Goal: Task Accomplishment & Management: Manage account settings

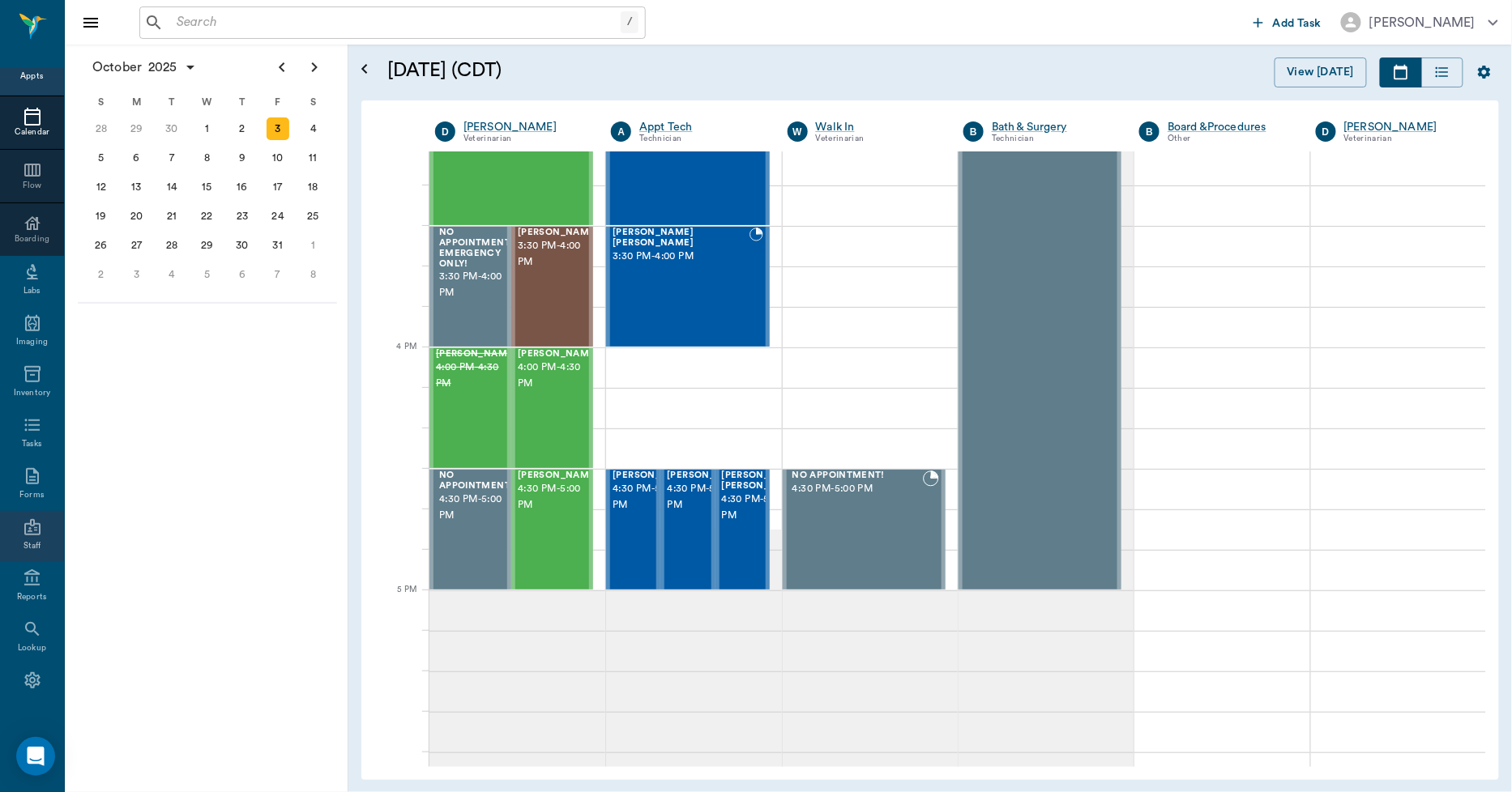
scroll to position [94, 0]
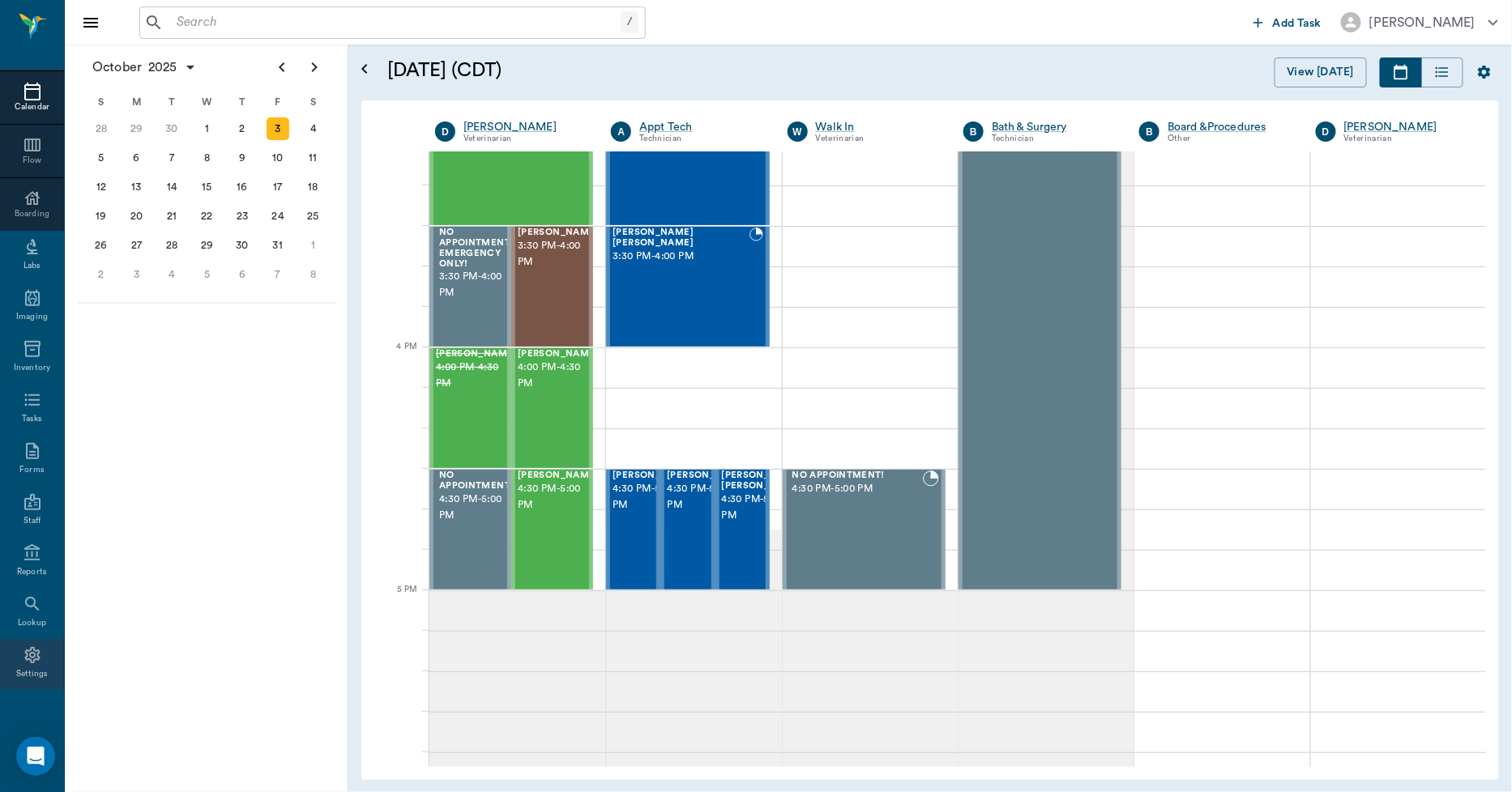
click at [37, 665] on div "Settings" at bounding box center [32, 663] width 64 height 51
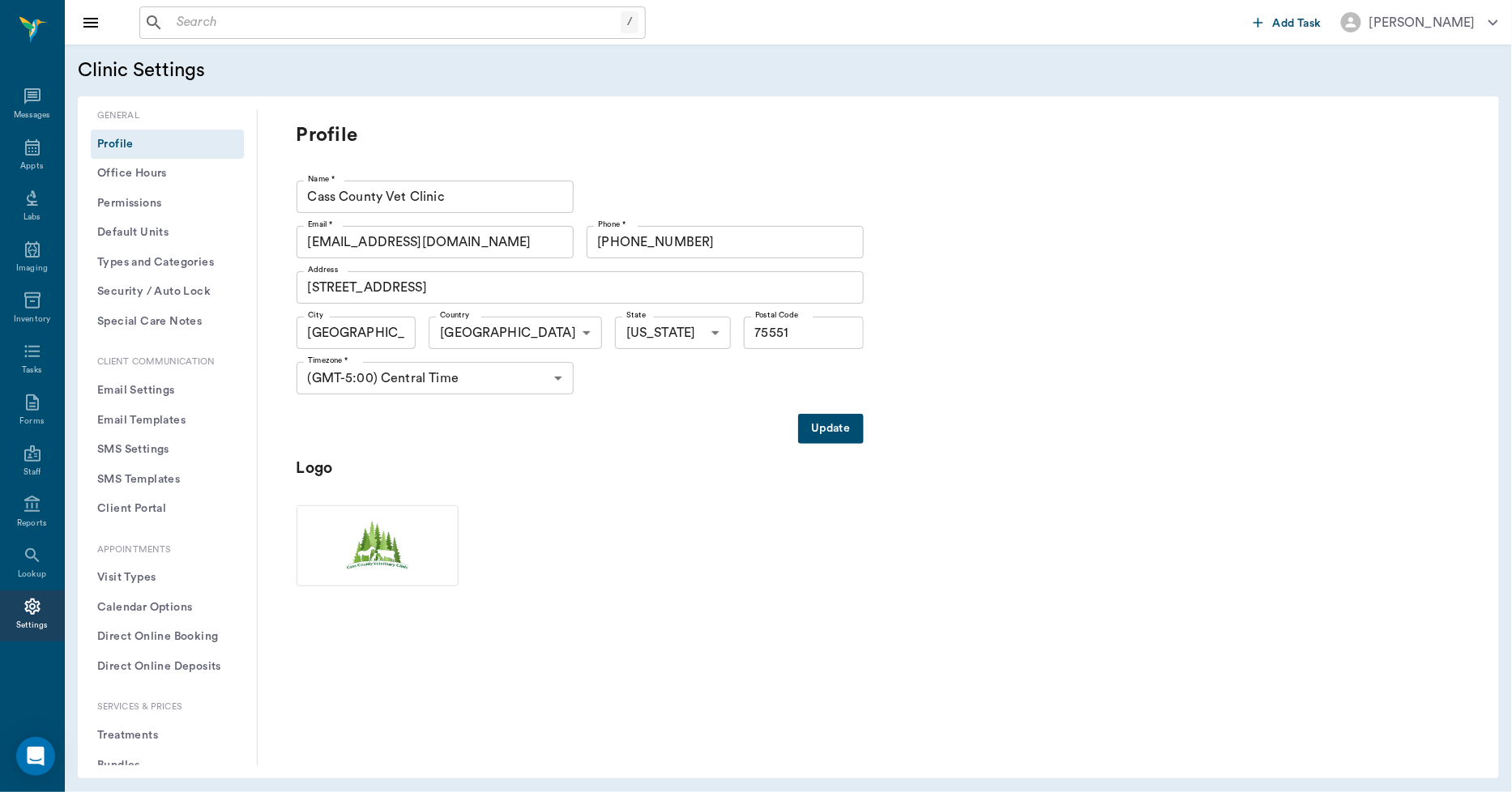
click at [136, 738] on button "Treatments" at bounding box center [167, 736] width 153 height 30
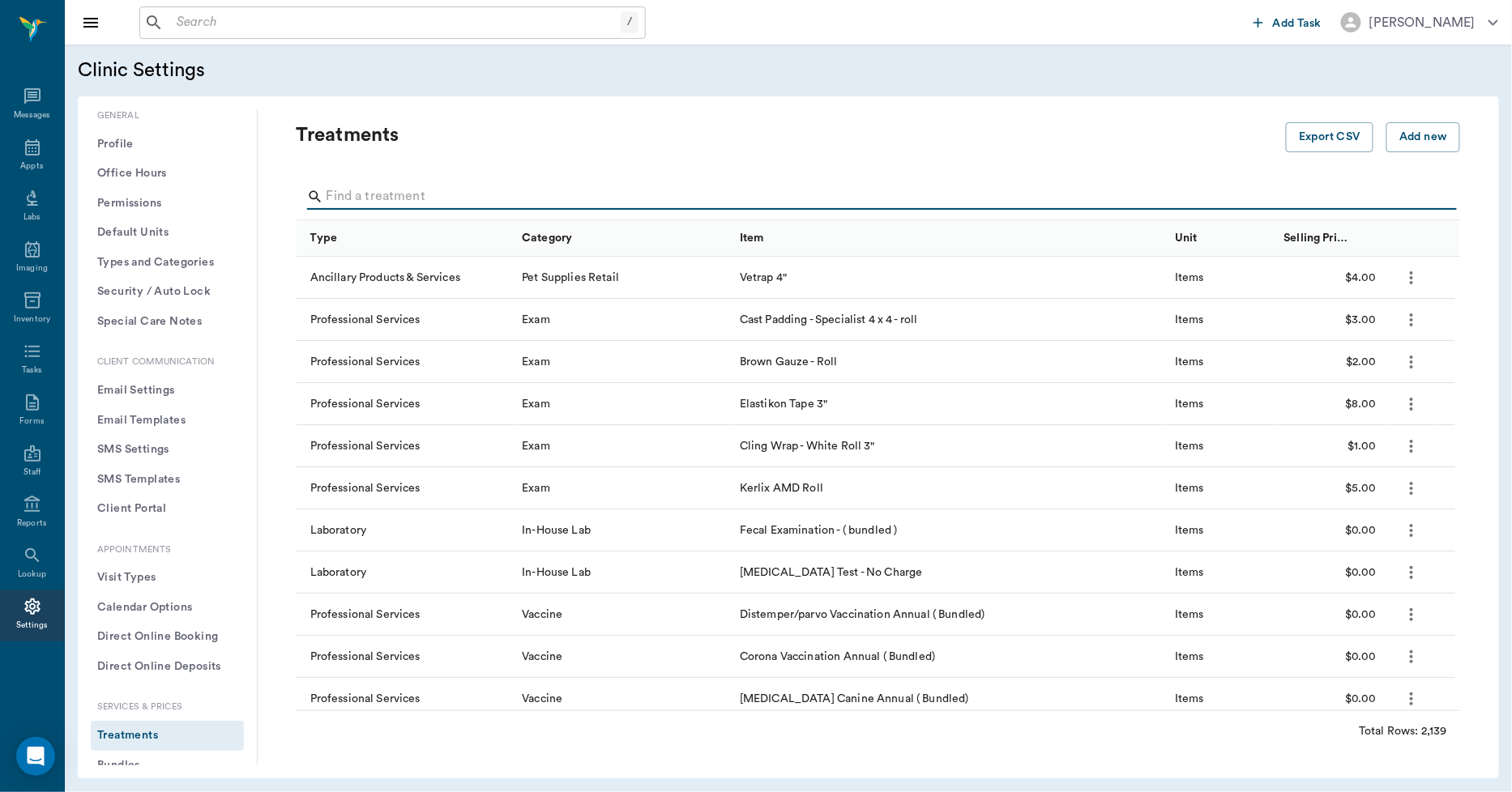
click at [406, 201] on input "Search" at bounding box center [880, 197] width 1106 height 26
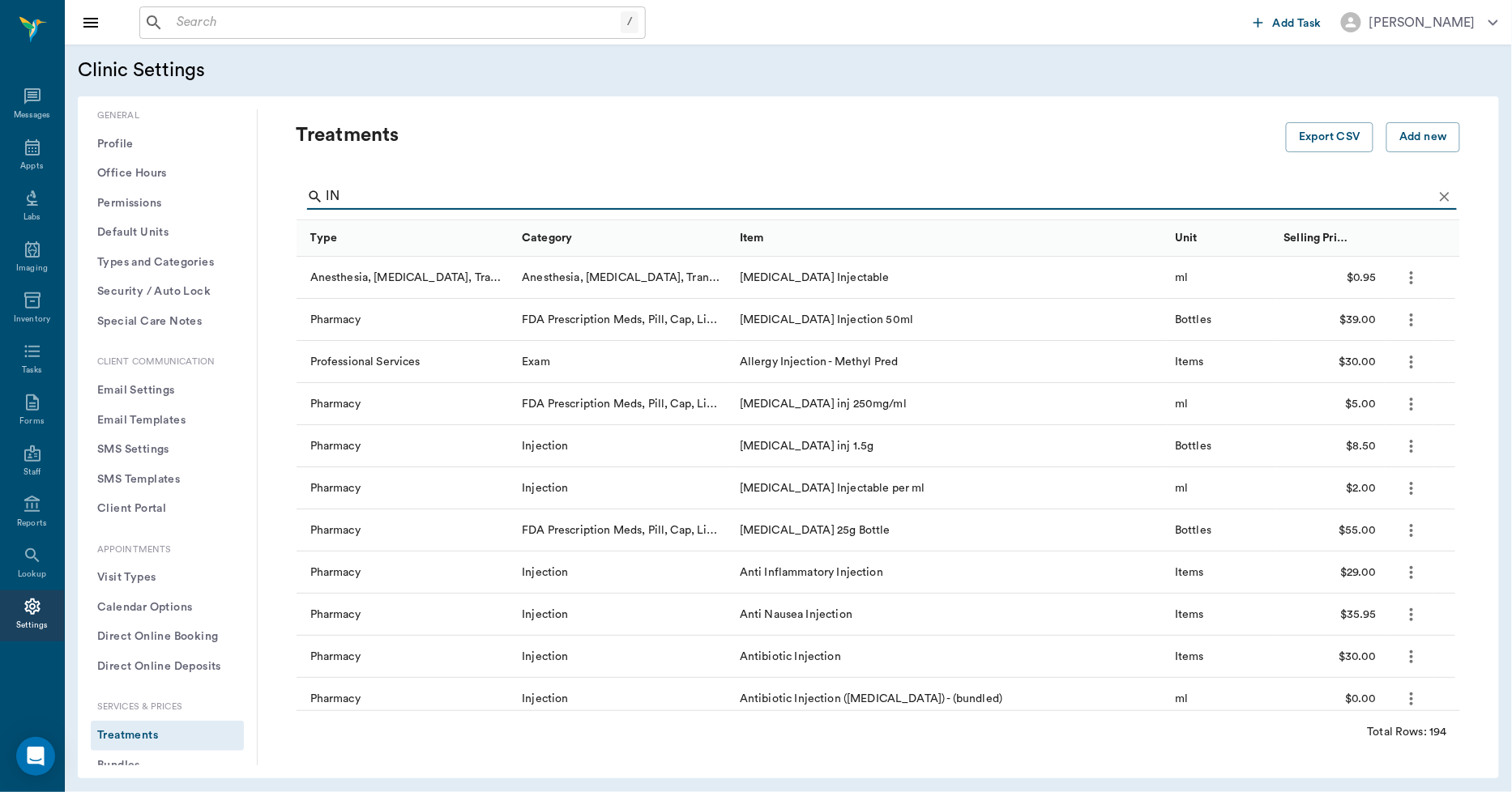
type input "I"
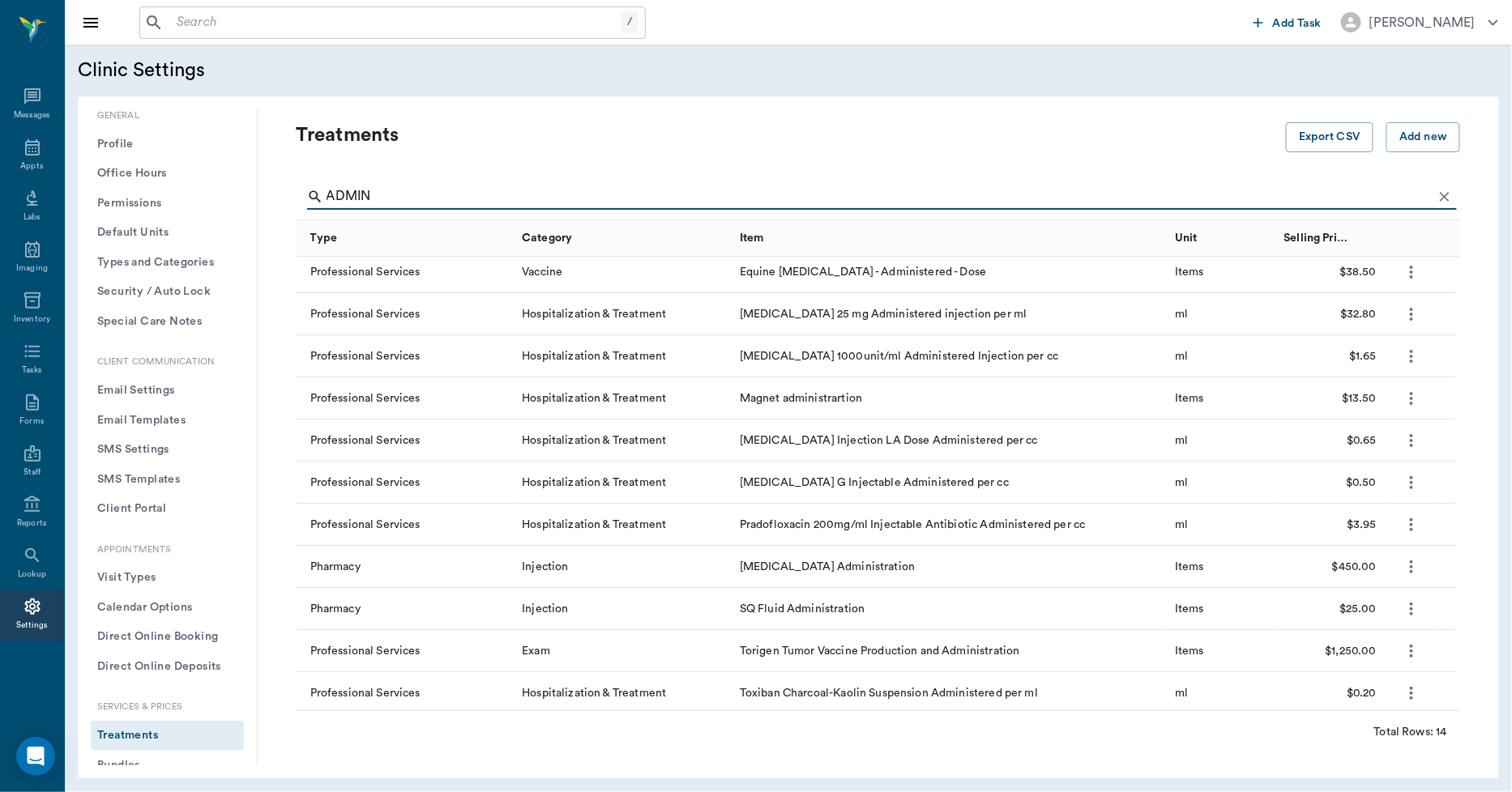
scroll to position [134, 0]
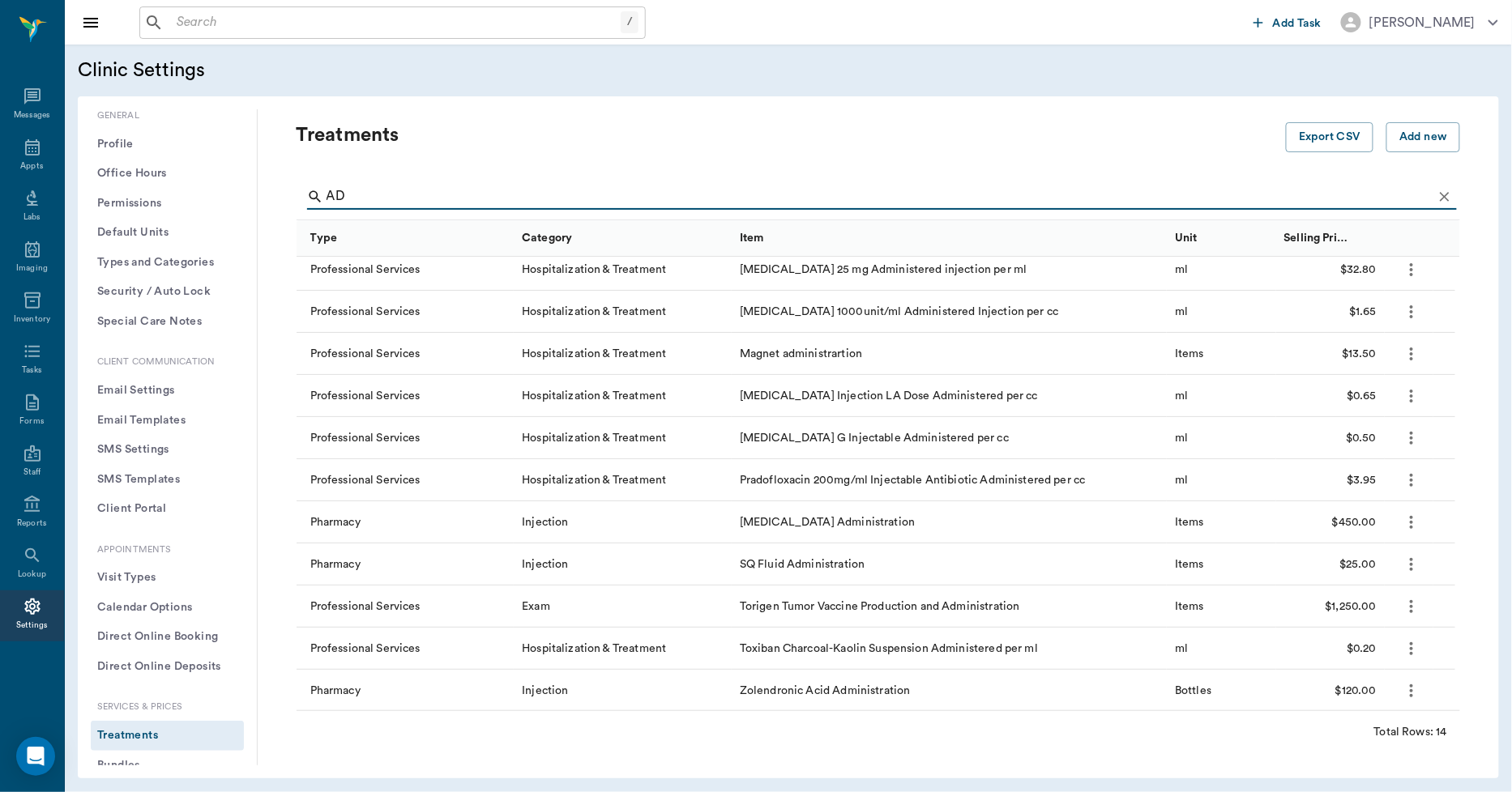
type input "A"
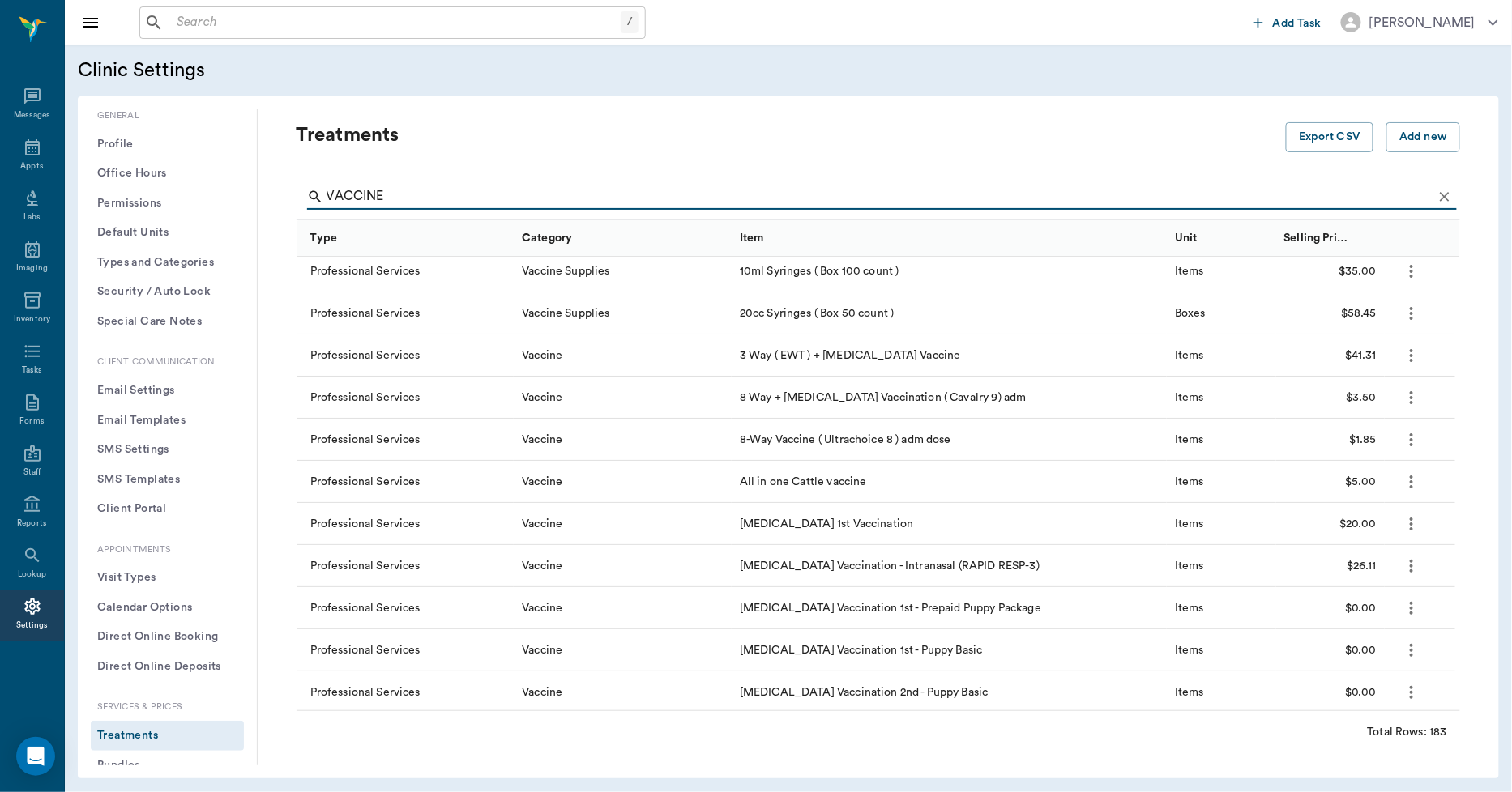
scroll to position [0, 0]
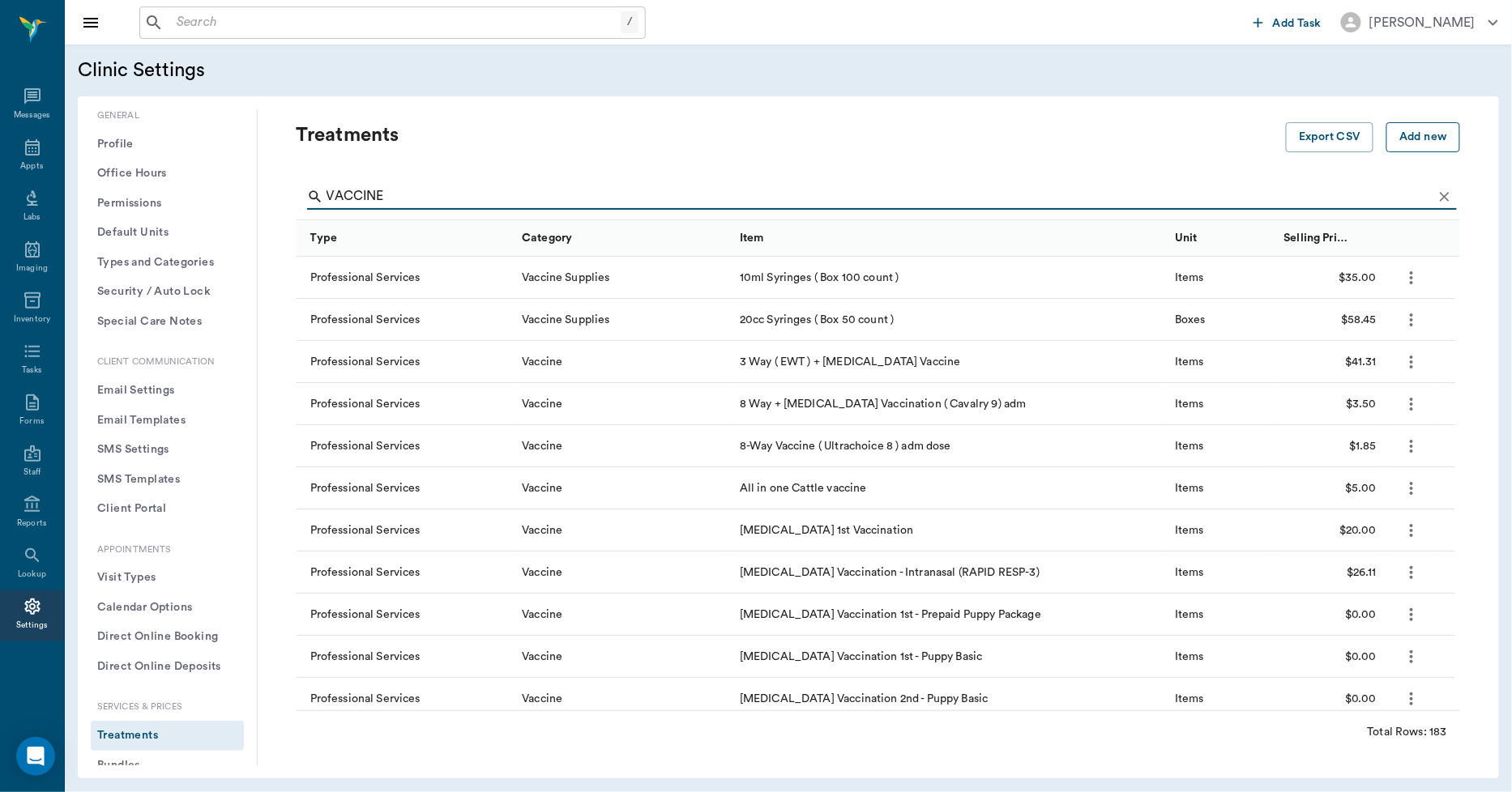
type input "VACCINE"
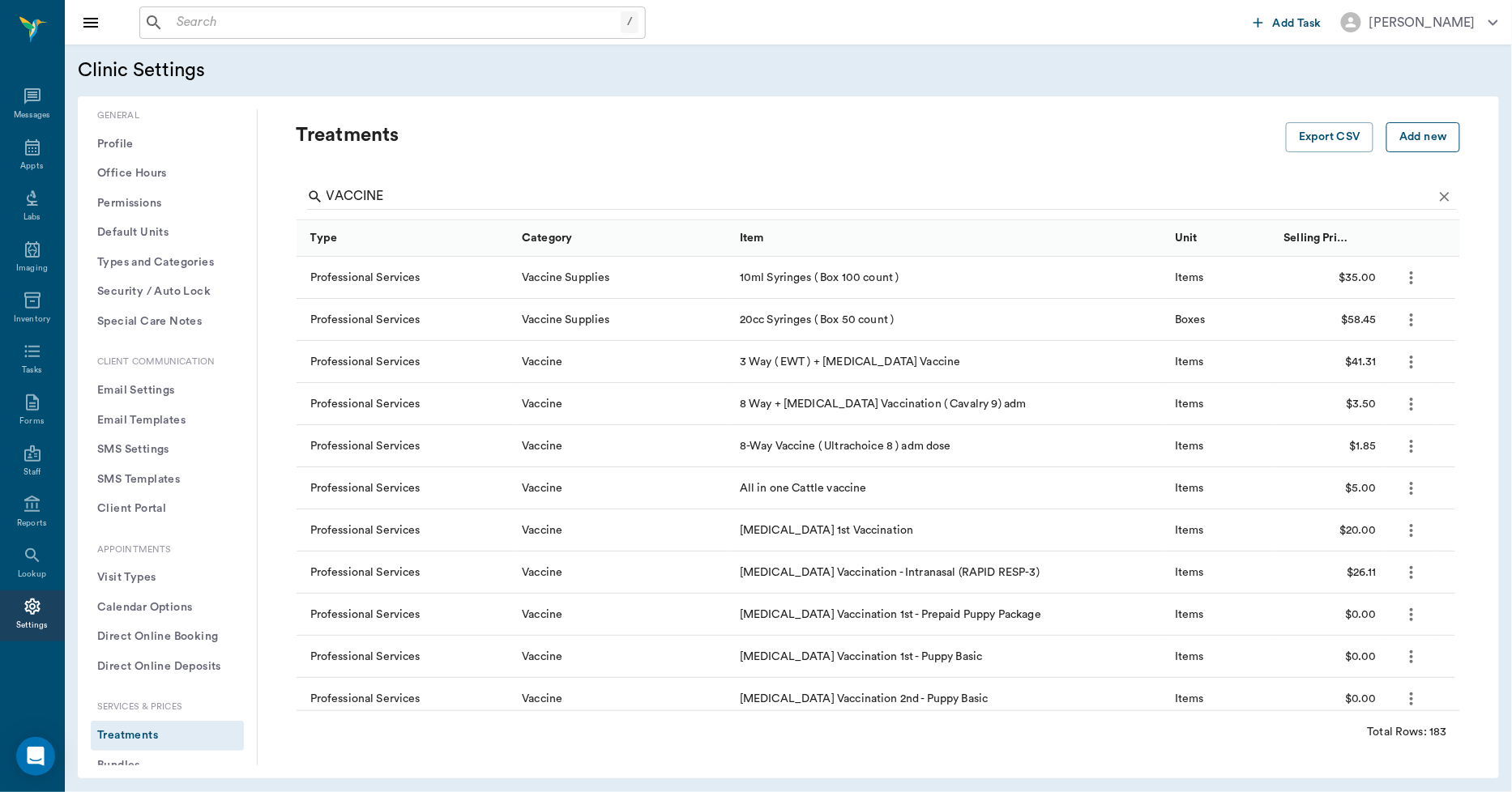
click at [1406, 132] on button "Add new" at bounding box center [1423, 137] width 74 height 30
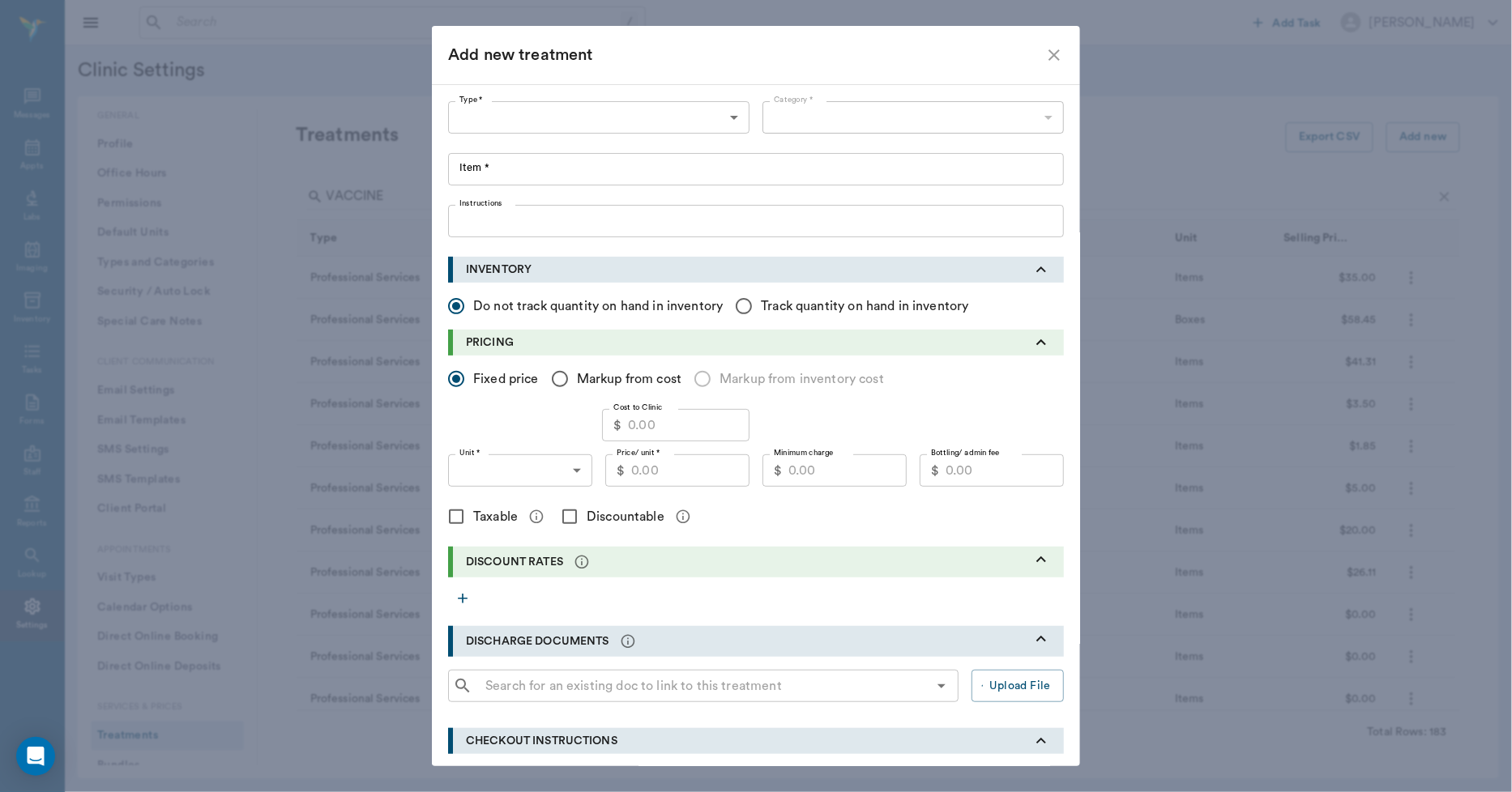
click at [620, 116] on body "/ ​ Add Task Dr. Bert Ellsworth Nectar Messages Appts Labs Imaging Inventory Ta…" at bounding box center [756, 396] width 1512 height 792
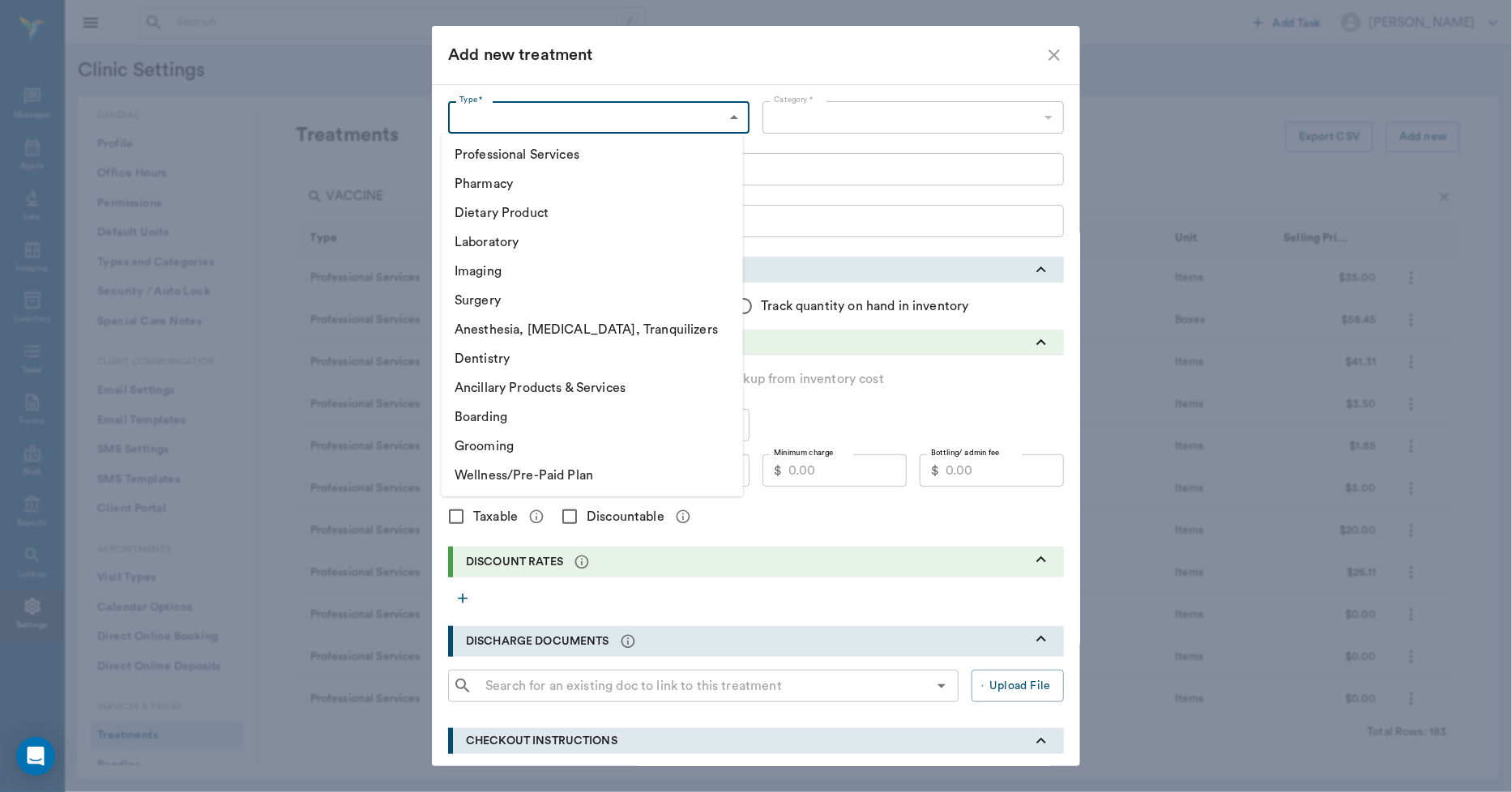
click at [559, 150] on li "Professional Services" at bounding box center [592, 154] width 301 height 29
type input "5000"
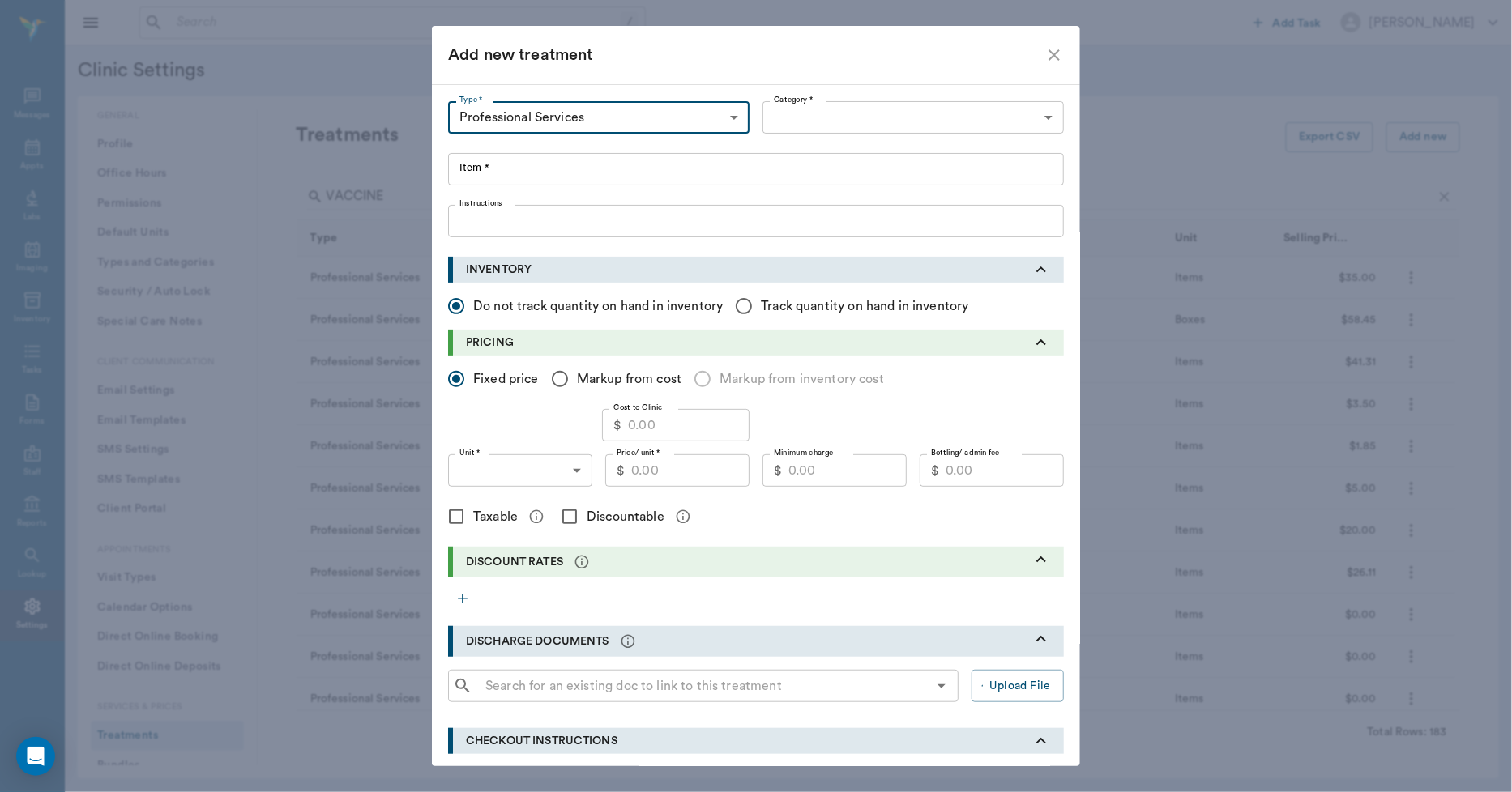
click at [800, 116] on body "/ ​ Add Task Dr. Bert Ellsworth Nectar Messages Appts Labs Imaging Inventory Ta…" at bounding box center [756, 396] width 1512 height 792
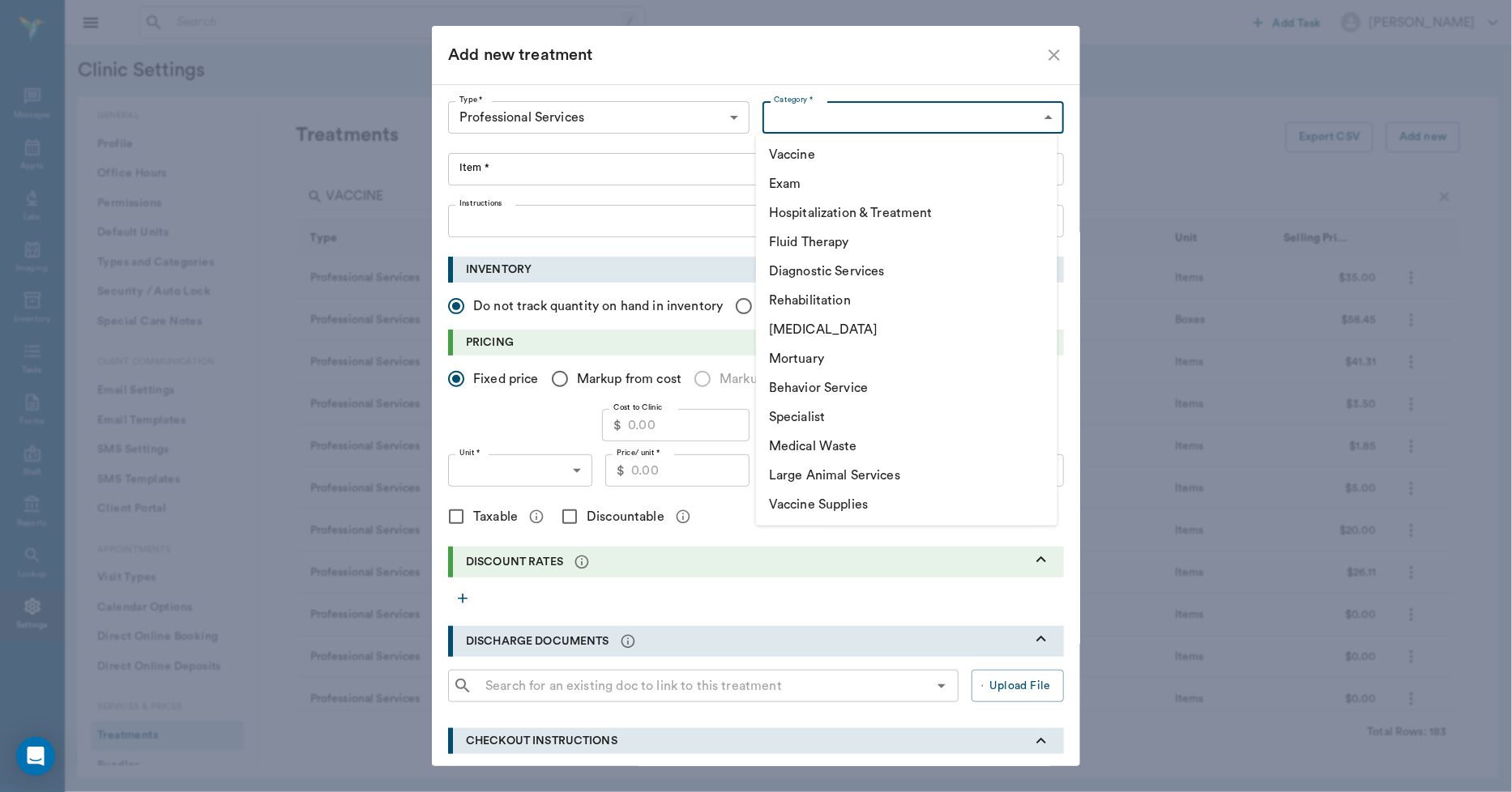
click at [798, 154] on li "Vaccine" at bounding box center [906, 154] width 301 height 29
type input "5001"
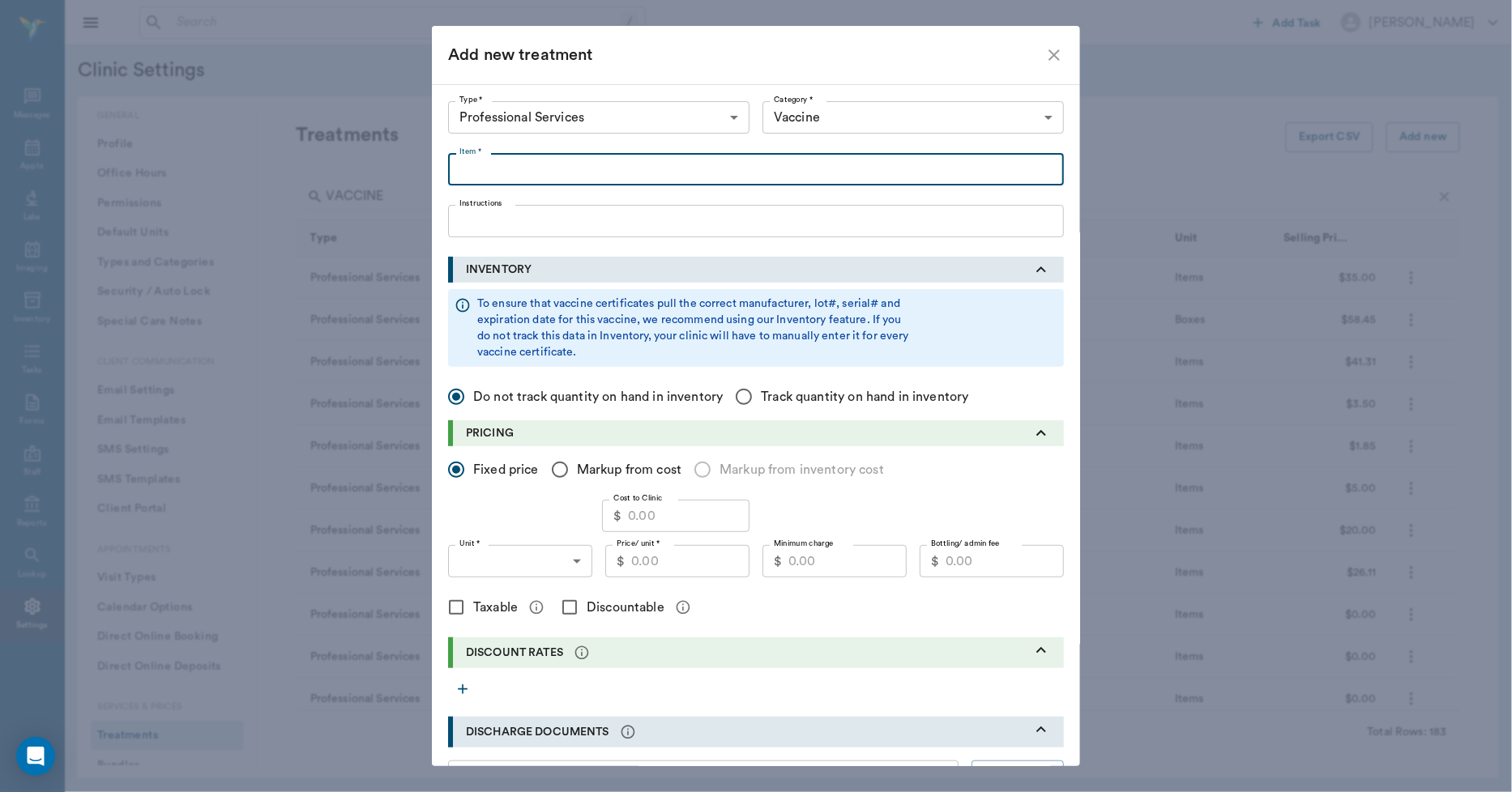
click at [638, 172] on input "Item *" at bounding box center [756, 169] width 616 height 33
click at [522, 165] on input "Item *" at bounding box center [756, 169] width 616 height 33
type input "t"
type input "Tech Administer Vaccine When the Client already has the Vaccine"
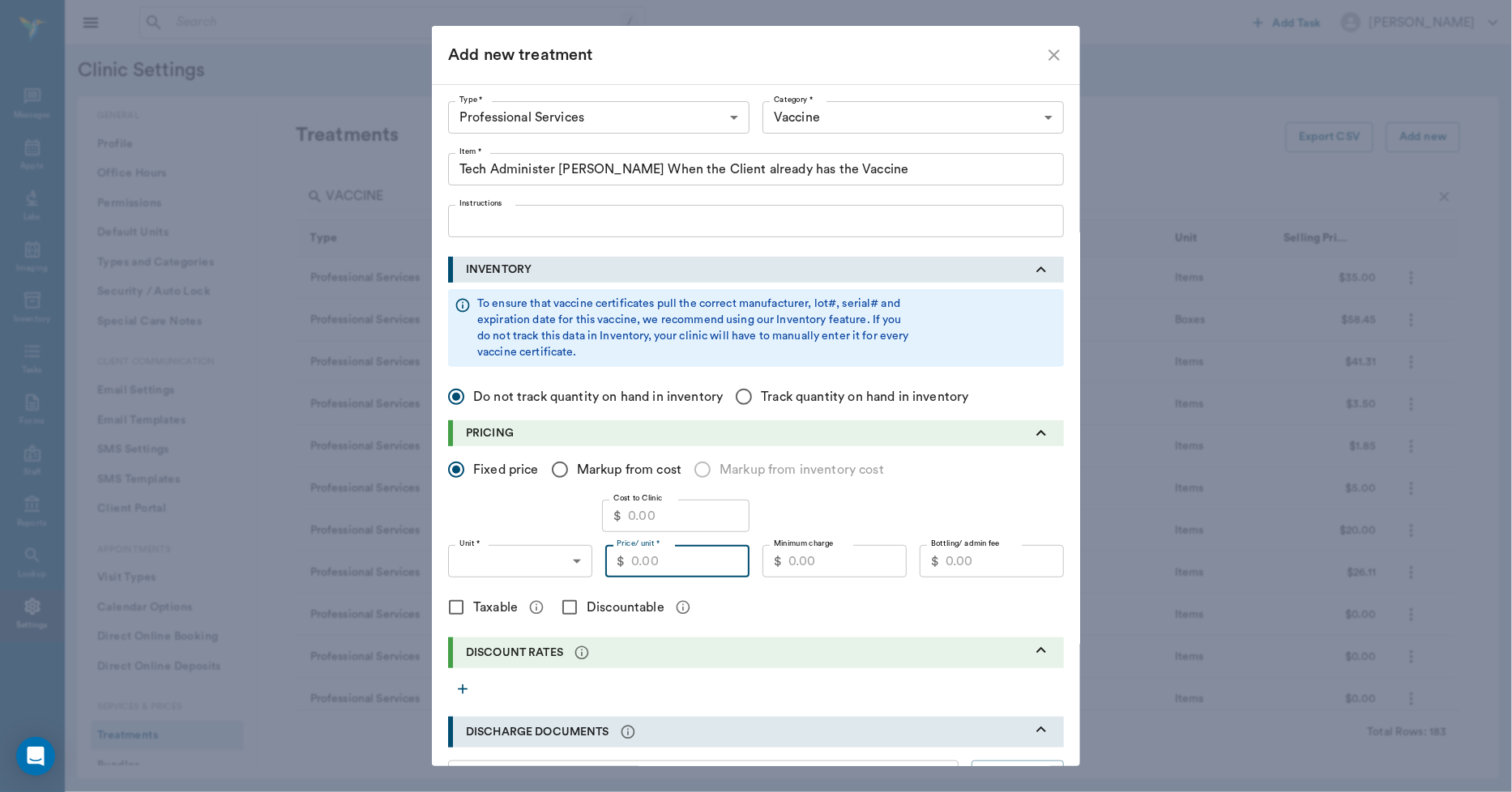
click at [669, 565] on input "Price/ unit *" at bounding box center [690, 561] width 119 height 33
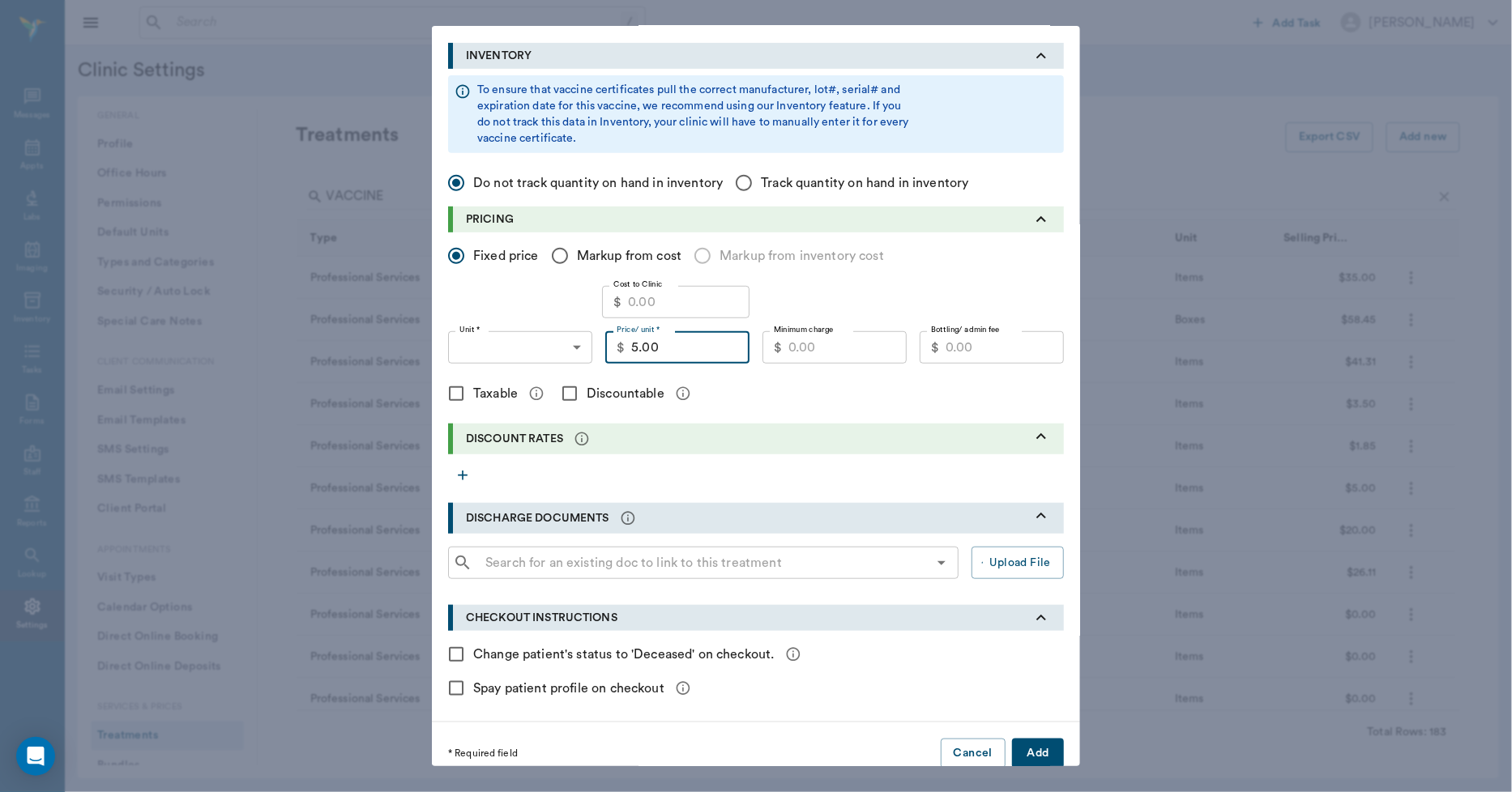
scroll to position [231, 0]
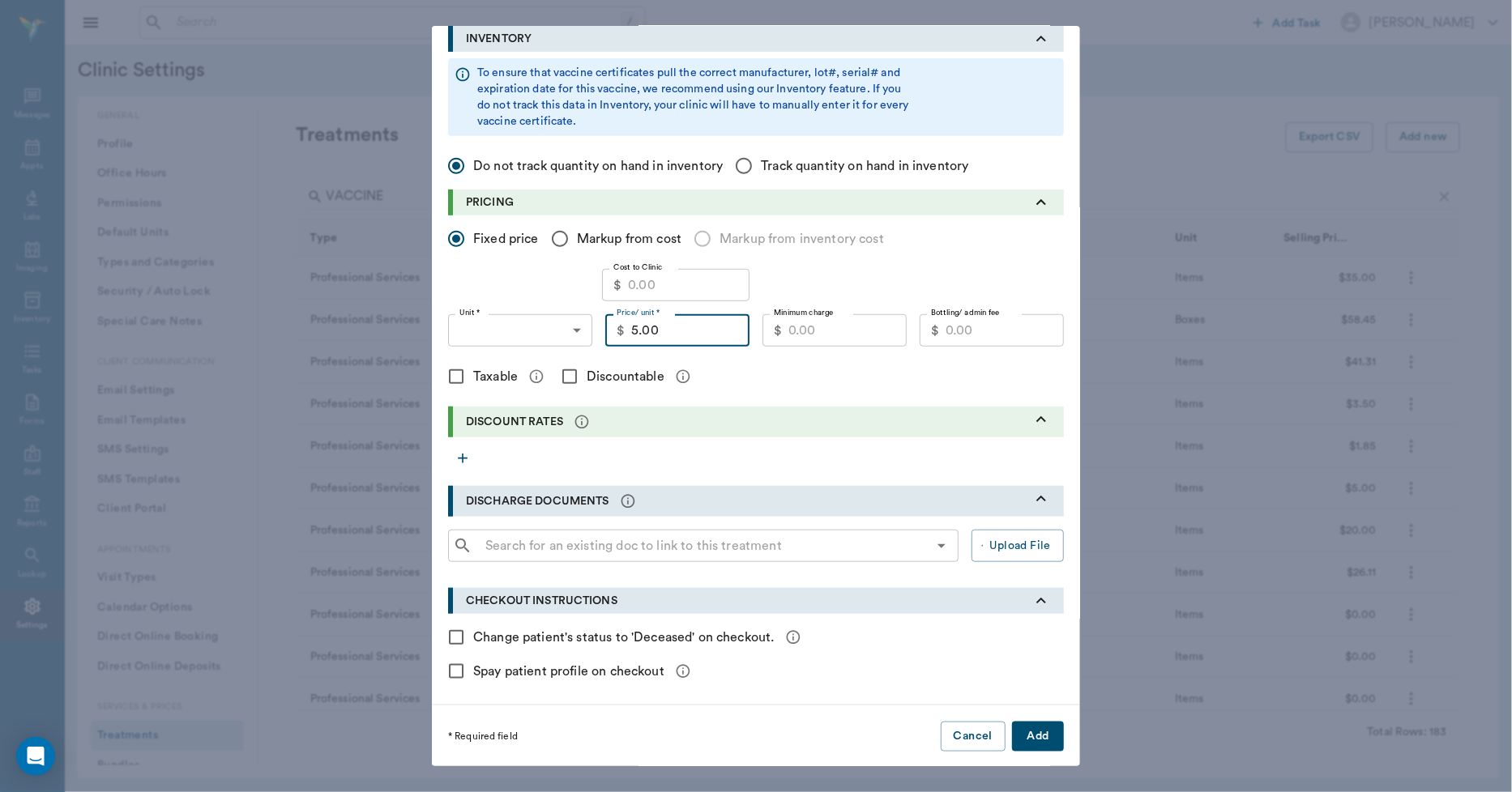
type input "5.00"
click at [1032, 730] on button "Add" at bounding box center [1038, 736] width 52 height 30
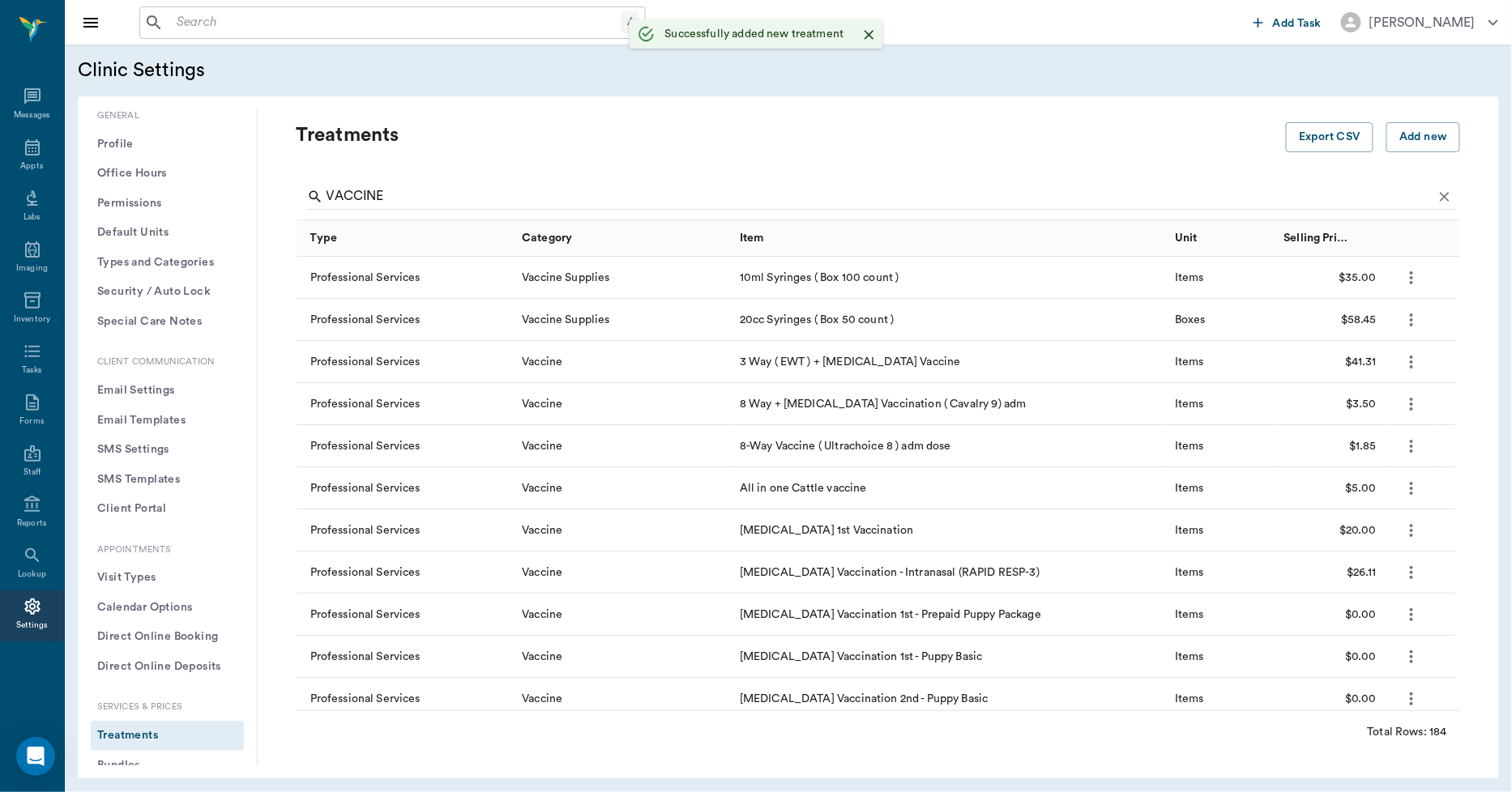
click at [1436, 189] on icon "Clear" at bounding box center [1444, 196] width 16 height 16
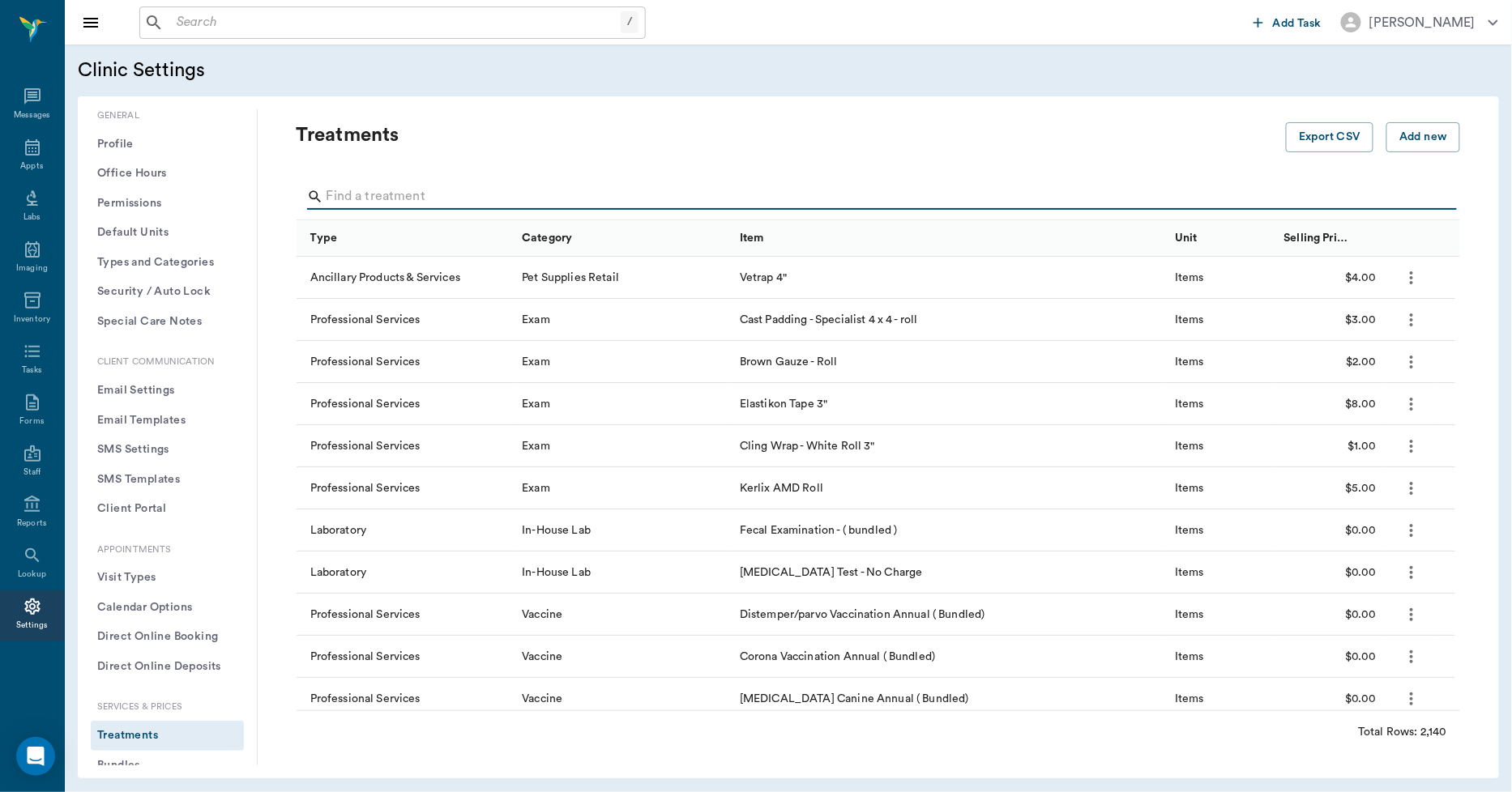
click at [451, 192] on input "Search" at bounding box center [880, 197] width 1106 height 26
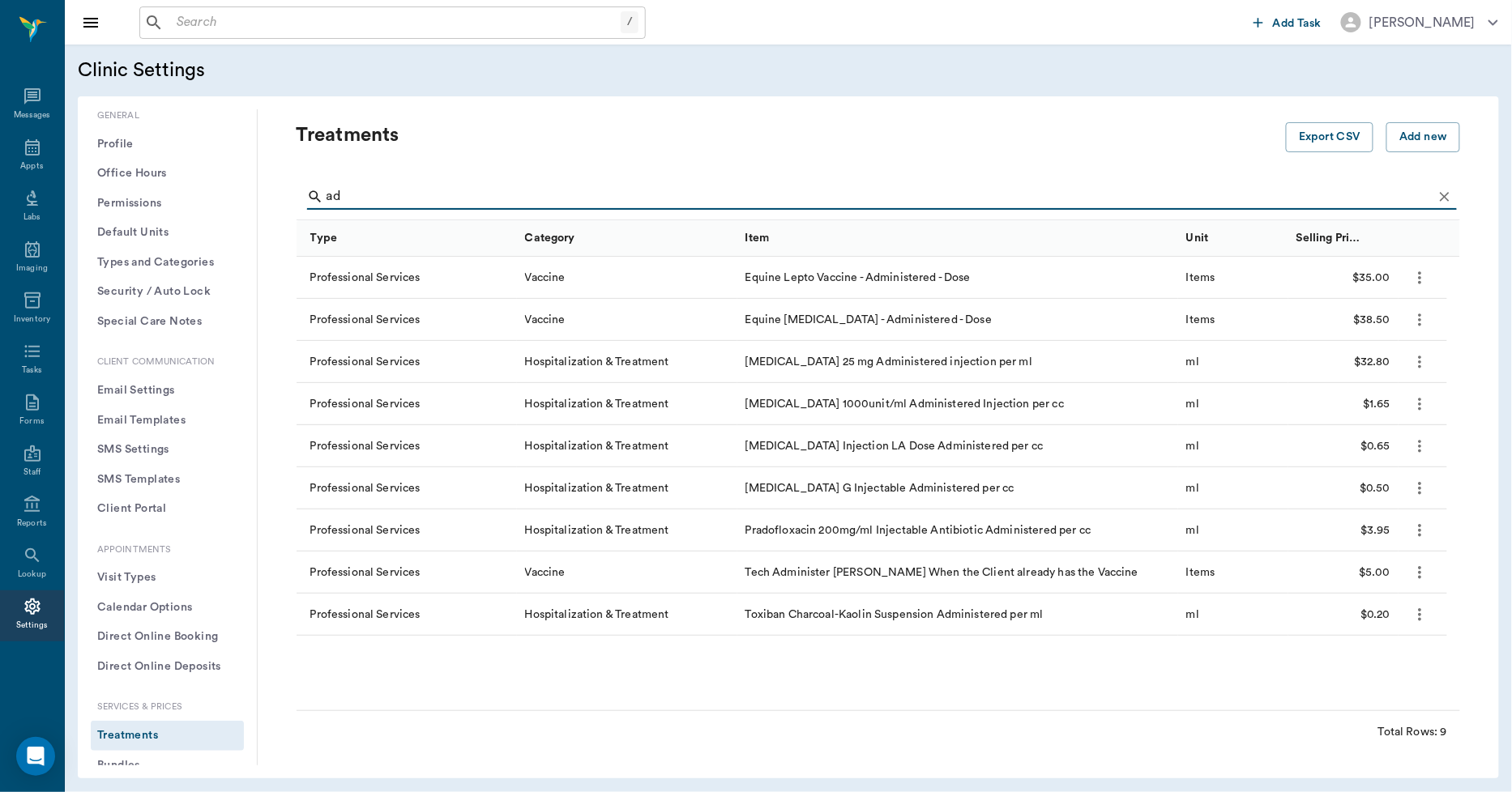
type input "a"
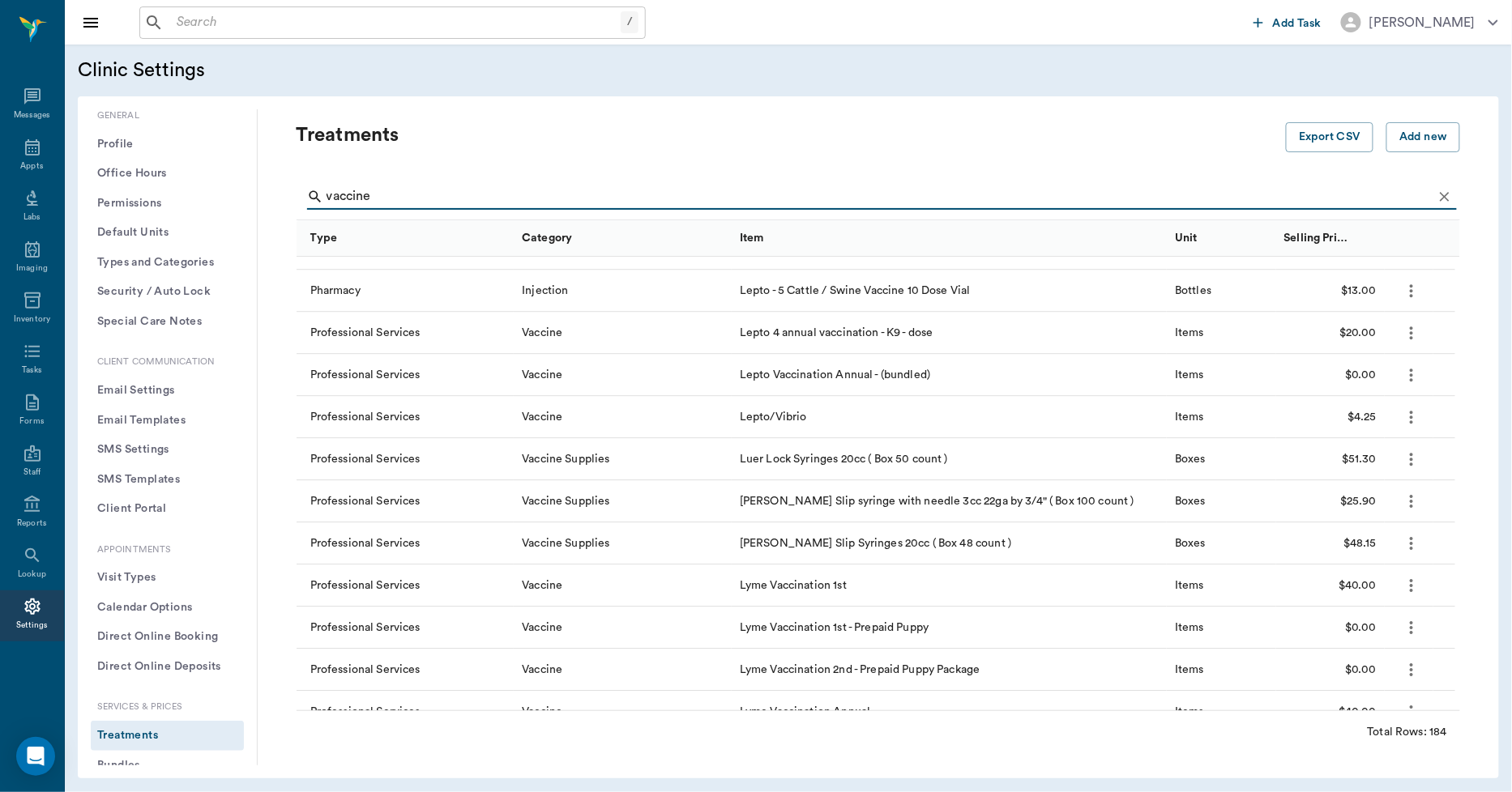
scroll to position [4050, 0]
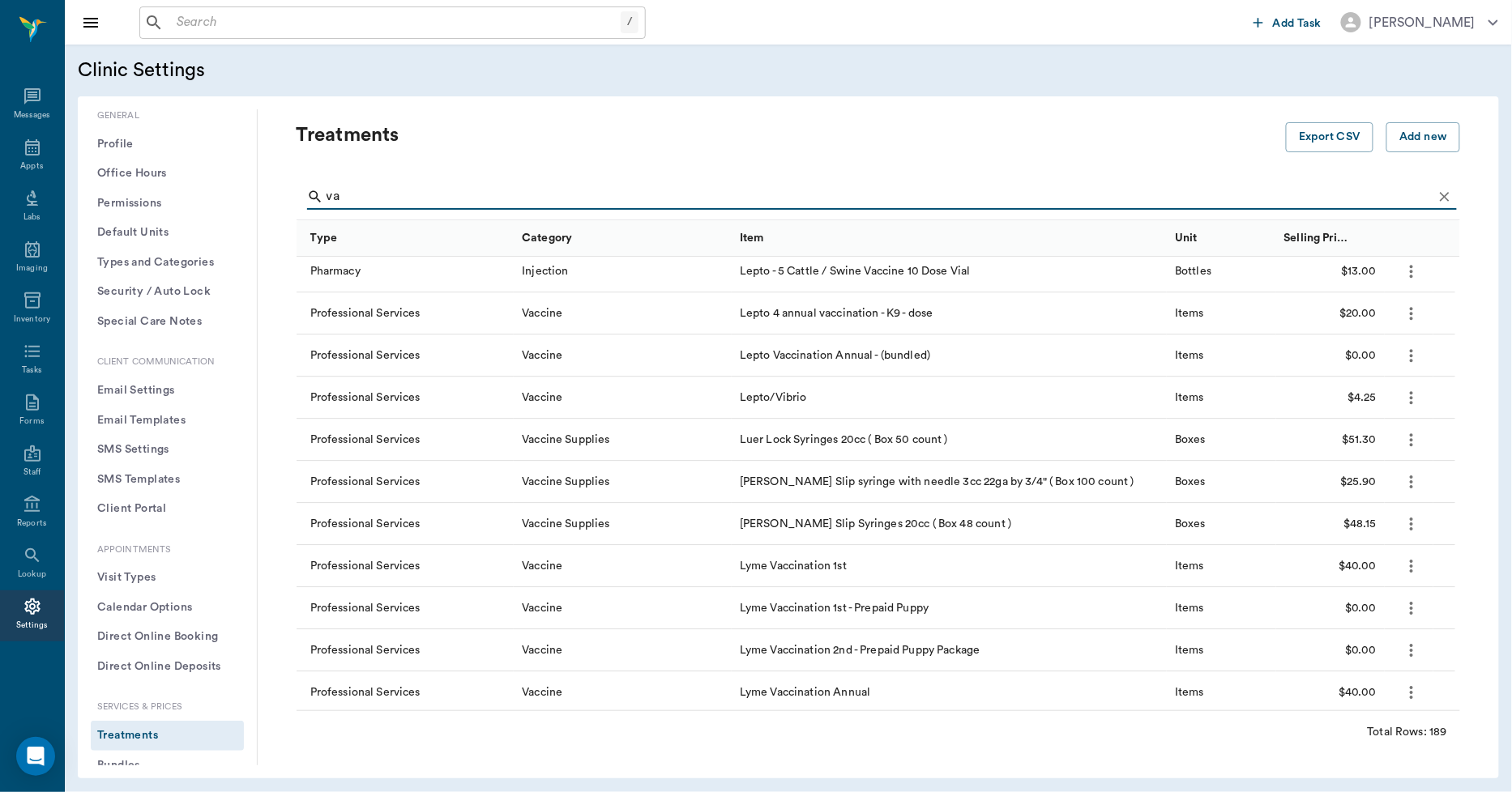
type input "v"
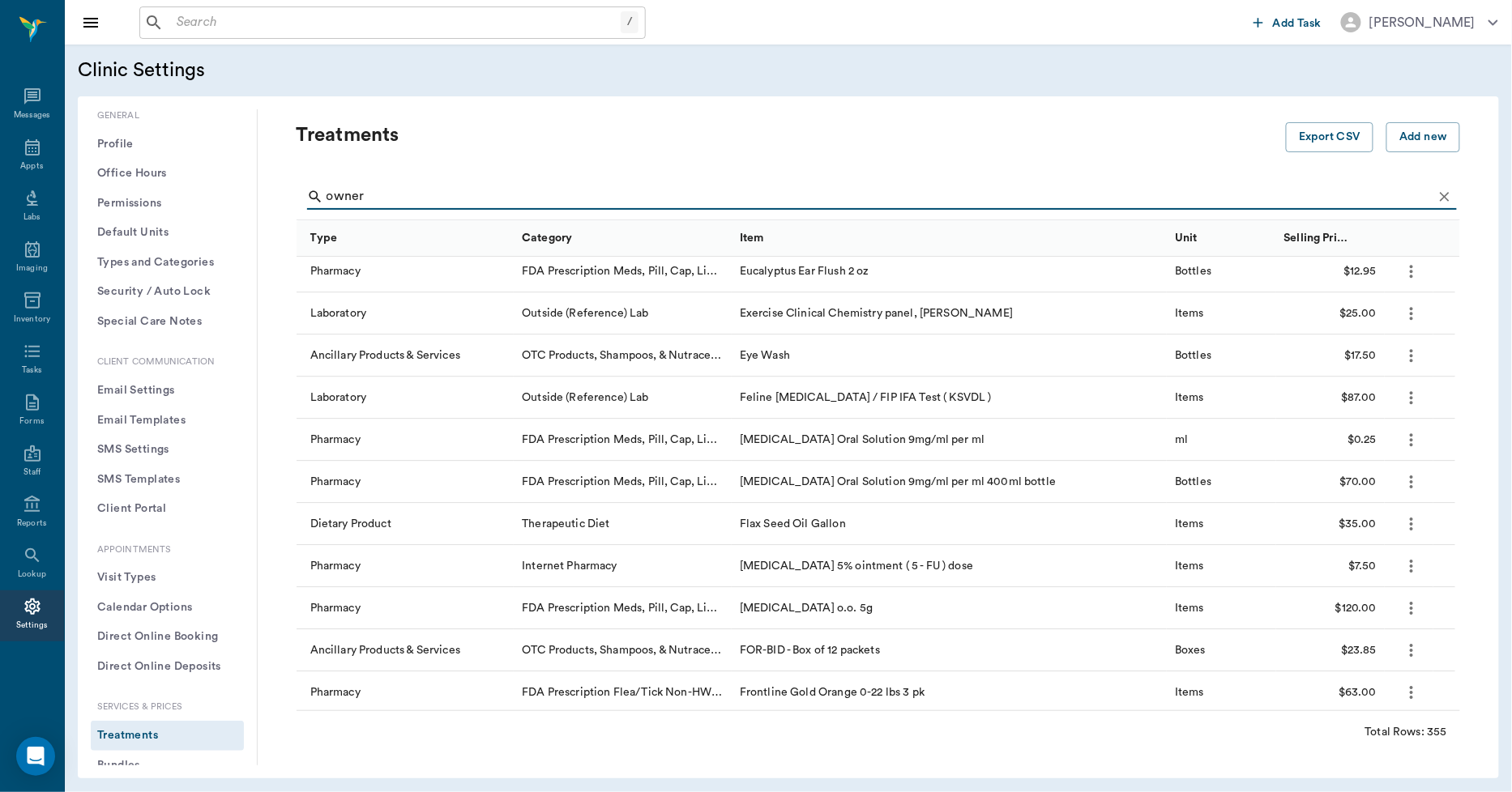
scroll to position [19, 0]
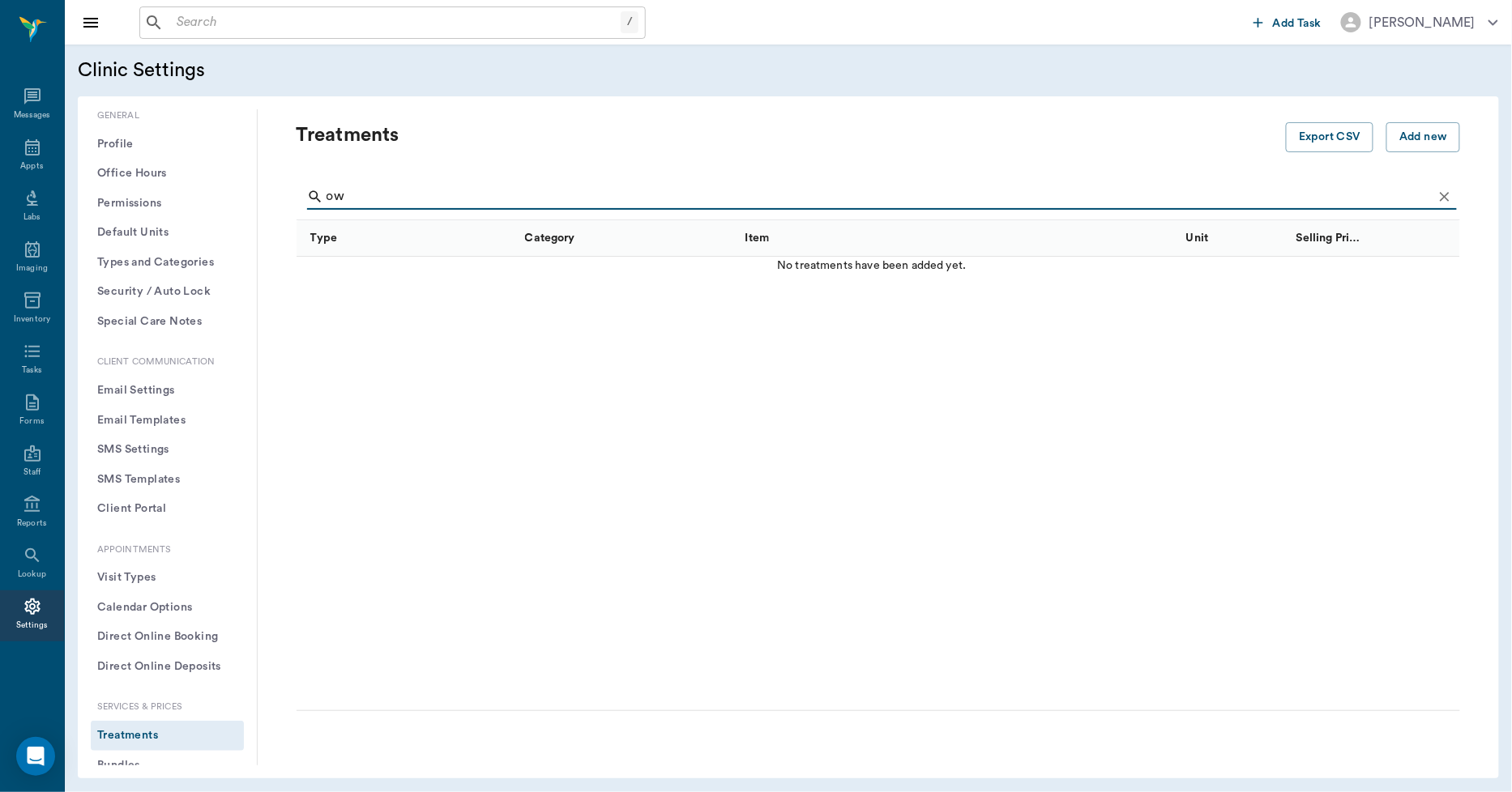
type input "o"
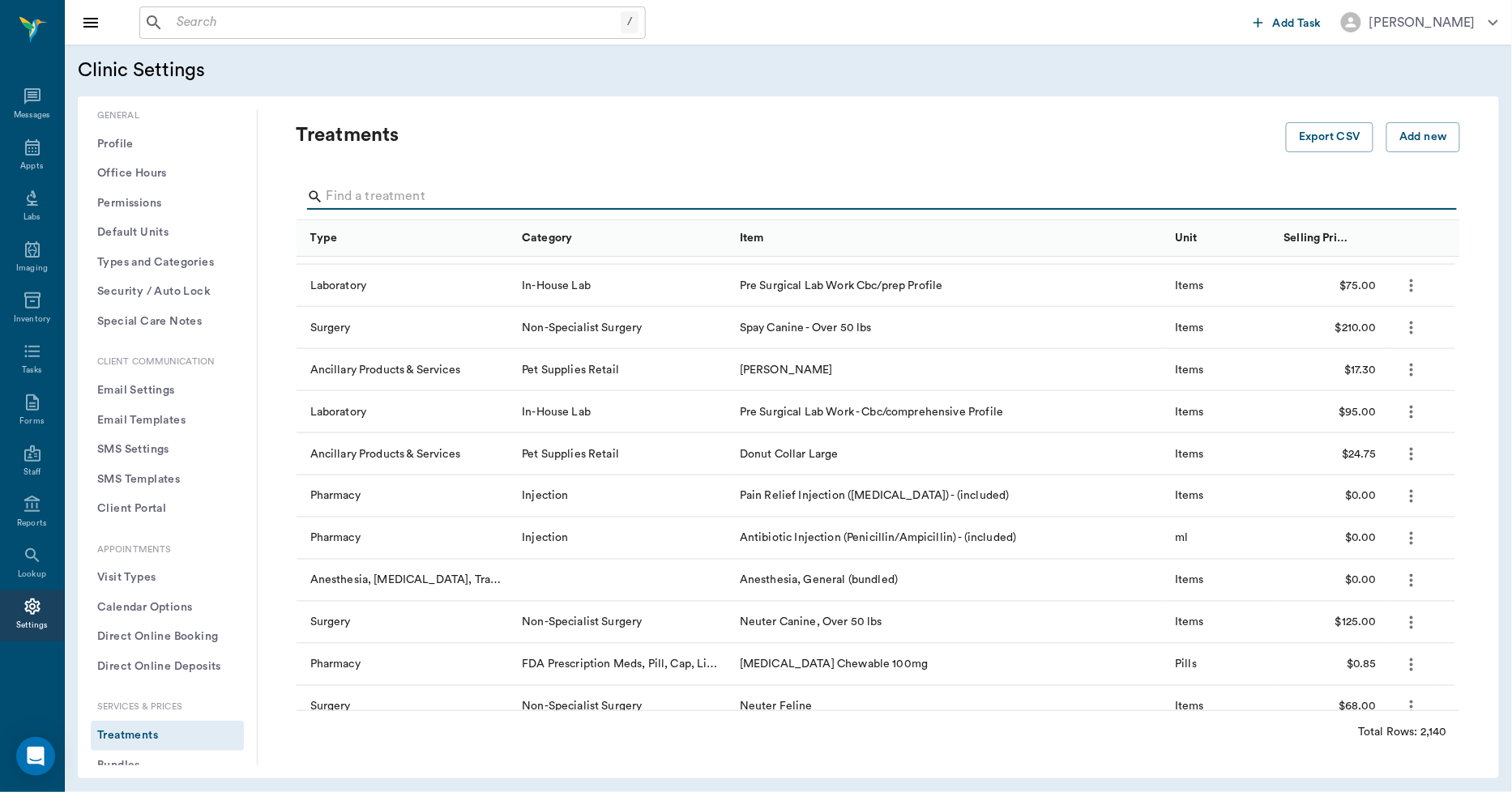
scroll to position [1008, 0]
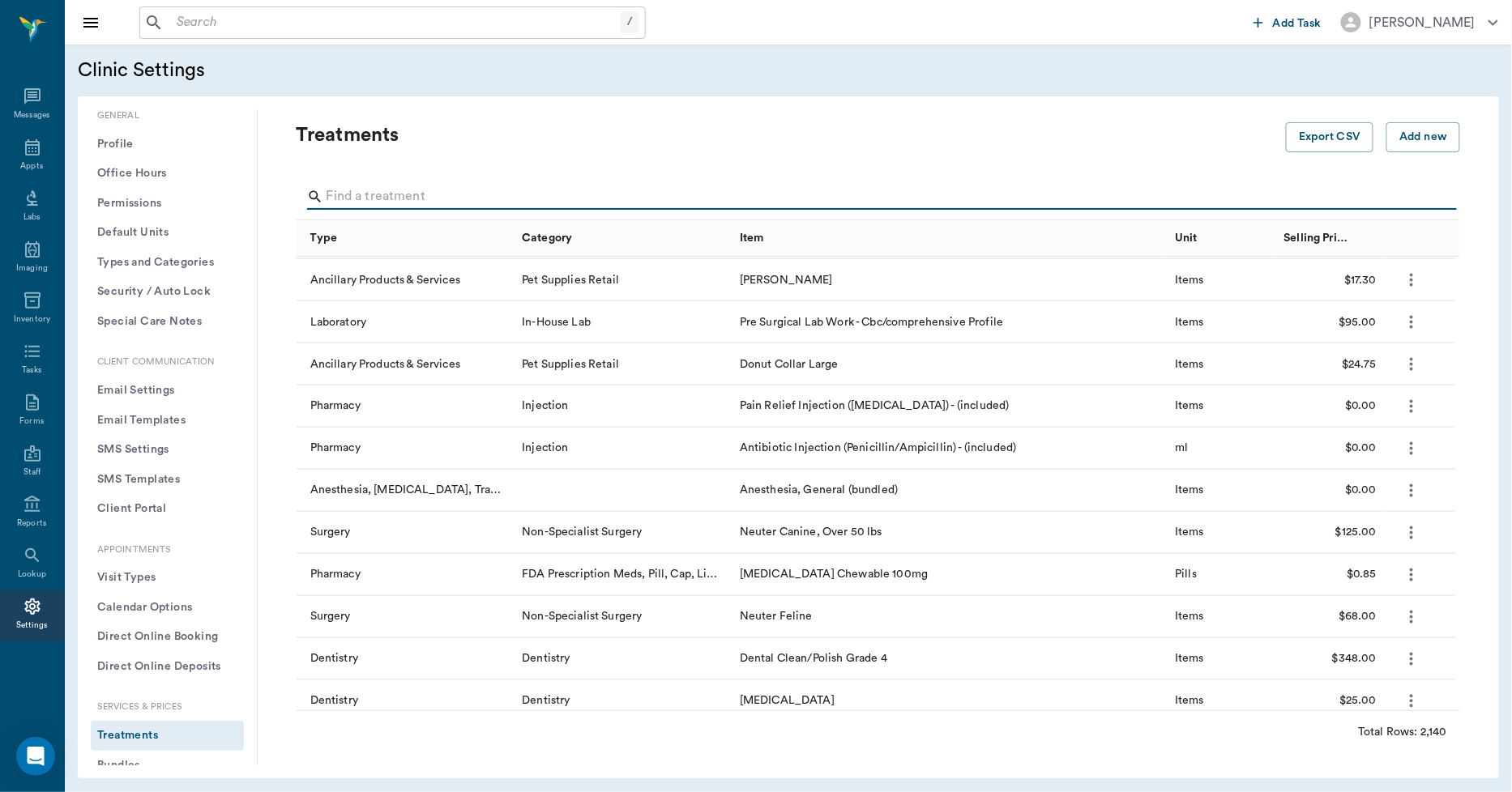
click at [426, 184] on input "Search" at bounding box center [880, 197] width 1106 height 26
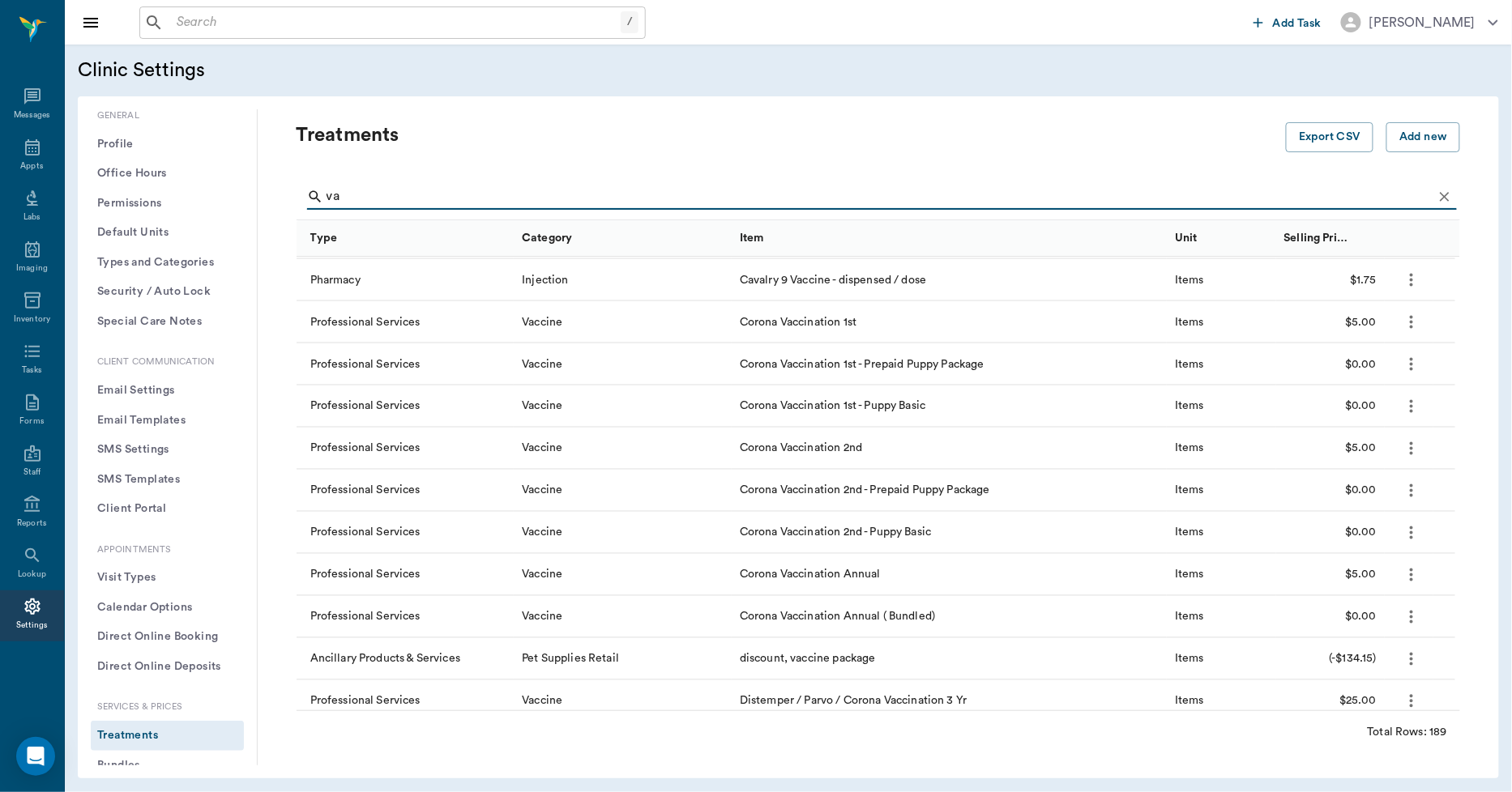
type input "v"
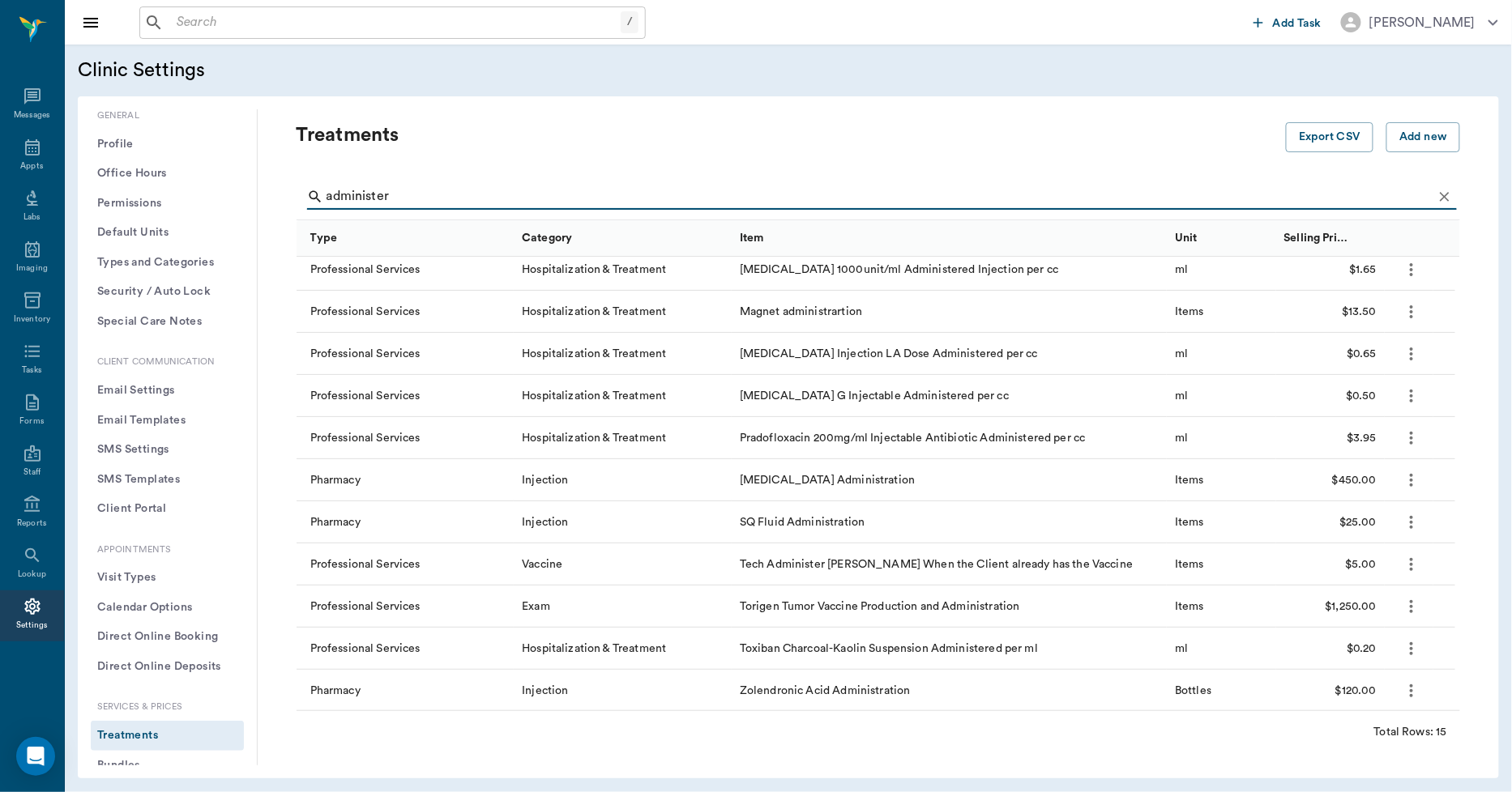
scroll to position [0, 0]
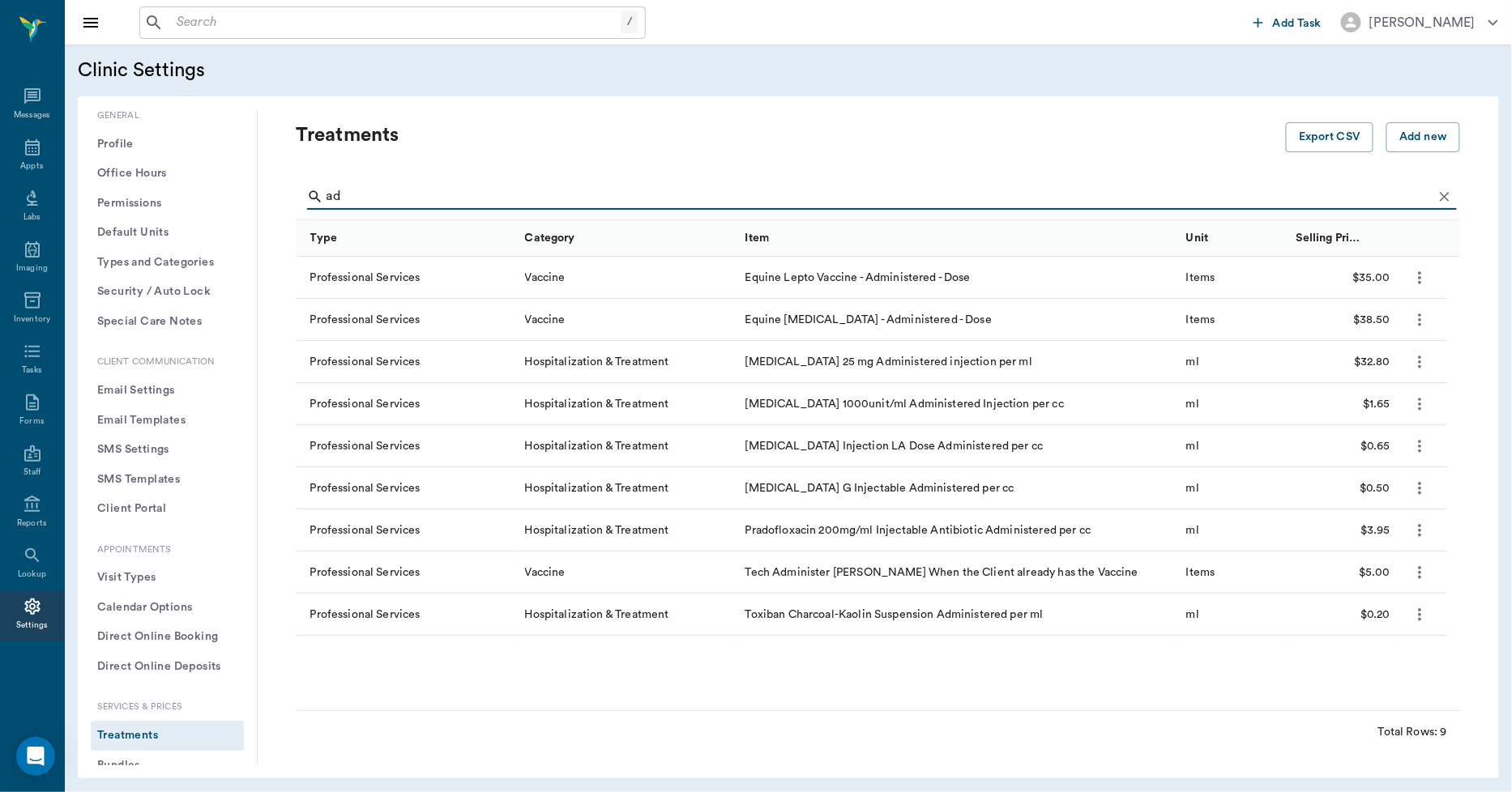
type input "a"
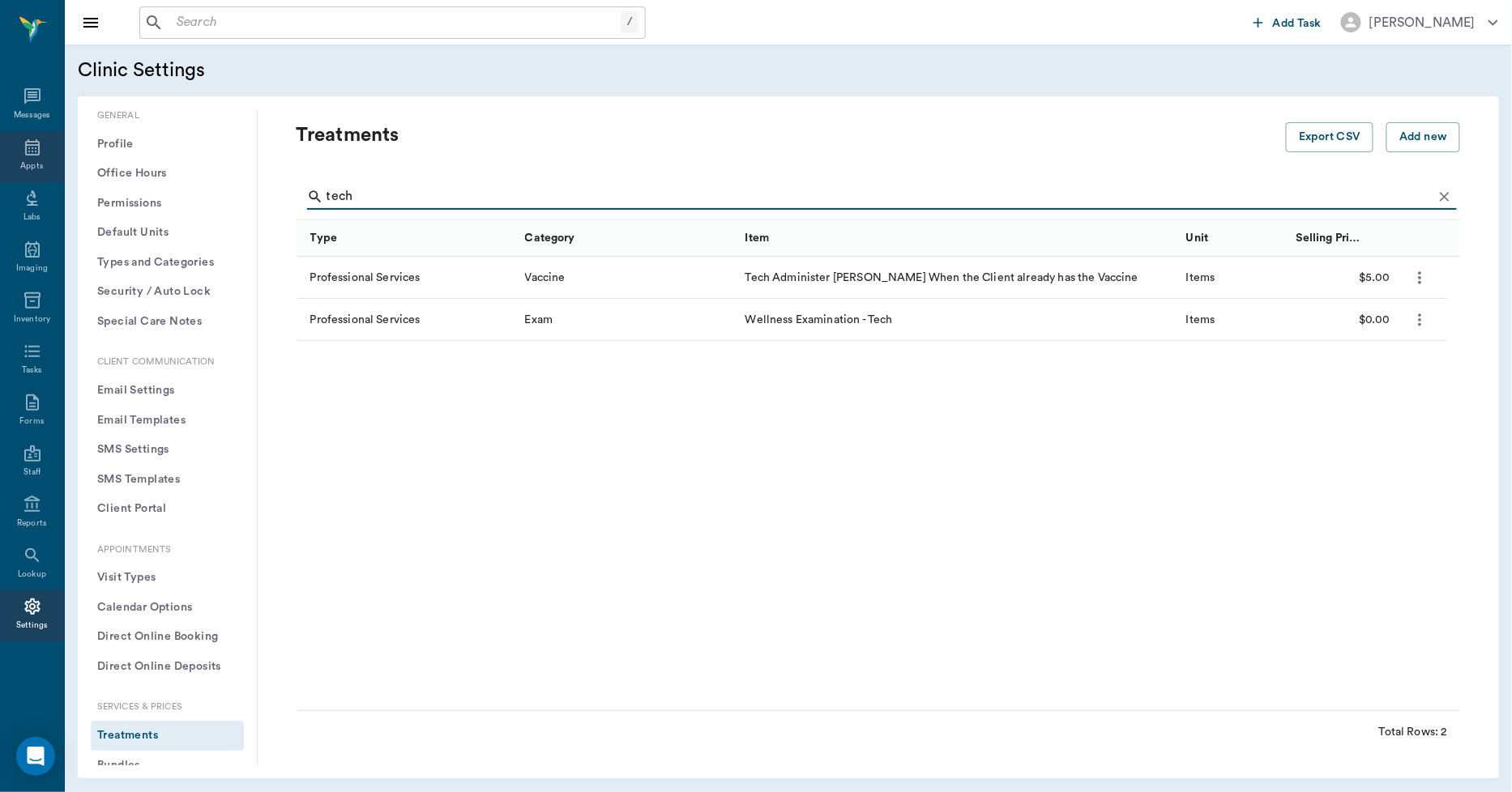
type input "tech"
click at [28, 166] on div "Appts" at bounding box center [31, 166] width 23 height 12
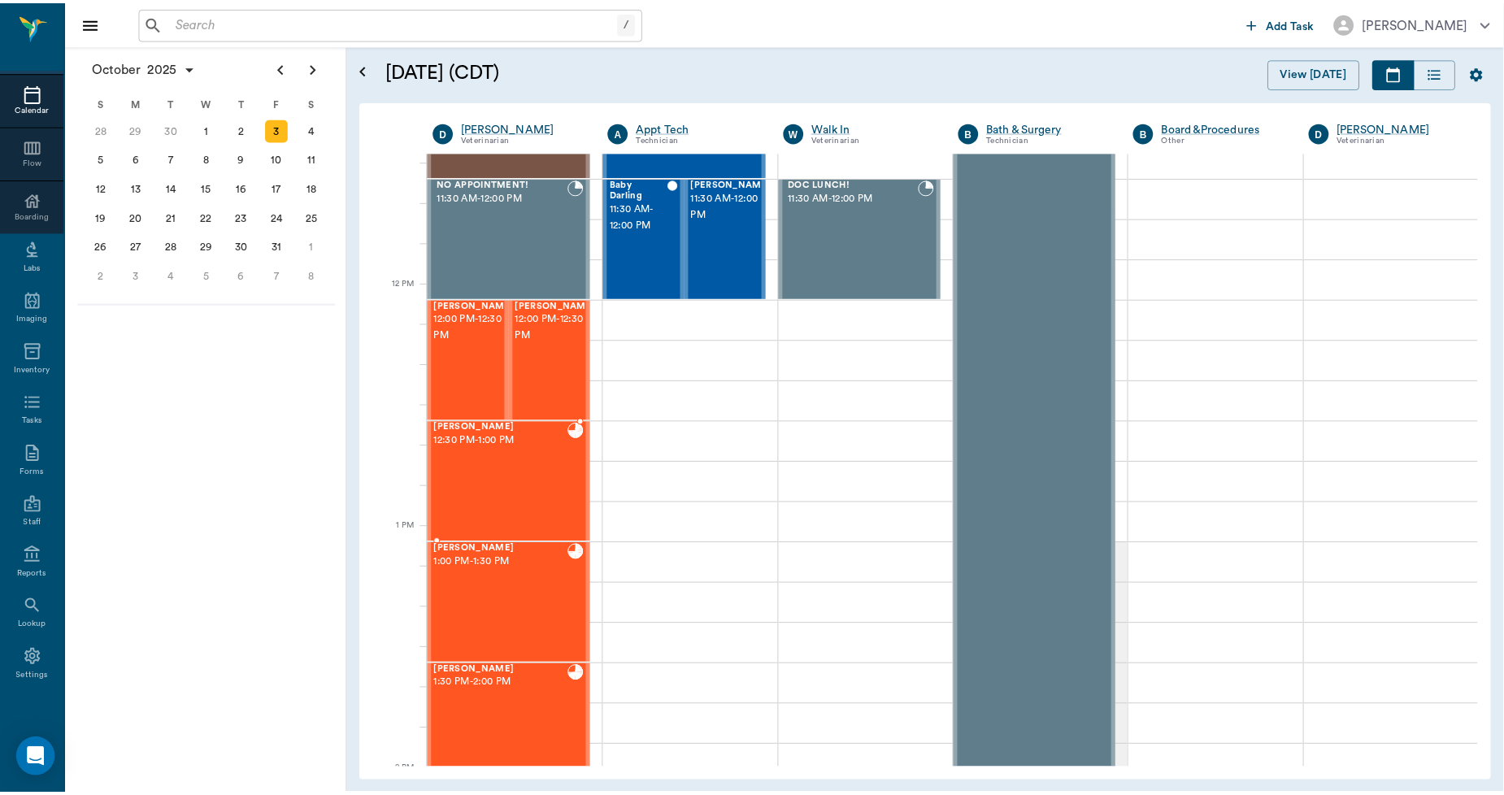
scroll to position [833, 0]
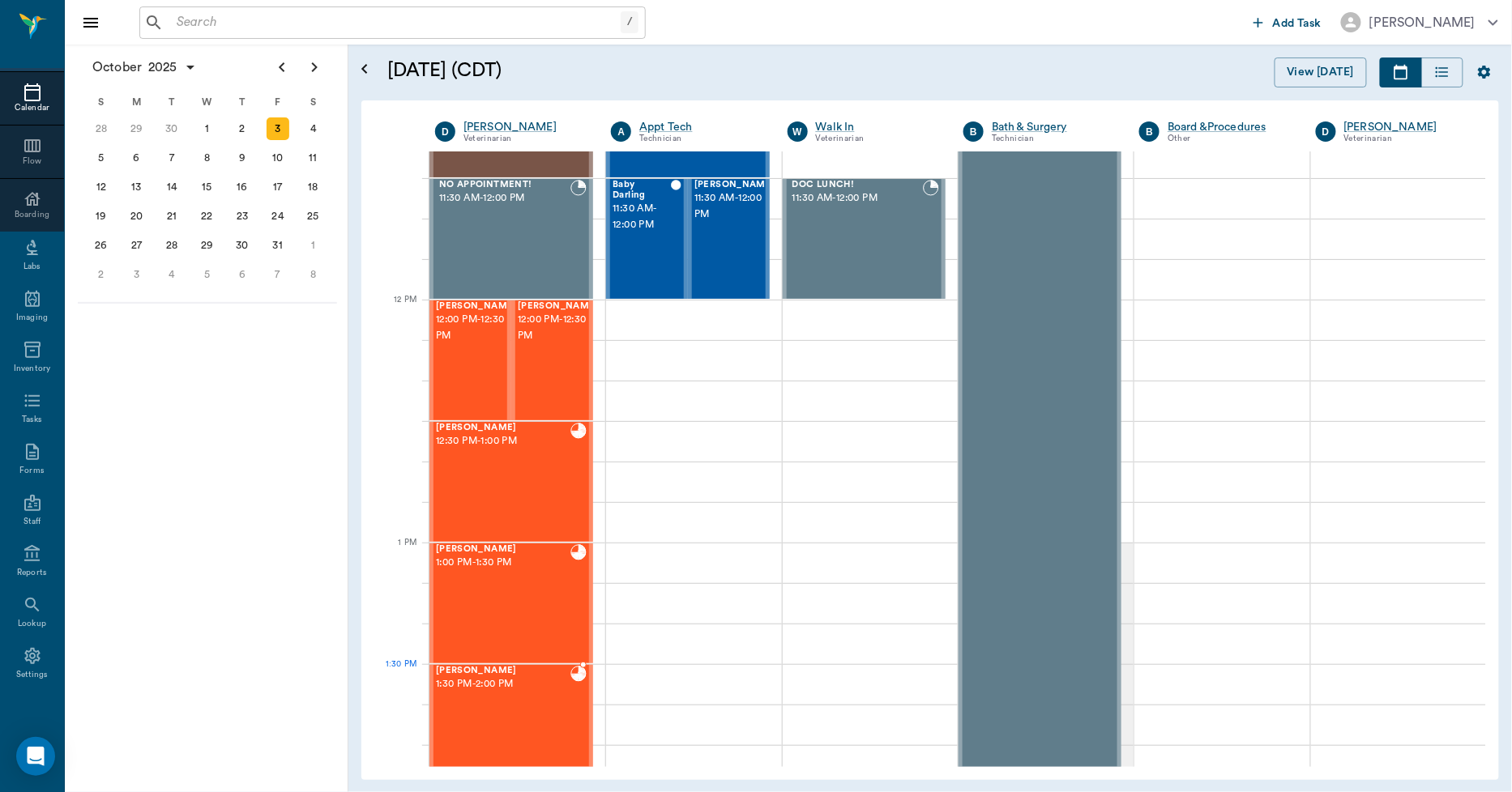
click at [555, 686] on span "1:30 PM - 2:00 PM" at bounding box center [502, 684] width 135 height 16
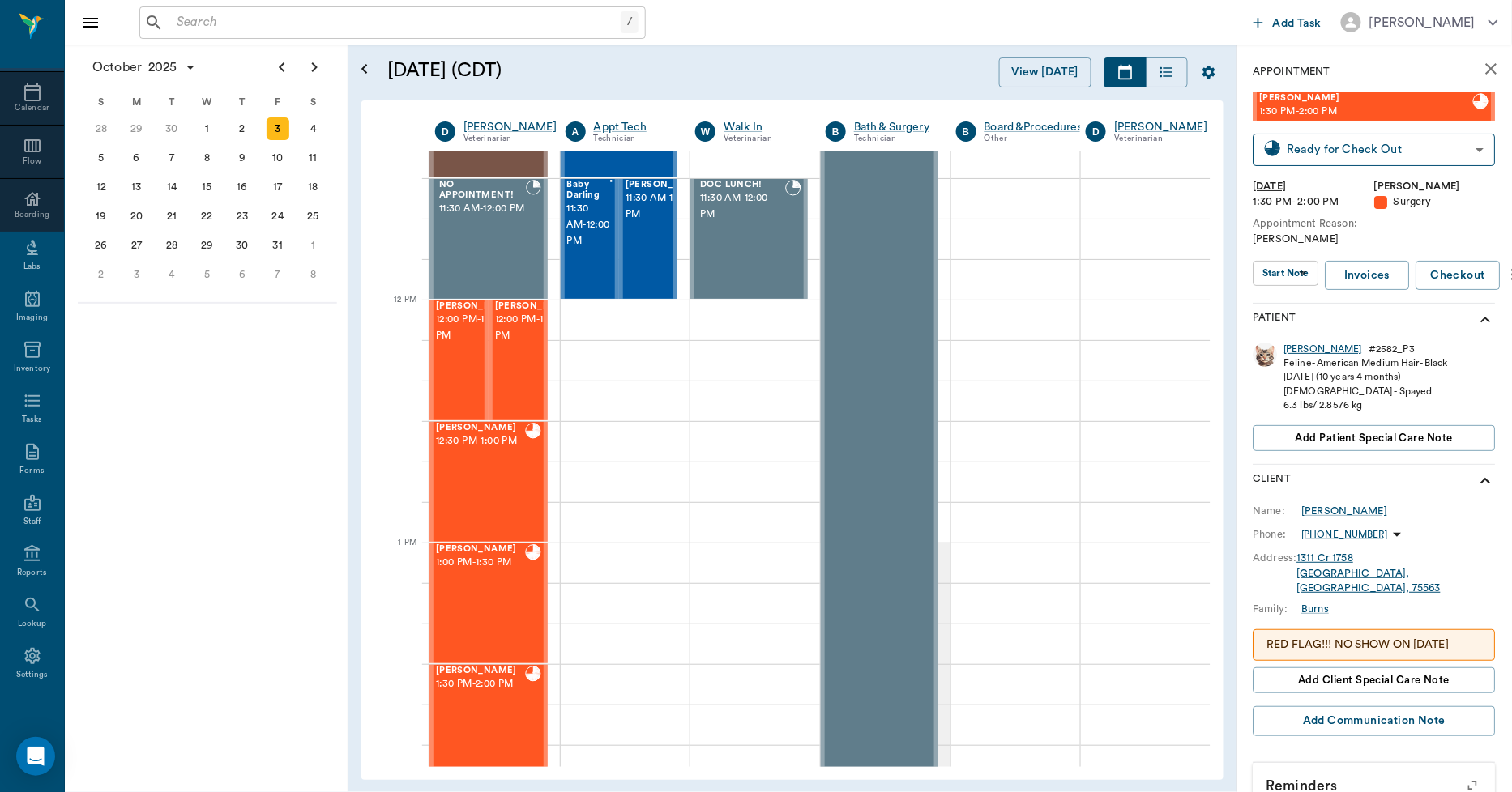
click at [1306, 351] on div "[PERSON_NAME]" at bounding box center [1324, 350] width 79 height 14
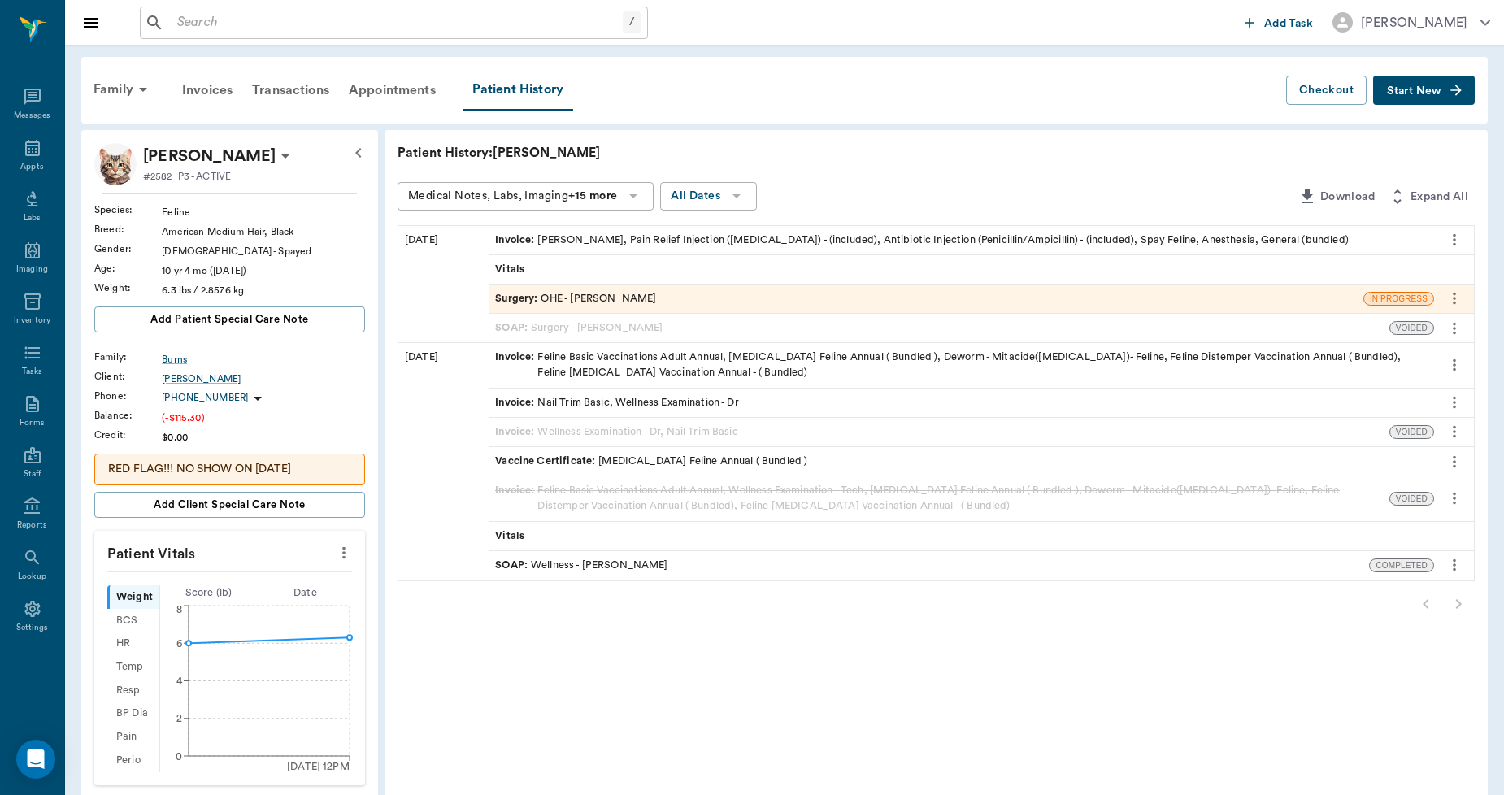
click at [655, 240] on div "Invoice : Elizabethan Collar, Pain Relief Injection (meloxicam) - (included), A…" at bounding box center [922, 240] width 854 height 15
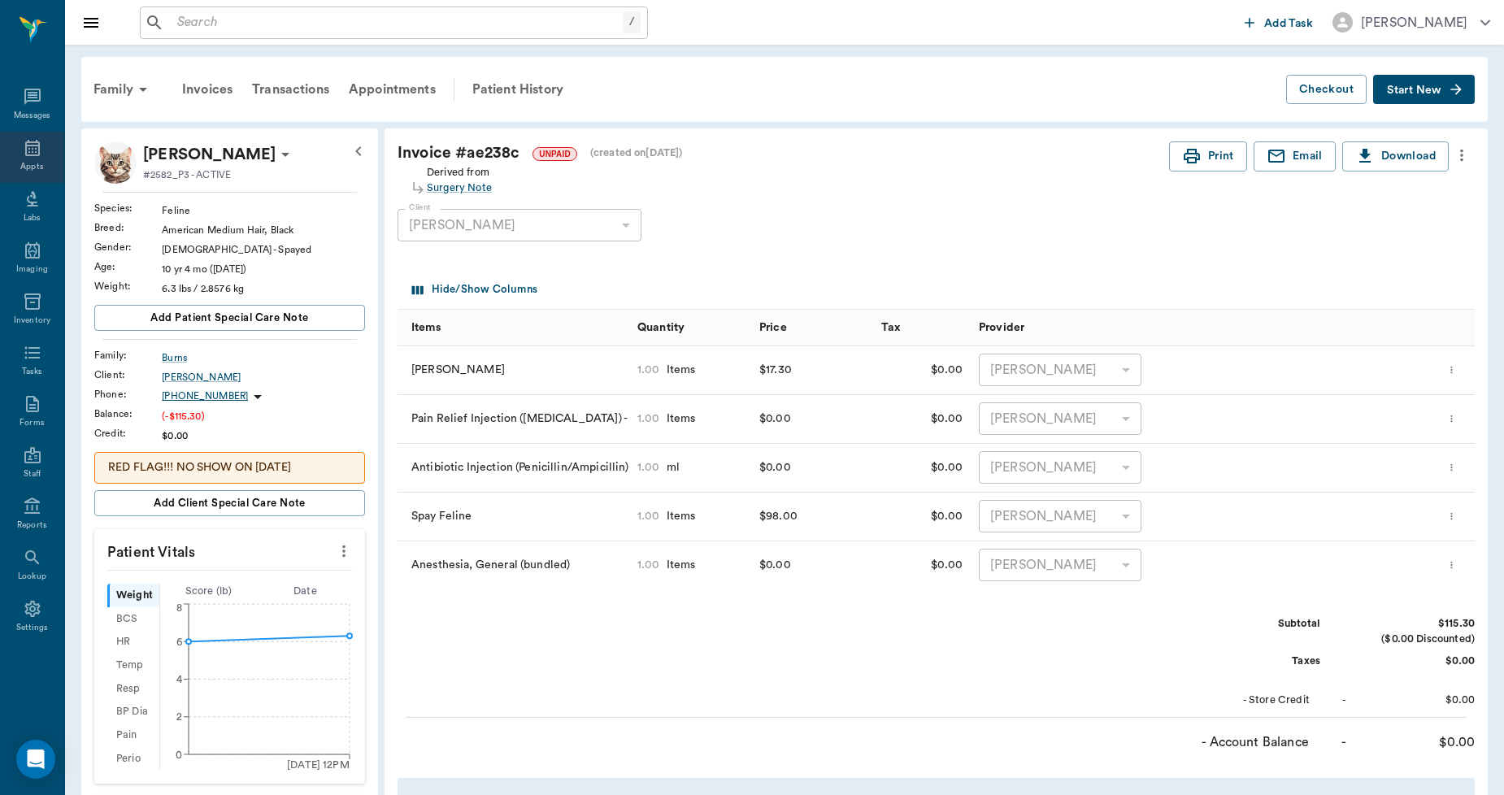
click at [25, 154] on icon at bounding box center [32, 148] width 15 height 16
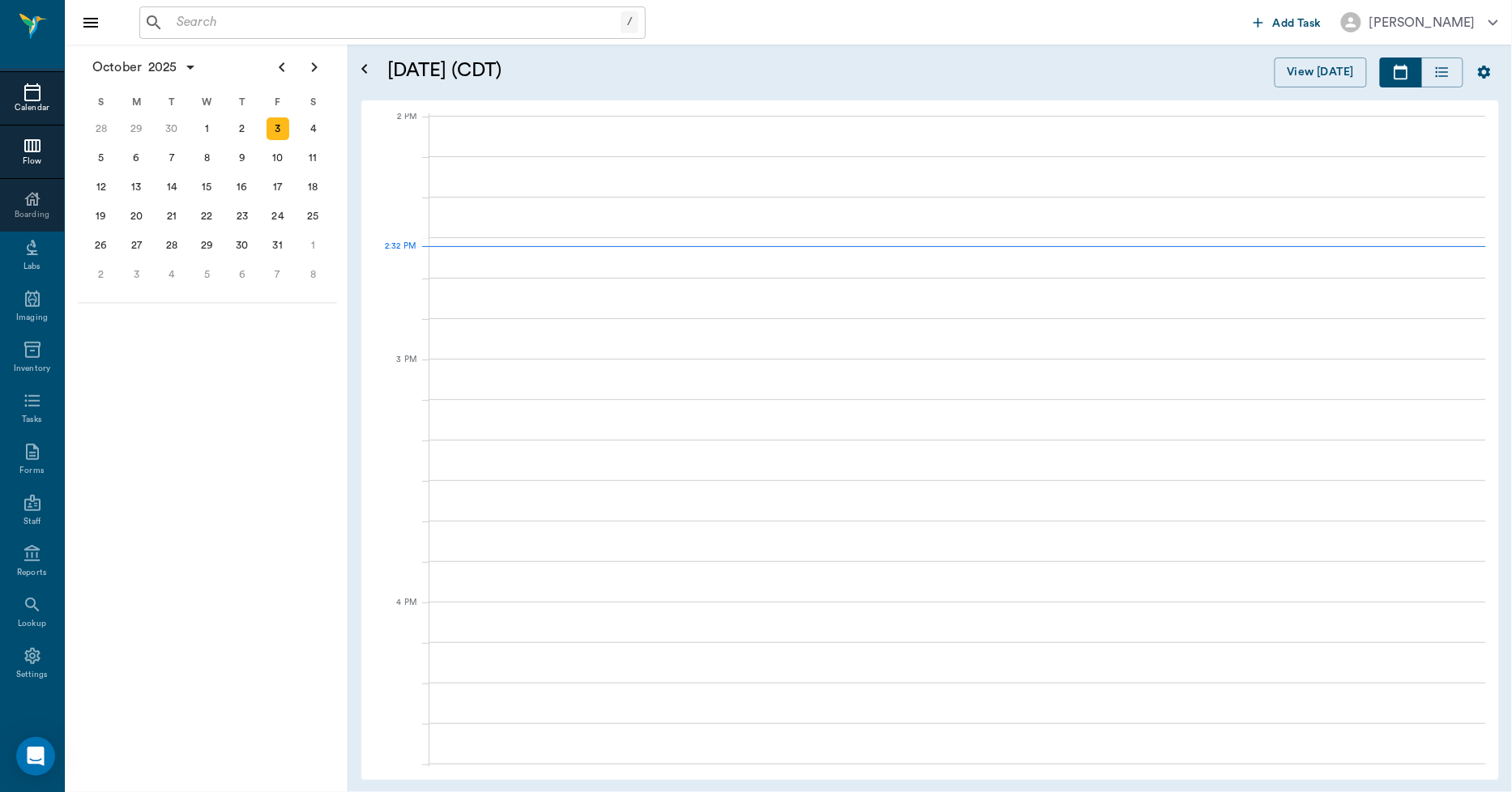
scroll to position [1460, 0]
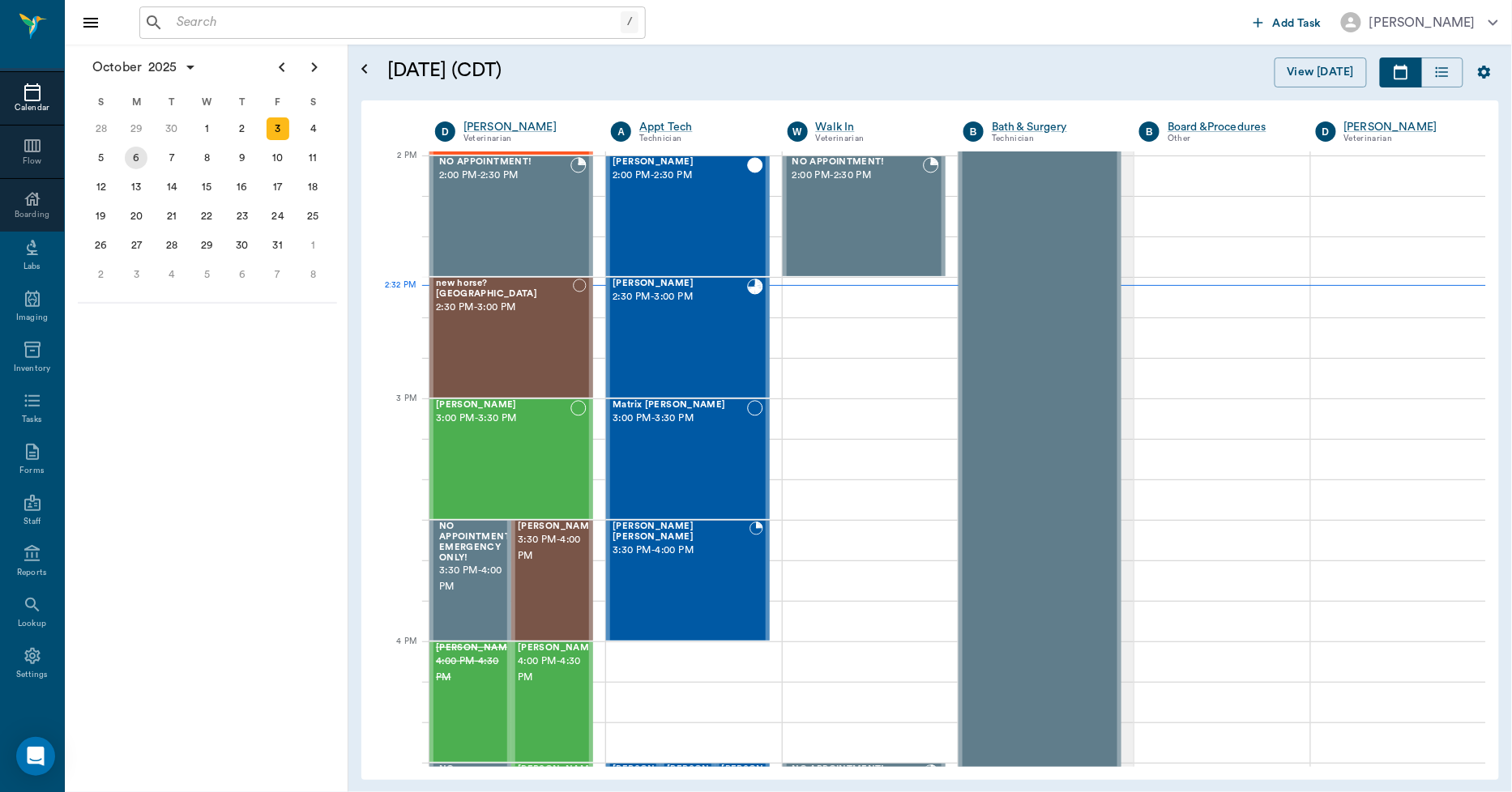
click at [133, 156] on div "6" at bounding box center [136, 157] width 23 height 23
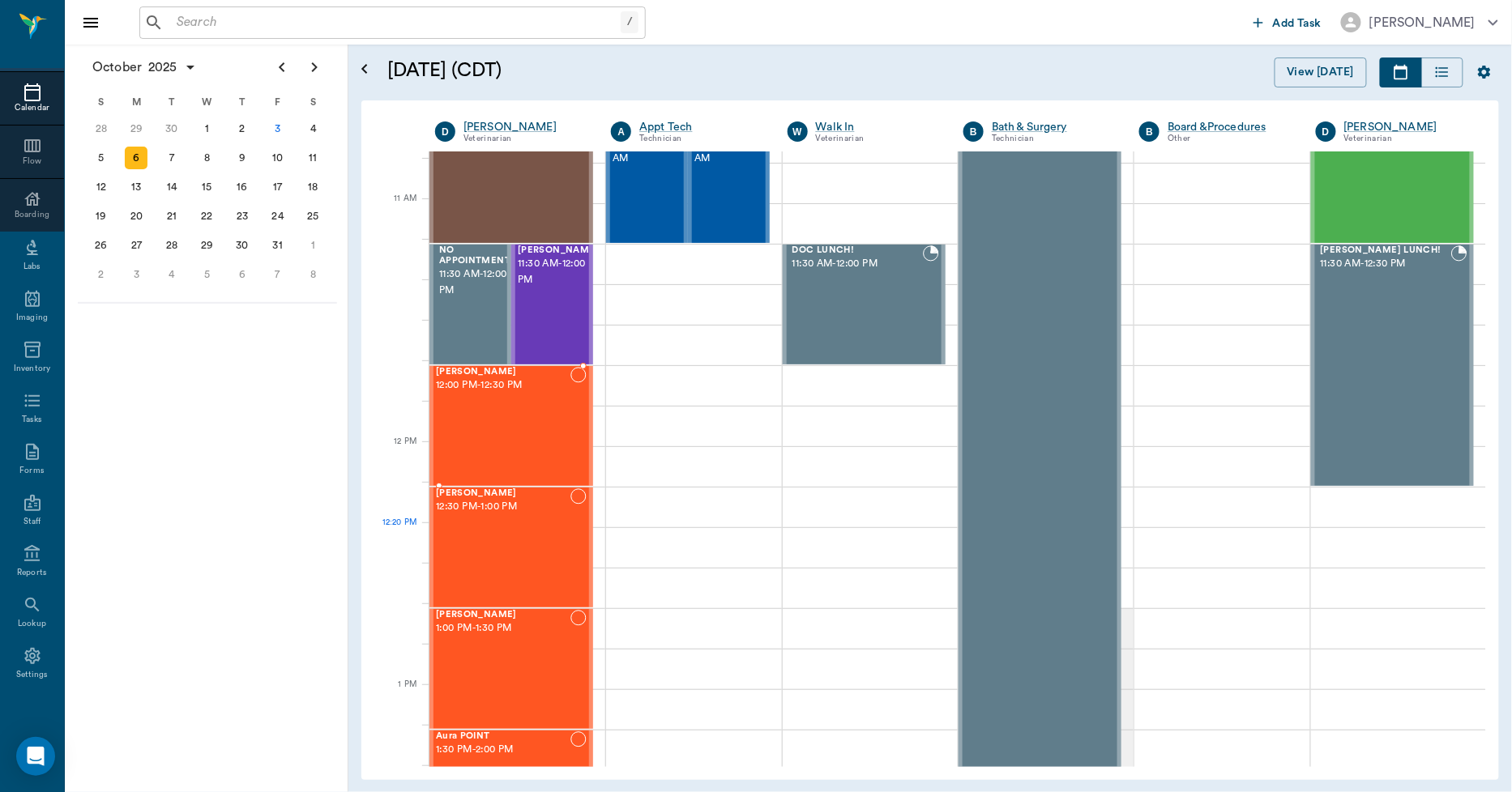
scroll to position [810, 0]
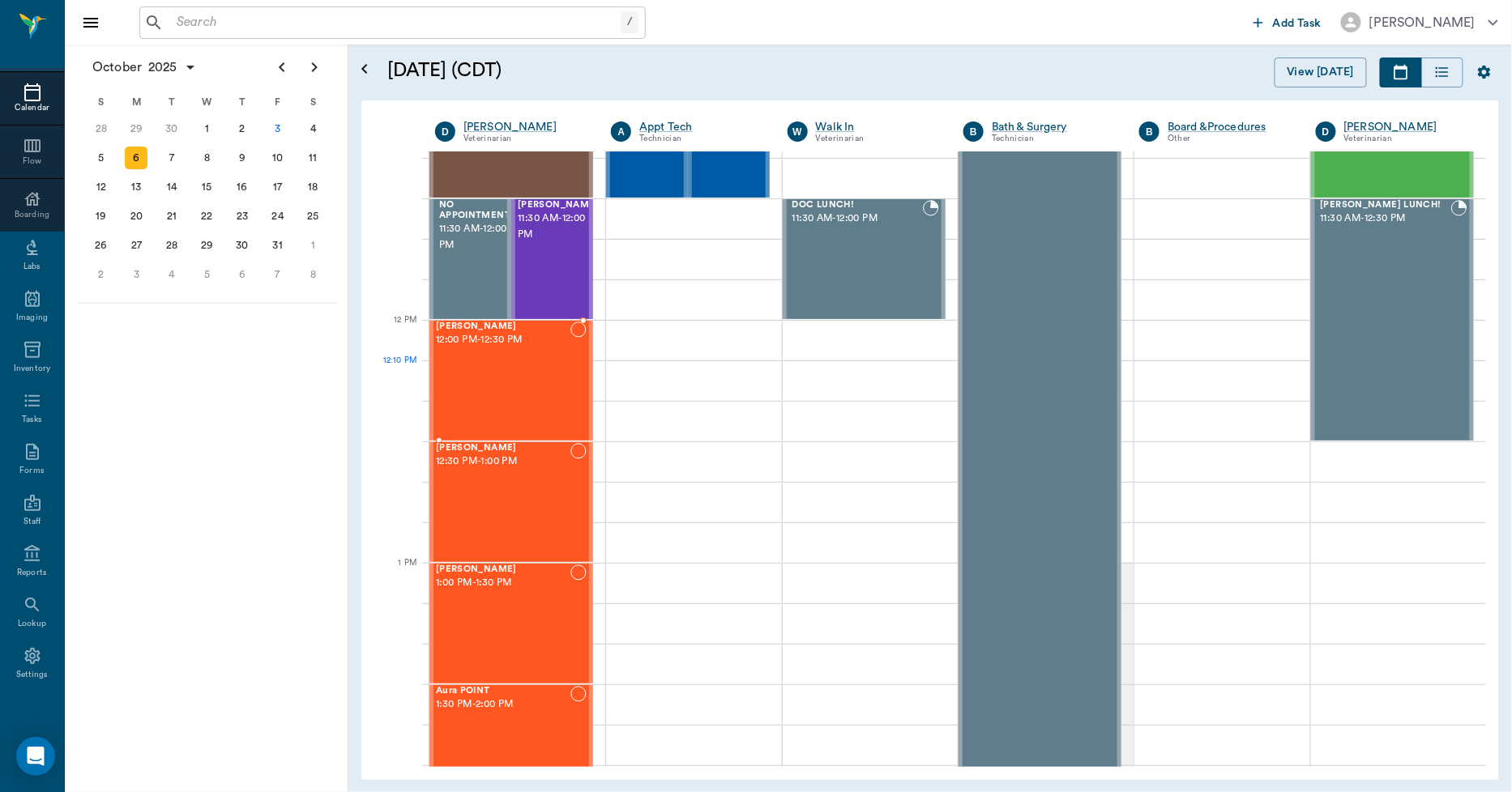
click at [505, 392] on div "Nova Hawkins 12:00 PM - 12:30 PM" at bounding box center [502, 381] width 135 height 119
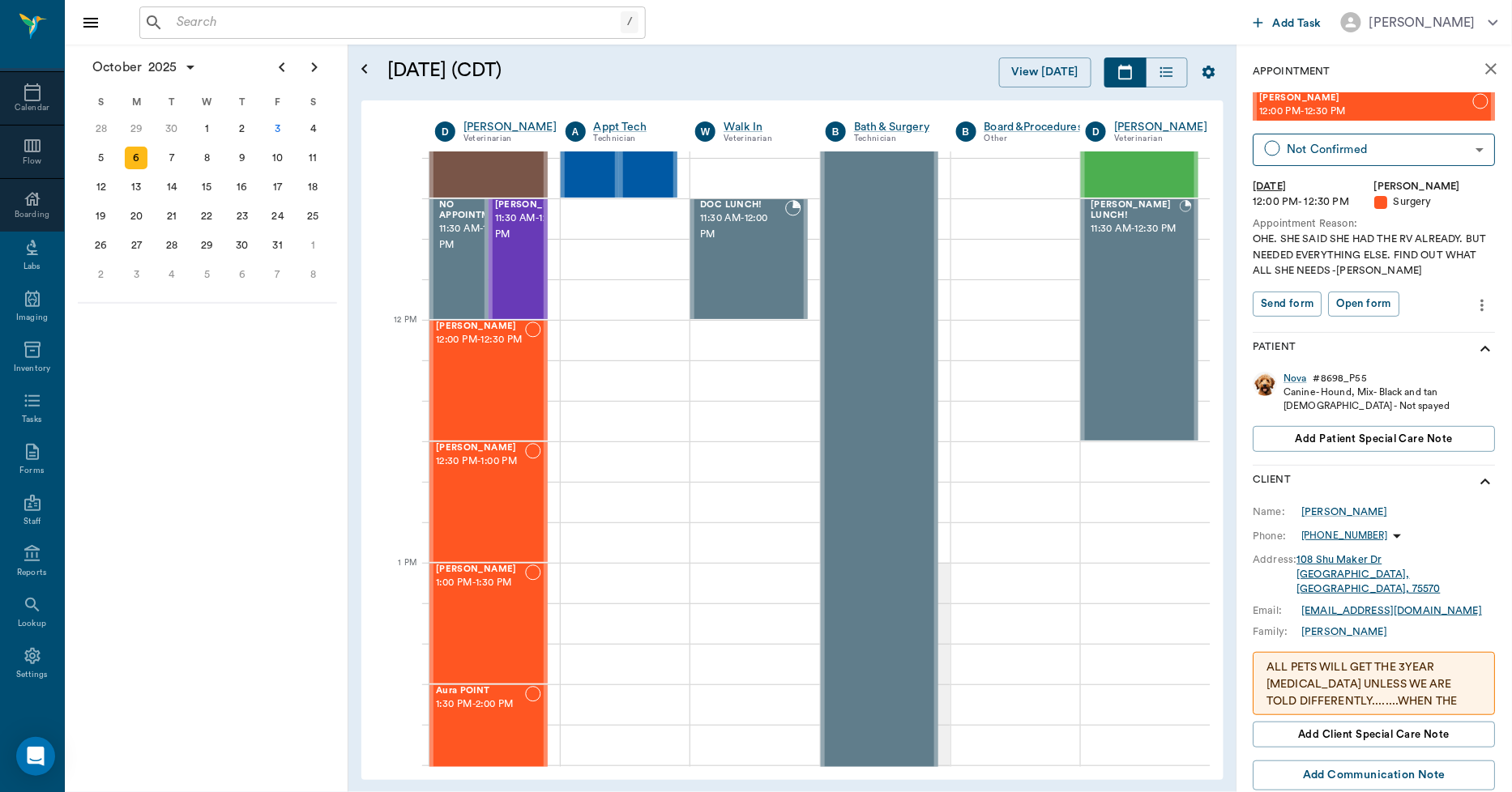
click at [1474, 304] on icon "more" at bounding box center [1483, 306] width 18 height 20
click at [1414, 328] on span "Edit appointment" at bounding box center [1401, 333] width 137 height 17
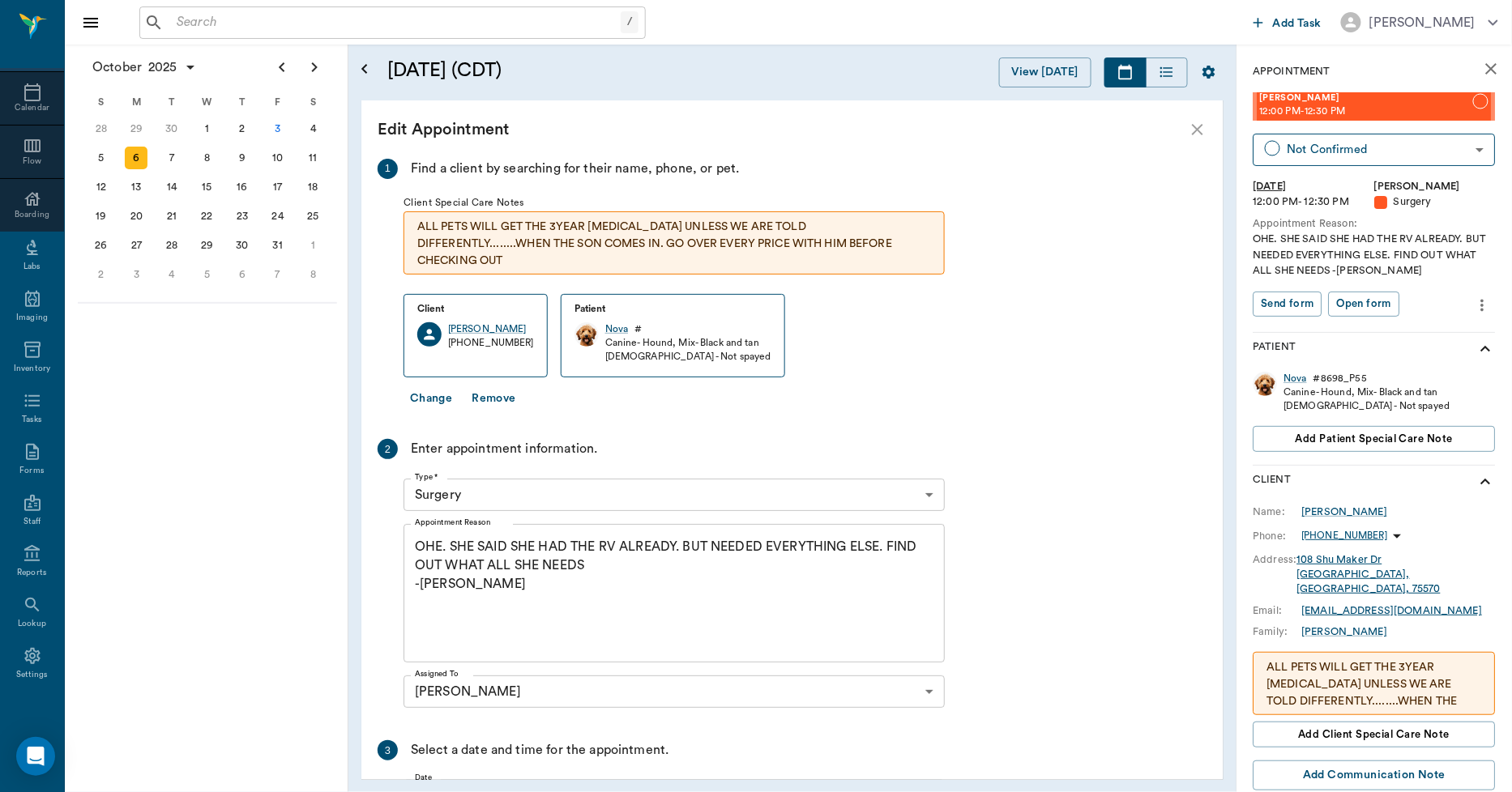
click at [596, 565] on textarea "OHE. SHE SAID SHE HAD THE RV ALREADY. BUT NEEDED EVERYTHING ELSE. FIND OUT WHAT…" at bounding box center [674, 594] width 518 height 112
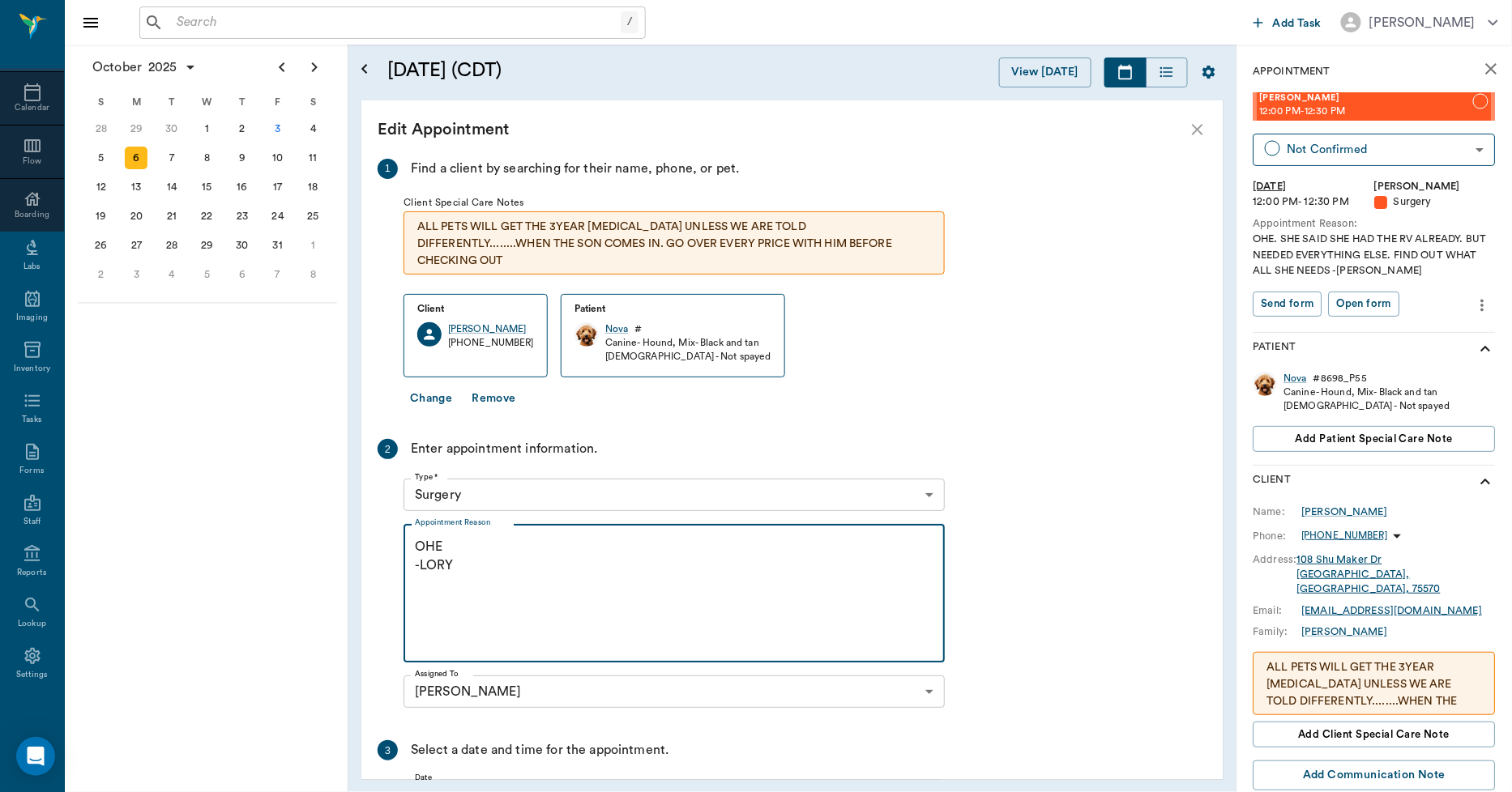
scroll to position [168, 0]
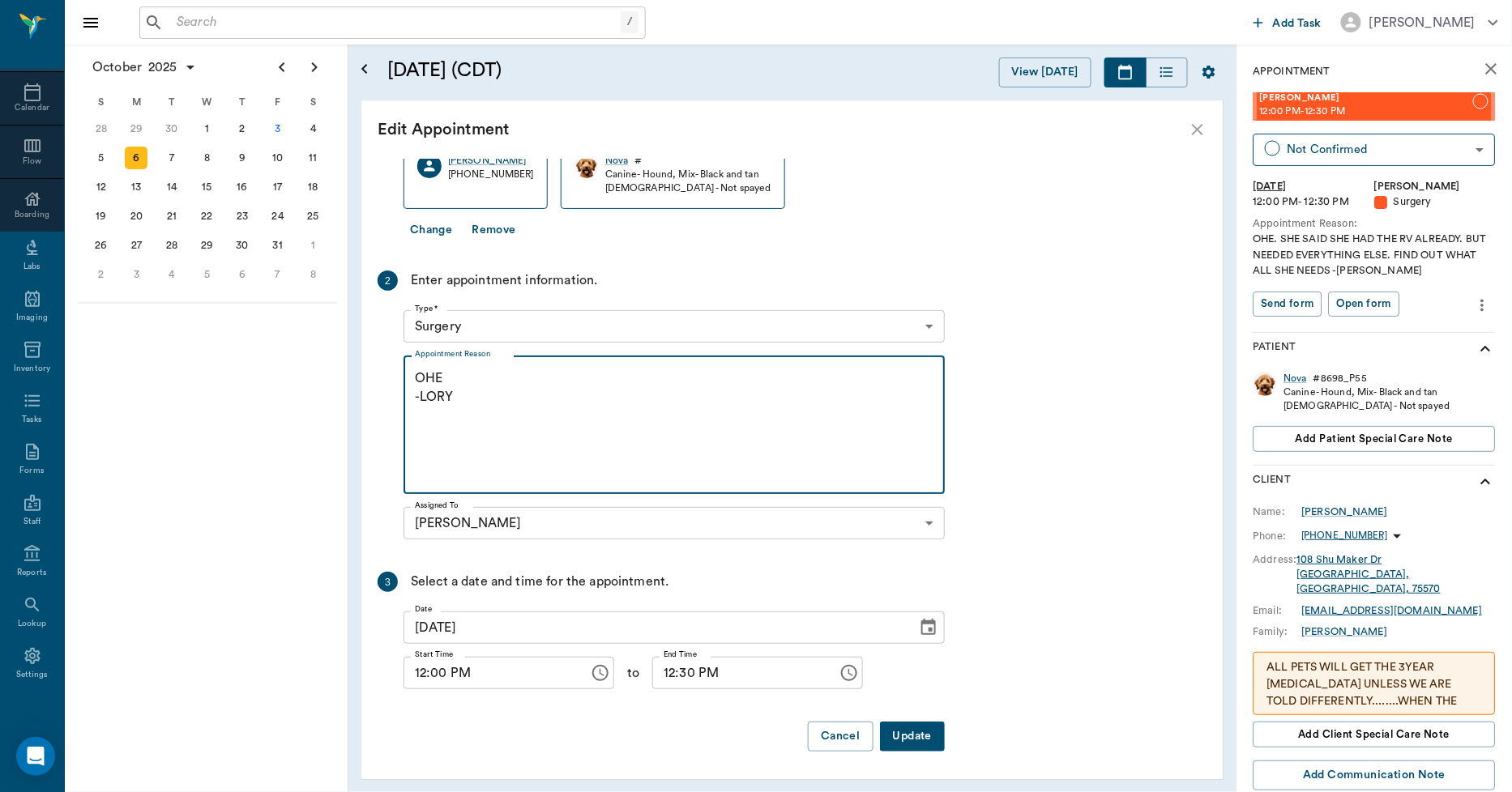
type textarea "OHE -LORY"
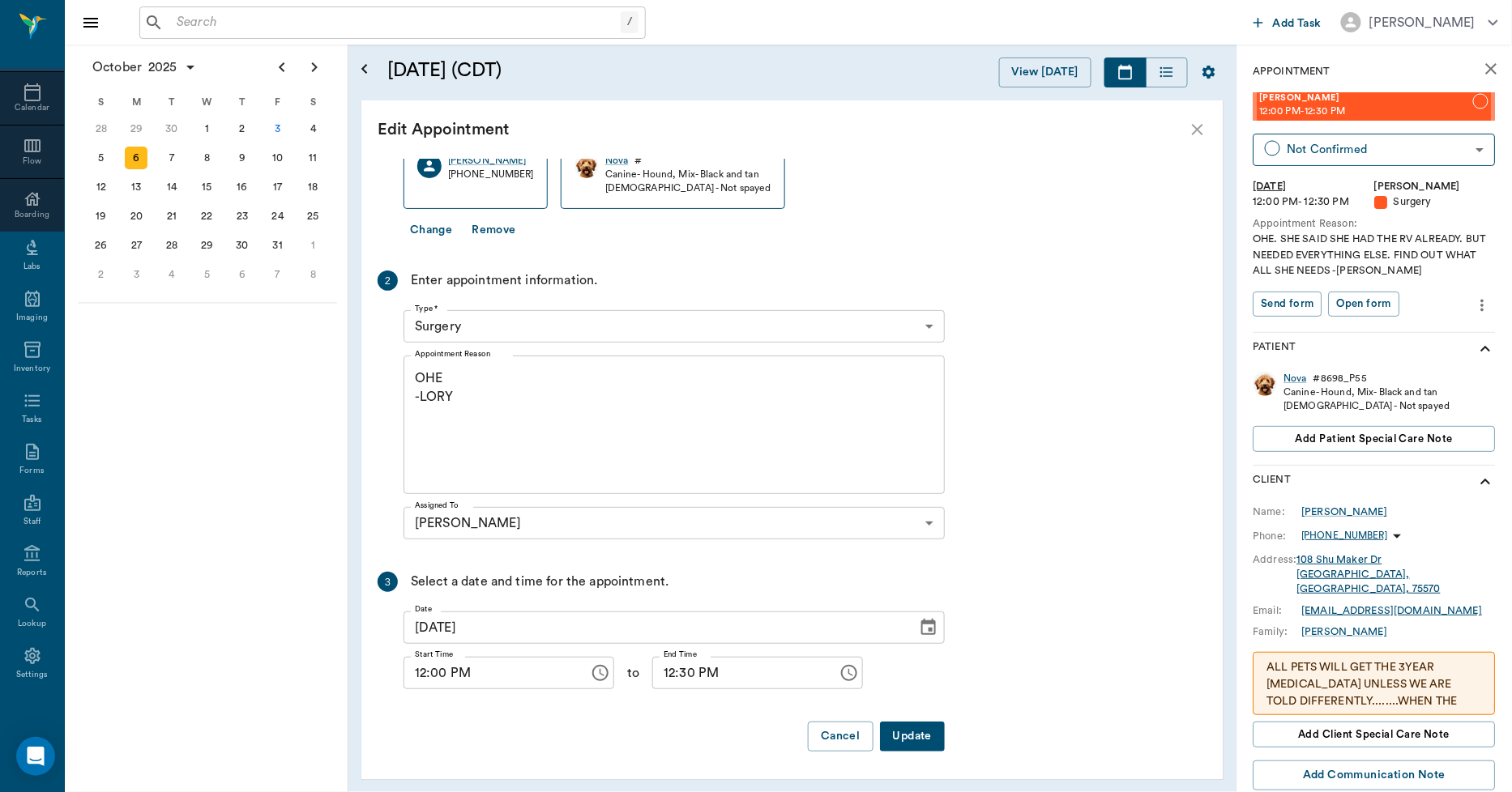
click at [912, 738] on button "Update" at bounding box center [912, 736] width 65 height 30
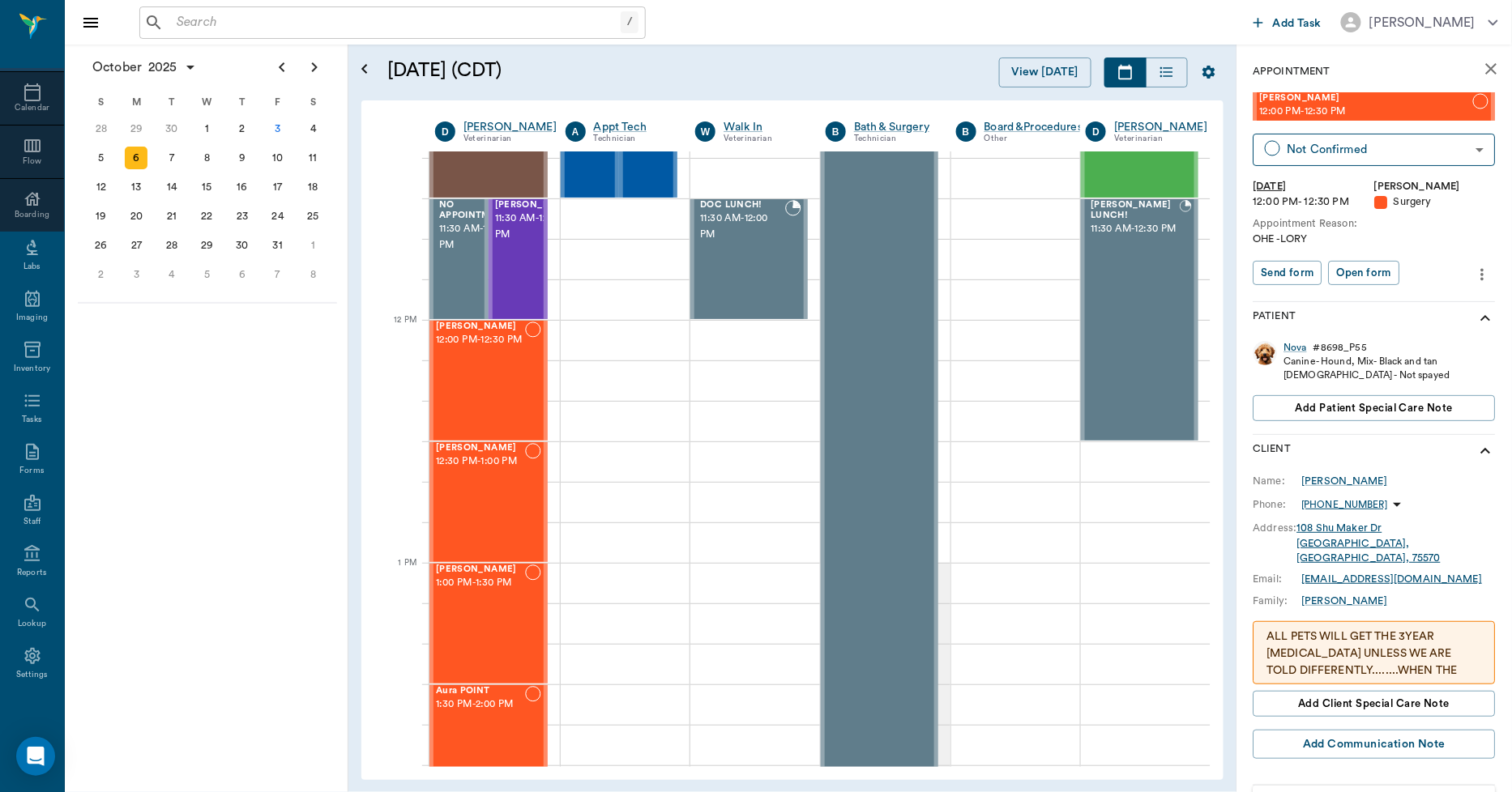
click at [1366, 635] on p "ALL PETS WILL GET THE 3YEAR RABIES VACCINE UNLESS WE ARE TOLD DIFFERENTLY......…" at bounding box center [1373, 670] width 214 height 85
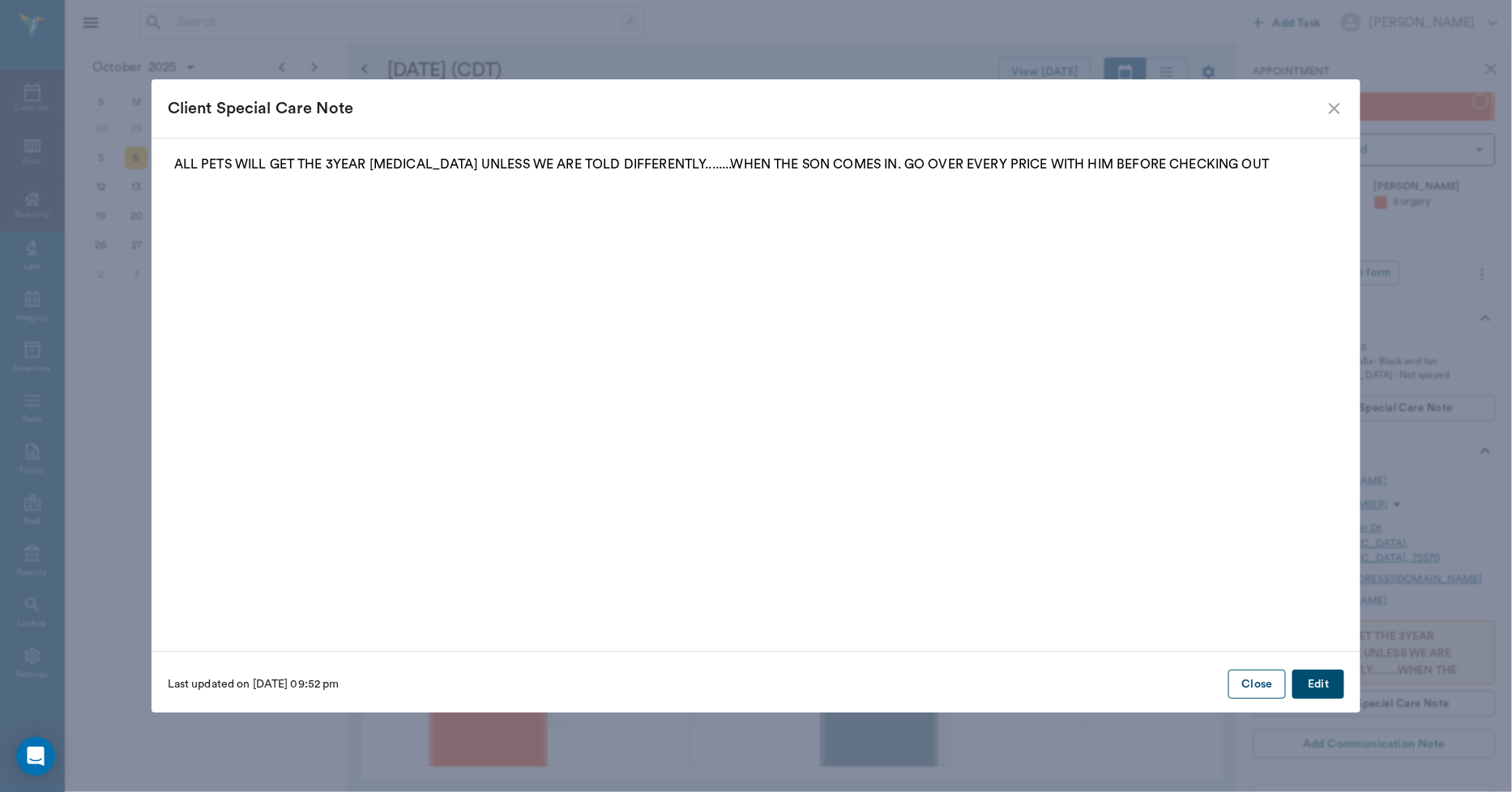
click at [1262, 677] on button "Close" at bounding box center [1257, 684] width 58 height 30
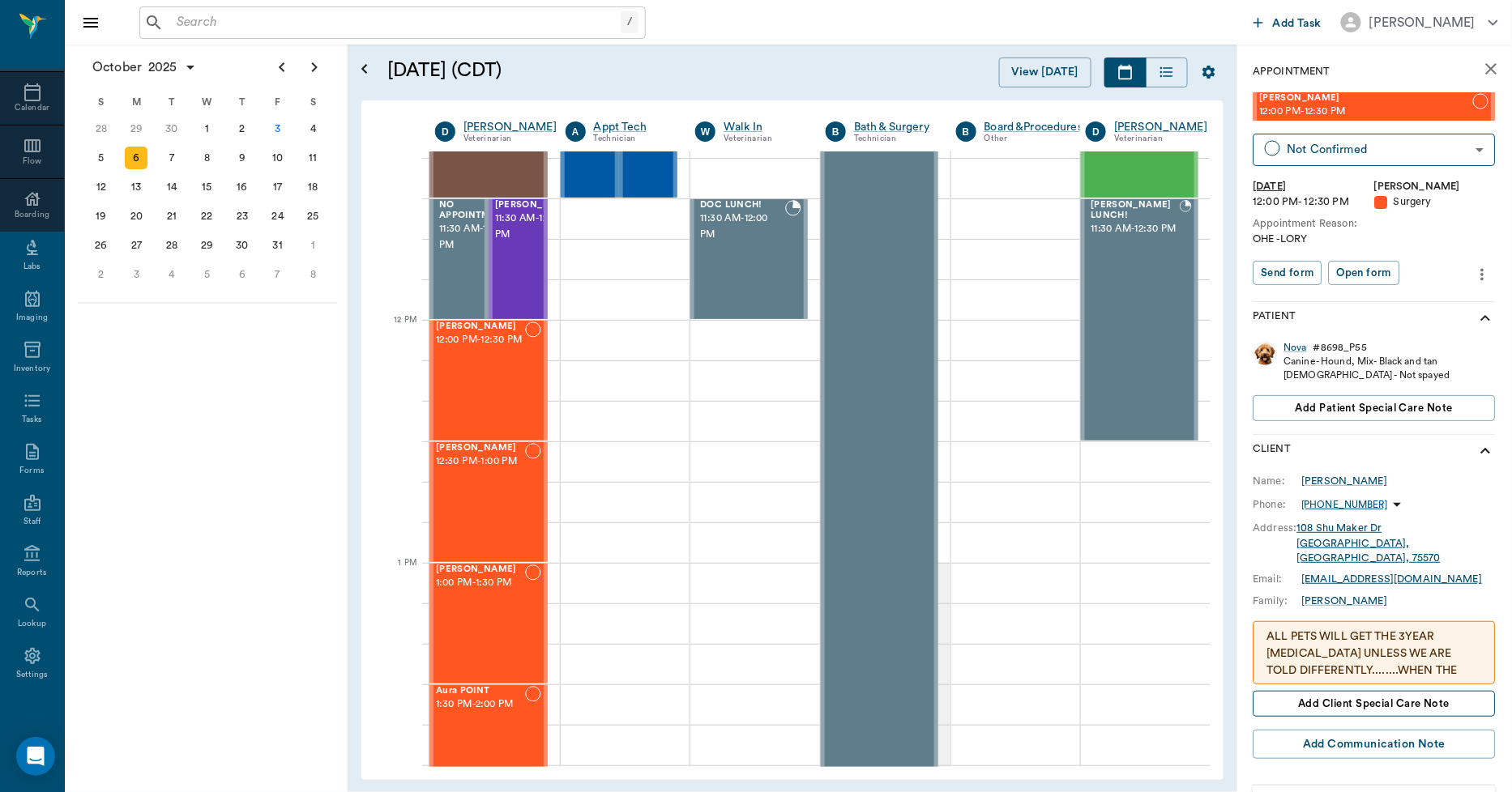
click at [1319, 695] on span "Add client Special Care Note" at bounding box center [1374, 704] width 151 height 18
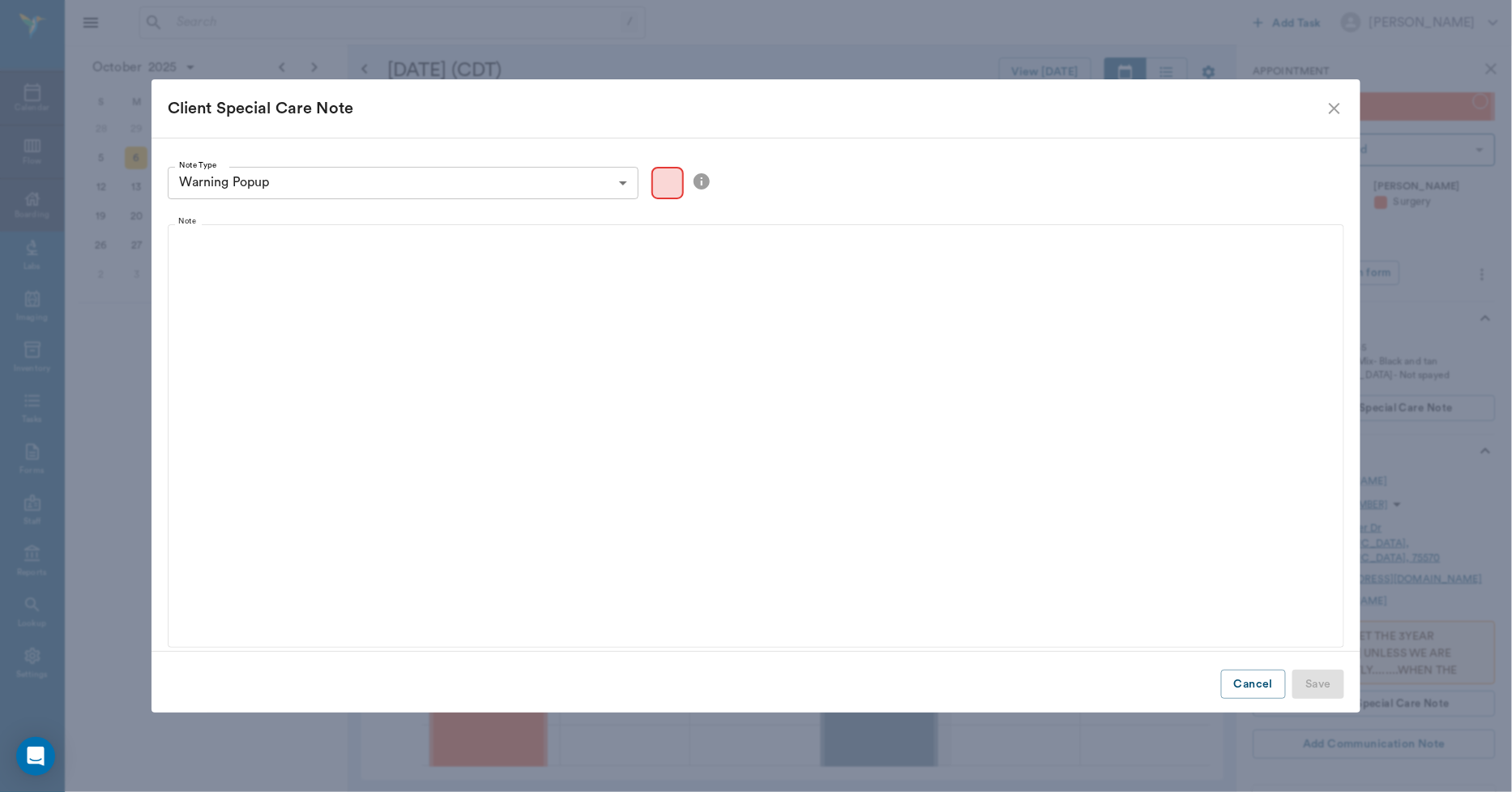
click at [304, 175] on body "/ ​ Add Task Dr. Bert Ellsworth Nectar Messages Appts Calendar Flow Boarding La…" at bounding box center [756, 396] width 1512 height 792
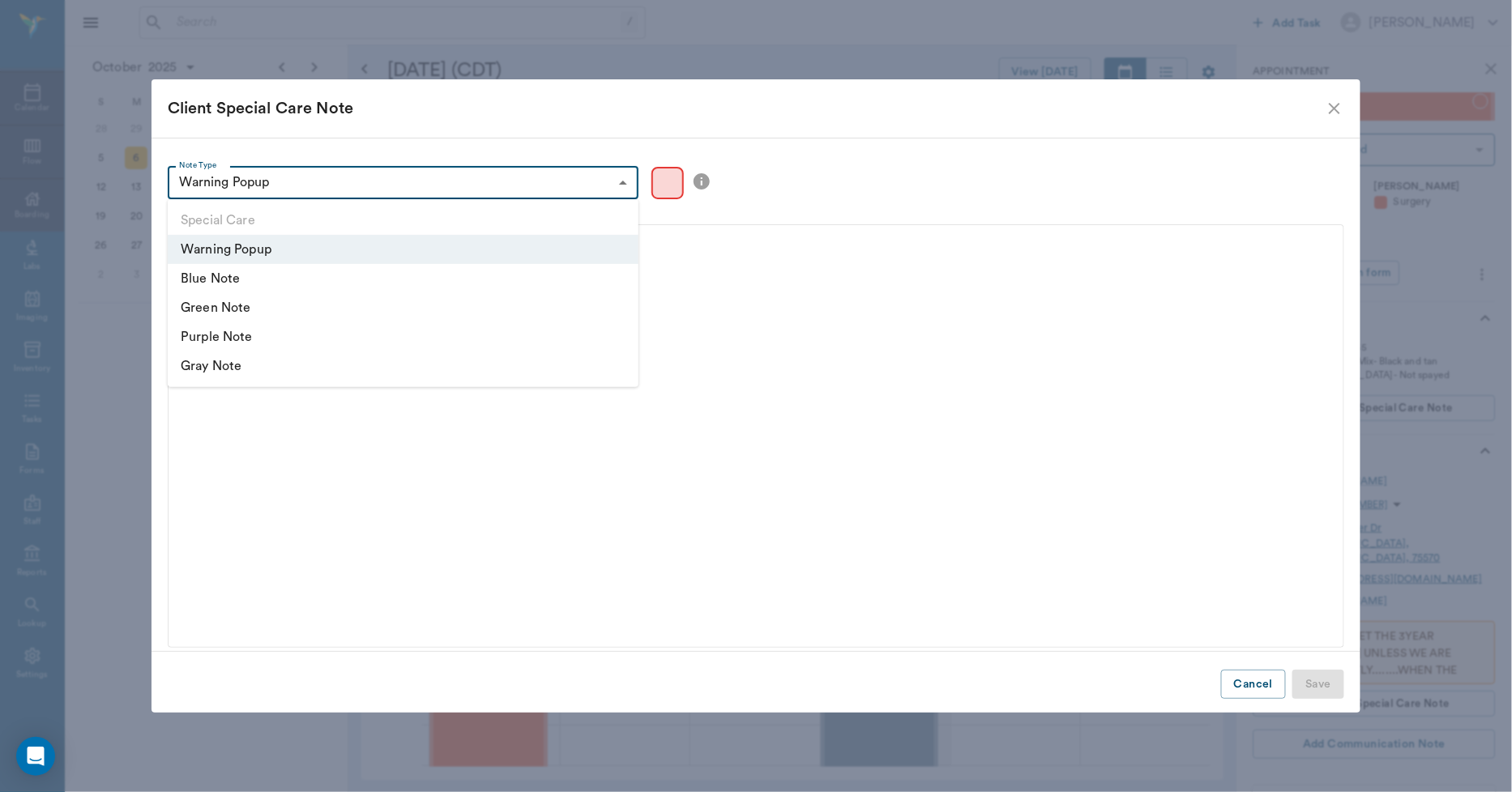
click at [235, 292] on ul "Special Care Warning Popup Blue Note Green Note Purple Note Gray Note" at bounding box center [403, 293] width 470 height 188
click at [232, 301] on li "Green Note" at bounding box center [403, 307] width 470 height 29
type input "green"
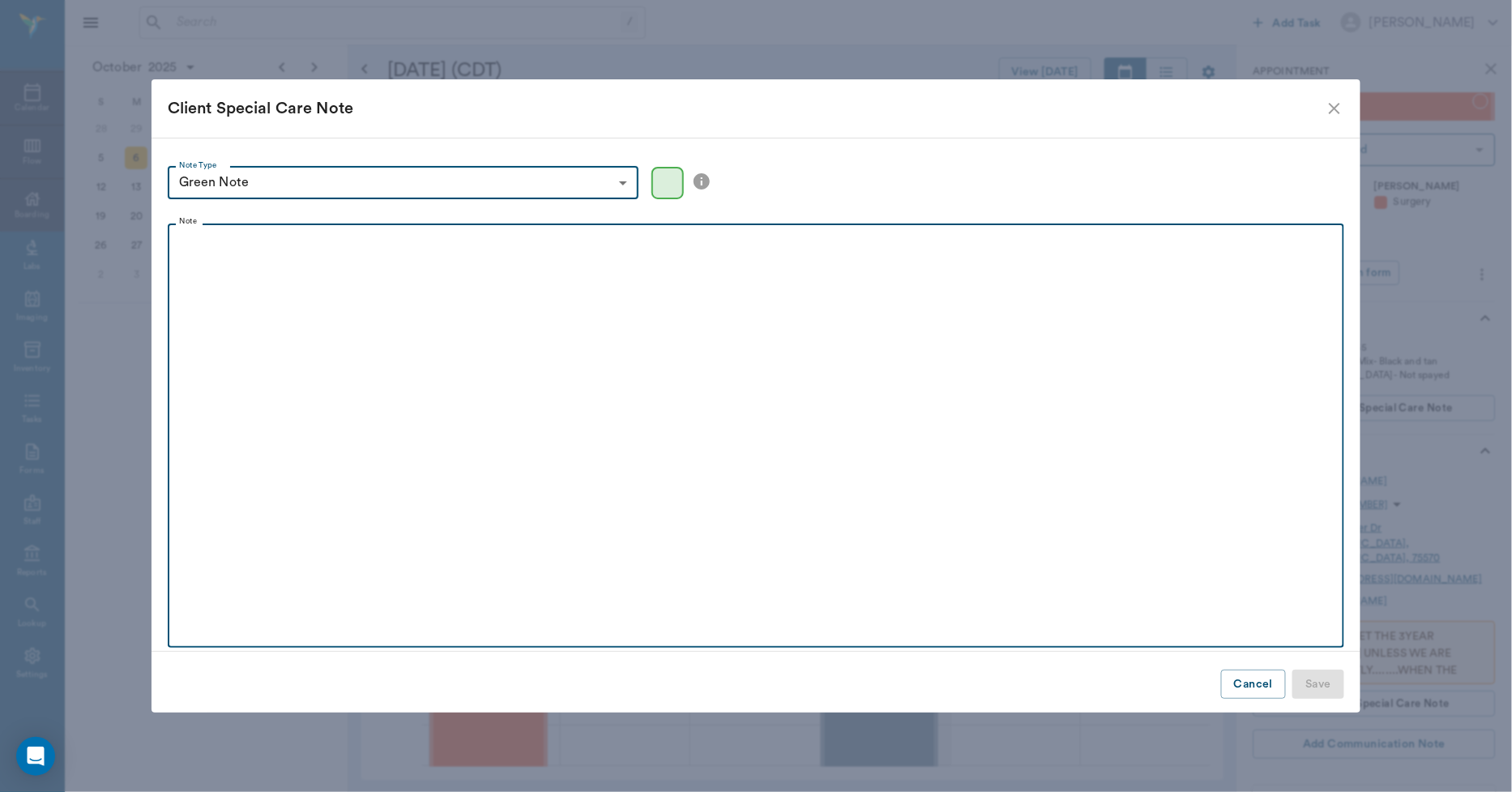
click at [239, 264] on div at bounding box center [756, 252] width 1161 height 41
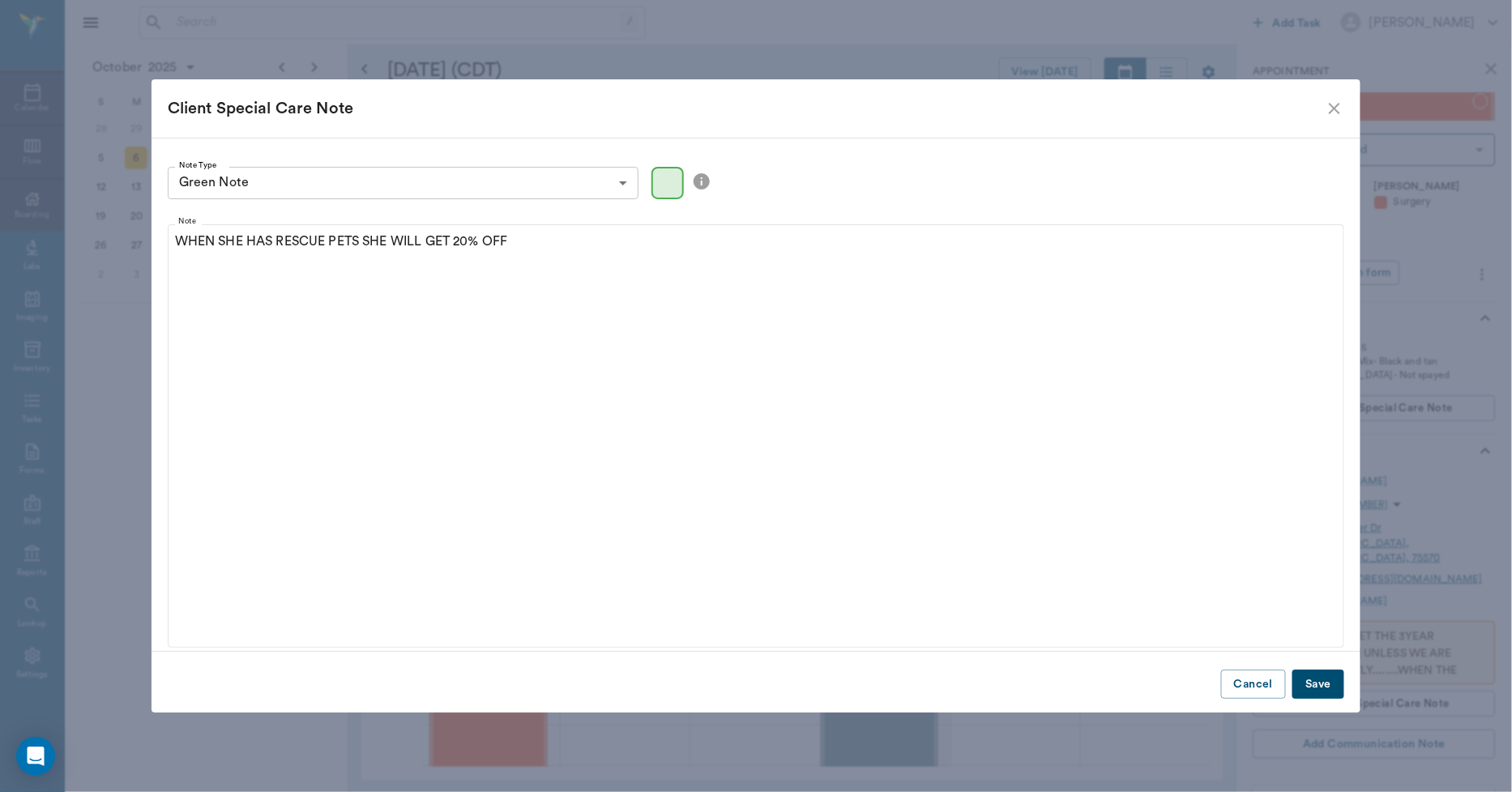
click at [1306, 677] on button "Save" at bounding box center [1319, 684] width 52 height 30
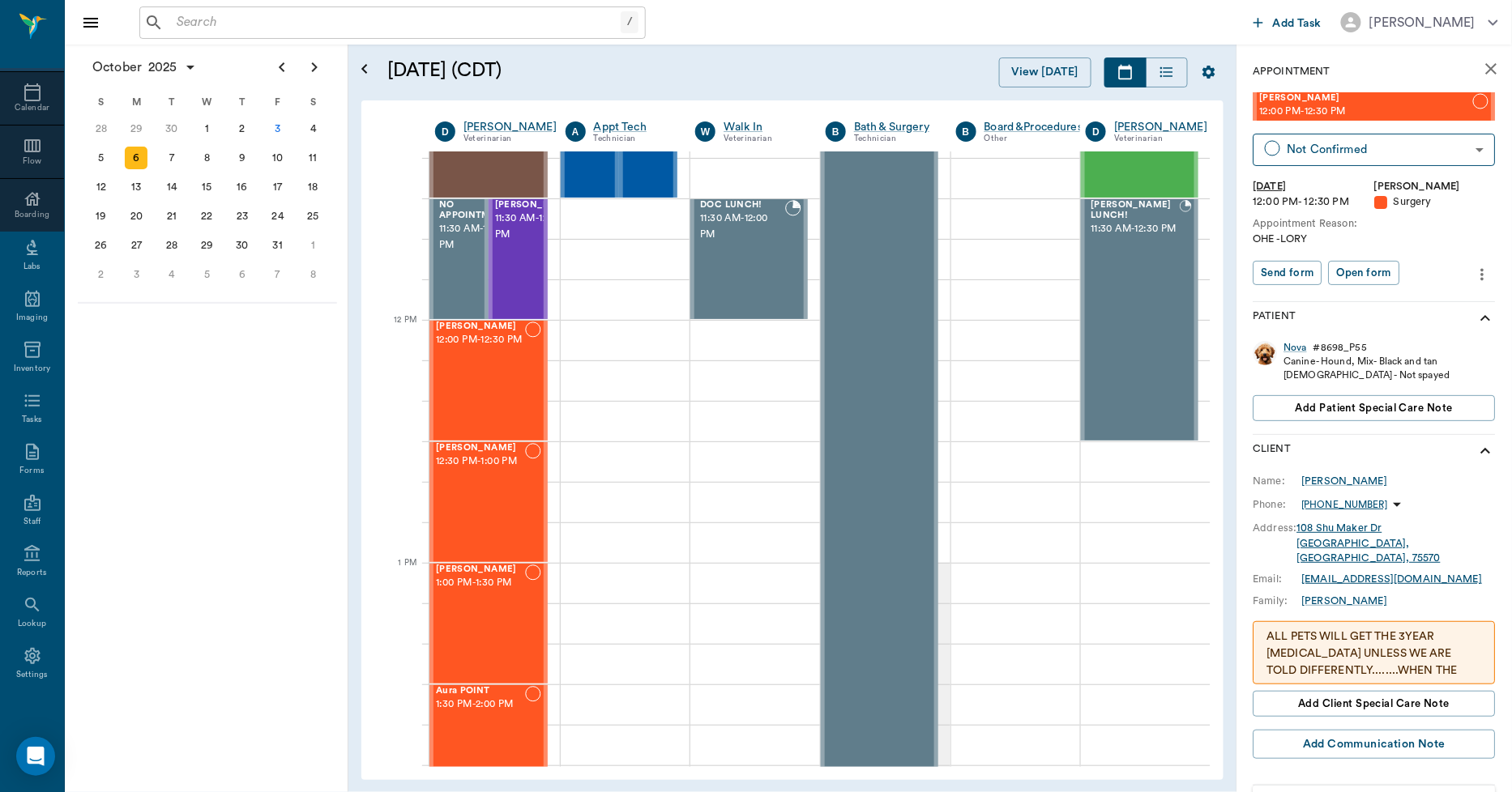
click at [1474, 271] on icon "more" at bounding box center [1483, 275] width 18 height 20
click at [1391, 301] on span "Edit appointment" at bounding box center [1401, 301] width 137 height 17
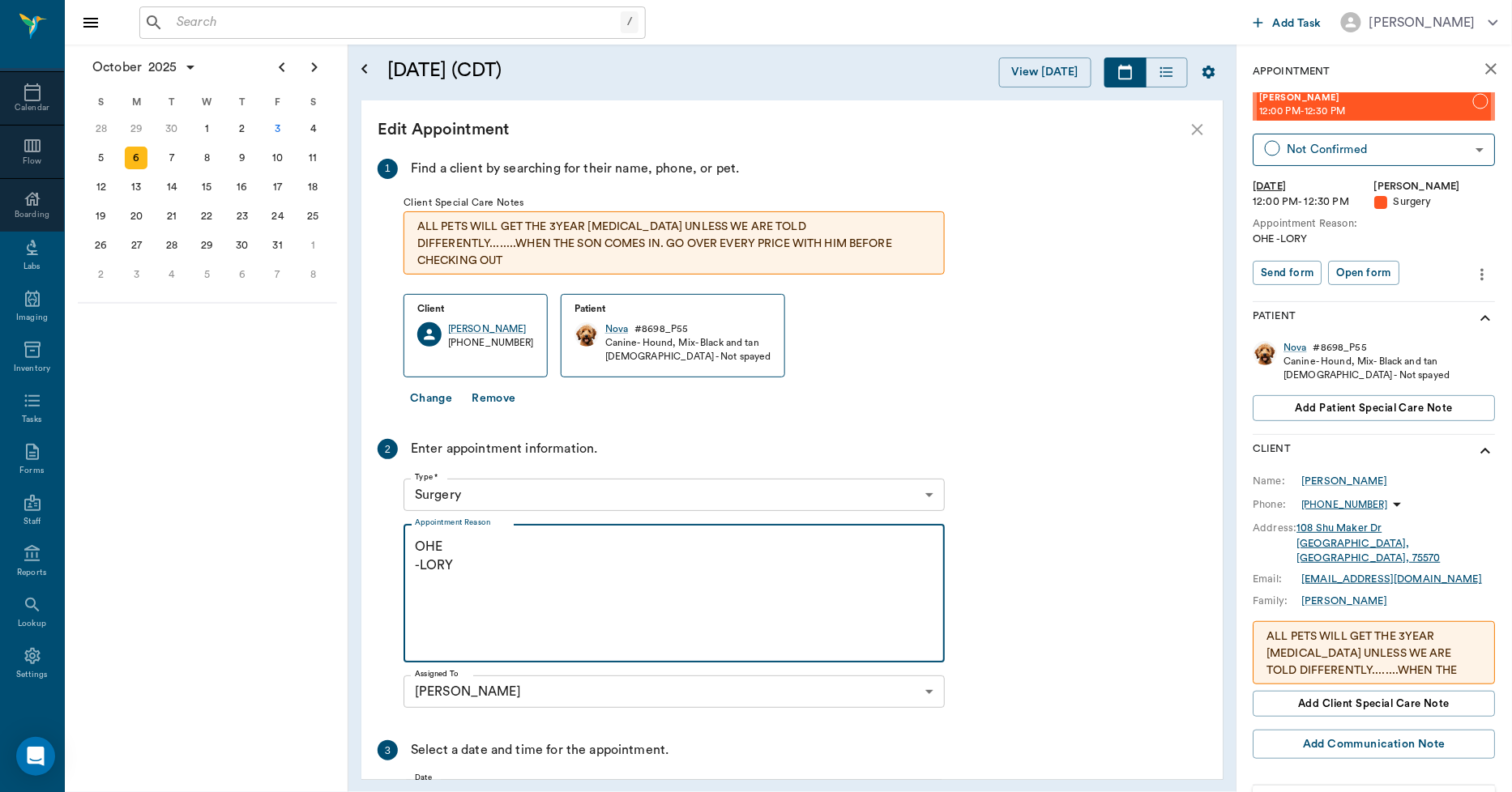
click at [470, 567] on textarea "OHE -LORY" at bounding box center [674, 594] width 518 height 112
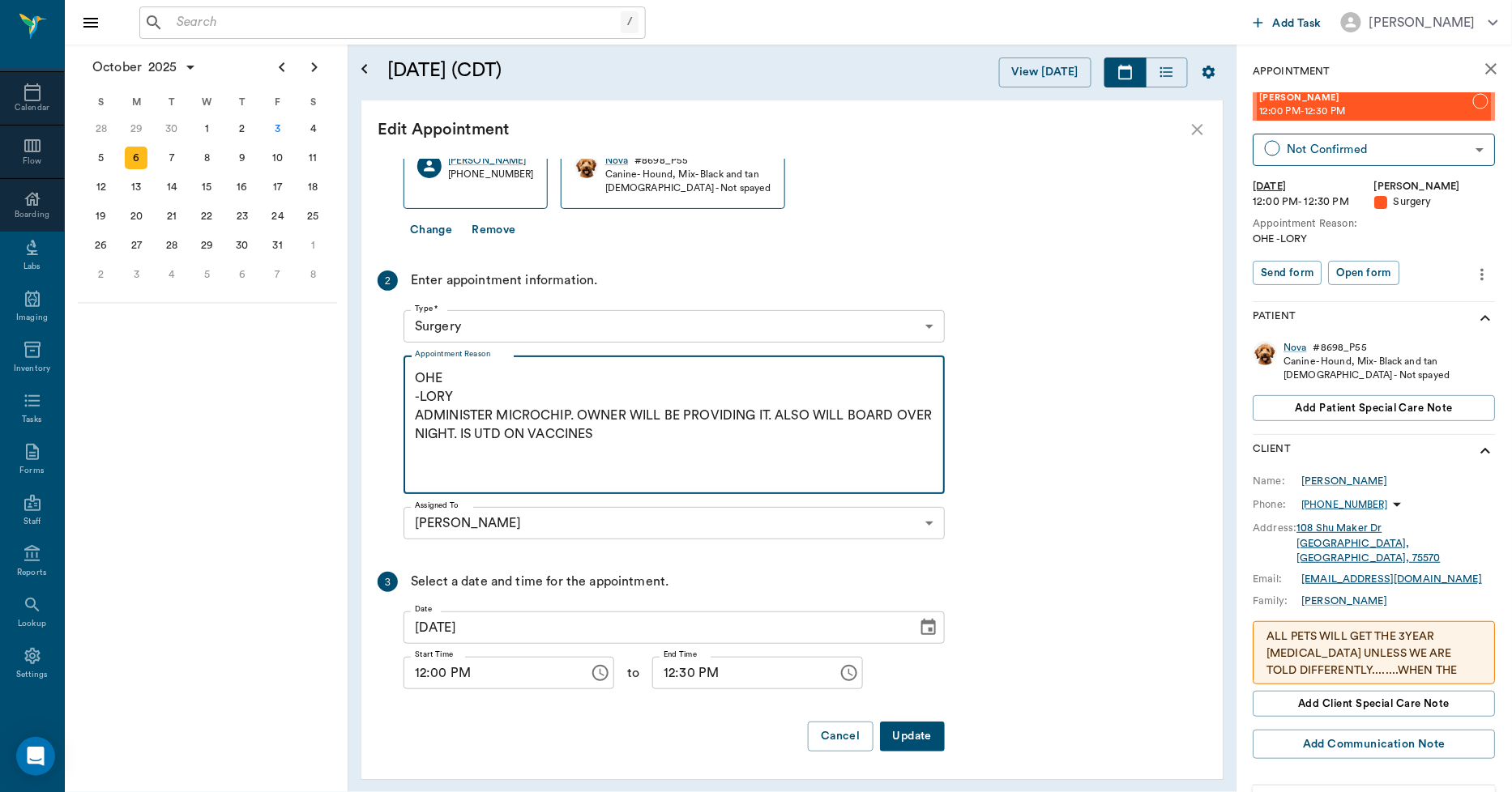
type textarea "OHE -LORY ADMINISTER MICROCHIP. OWNER WILL BE PROVIDING IT. ALSO WILL BOARD OVE…"
click at [929, 734] on button "Update" at bounding box center [912, 736] width 65 height 30
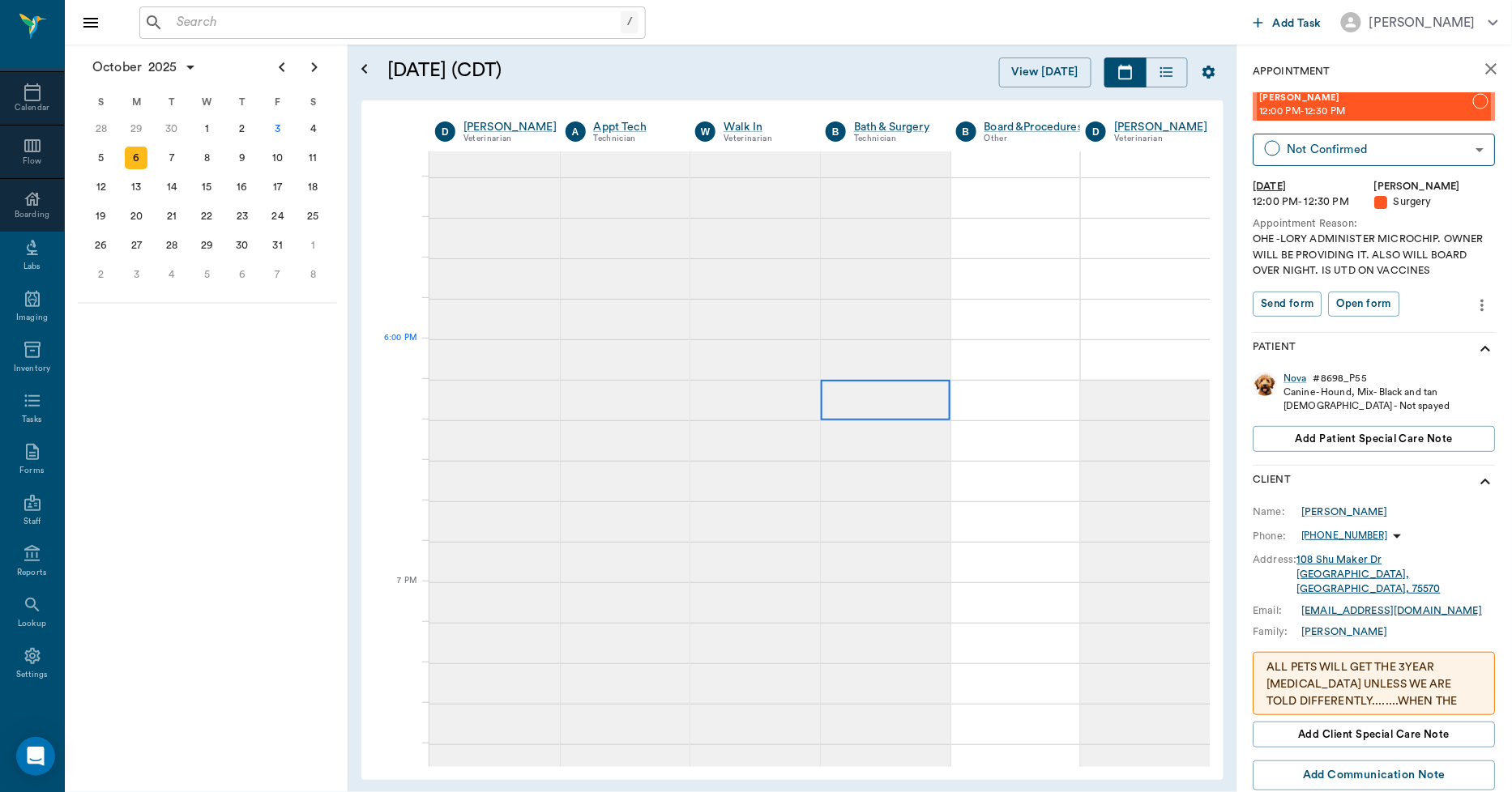
scroll to position [2249, 0]
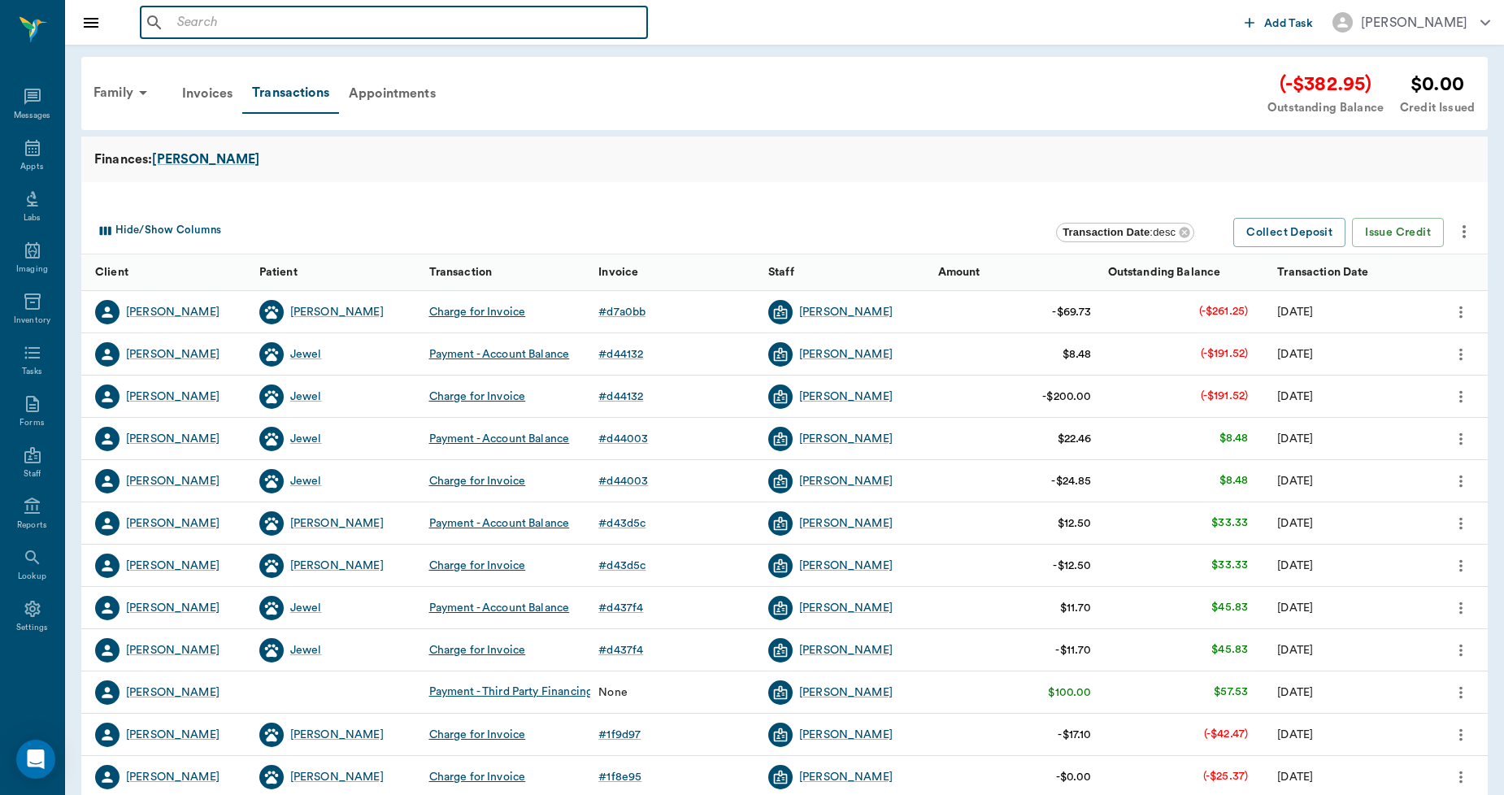
click at [472, 20] on input "text" at bounding box center [406, 22] width 470 height 23
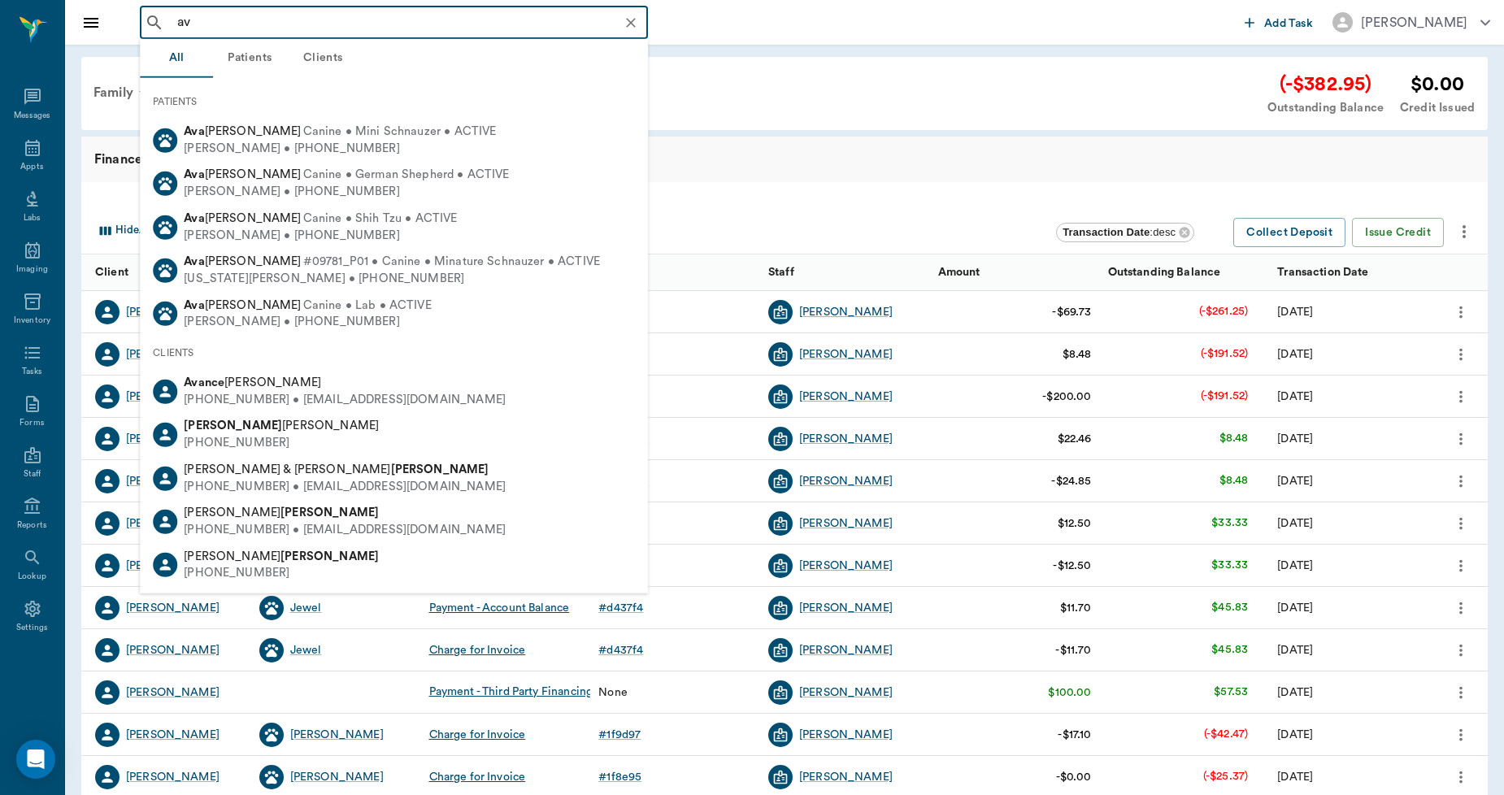
type input "a"
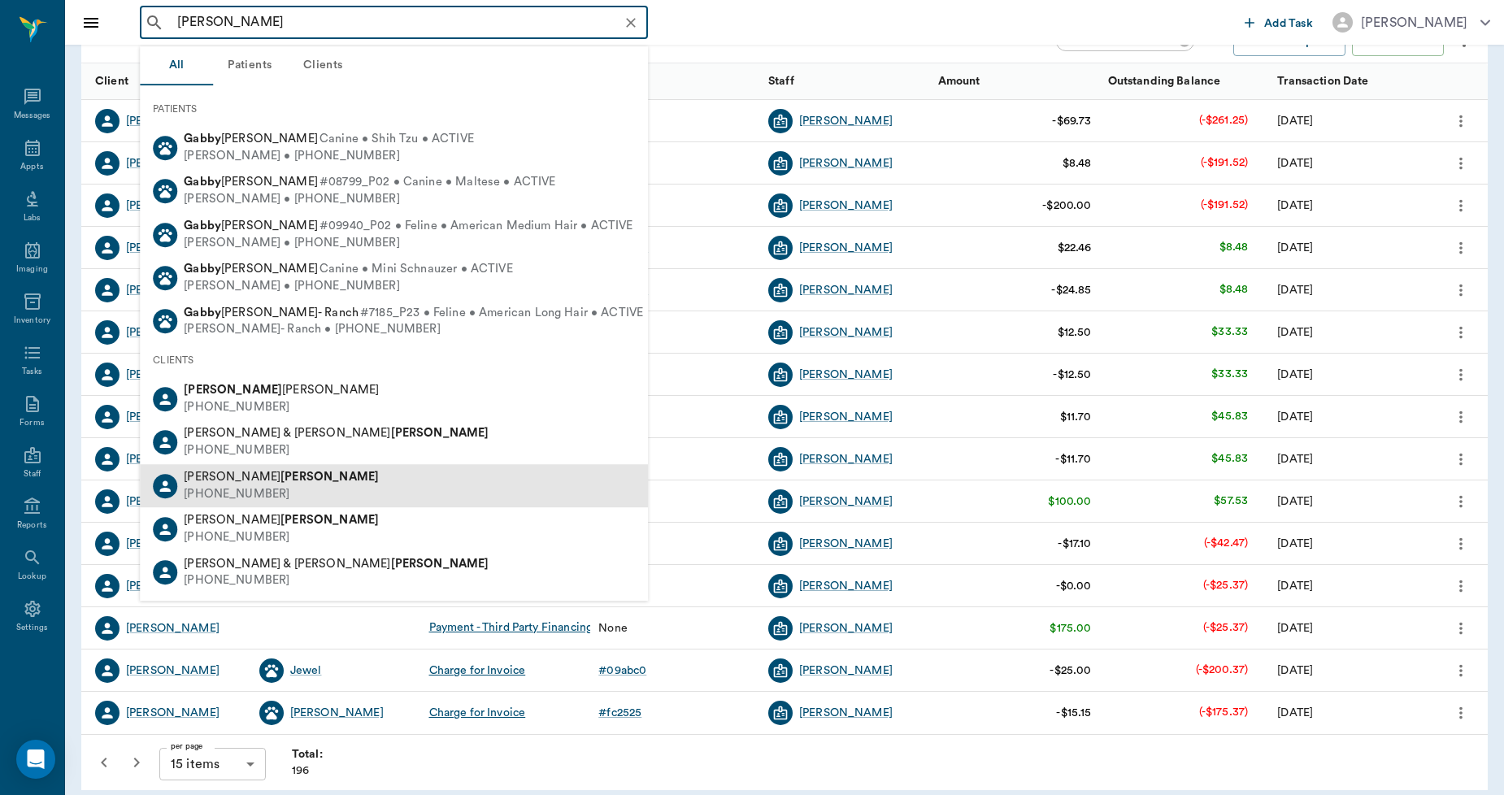
scroll to position [204, 0]
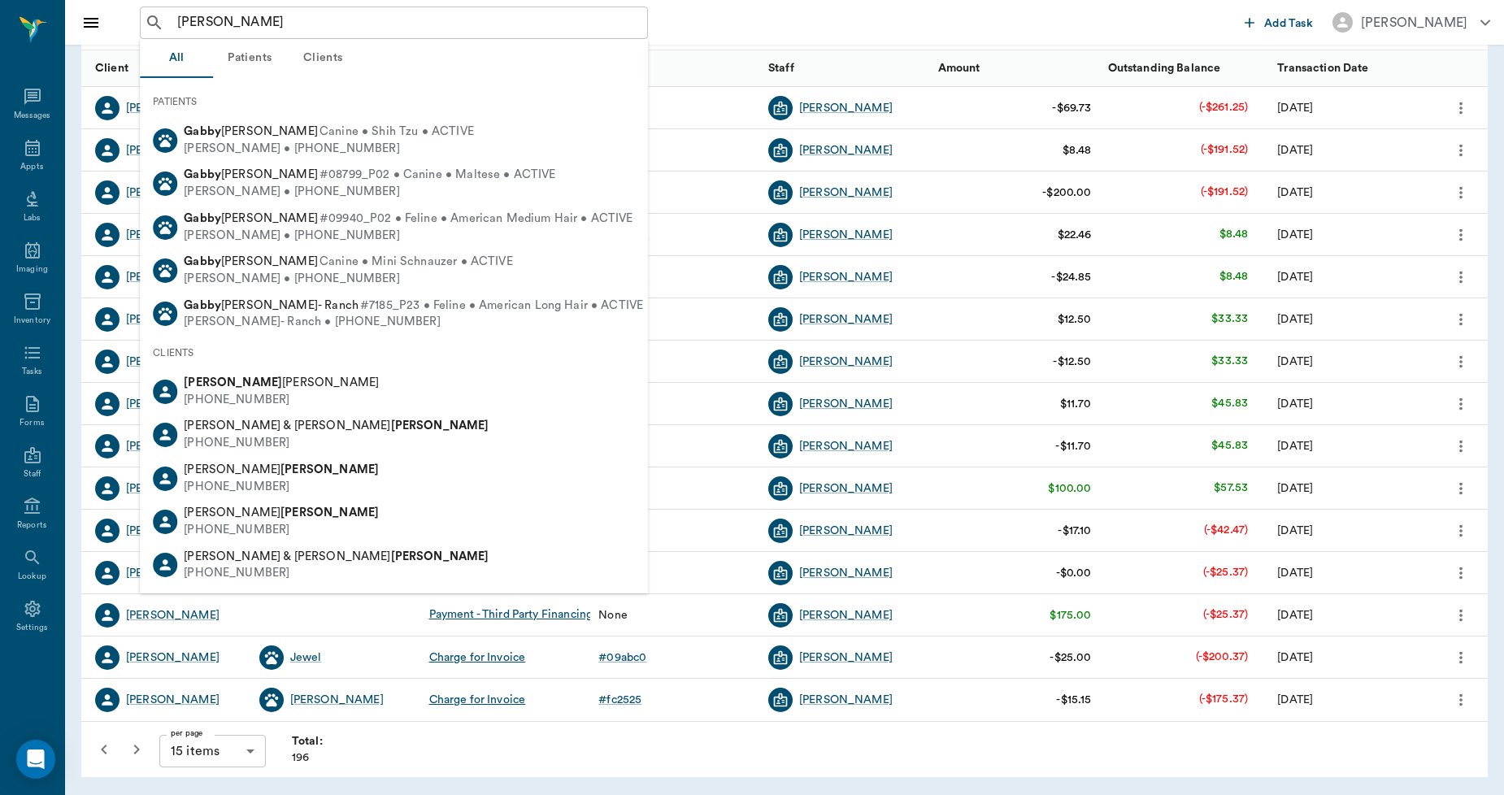
click at [320, 52] on button "Clients" at bounding box center [322, 58] width 73 height 39
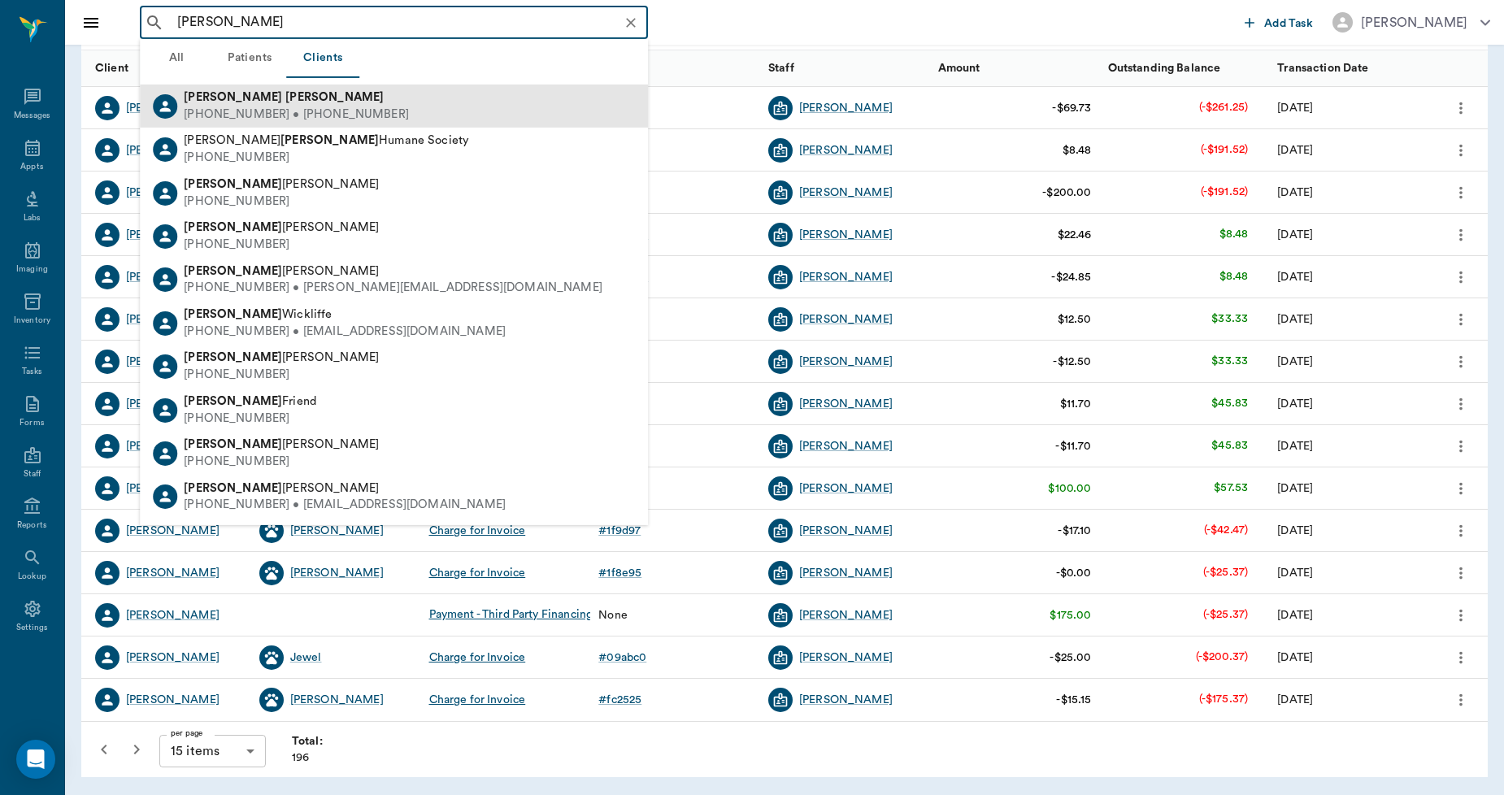
click at [232, 103] on div "Jim Thompson" at bounding box center [296, 97] width 225 height 17
type input "jim thompson"
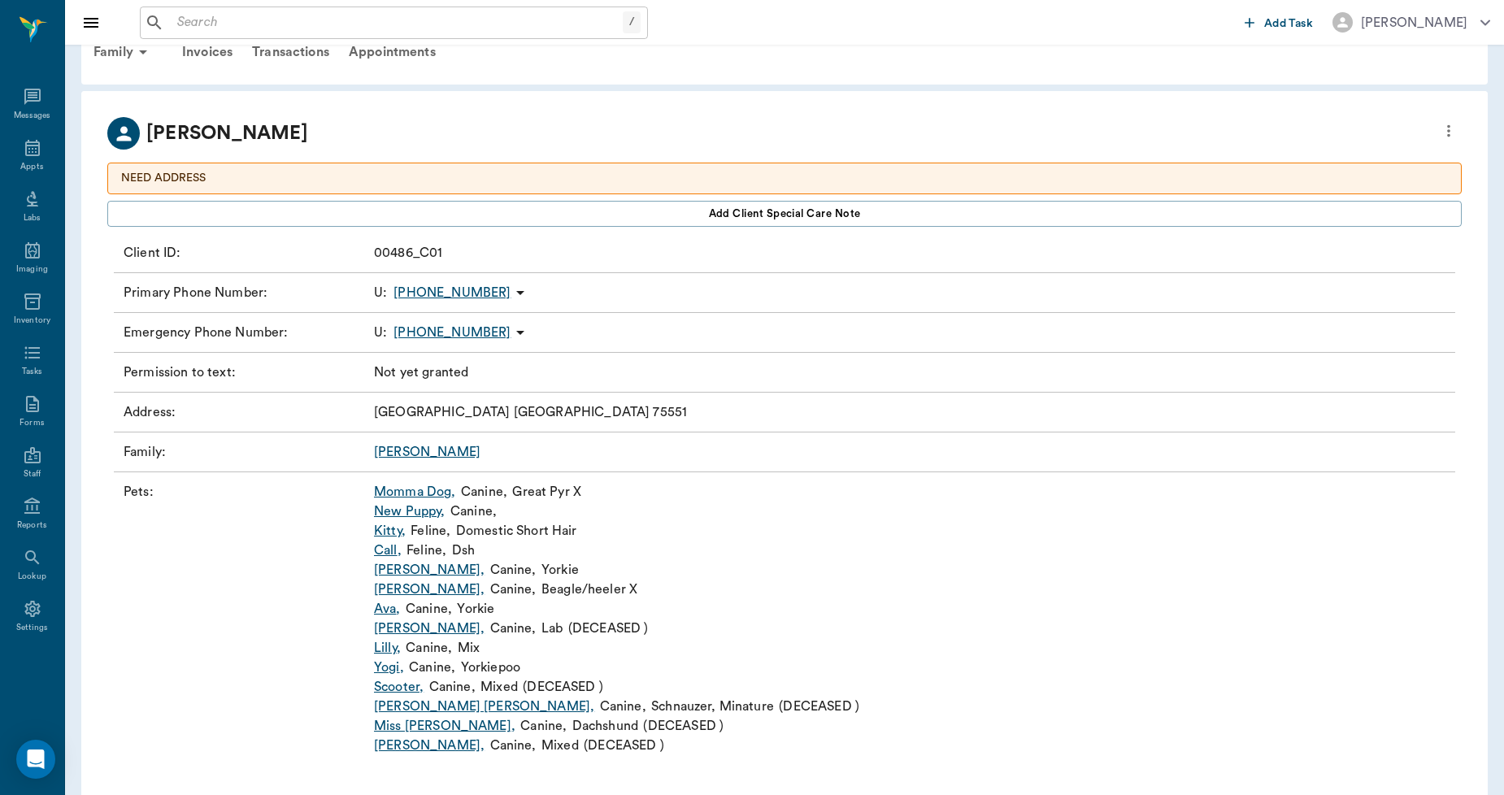
scroll to position [59, 0]
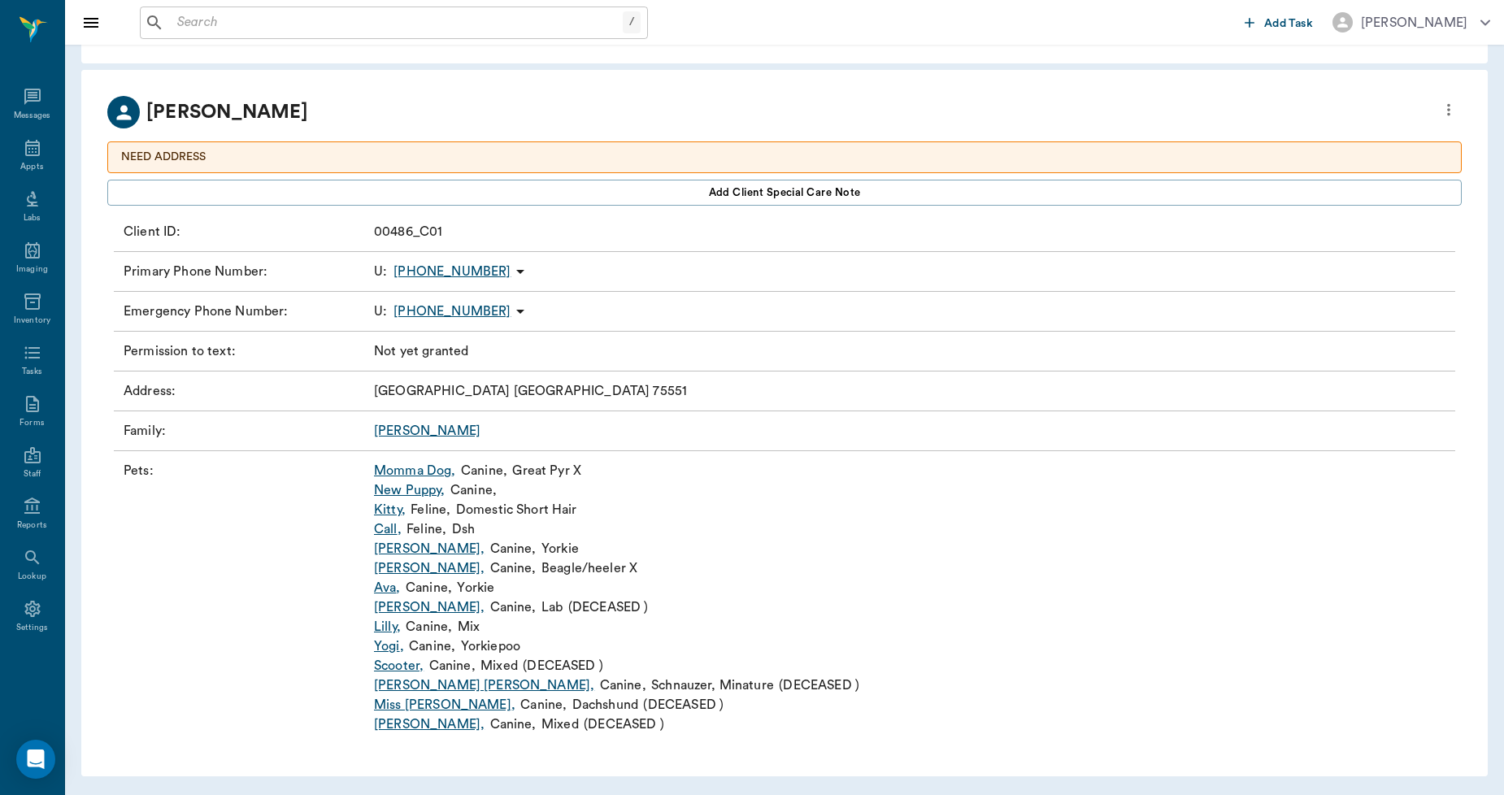
click at [382, 587] on link "Ava ," at bounding box center [387, 588] width 27 height 20
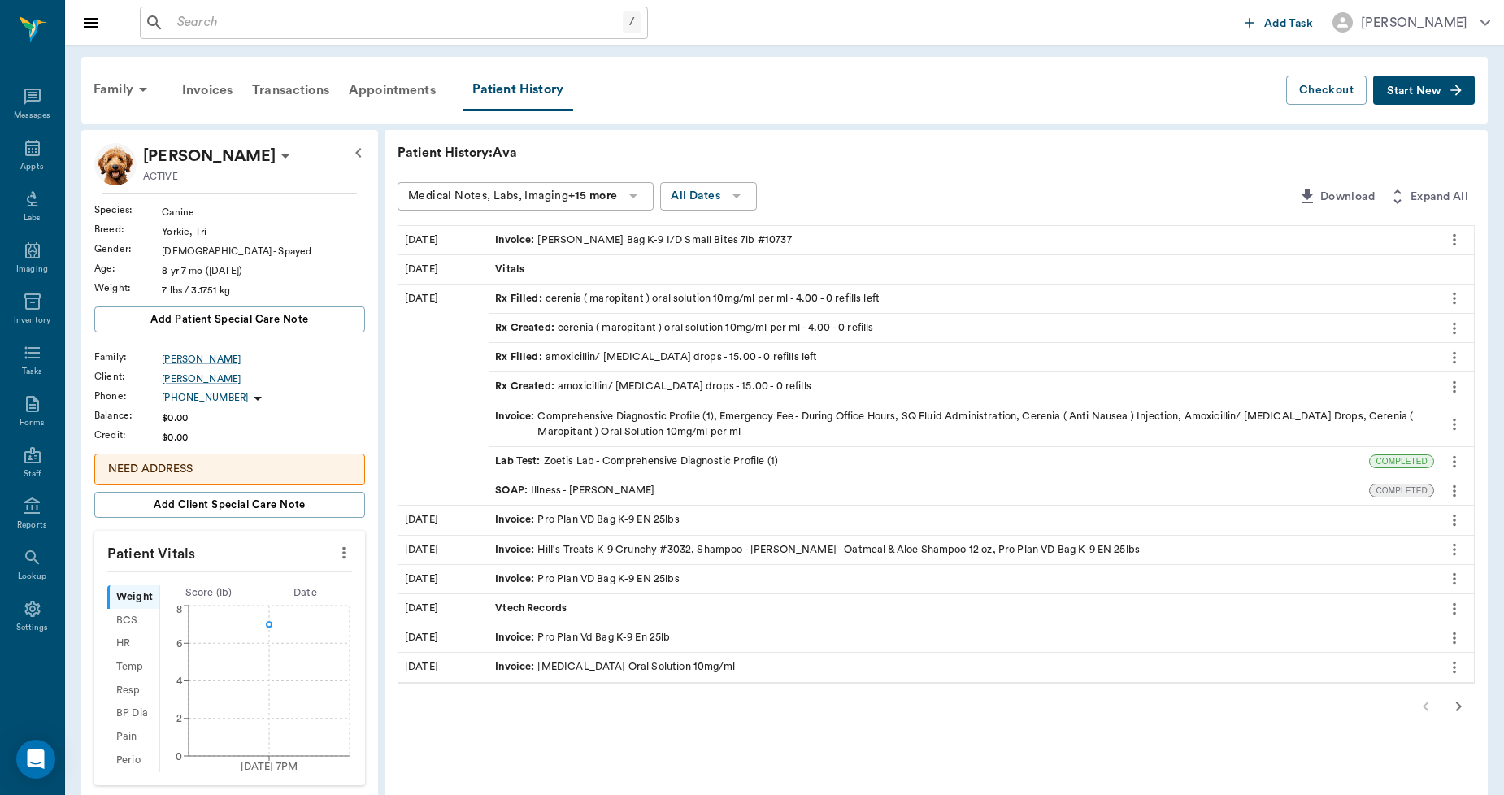
click at [1402, 84] on button "Start New" at bounding box center [1424, 91] width 102 height 30
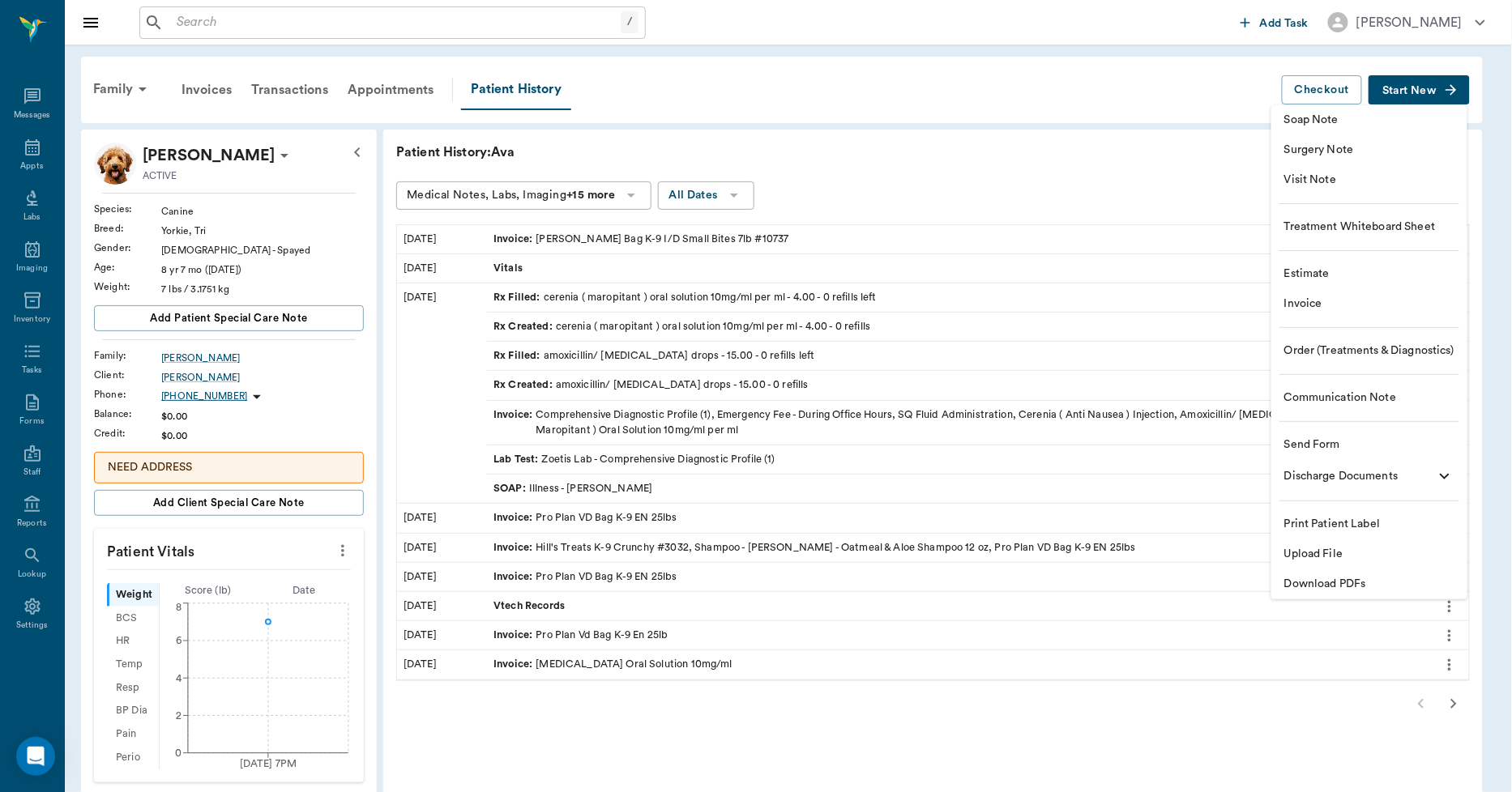
click at [1318, 308] on span "Invoice" at bounding box center [1369, 304] width 170 height 17
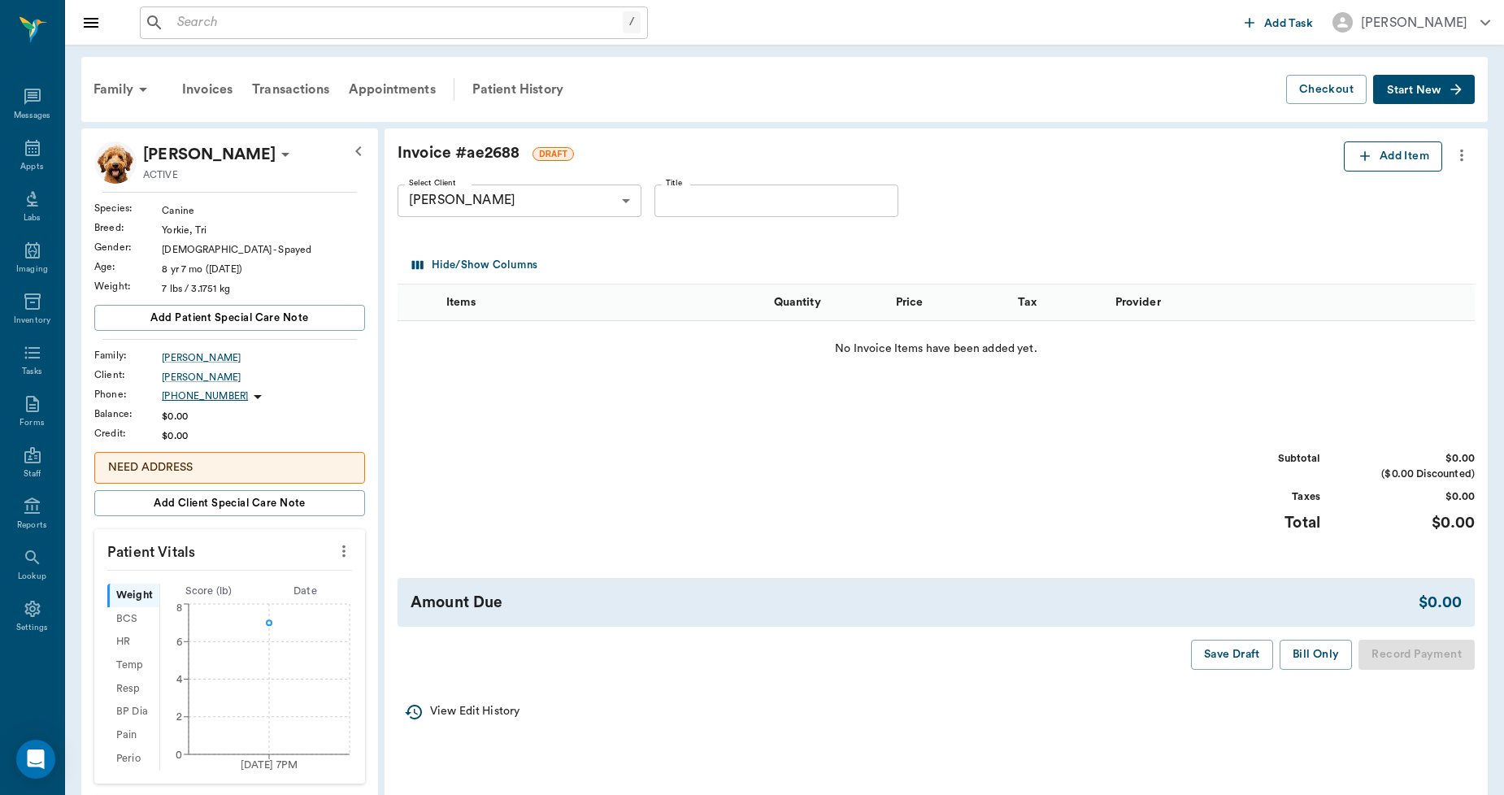
click at [1394, 154] on button "Add Item" at bounding box center [1393, 156] width 98 height 30
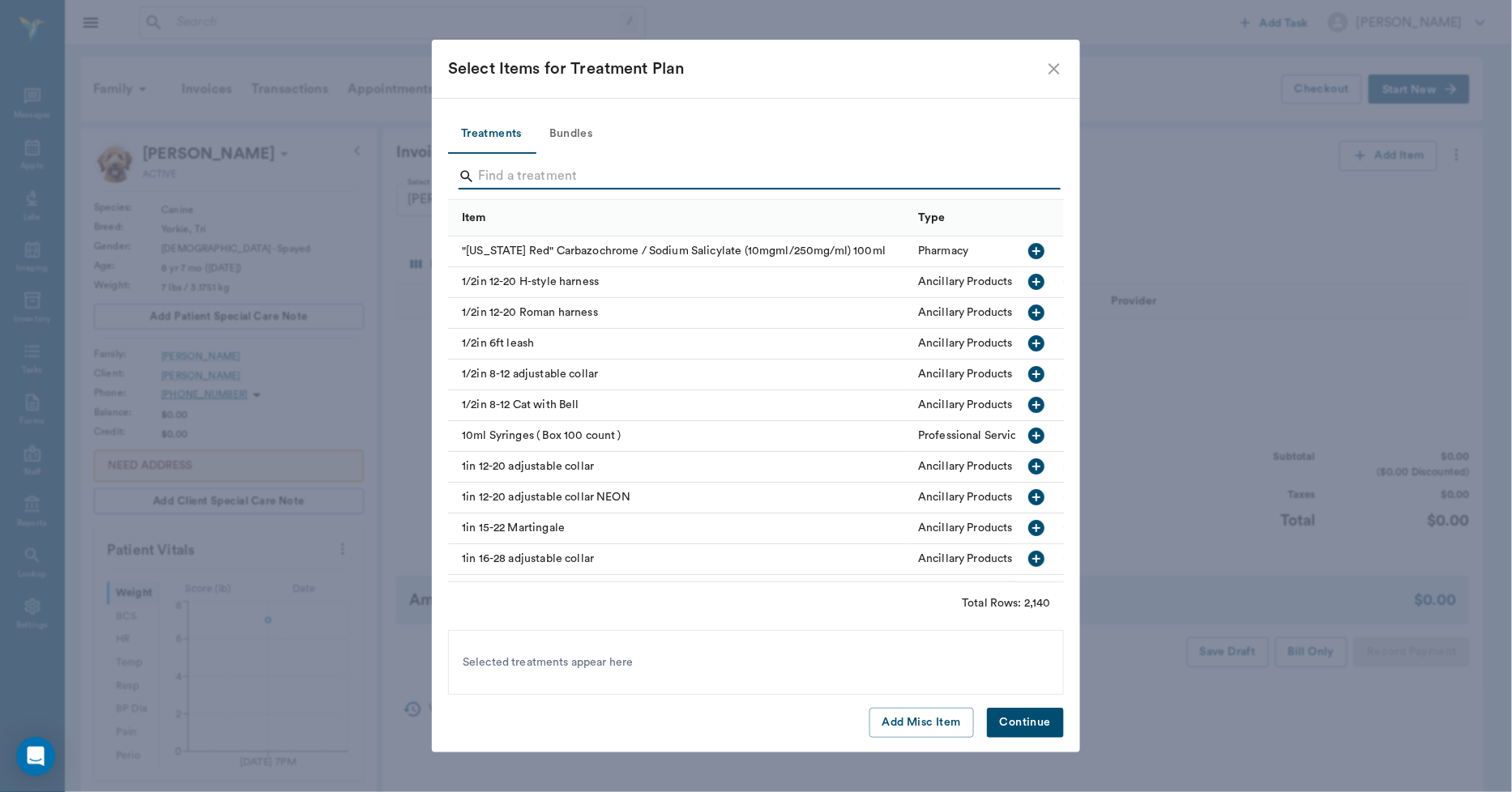
click at [499, 171] on input "Search" at bounding box center [757, 176] width 558 height 26
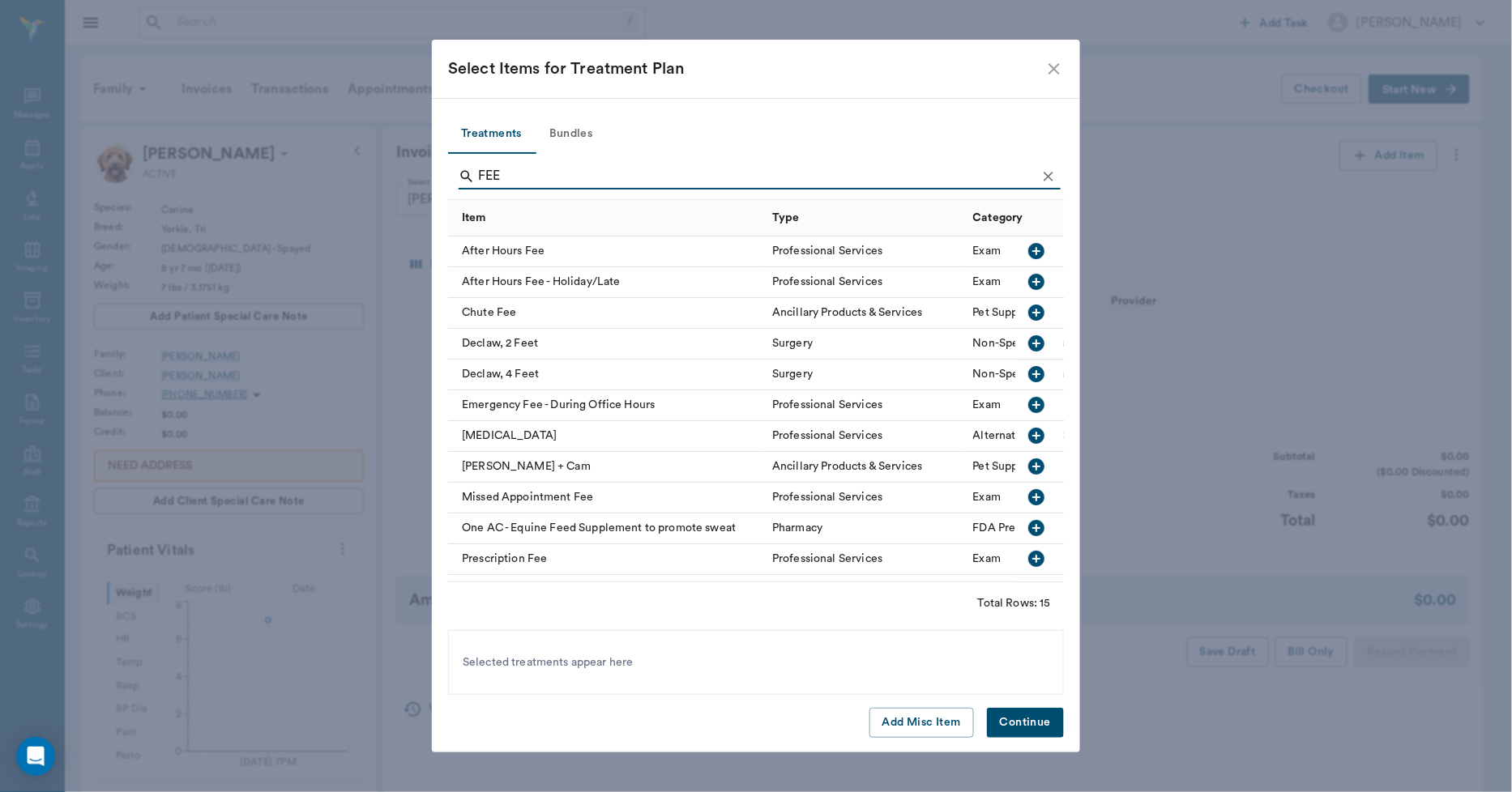
type input "FEE"
click at [521, 565] on div "Prescription Fee" at bounding box center [606, 559] width 316 height 31
click at [1023, 733] on button "Continue" at bounding box center [1025, 723] width 77 height 30
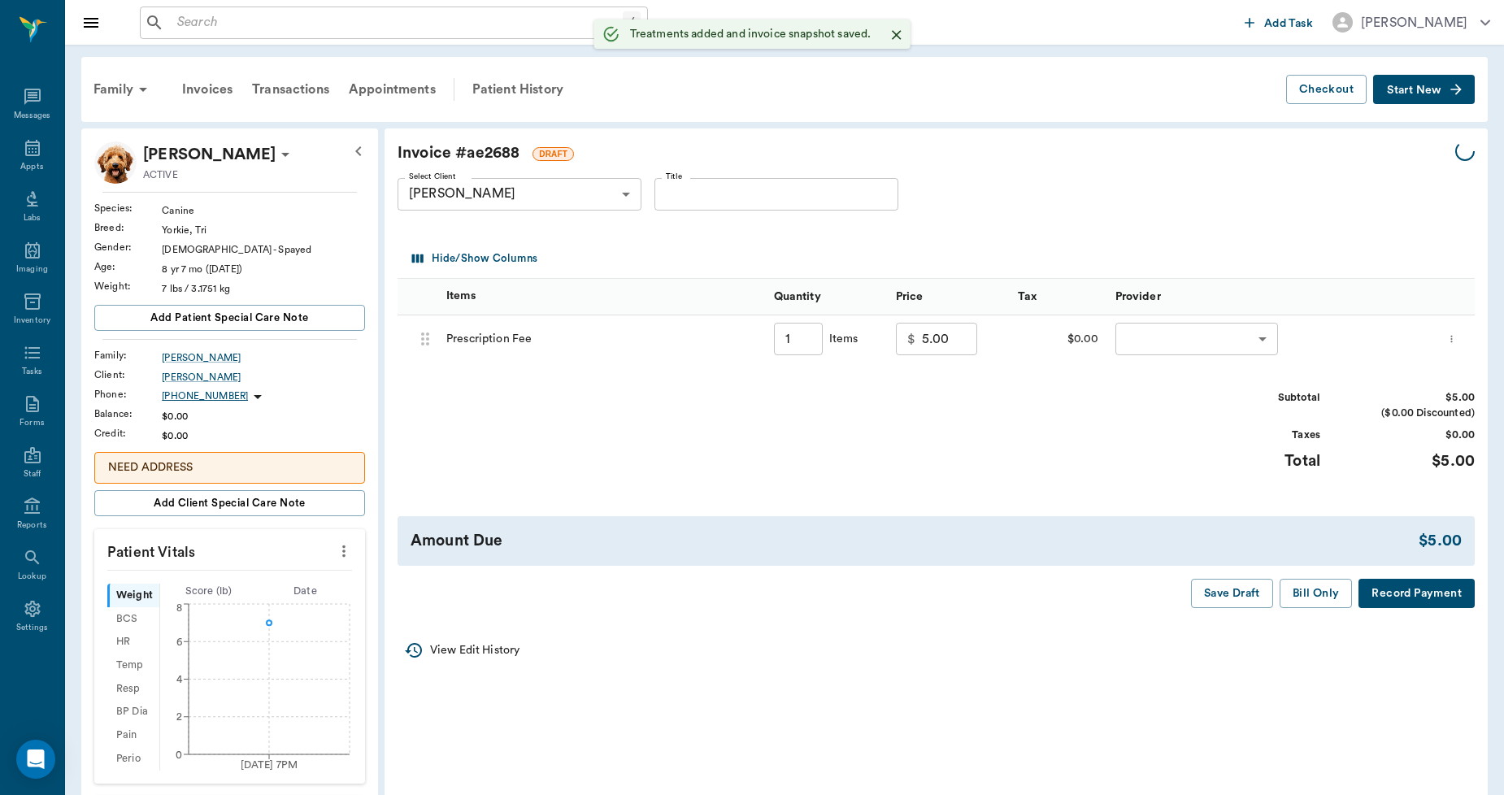
type input "1.00"
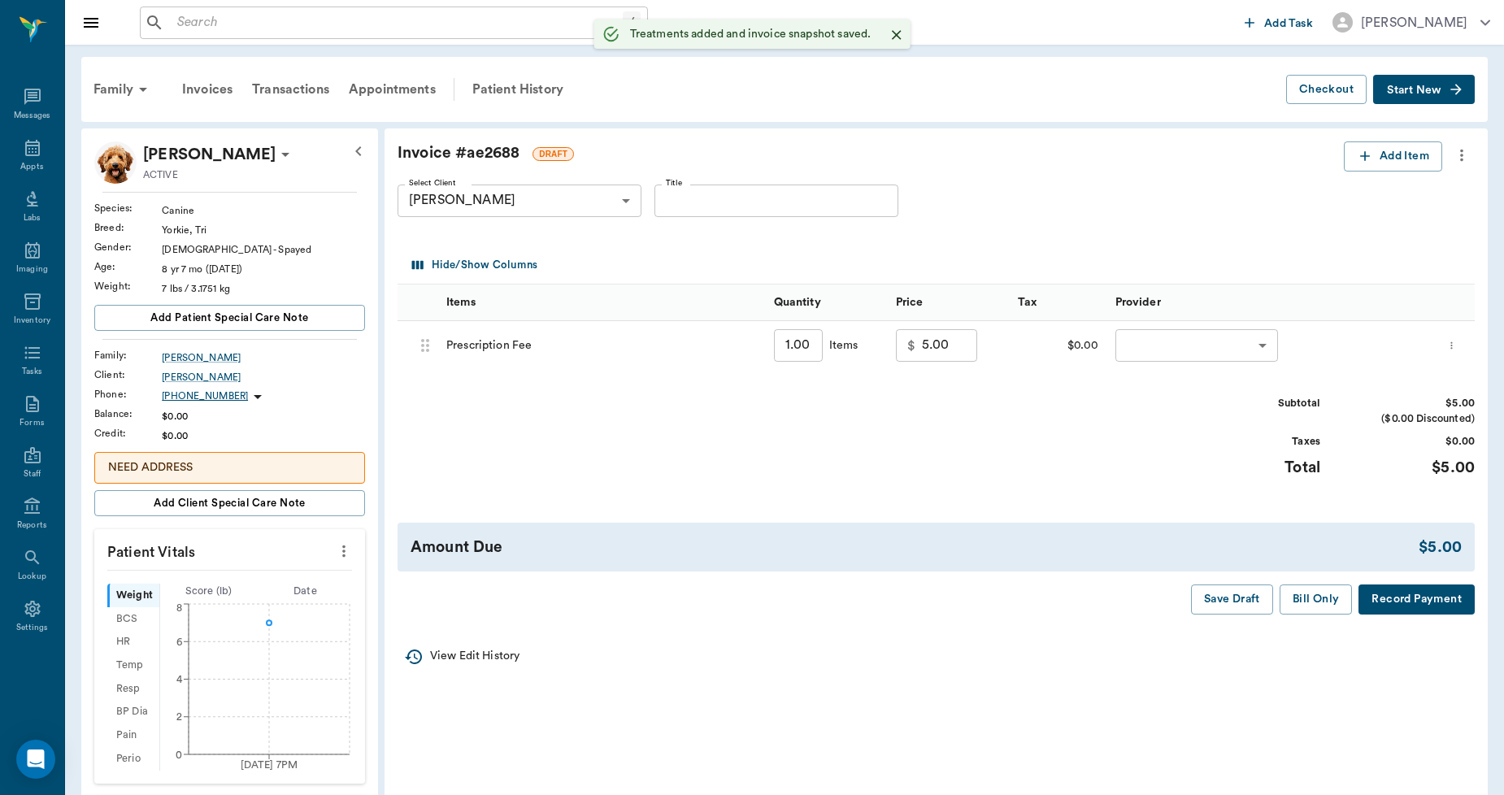
click at [1159, 352] on body "/ ​ Add Task Dr. Bert Ellsworth Nectar Messages Appts Labs Imaging Inventory Ta…" at bounding box center [752, 586] width 1504 height 1172
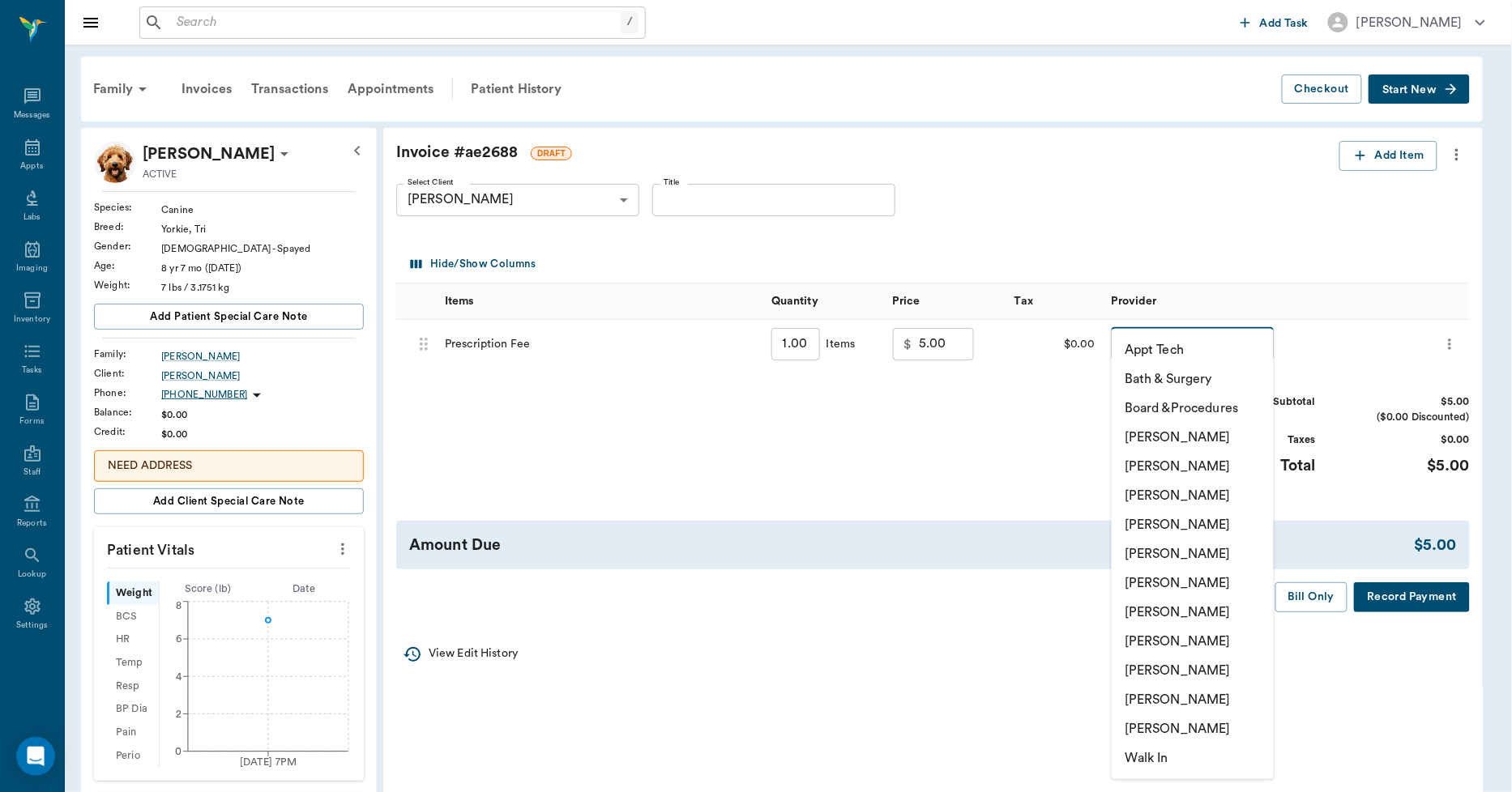
click at [1146, 693] on li "Lorean Lingle" at bounding box center [1192, 699] width 162 height 29
type input "none-63ec2ece52e12b0ba117cc90"
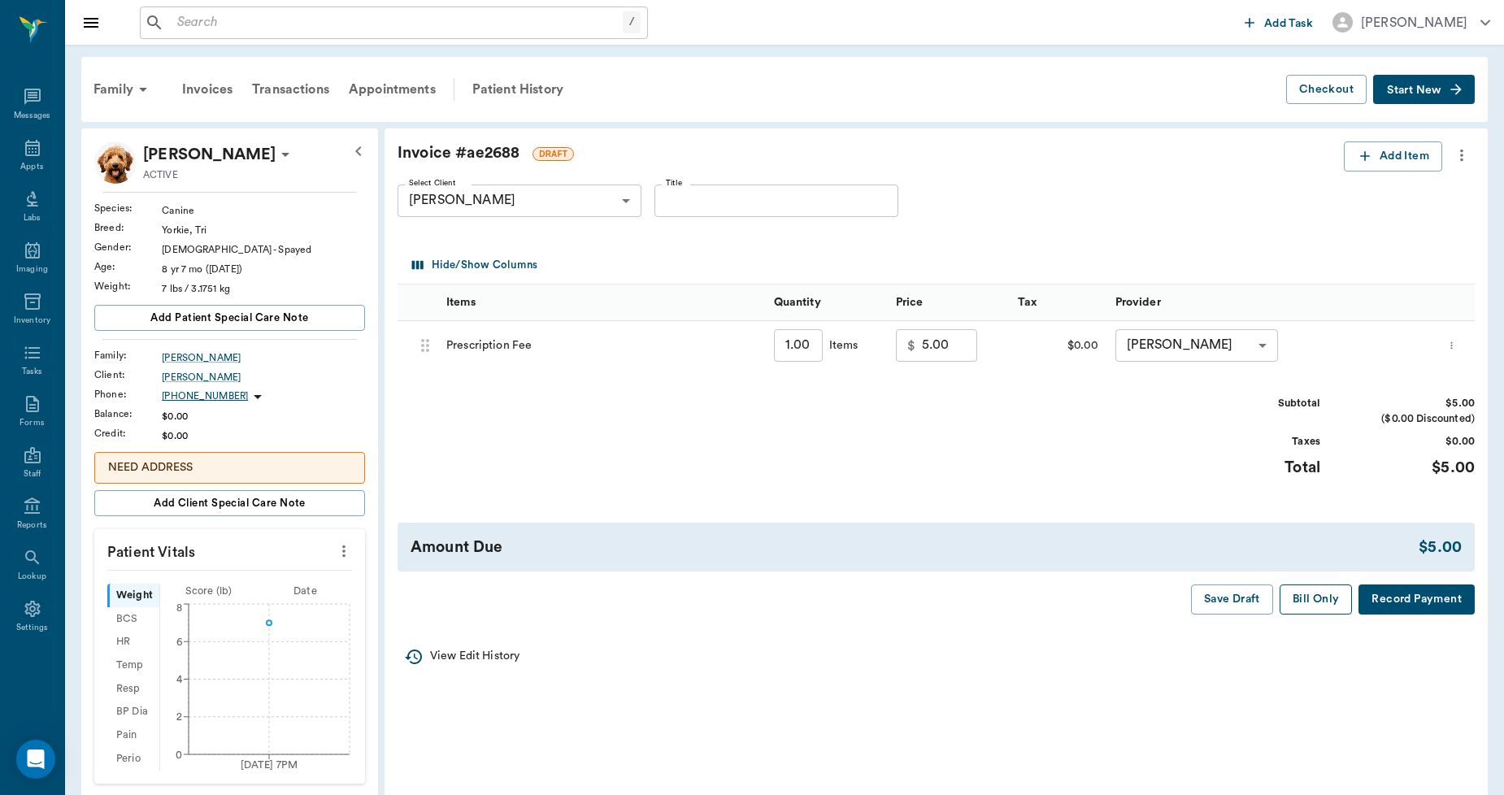
click at [1304, 598] on button "Bill Only" at bounding box center [1316, 600] width 73 height 30
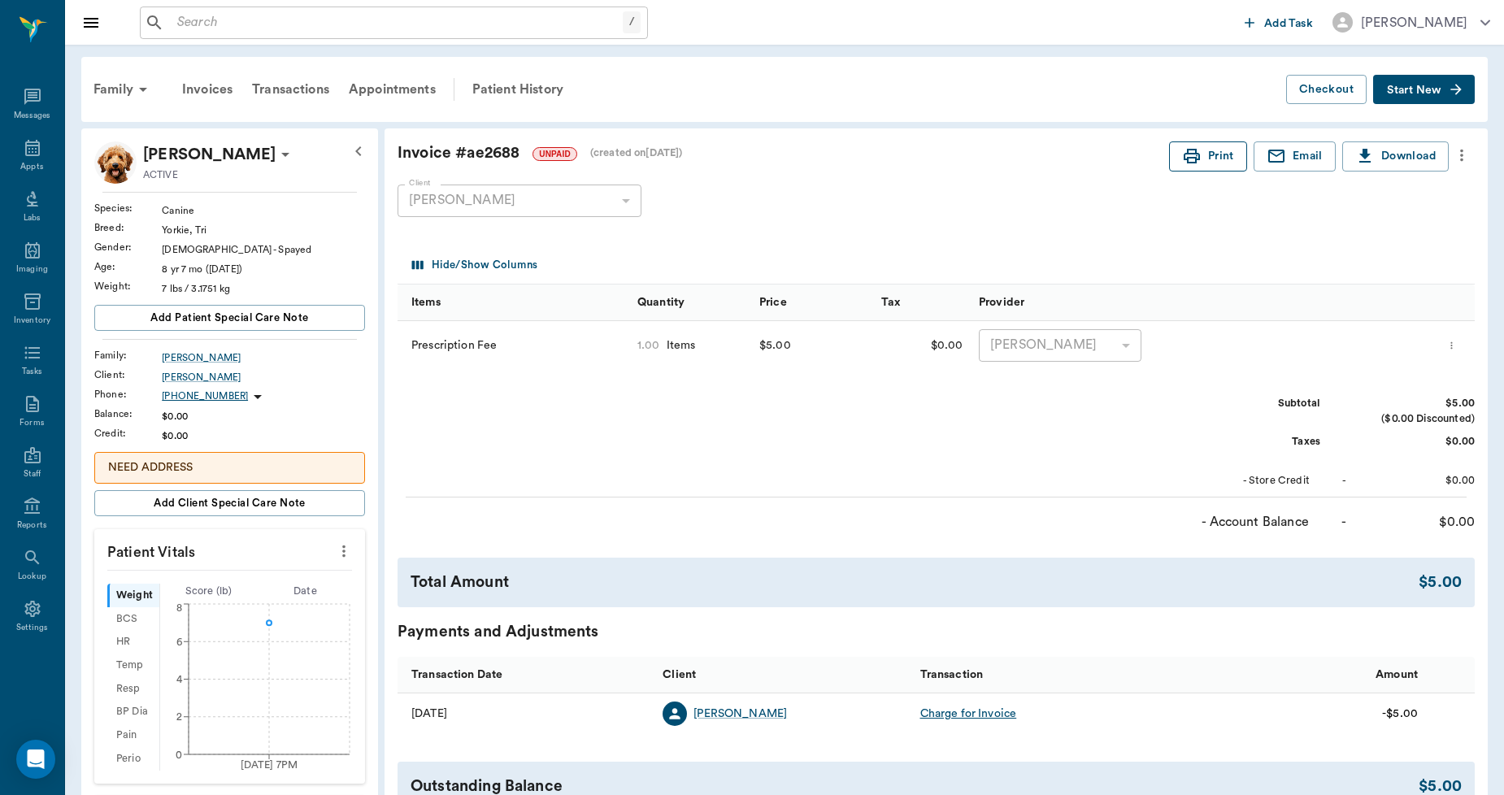
click at [1222, 160] on button "Print" at bounding box center [1208, 156] width 78 height 30
click at [199, 379] on div "[PERSON_NAME]" at bounding box center [263, 377] width 203 height 15
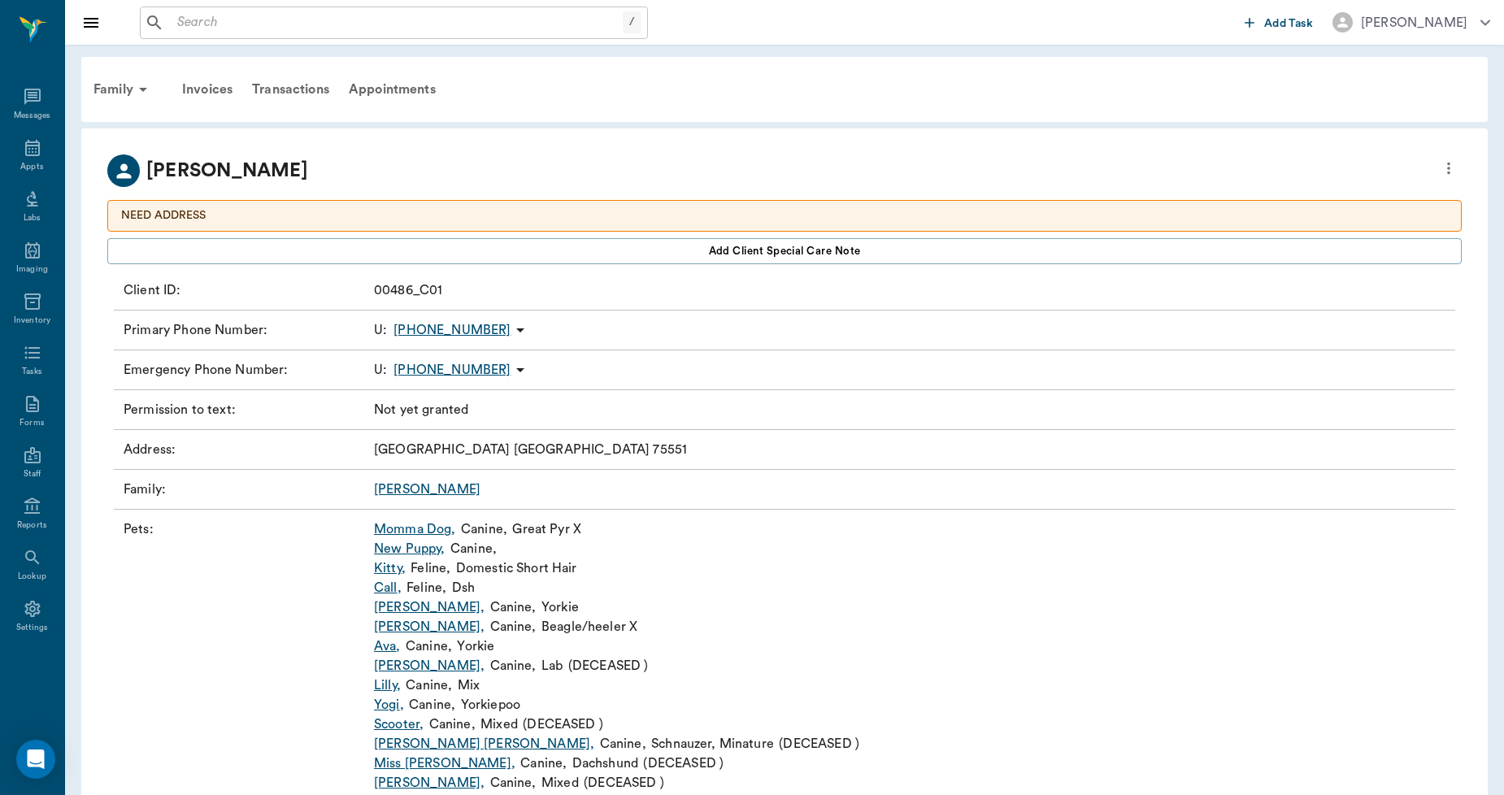
click at [387, 648] on link "Ava ," at bounding box center [387, 647] width 27 height 20
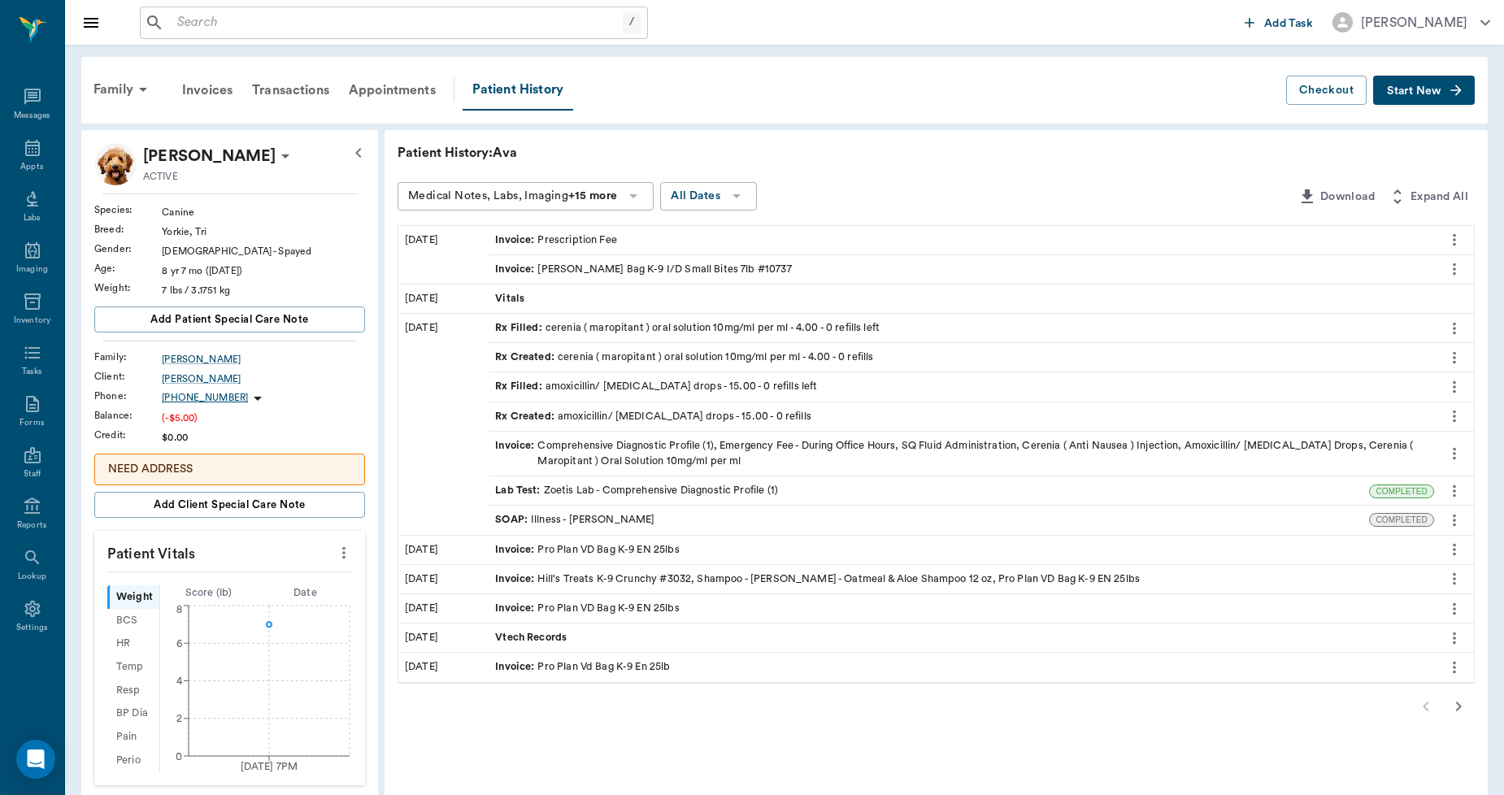
click at [1413, 91] on span "Start New" at bounding box center [1414, 91] width 54 height 0
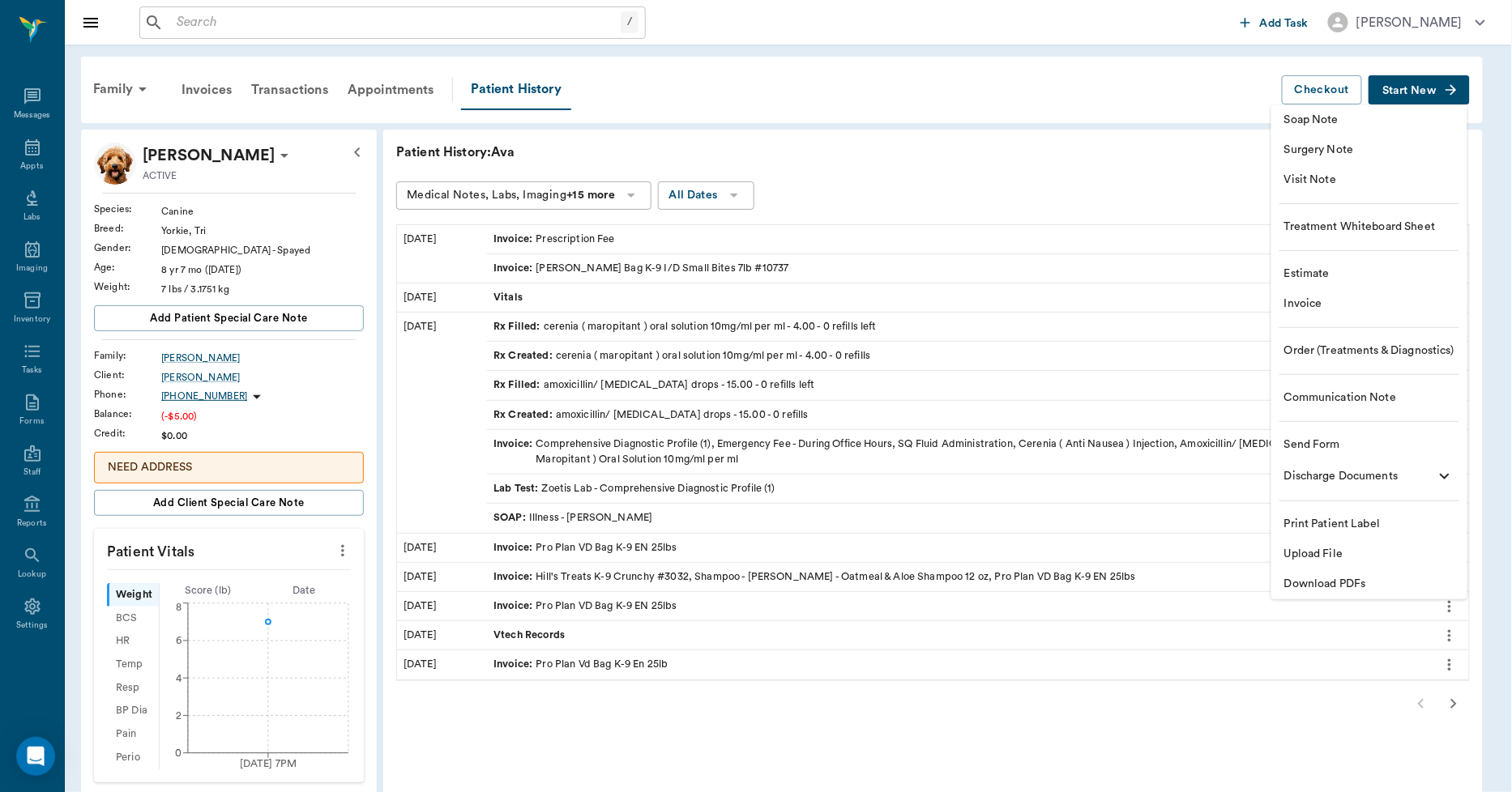
click at [1311, 546] on span "Upload File" at bounding box center [1369, 554] width 170 height 17
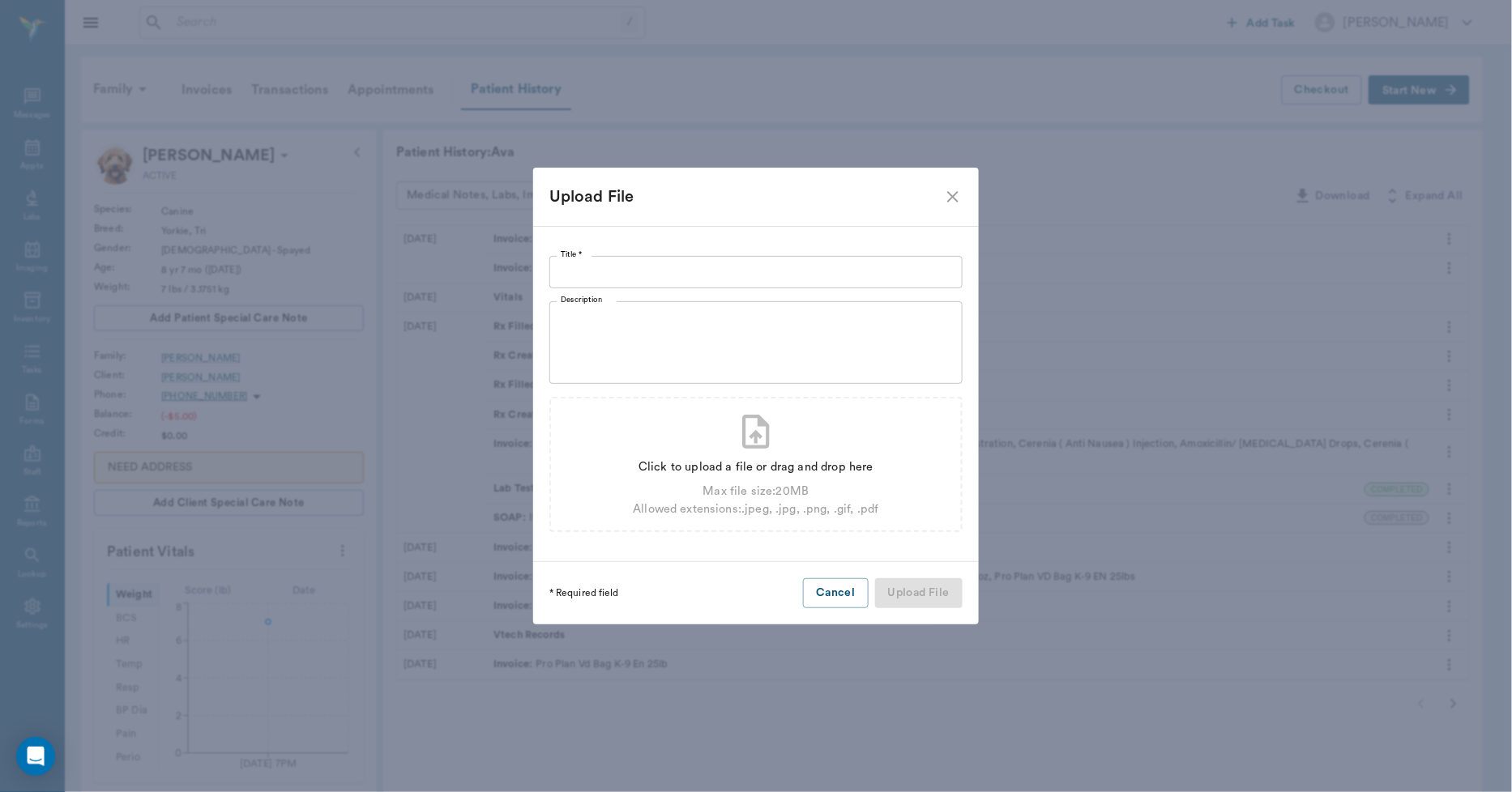
click at [838, 265] on input "Title *" at bounding box center [756, 272] width 414 height 33
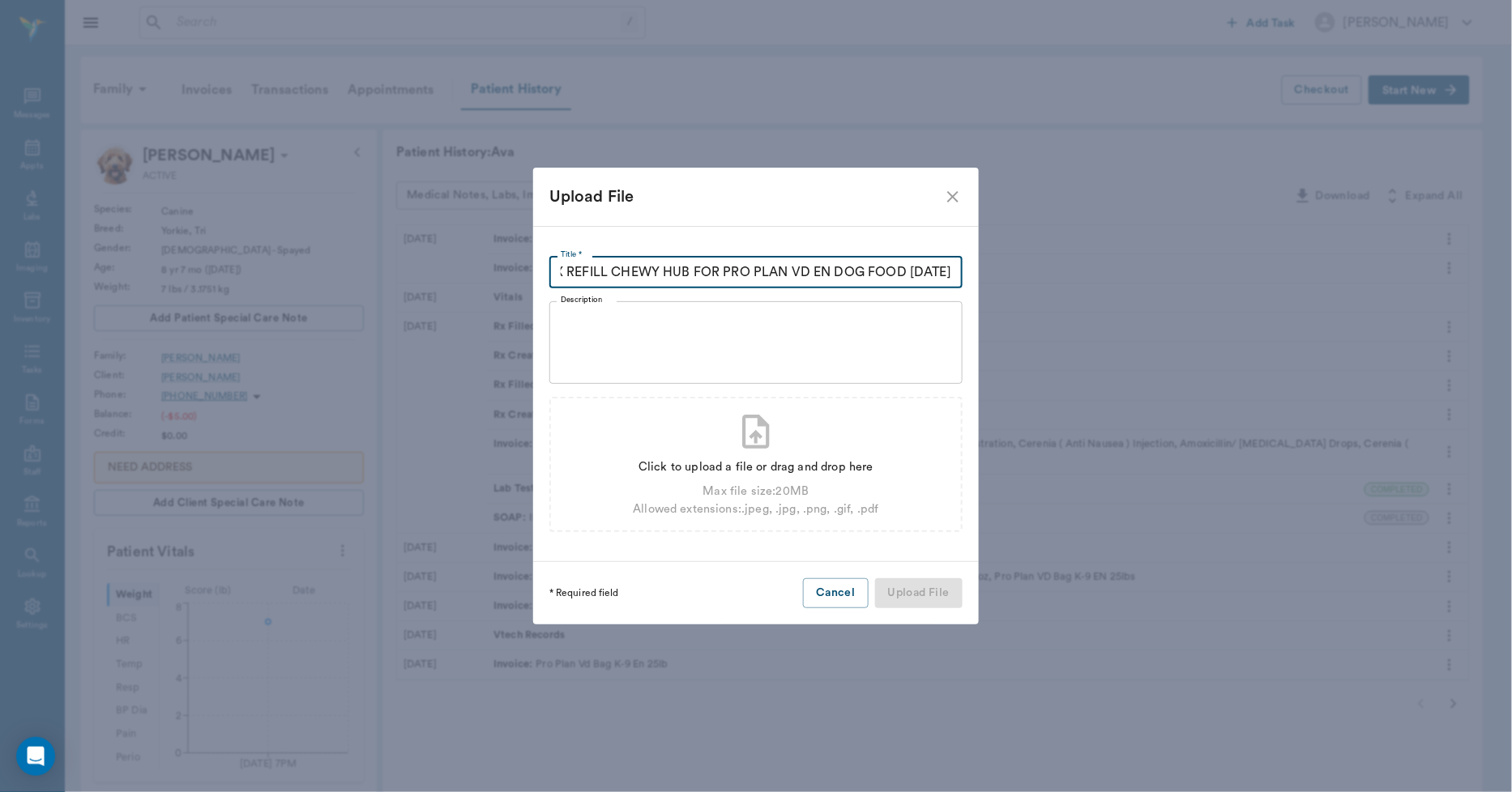
scroll to position [0, 33]
type input "RX REFILL CHEWY HUB FOR PRO PLAN VD EN DOG FOOD 10.03.2025"
click at [797, 463] on div "Click to upload a file or drag and drop here" at bounding box center [756, 467] width 245 height 18
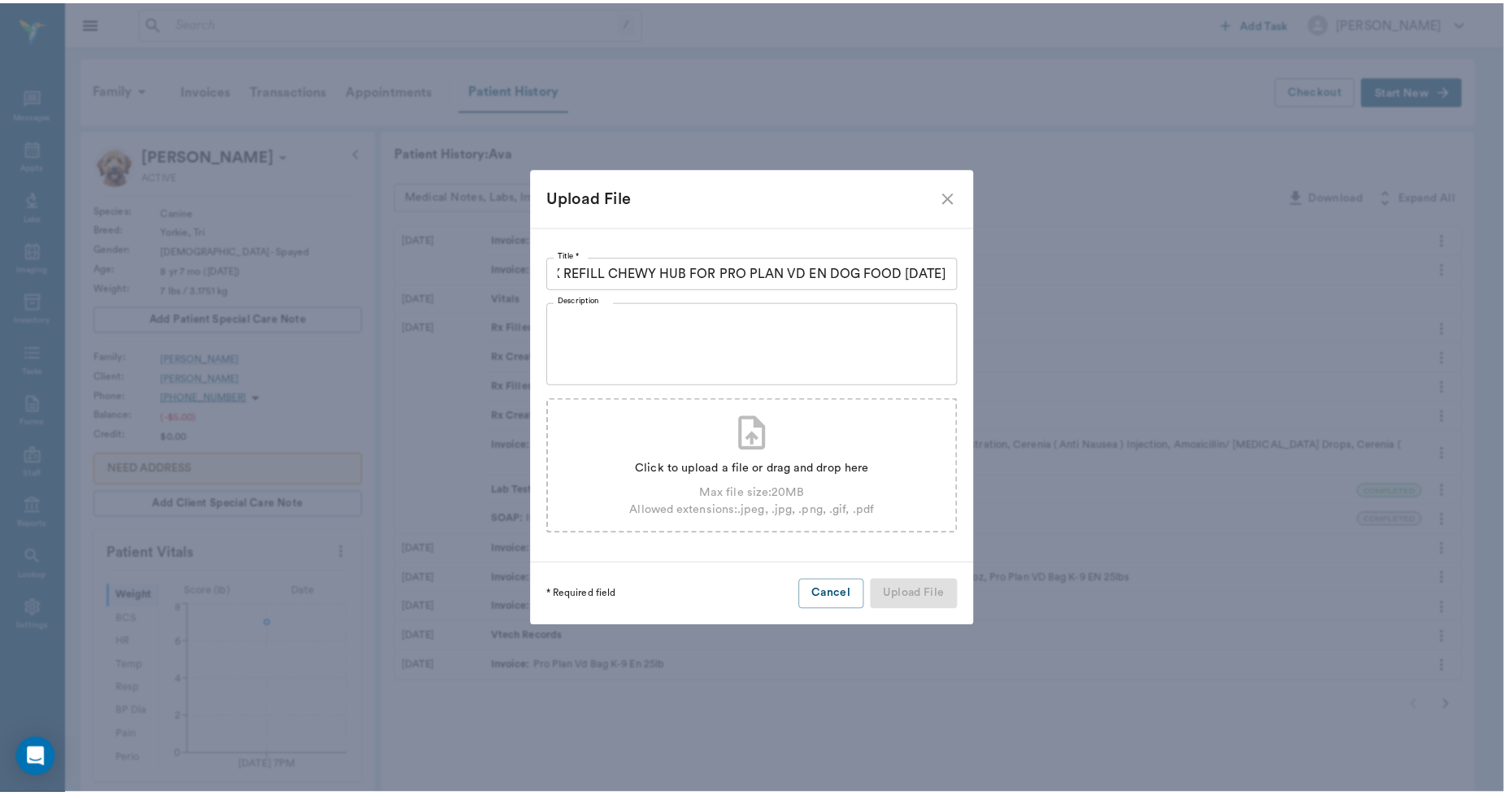
scroll to position [0, 0]
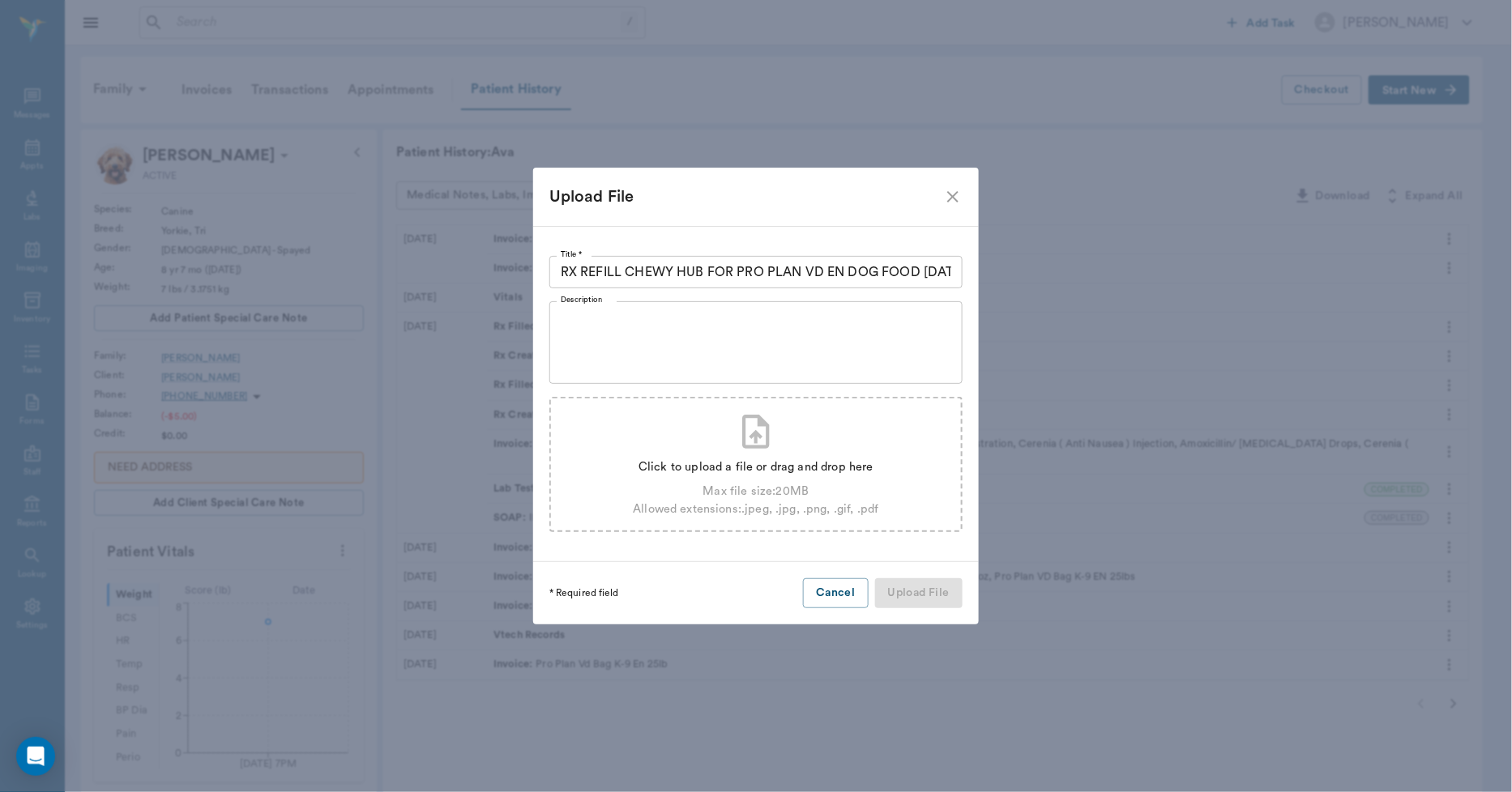
type input "C:\fakepath\Ava.Thompson.RXRefill.10.03.2025.pdf"
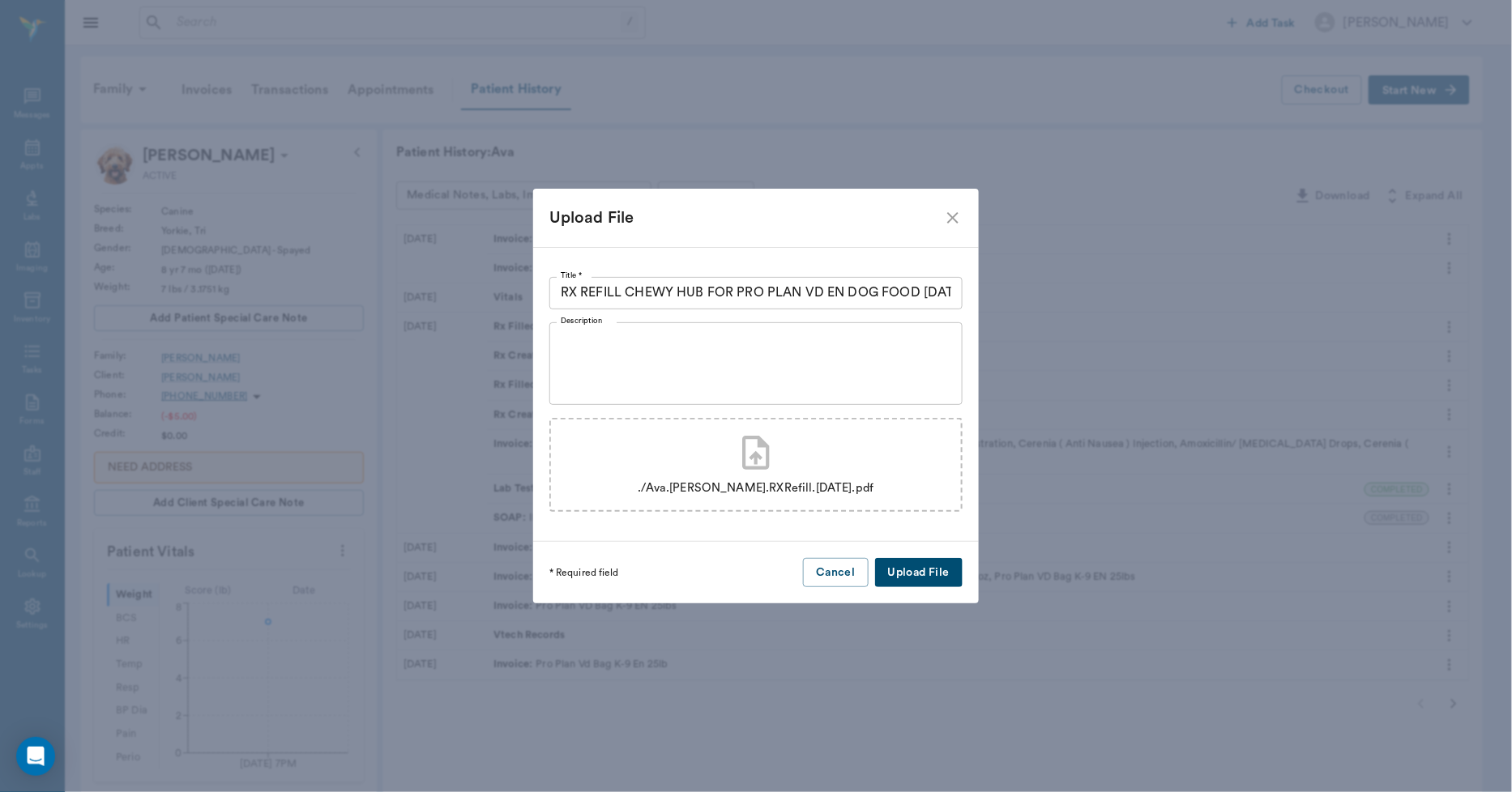
click at [938, 573] on button "Upload File" at bounding box center [919, 573] width 88 height 30
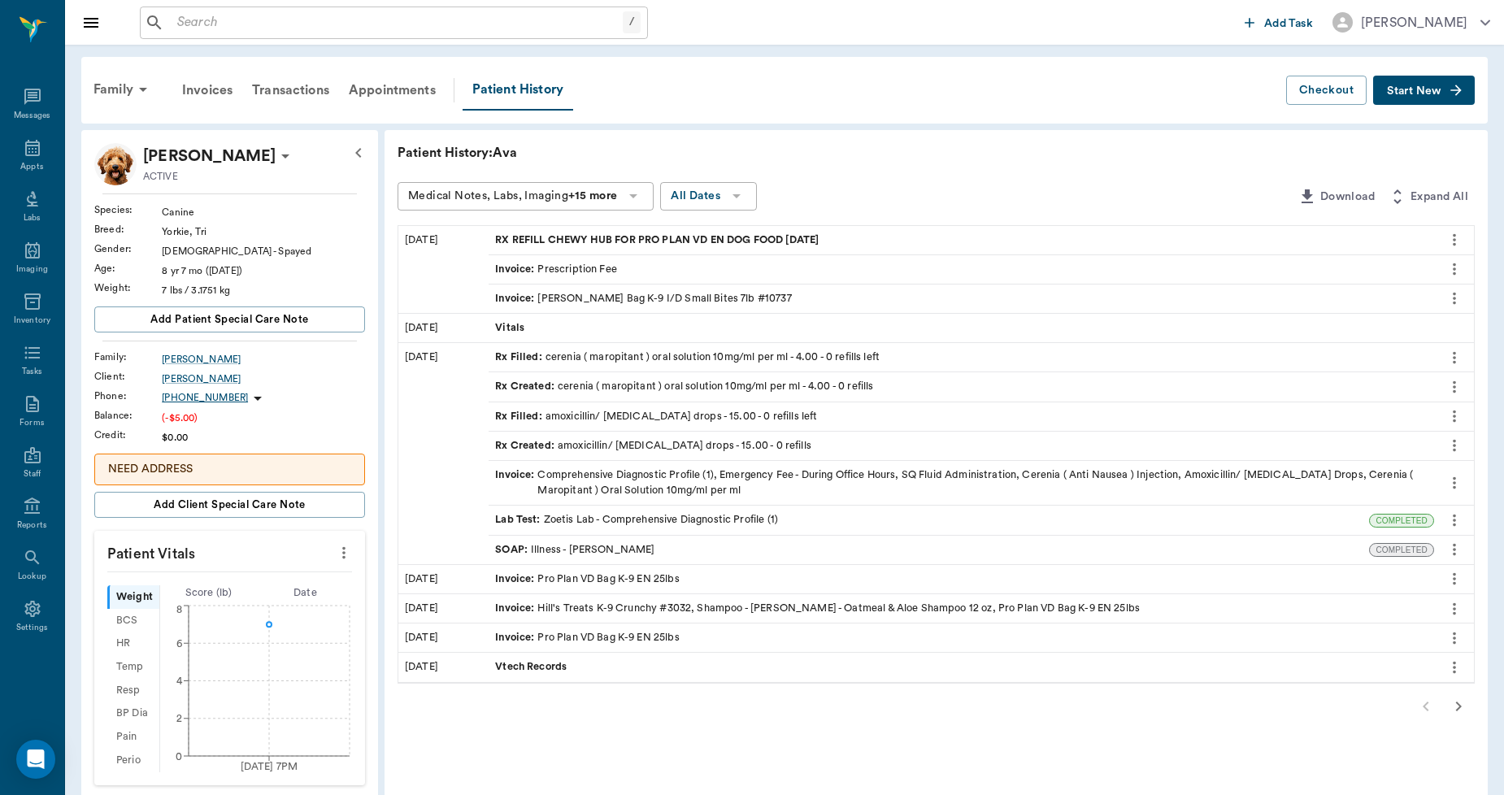
click at [183, 375] on div "[PERSON_NAME]" at bounding box center [263, 379] width 203 height 15
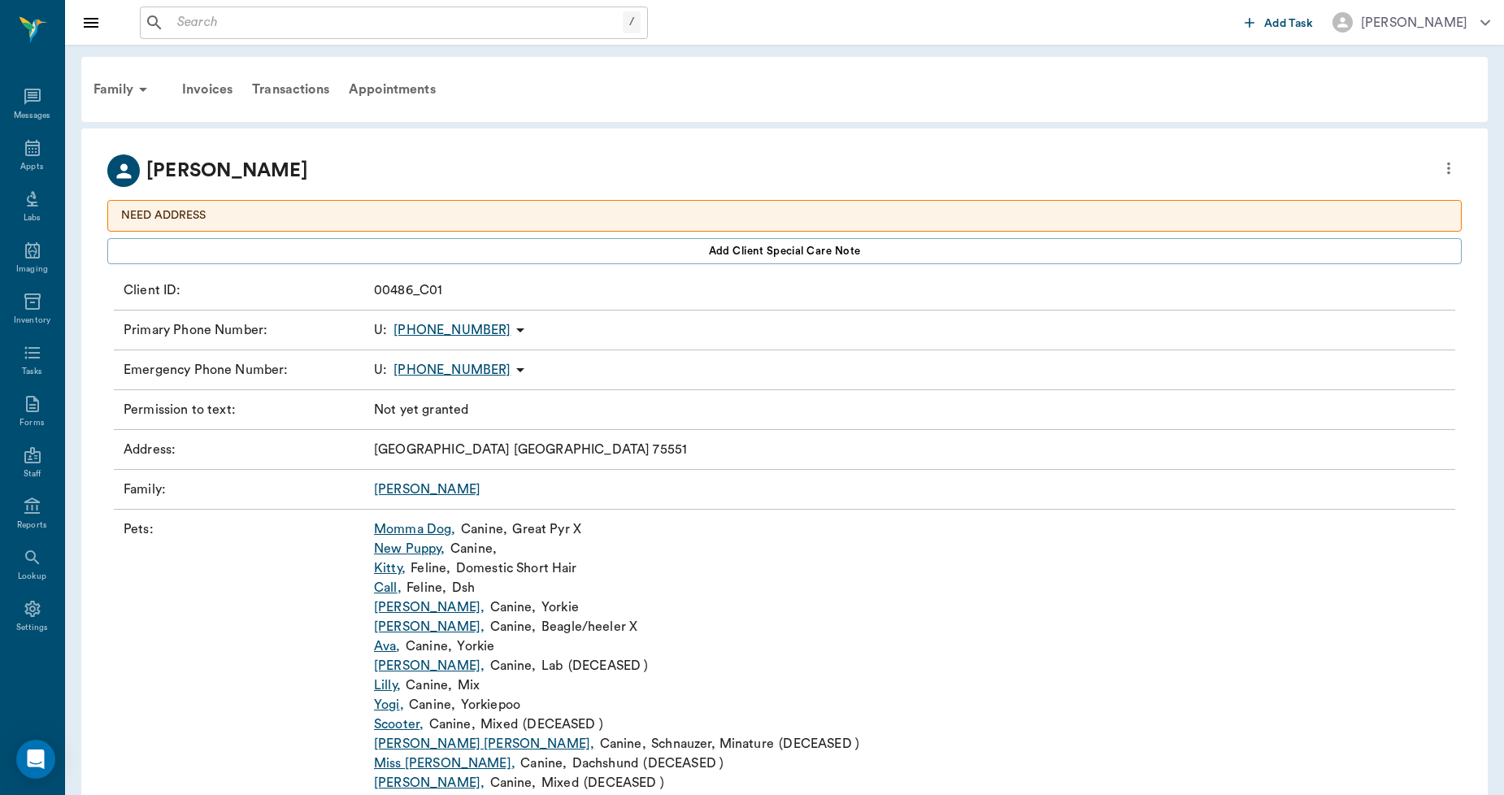
click at [1445, 163] on icon "more" at bounding box center [1449, 169] width 18 height 20
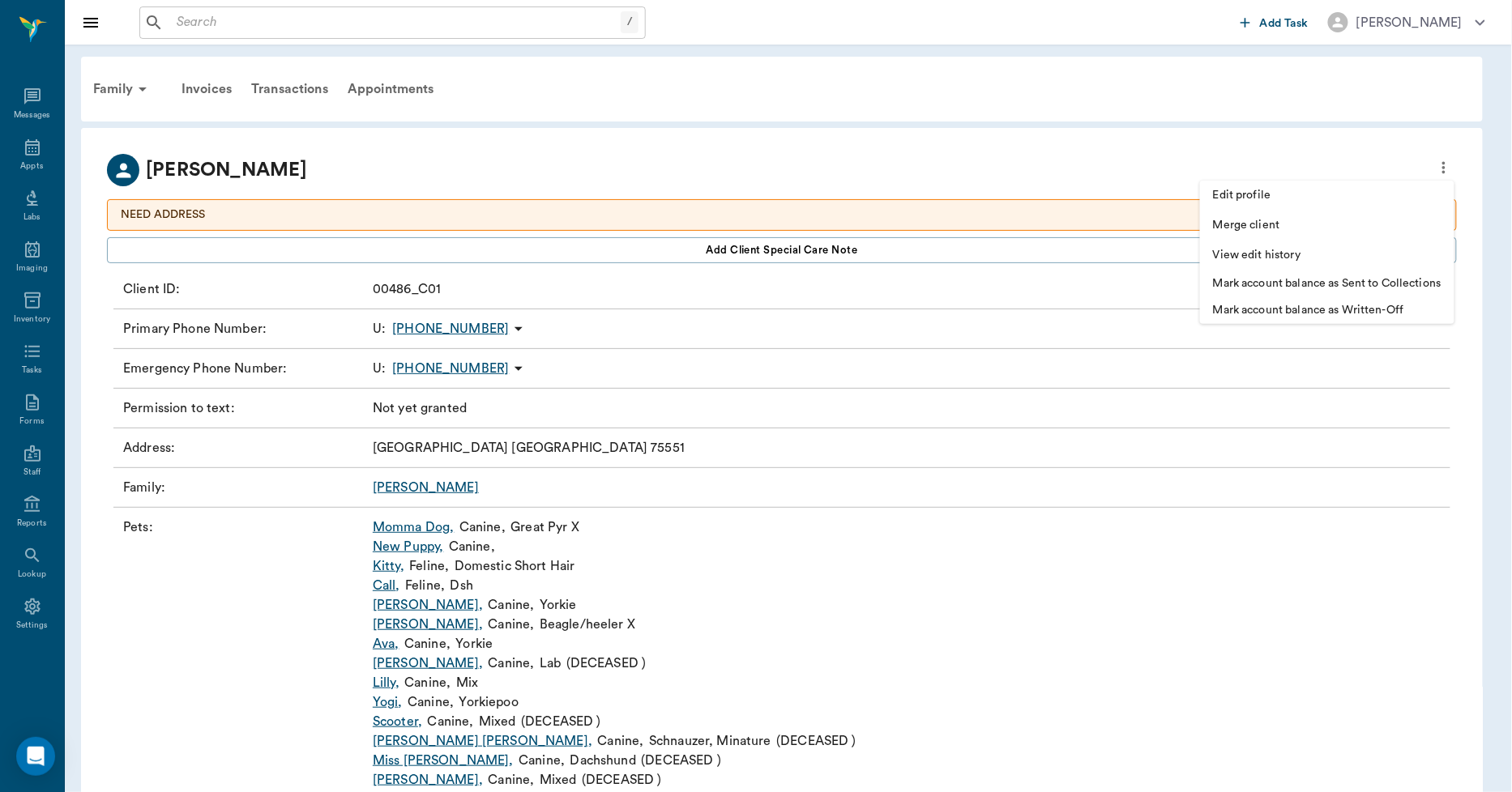
click at [1322, 192] on span "Edit profile" at bounding box center [1327, 195] width 228 height 17
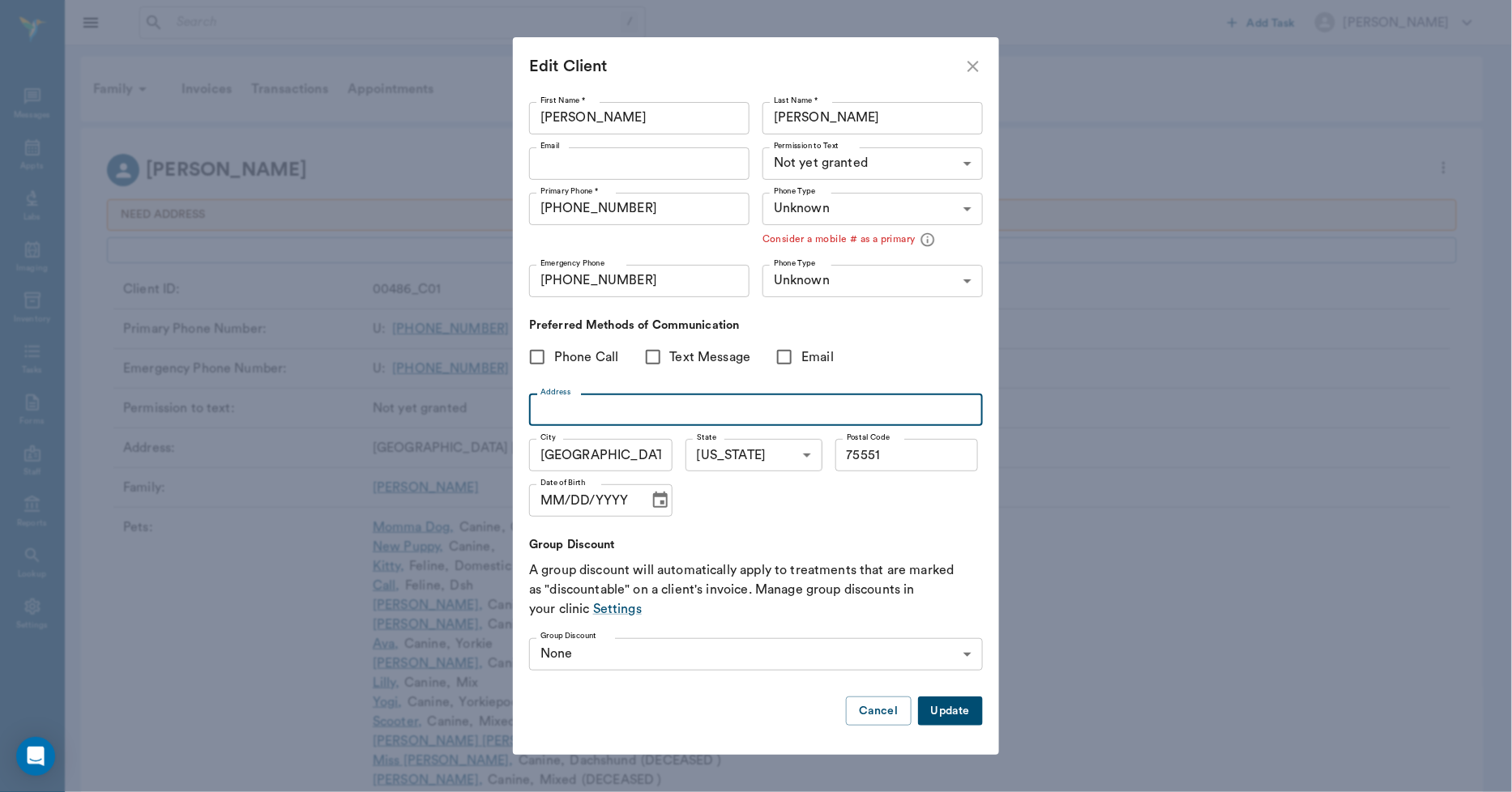
click at [697, 405] on input "Address" at bounding box center [756, 409] width 454 height 33
type input "87 CR 3218"
click at [956, 715] on button "Update" at bounding box center [950, 711] width 65 height 30
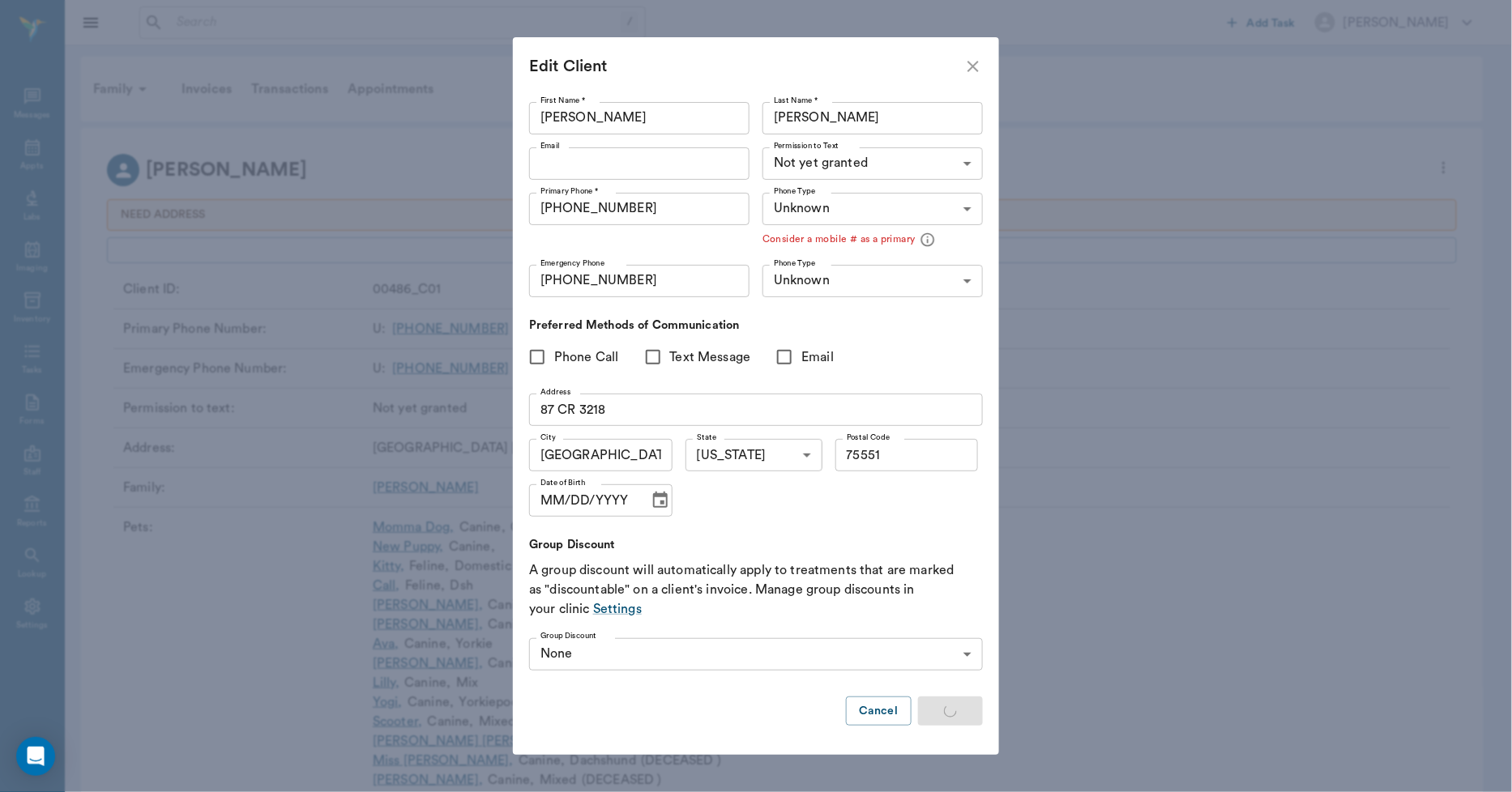
type input "MOBILE"
type input "LANDLINE"
type input "UNKNOWN"
type input "75551"
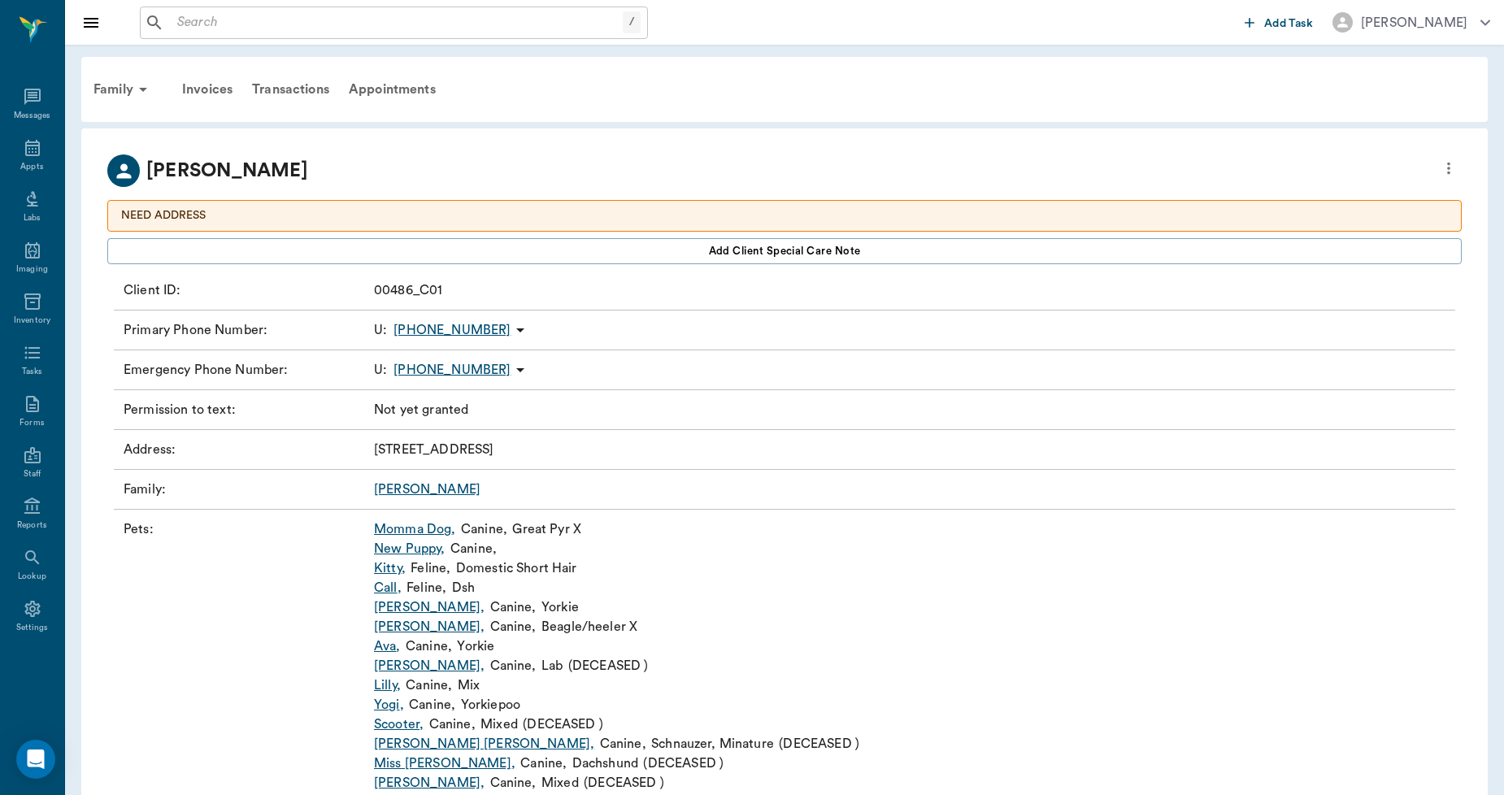
click at [385, 645] on link "Ava ," at bounding box center [387, 647] width 27 height 20
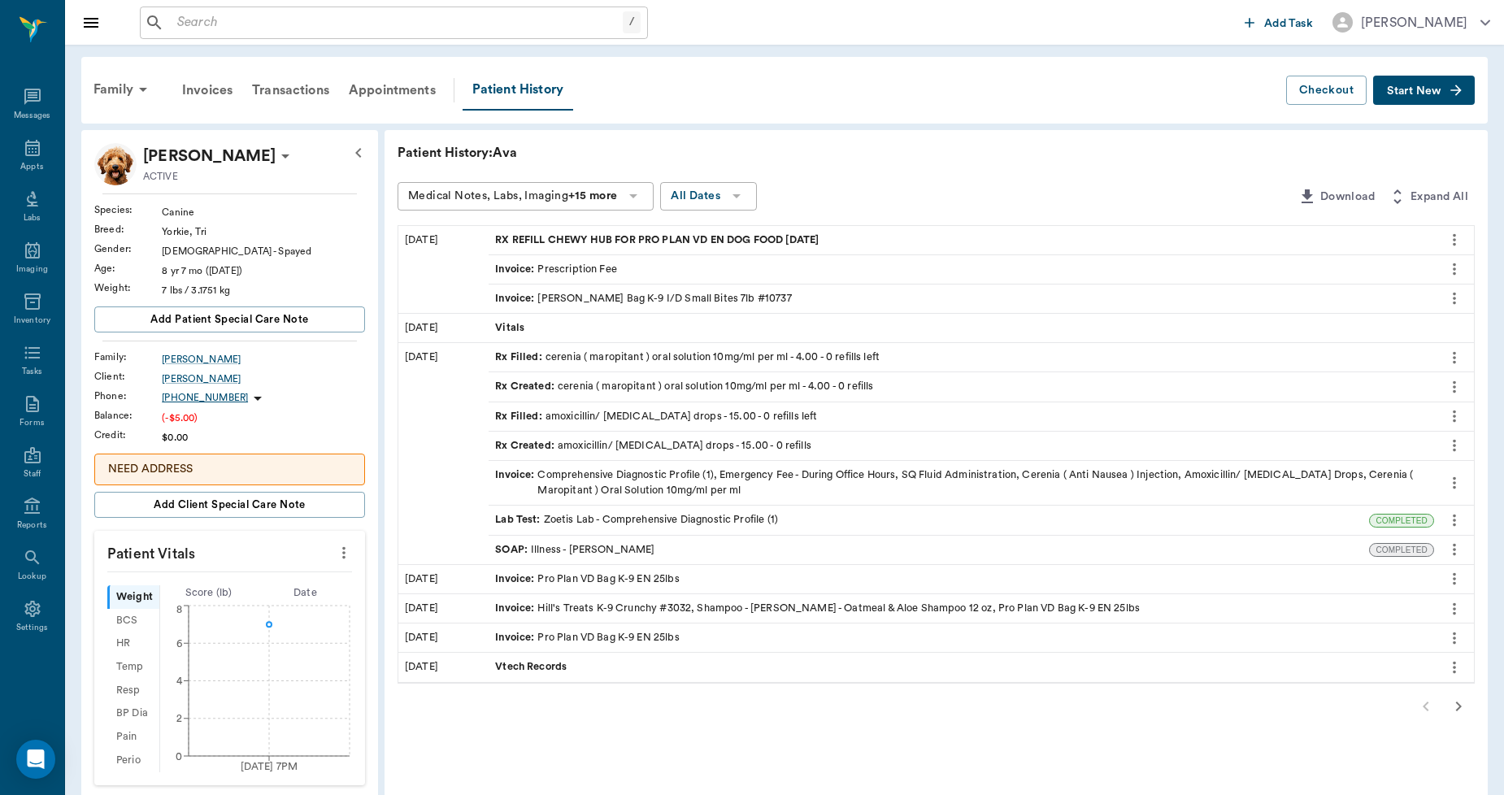
click at [566, 226] on div "RX REFILL CHEWY HUB FOR PRO PLAN VD EN DOG FOOD 10.03.2025" at bounding box center [961, 240] width 945 height 28
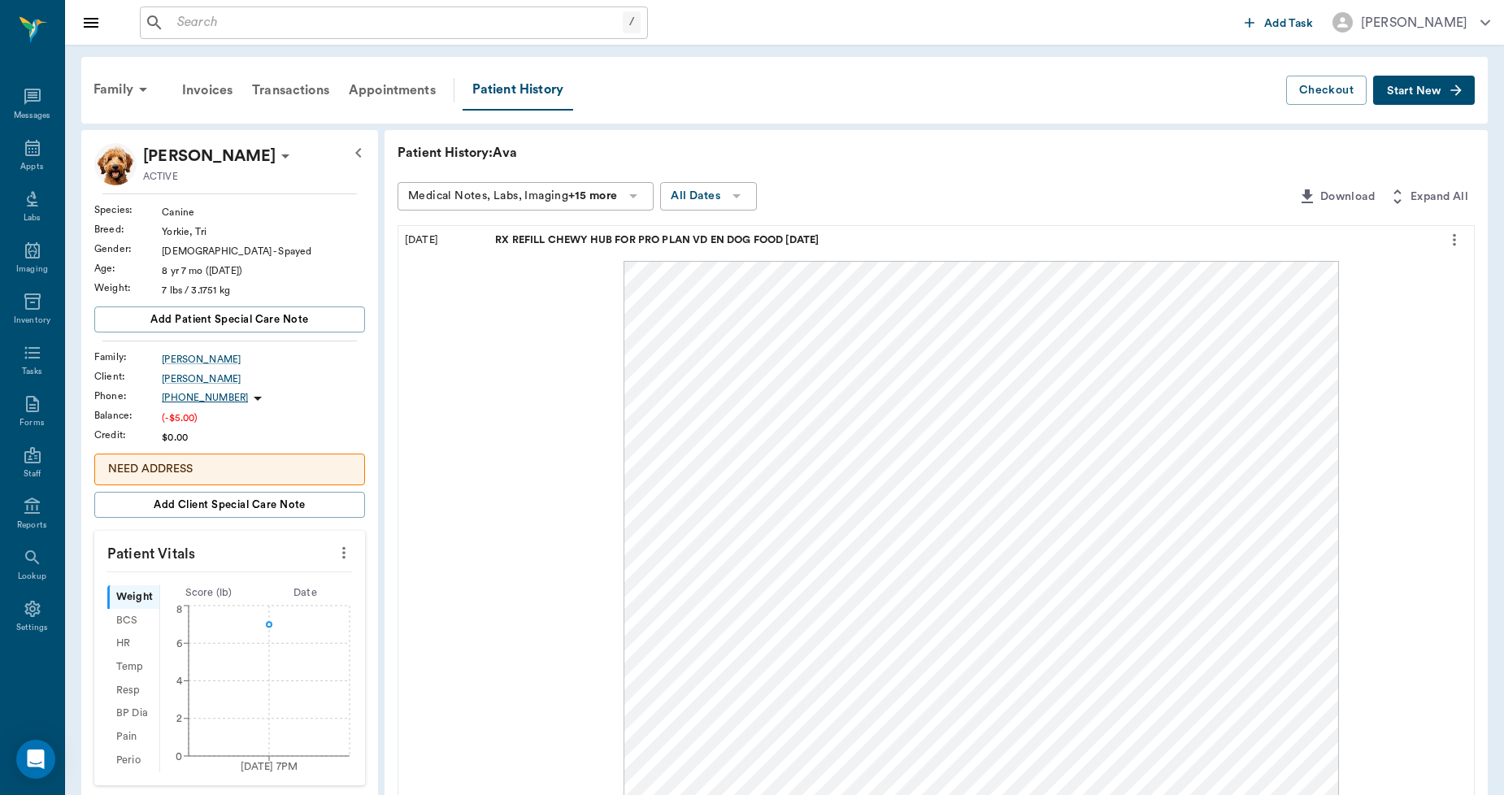
click at [484, 21] on input "text" at bounding box center [397, 22] width 452 height 23
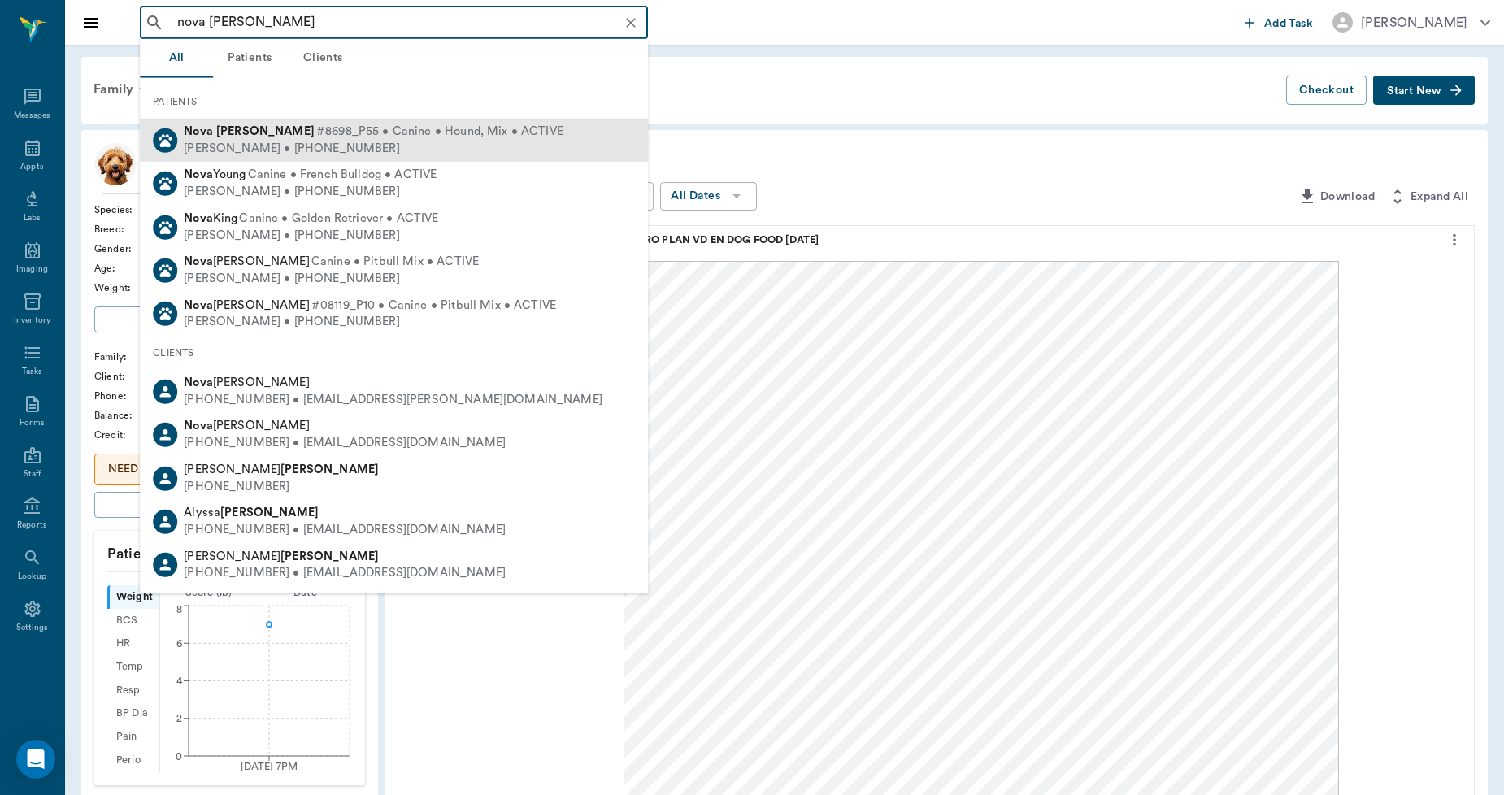
click at [316, 136] on span "#8698_P55 • Canine • Hound, Mix • ACTIVE" at bounding box center [439, 132] width 247 height 17
type input "nova hawkins"
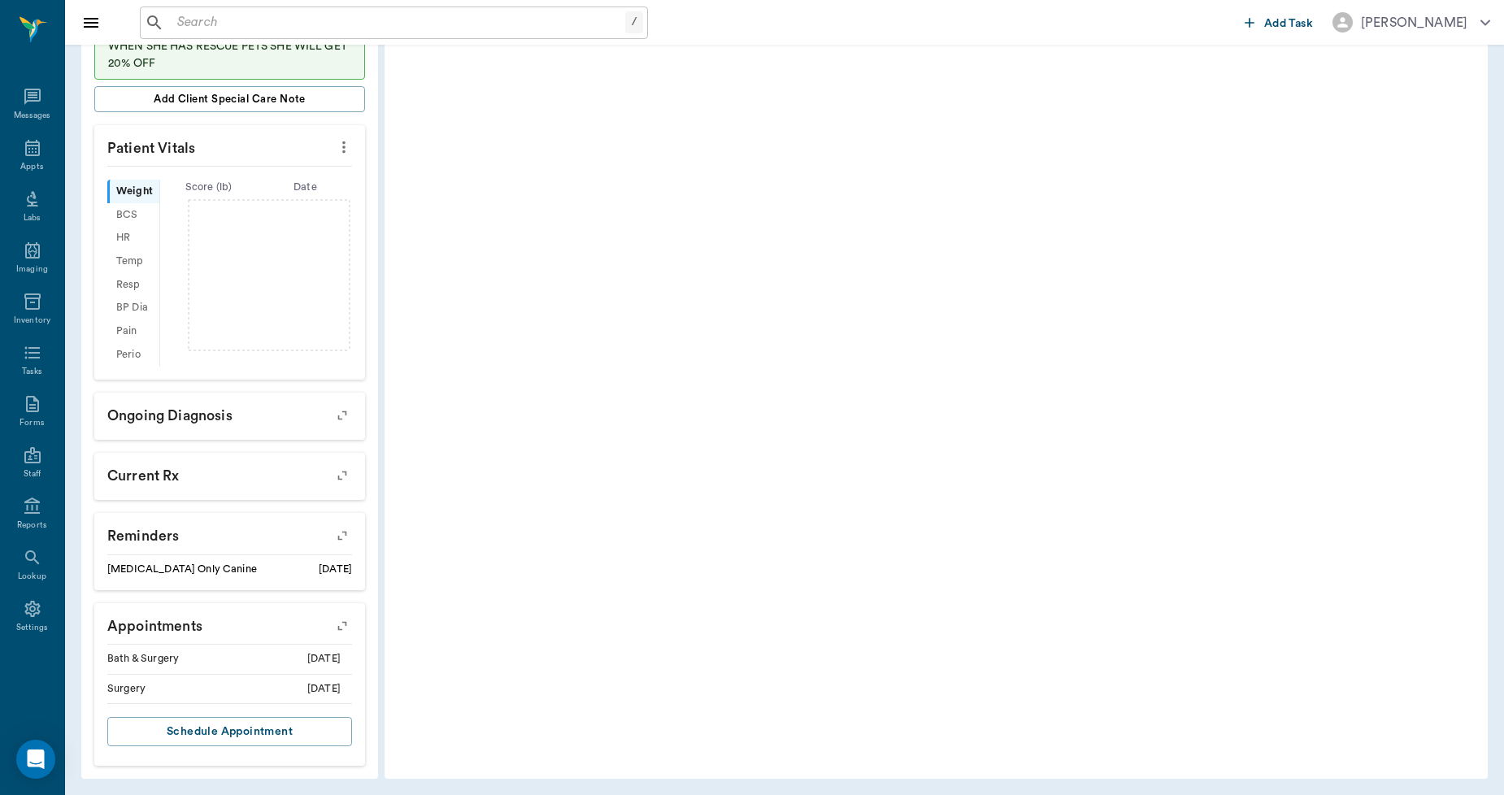
scroll to position [475, 0]
click at [33, 619] on div "Settings" at bounding box center [32, 618] width 64 height 51
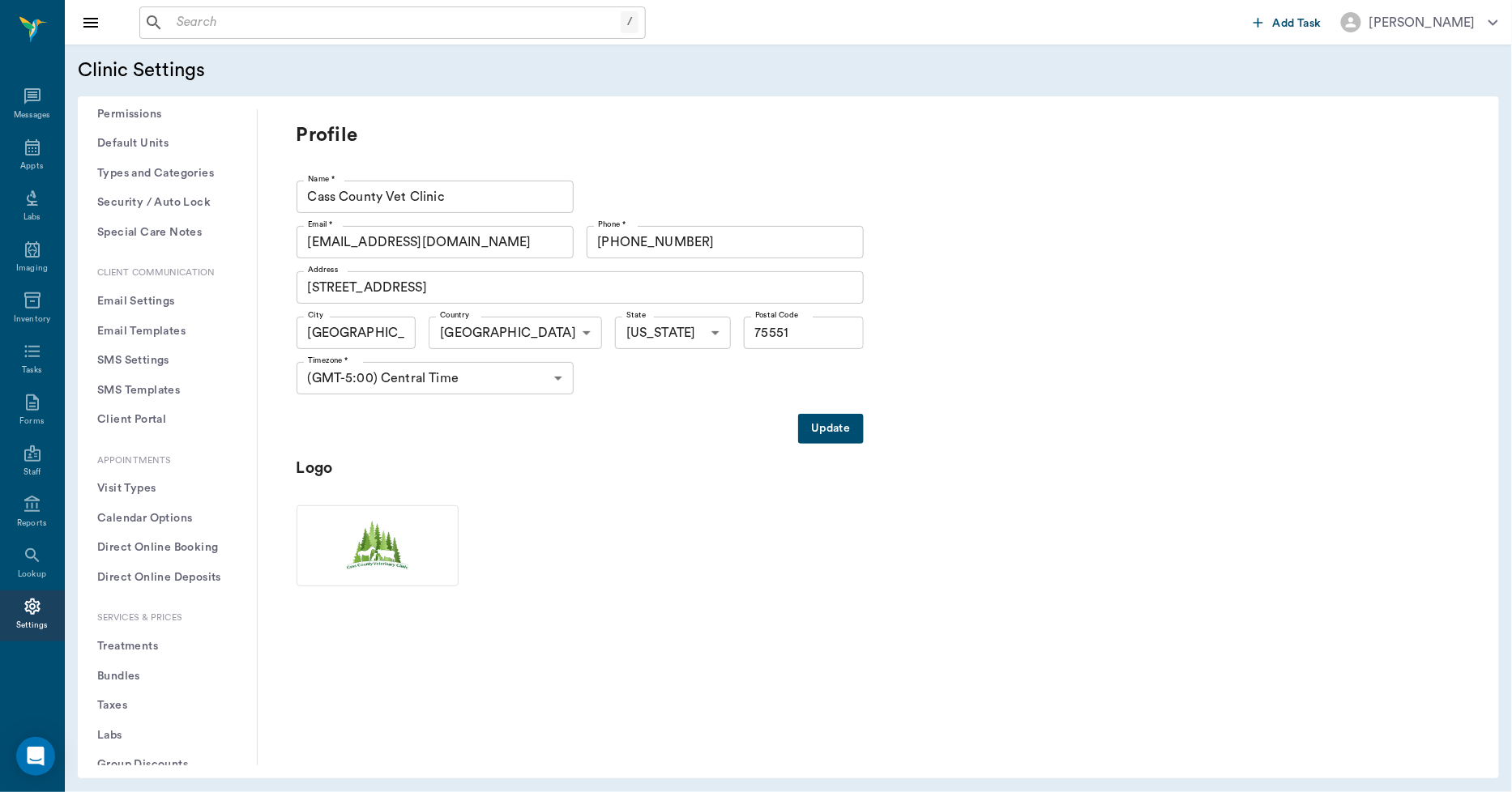
scroll to position [90, 0]
click at [145, 648] on button "Treatments" at bounding box center [167, 646] width 153 height 30
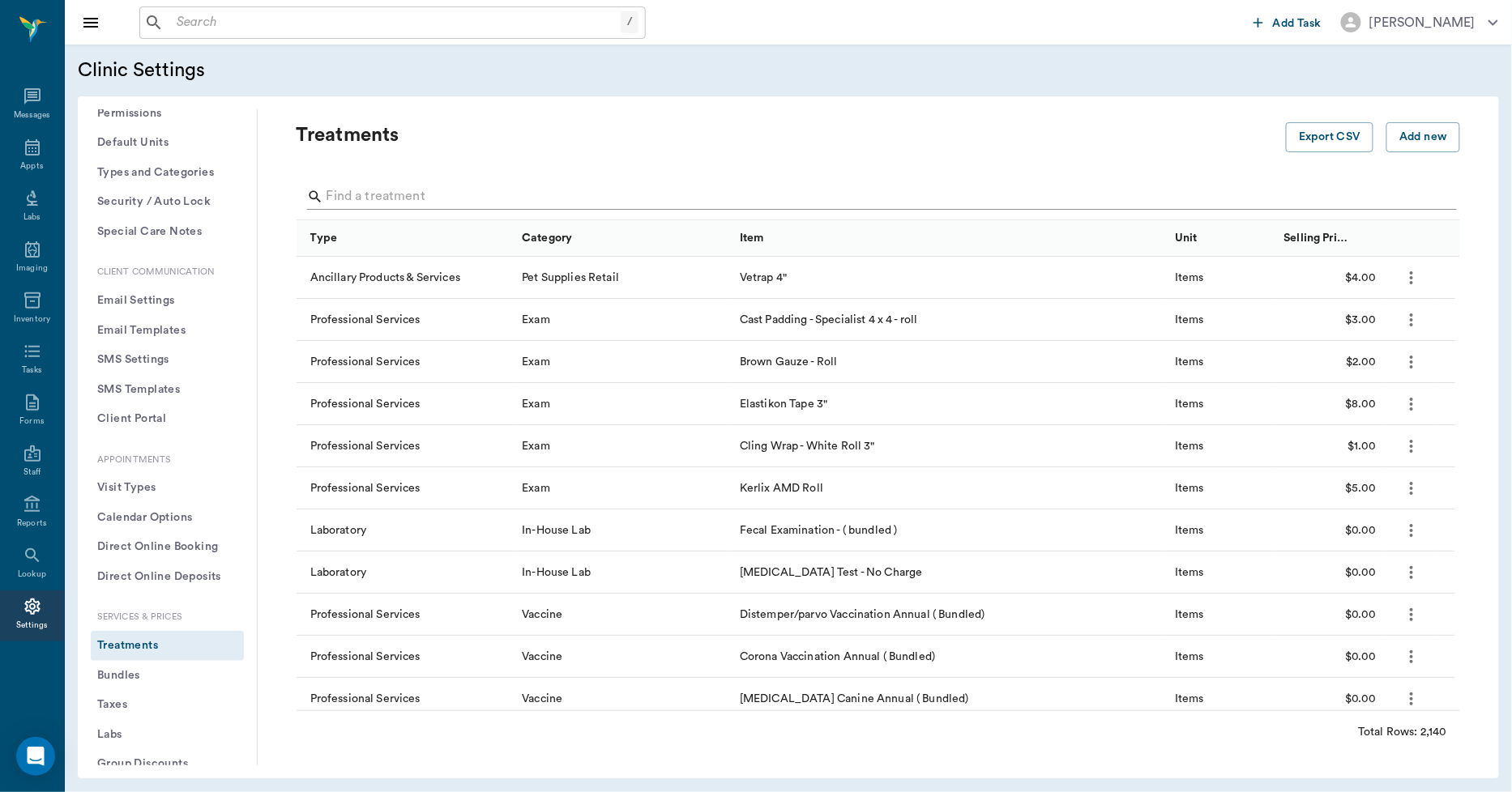
click at [349, 190] on input "Search" at bounding box center [880, 197] width 1106 height 26
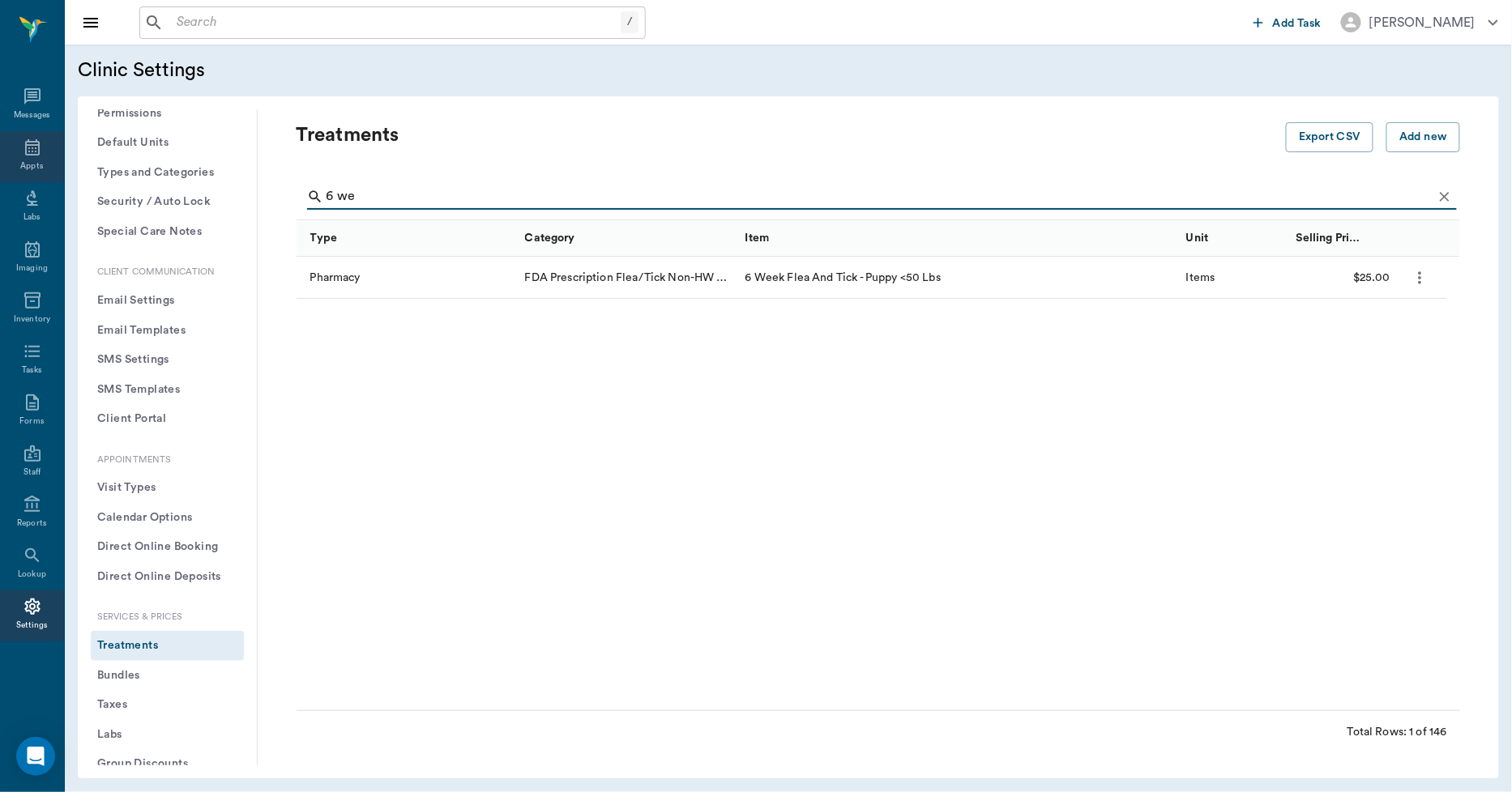
type input "6 we"
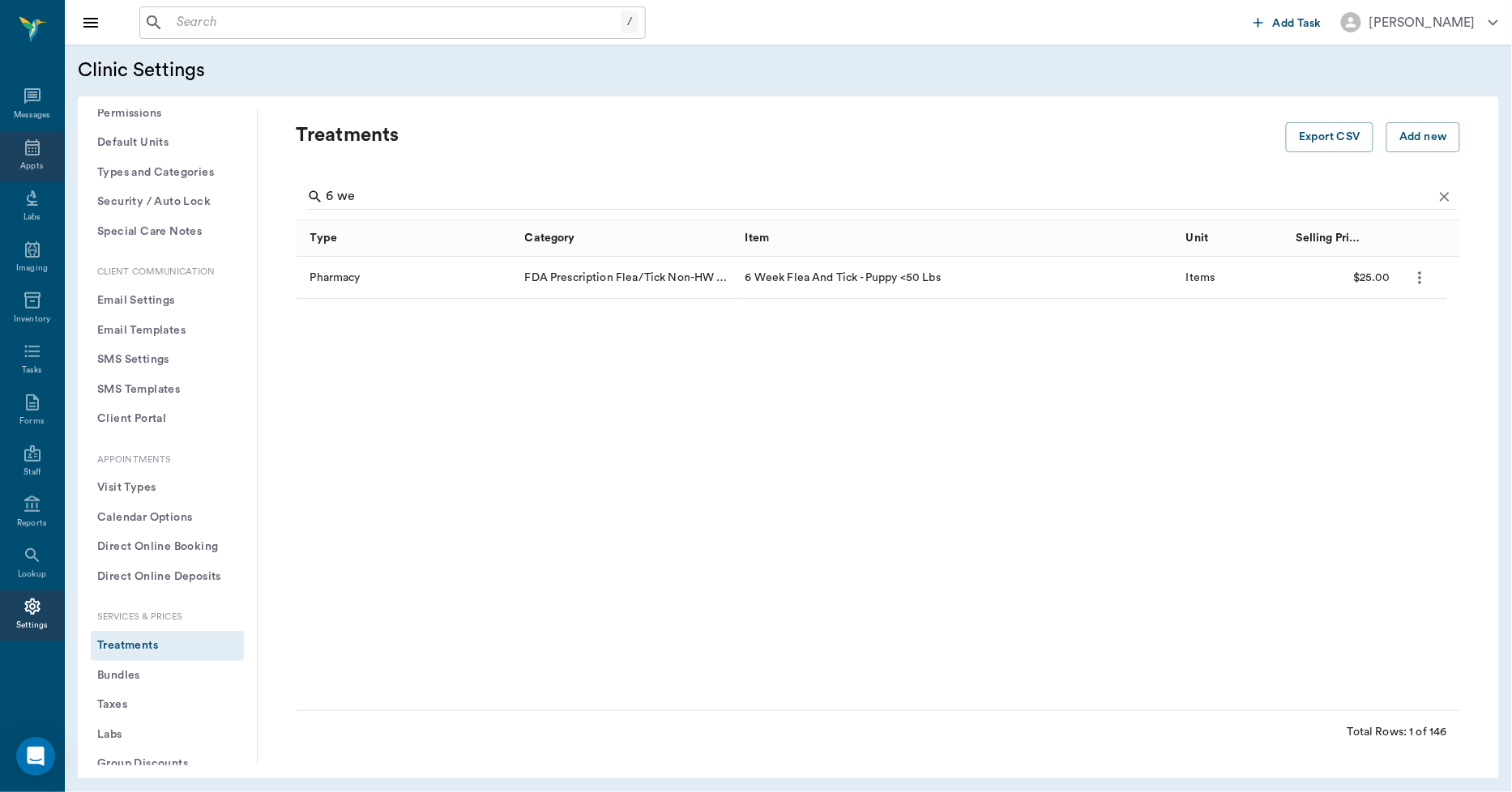
click at [35, 162] on div "Appts" at bounding box center [31, 166] width 23 height 12
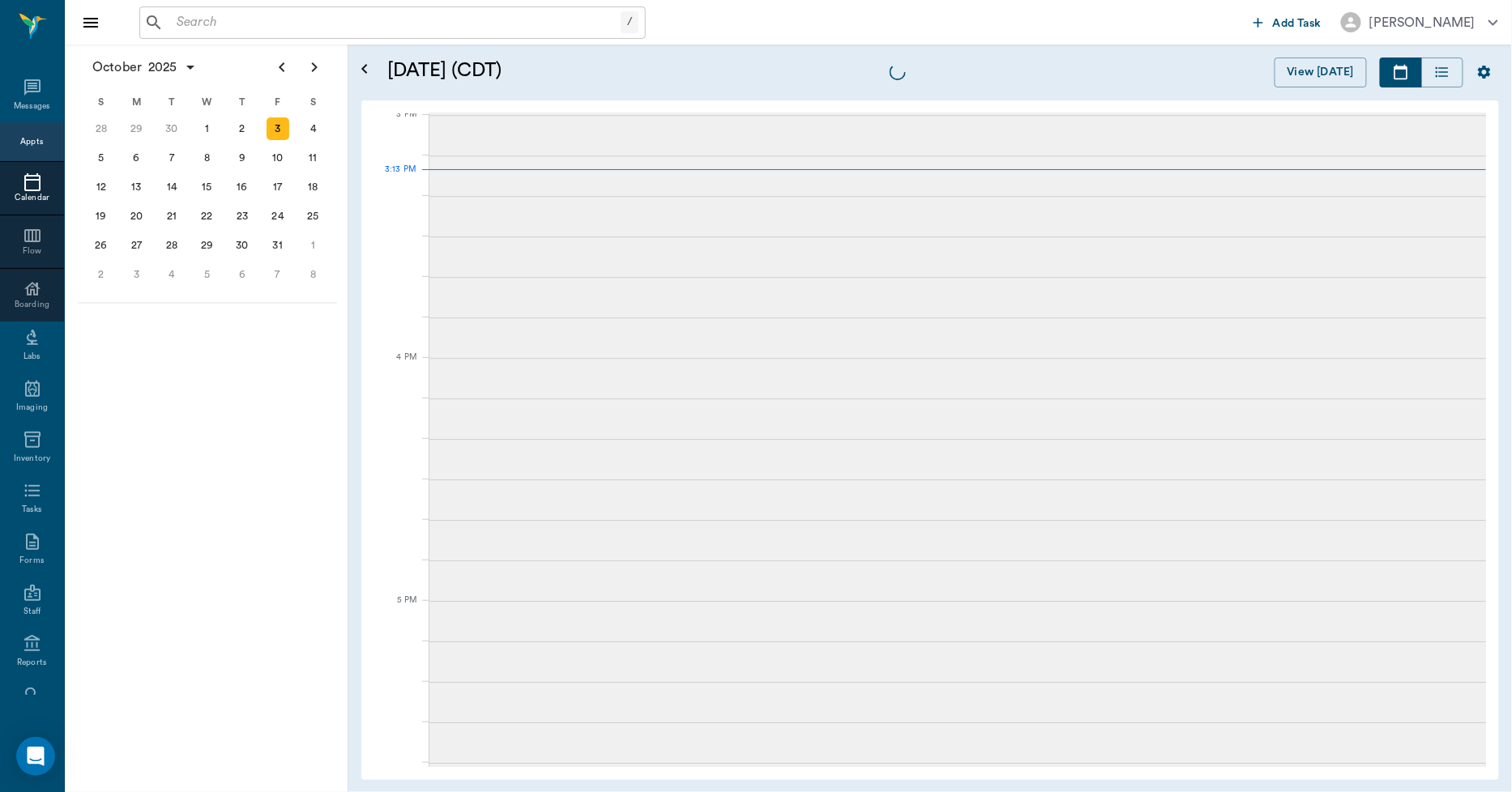
scroll to position [1704, 0]
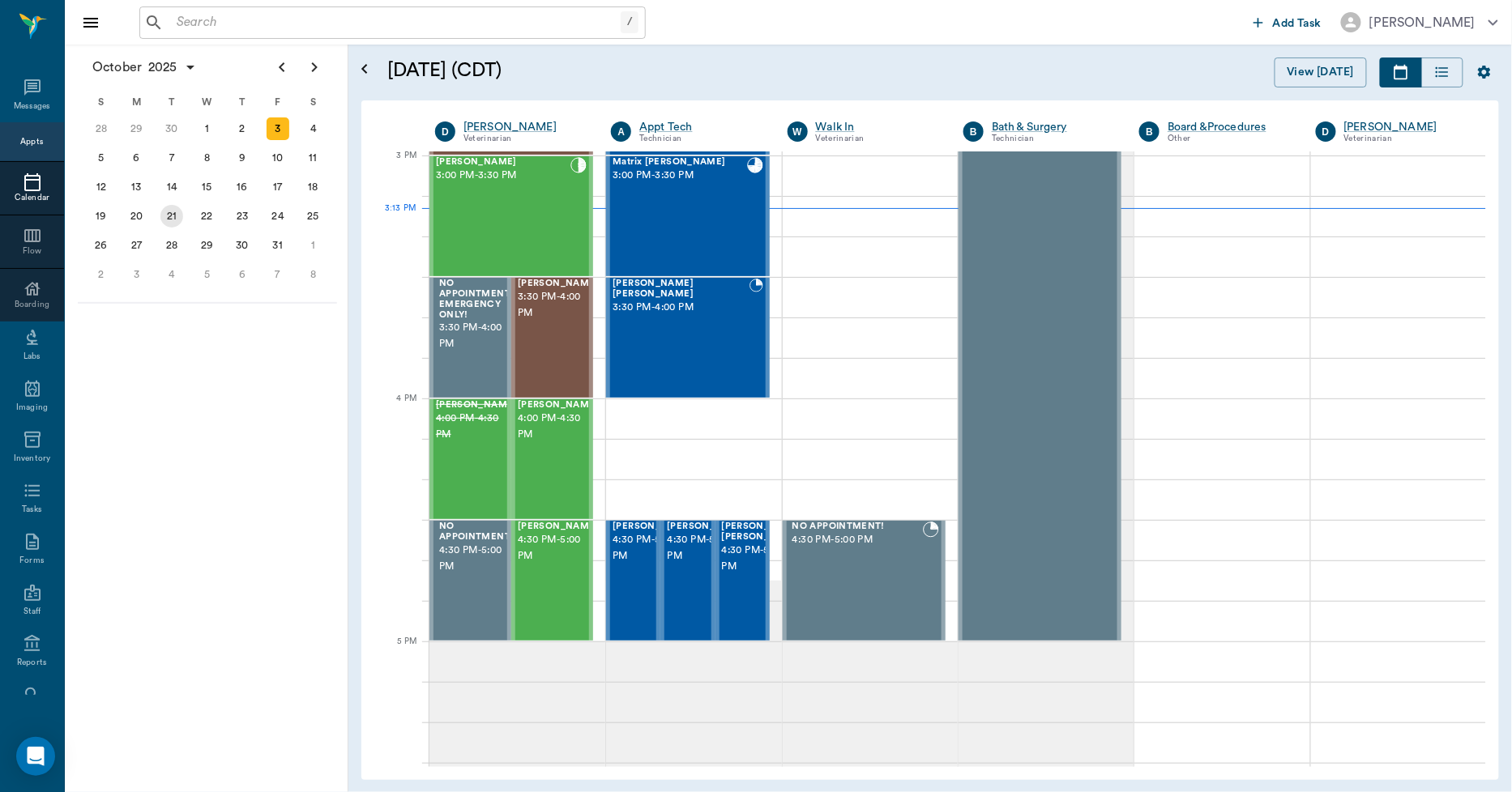
click at [179, 220] on div "21" at bounding box center [171, 215] width 36 height 29
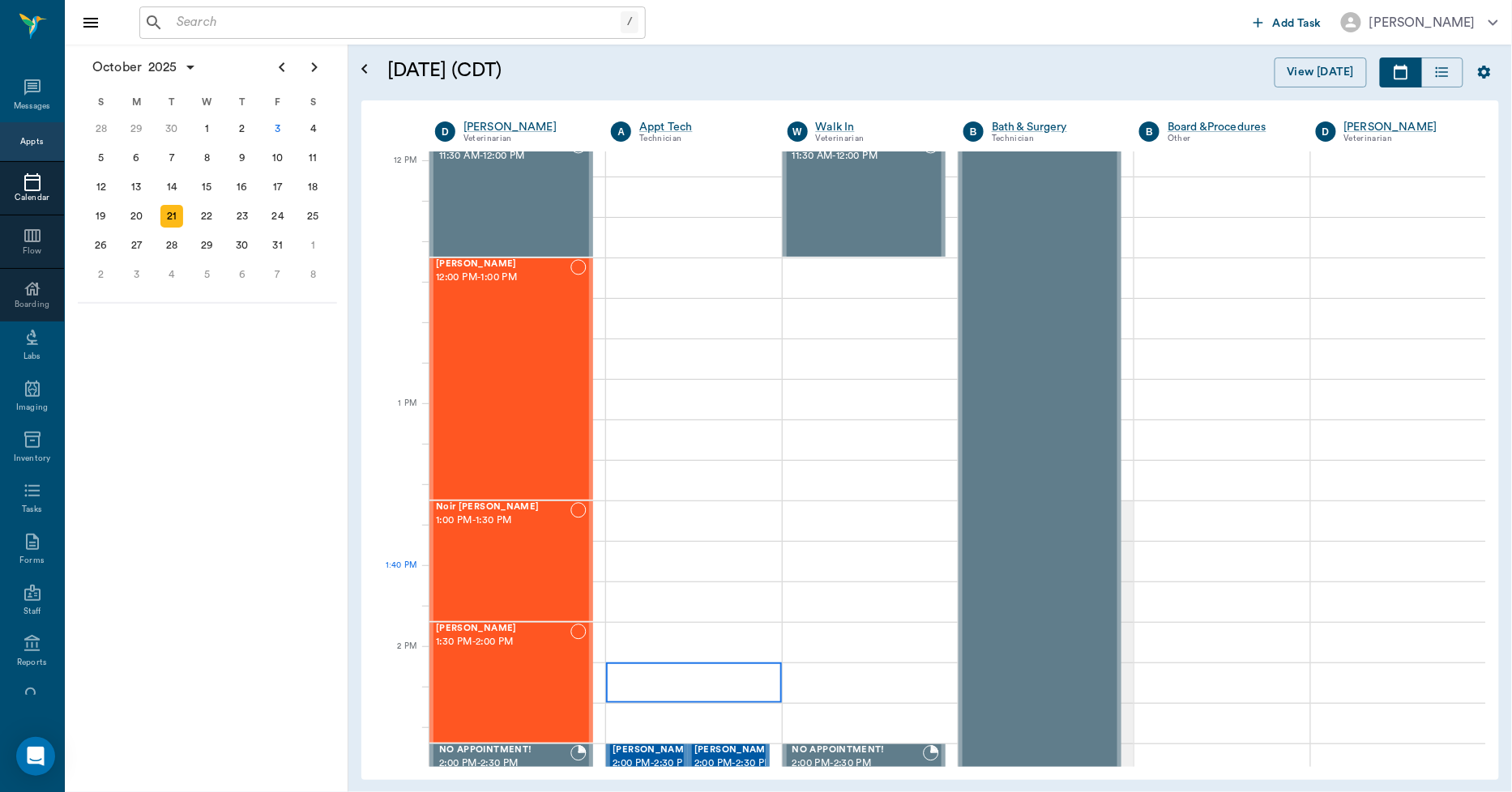
scroll to position [989, 0]
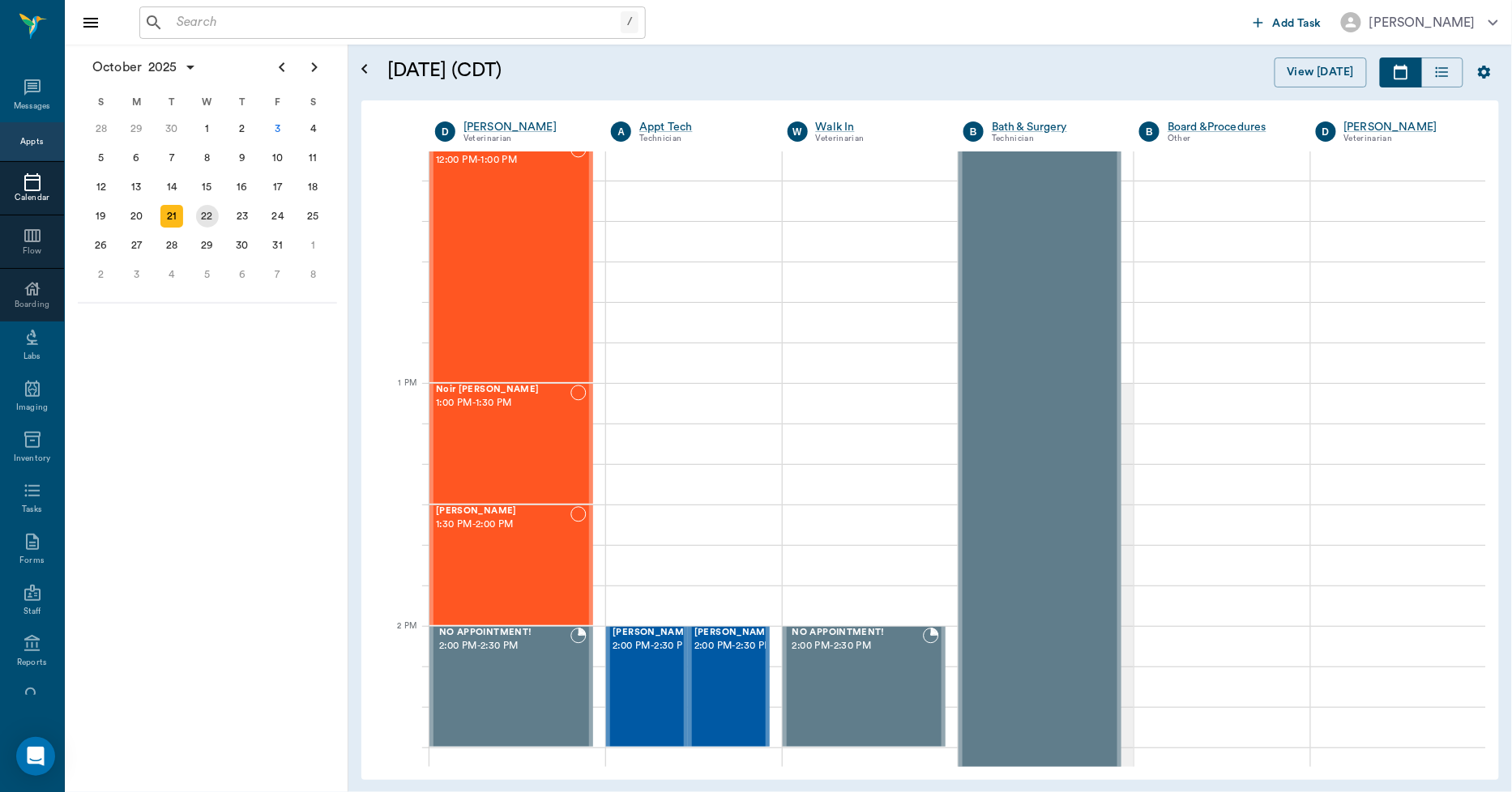
click at [194, 209] on div "22" at bounding box center [207, 215] width 36 height 29
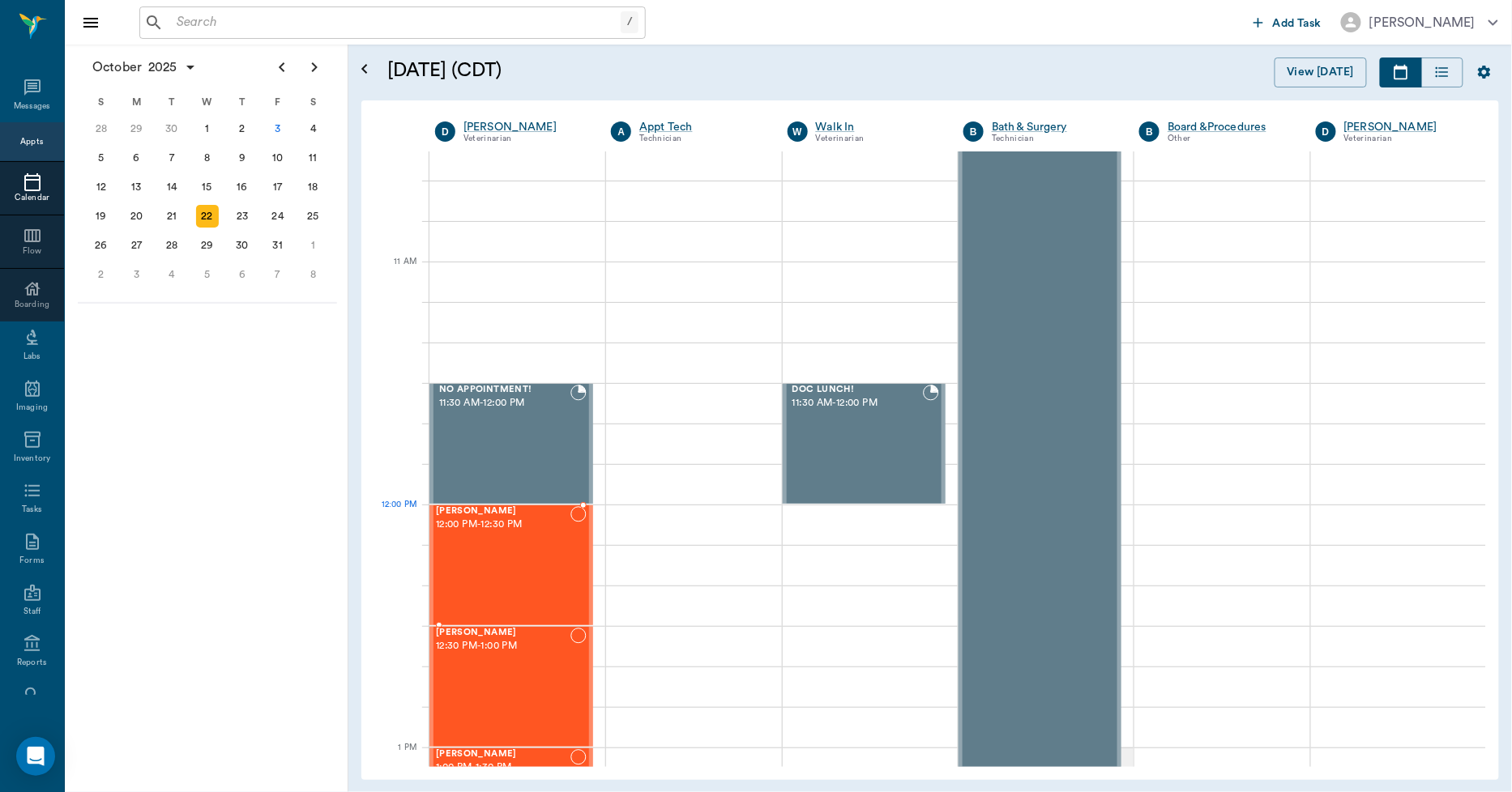
scroll to position [900, 0]
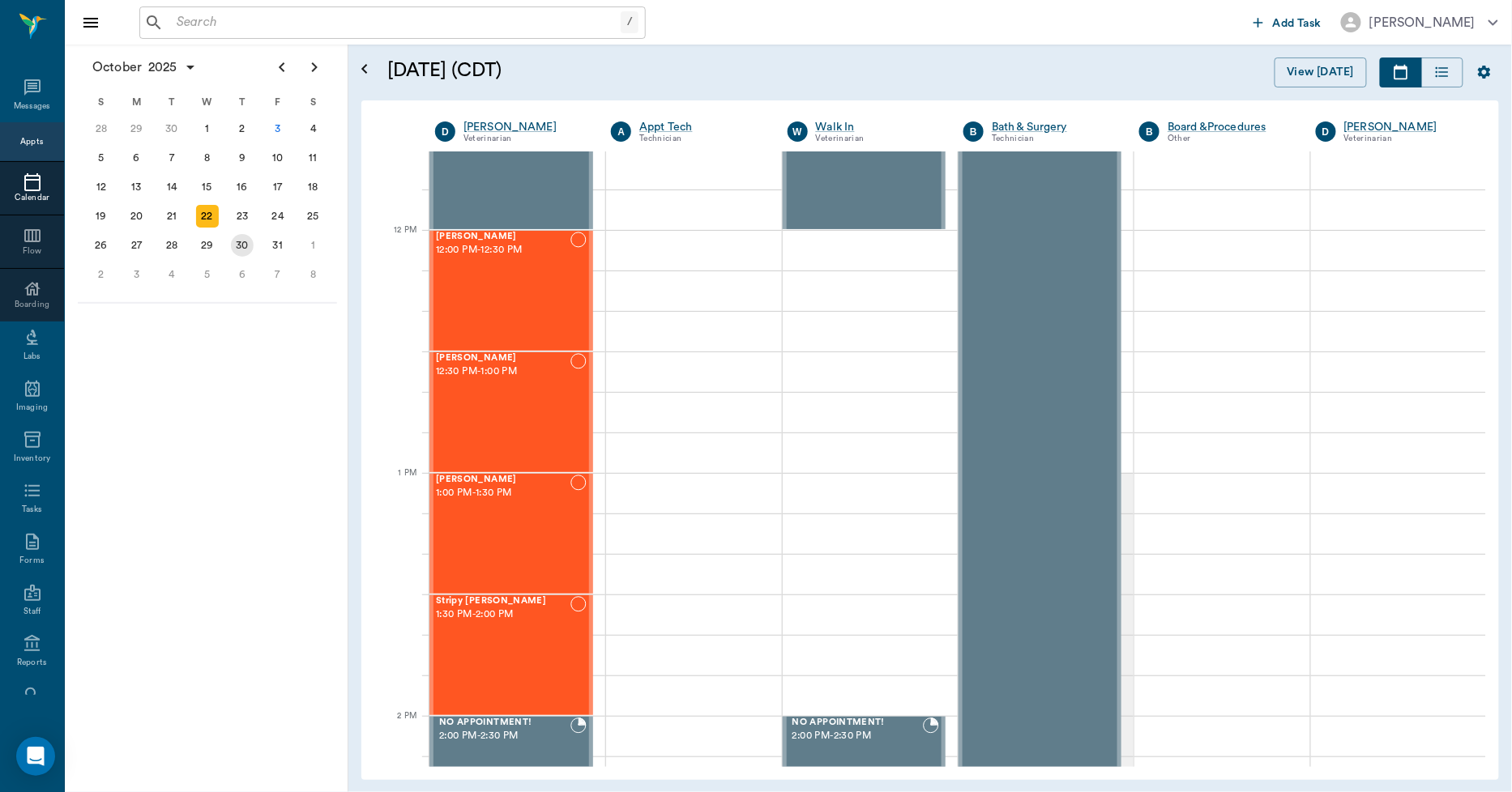
click at [252, 211] on div "23" at bounding box center [242, 216] width 23 height 23
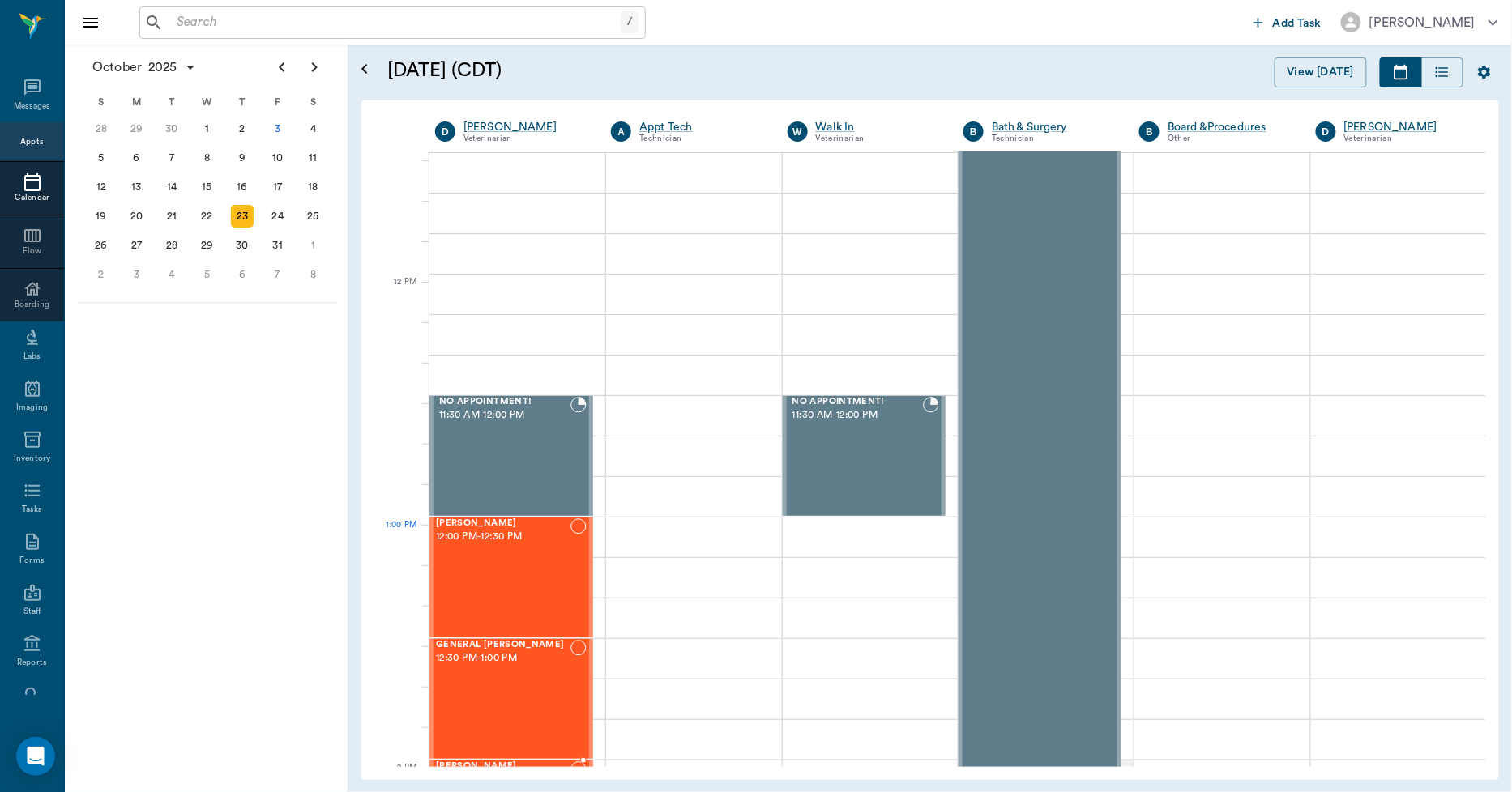
scroll to position [900, 0]
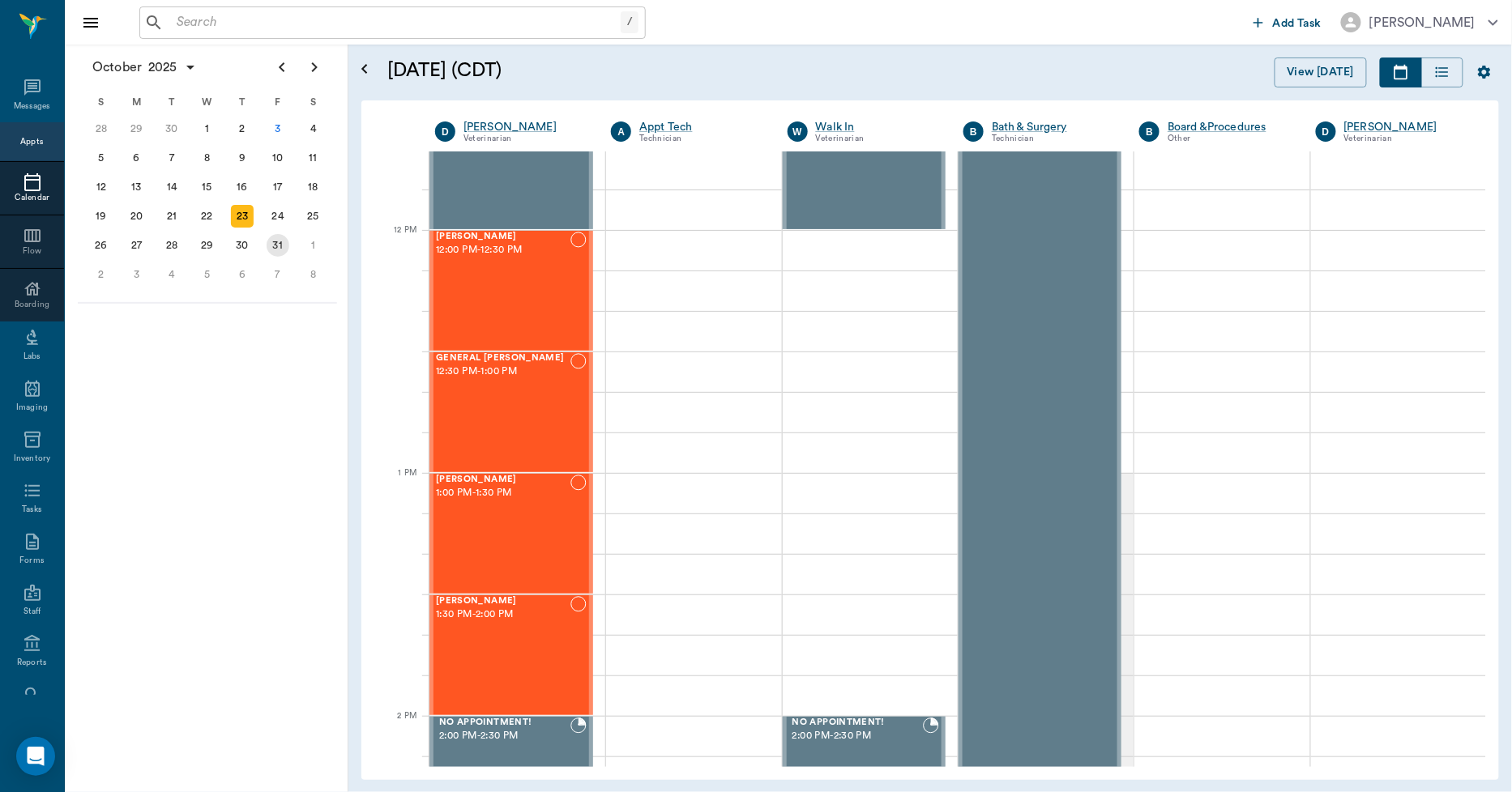
click at [285, 214] on div "24" at bounding box center [277, 216] width 23 height 23
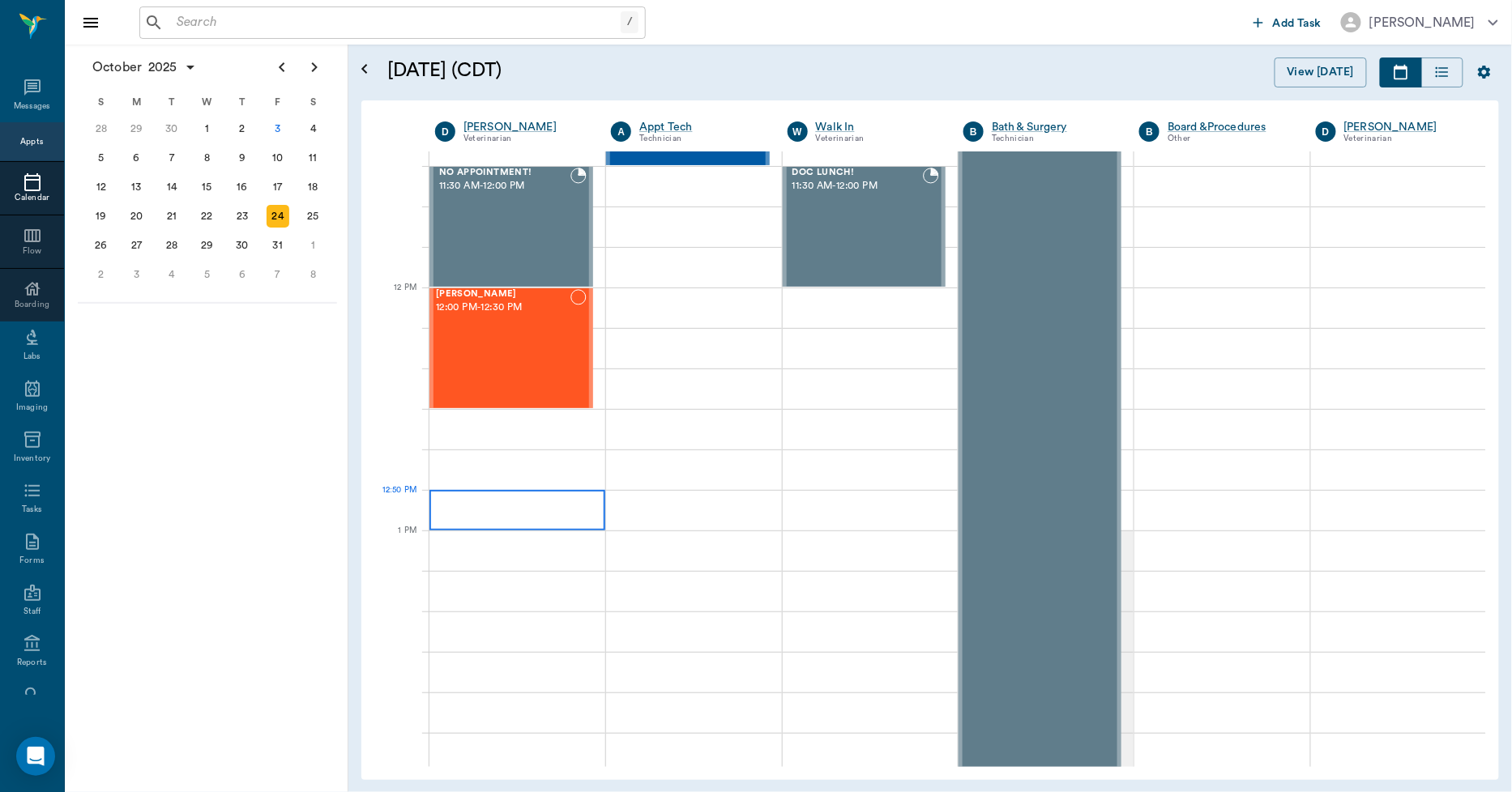
scroll to position [810, 0]
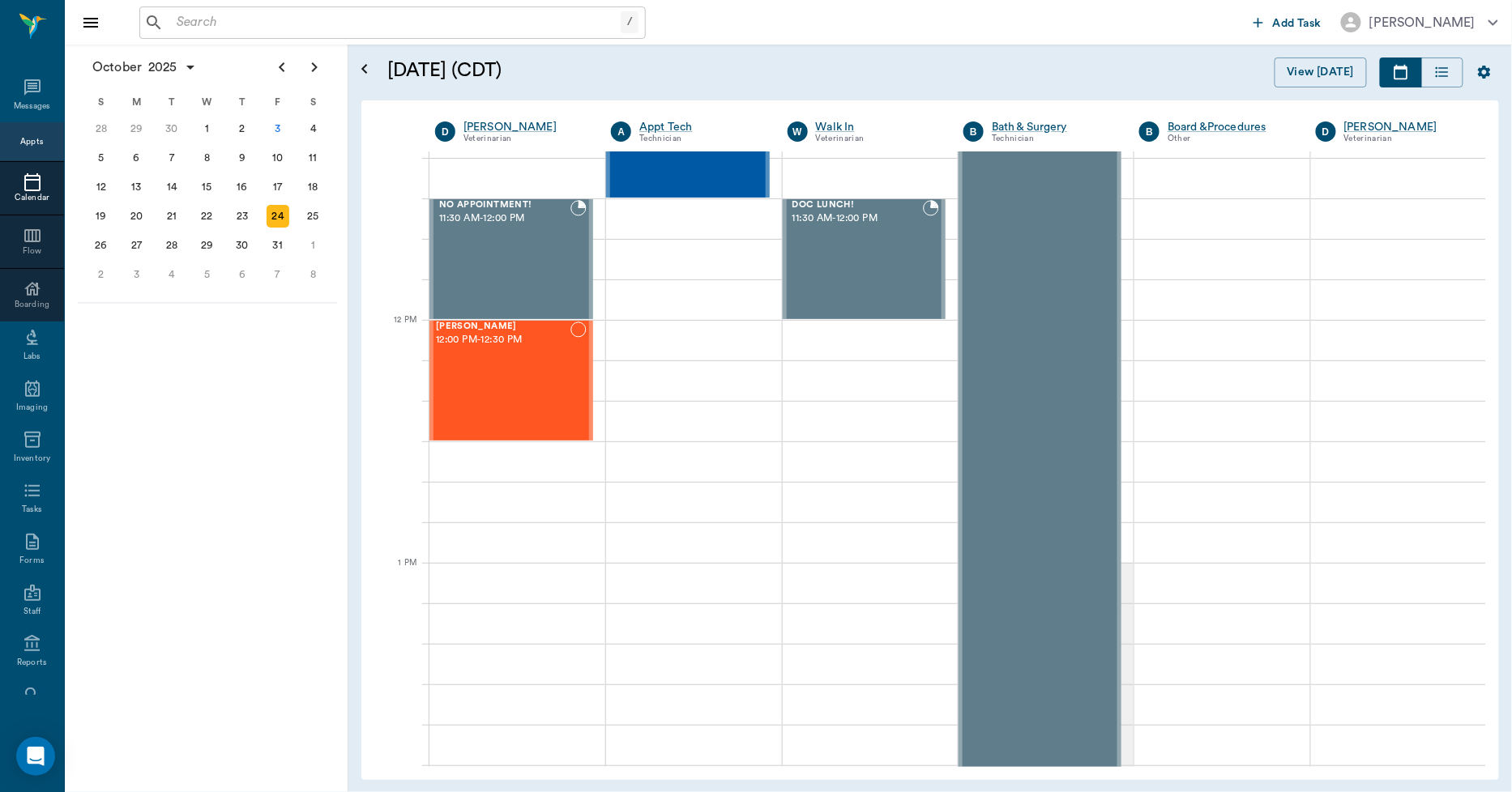
click at [23, 175] on icon at bounding box center [33, 182] width 20 height 20
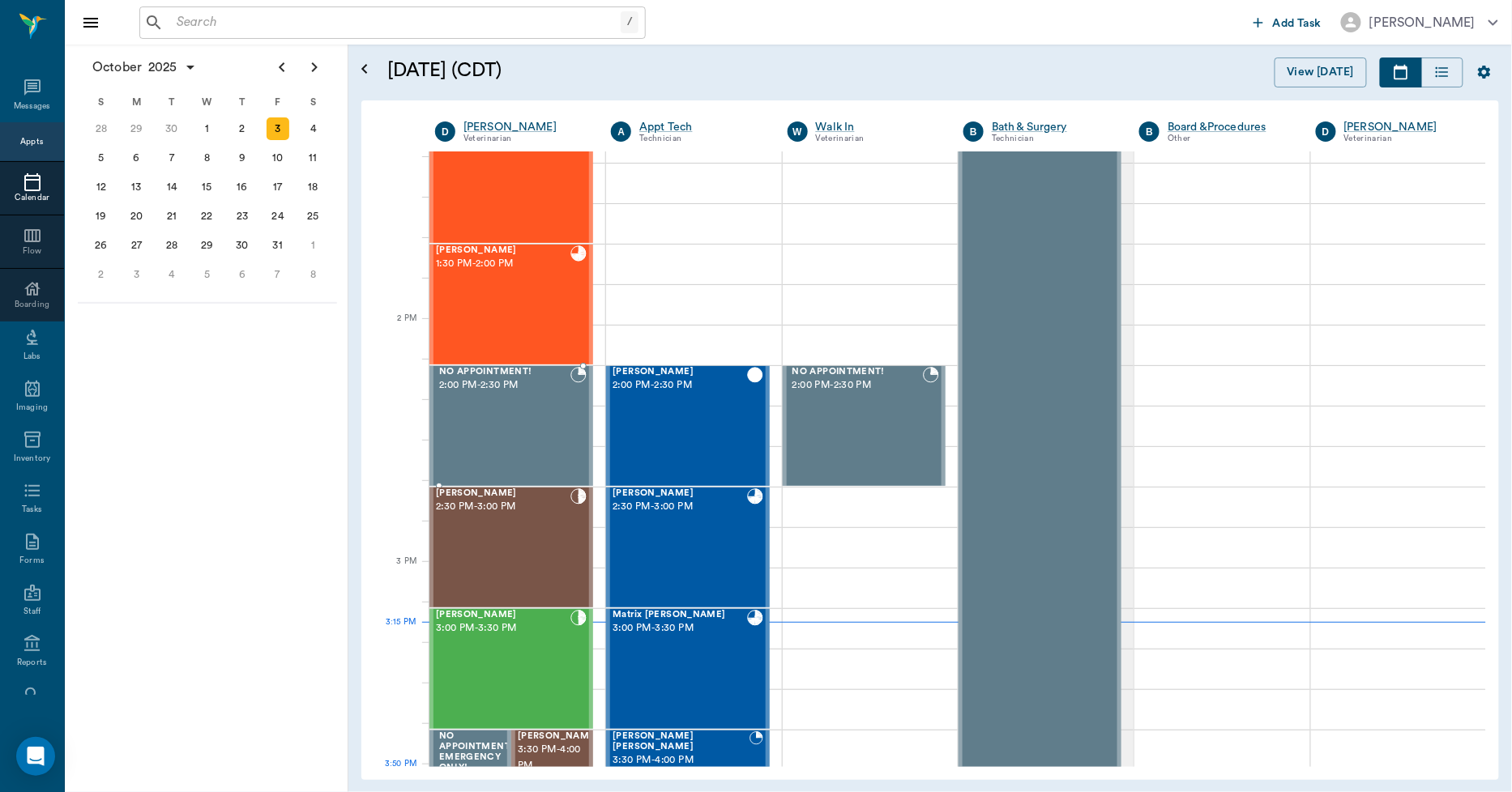
scroll to position [1431, 0]
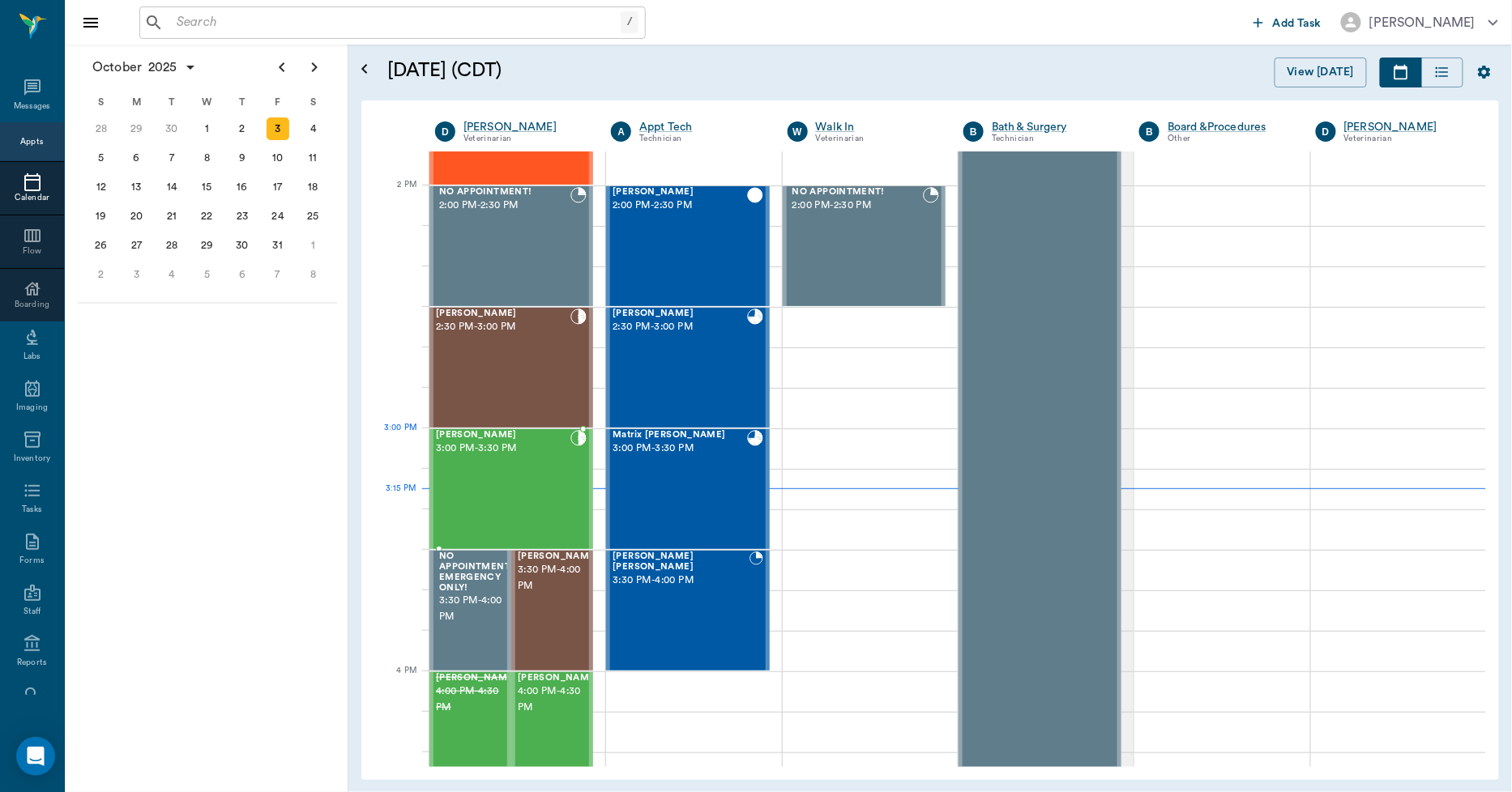
click at [553, 461] on div "Max Ferrell 3:00 PM - 3:30 PM" at bounding box center [502, 489] width 135 height 119
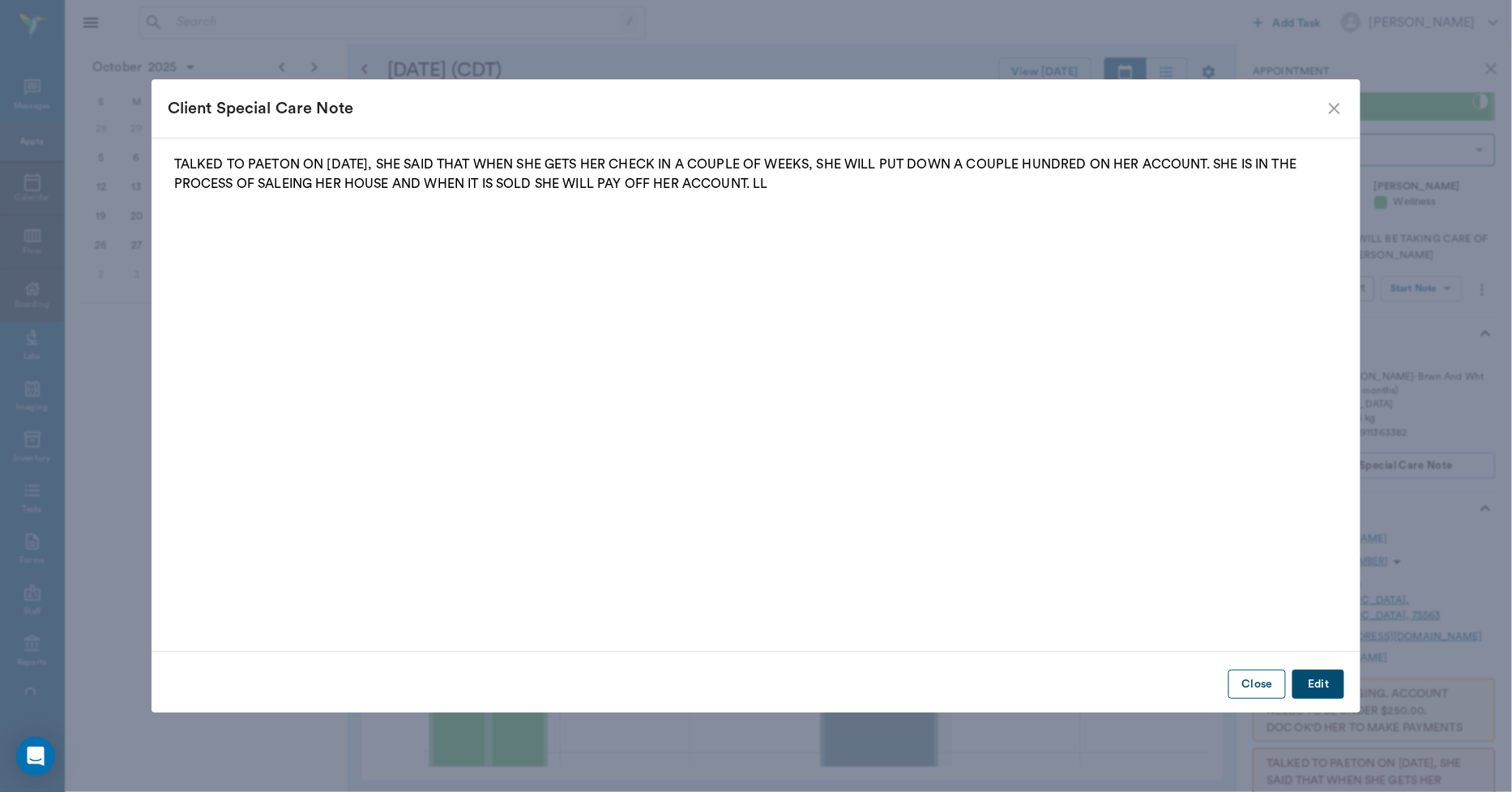
click at [1267, 690] on button "Close" at bounding box center [1257, 684] width 58 height 30
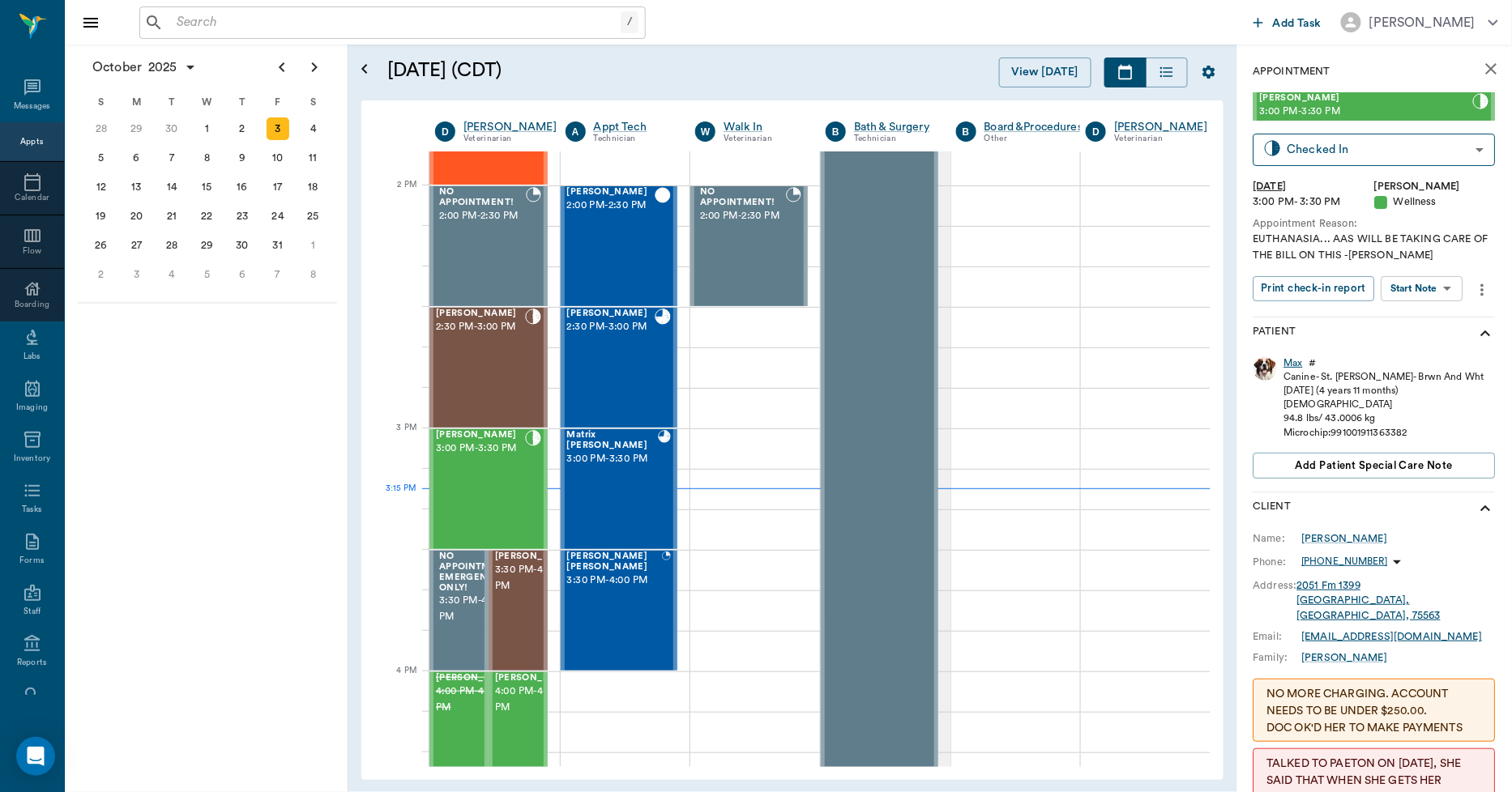
click at [1294, 365] on div "Max" at bounding box center [1294, 364] width 19 height 14
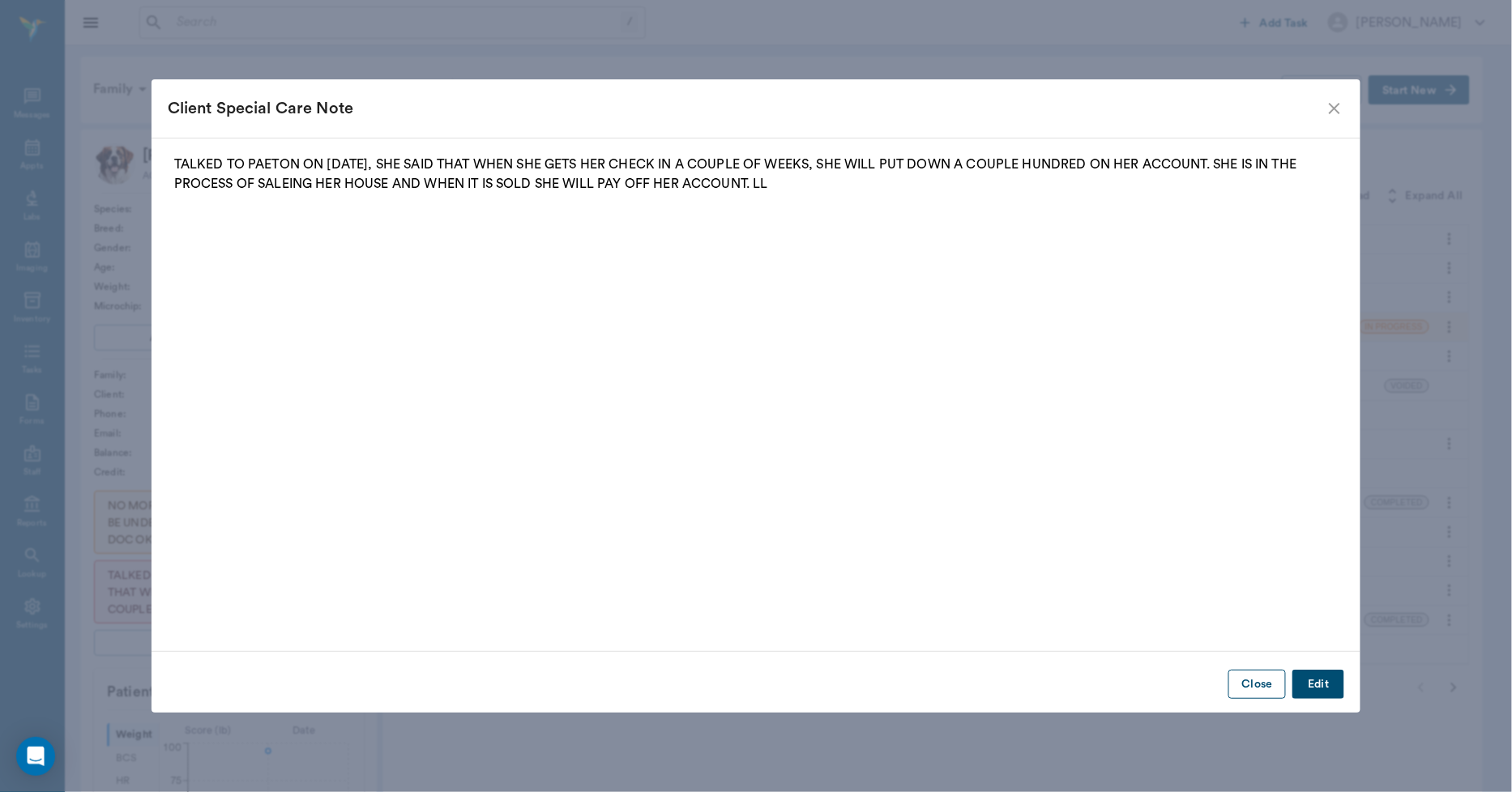
click at [1232, 684] on button "Close" at bounding box center [1257, 684] width 58 height 30
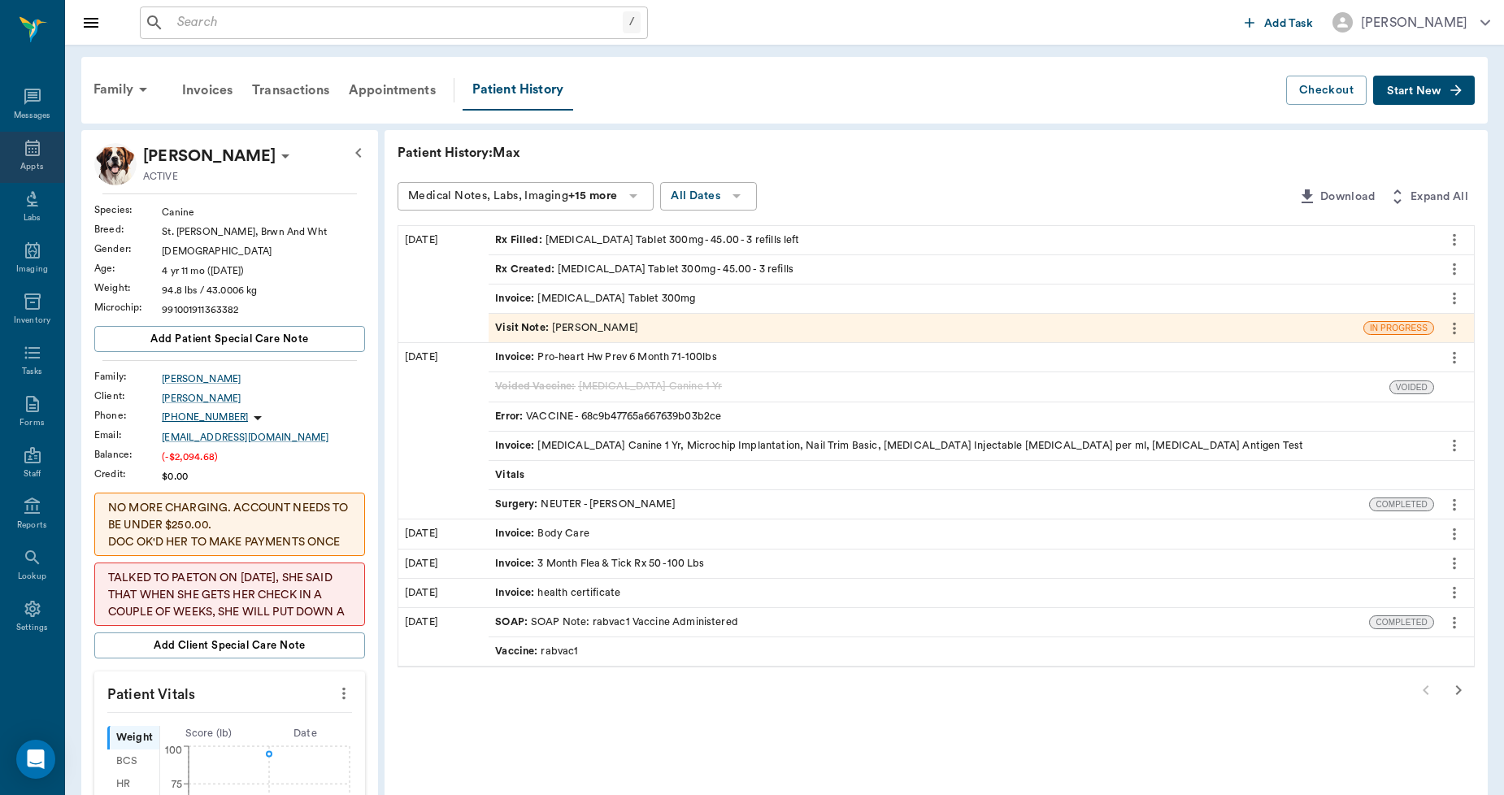
click at [25, 158] on div "Appts" at bounding box center [32, 157] width 64 height 51
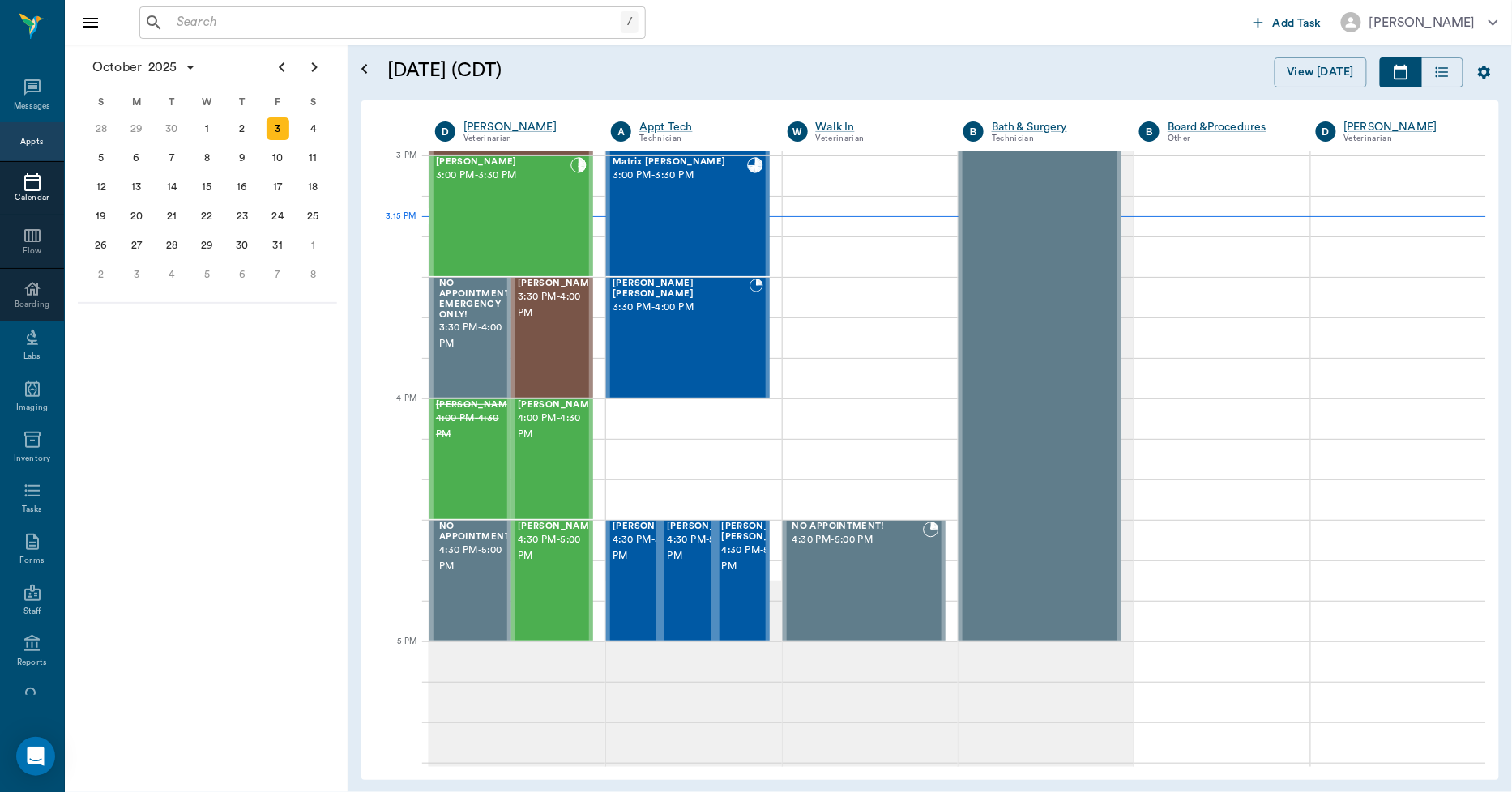
scroll to position [1704, 0]
click at [288, 212] on div "24" at bounding box center [278, 215] width 36 height 29
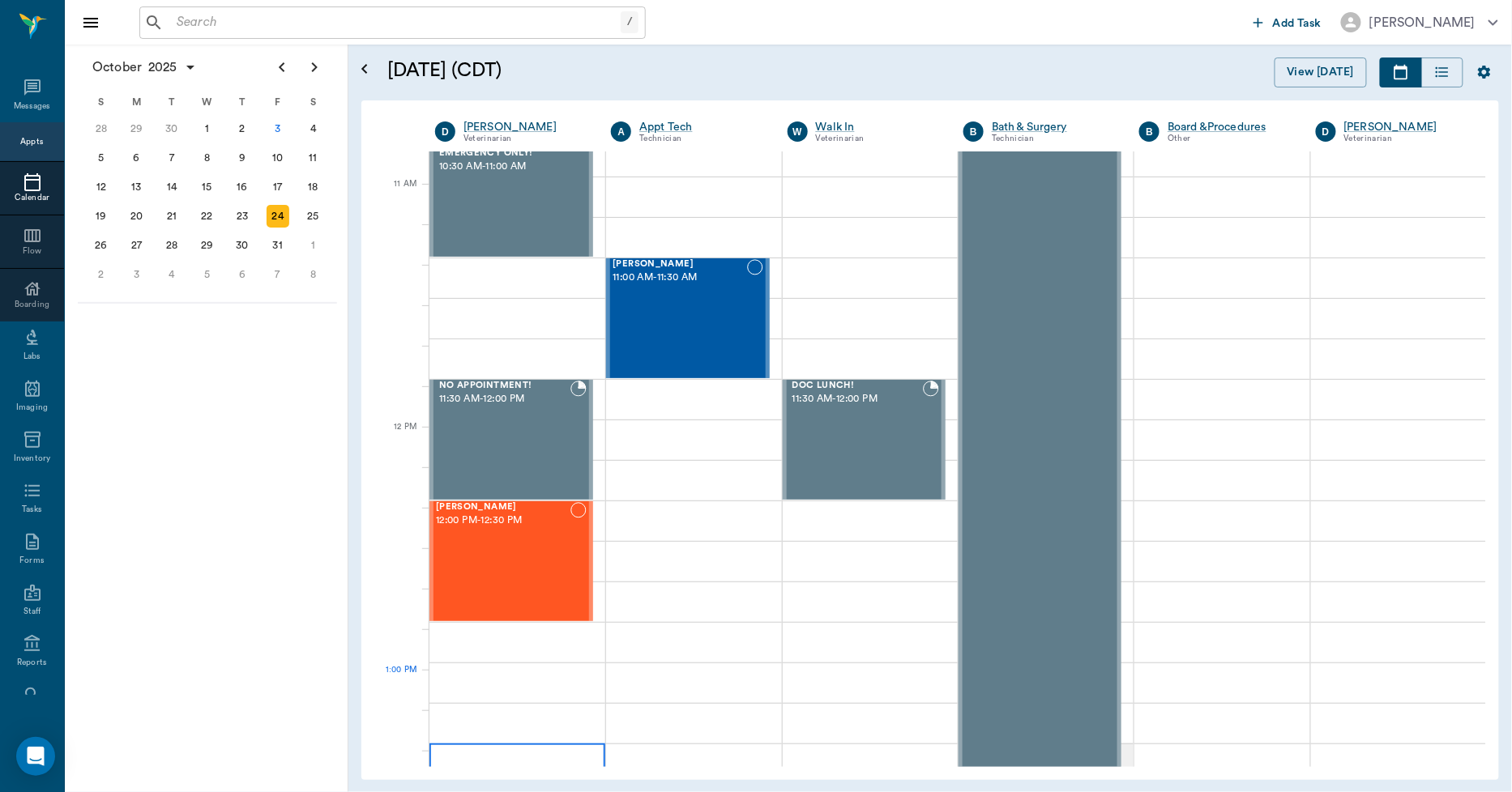
scroll to position [719, 0]
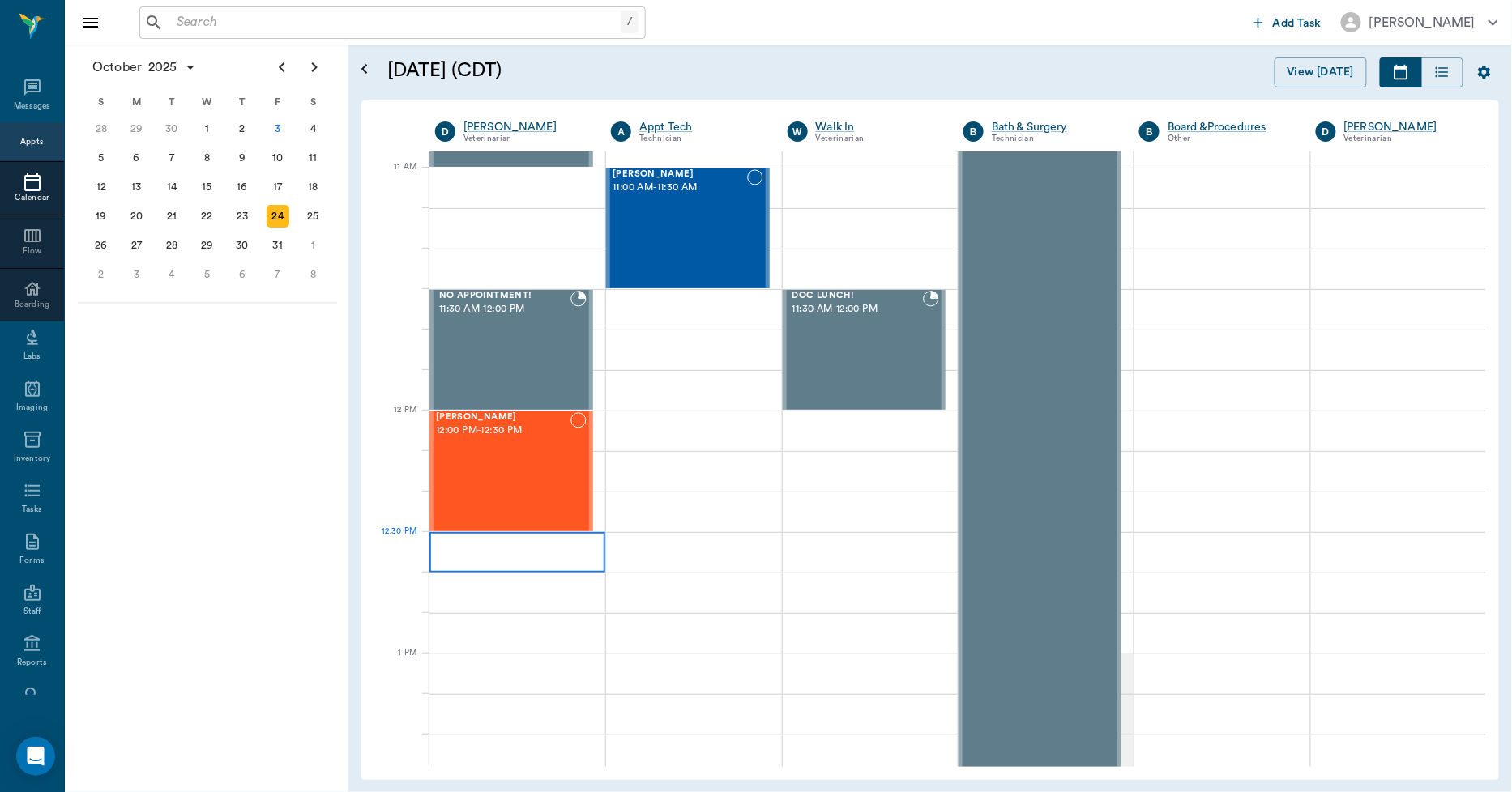
click at [516, 549] on div at bounding box center [517, 552] width 175 height 41
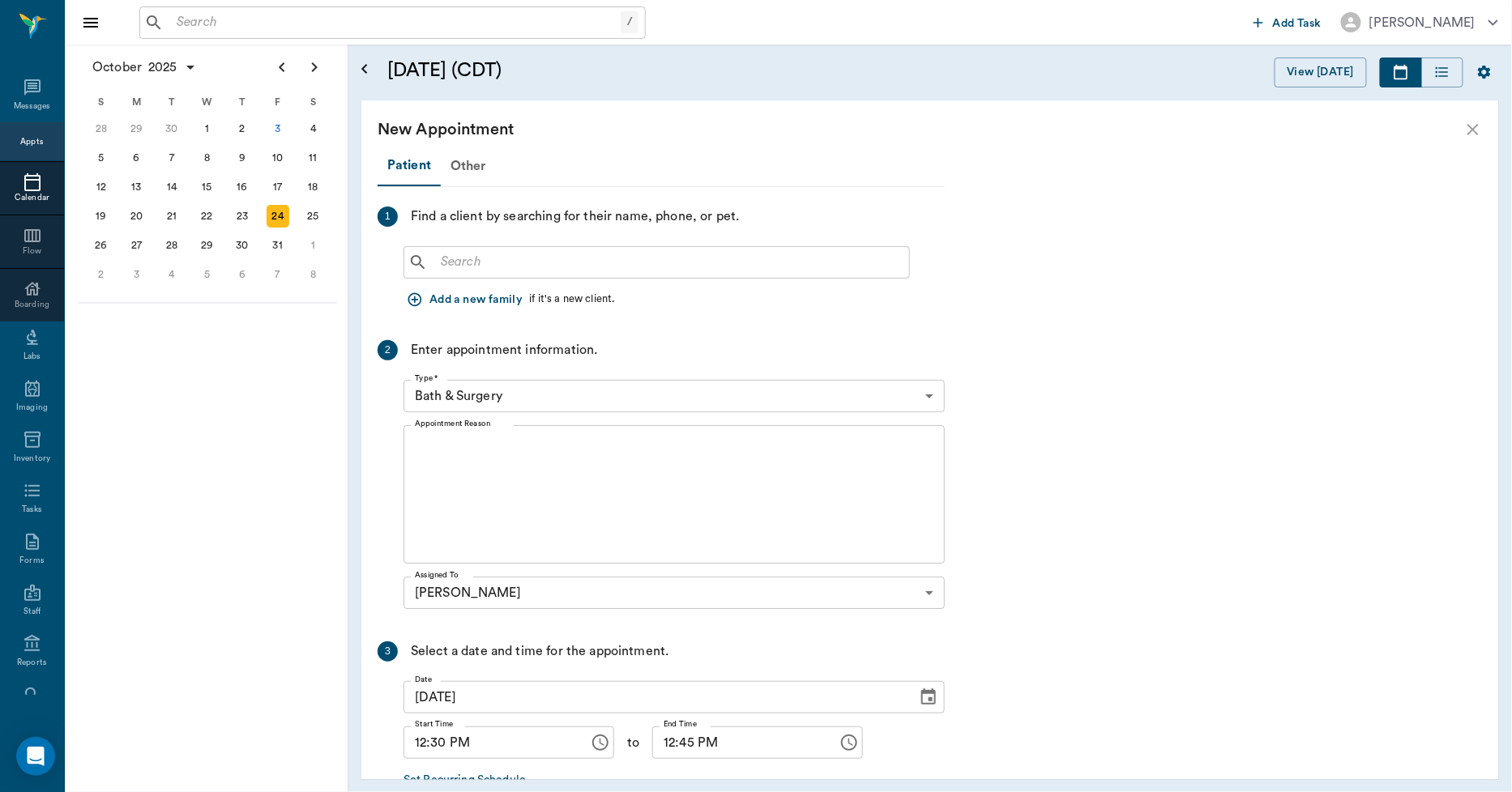
click at [509, 267] on input "text" at bounding box center [669, 262] width 468 height 23
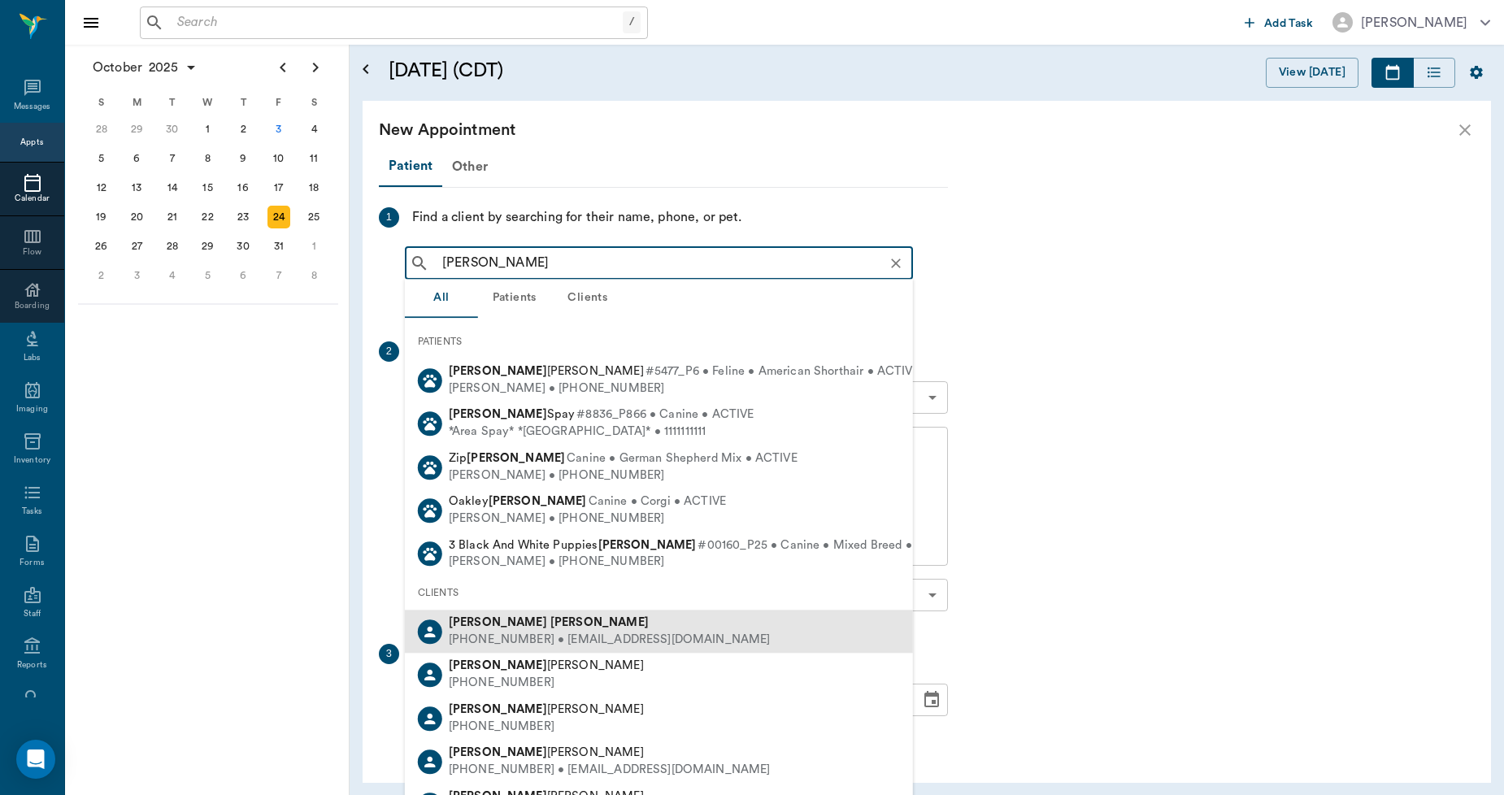
click at [492, 628] on div "Heather Roach" at bounding box center [610, 623] width 322 height 17
type input "heather roac"
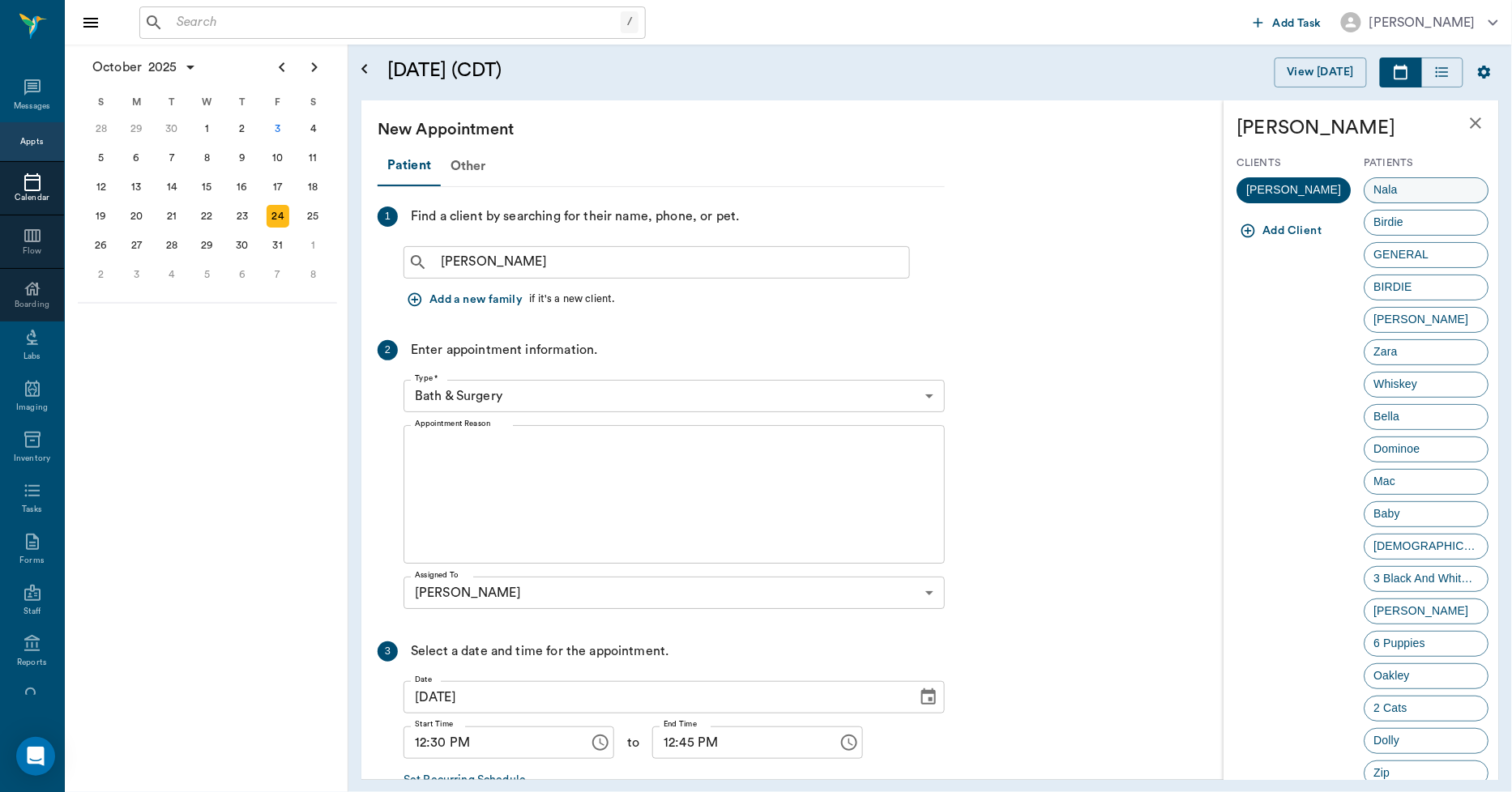
click at [1383, 189] on span "Nala" at bounding box center [1385, 189] width 41 height 17
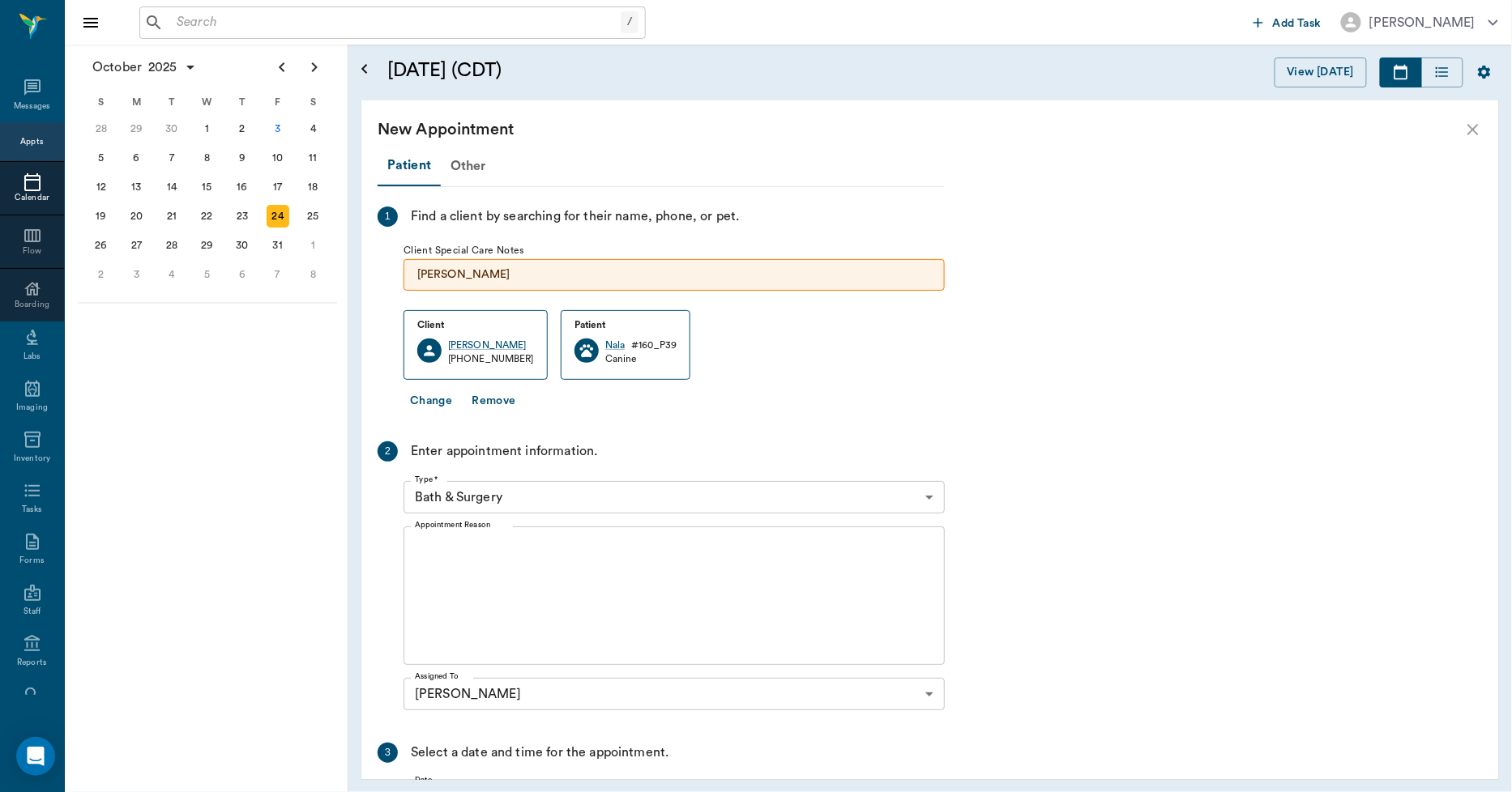
click at [604, 495] on body "/ ​ Add Task Dr. Bert Ellsworth Nectar Messages Appts Calendar Flow Boarding La…" at bounding box center [756, 396] width 1512 height 792
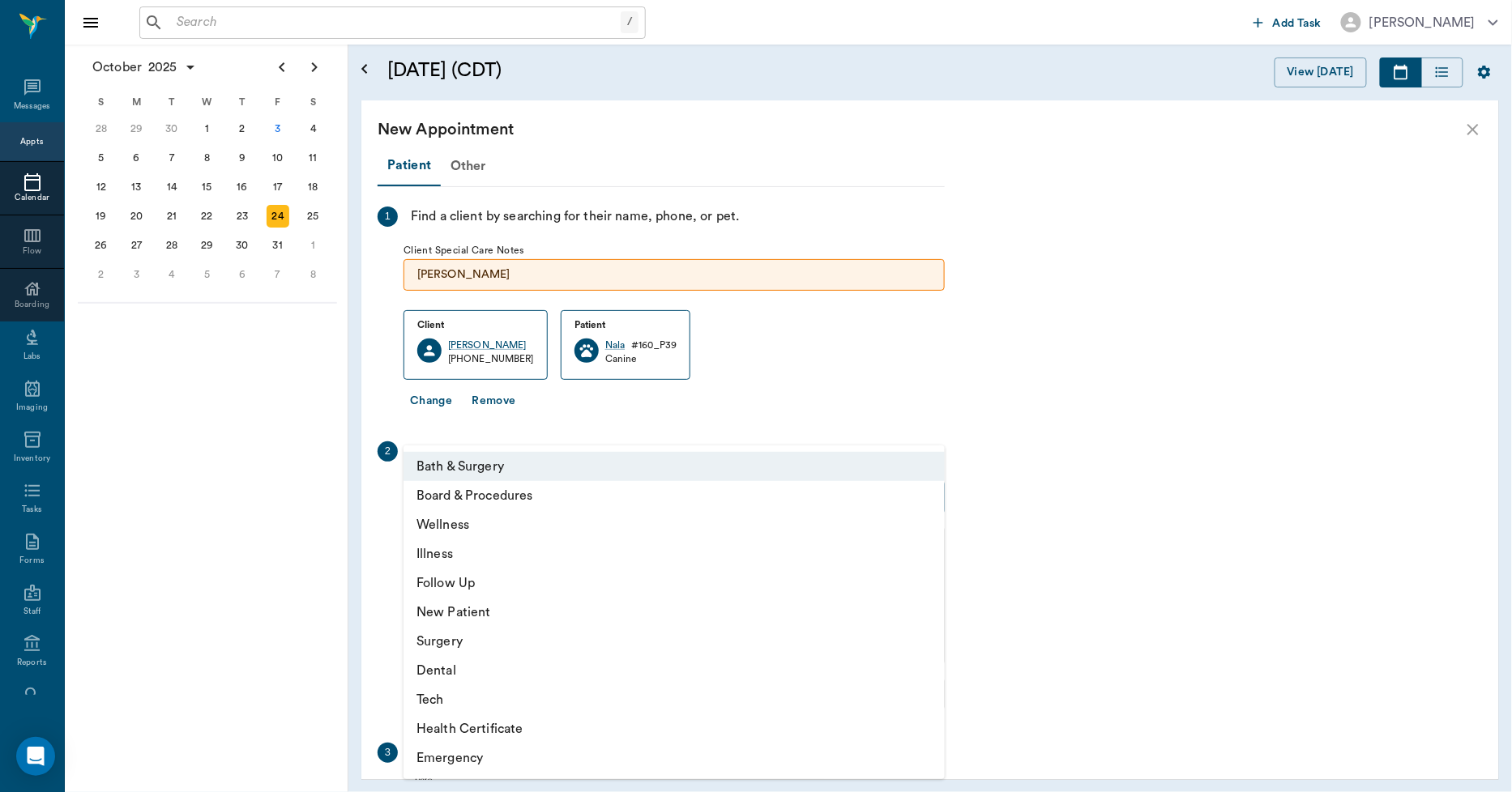
click at [452, 635] on li "Surgery" at bounding box center [674, 641] width 541 height 29
type input "65d2be4f46e3a538d89b8c18"
type input "01:00 PM"
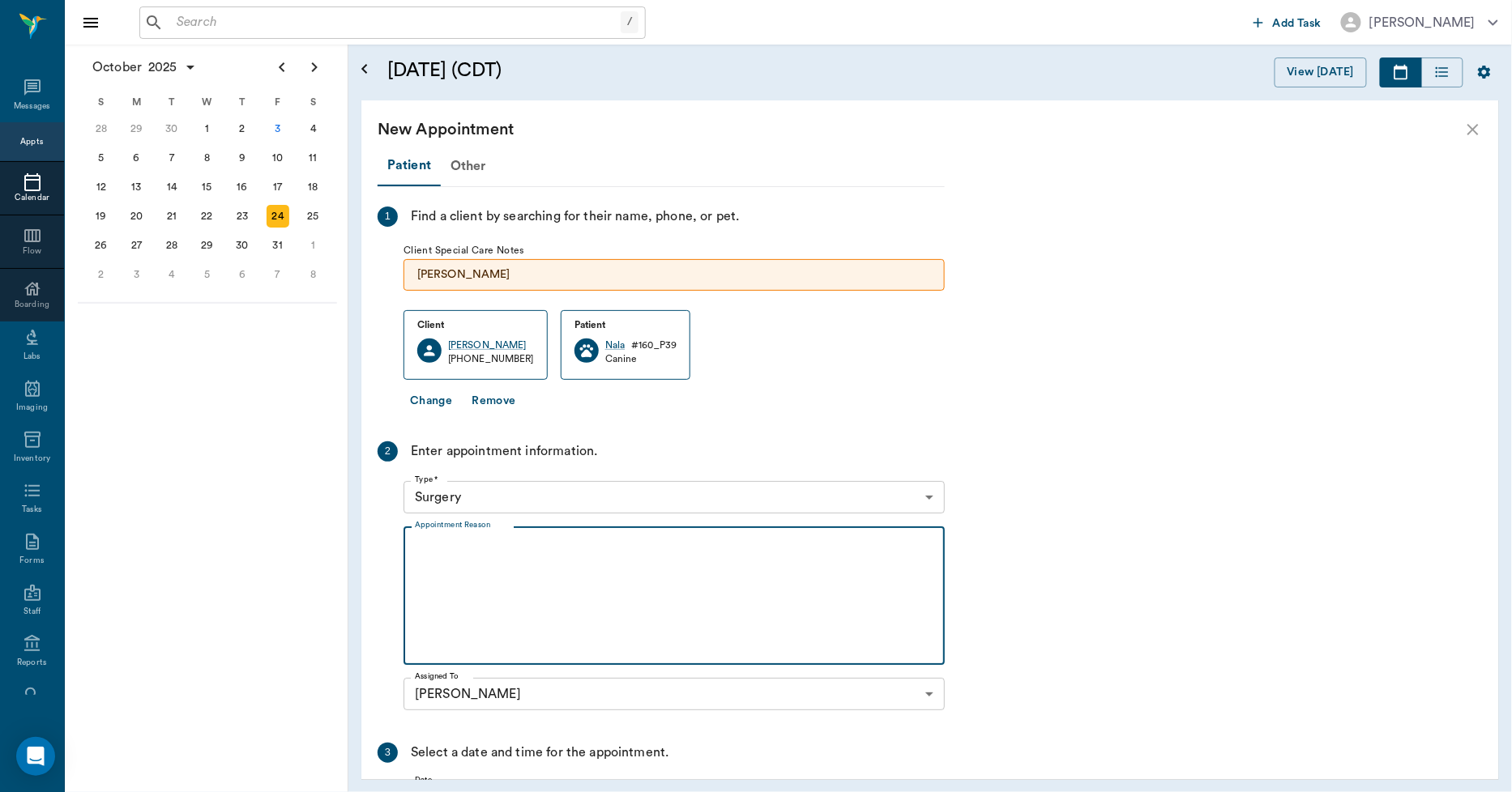
click at [488, 571] on textarea "Appointment Reason" at bounding box center [674, 596] width 518 height 112
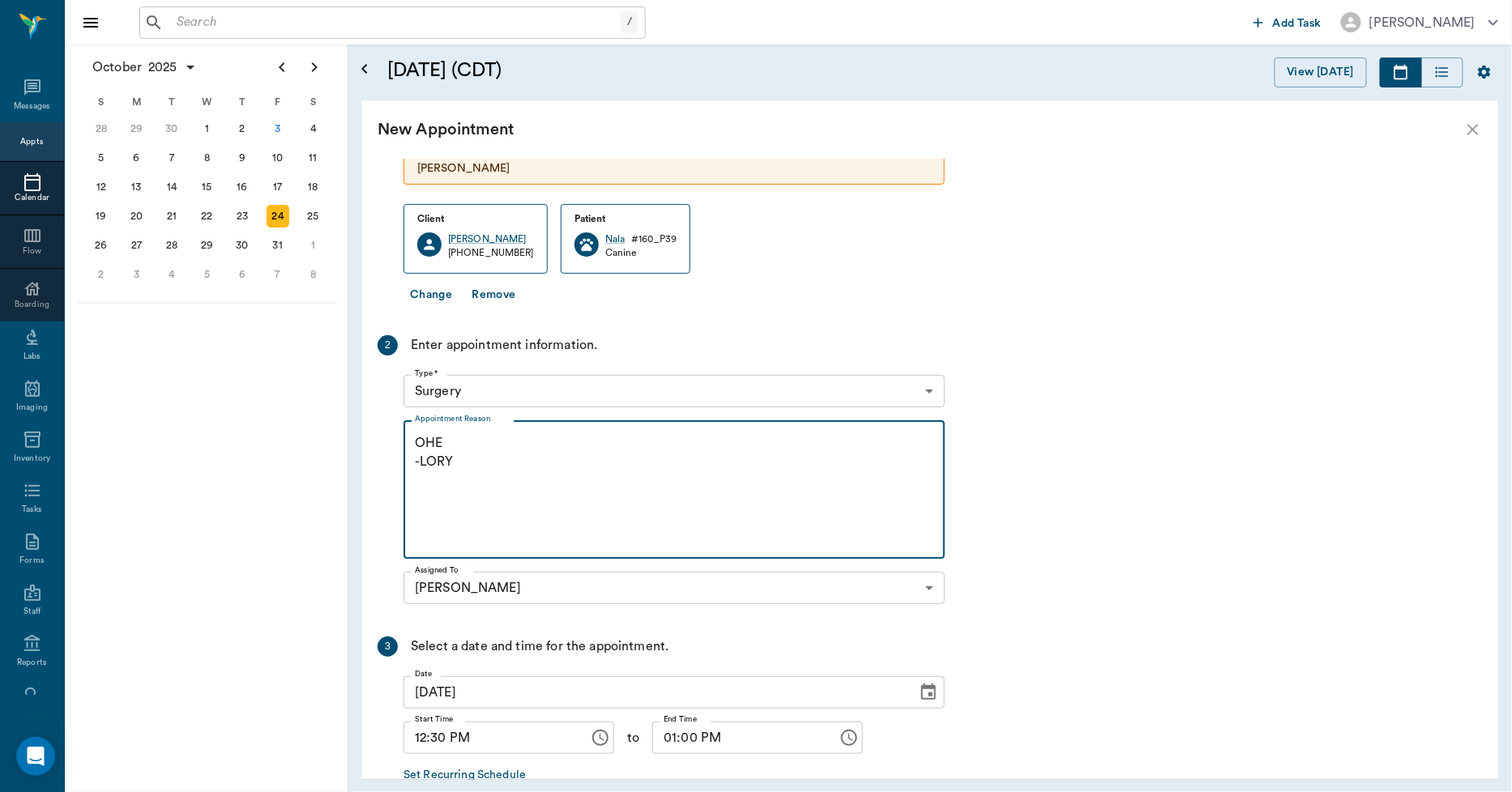
scroll to position [200, 0]
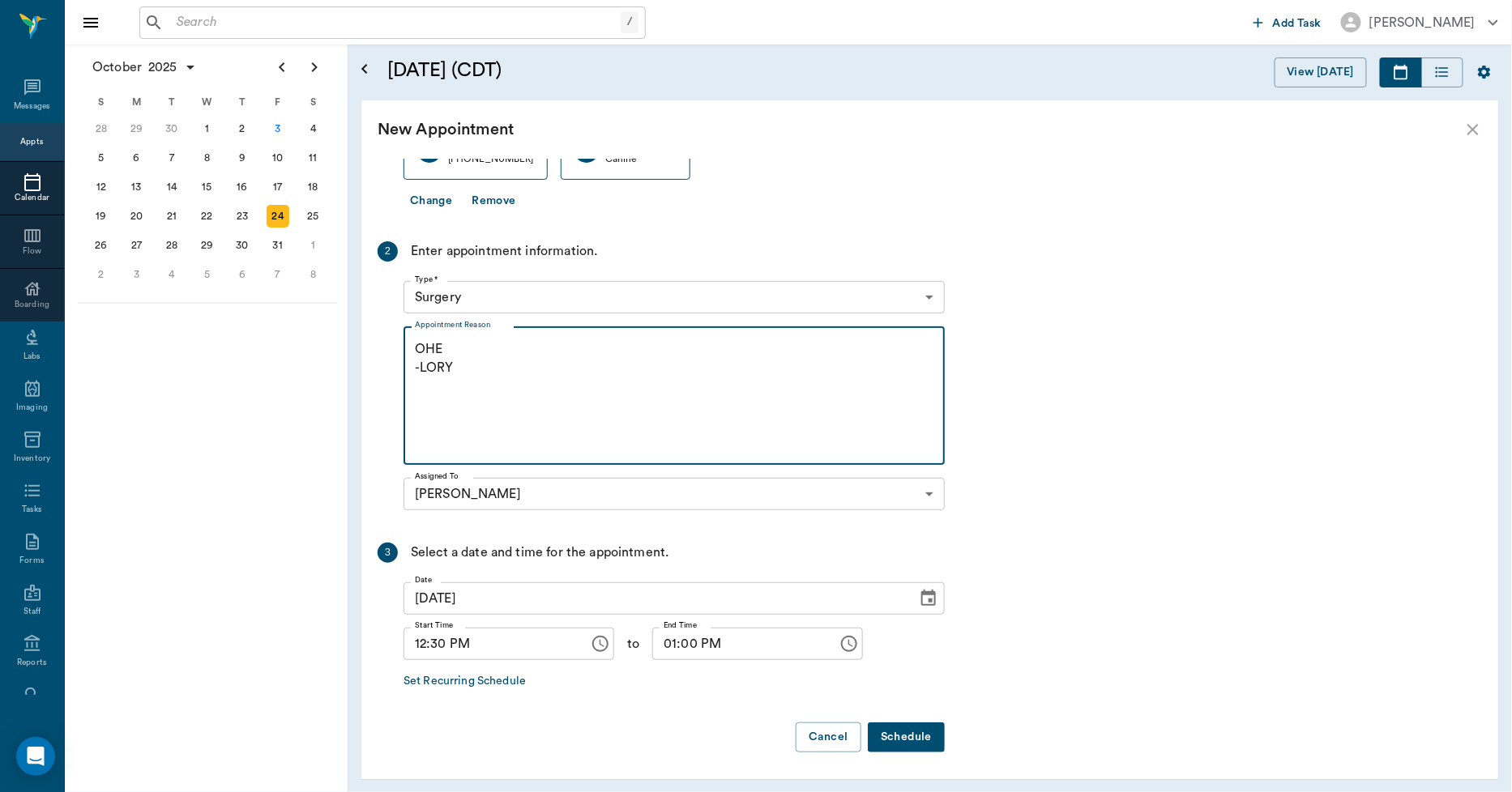
type textarea "OHE -LORY"
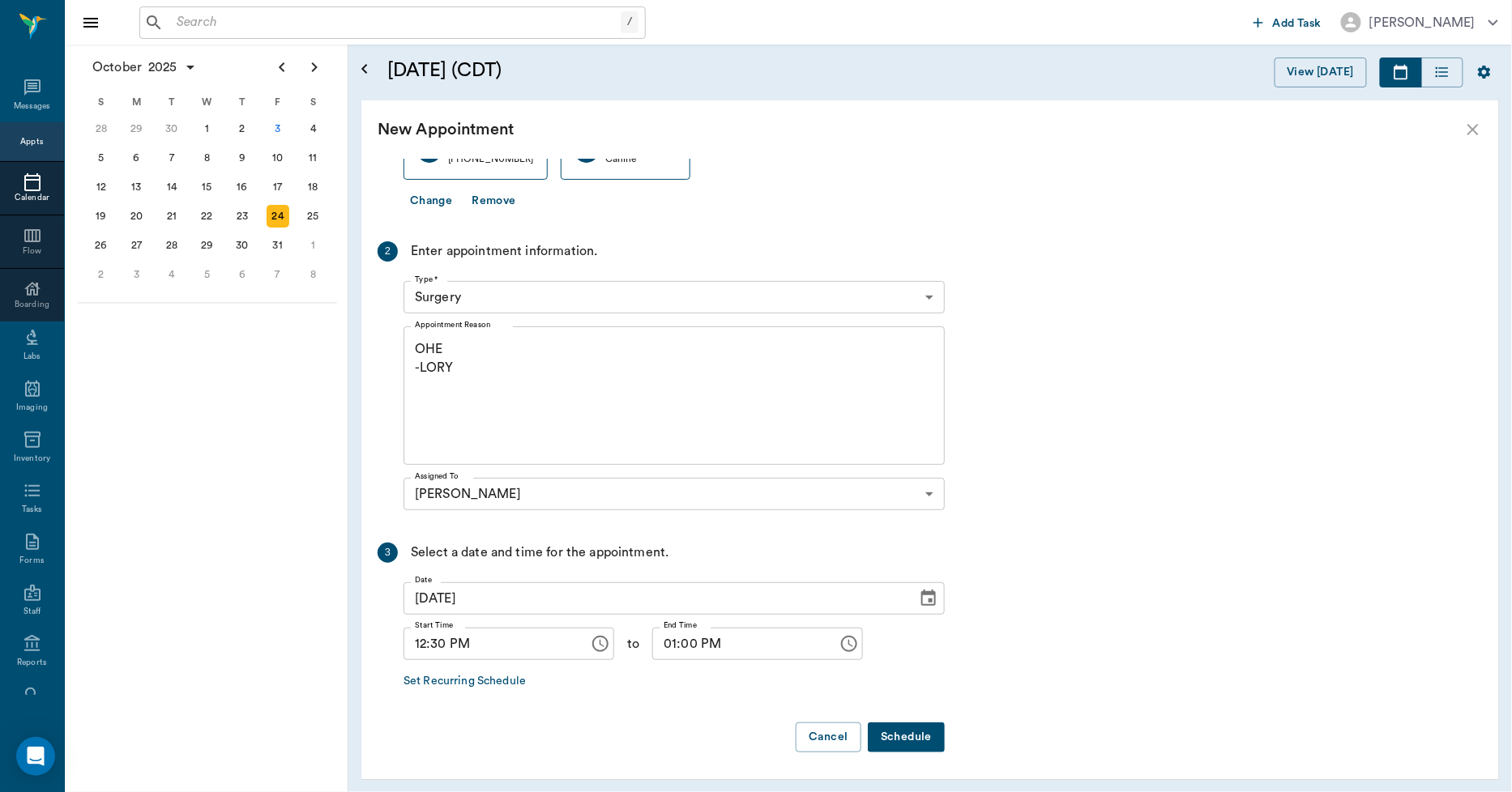
click at [900, 733] on button "Schedule" at bounding box center [906, 737] width 77 height 30
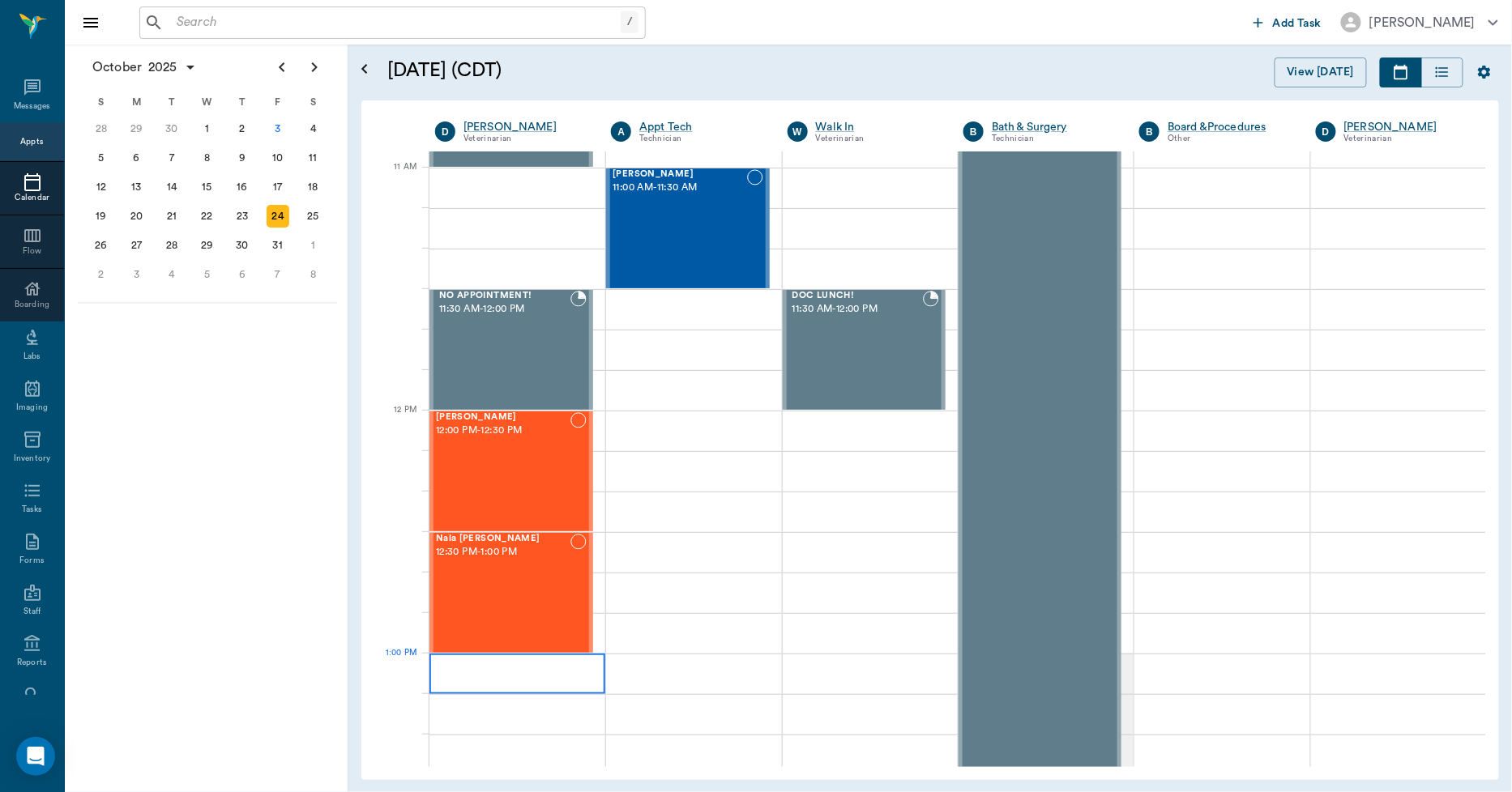
click at [498, 680] on div at bounding box center [517, 673] width 175 height 41
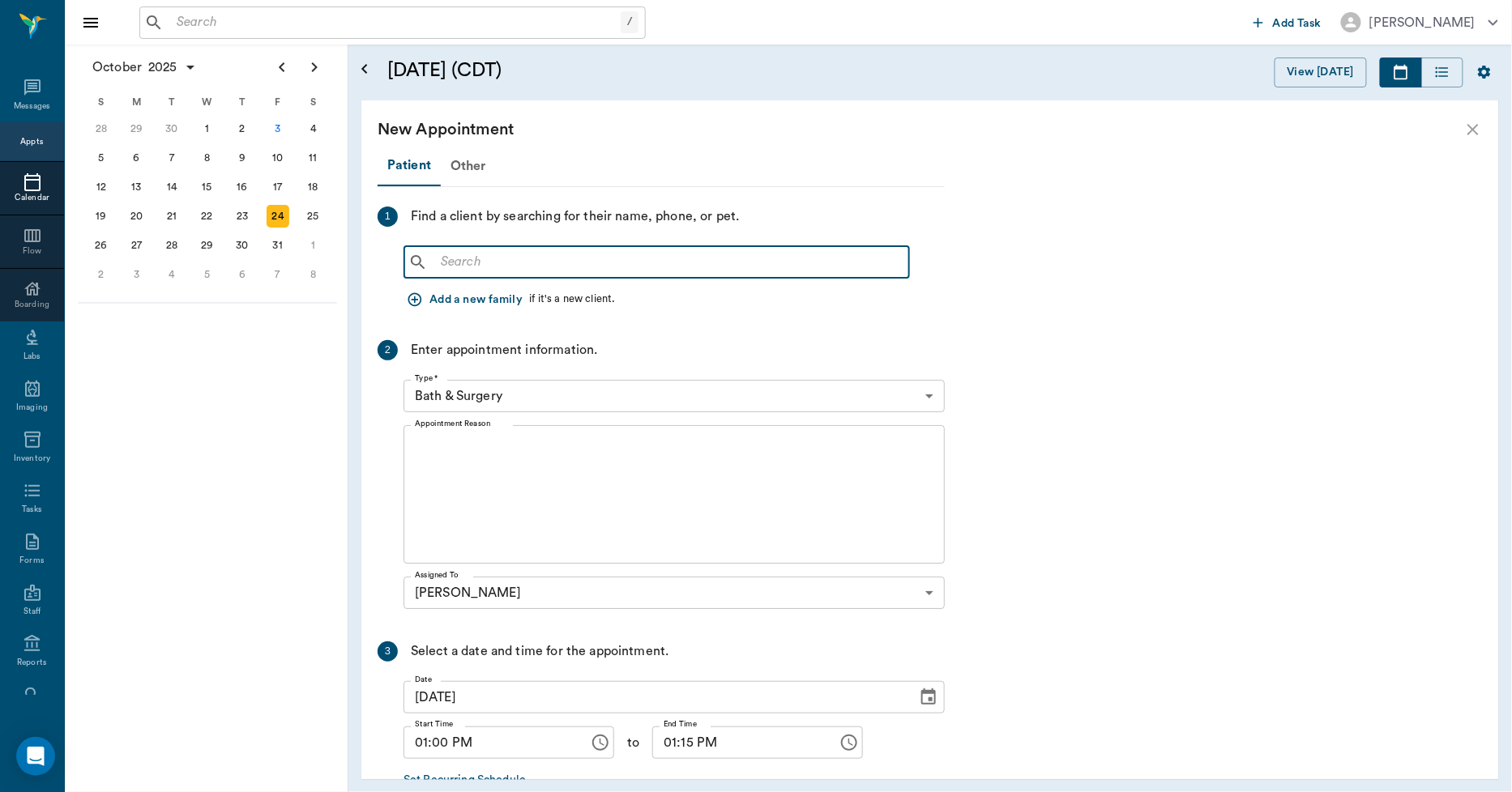
click at [466, 254] on input "text" at bounding box center [669, 262] width 468 height 23
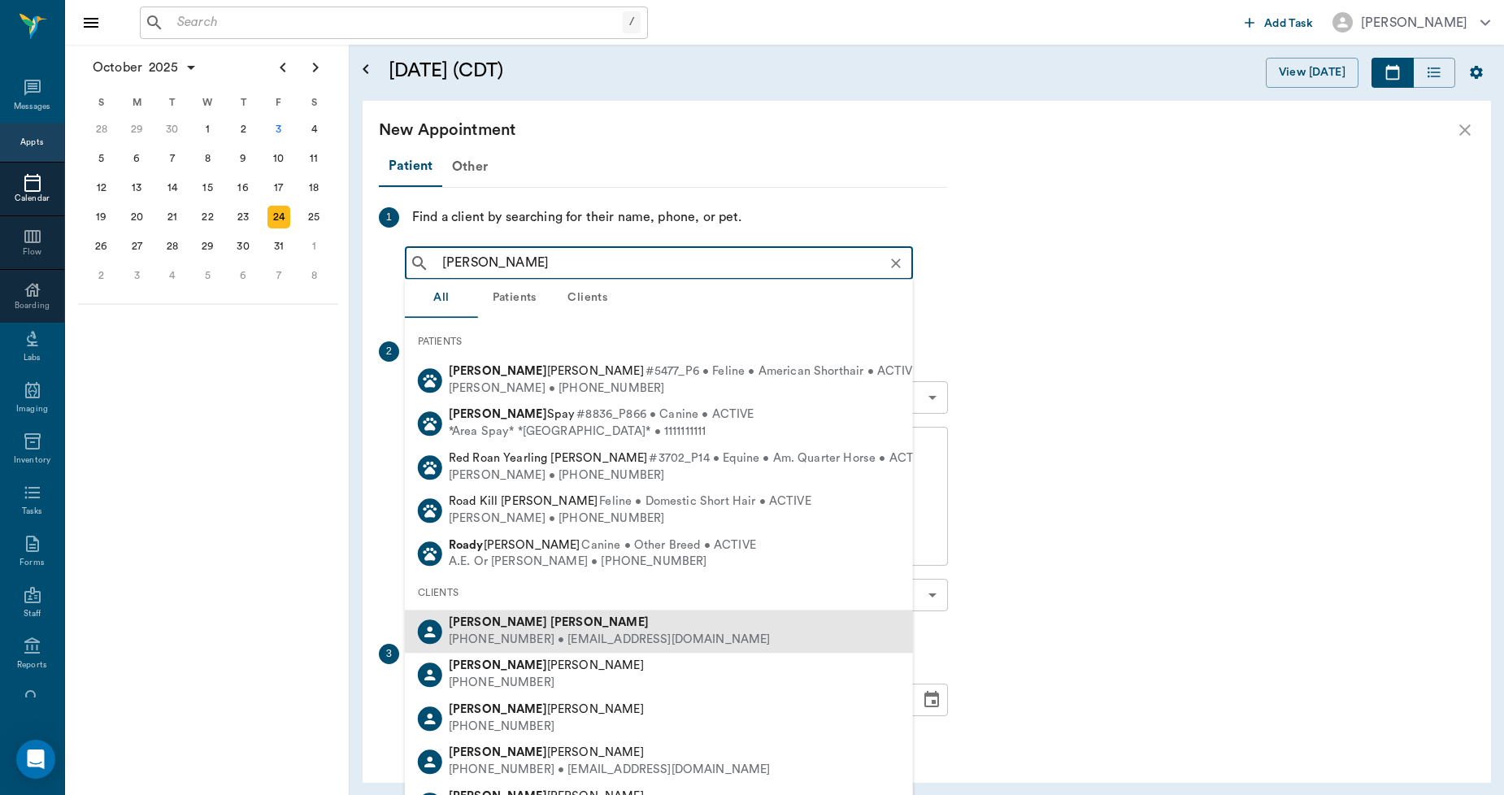
click at [502, 632] on div "(903) 733-6518 • HTHURMANROACH@gmail.com" at bounding box center [610, 640] width 322 height 17
type input "HEATHER ROA"
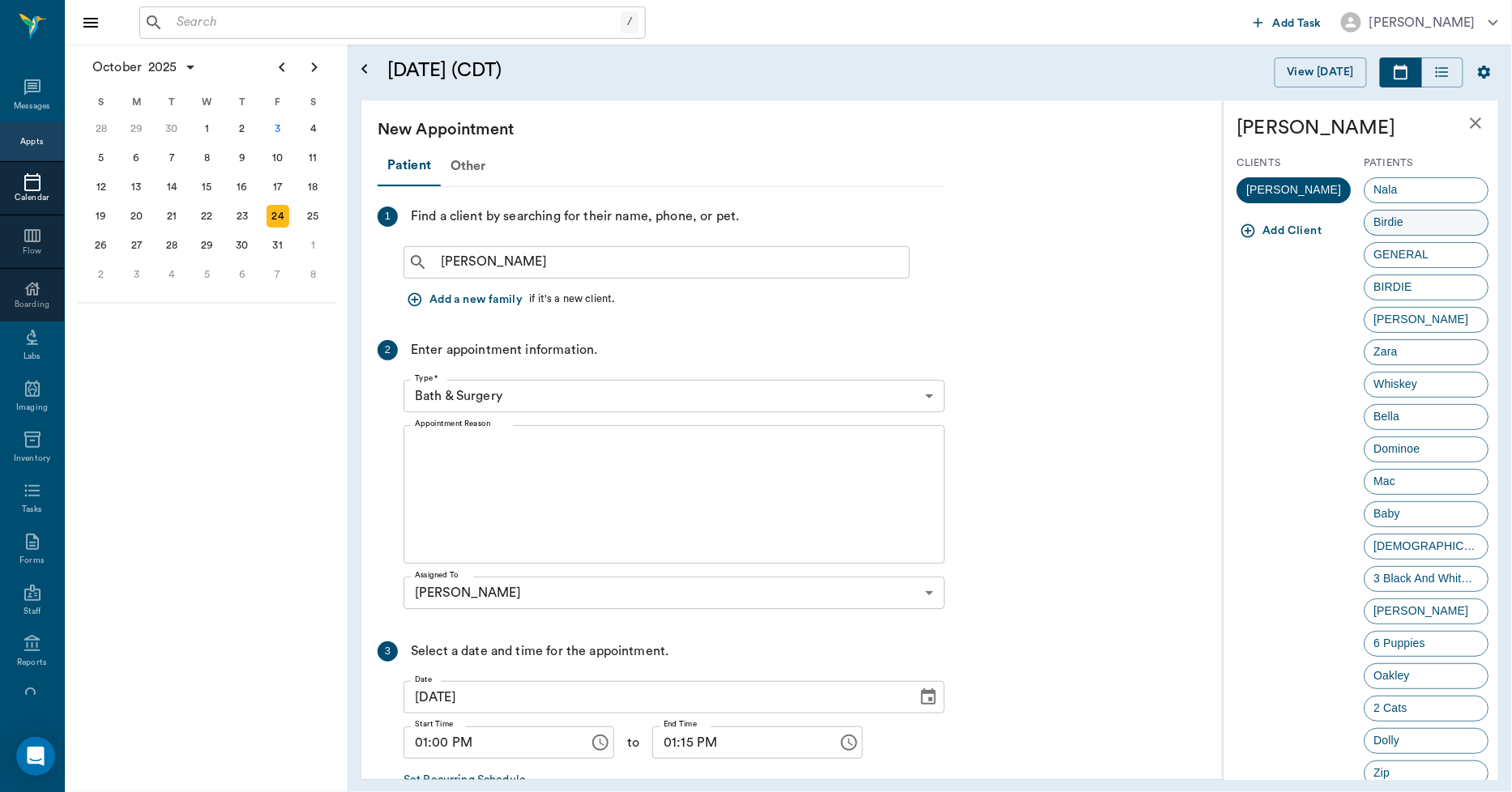
click at [1369, 214] on span "Birdie" at bounding box center [1389, 222] width 48 height 17
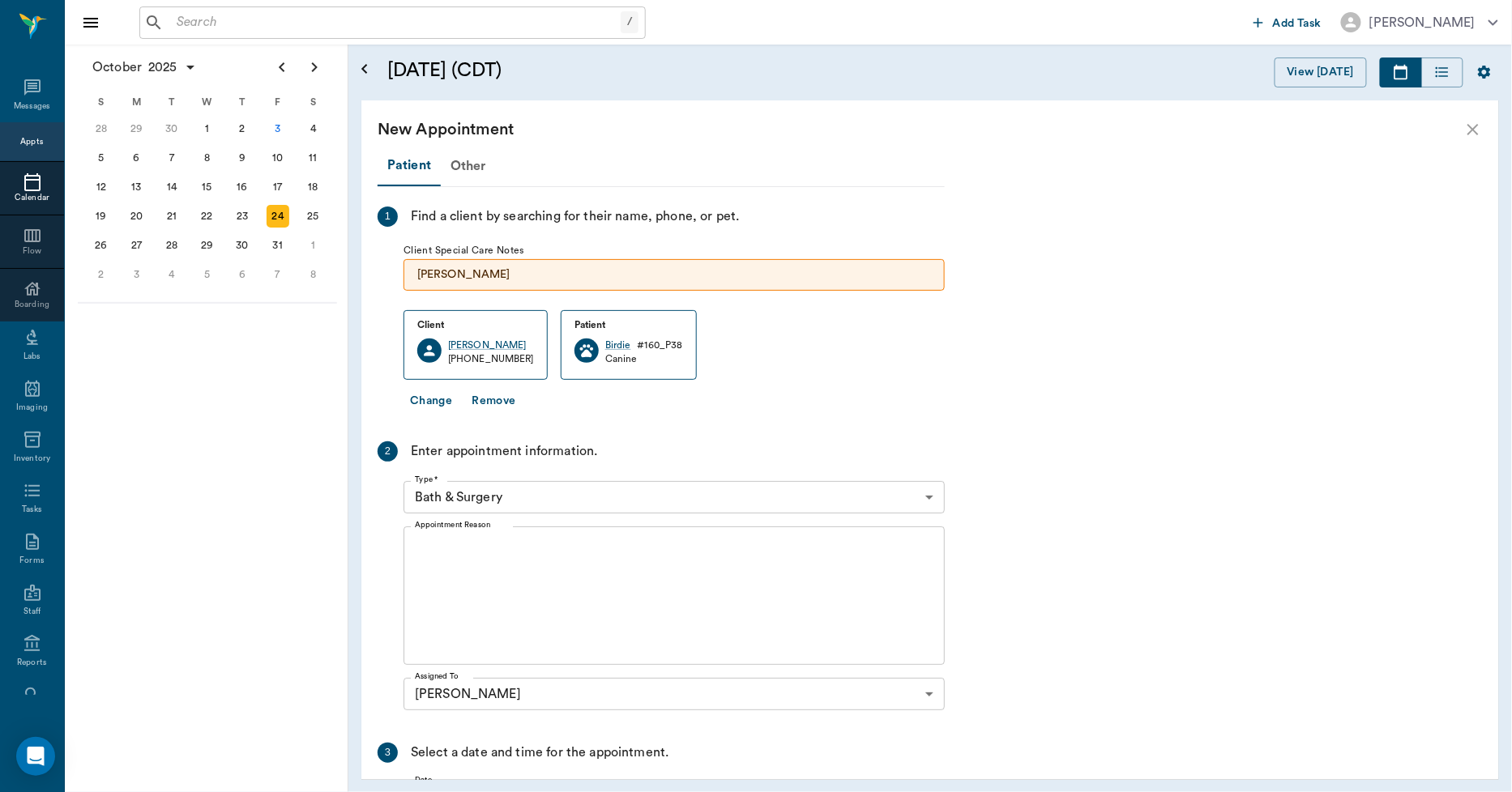
click at [465, 561] on textarea "Appointment Reason" at bounding box center [674, 596] width 518 height 112
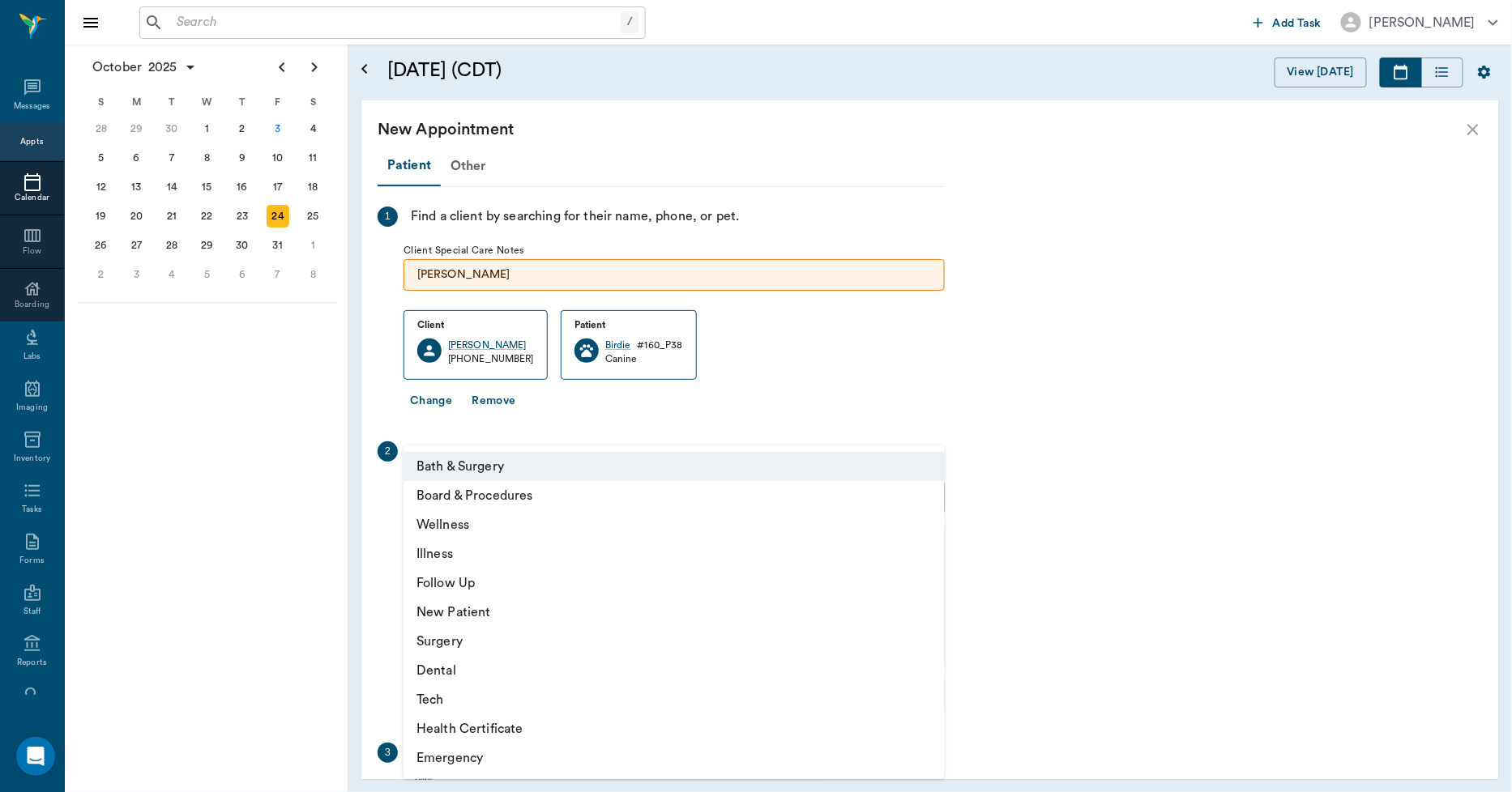
click at [504, 491] on body "/ ​ Add Task Dr. Bert Ellsworth Nectar Messages Appts Calendar Flow Boarding La…" at bounding box center [756, 396] width 1512 height 792
click at [448, 648] on li "Surgery" at bounding box center [674, 641] width 541 height 29
type input "65d2be4f46e3a538d89b8c18"
type input "01:30 PM"
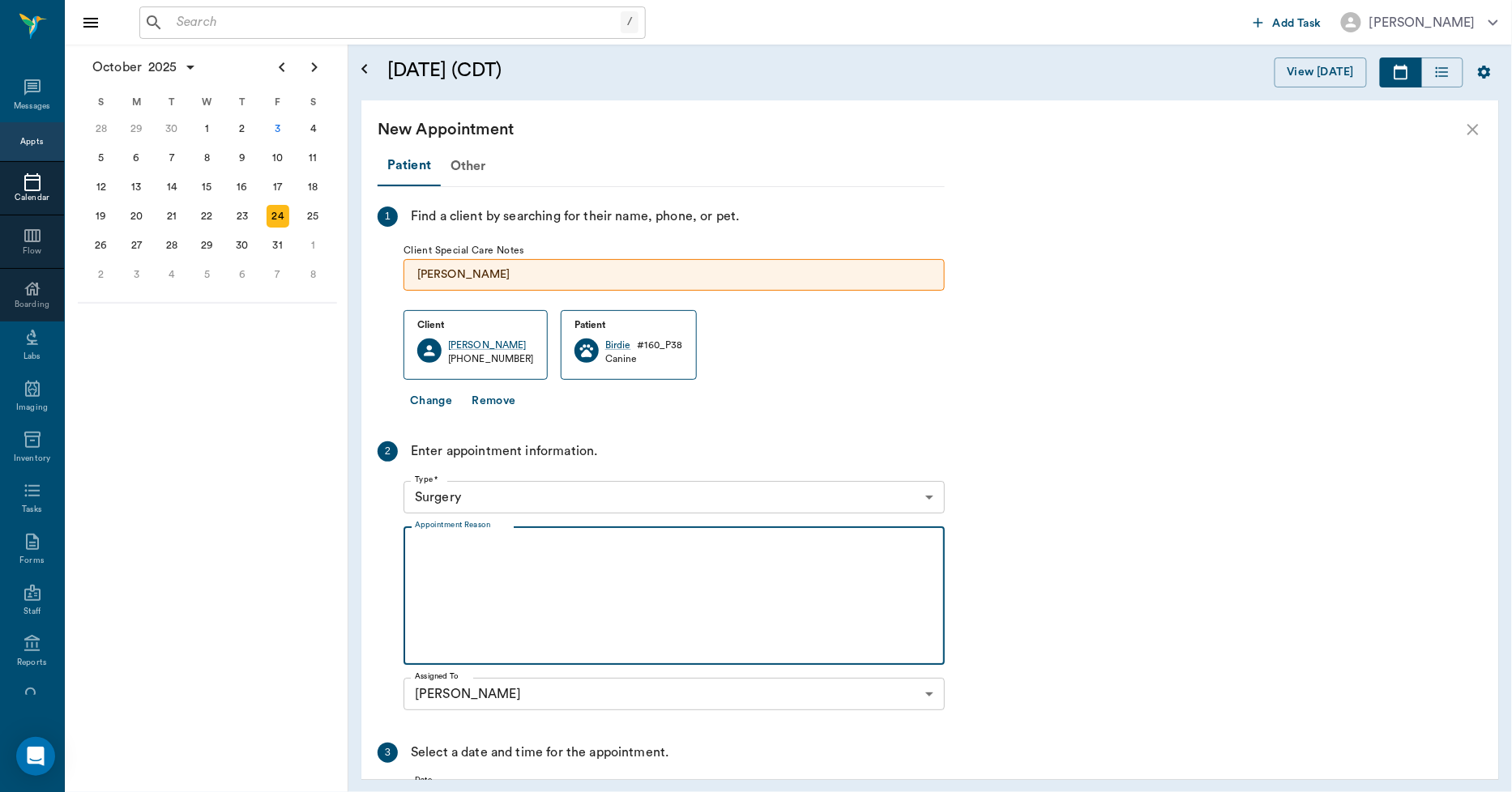
click at [472, 574] on textarea "Appointment Reason" at bounding box center [674, 596] width 518 height 112
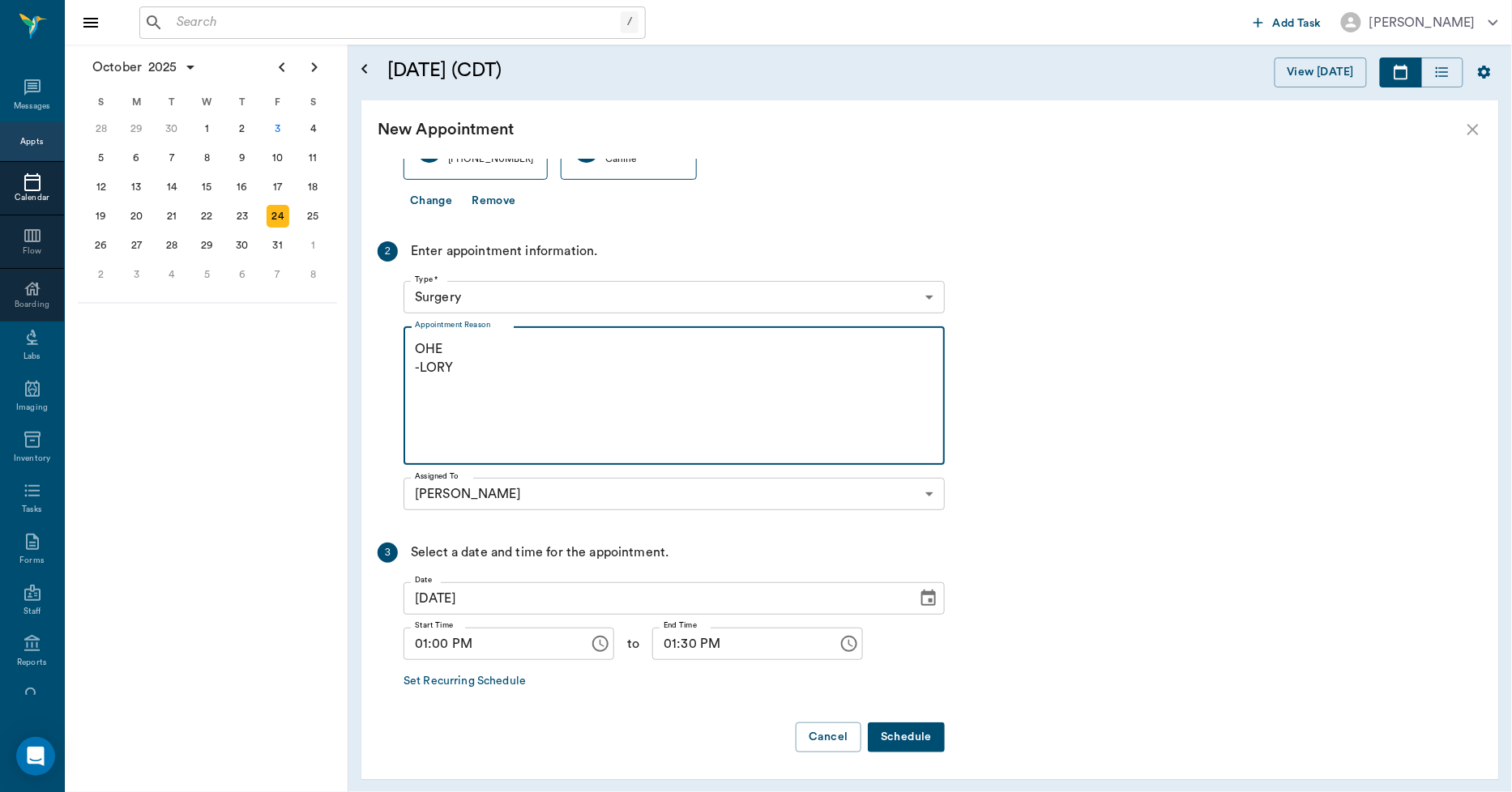
type textarea "OHE -LORY"
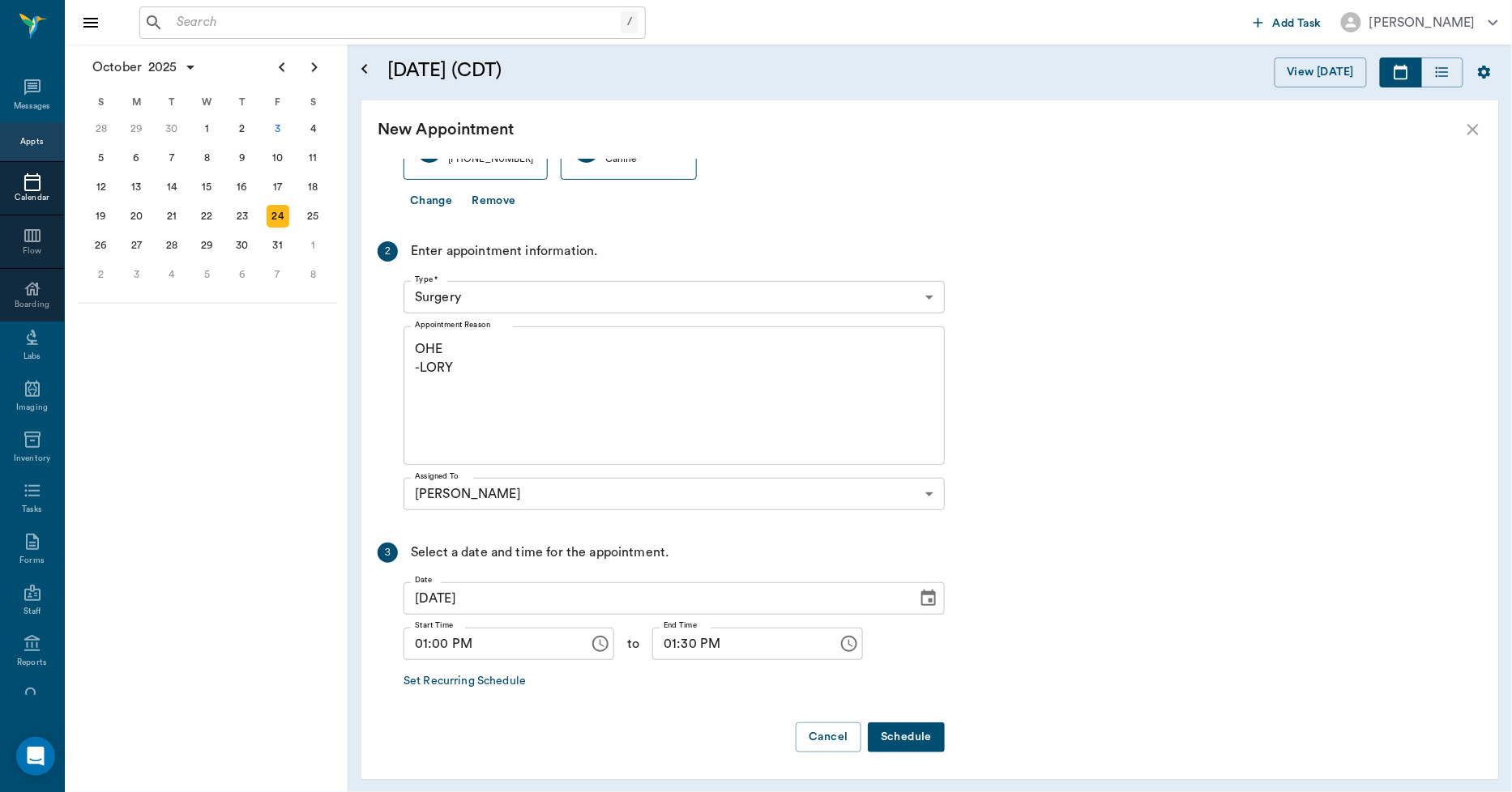
click at [906, 734] on button "Schedule" at bounding box center [906, 737] width 77 height 30
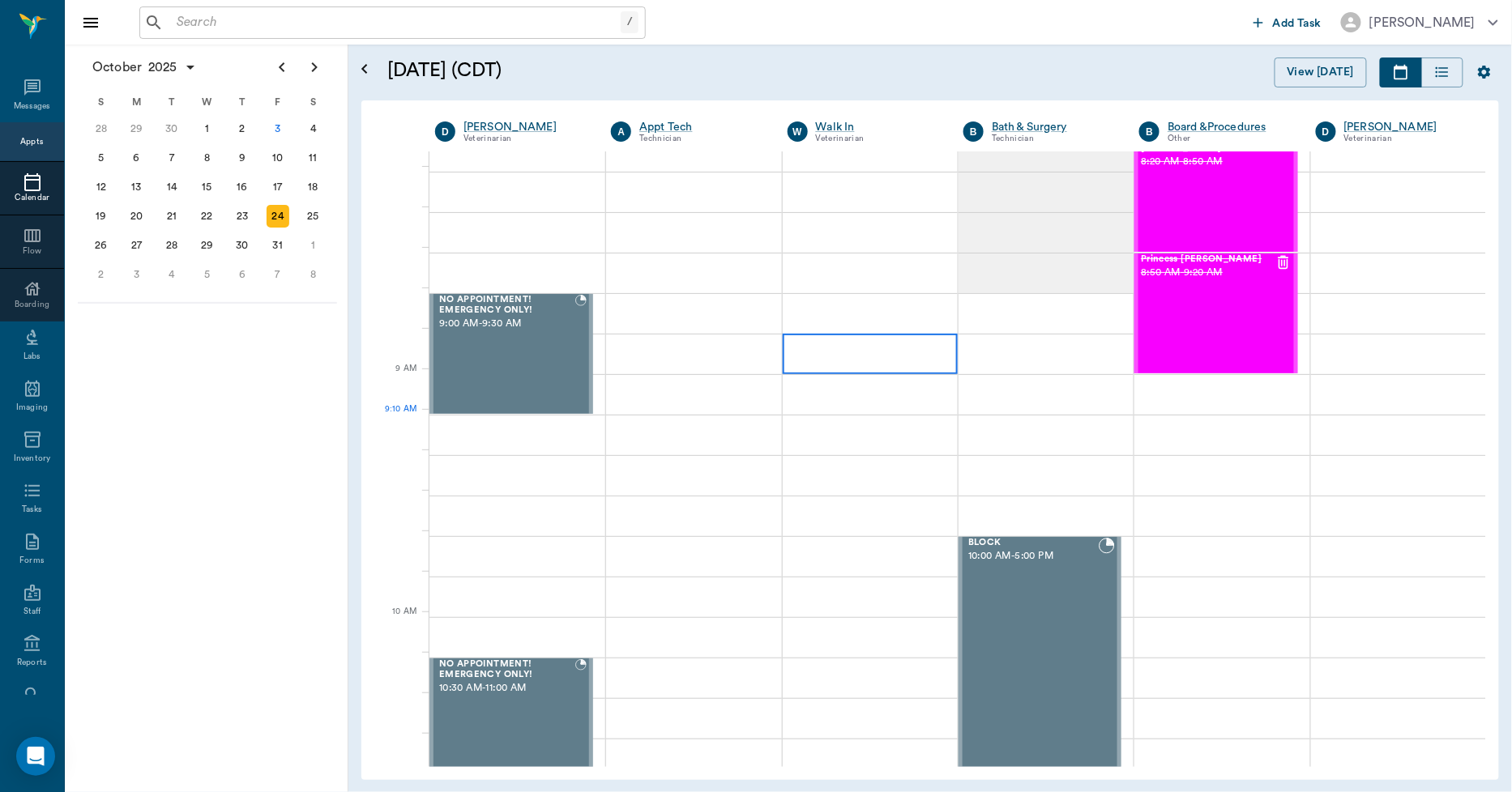
scroll to position [0, 0]
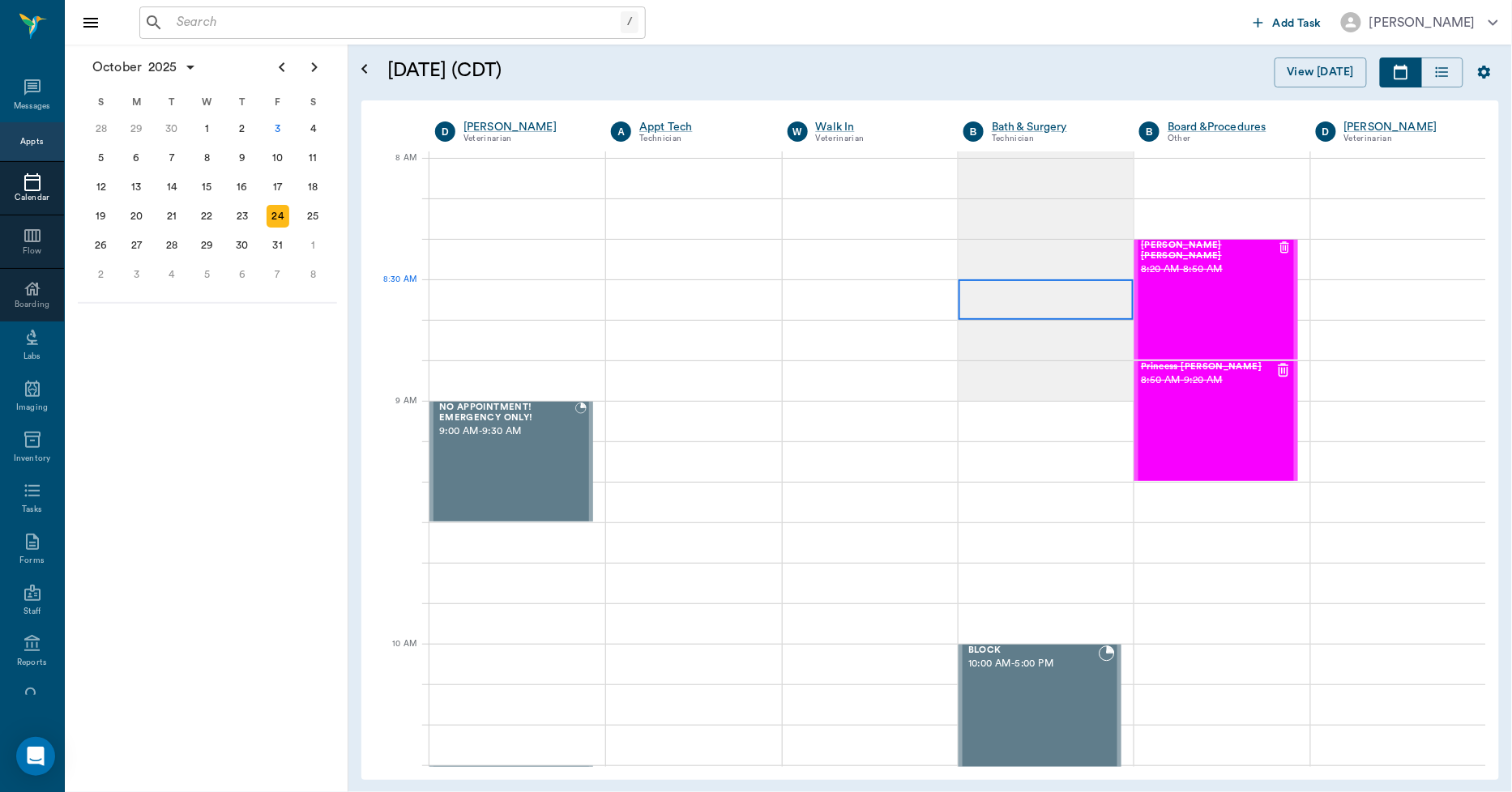
click at [986, 292] on div at bounding box center [1047, 299] width 175 height 41
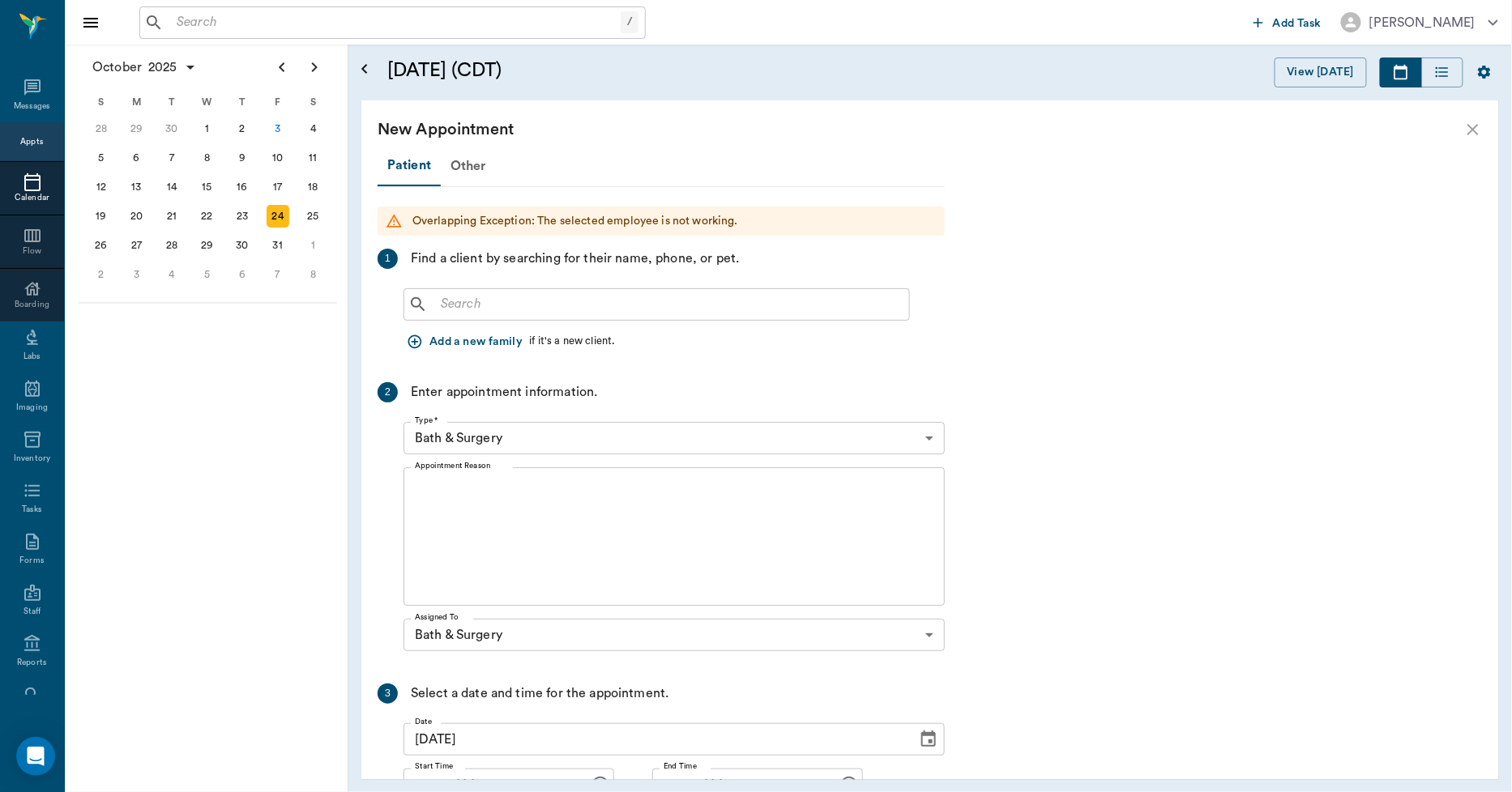
click at [627, 303] on input "text" at bounding box center [669, 304] width 468 height 23
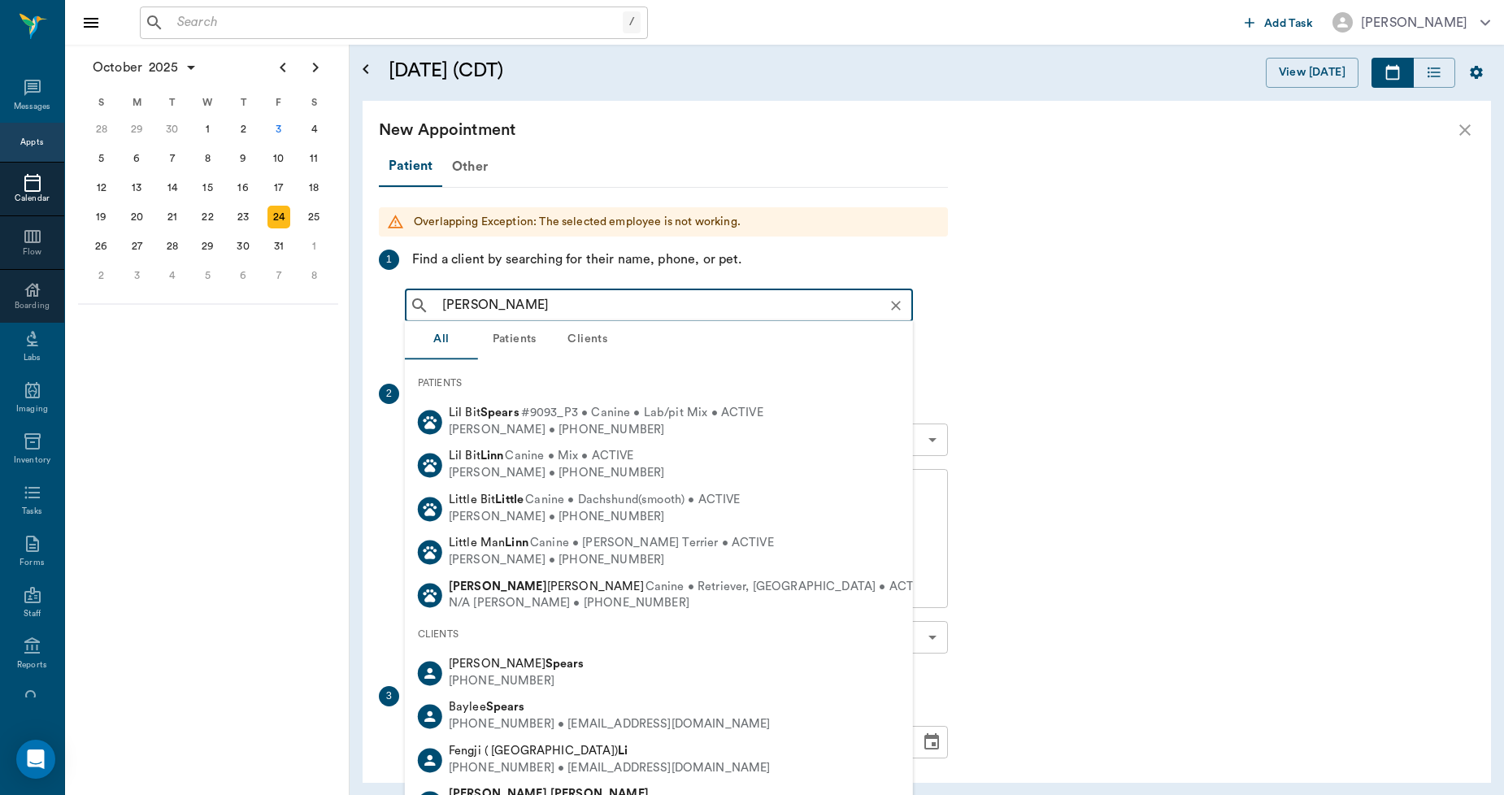
click at [534, 417] on span "#9093_P3 • Canine • Lab/pit Mix • ACTIVE" at bounding box center [642, 413] width 242 height 17
type input "LI SPEARS"
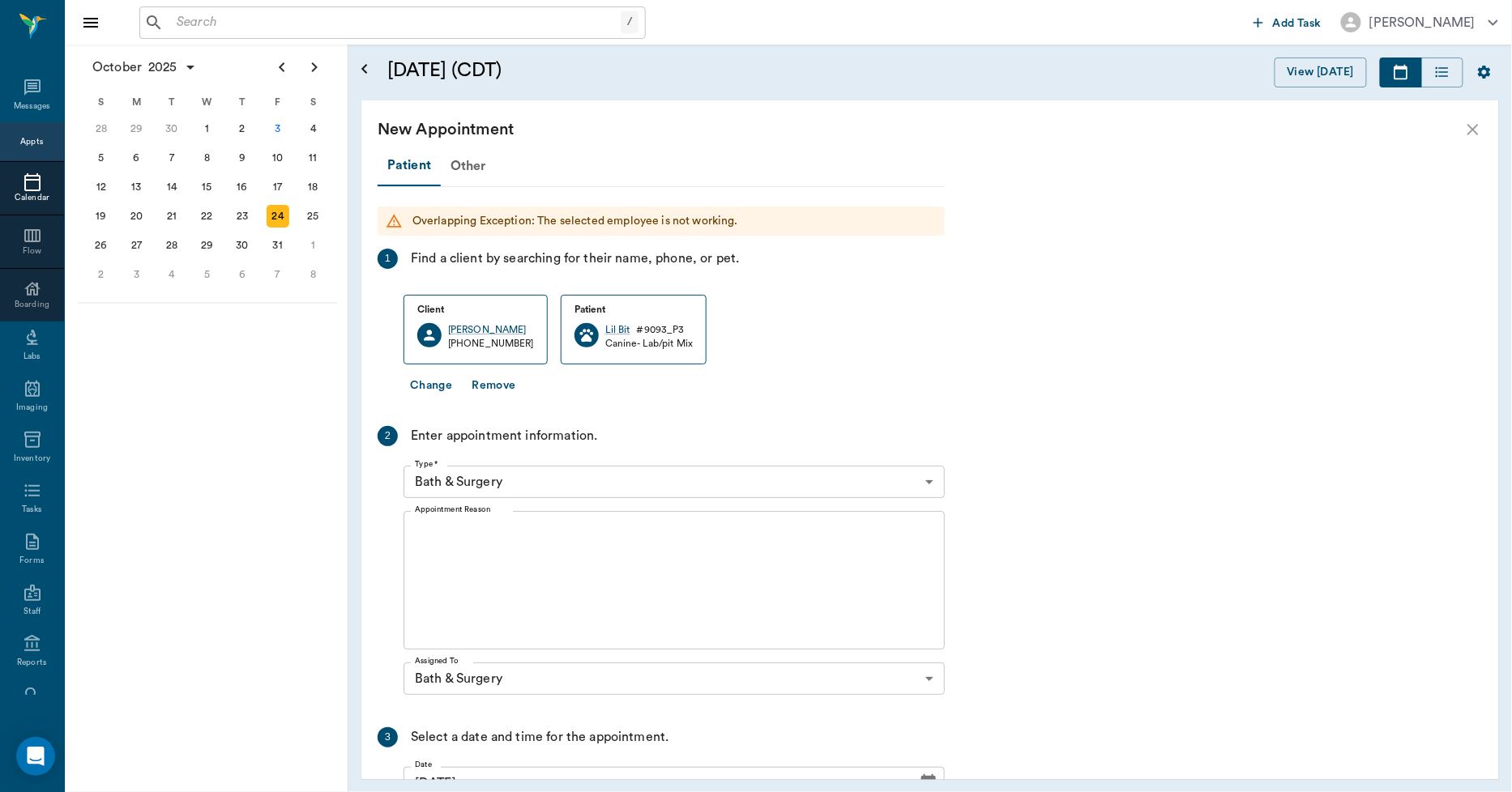
click at [502, 531] on textarea "Appointment Reason" at bounding box center [674, 581] width 518 height 112
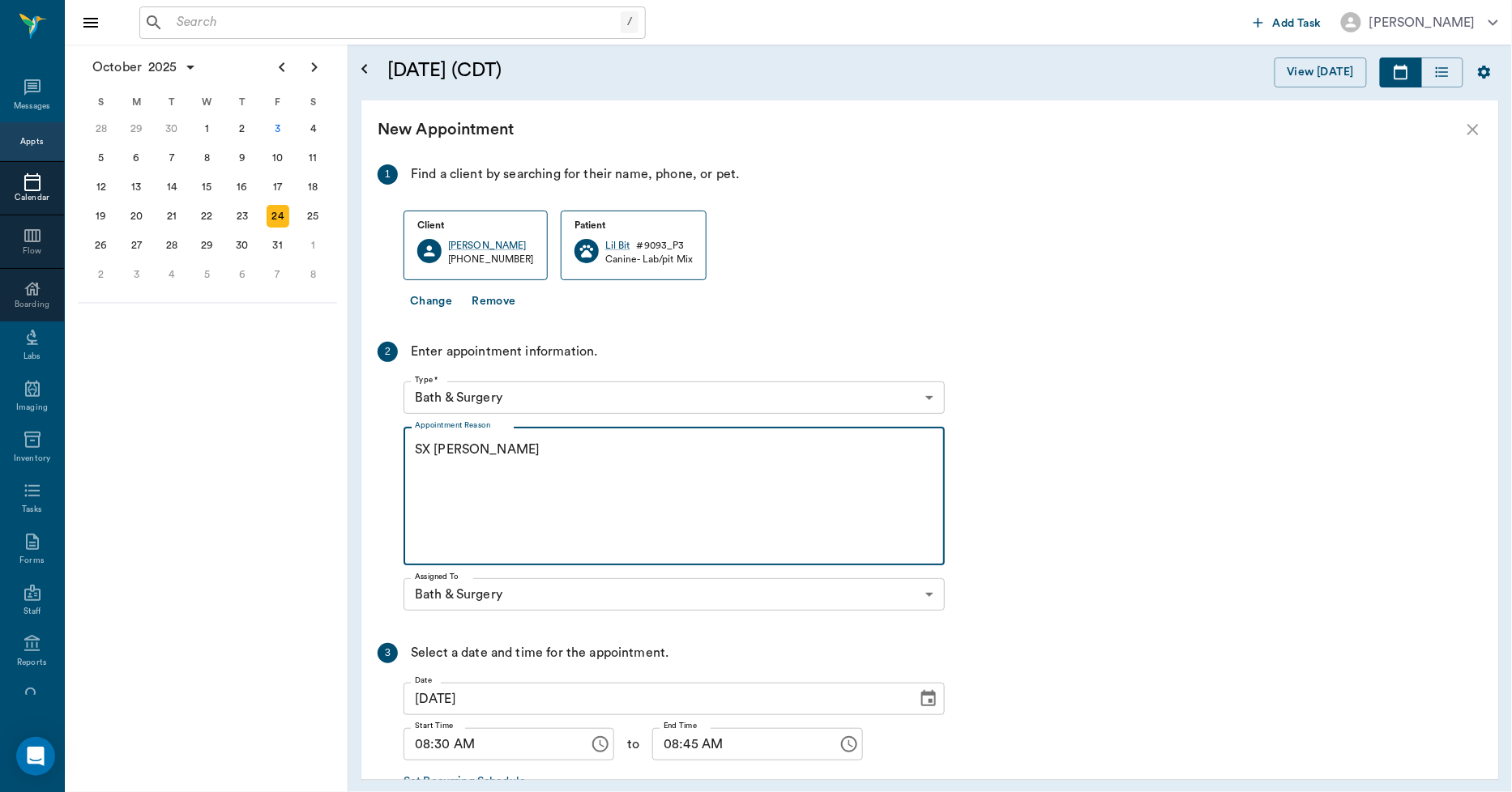
scroll to position [184, 0]
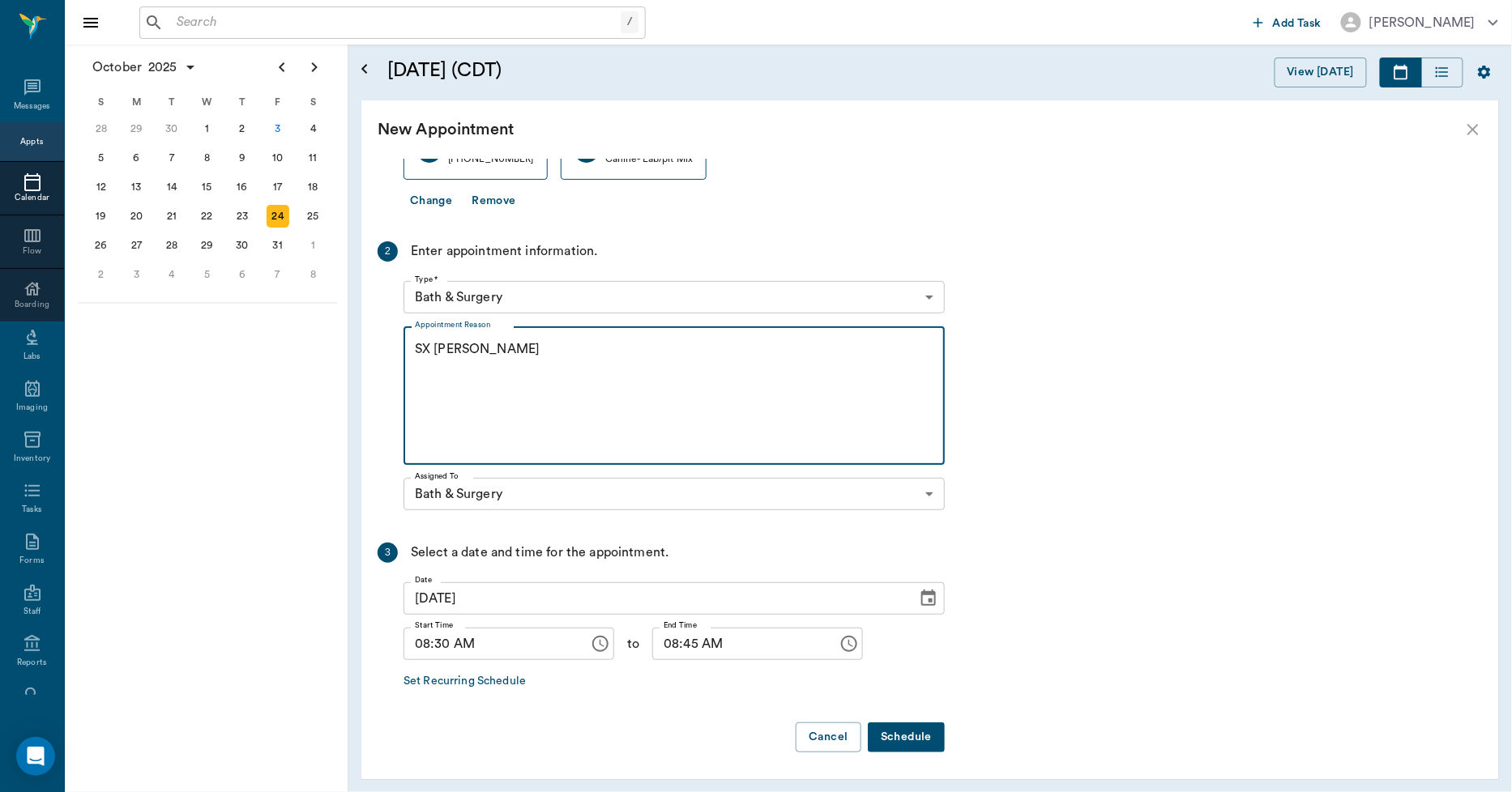
type textarea "SX REMINDER LORY"
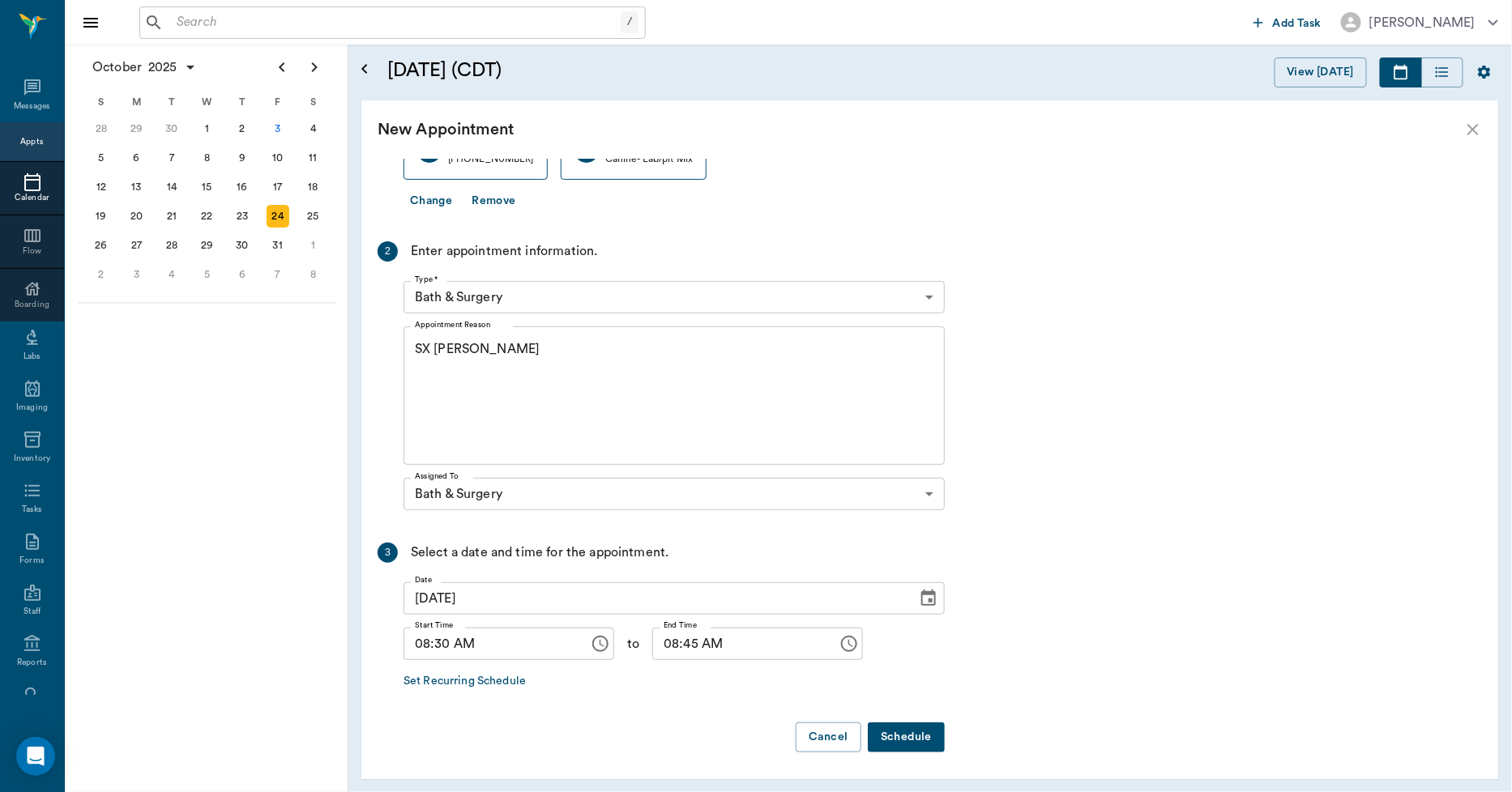
click at [913, 735] on button "Schedule" at bounding box center [906, 737] width 77 height 30
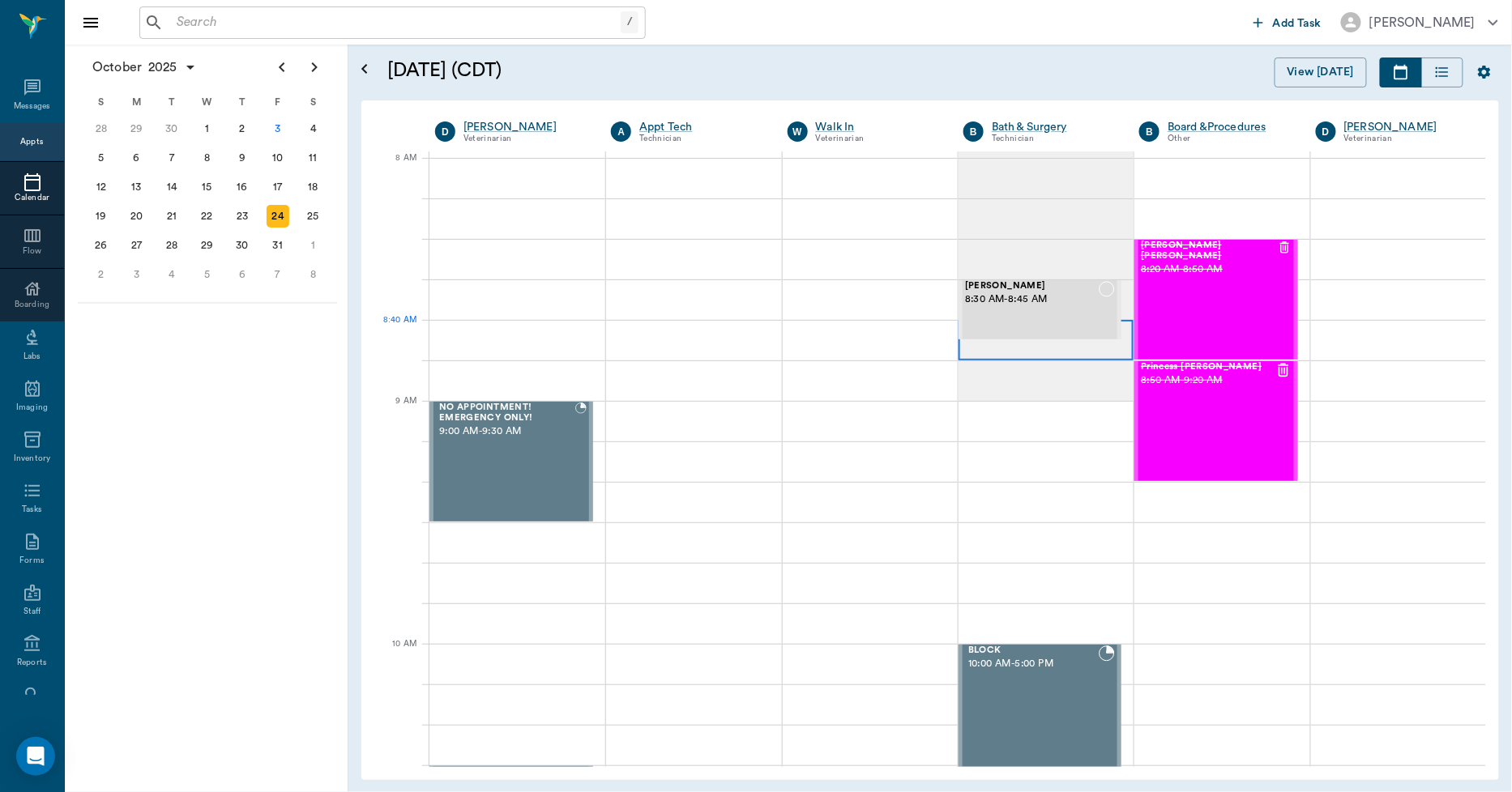
click at [986, 351] on div at bounding box center [1047, 340] width 175 height 41
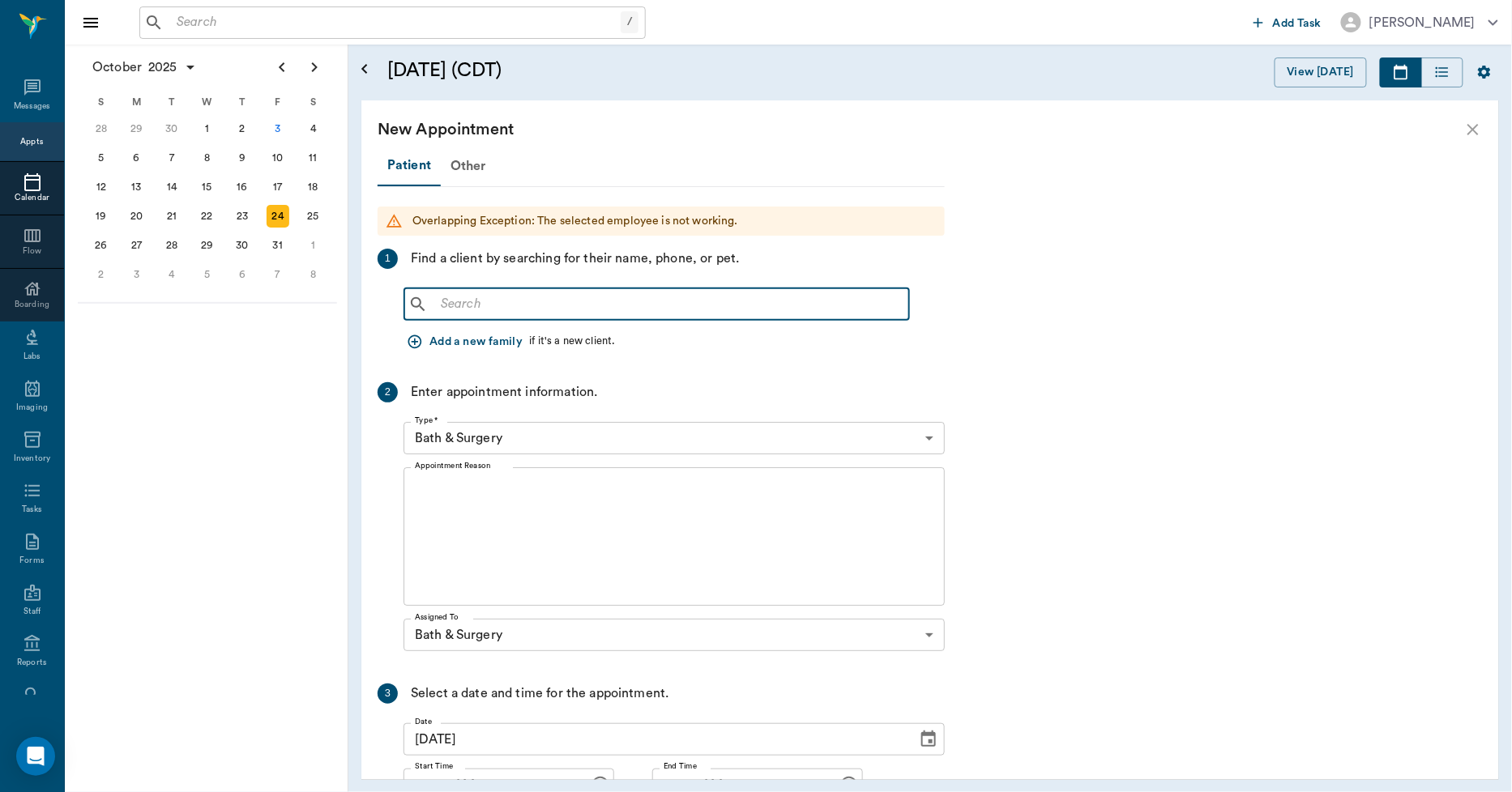
click at [559, 303] on input "text" at bounding box center [669, 304] width 468 height 23
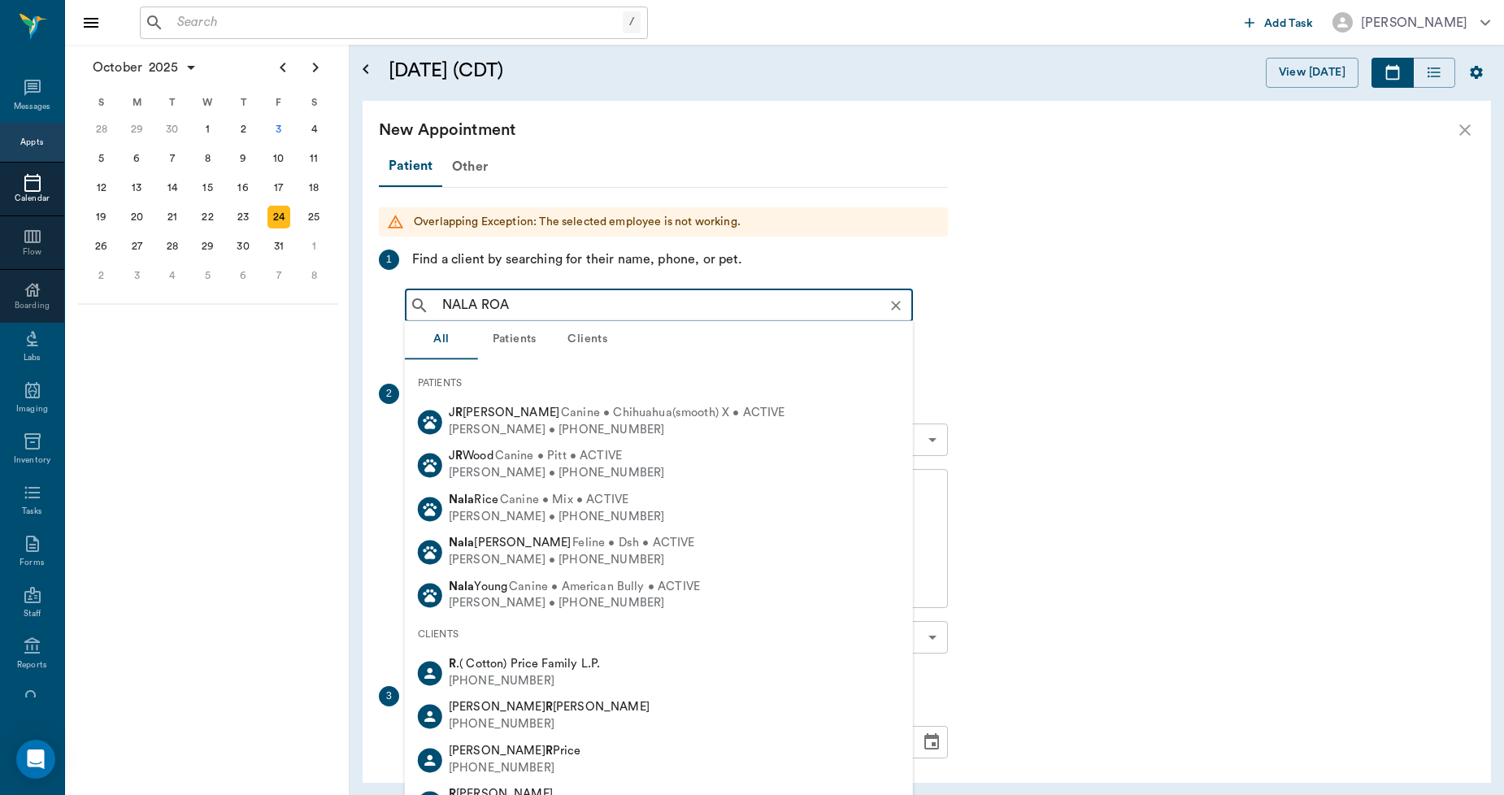
type input "NALA ROAC"
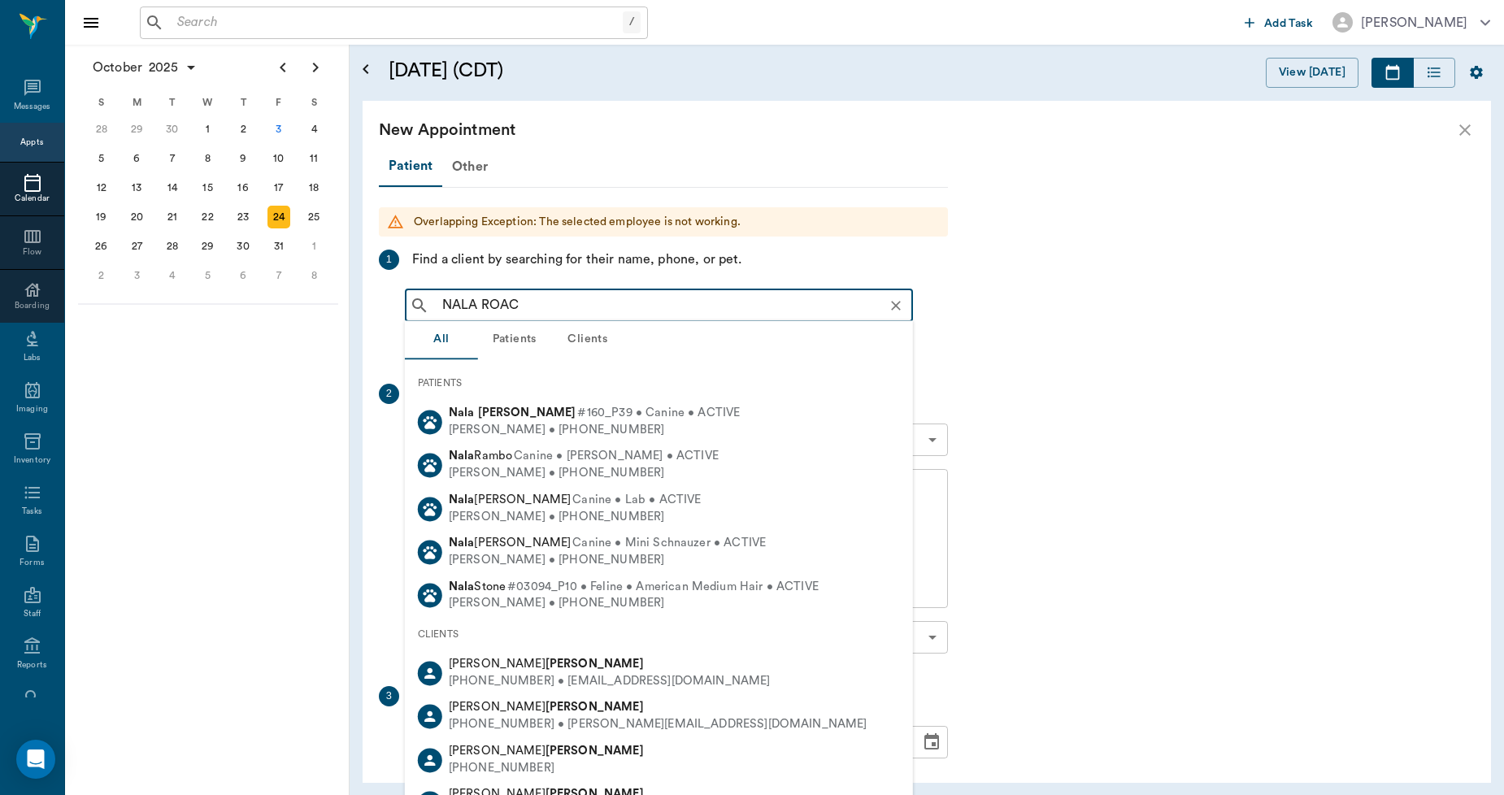
click at [577, 416] on span "#160_P39 • Canine • ACTIVE" at bounding box center [658, 413] width 163 height 17
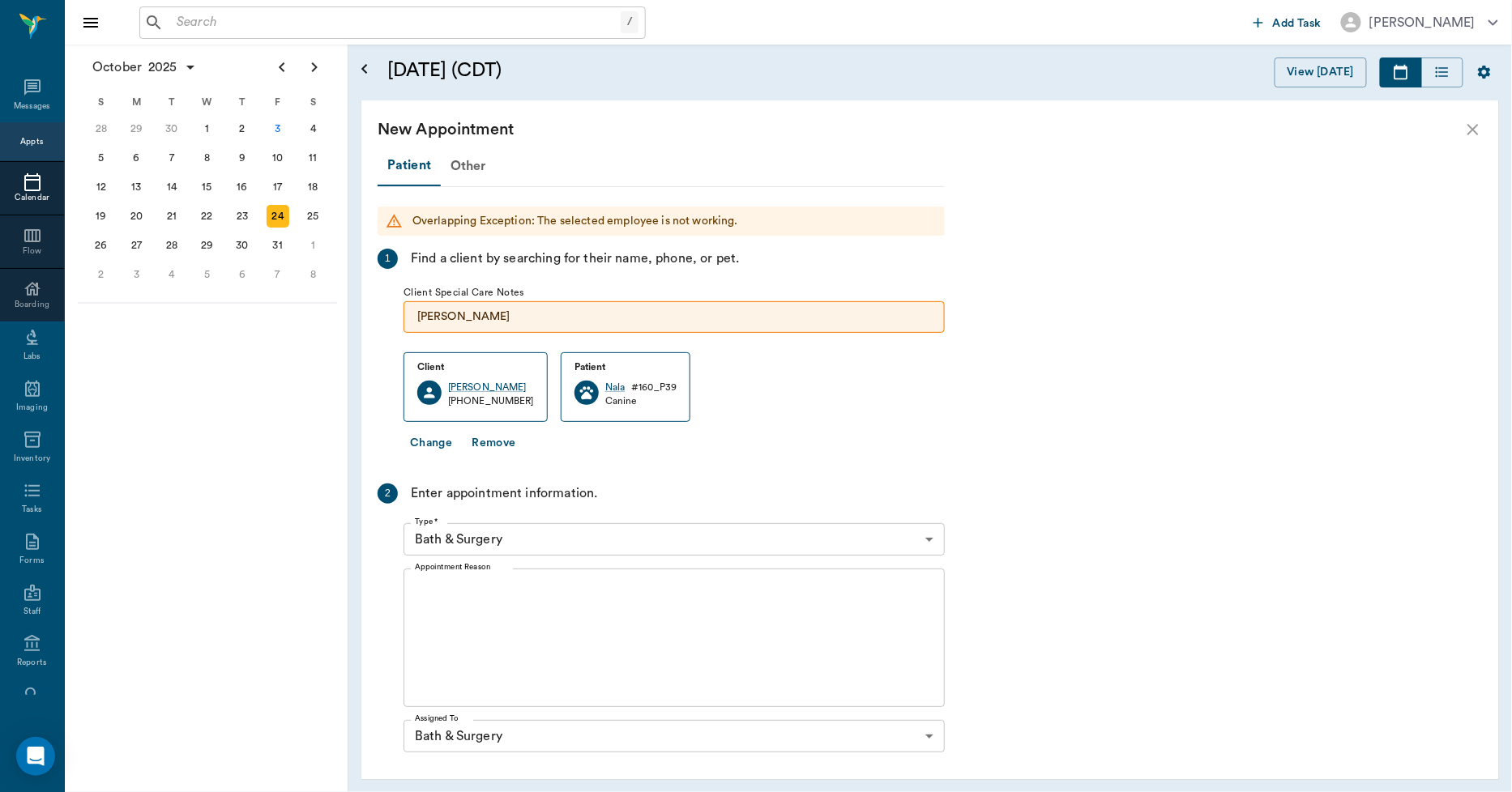
click at [514, 577] on div "x Appointment Reason" at bounding box center [674, 638] width 541 height 138
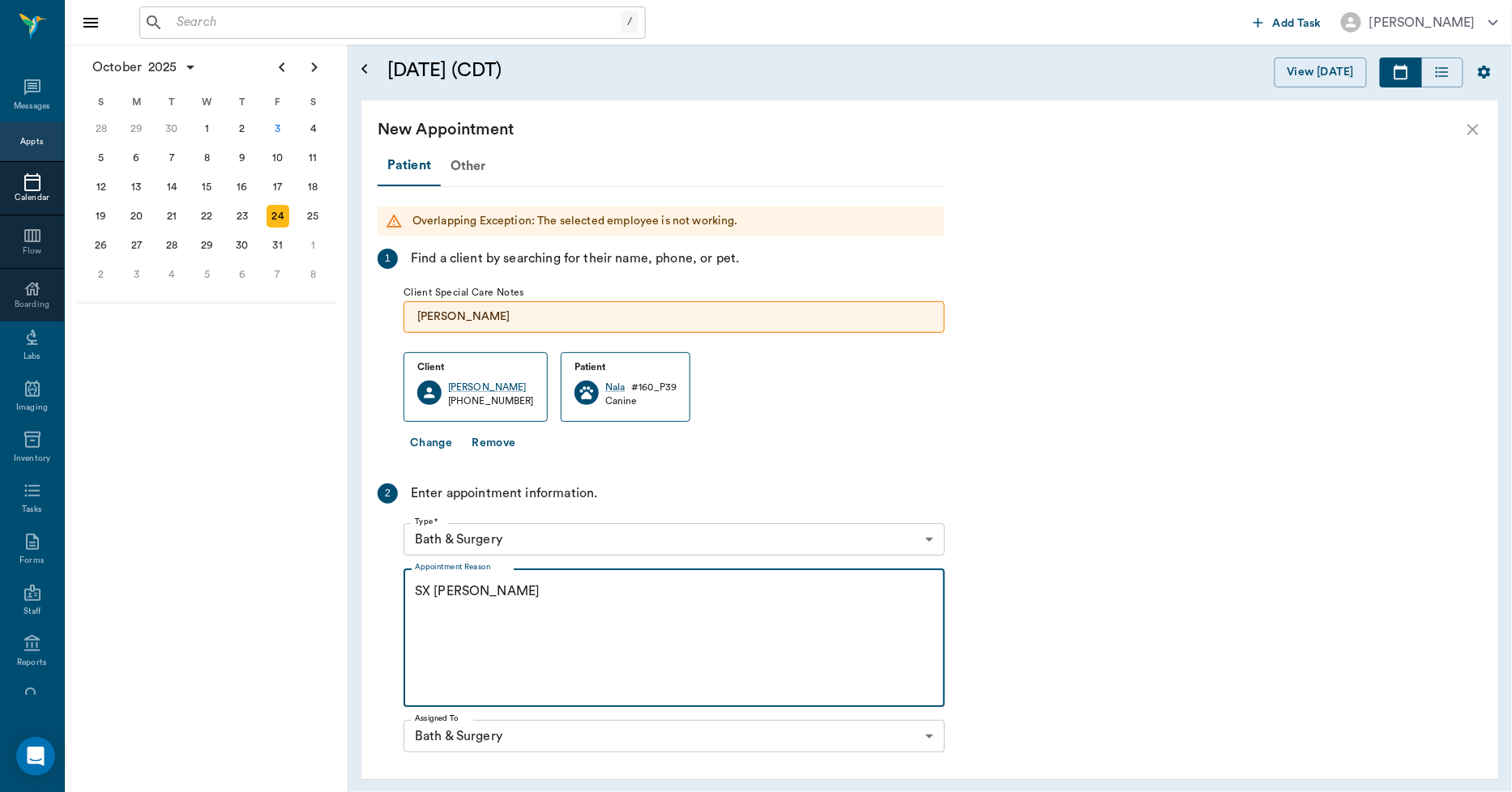
scroll to position [243, 0]
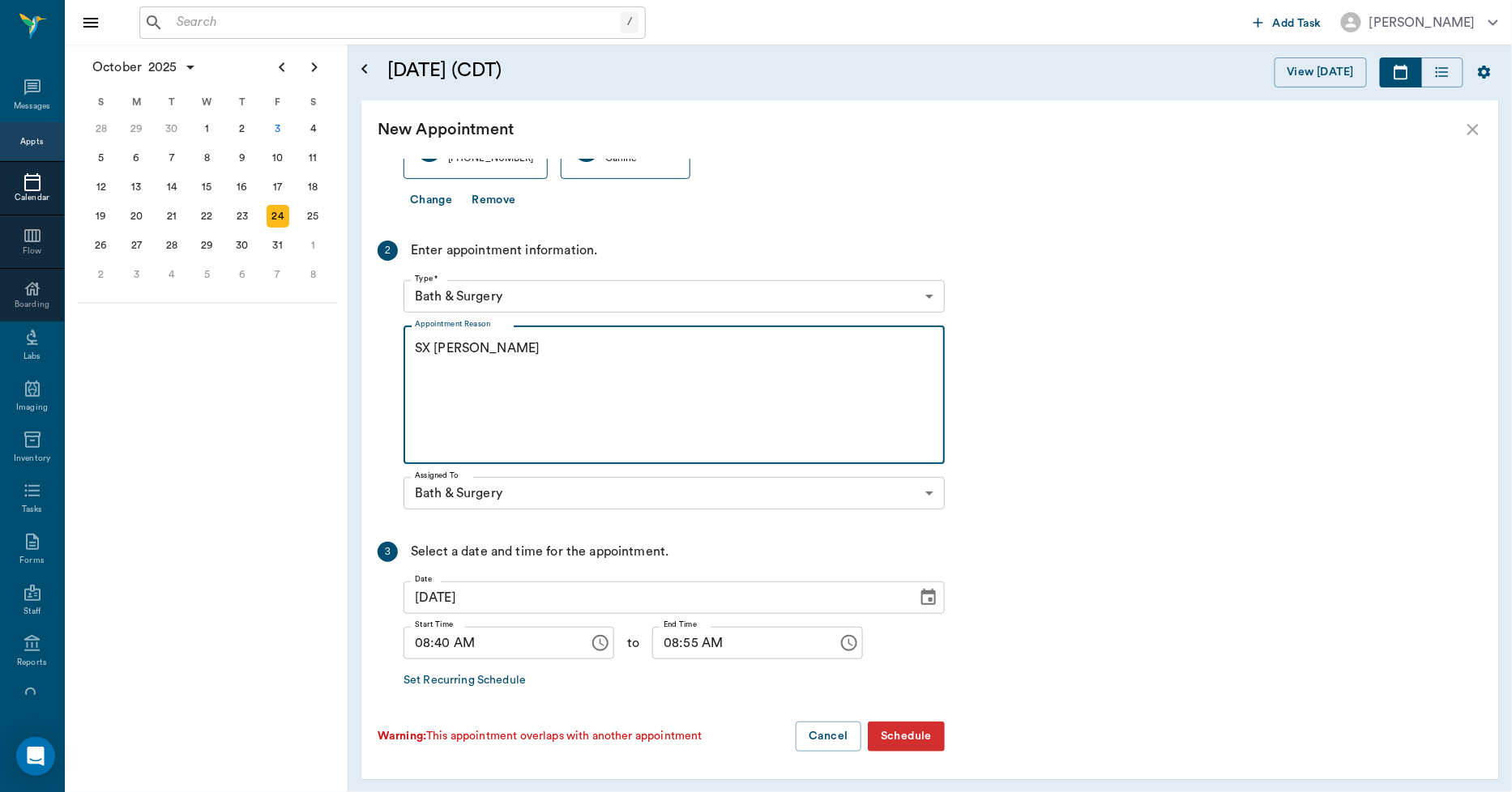
type textarea "SX REMINDER LORY"
click at [444, 634] on input "08:40 AM" at bounding box center [490, 643] width 174 height 33
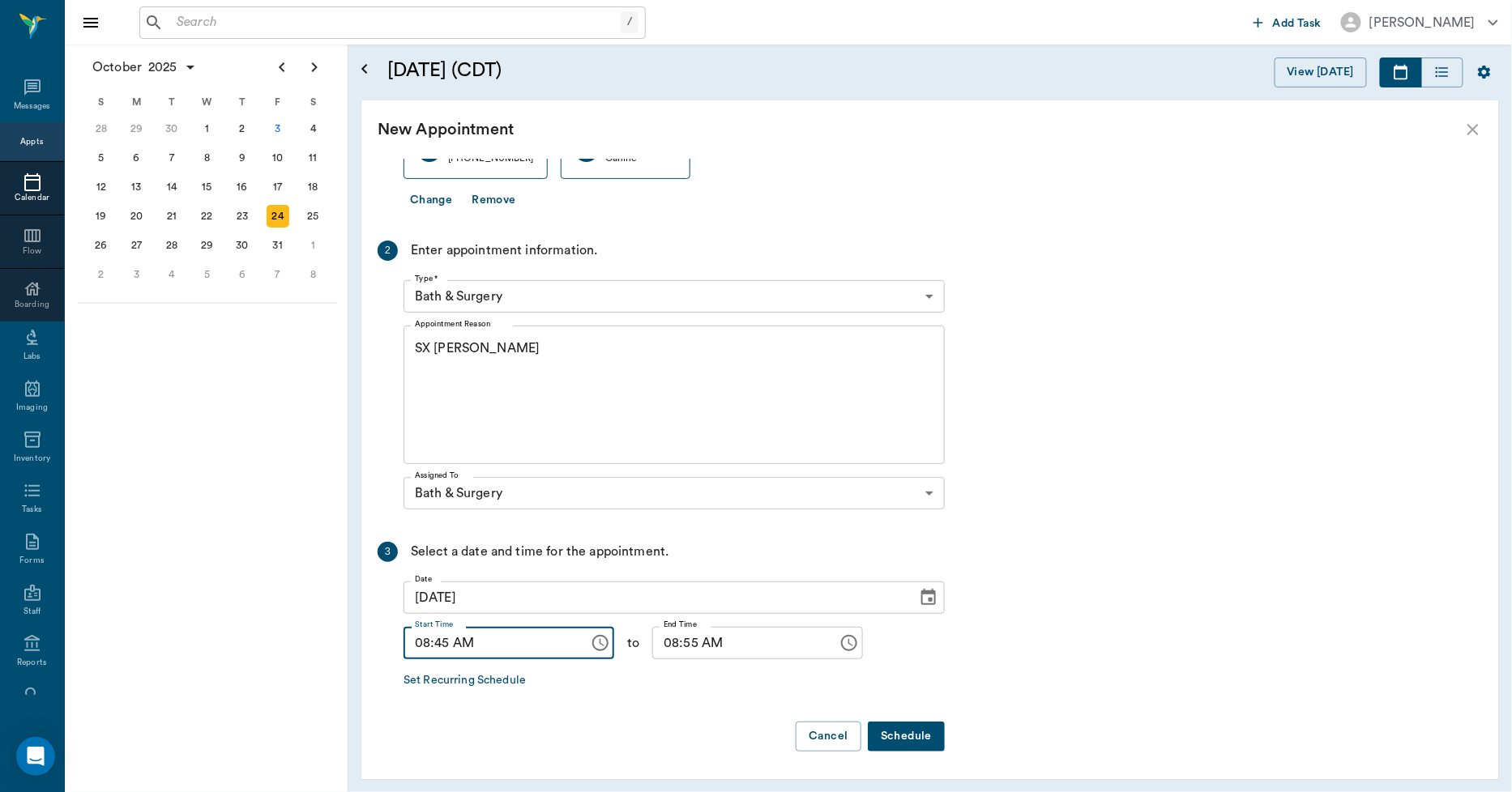
type input "08:45 AM"
click at [656, 642] on input "08:55 AM" at bounding box center [739, 643] width 174 height 33
type input "09:00 AM"
click at [913, 739] on button "Schedule" at bounding box center [906, 736] width 77 height 30
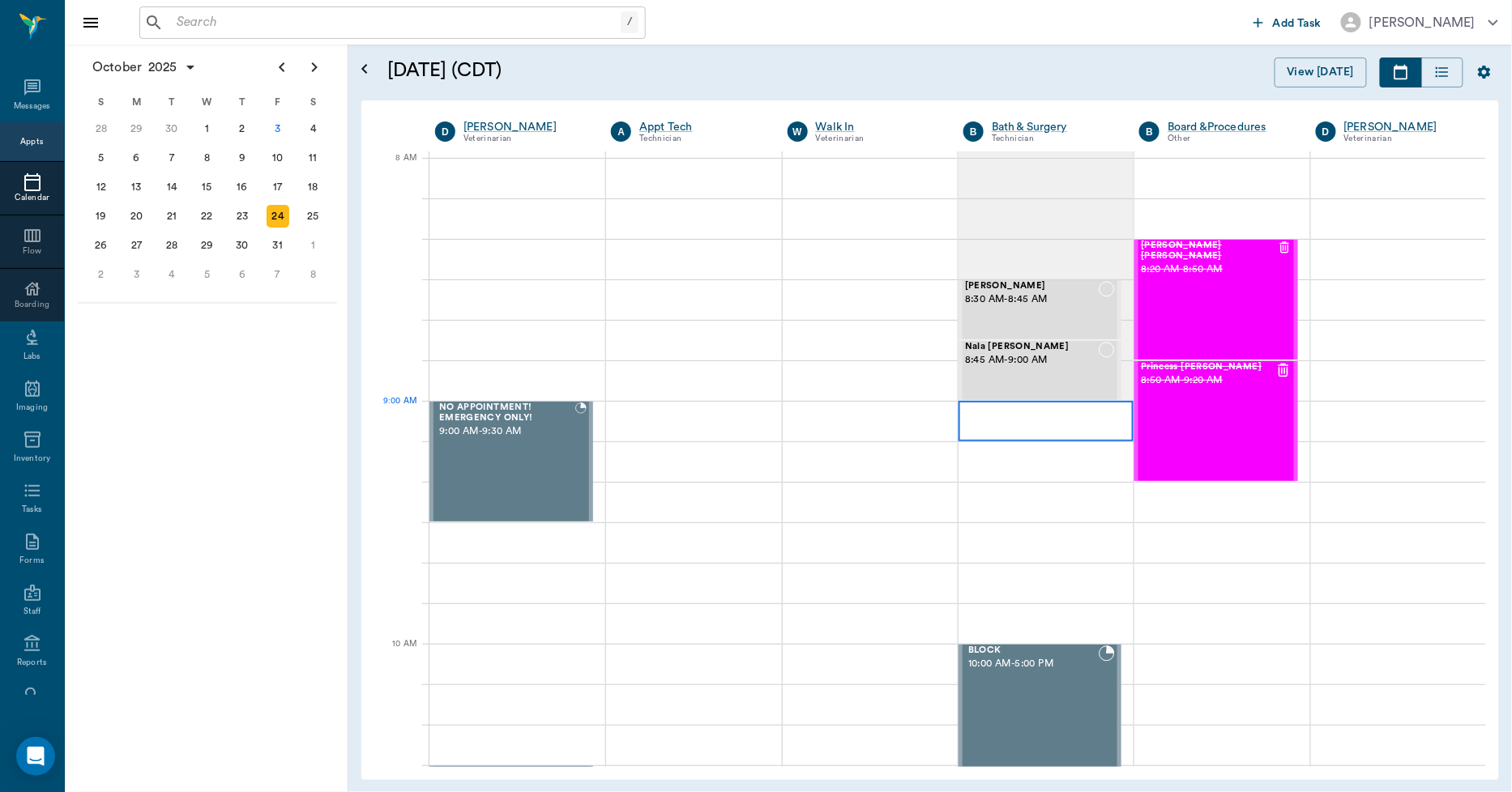
click at [967, 416] on div at bounding box center [1047, 420] width 175 height 41
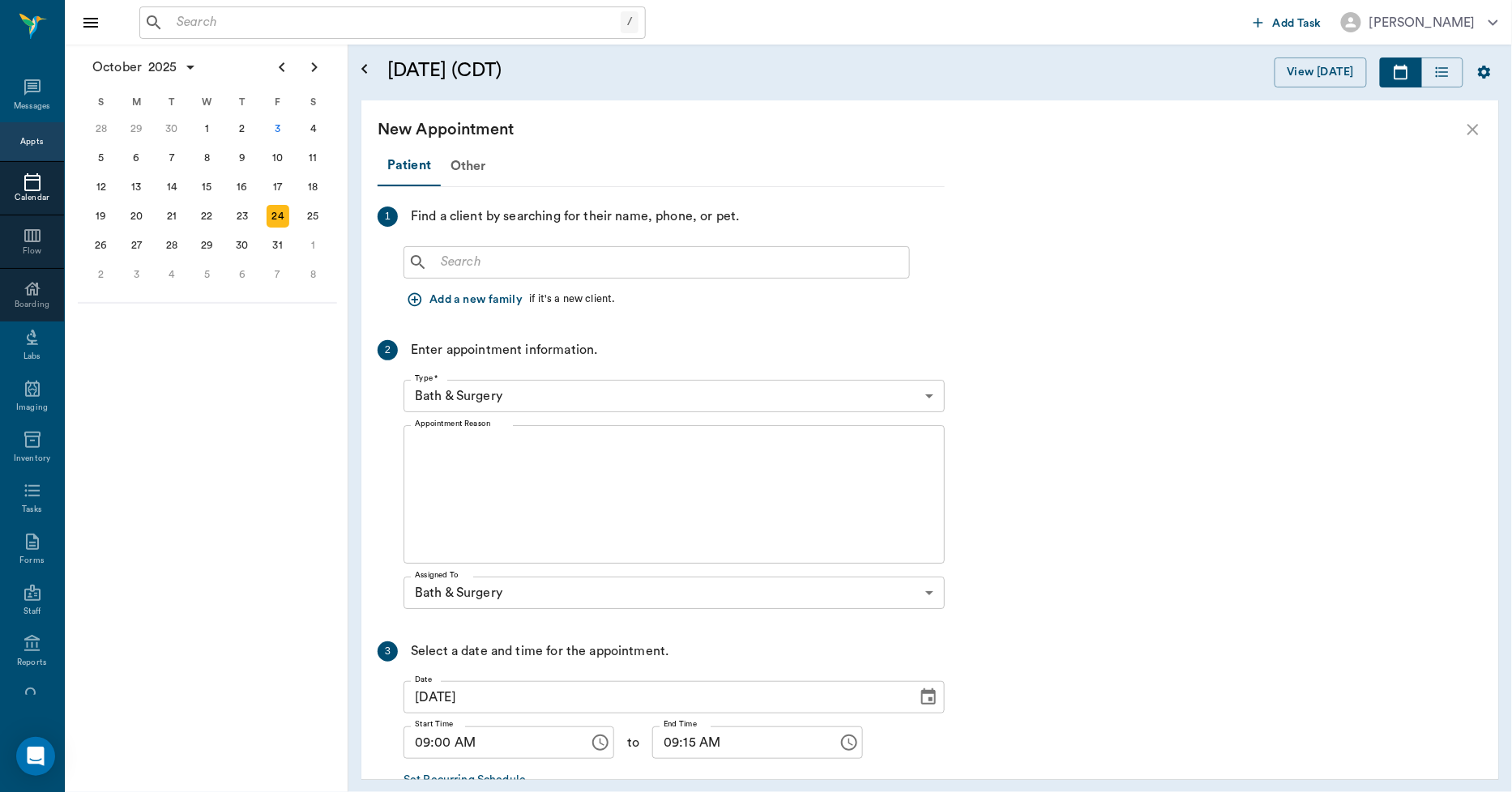
click at [463, 262] on input "text" at bounding box center [669, 262] width 468 height 23
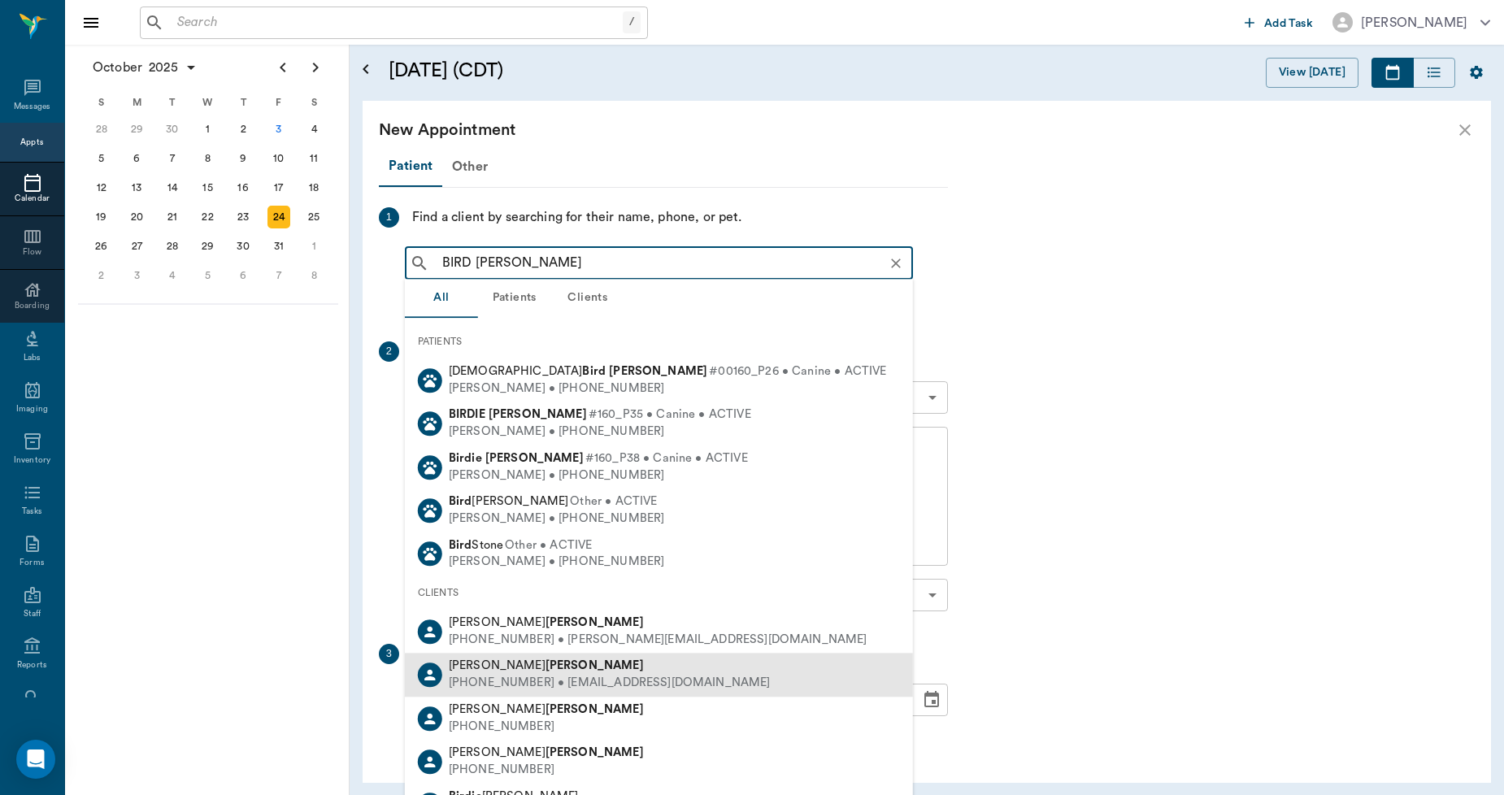
click at [465, 675] on div "(903) 733-6518 • HTHURMANROACH@gmail.com" at bounding box center [610, 683] width 322 height 17
type input "BIRD ROACH"
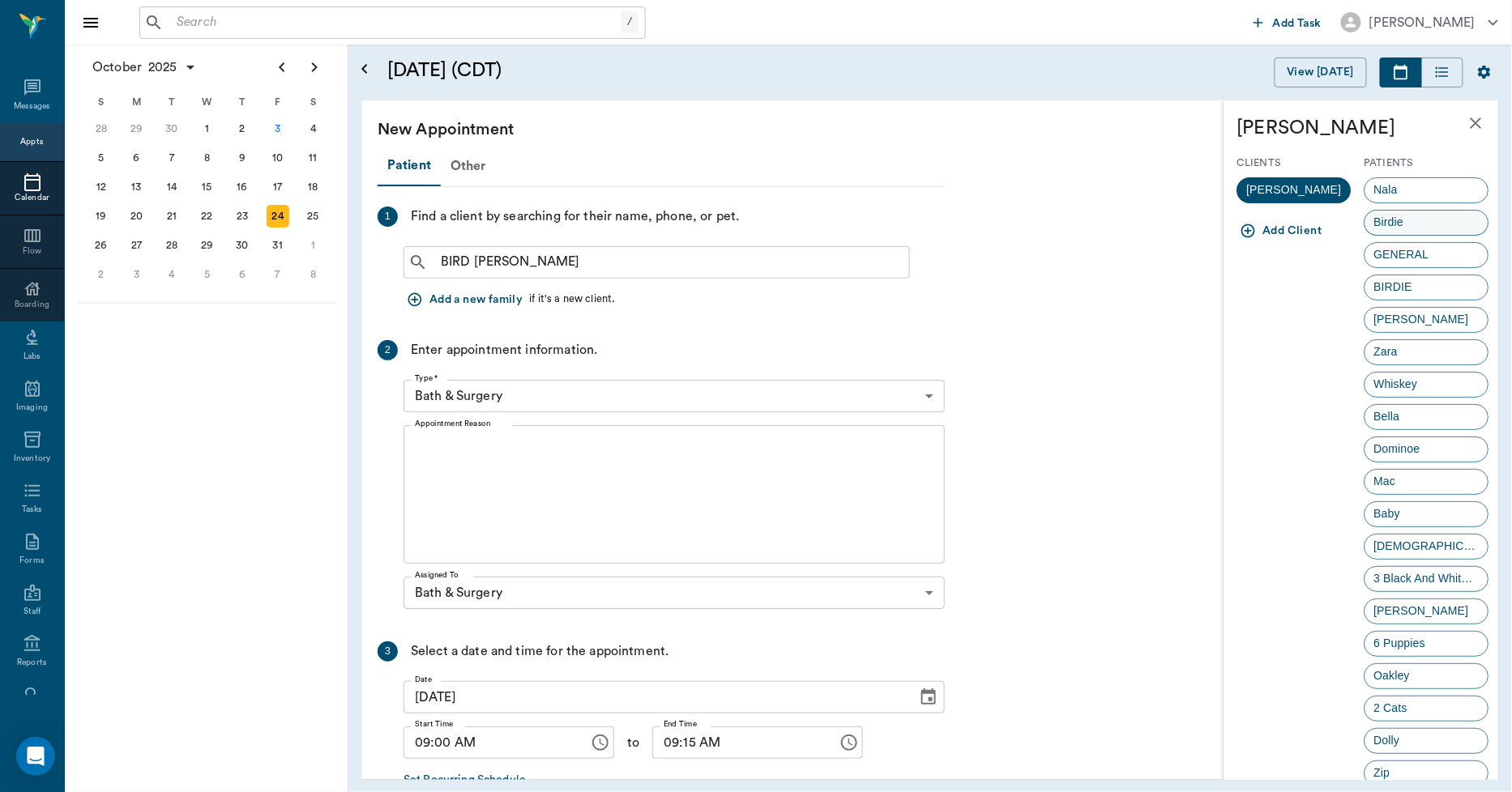
click at [1365, 214] on span "Birdie" at bounding box center [1389, 222] width 48 height 17
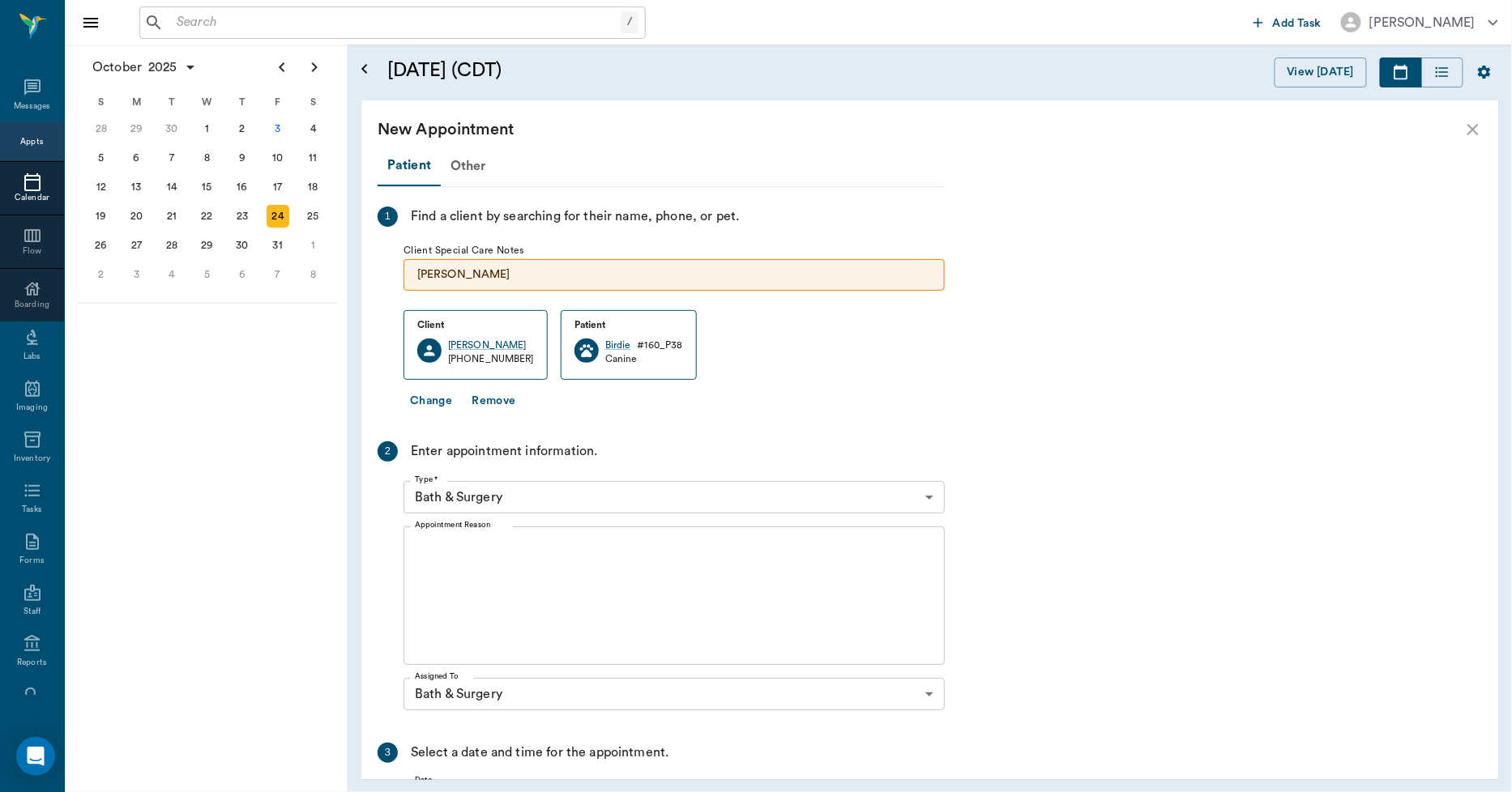
click at [535, 576] on textarea "Appointment Reason" at bounding box center [674, 596] width 518 height 112
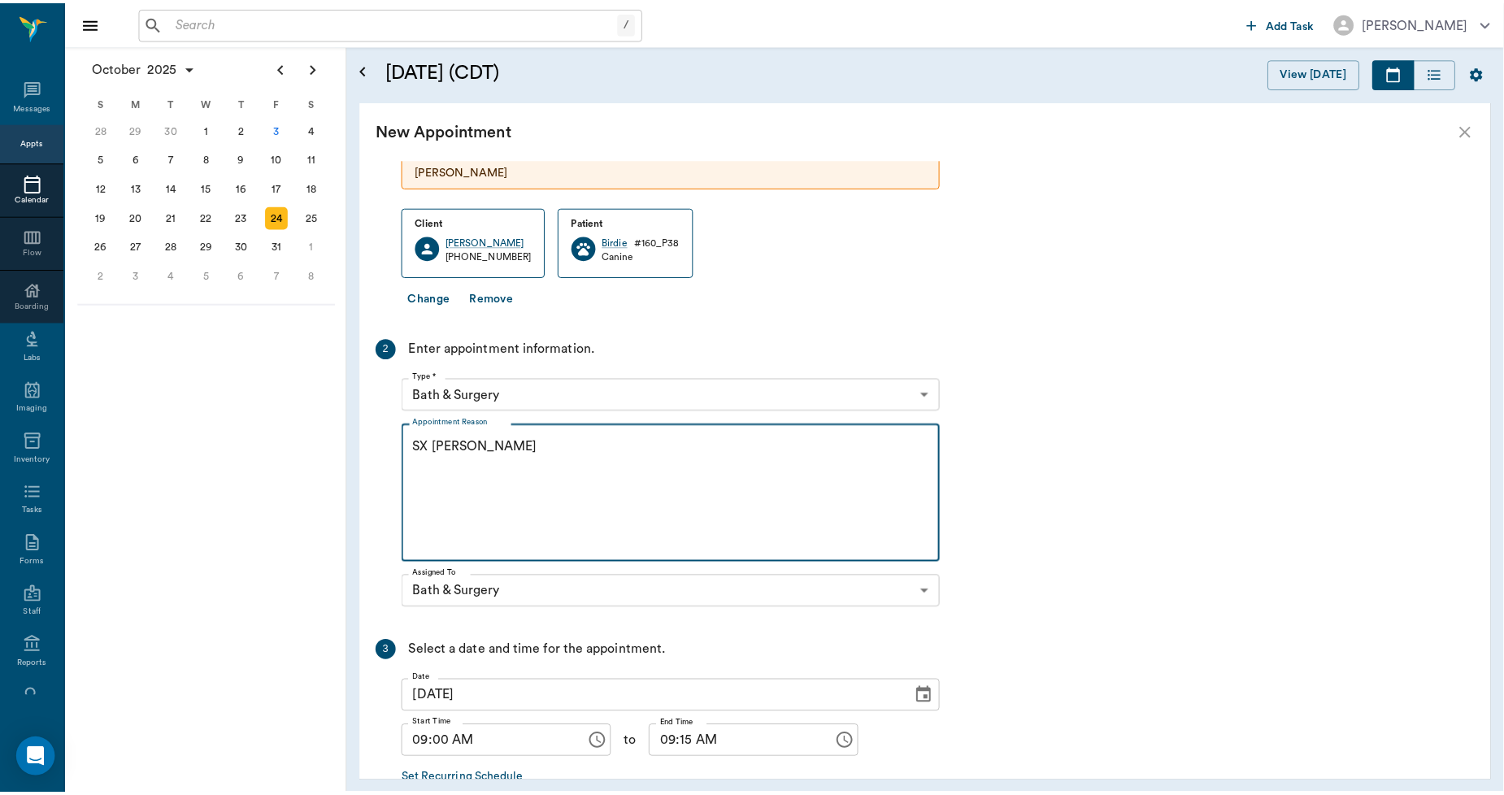
scroll to position [201, 0]
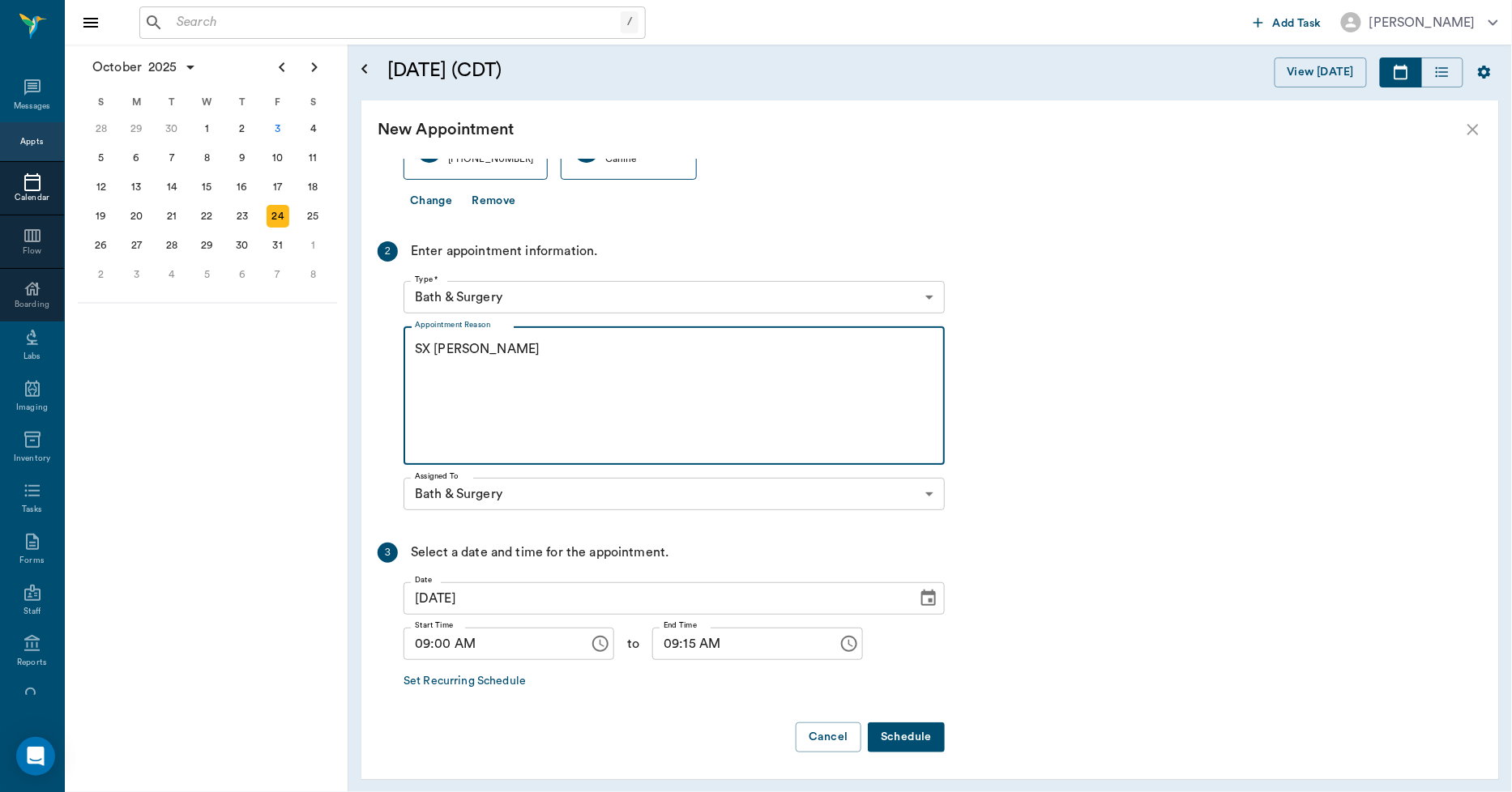
type textarea "SX REMINDER LORY"
click at [899, 730] on button "Schedule" at bounding box center [906, 737] width 77 height 30
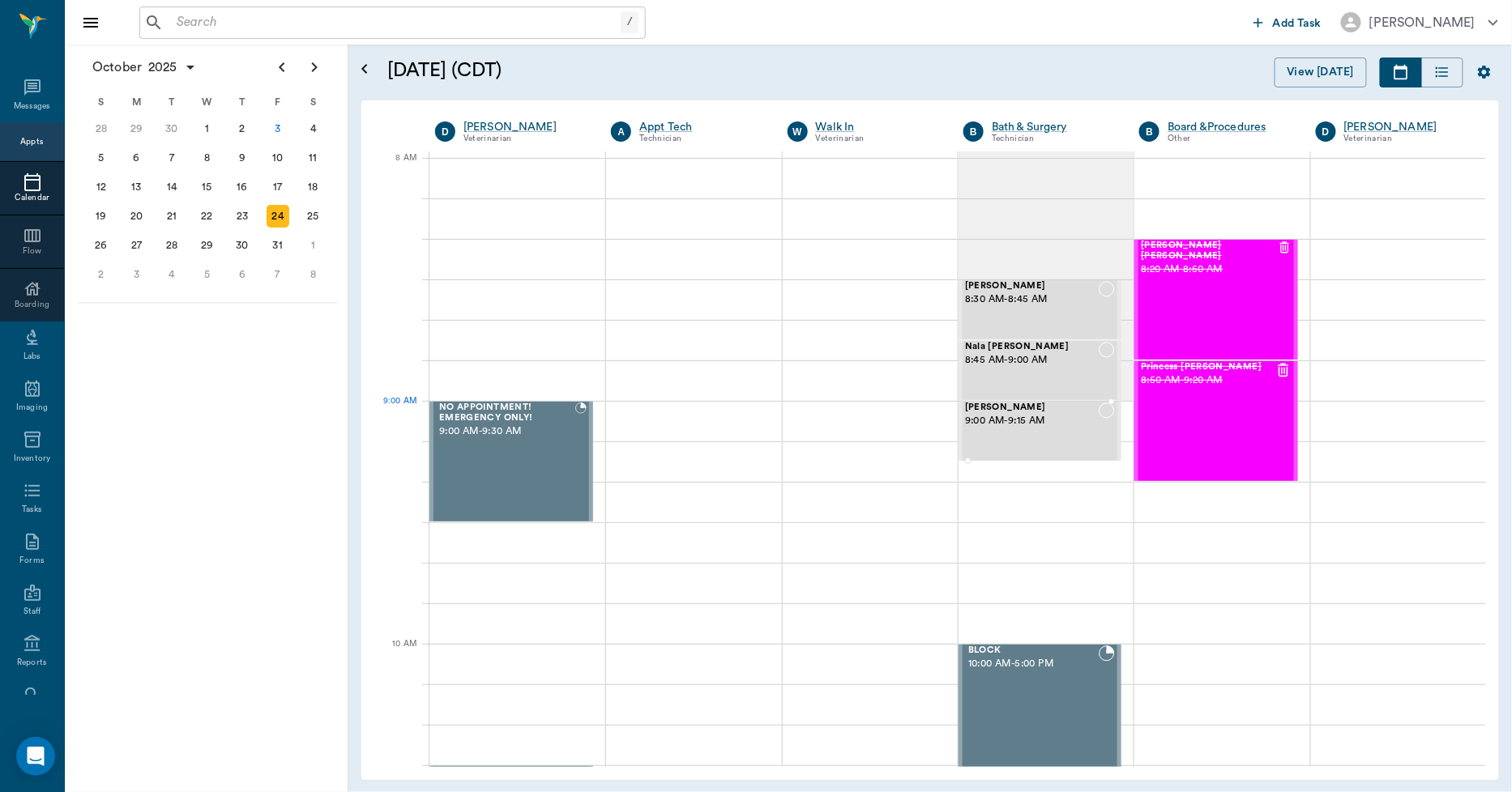
click at [1016, 417] on span "9:00 AM - 9:15 AM" at bounding box center [1032, 421] width 134 height 16
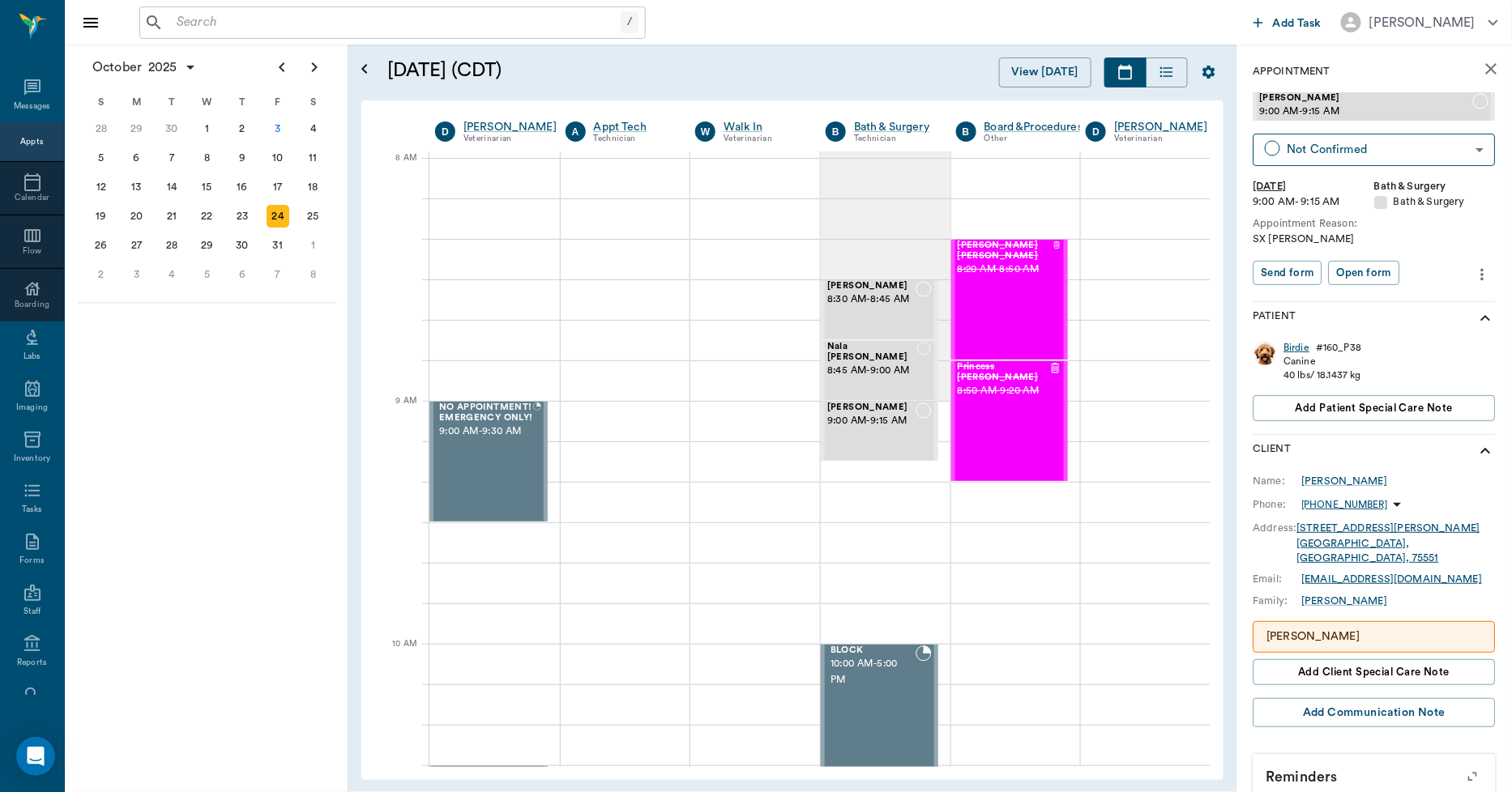
click at [1289, 344] on div "Birdie" at bounding box center [1298, 348] width 26 height 14
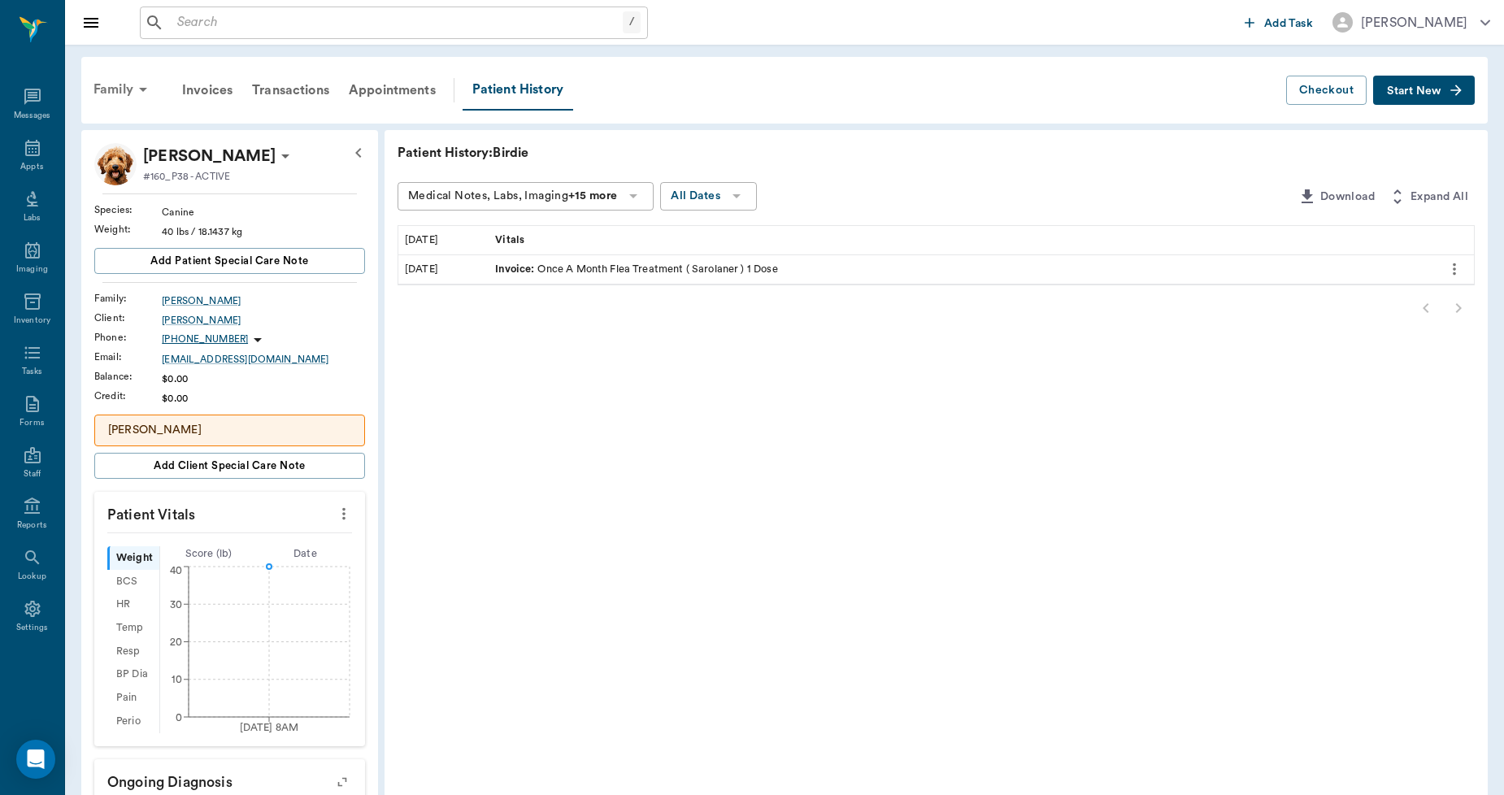
click at [120, 87] on div "Family" at bounding box center [123, 89] width 79 height 39
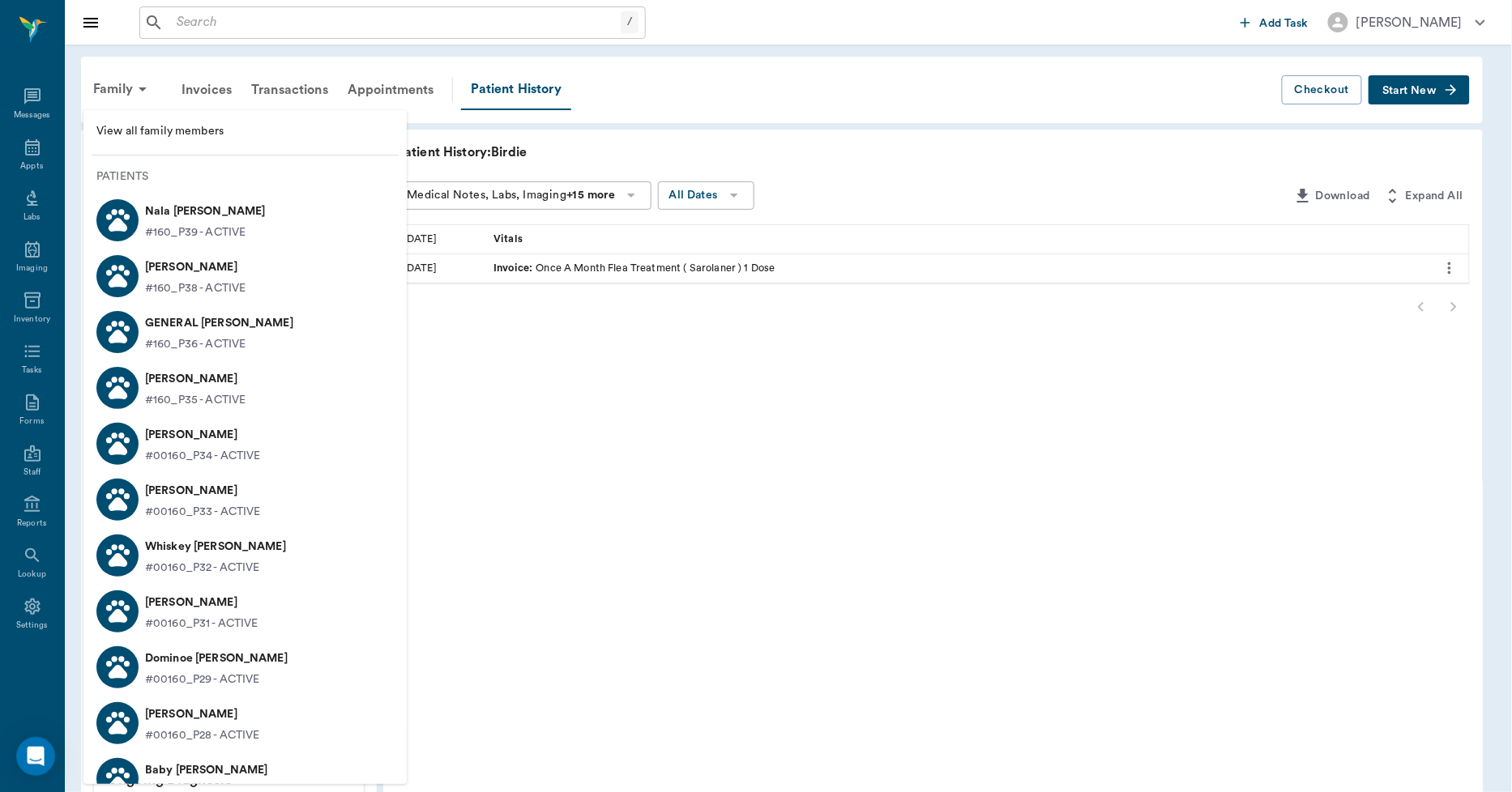
click at [179, 377] on p "BIRDIE Roach" at bounding box center [195, 379] width 101 height 26
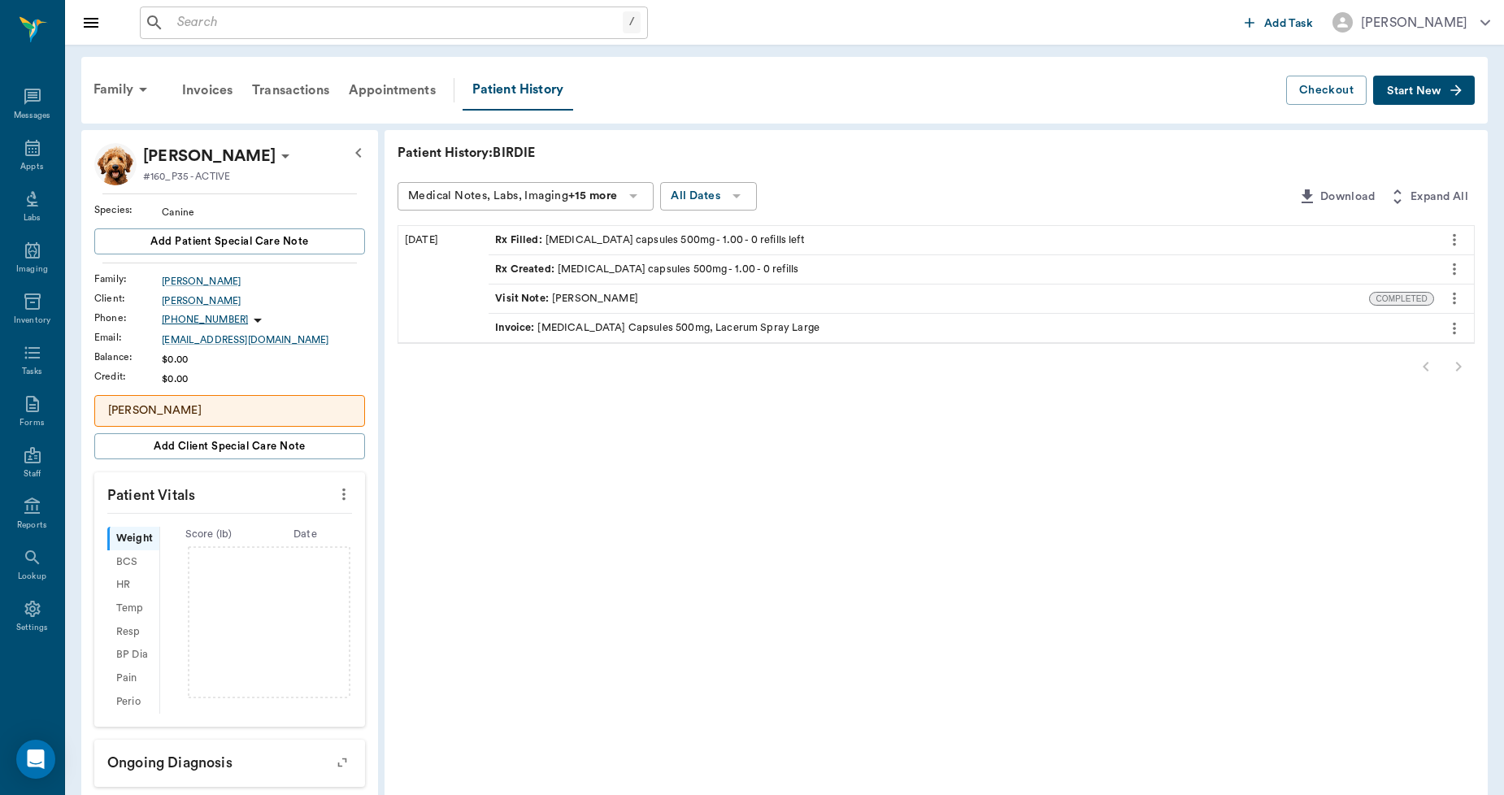
click at [276, 150] on icon at bounding box center [286, 156] width 20 height 20
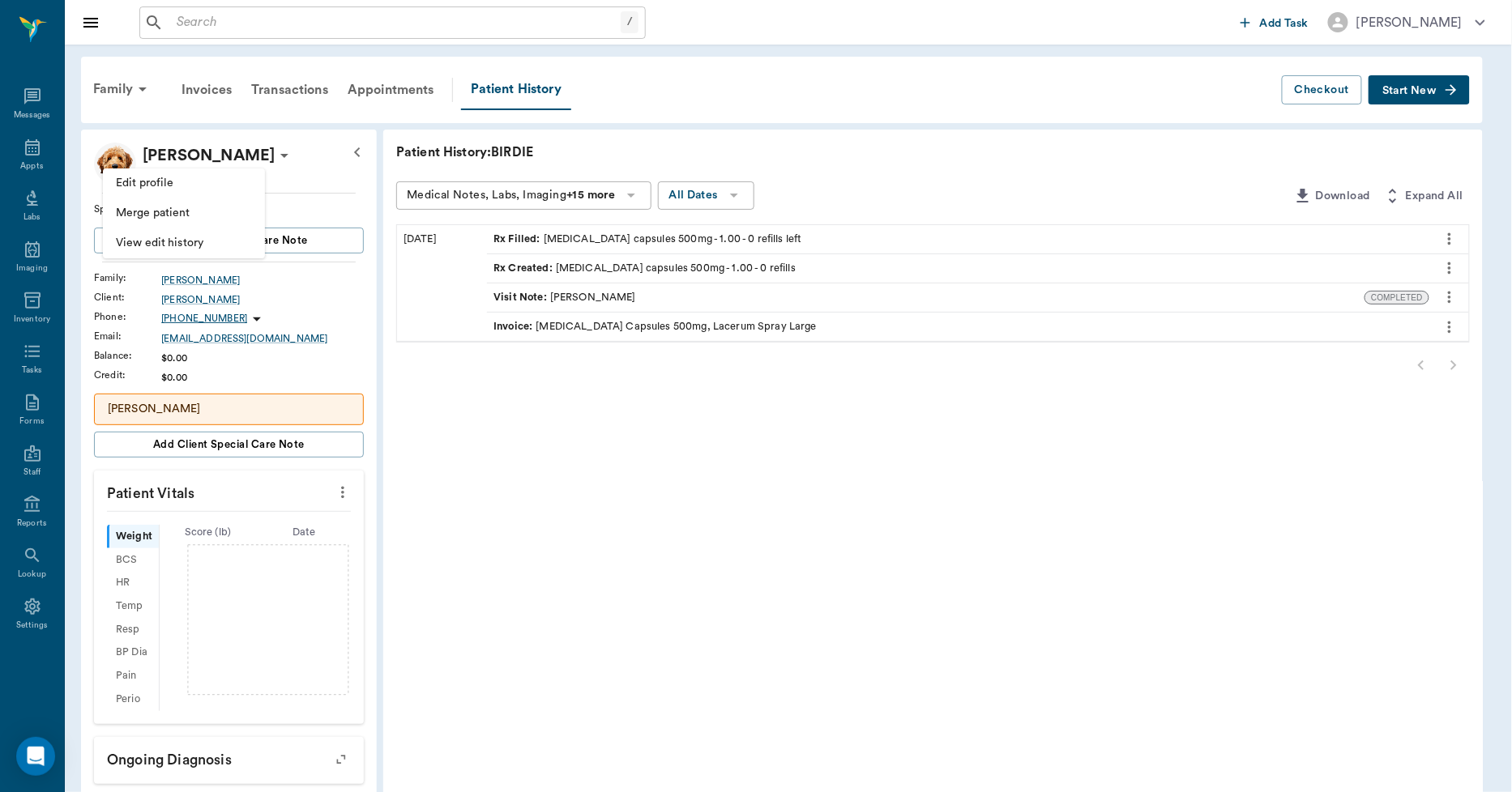
click at [195, 211] on span "Merge patient" at bounding box center [183, 213] width 137 height 17
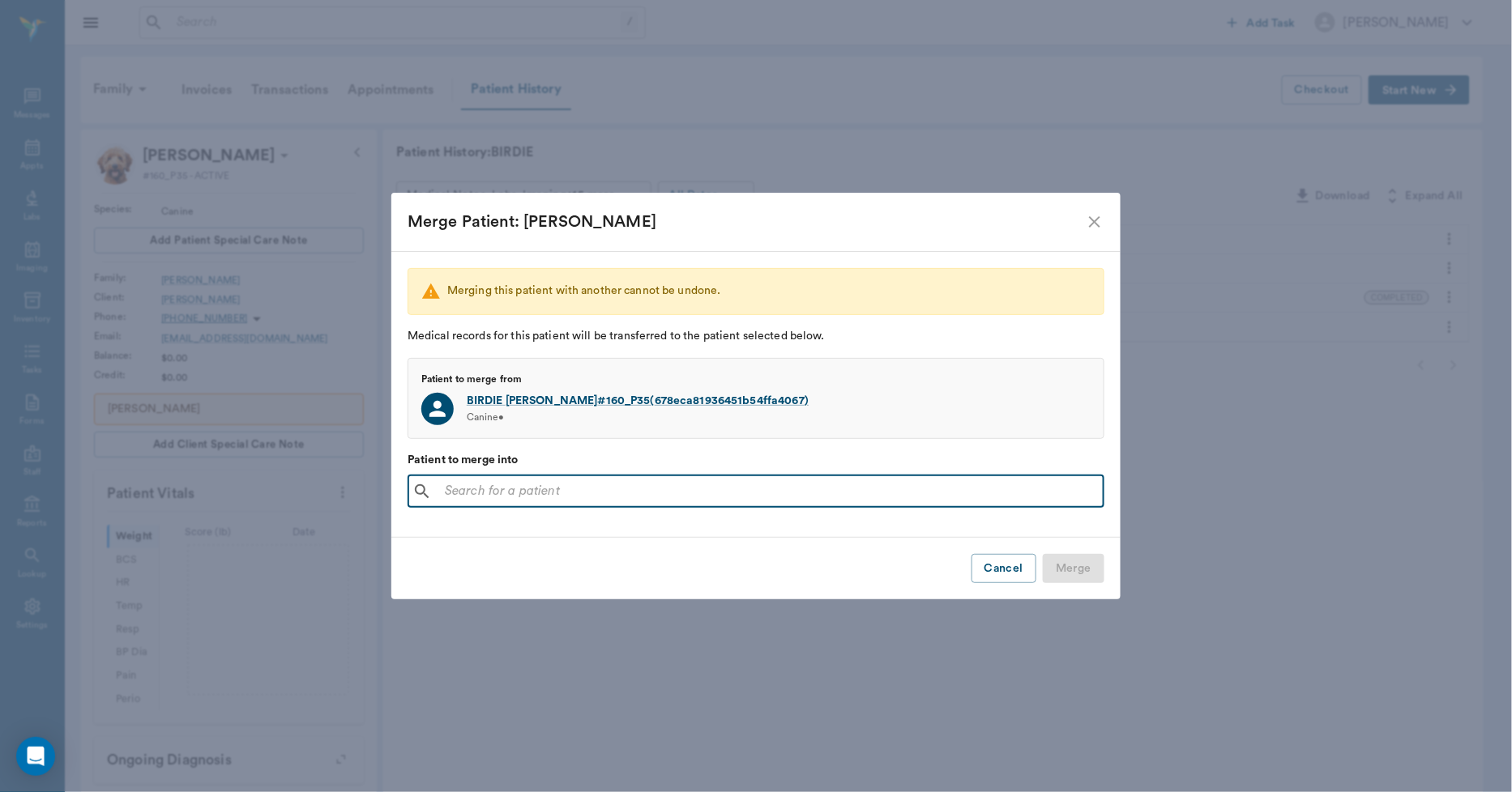
click at [475, 497] on input "text" at bounding box center [767, 491] width 659 height 23
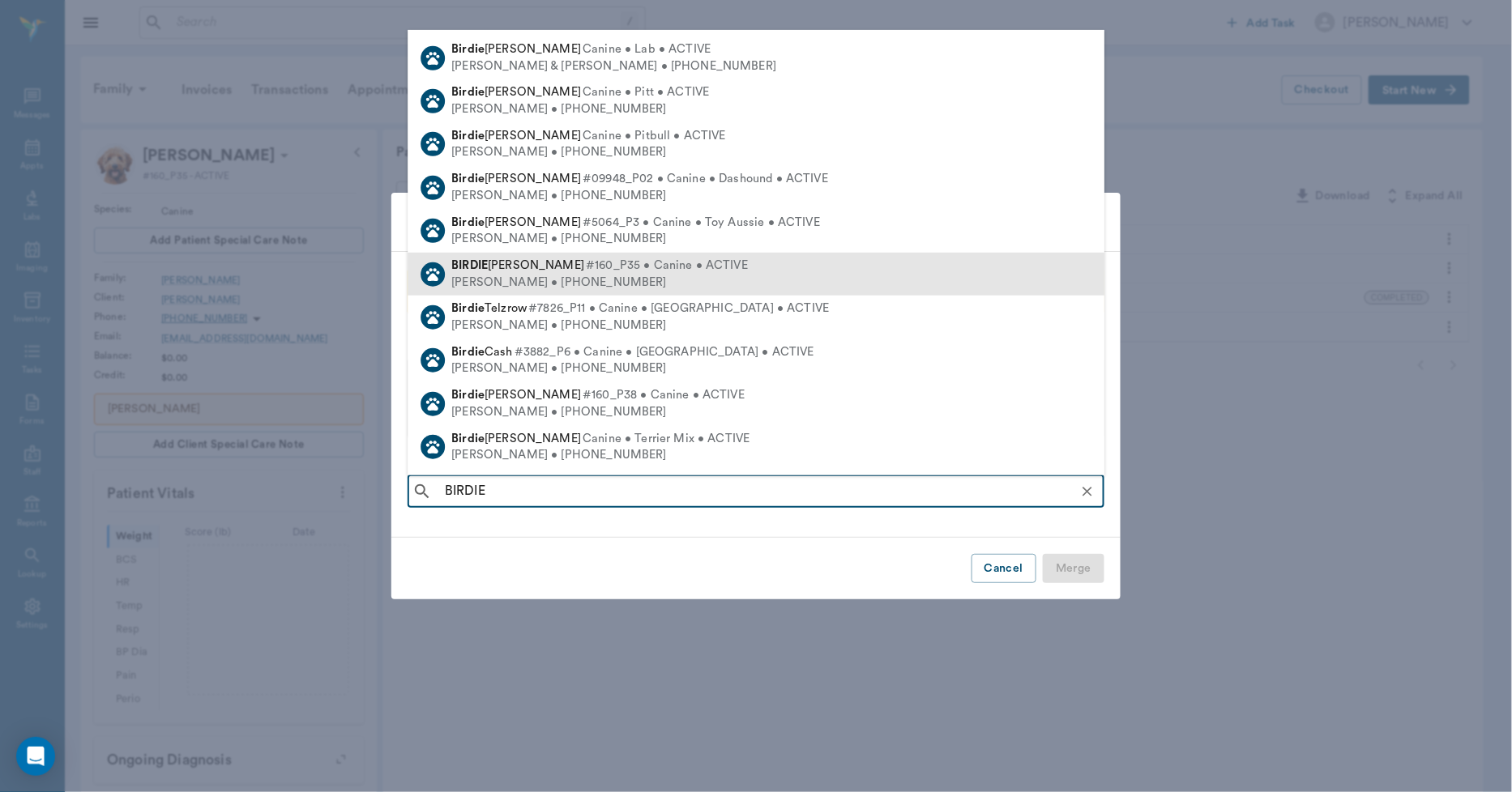
click at [488, 277] on div "Heather Roach • (903) 733-6518" at bounding box center [600, 283] width 297 height 17
type input "BIRDIE"
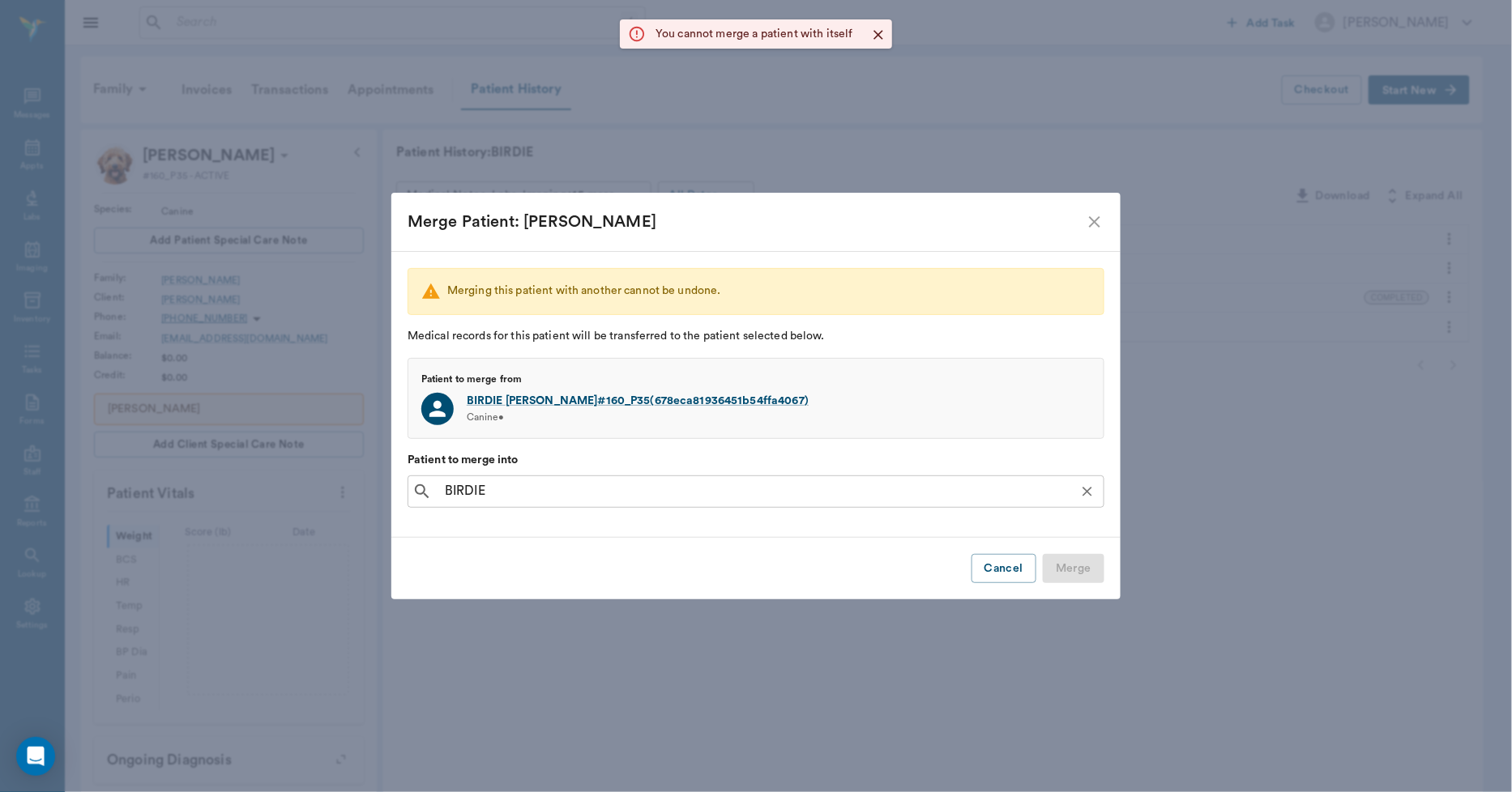
click at [647, 480] on input "BIRDIE" at bounding box center [768, 491] width 661 height 23
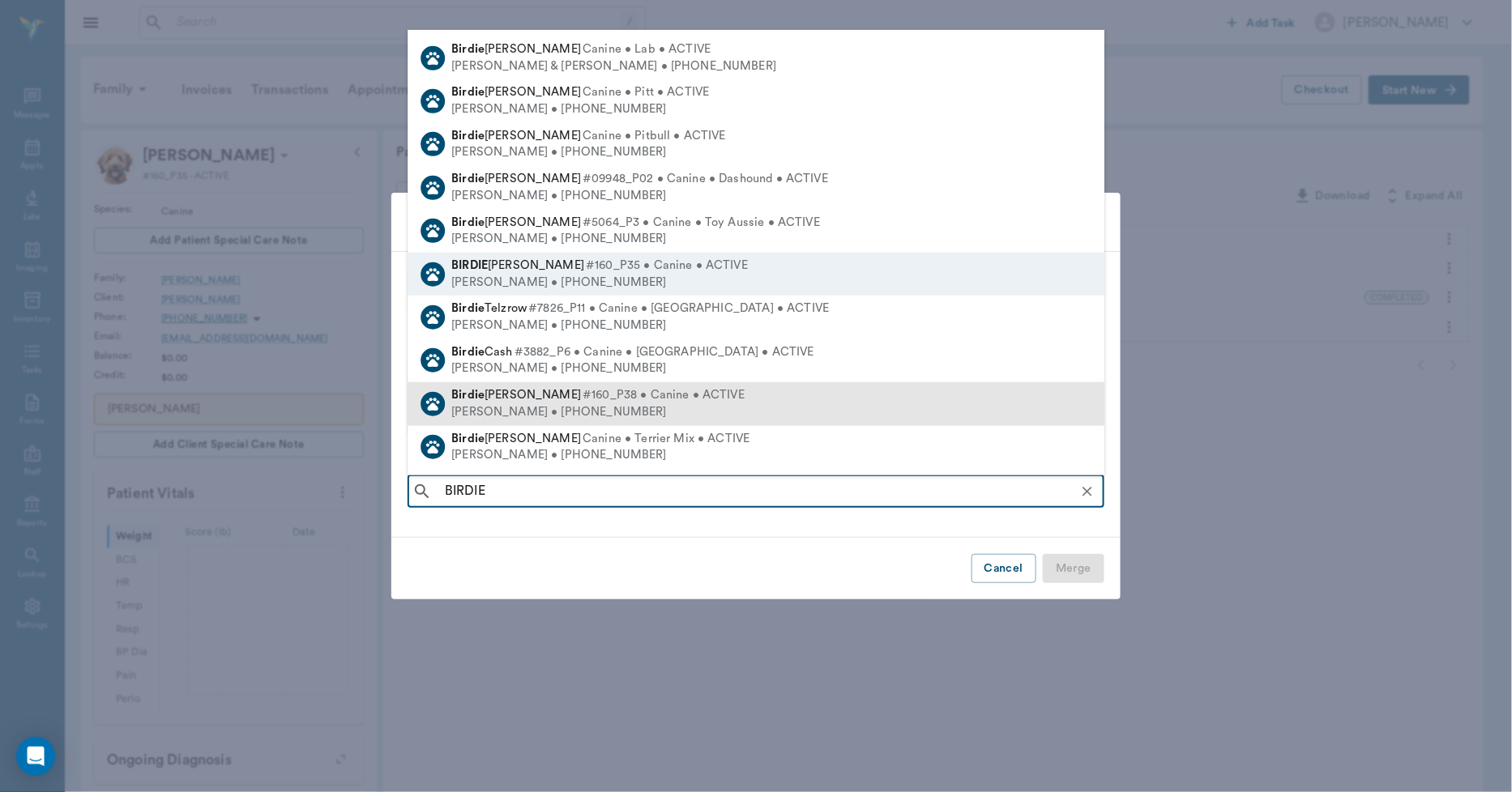
click at [583, 400] on span "#160_P38 • Canine • ACTIVE" at bounding box center [664, 396] width 162 height 17
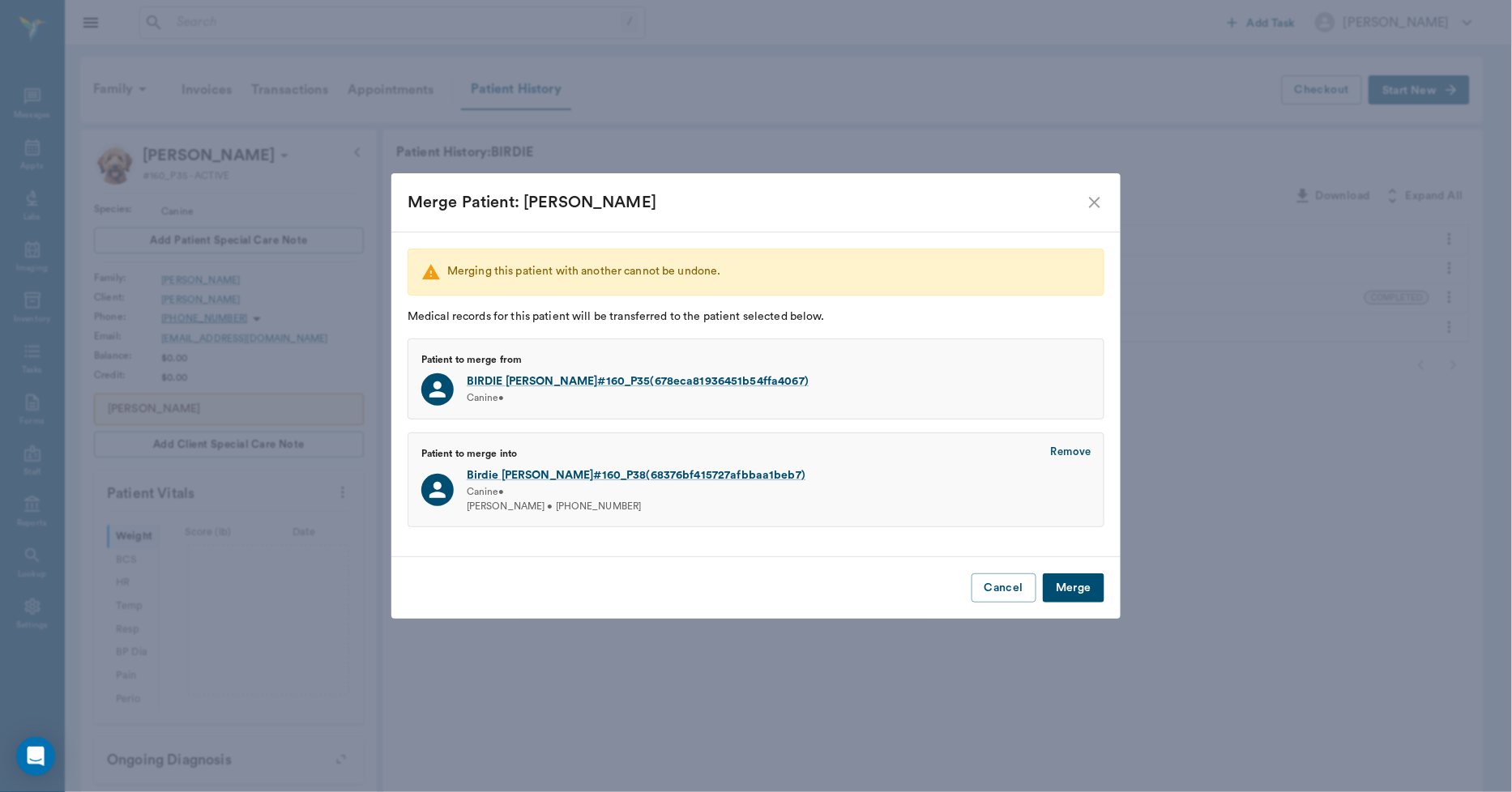
click at [1062, 590] on button "Merge" at bounding box center [1073, 589] width 62 height 30
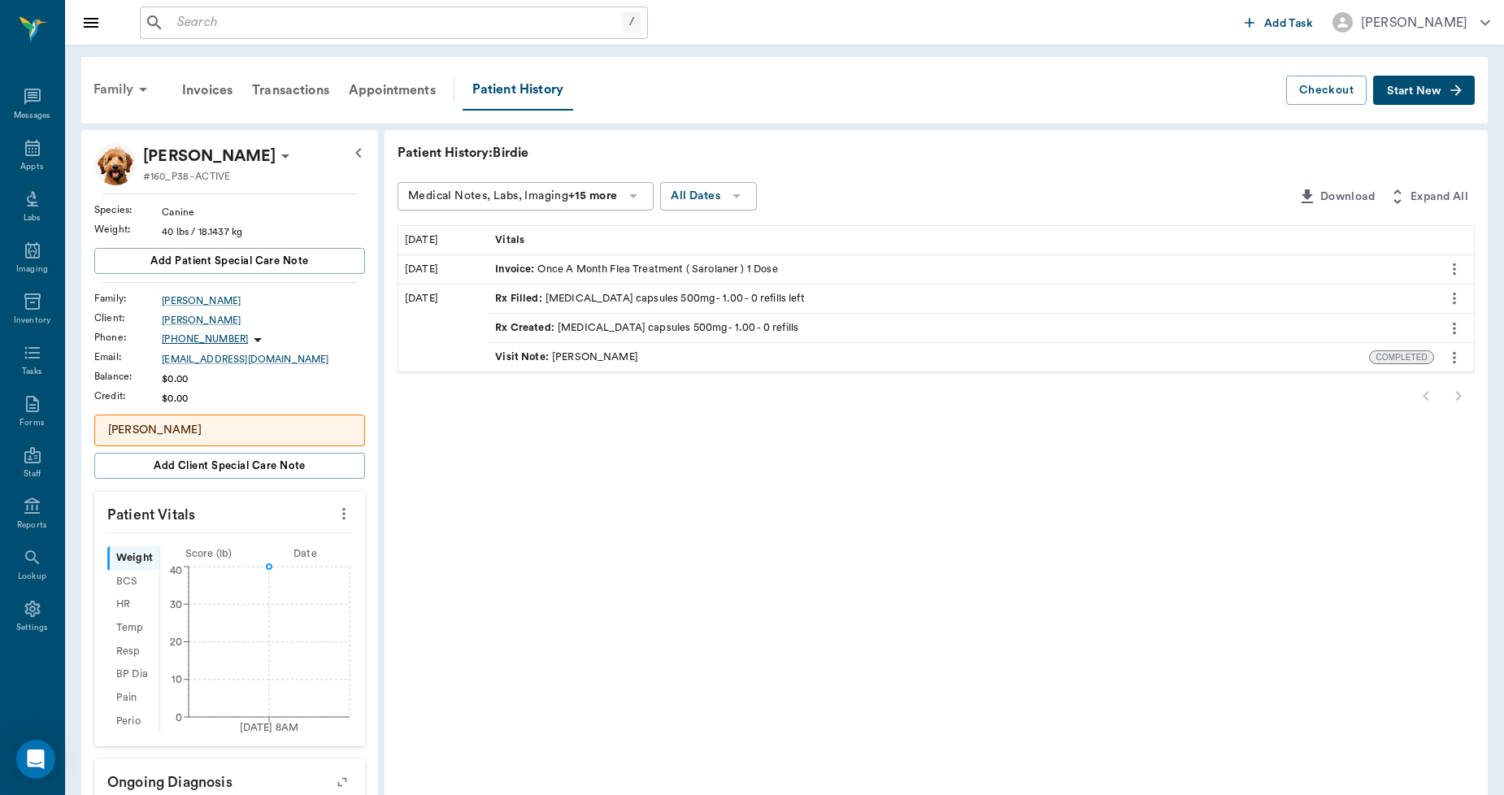
click at [106, 76] on div "Family" at bounding box center [123, 89] width 79 height 39
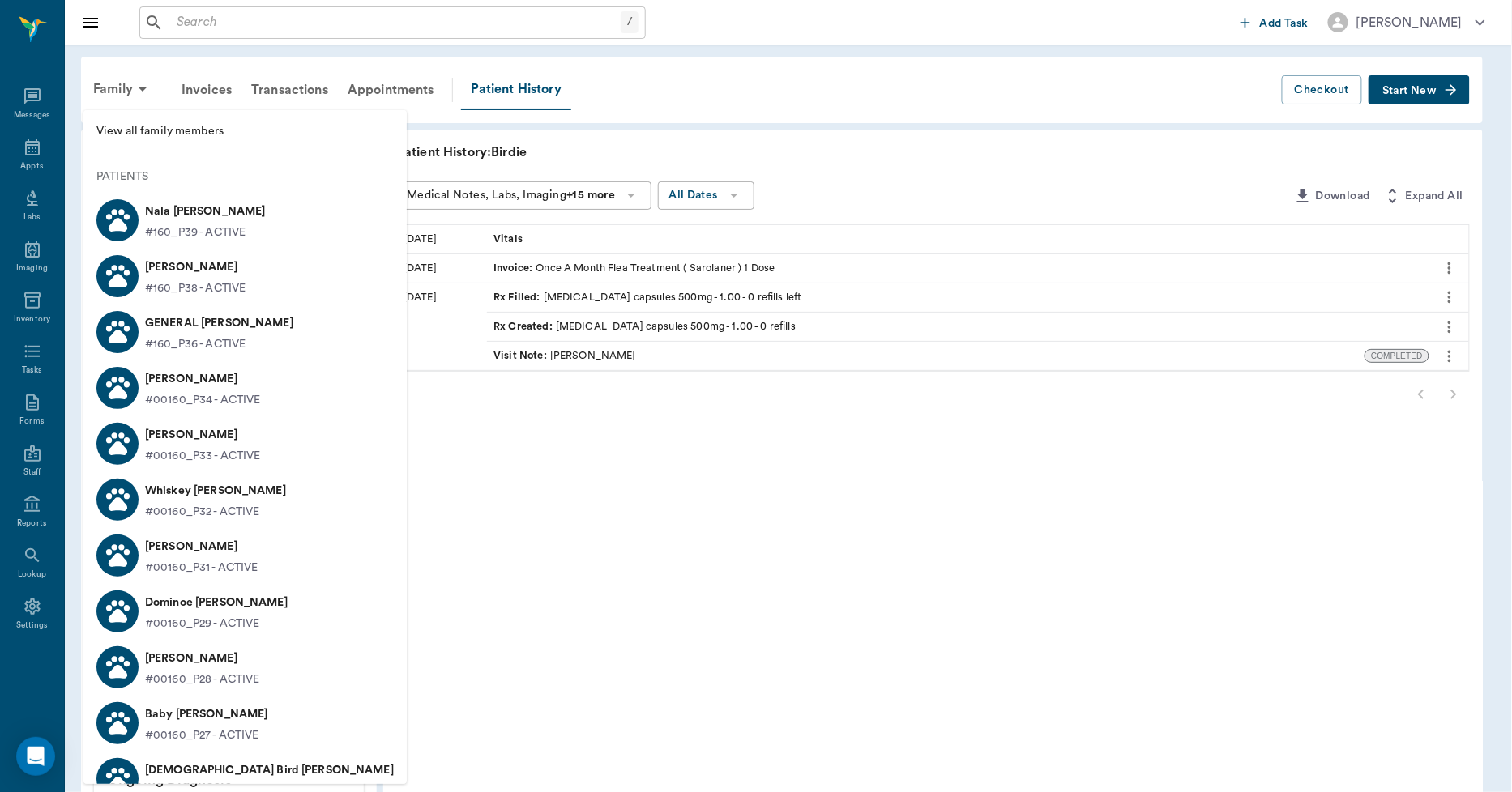
click at [159, 271] on p "Birdie Roach" at bounding box center [195, 267] width 101 height 26
click at [555, 496] on div at bounding box center [756, 396] width 1512 height 792
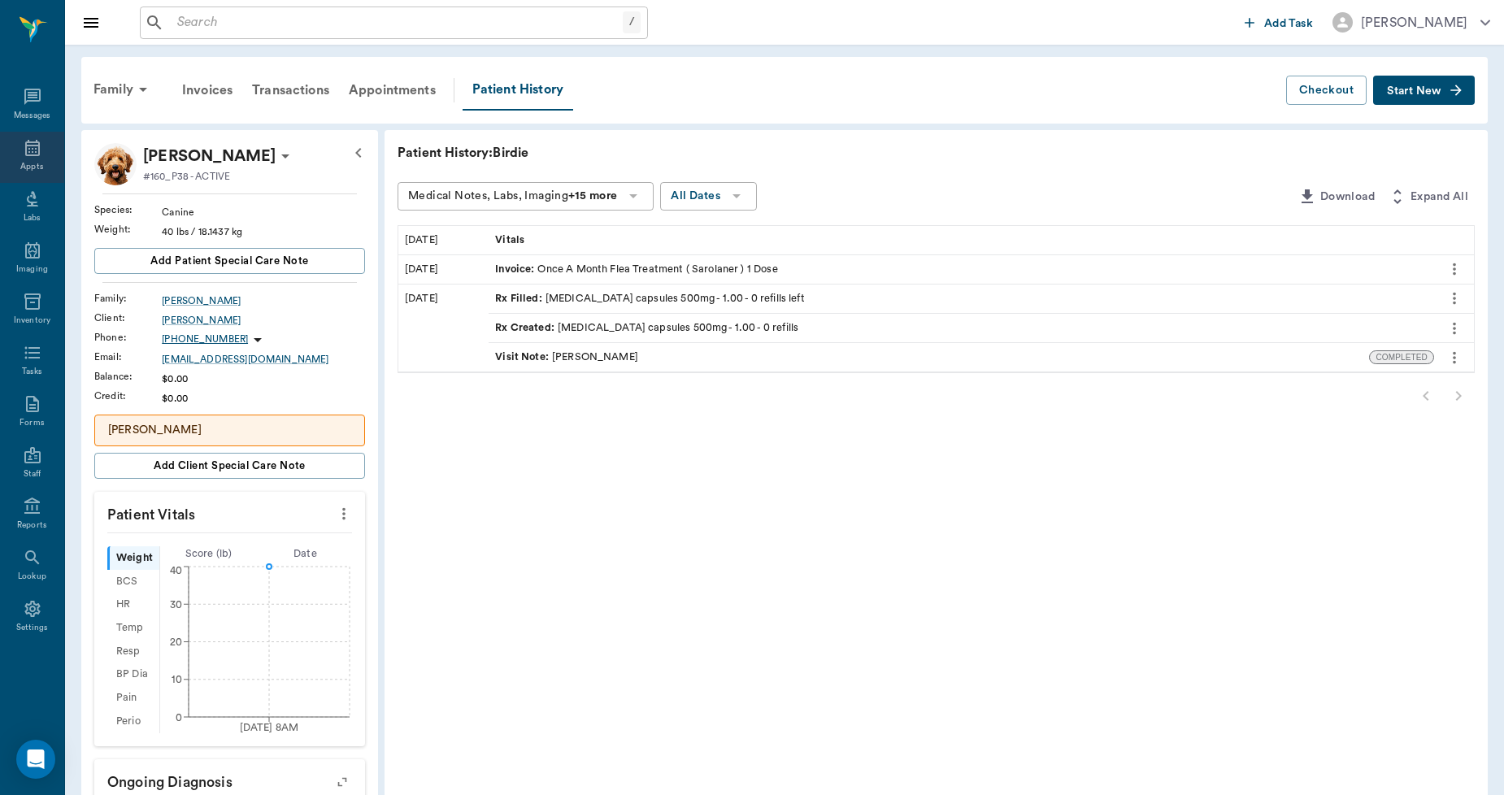
click at [26, 148] on icon at bounding box center [32, 148] width 15 height 16
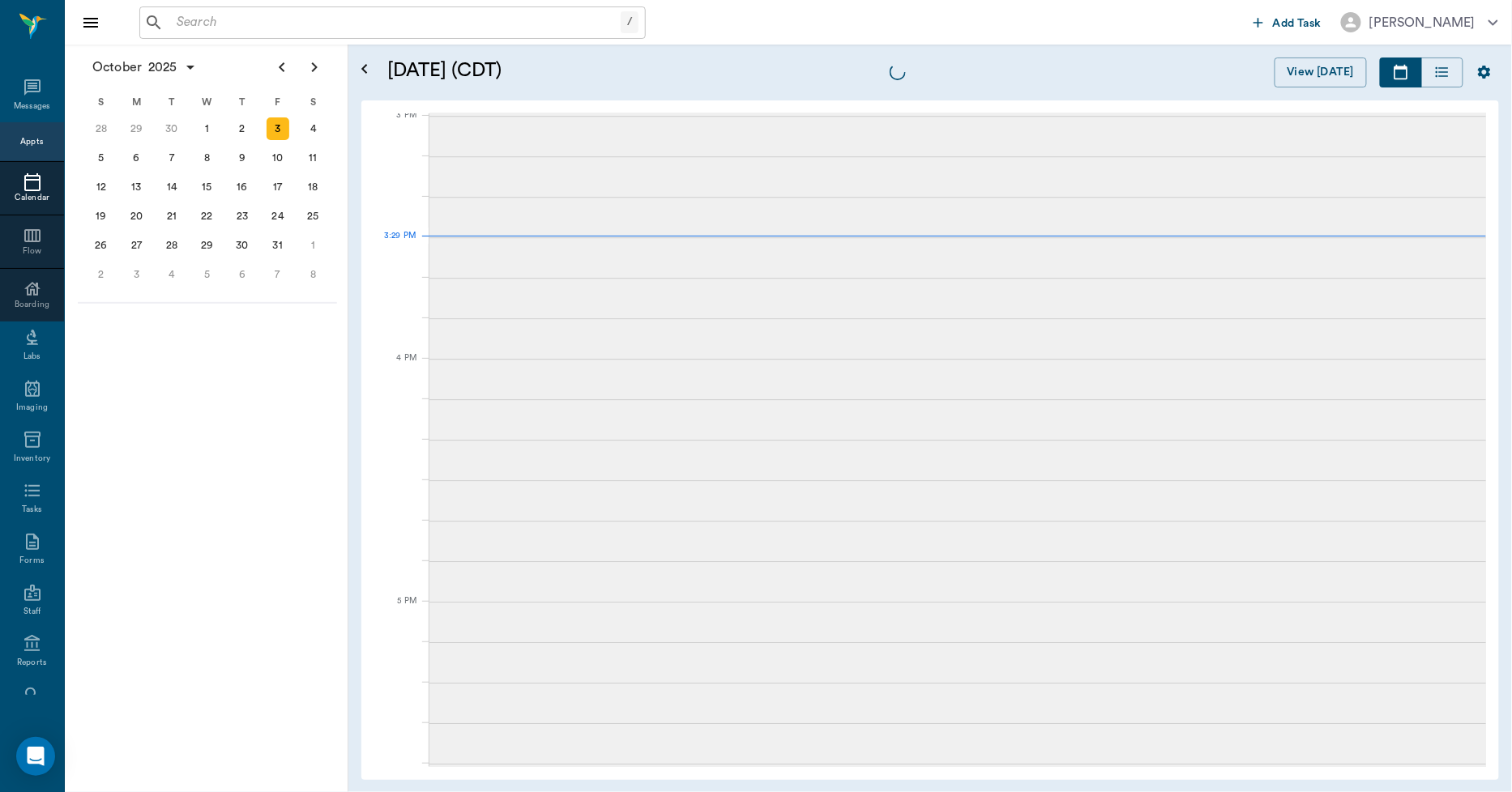
scroll to position [1703, 0]
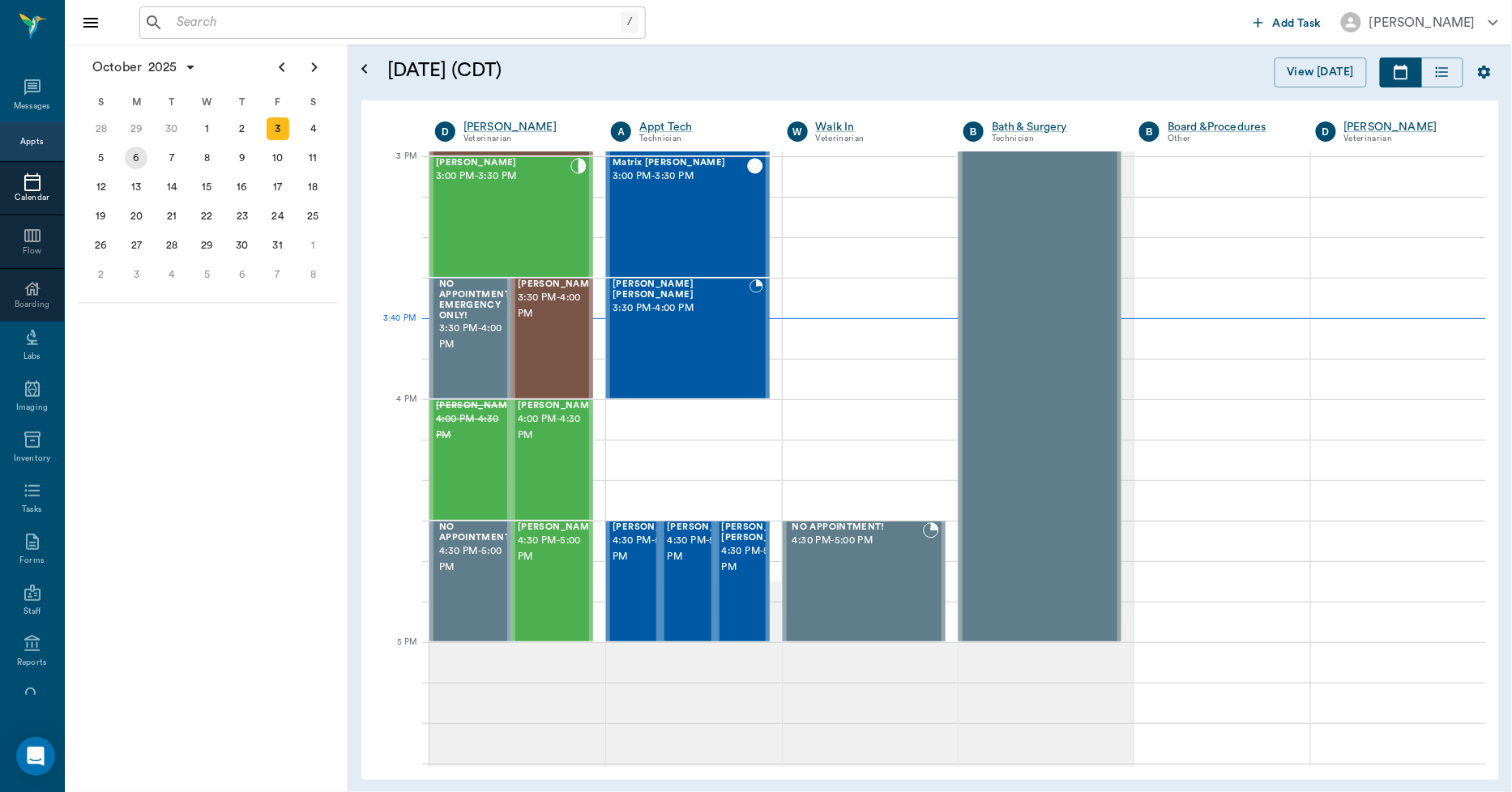
click at [137, 158] on div "6" at bounding box center [136, 157] width 23 height 23
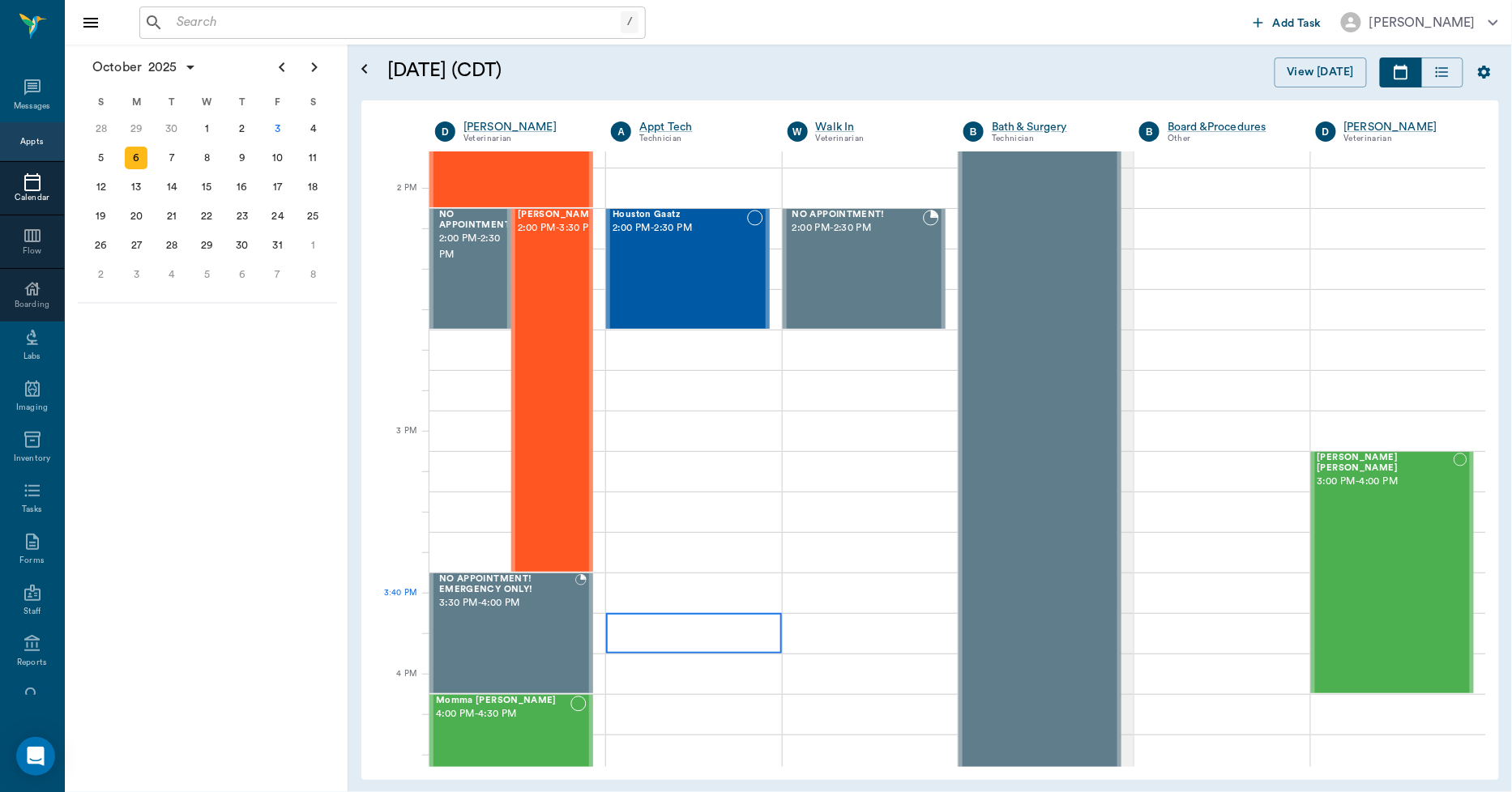
scroll to position [1440, 0]
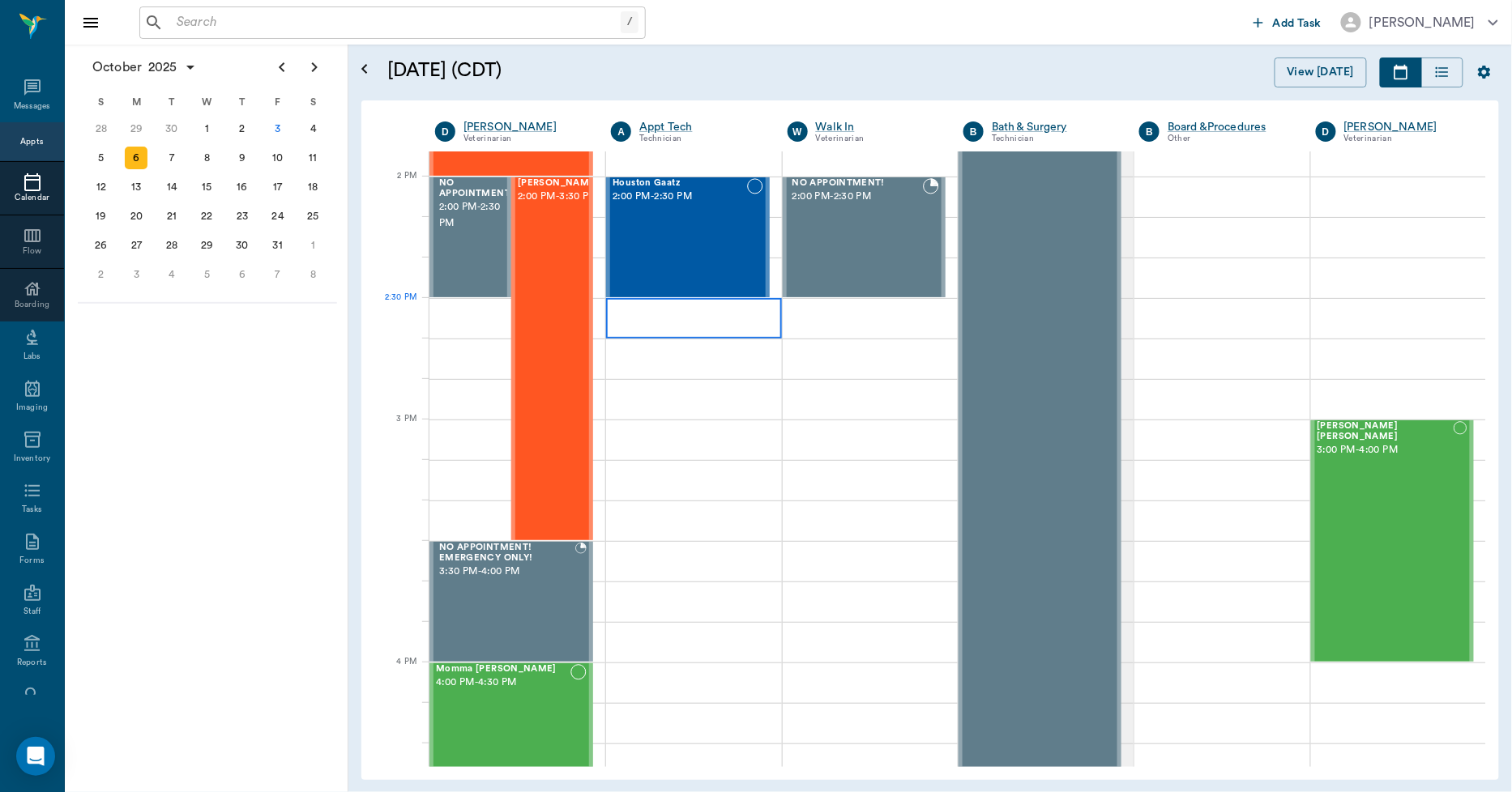
click at [726, 328] on div at bounding box center [694, 318] width 175 height 41
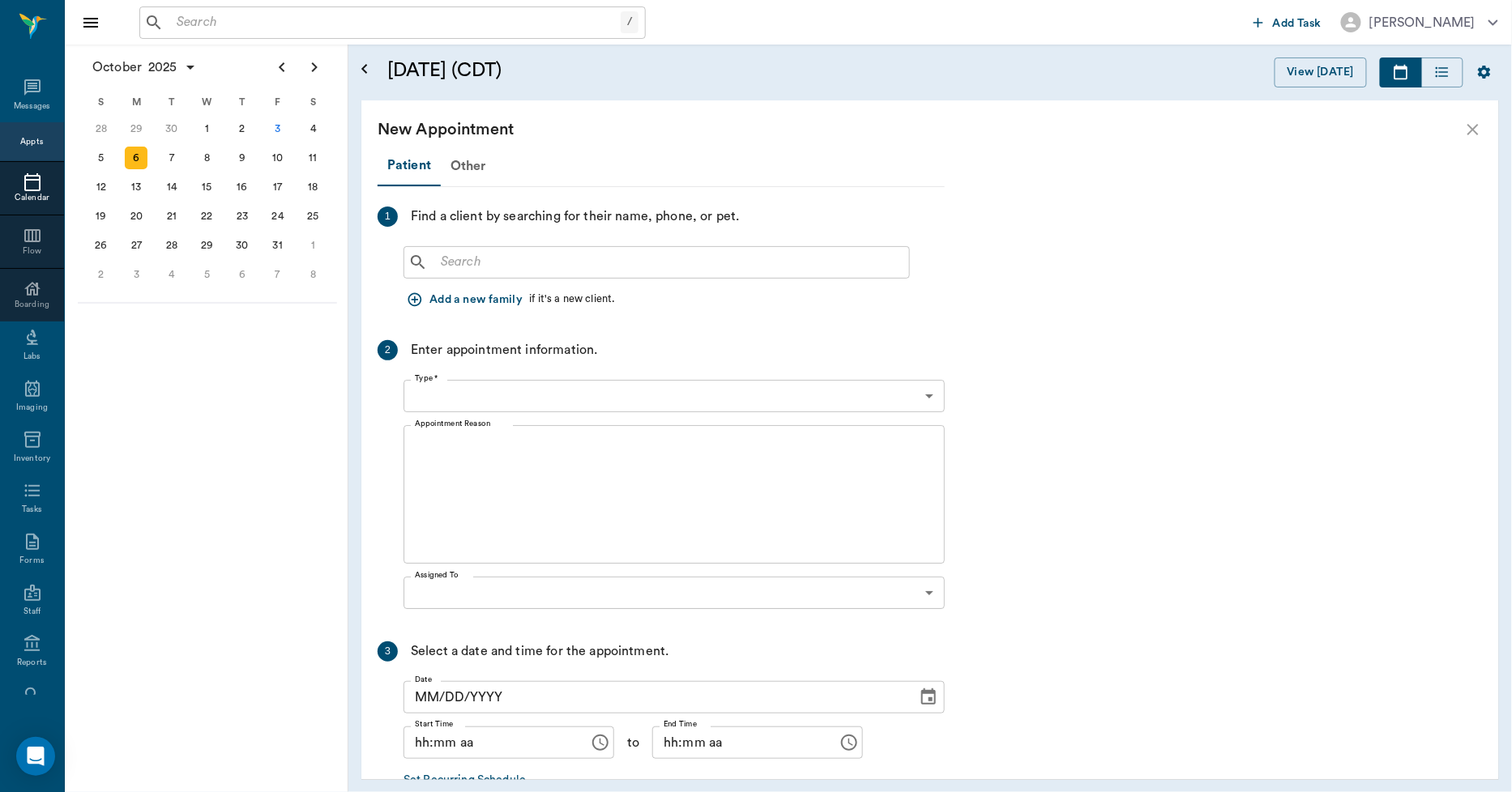
type input "[DATE]"
type input "02:30 PM"
type input "02:45 PM"
click at [416, 297] on icon "button" at bounding box center [415, 300] width 16 height 16
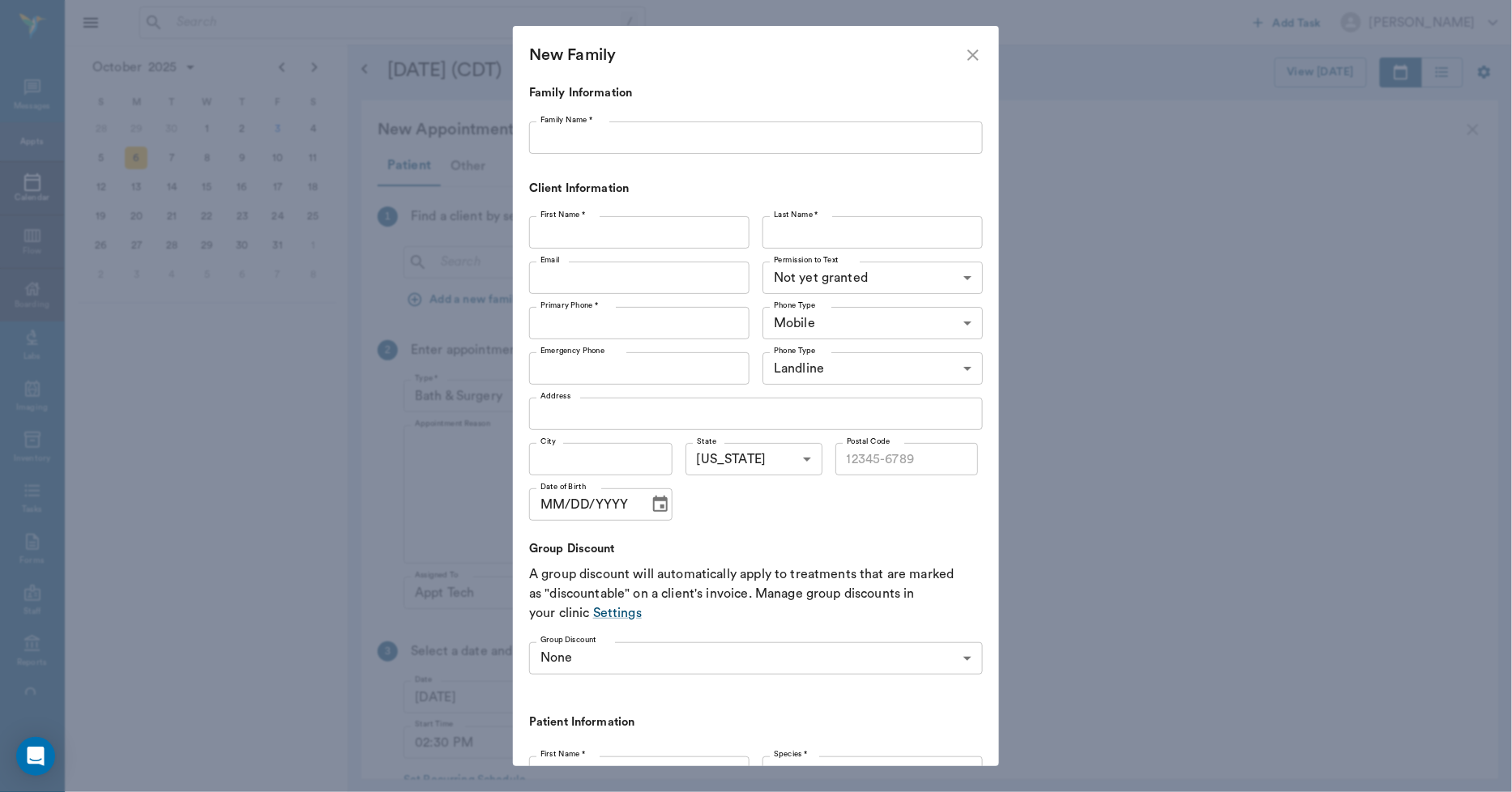
click at [563, 132] on input "Family Name *" at bounding box center [756, 137] width 454 height 33
type input "[PERSON_NAME]"
type input "Grace"
type input "v"
type input "[PERSON_NAME]"
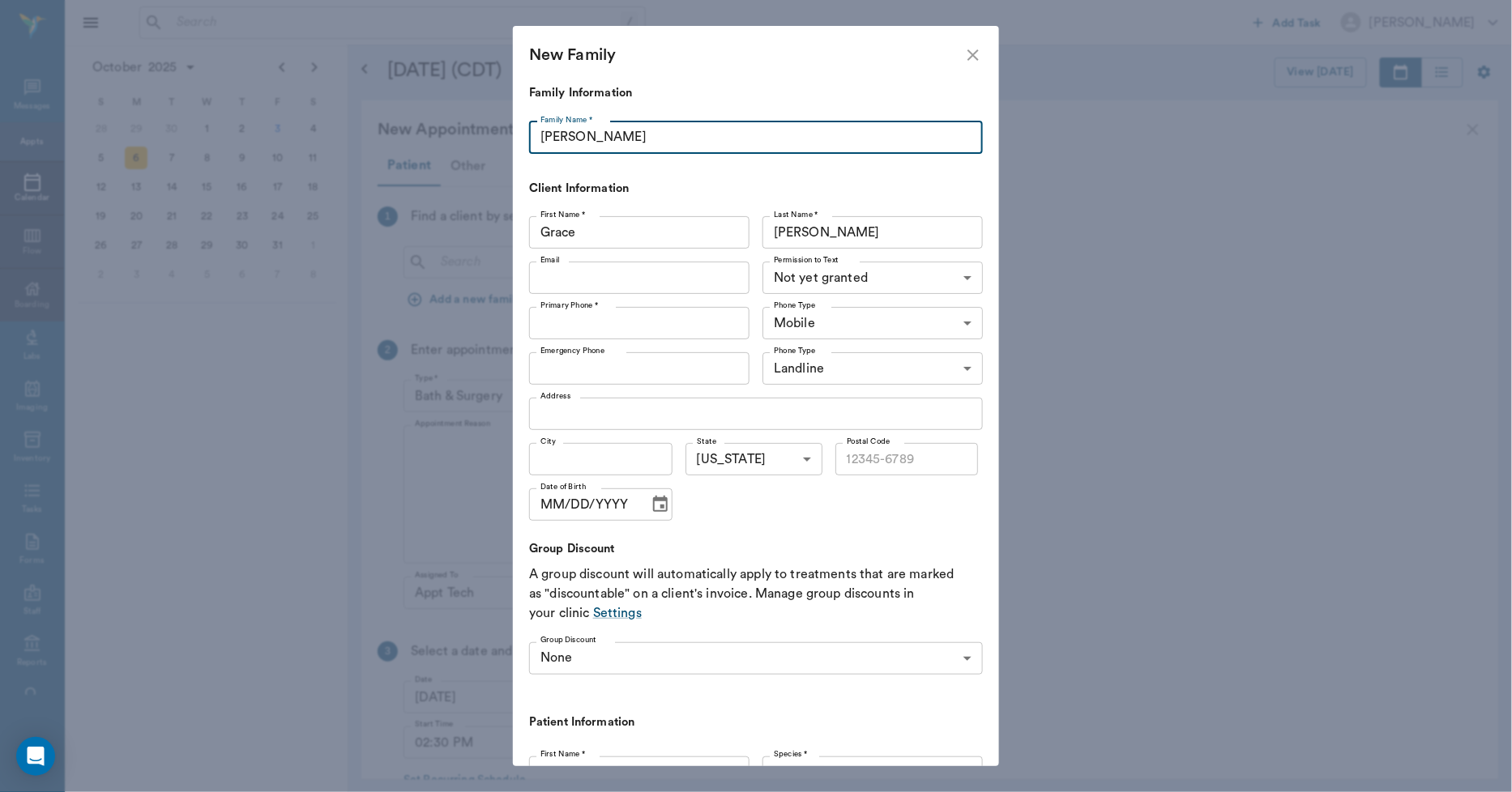
click at [616, 138] on input "[PERSON_NAME]" at bounding box center [756, 137] width 454 height 33
type input "v"
type input "[PERSON_NAME]"
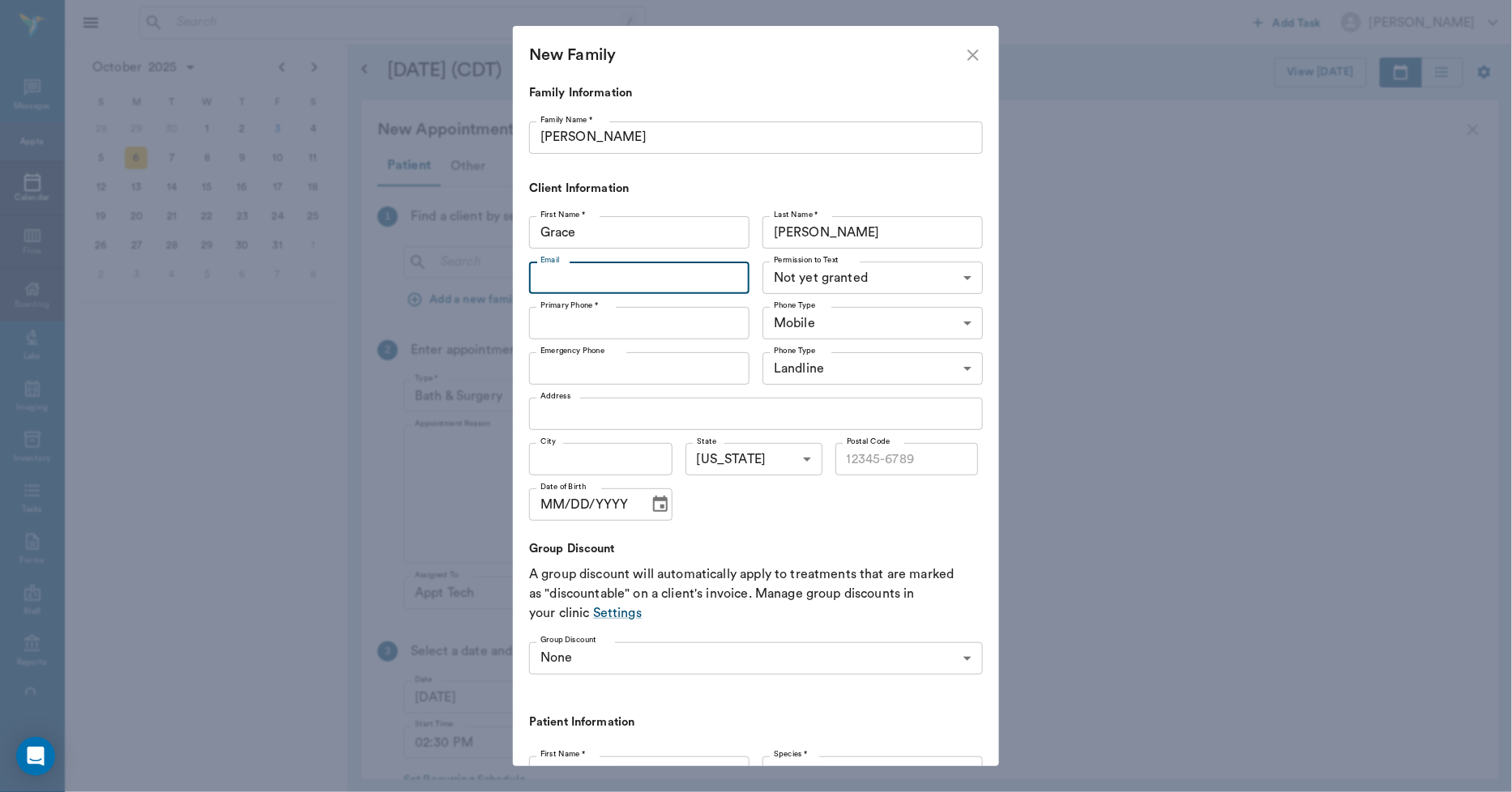
click at [683, 277] on input "Email" at bounding box center [639, 278] width 220 height 33
type input "cnk.liberty@gmail.com"
click at [818, 279] on body "/ ​ Add Task Dr. Bert Ellsworth Nectar Messages Appts Calendar Flow Boarding La…" at bounding box center [756, 396] width 1512 height 792
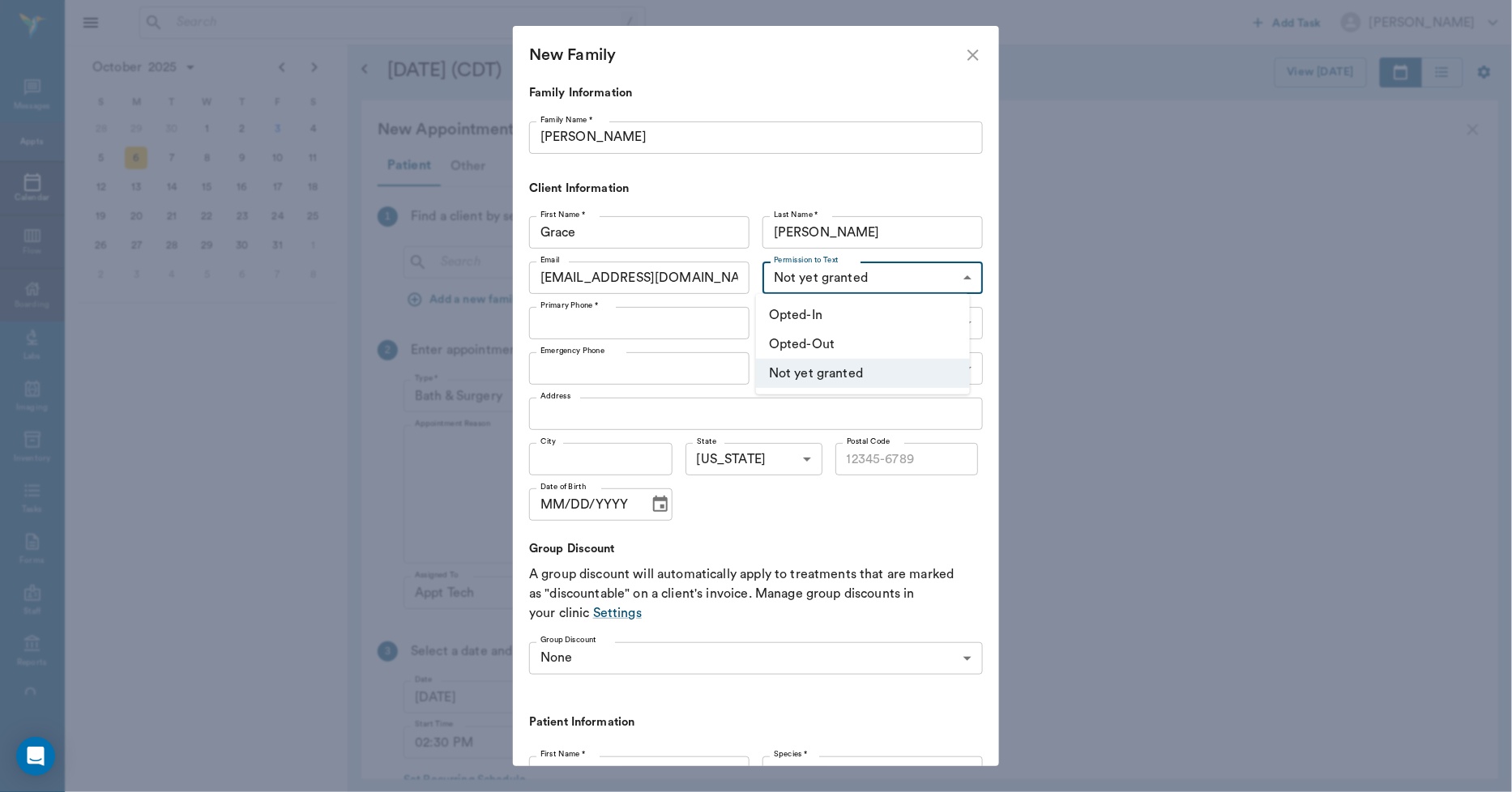
click at [811, 318] on li "Opted-In" at bounding box center [862, 315] width 214 height 29
type input "OPT_IN"
click at [669, 329] on input "Primary Phone *" at bounding box center [639, 323] width 220 height 33
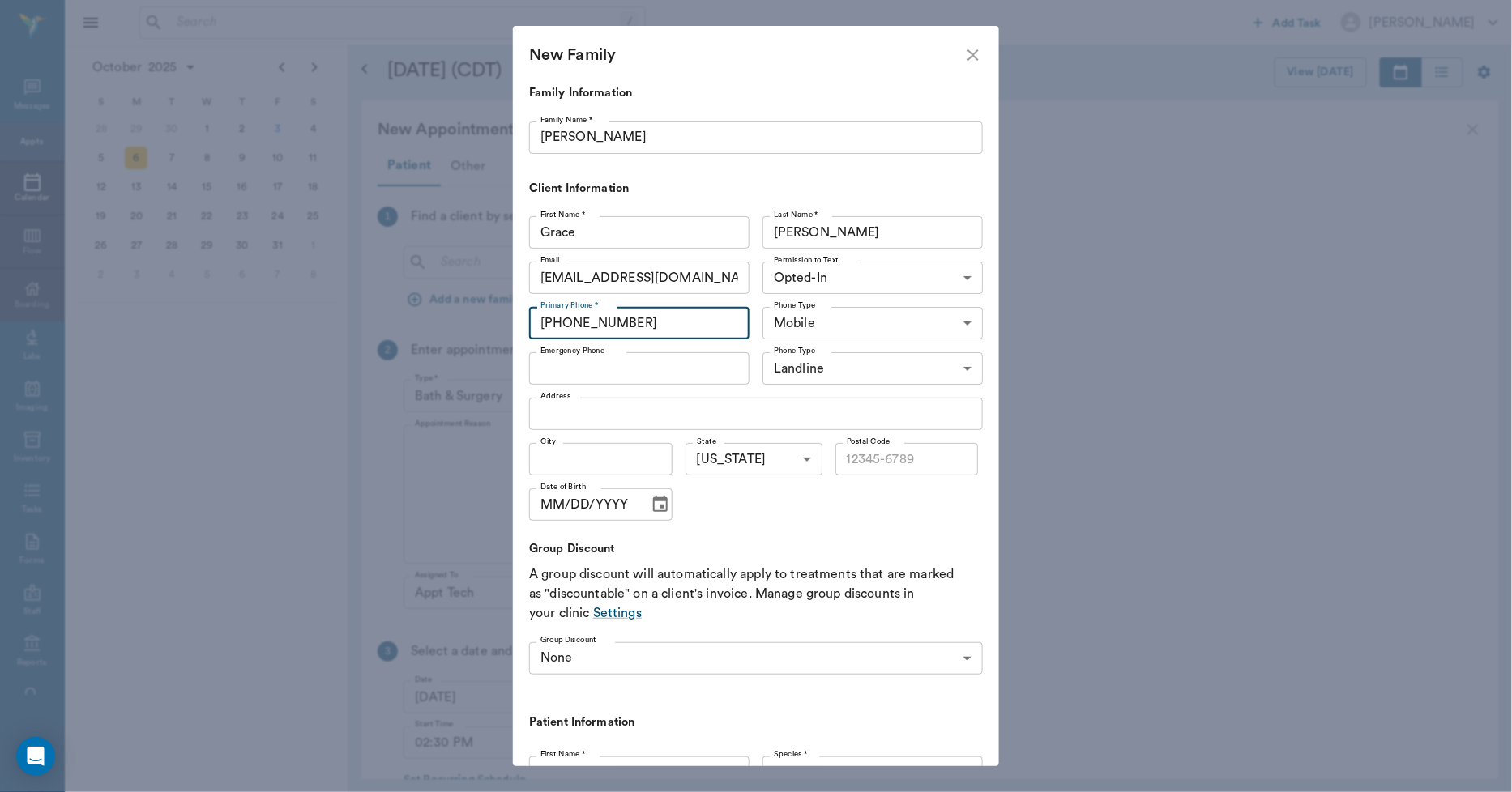
type input "(903) 590-7074"
click at [614, 414] on input "Address" at bounding box center [756, 413] width 454 height 33
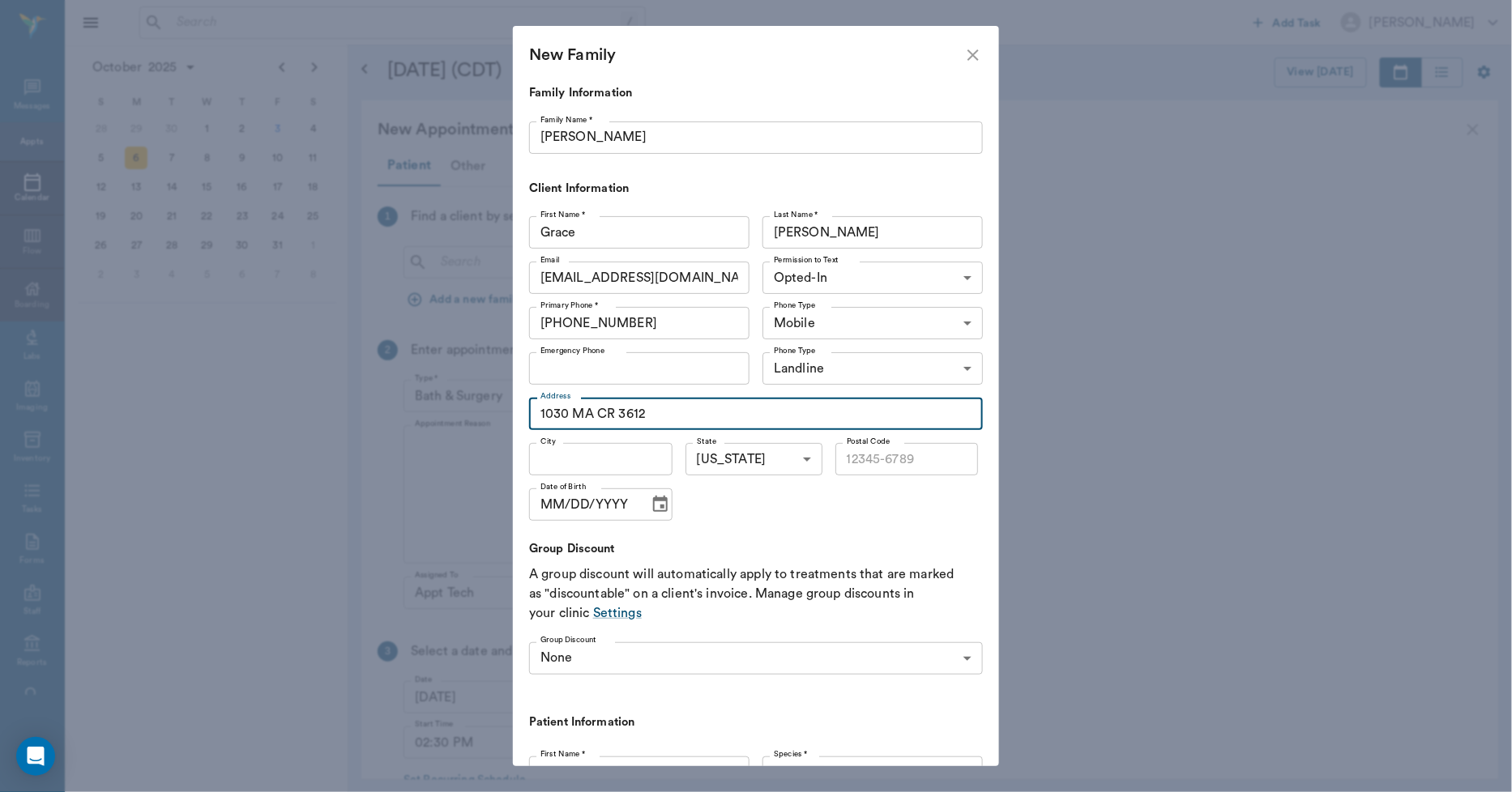
type input "1030 MA CR 3612"
click at [617, 454] on input "City" at bounding box center [601, 459] width 144 height 33
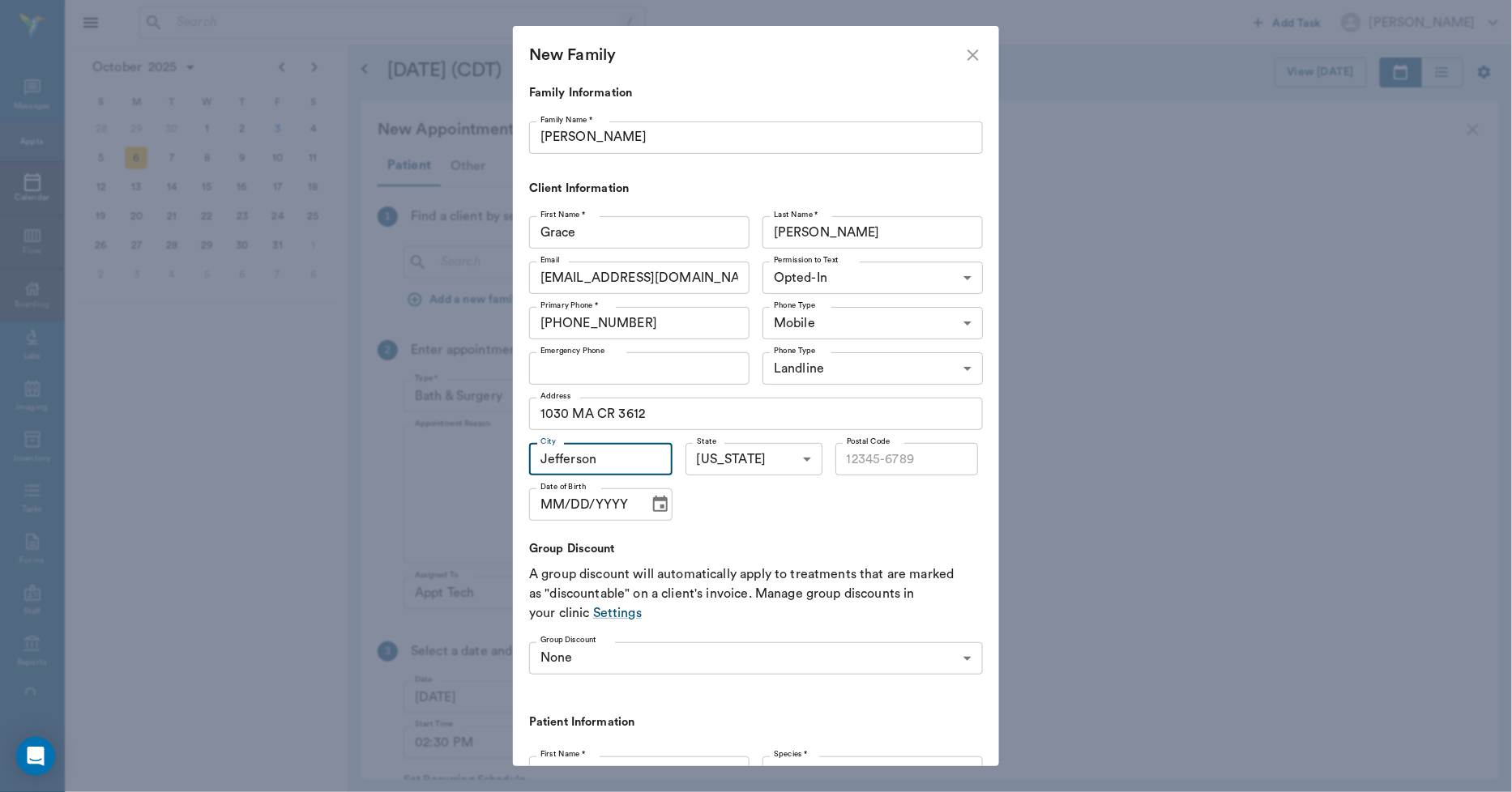
type input "Jefferson"
click at [855, 465] on input "Postal Code" at bounding box center [907, 459] width 144 height 33
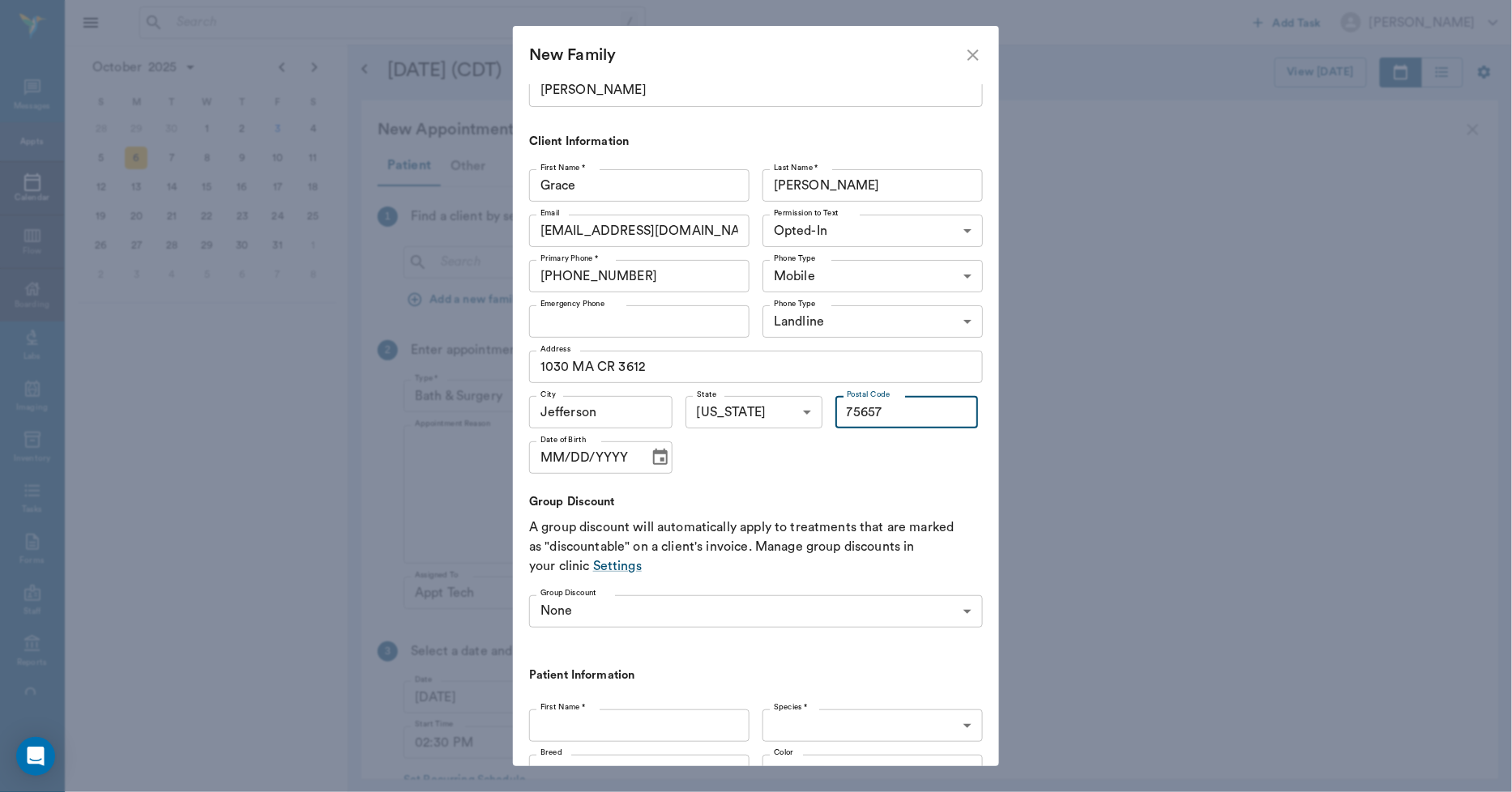
scroll to position [90, 0]
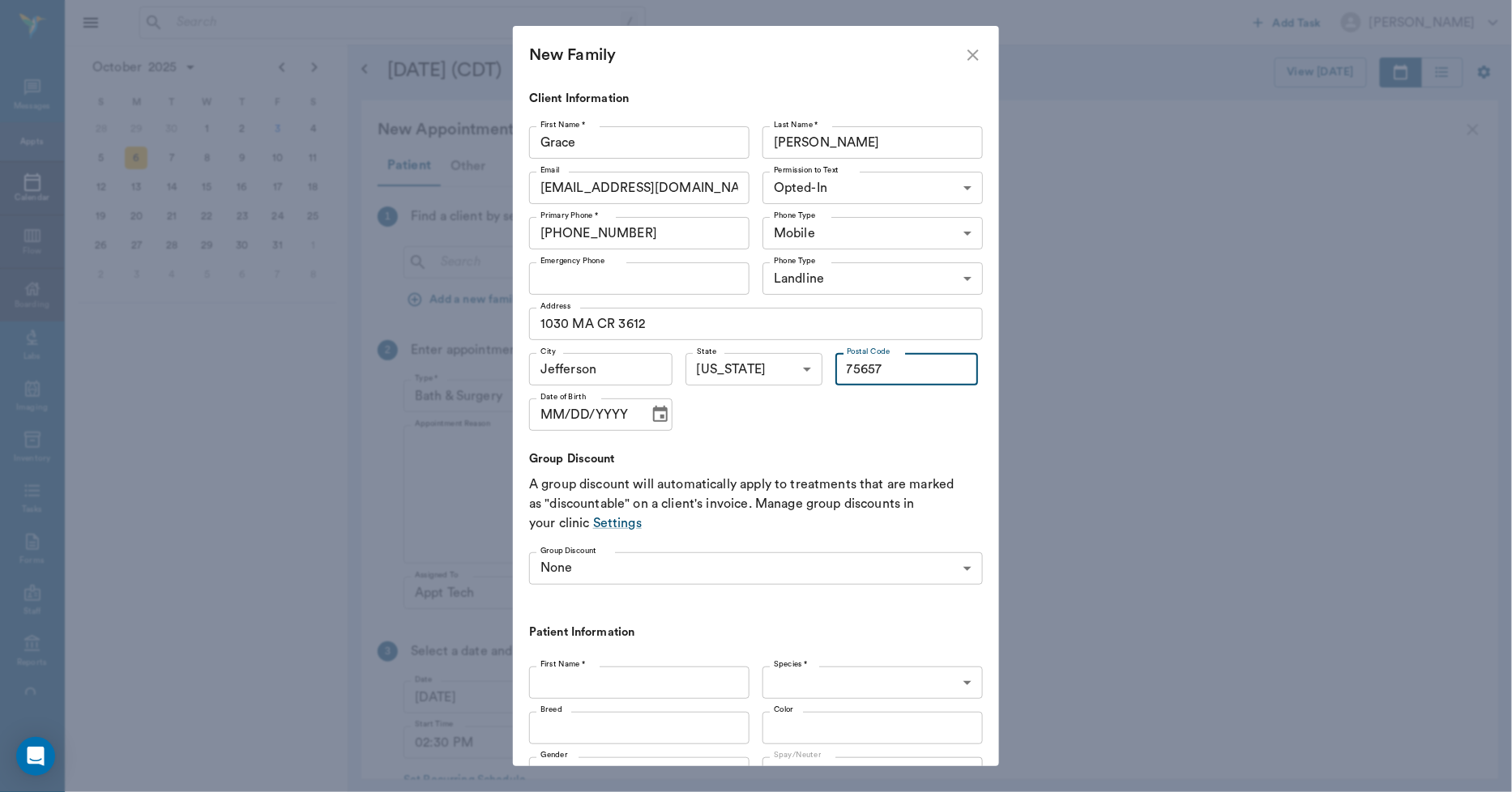
type input "75657"
click at [587, 686] on input "First Name *" at bounding box center [639, 682] width 220 height 33
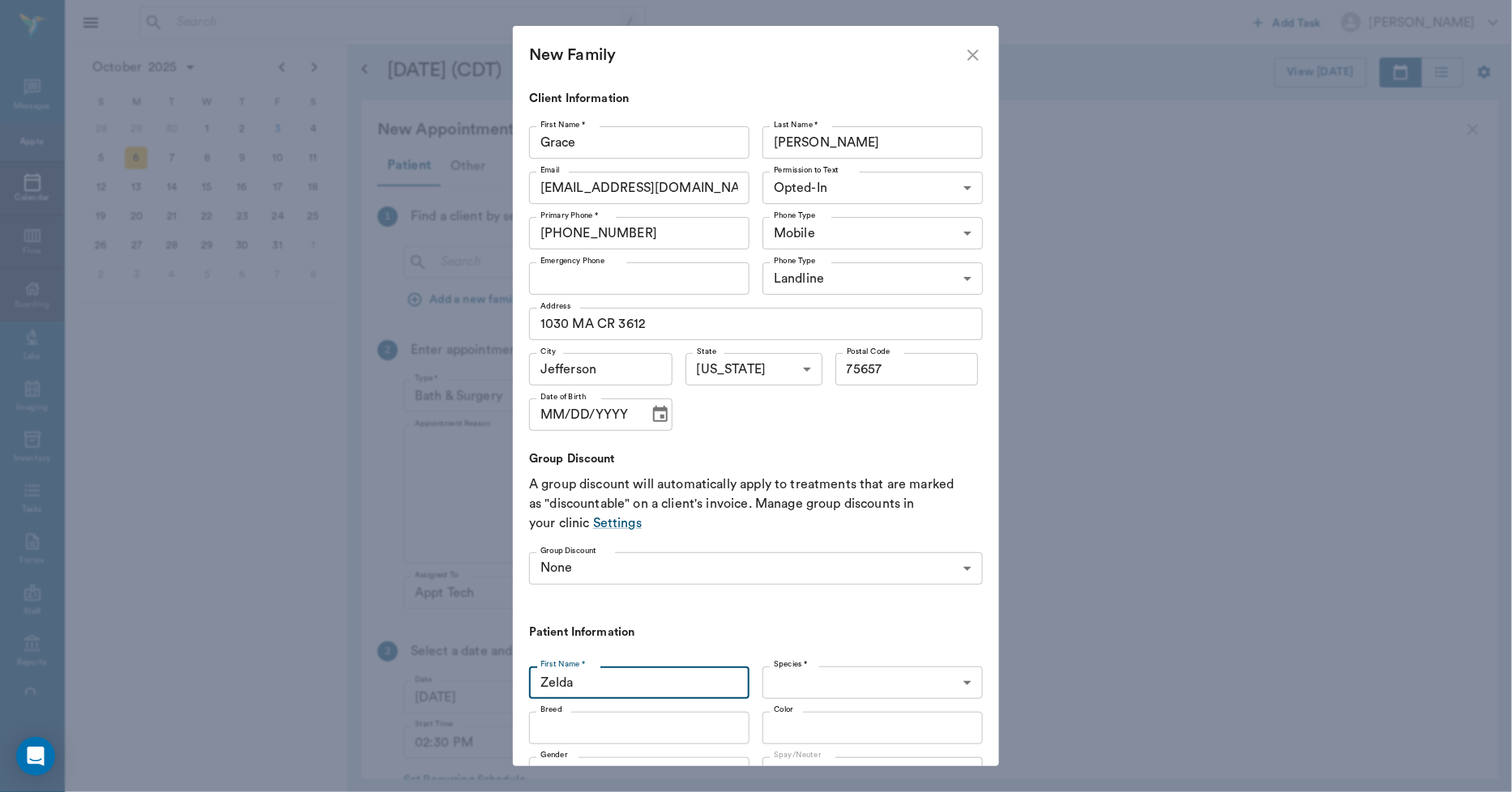
type input "Zelda"
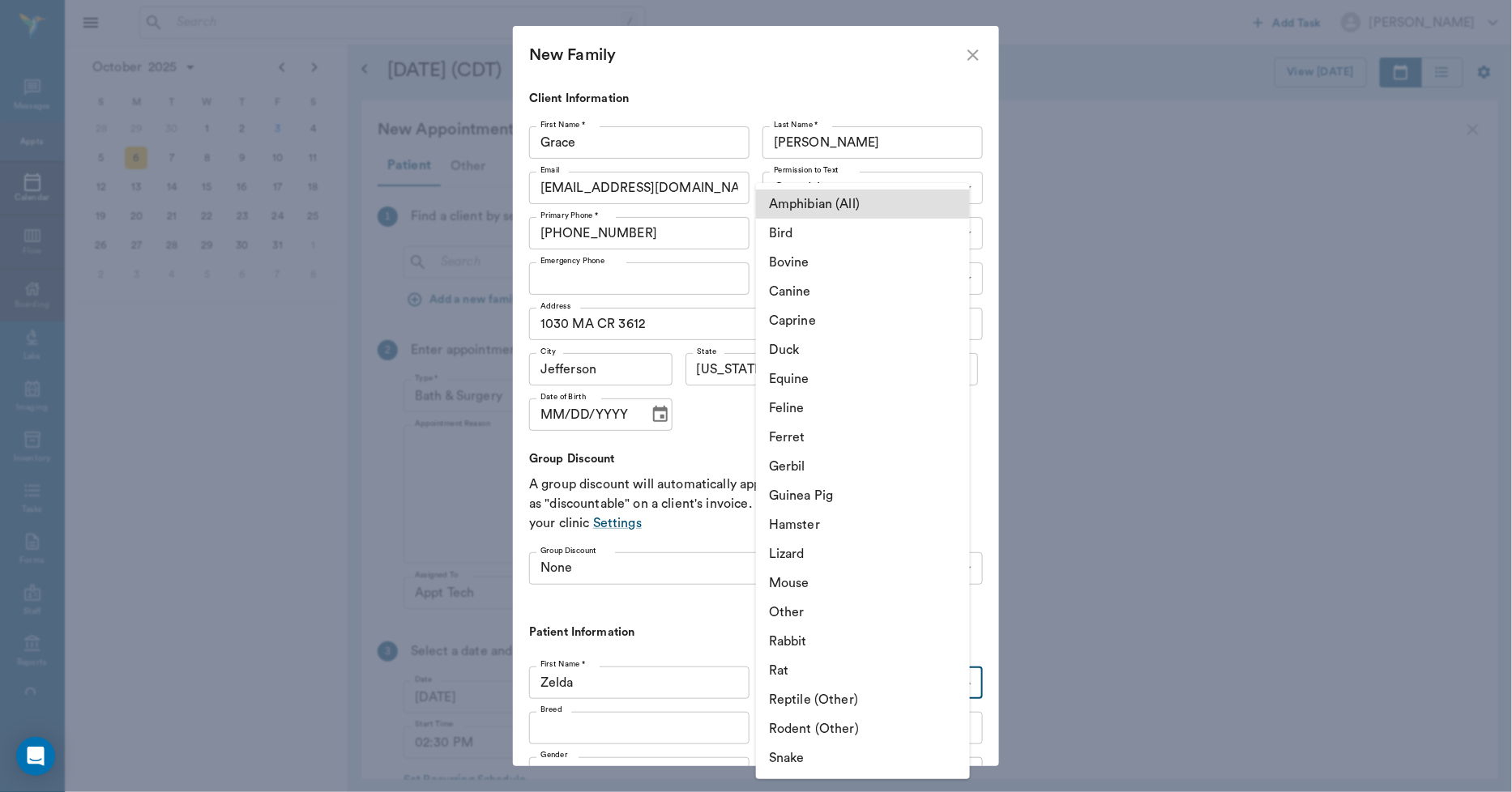
click at [811, 678] on body "/ ​ Add Task Dr. Bert Ellsworth Nectar Messages Appts Calendar Flow Boarding La…" at bounding box center [756, 396] width 1512 height 792
click at [803, 281] on li "Canine" at bounding box center [862, 291] width 214 height 29
type input "Canine"
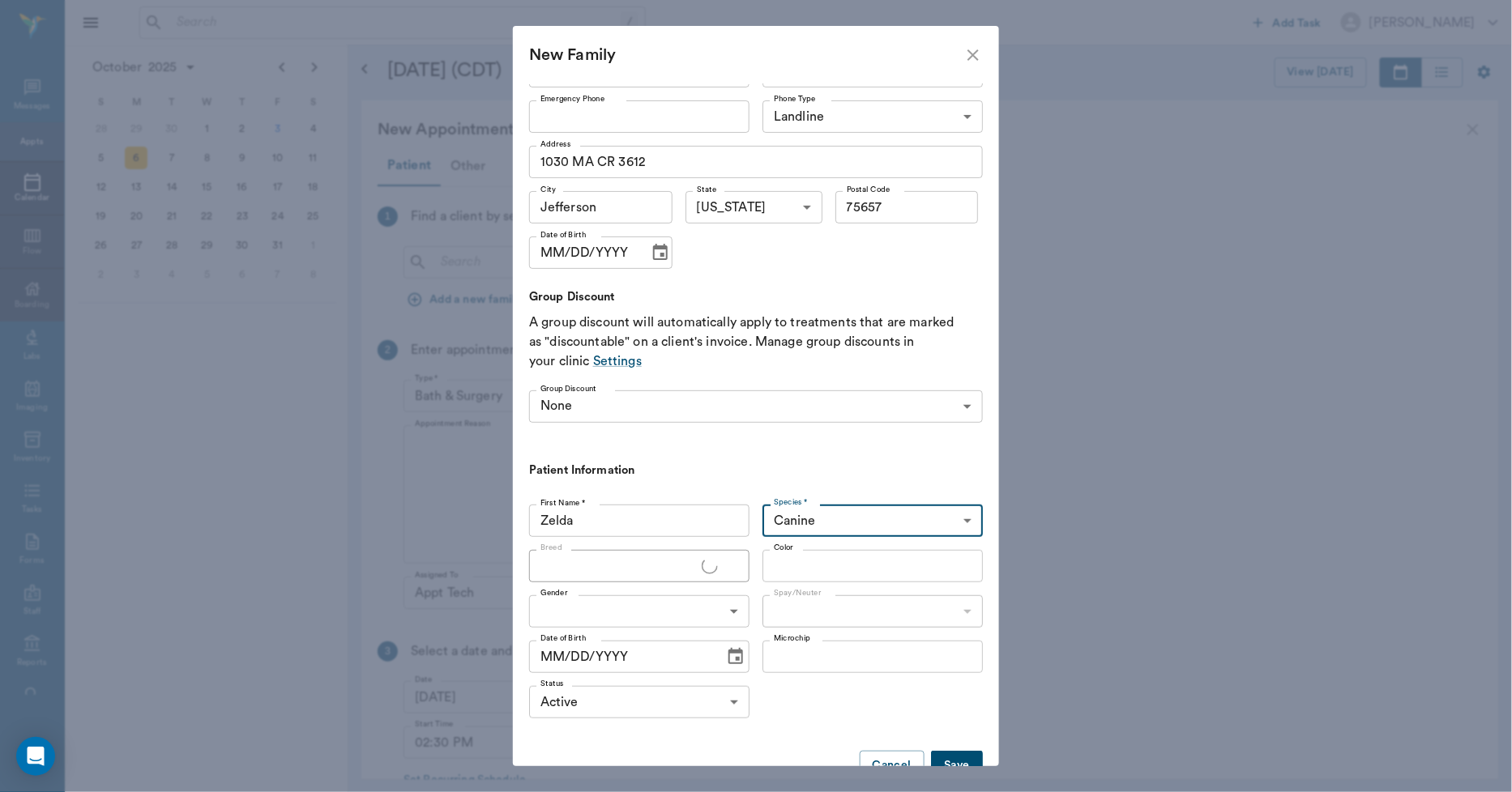
scroll to position [294, 0]
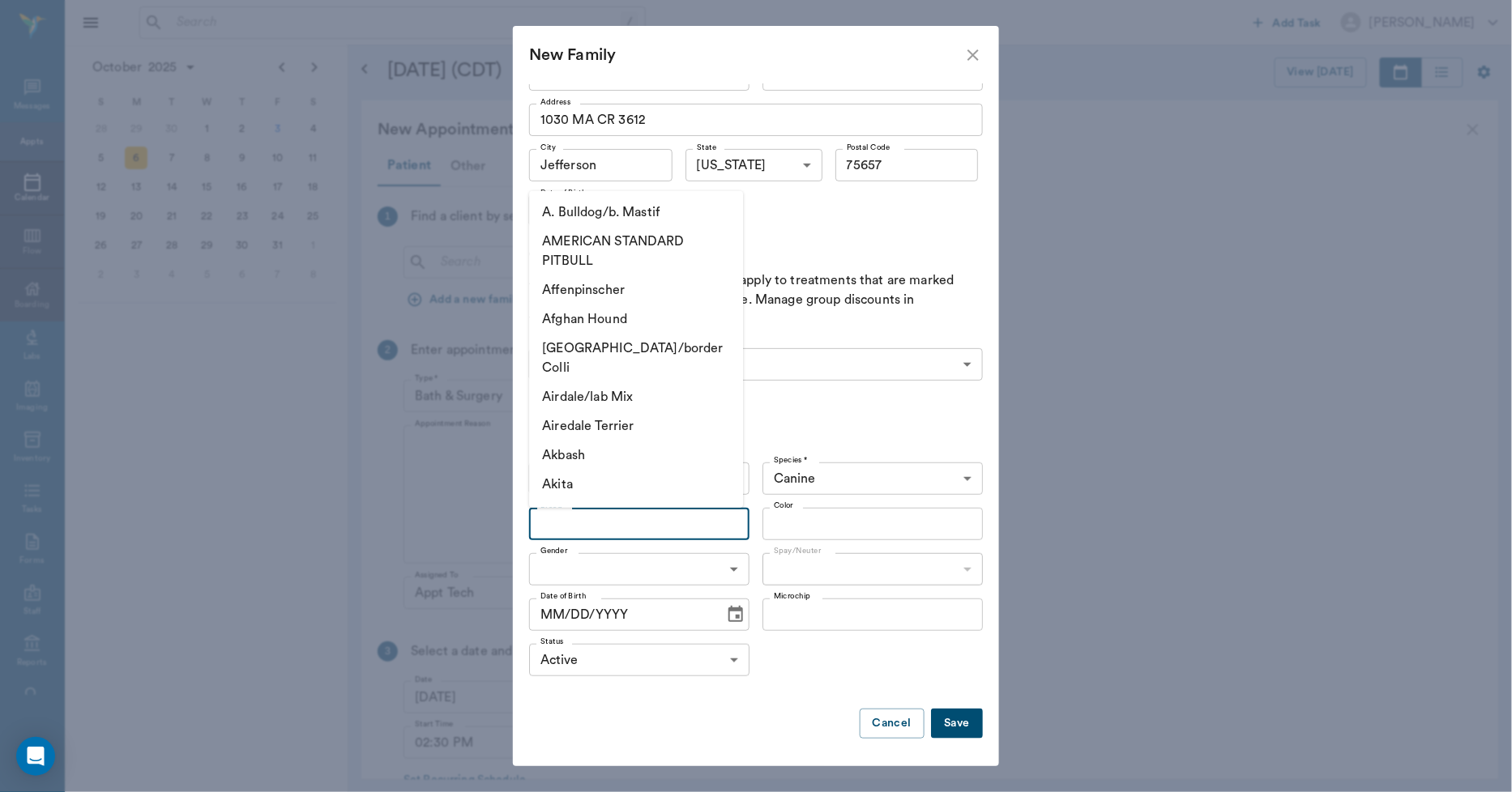
click at [649, 527] on input "Breed" at bounding box center [626, 524] width 184 height 23
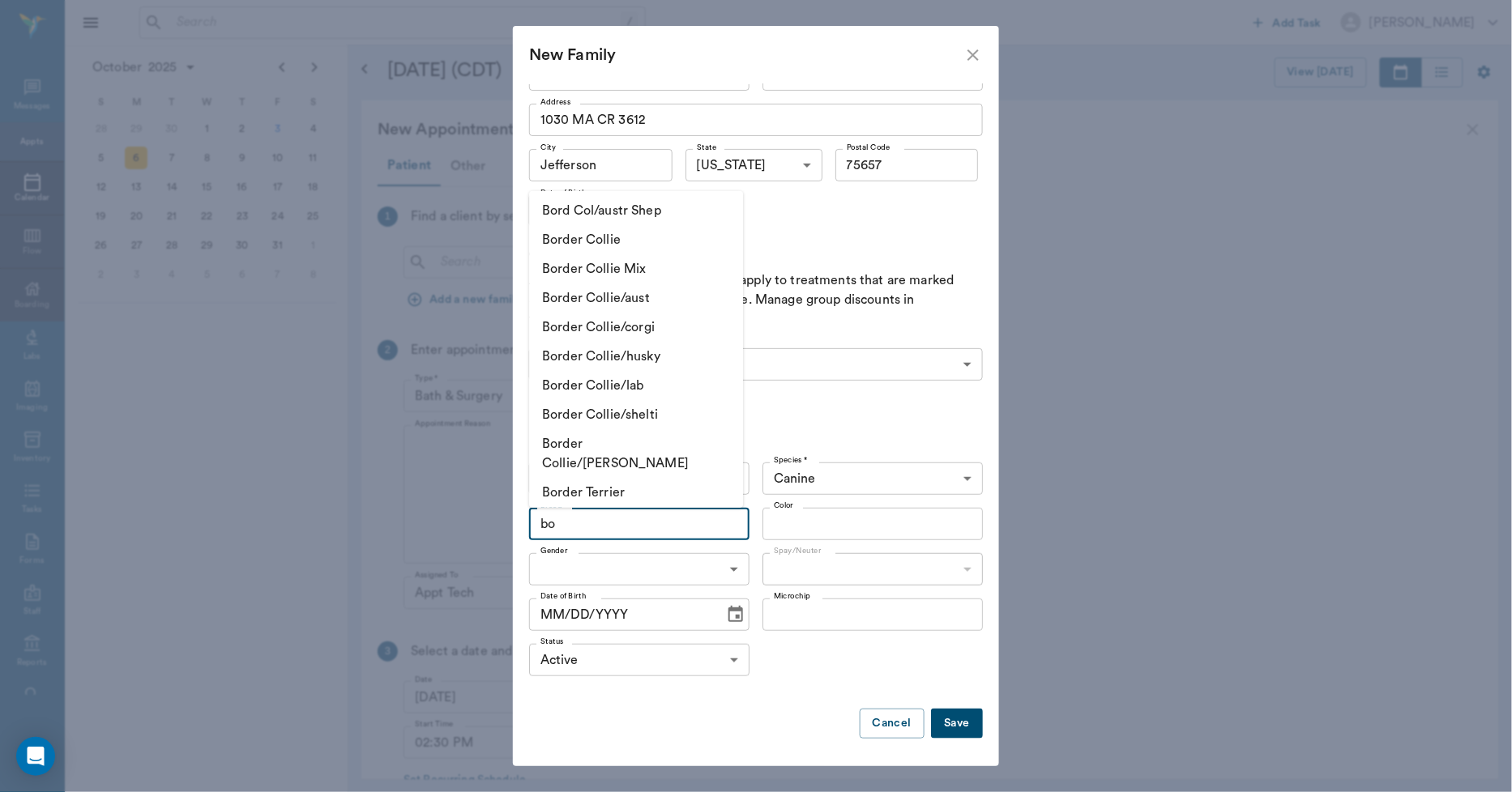
scroll to position [360, 0]
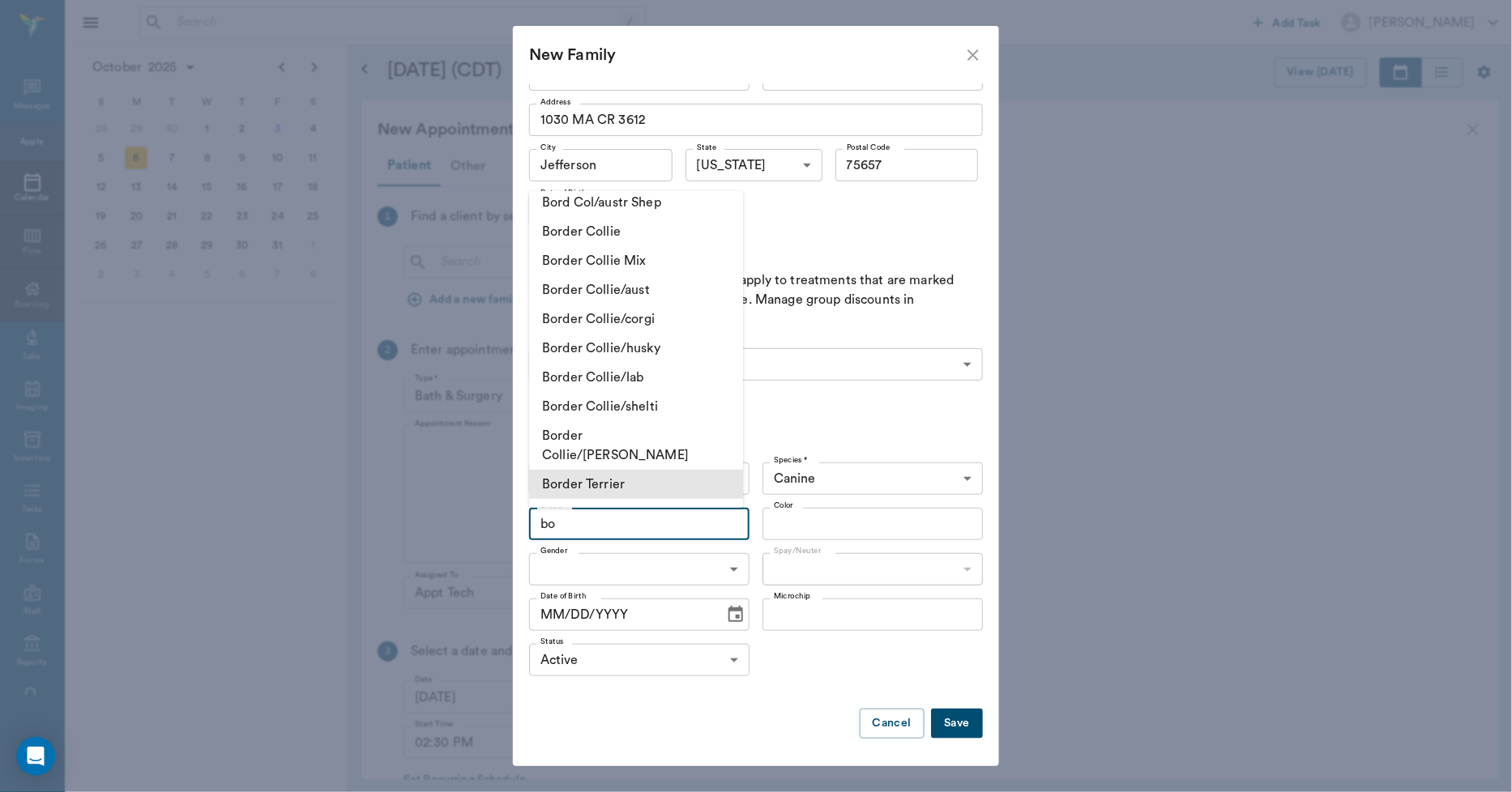
type input "b"
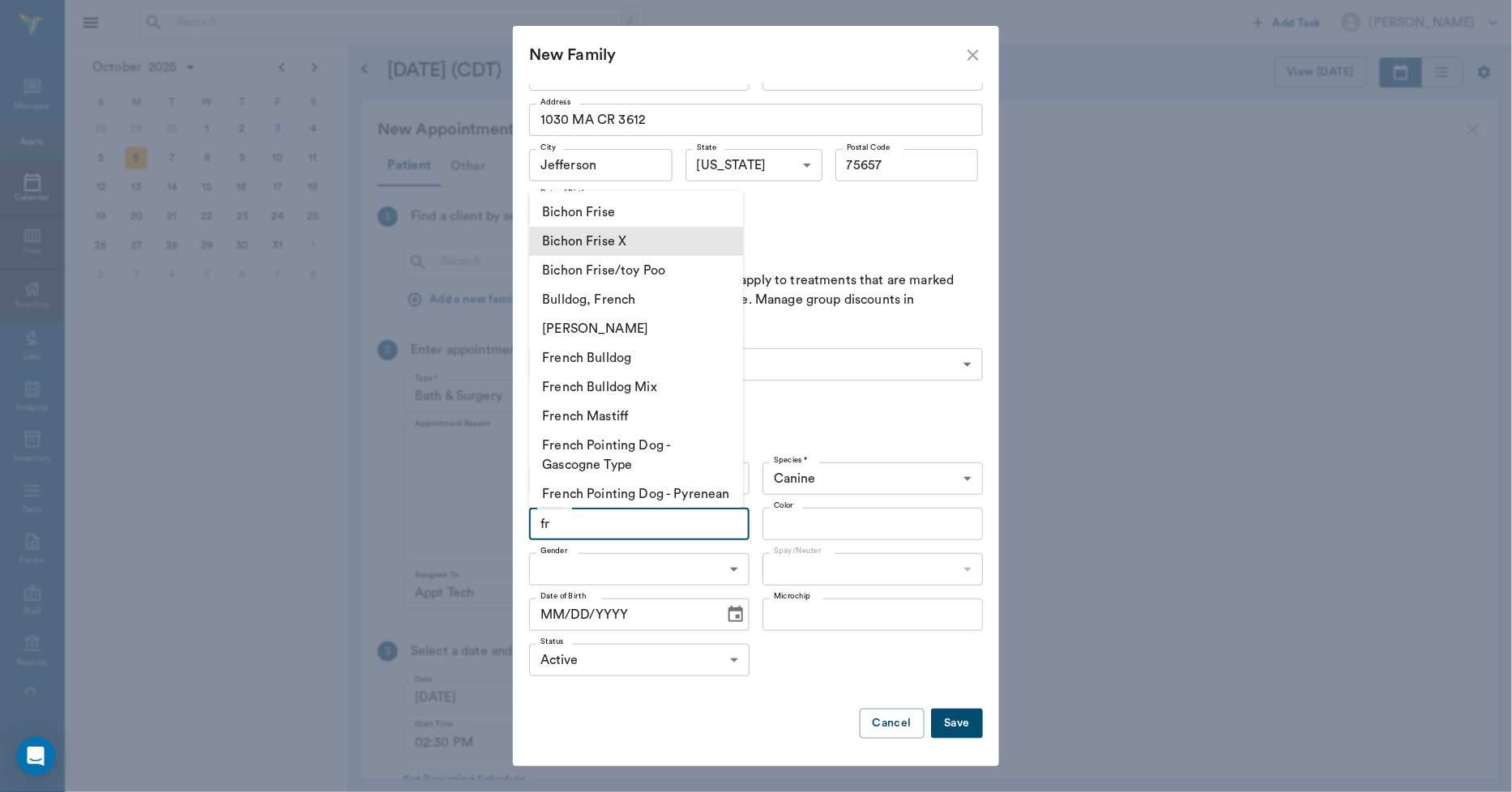
click at [626, 248] on li "Bichon Frise X" at bounding box center [636, 241] width 214 height 29
type input "Bichon Frise X"
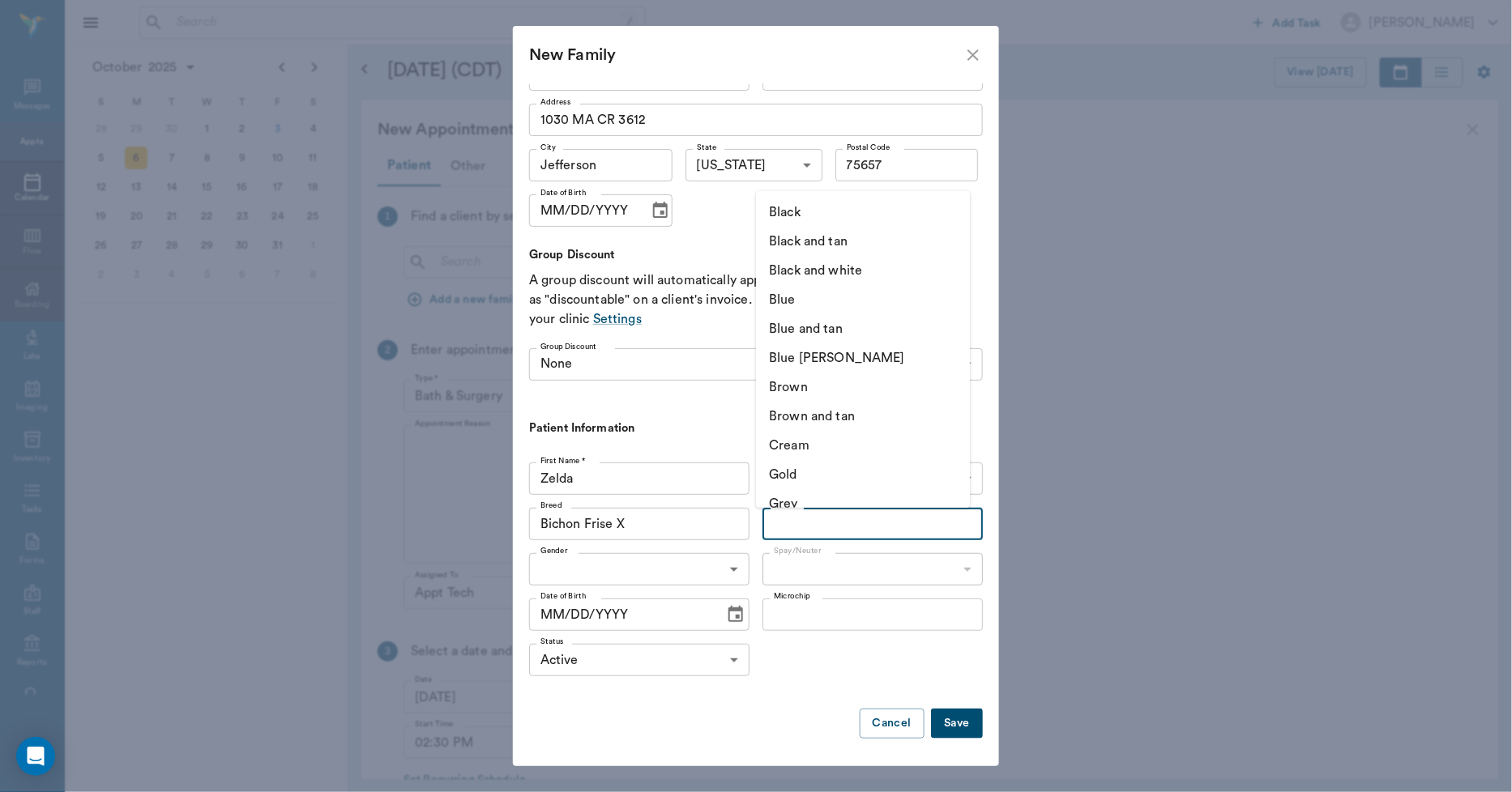
click at [797, 515] on input "Color" at bounding box center [859, 524] width 184 height 23
type input "w"
click at [805, 442] on li "Black and Red" at bounding box center [862, 444] width 214 height 29
type input "Black and Red"
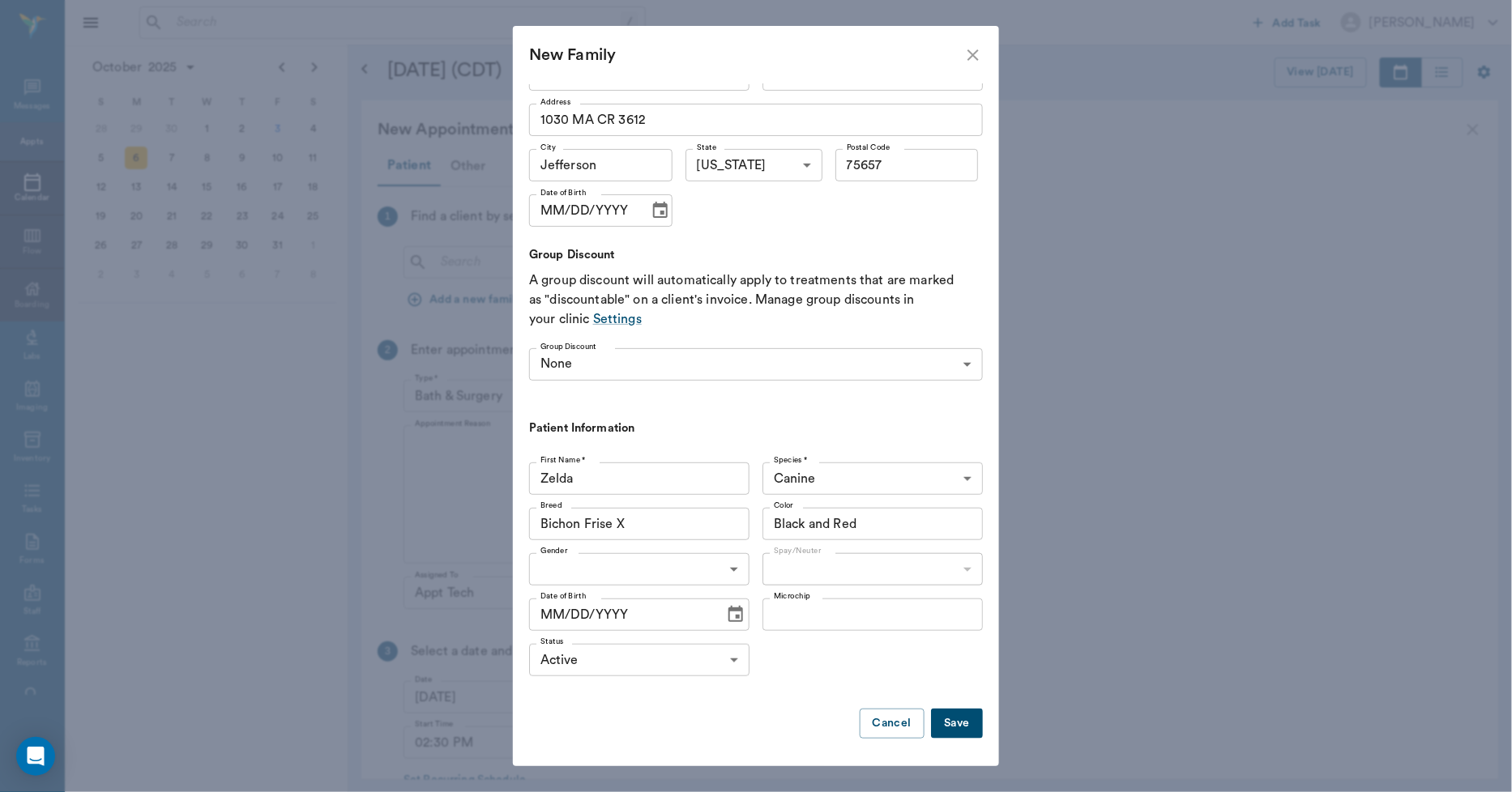
click at [665, 562] on body "/ ​ Add Task Dr. Bert Ellsworth Nectar Messages Appts Calendar Flow Boarding La…" at bounding box center [756, 396] width 1512 height 792
click at [605, 642] on li "Female" at bounding box center [636, 635] width 214 height 29
type input "FEMALE"
click at [807, 570] on body "/ ​ Add Task Dr. Bert Ellsworth Nectar Messages Appts Calendar Flow Boarding La…" at bounding box center [756, 396] width 1512 height 792
click at [816, 632] on li "Not spayed" at bounding box center [862, 635] width 214 height 29
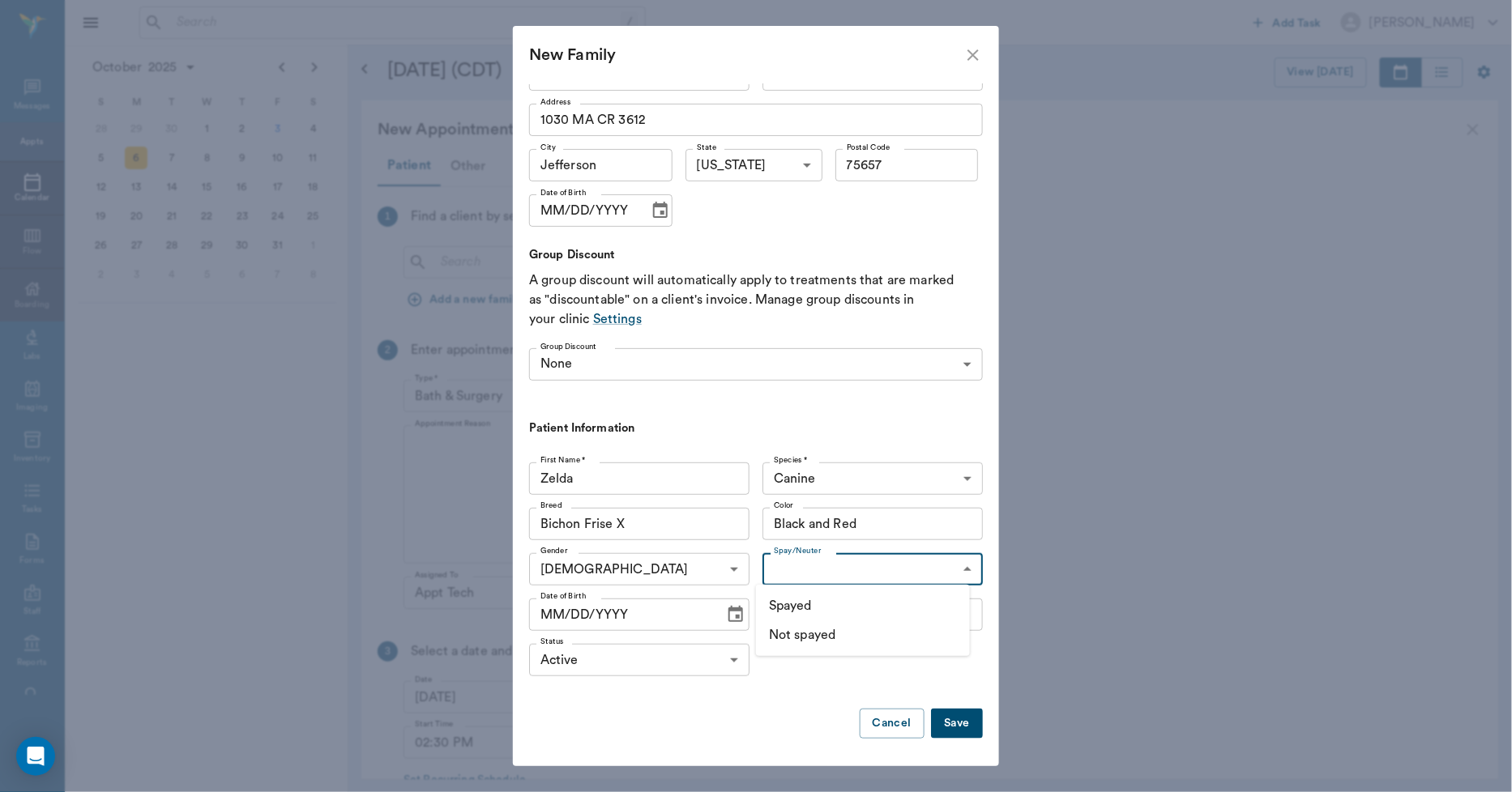
type input "false"
click at [729, 608] on icon "Choose date" at bounding box center [736, 614] width 15 height 16
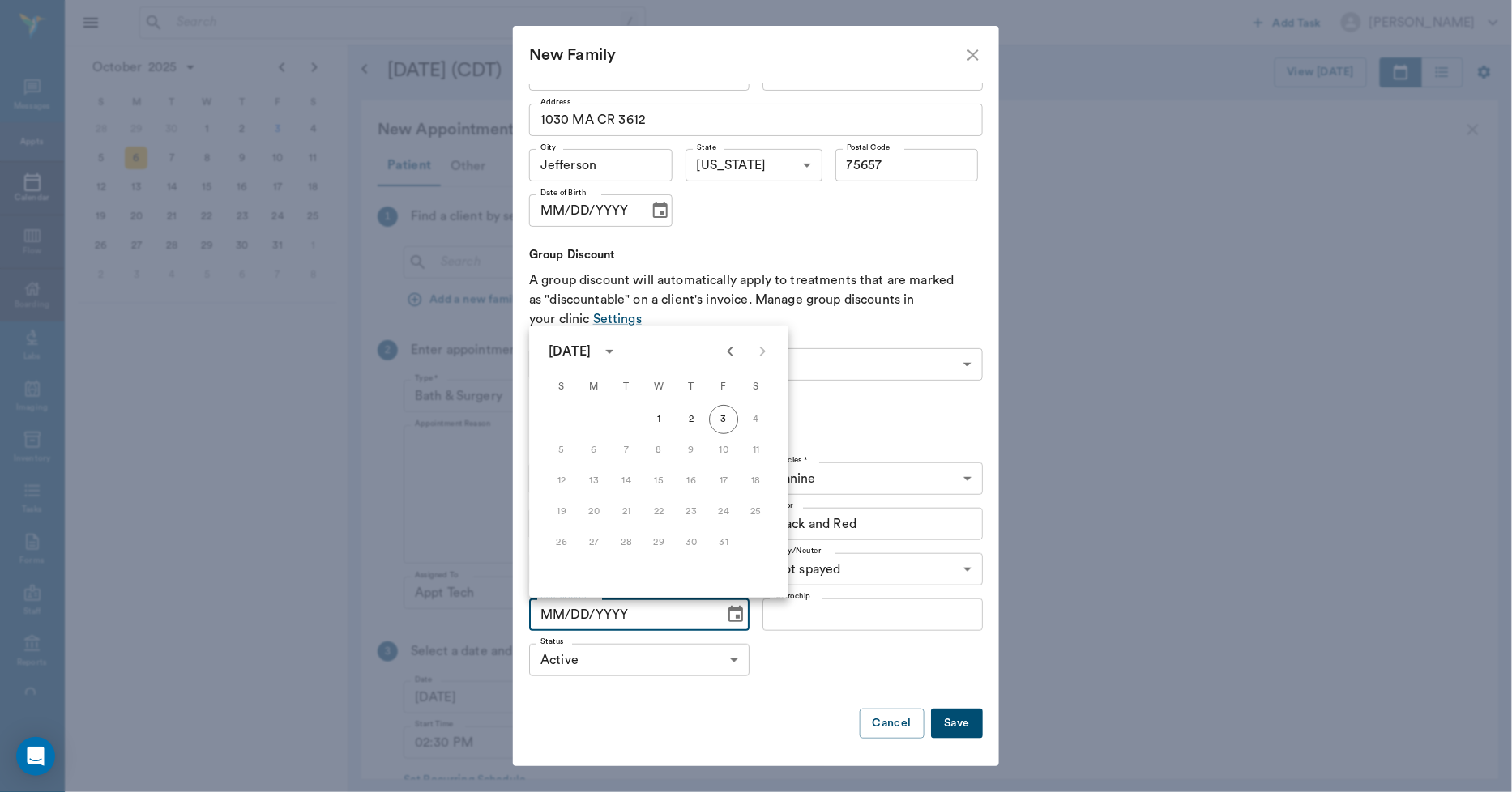
click at [548, 613] on input "MM/DD/YYYY" at bounding box center [621, 615] width 184 height 33
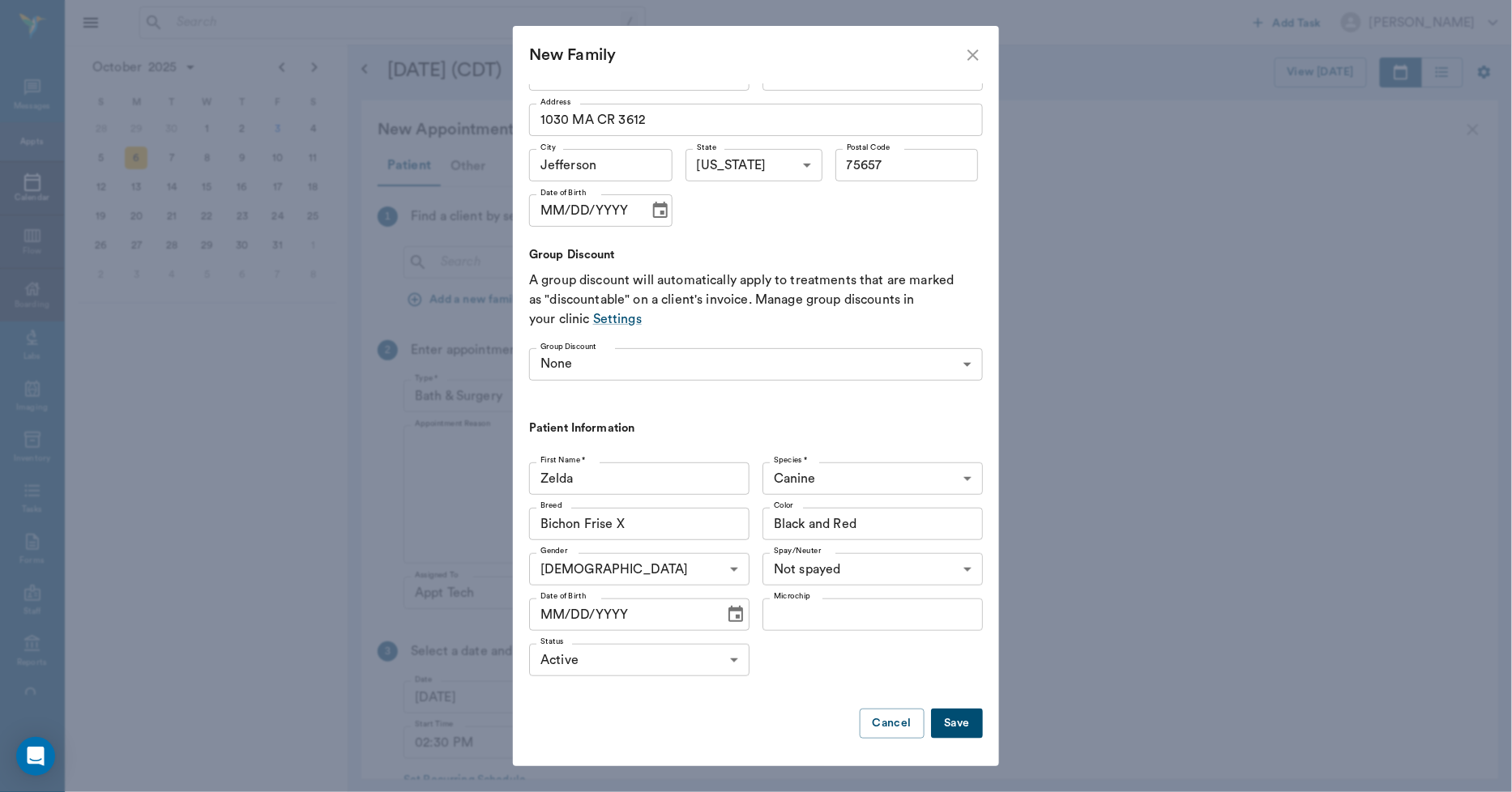
click at [548, 611] on input "MM/DD/YYYY" at bounding box center [621, 615] width 184 height 33
click at [548, 610] on input "MM/DD/YYYY" at bounding box center [621, 615] width 184 height 33
click at [557, 606] on input "MM/DD/YYYY" at bounding box center [621, 615] width 184 height 33
drag, startPoint x: 651, startPoint y: 609, endPoint x: 539, endPoint y: 621, distance: 112.6
click at [539, 621] on input "MM/DD/YYYY" at bounding box center [621, 615] width 184 height 33
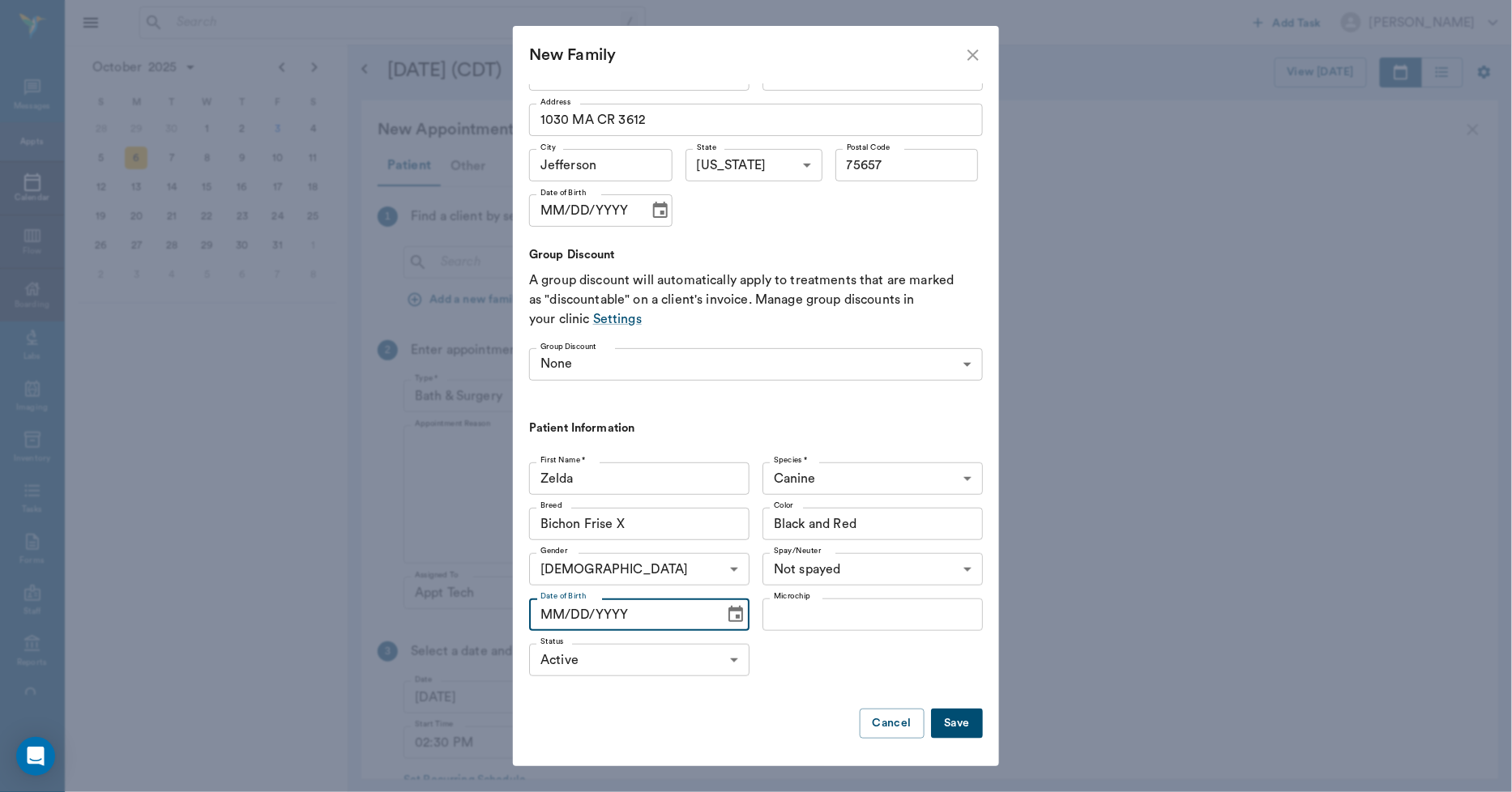
click at [552, 622] on input "MM/DD/YYYY" at bounding box center [621, 615] width 184 height 33
click at [560, 617] on input "MM/DD/YYYY" at bounding box center [621, 615] width 184 height 33
drag, startPoint x: 627, startPoint y: 611, endPoint x: 509, endPoint y: 620, distance: 118.3
click at [509, 620] on div "New Family Family Information Family Name * Vaughan Family Name * Client Inform…" at bounding box center [756, 396] width 1512 height 792
type input "07/15/2025"
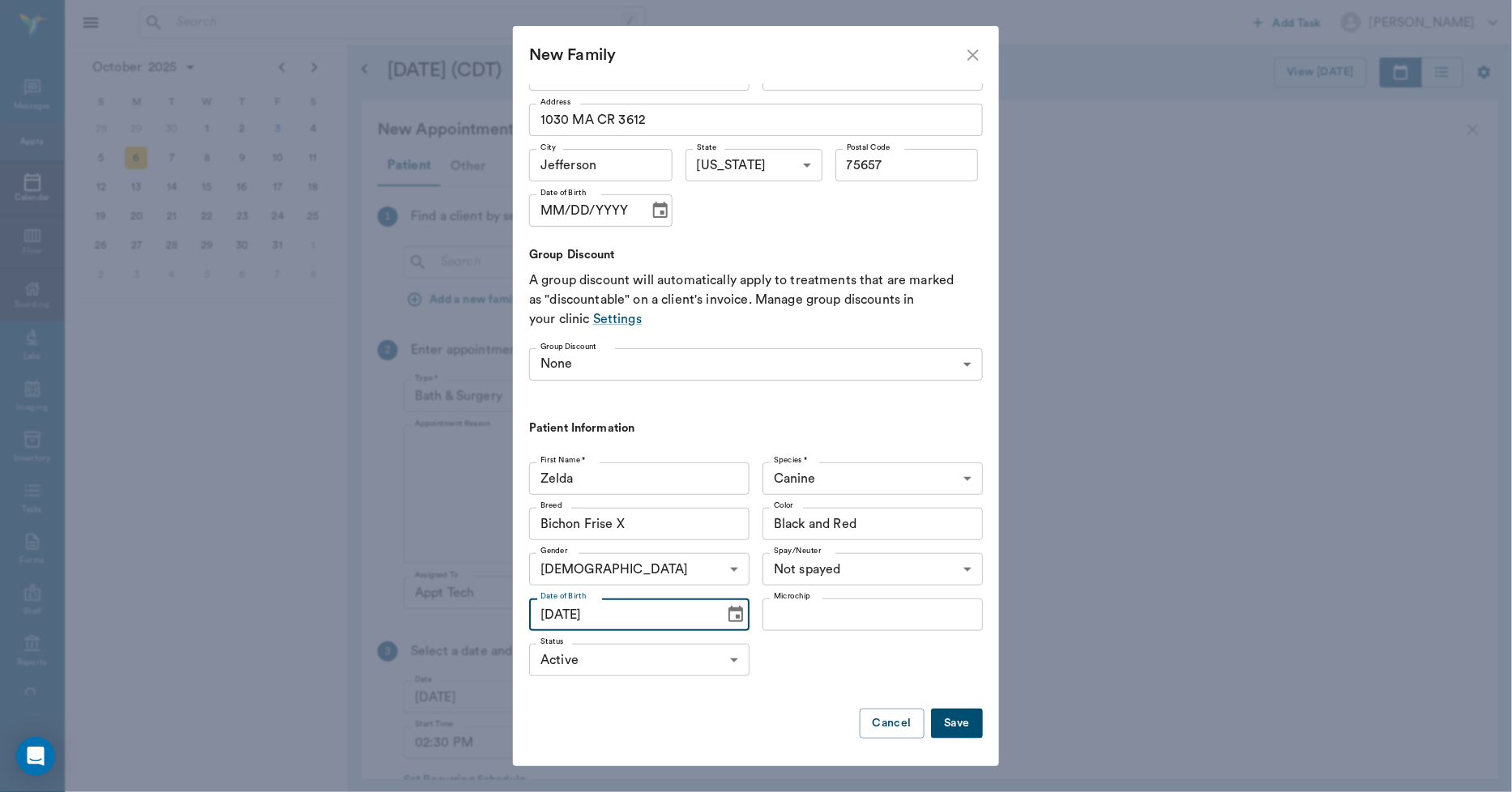
click at [666, 513] on input "Bichon Frise X" at bounding box center [615, 524] width 162 height 23
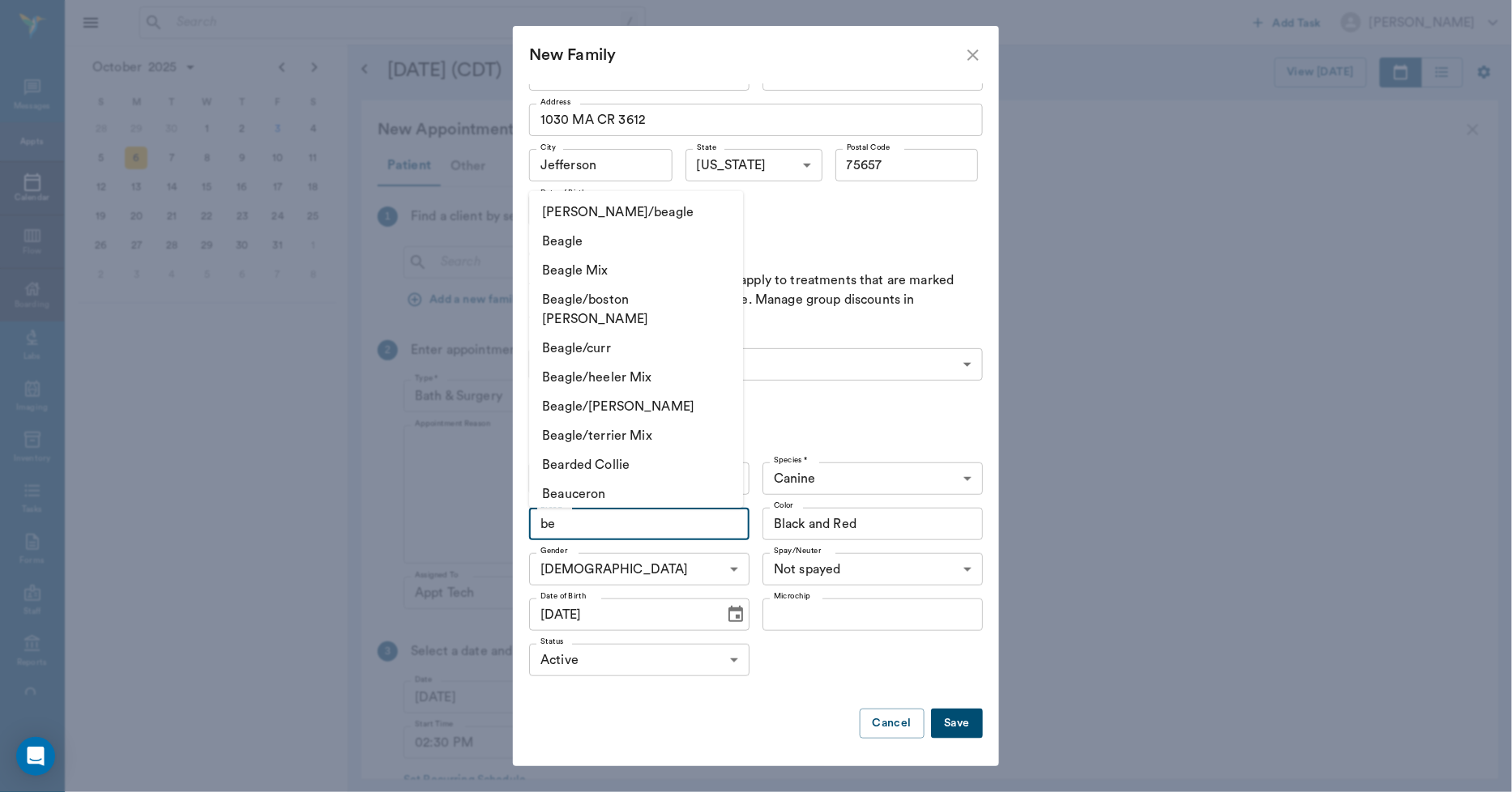
type input "b"
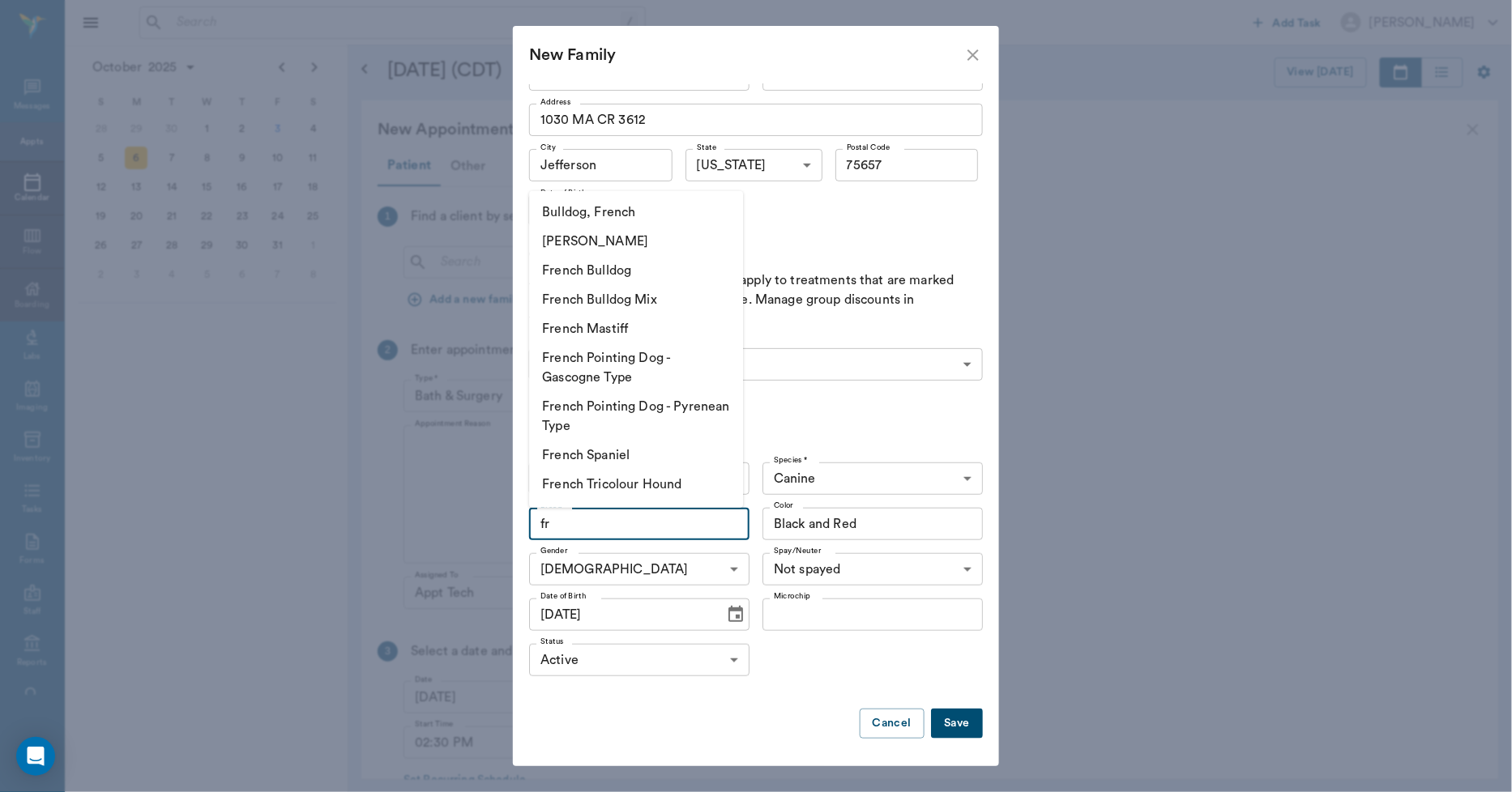
type input "f"
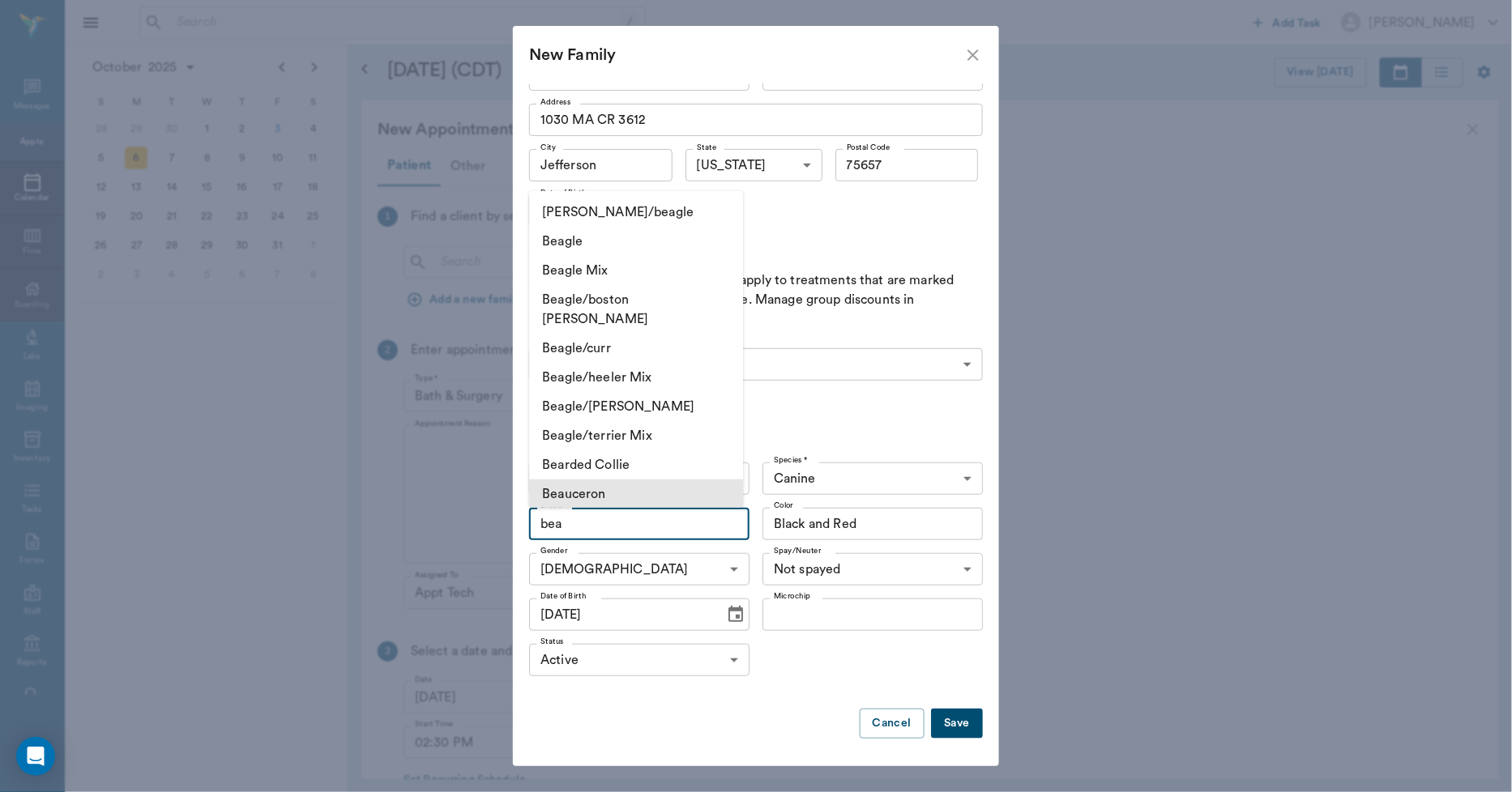
click at [625, 479] on li "Beauceron" at bounding box center [636, 493] width 214 height 29
type input "Beauceron"
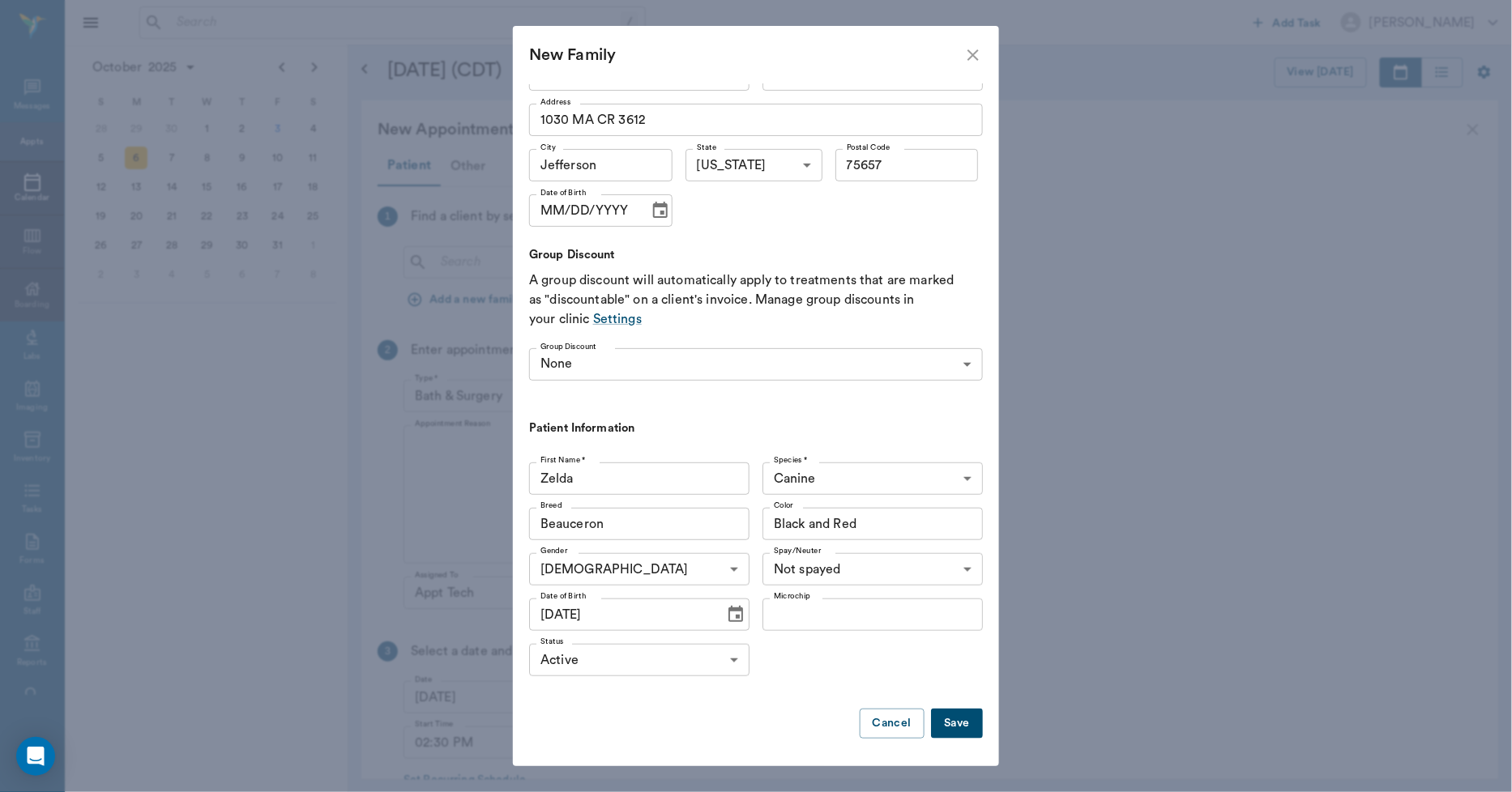
click at [956, 717] on button "Save" at bounding box center [957, 723] width 52 height 30
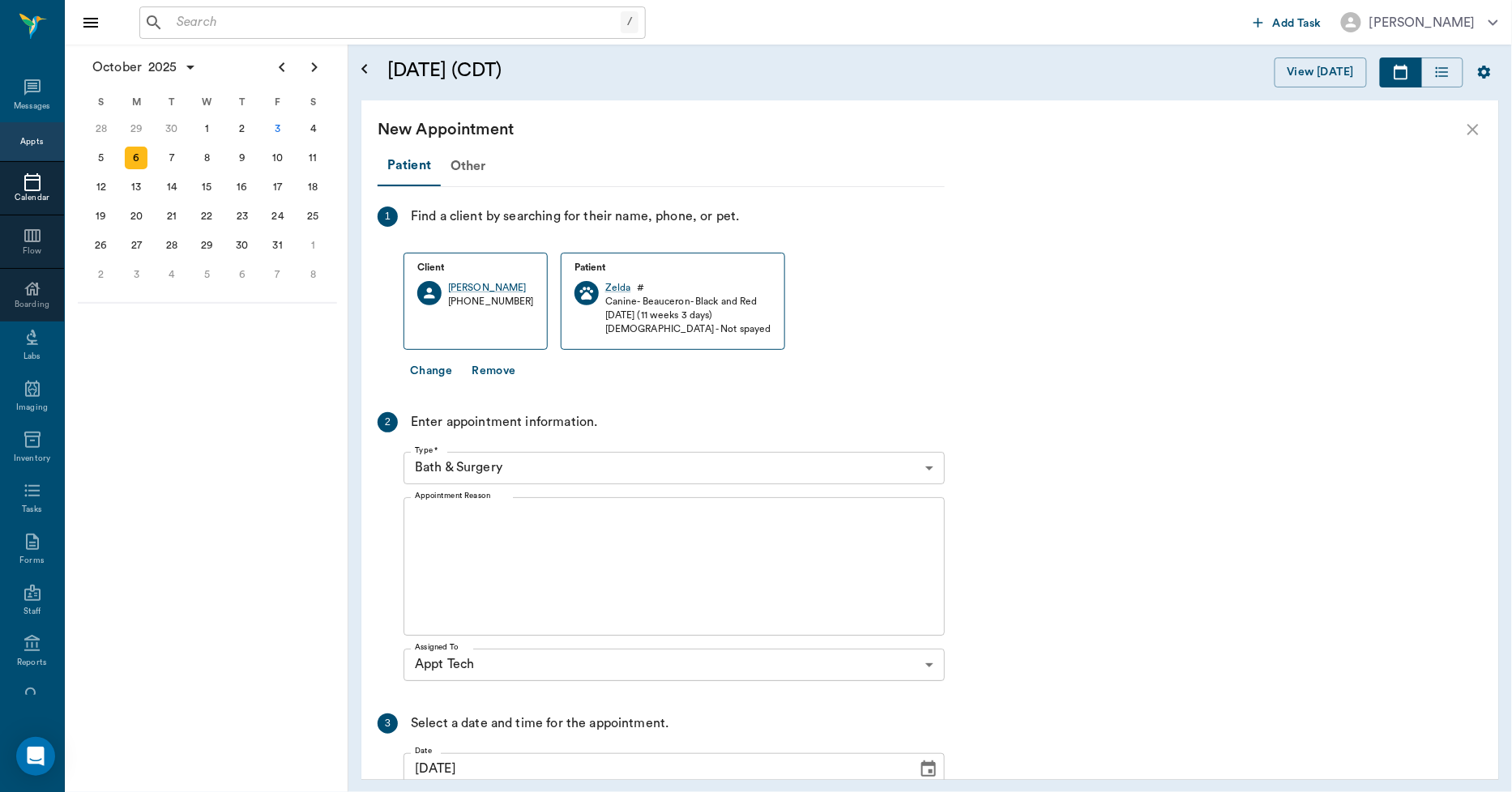
click at [547, 464] on body "/ ​ Add Task Dr. Bert Ellsworth Nectar Messages Appts Calendar Flow Boarding La…" at bounding box center [756, 396] width 1512 height 792
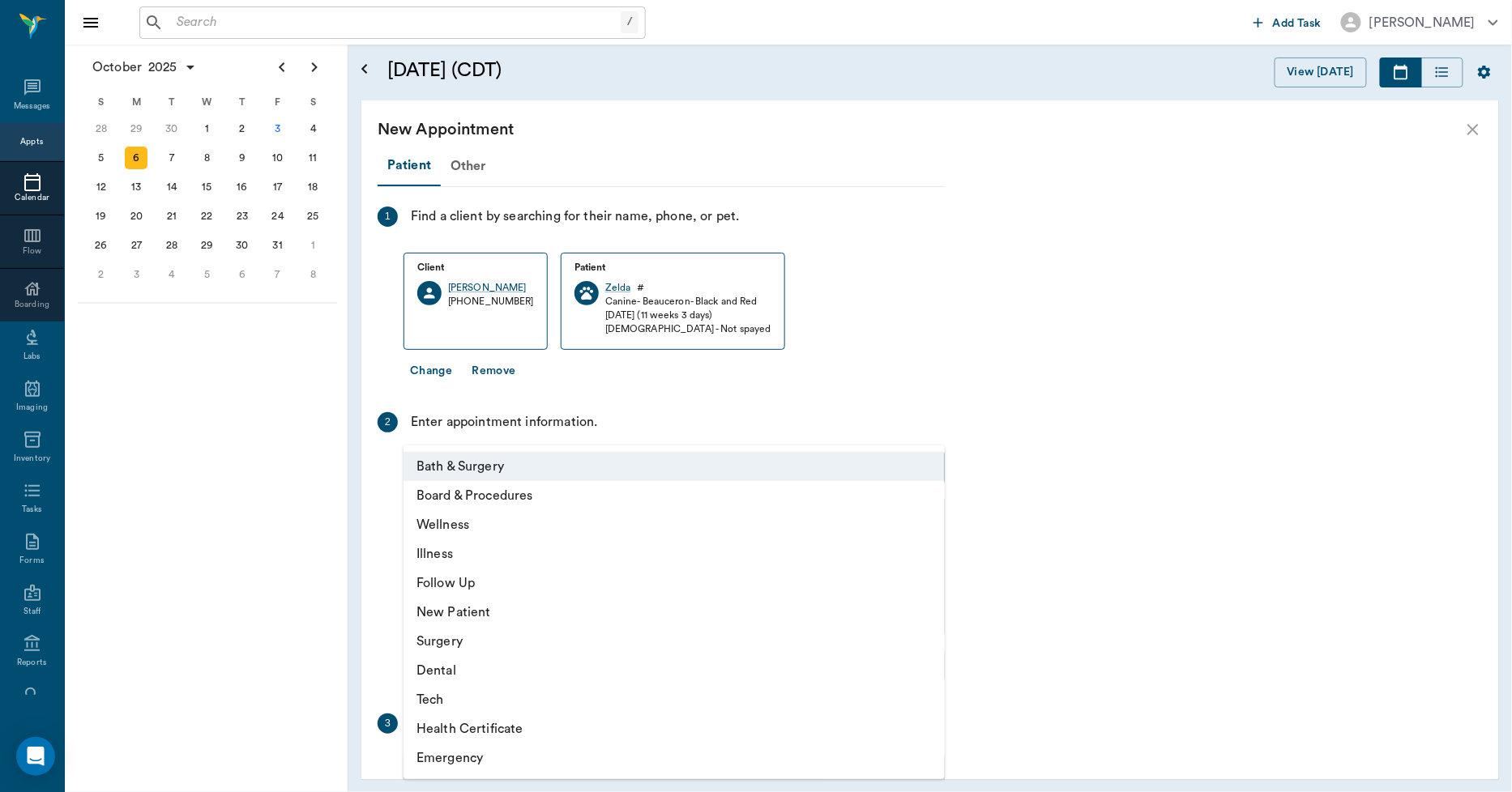
click at [478, 701] on li "Tech" at bounding box center [674, 699] width 541 height 29
type input "65d2be4f46e3a538d89b8c1a"
type input "03:00 PM"
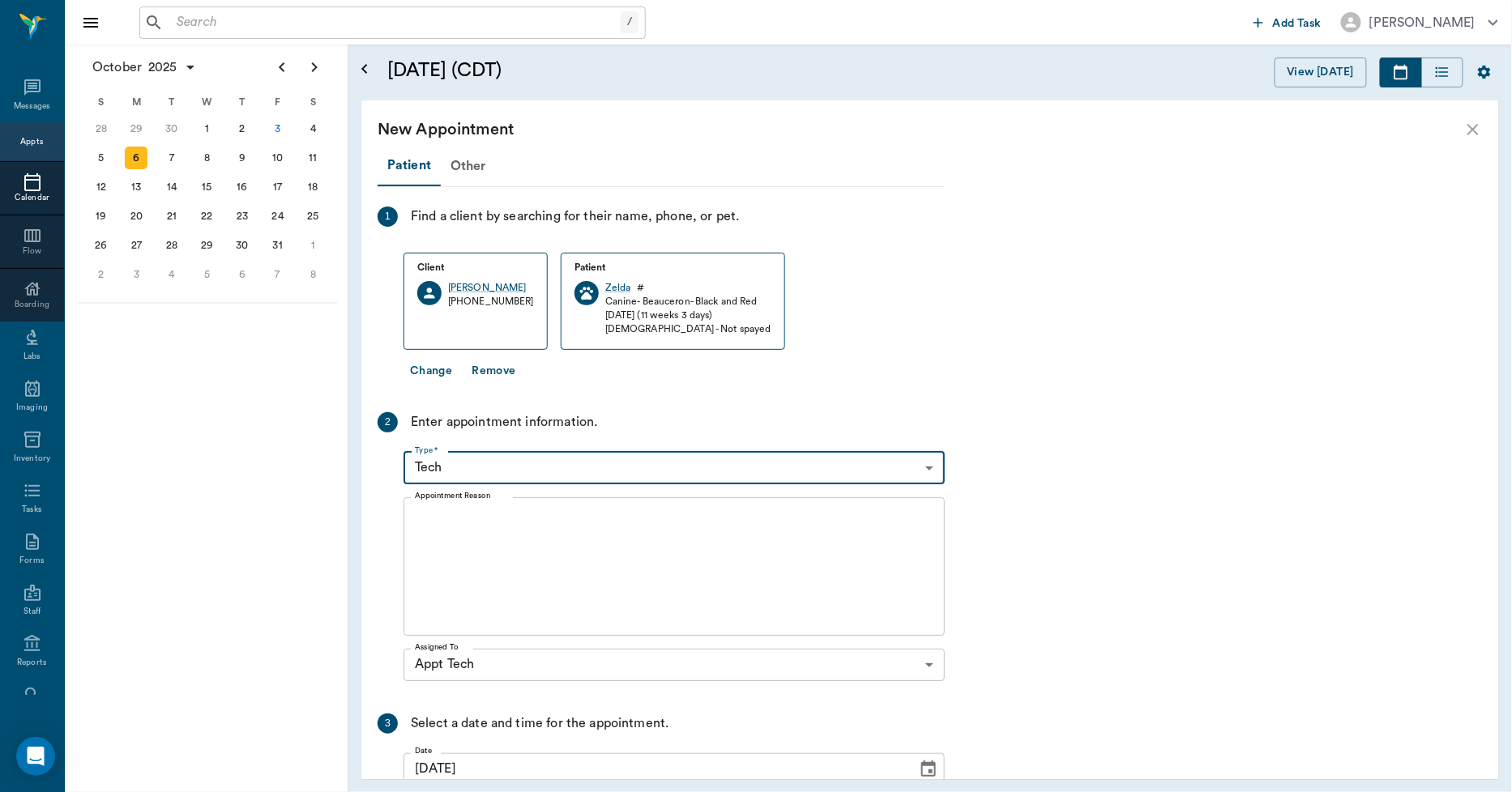
click at [570, 557] on textarea "Appointment Reason" at bounding box center [674, 566] width 518 height 112
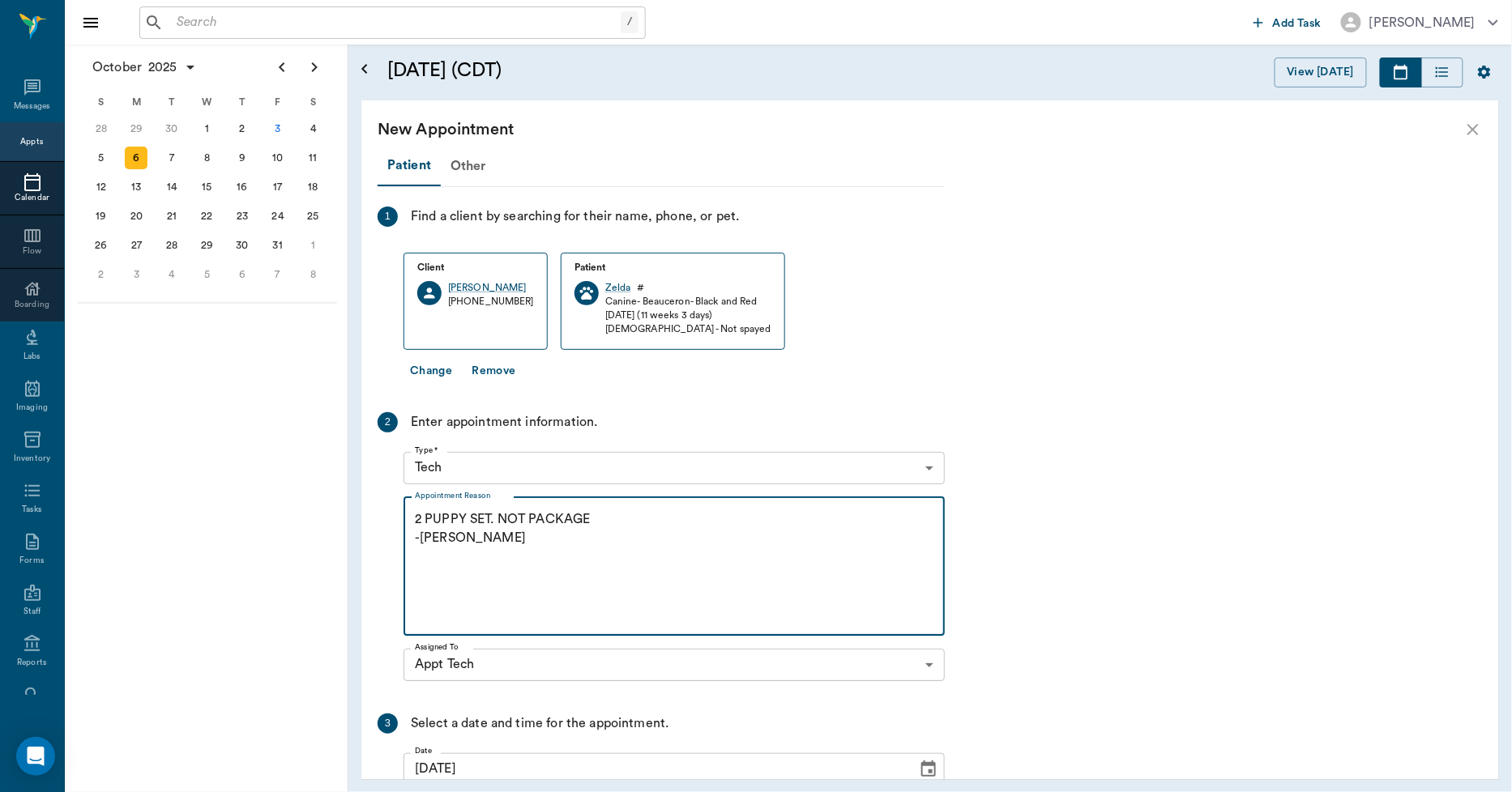
scroll to position [171, 0]
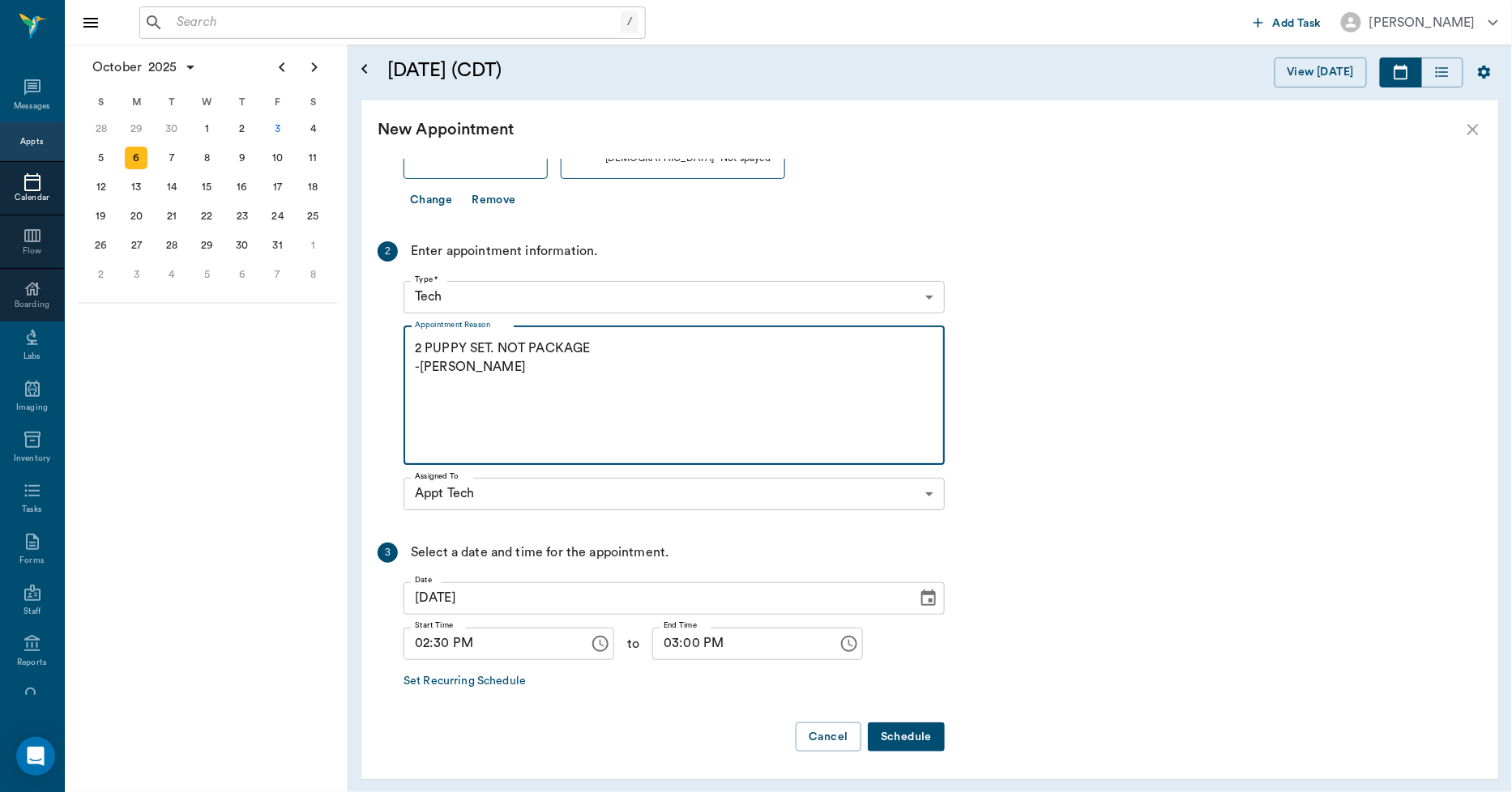
type textarea "2 PUPPY SET. NOT PACKAGE -LORY"
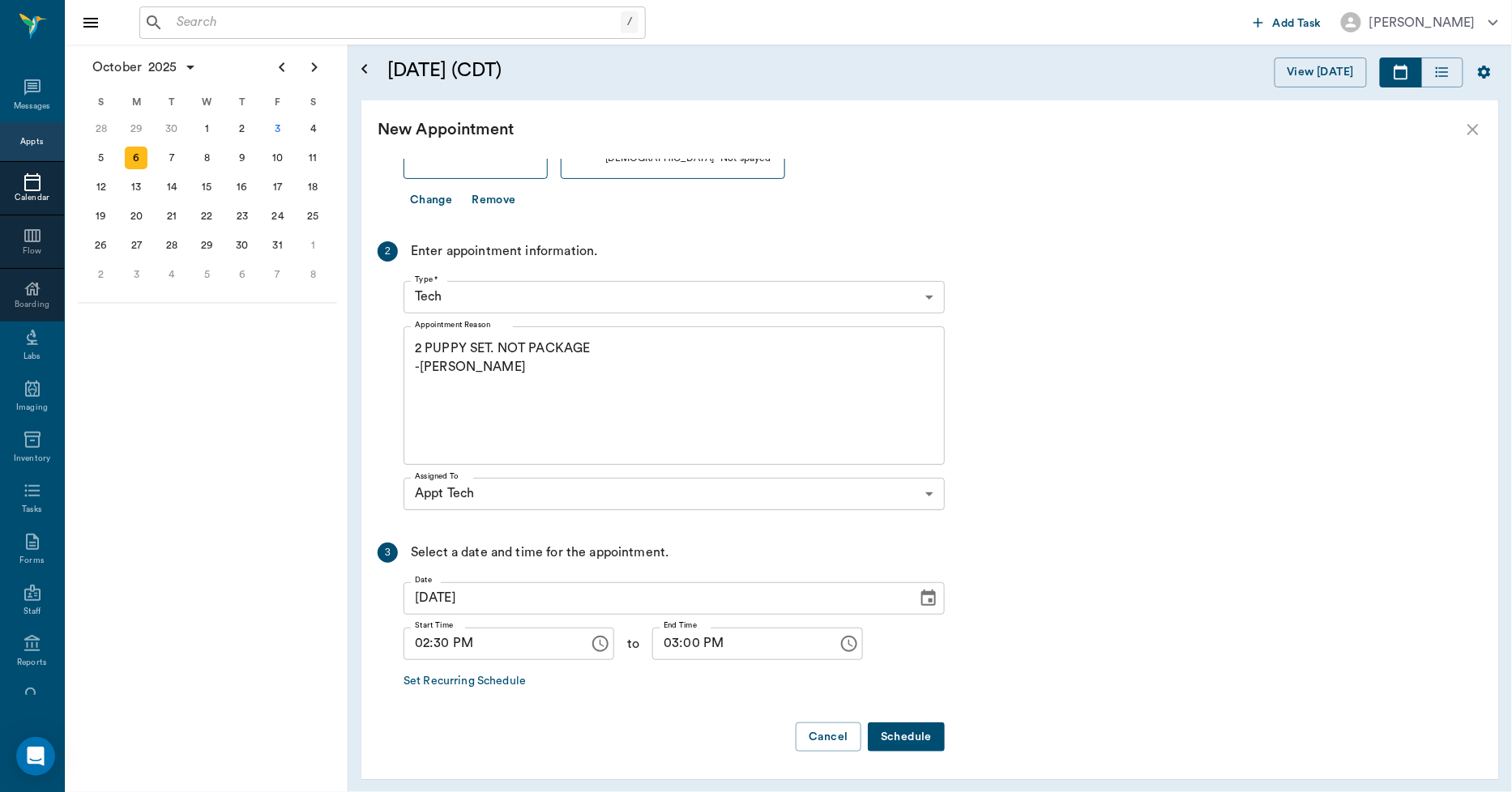
click at [896, 724] on button "Schedule" at bounding box center [906, 737] width 77 height 30
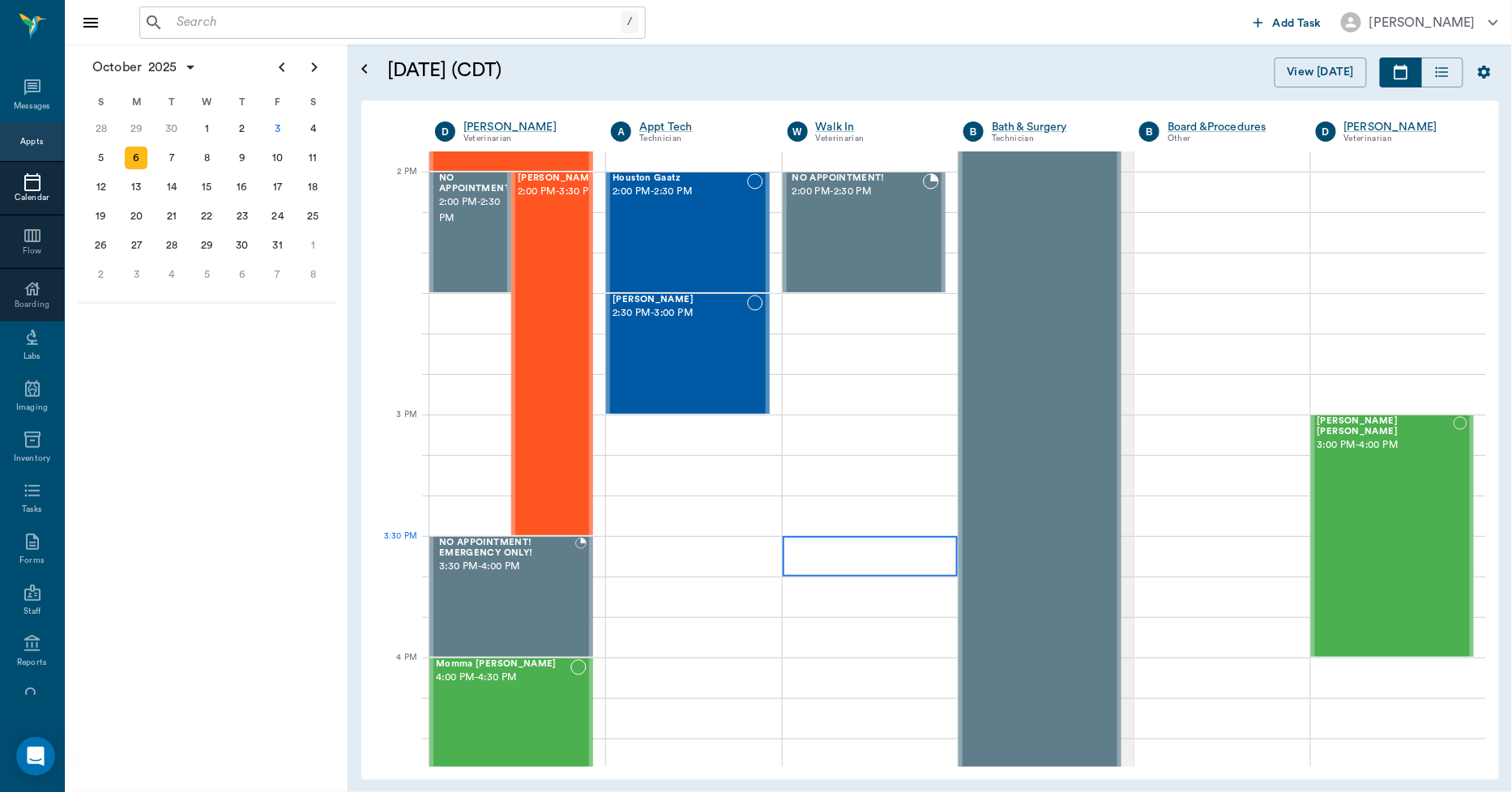
scroll to position [1529, 0]
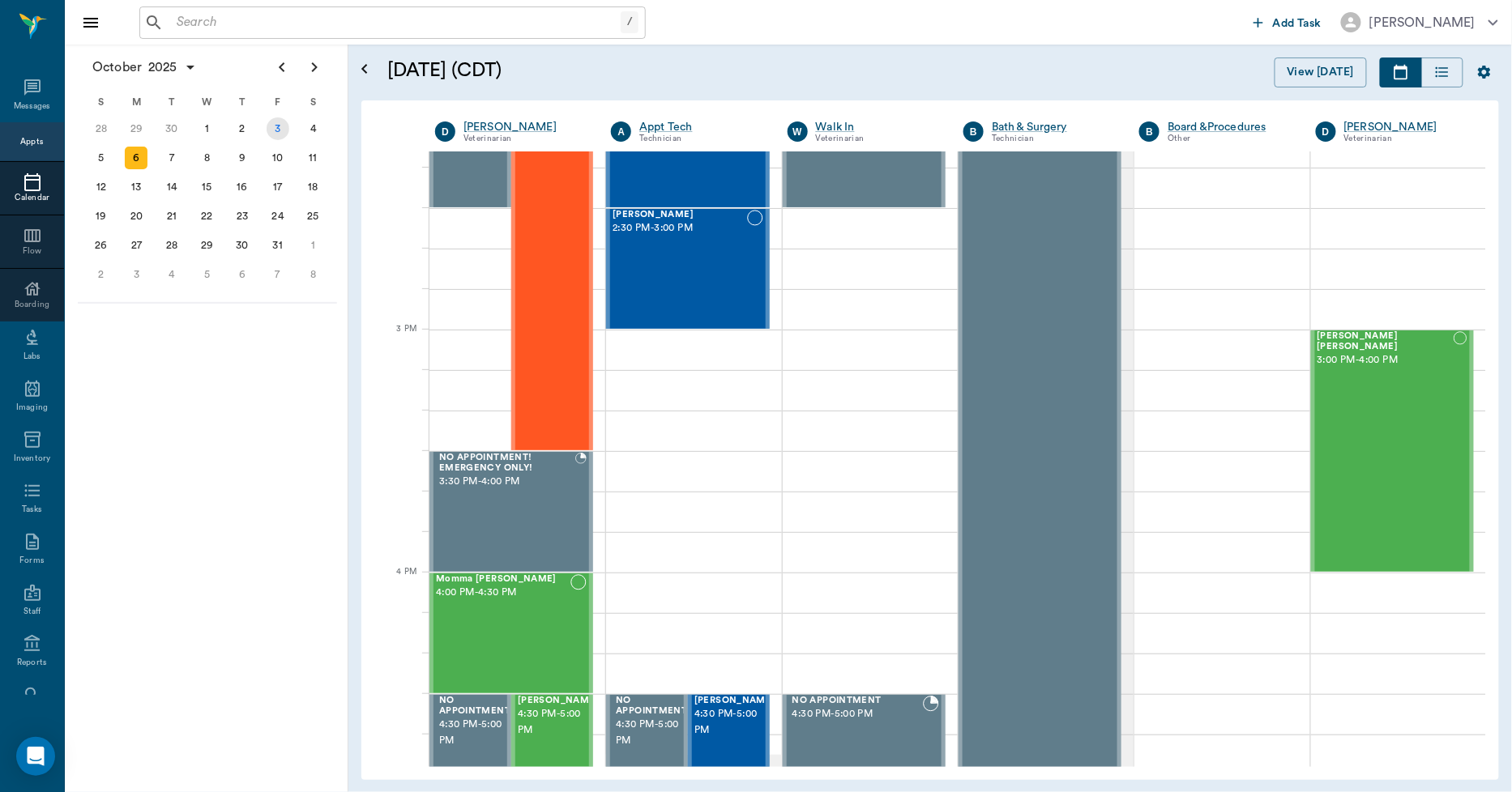
click at [287, 124] on div "3" at bounding box center [277, 129] width 23 height 23
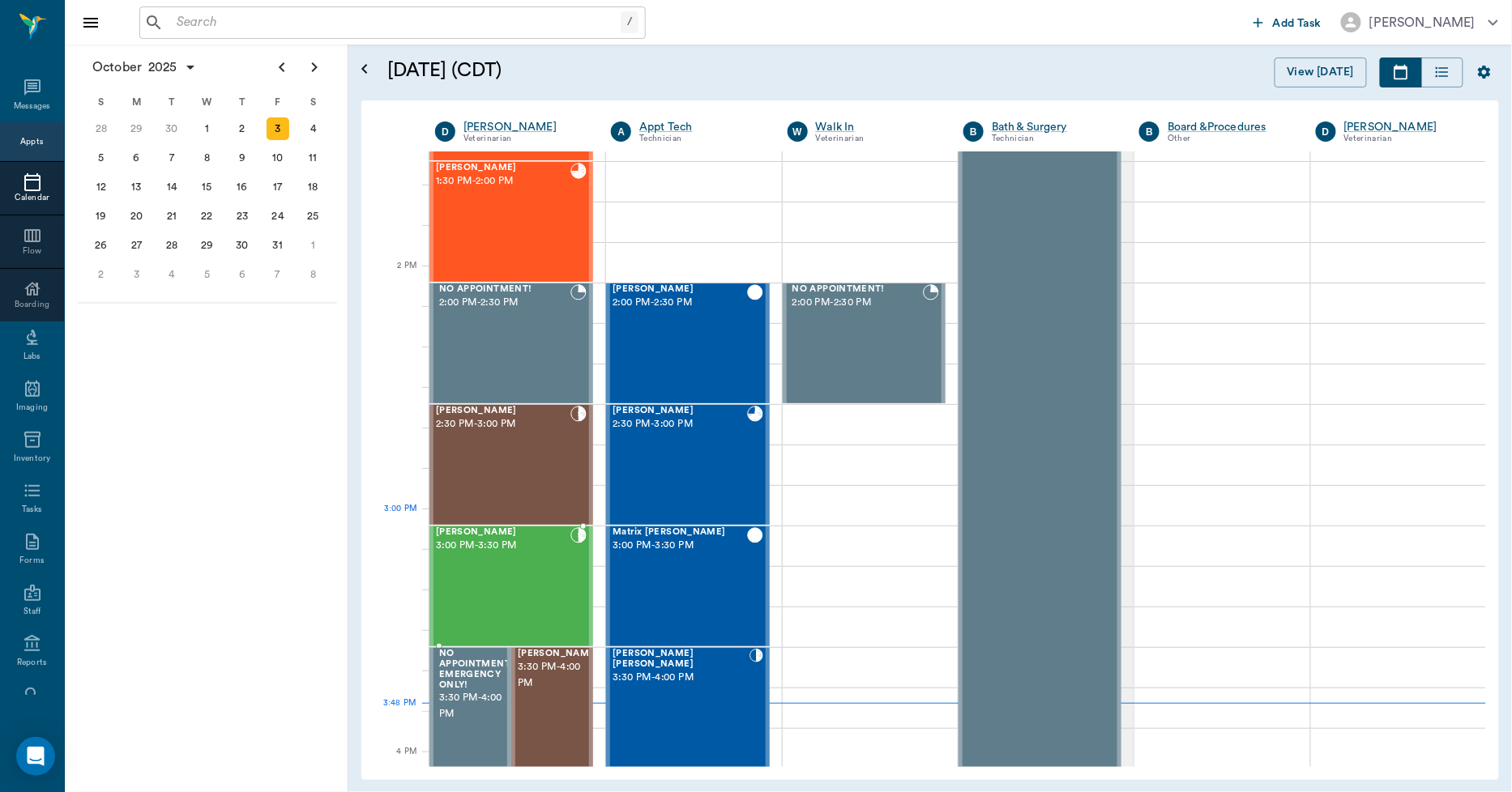
scroll to position [1349, 0]
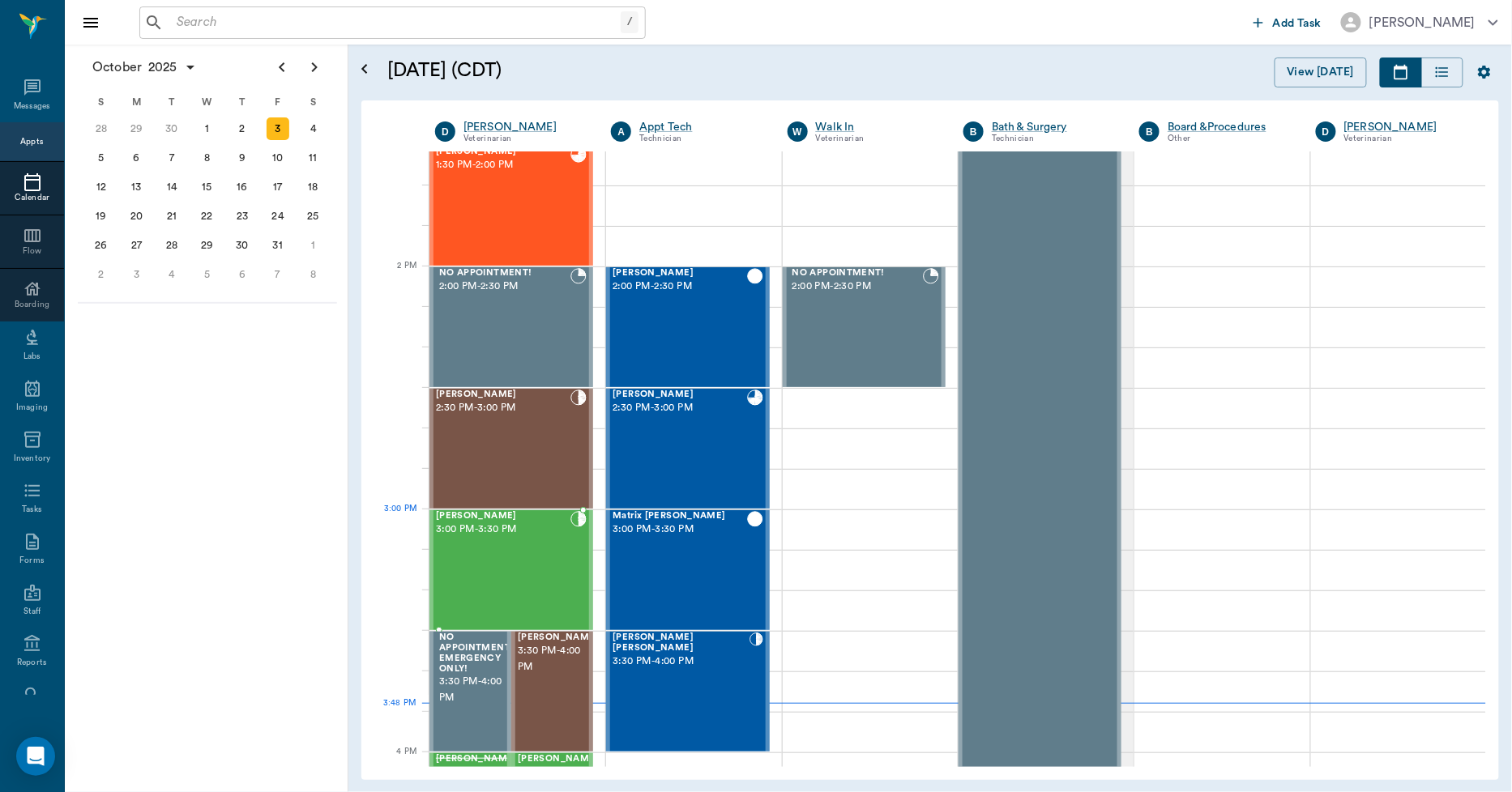
click at [543, 549] on div "Max Ferrell 3:00 PM - 3:30 PM" at bounding box center [502, 570] width 135 height 119
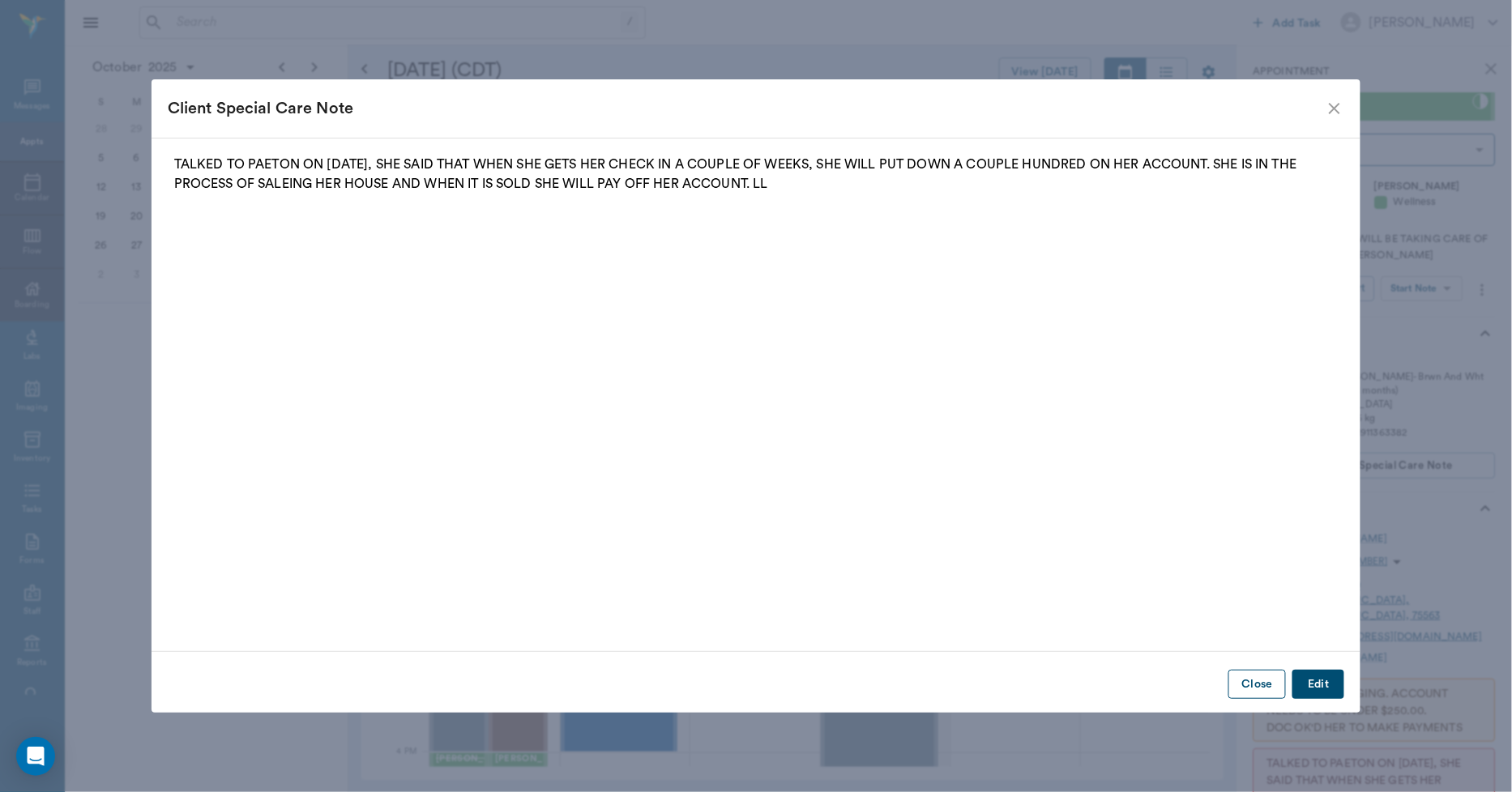
click at [1253, 689] on button "Close" at bounding box center [1257, 684] width 58 height 30
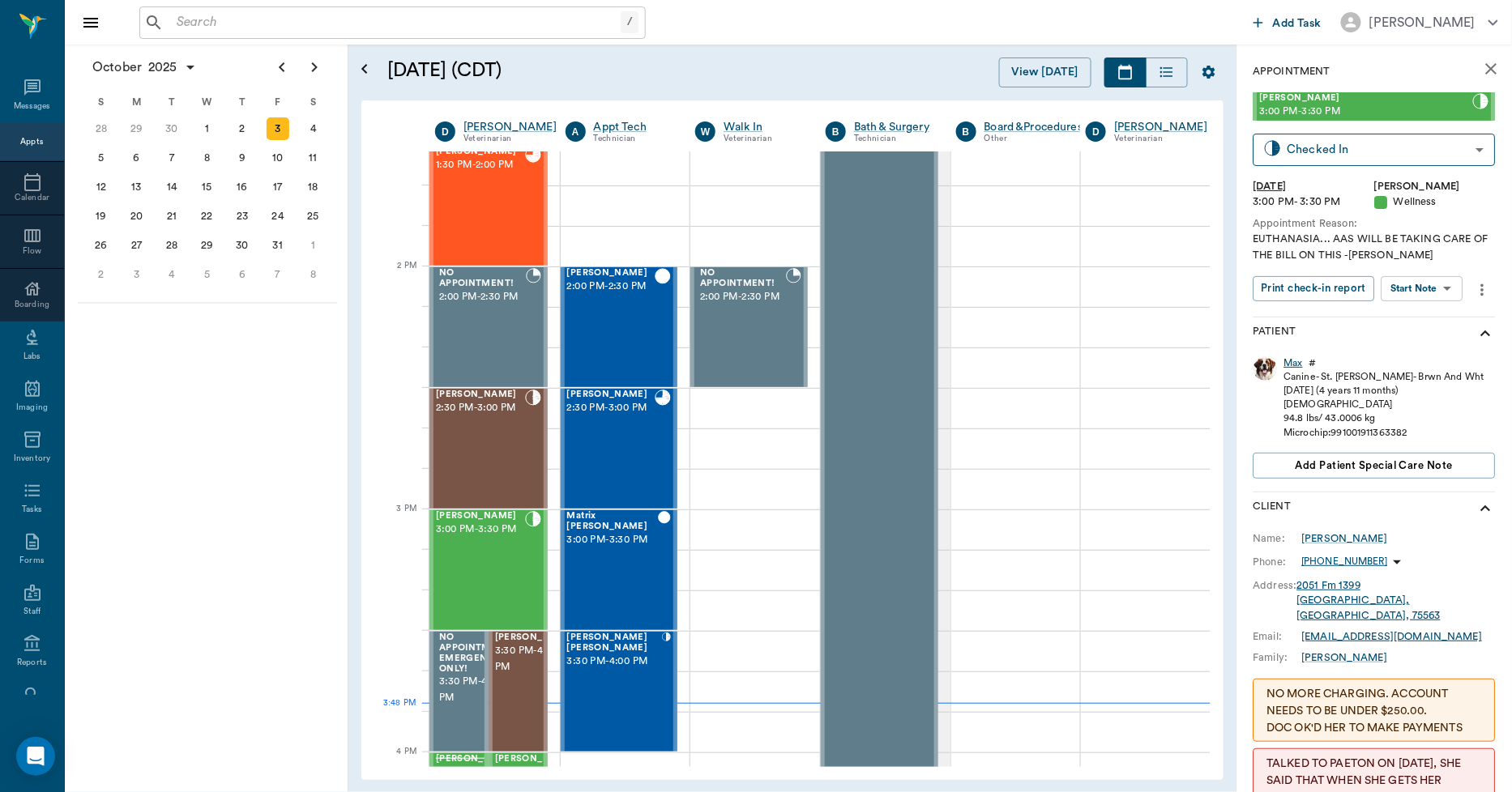
click at [1290, 361] on div "Max" at bounding box center [1294, 364] width 19 height 14
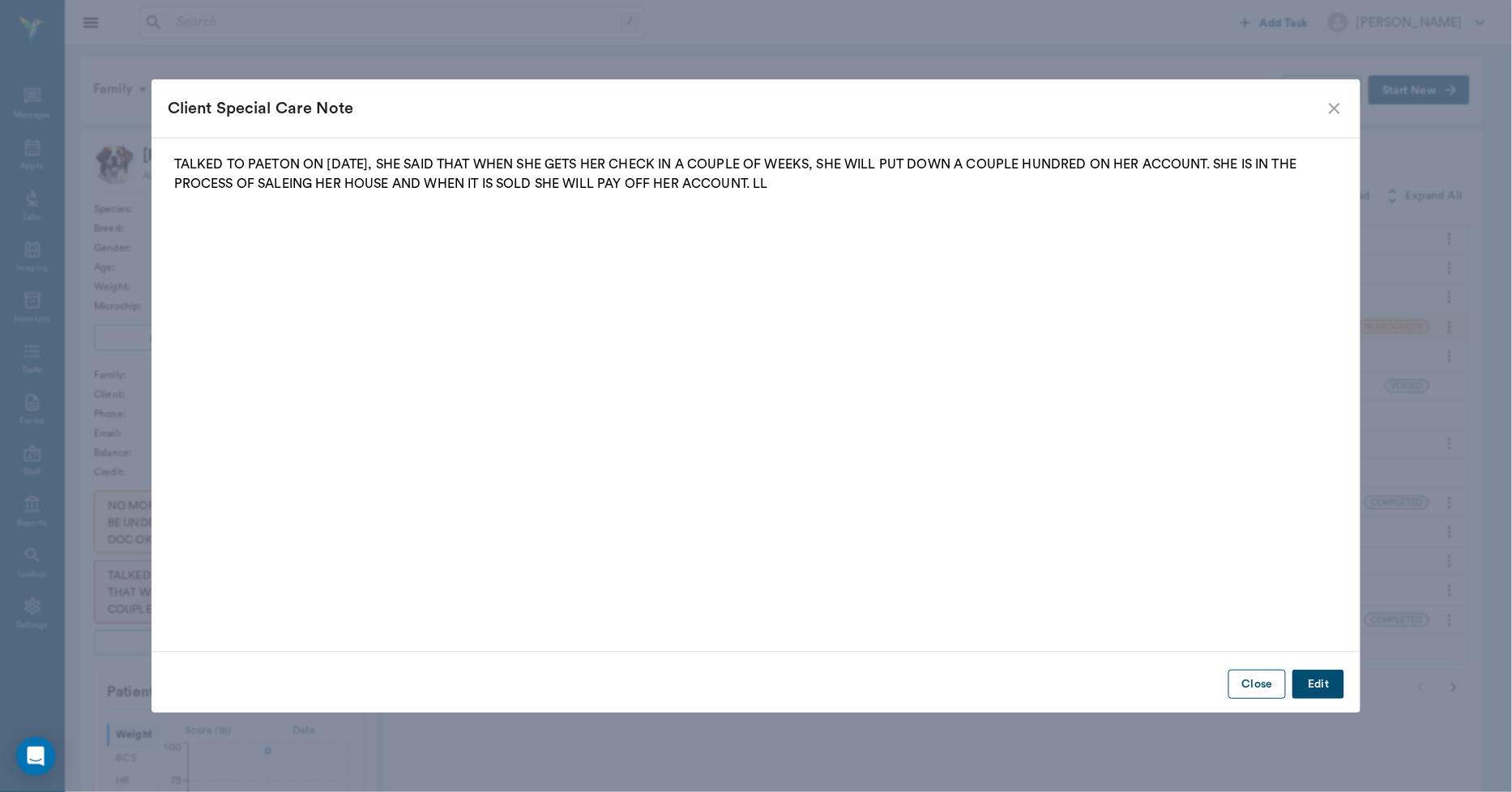
click at [1276, 674] on button "Close" at bounding box center [1257, 684] width 58 height 30
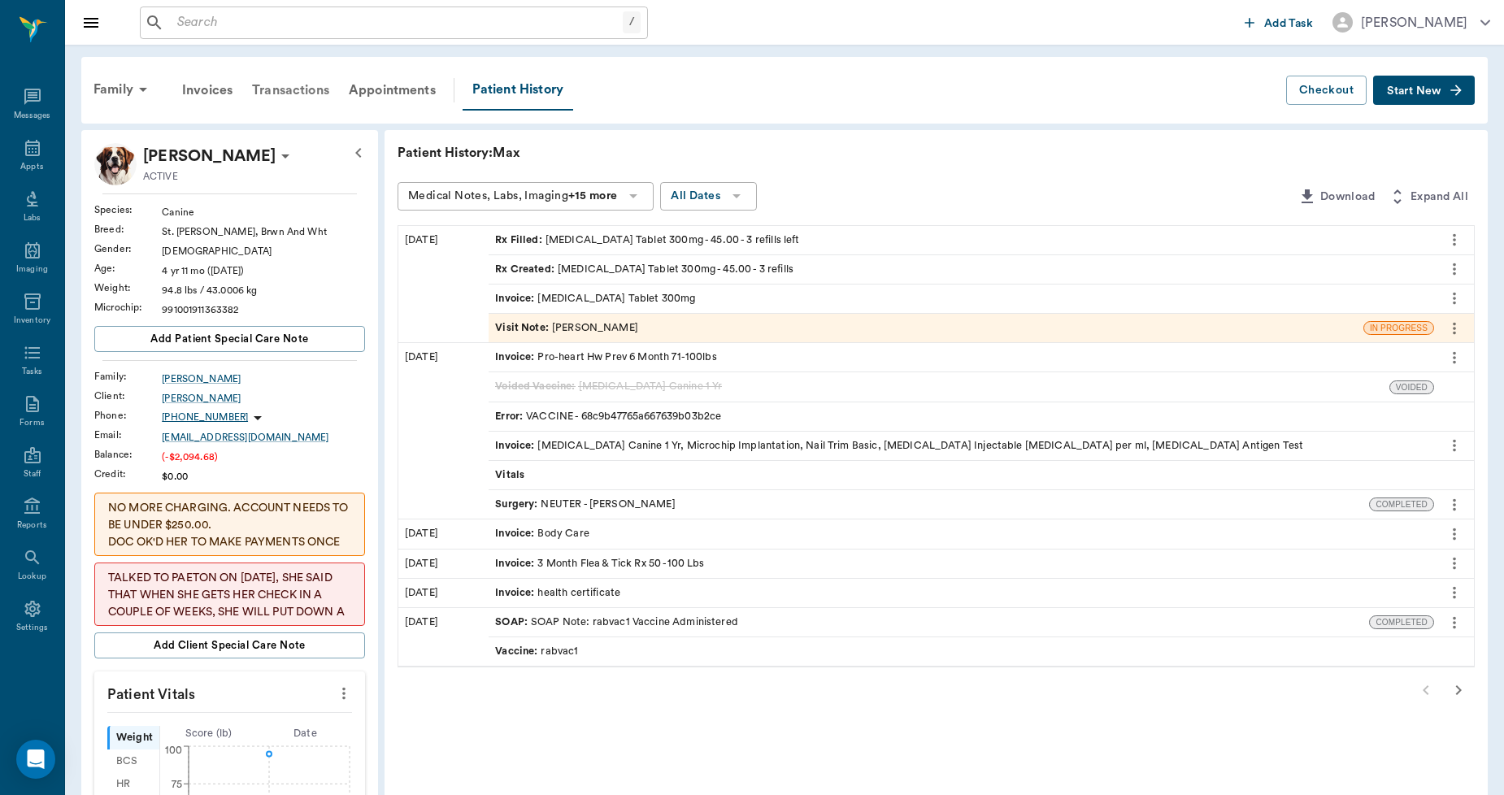
click at [314, 85] on div "Transactions" at bounding box center [290, 90] width 97 height 39
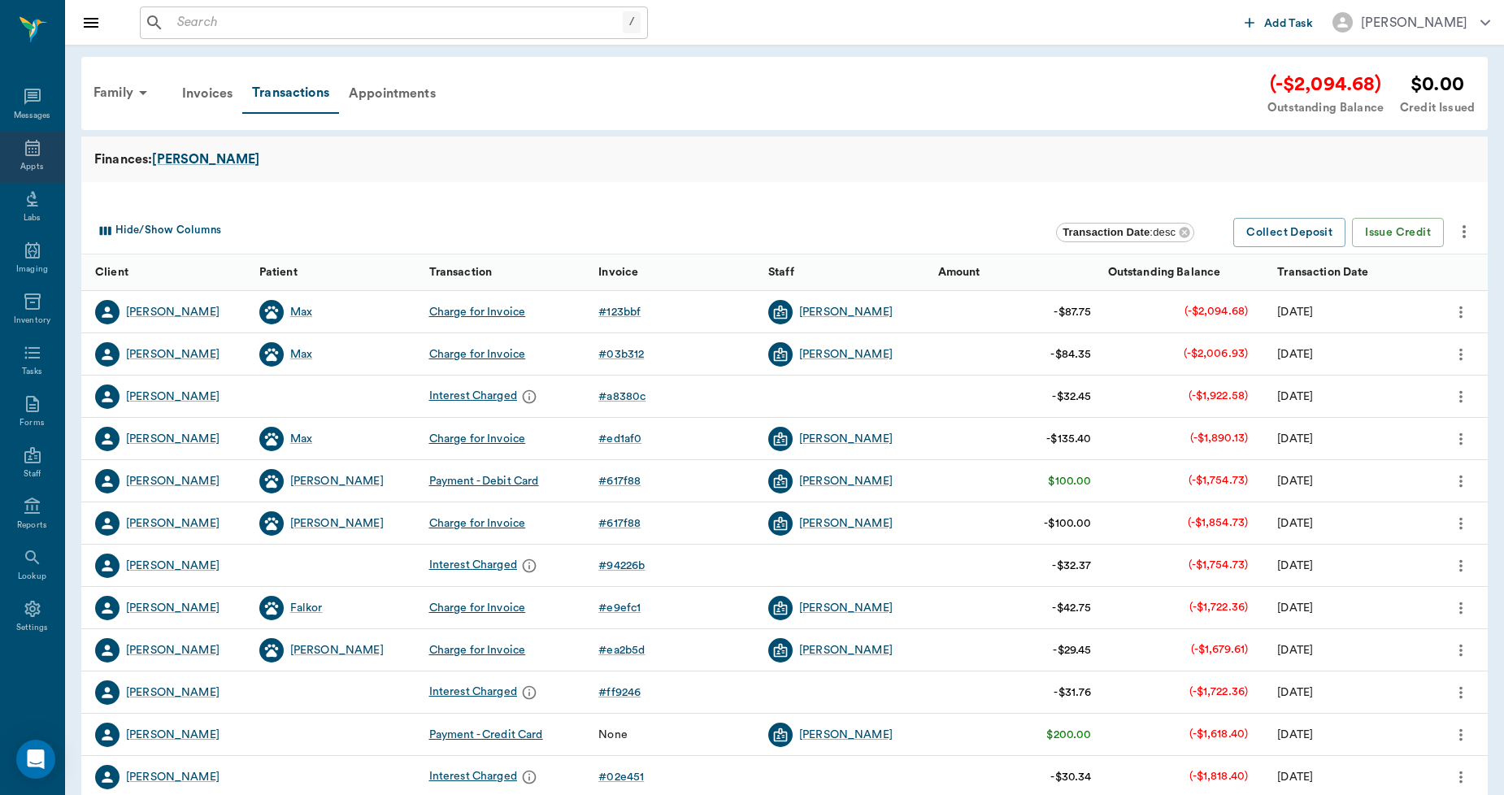
click at [11, 135] on div "Appts" at bounding box center [32, 157] width 64 height 51
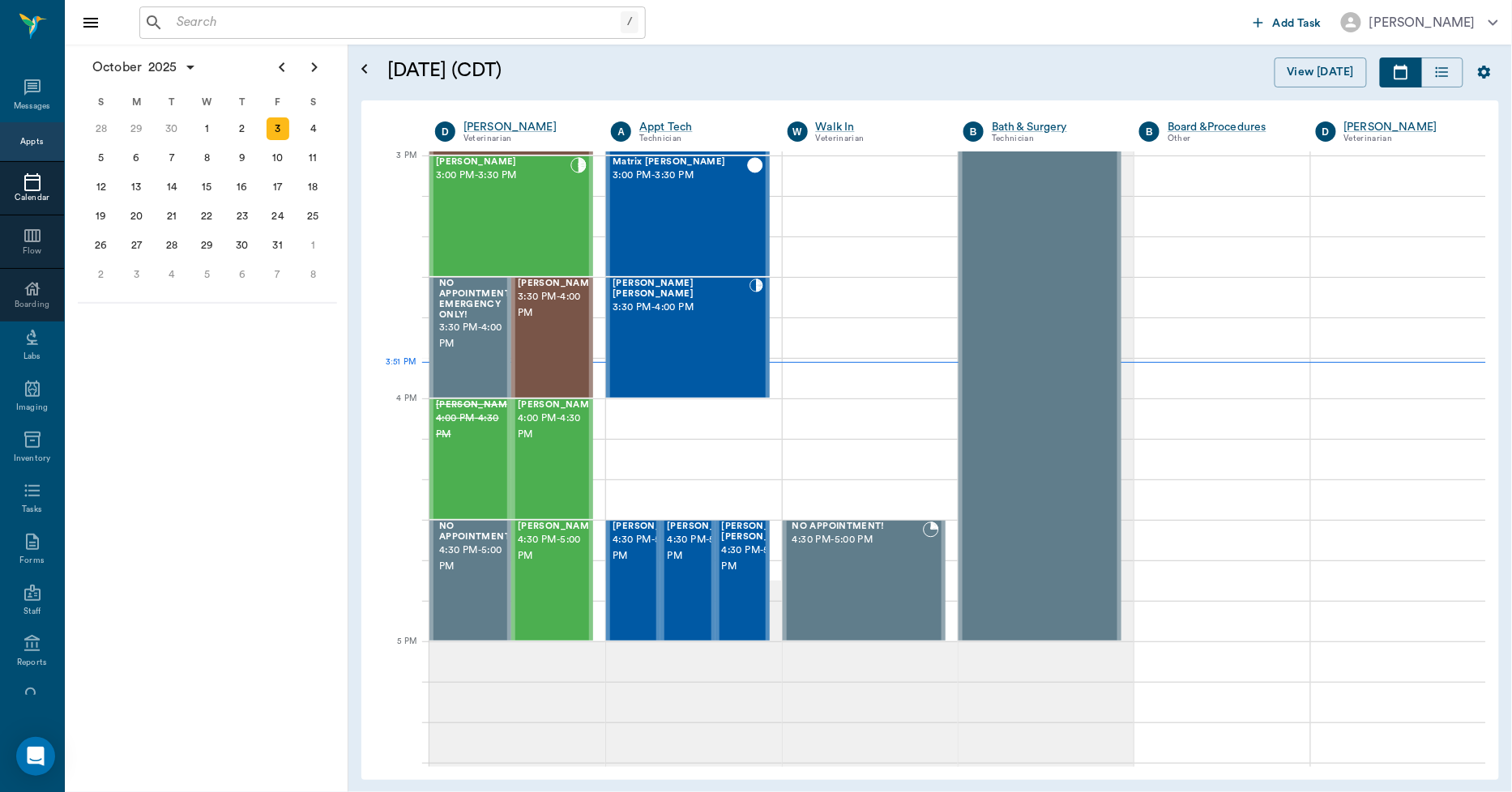
scroll to position [1703, 0]
click at [174, 162] on div "7" at bounding box center [171, 157] width 23 height 23
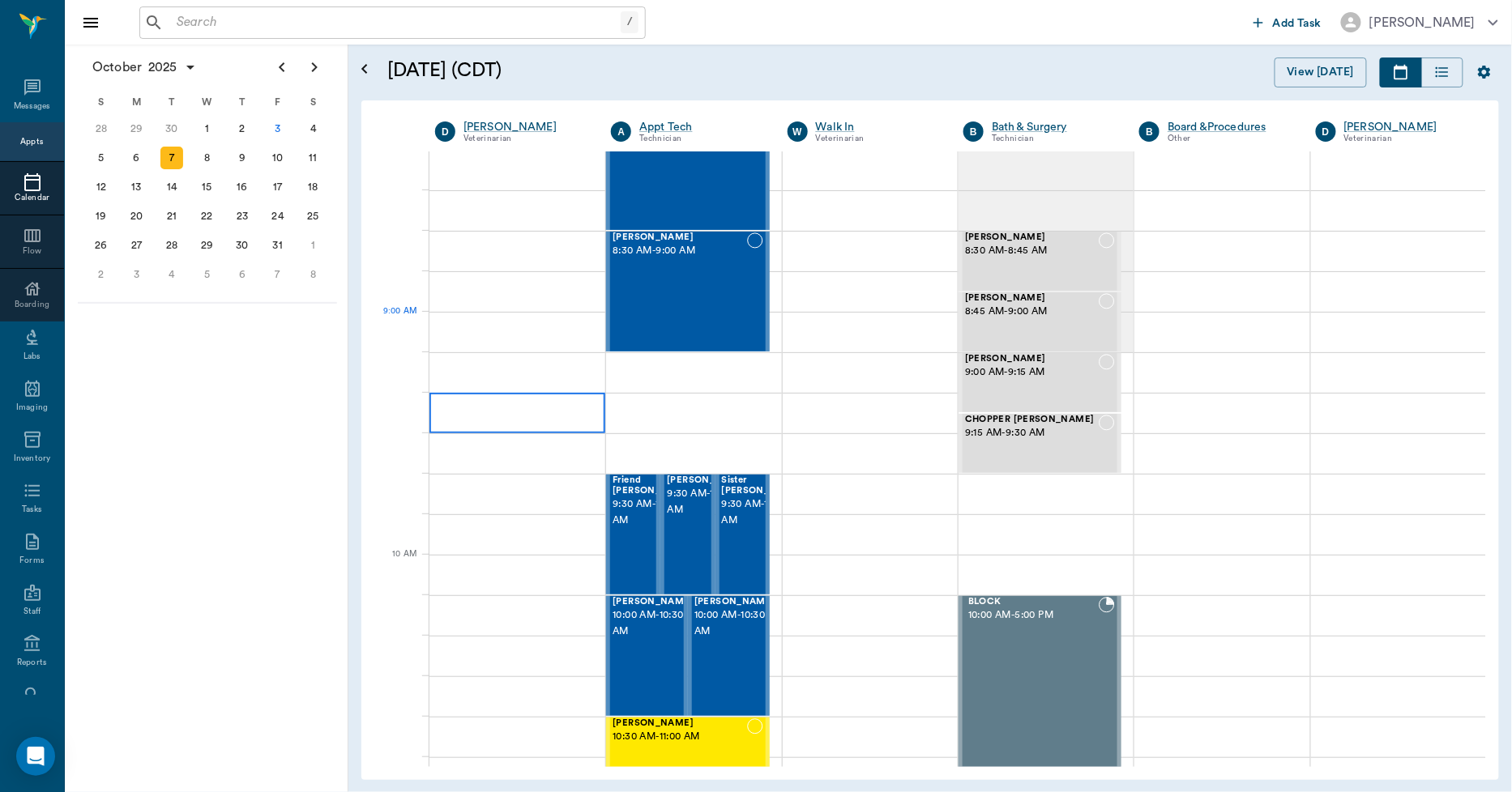
scroll to position [90, 0]
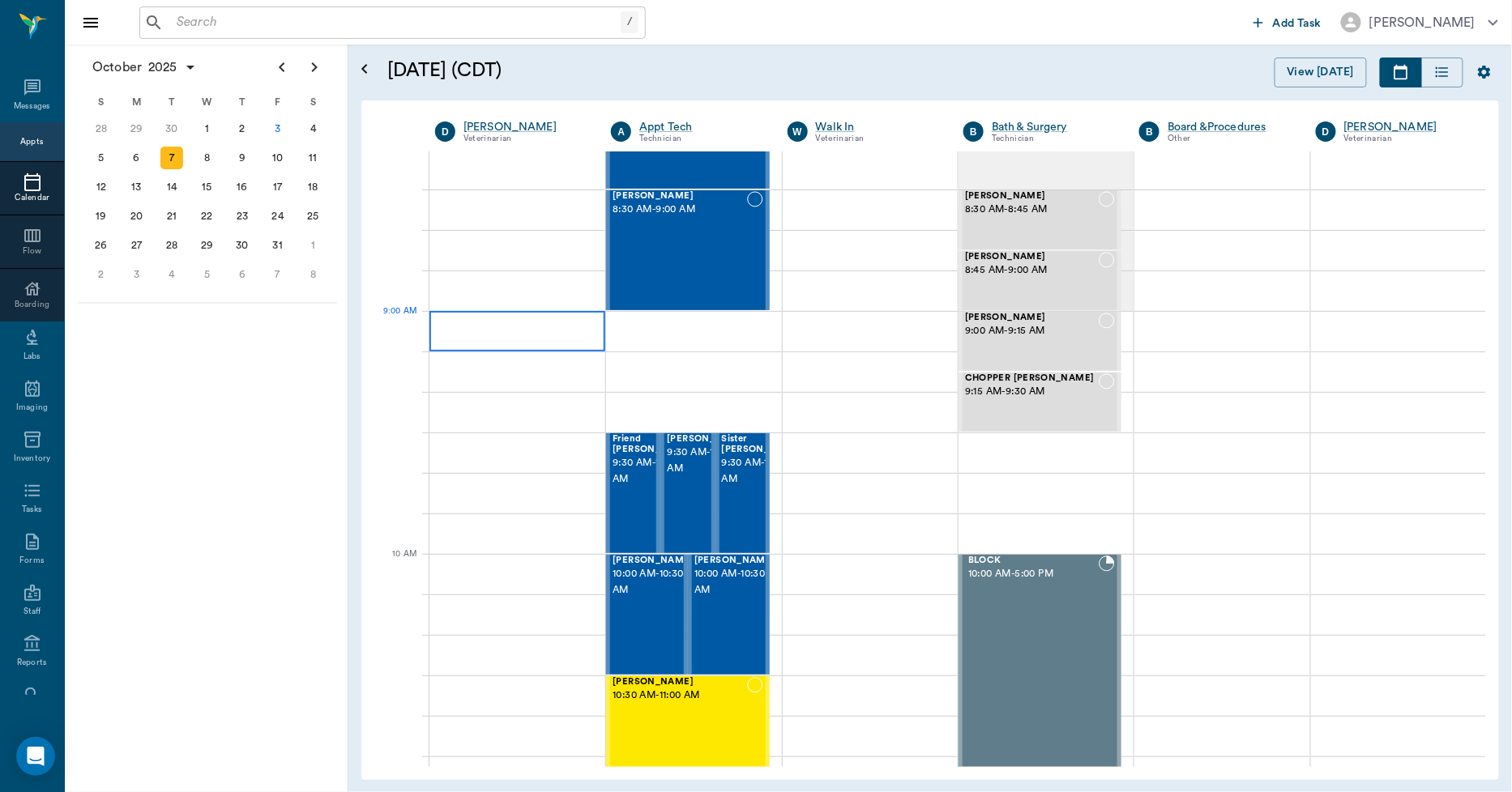
click at [522, 325] on div at bounding box center [517, 331] width 175 height 41
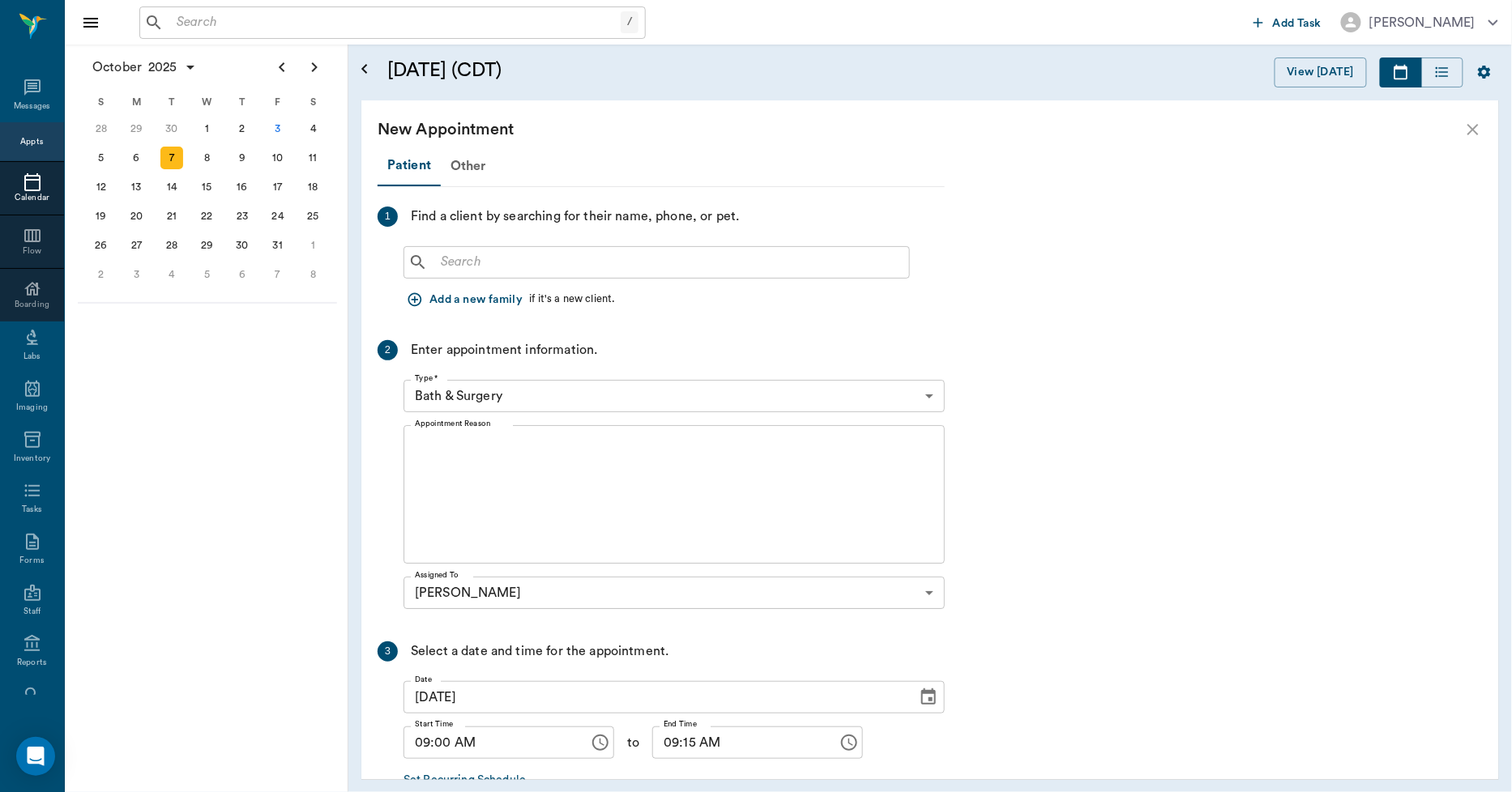
click at [510, 262] on input "text" at bounding box center [669, 262] width 468 height 23
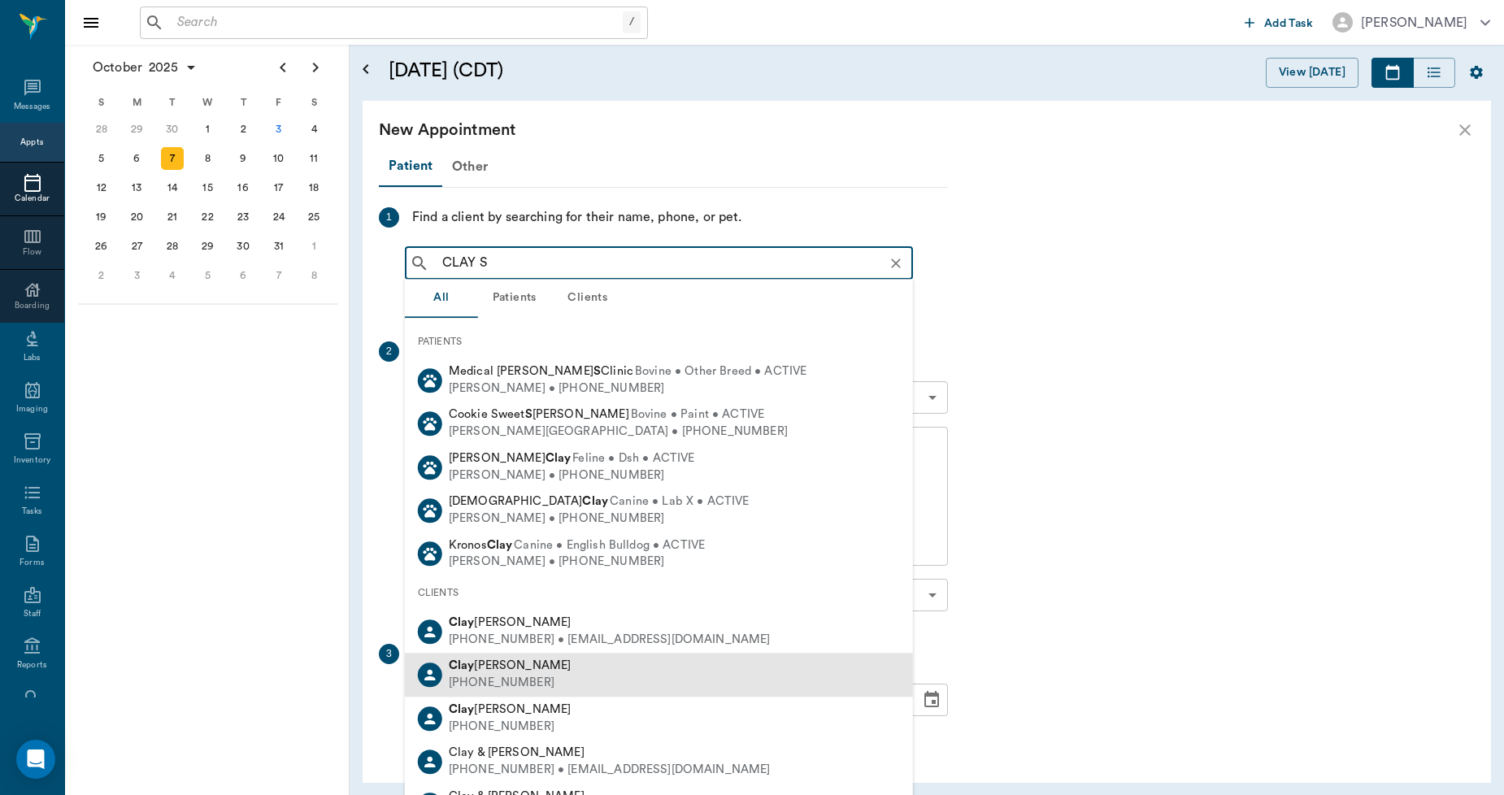
click at [482, 656] on div "Clay Schulz (903) 930-2384" at bounding box center [659, 675] width 508 height 43
type input "CLAY S"
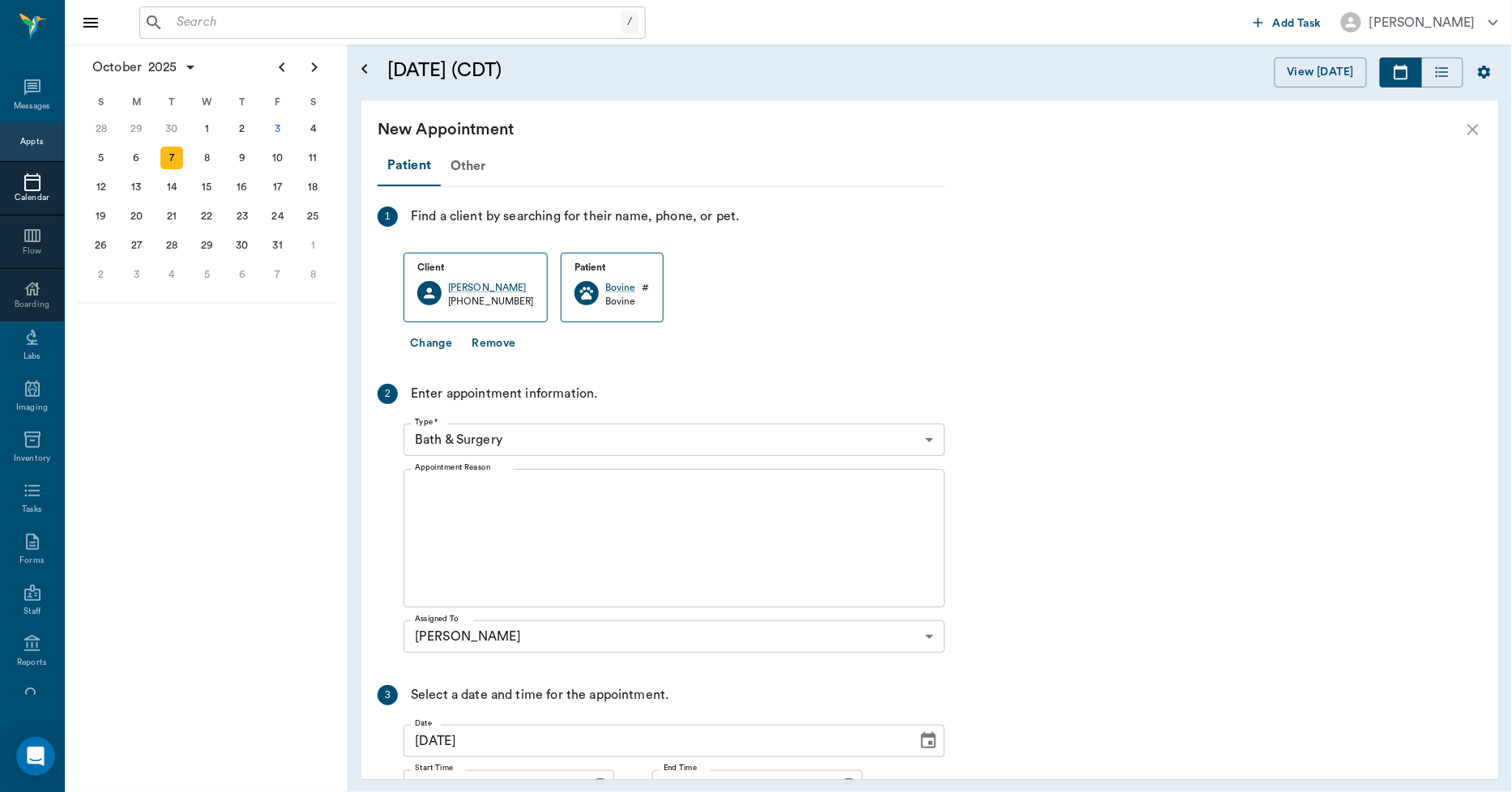
click at [561, 440] on body "/ ​ Add Task Dr. Bert Ellsworth Nectar Messages Appts Calendar Flow Boarding La…" at bounding box center [756, 396] width 1512 height 792
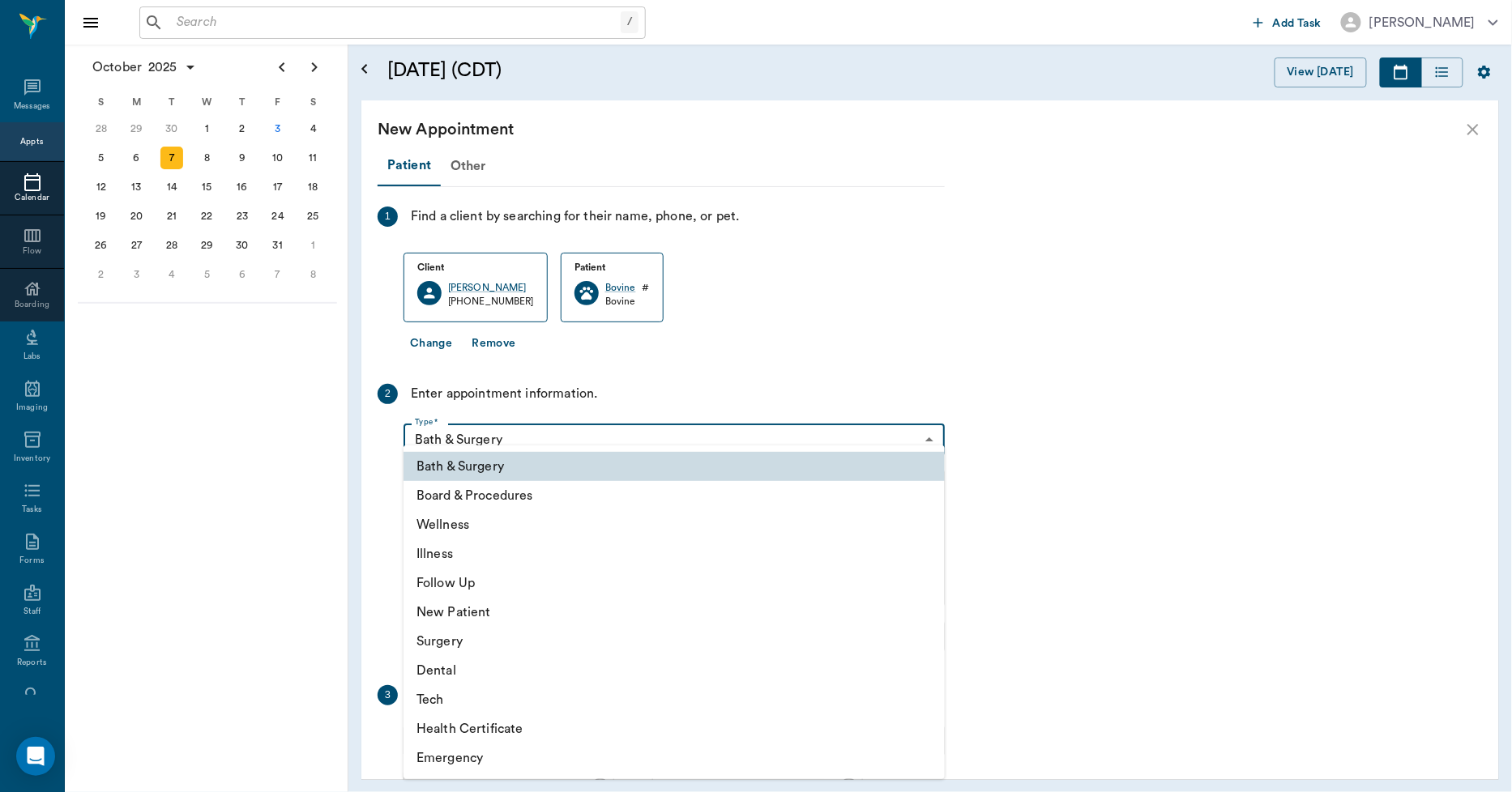
click at [460, 527] on li "Wellness" at bounding box center [674, 524] width 541 height 29
type input "65d2be4f46e3a538d89b8c14"
type input "09:30 AM"
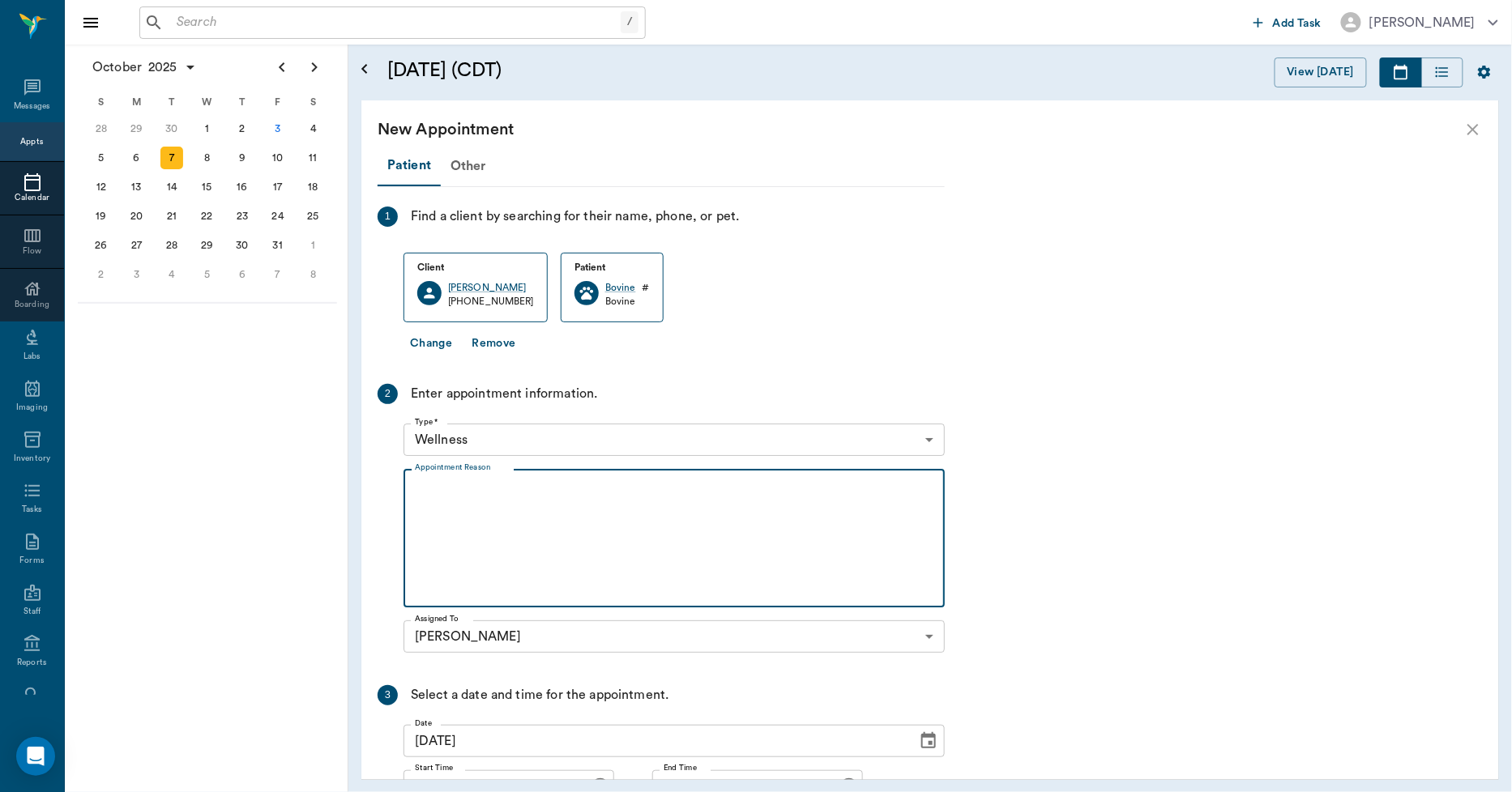
click at [472, 523] on textarea "Appointment Reason" at bounding box center [674, 539] width 518 height 112
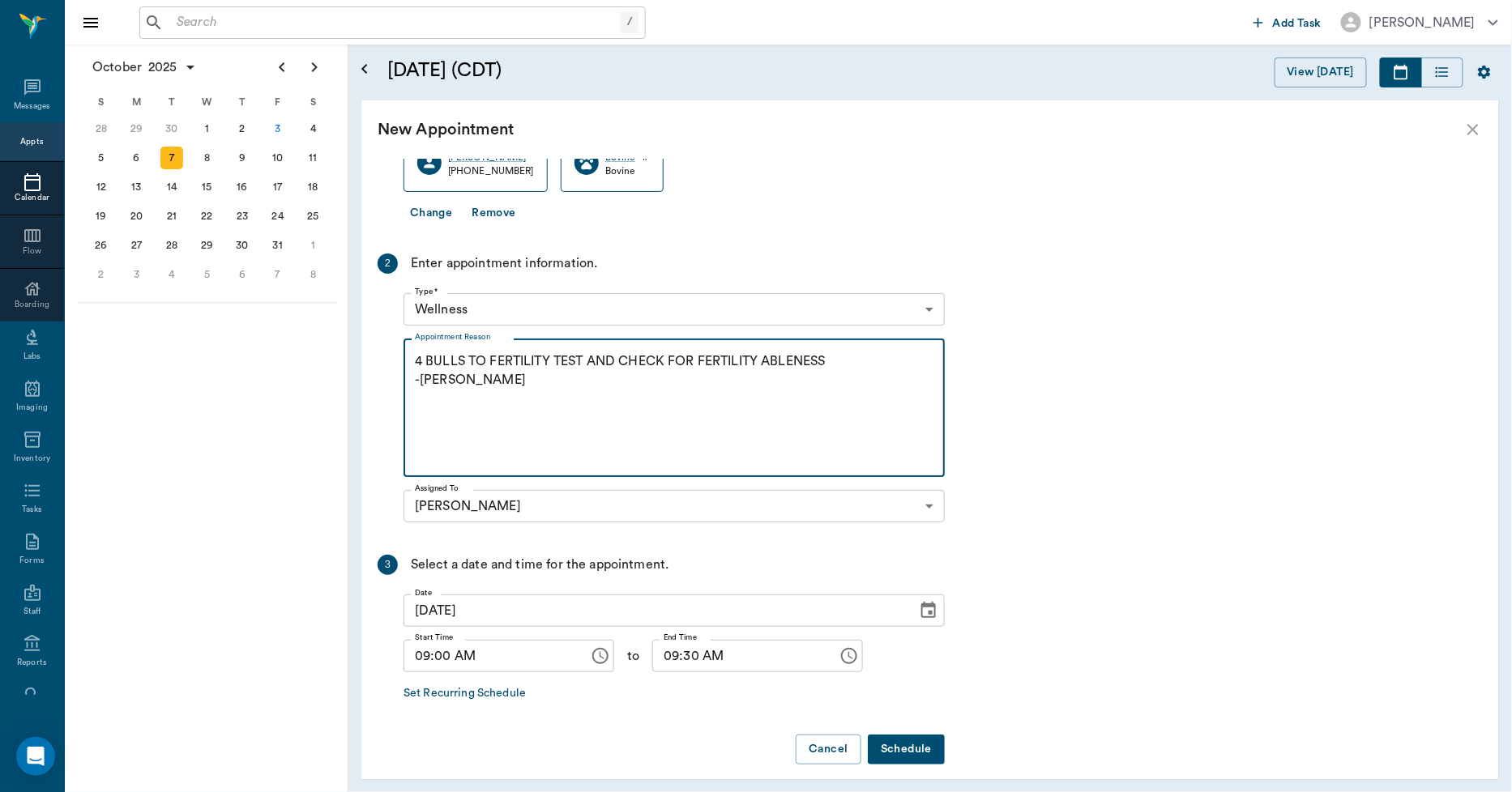
scroll to position [142, 0]
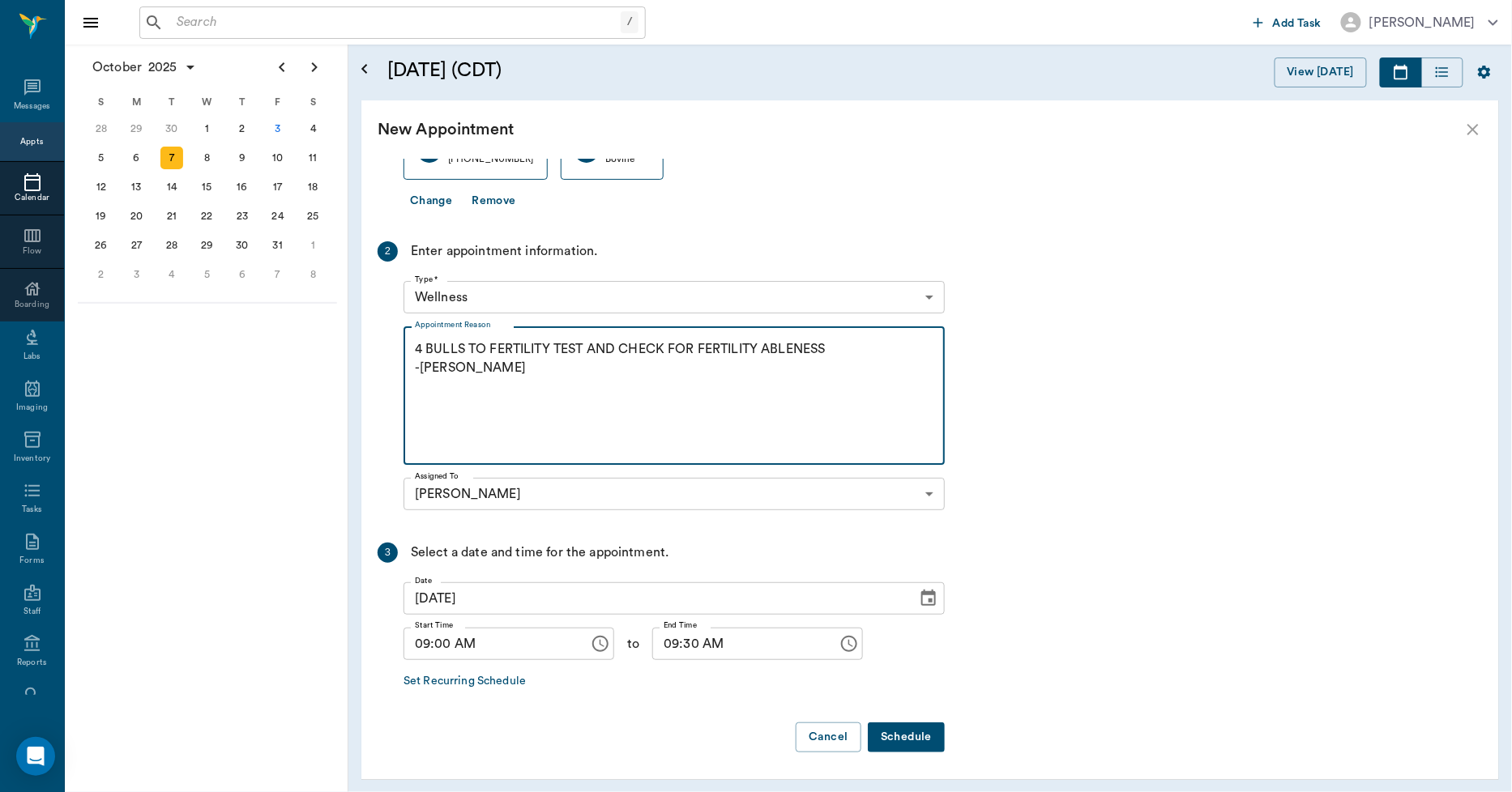
type textarea "4 BULLS TO FERTILITY TEST AND CHECK FOR FERTILITY ABLENESS -LORY"
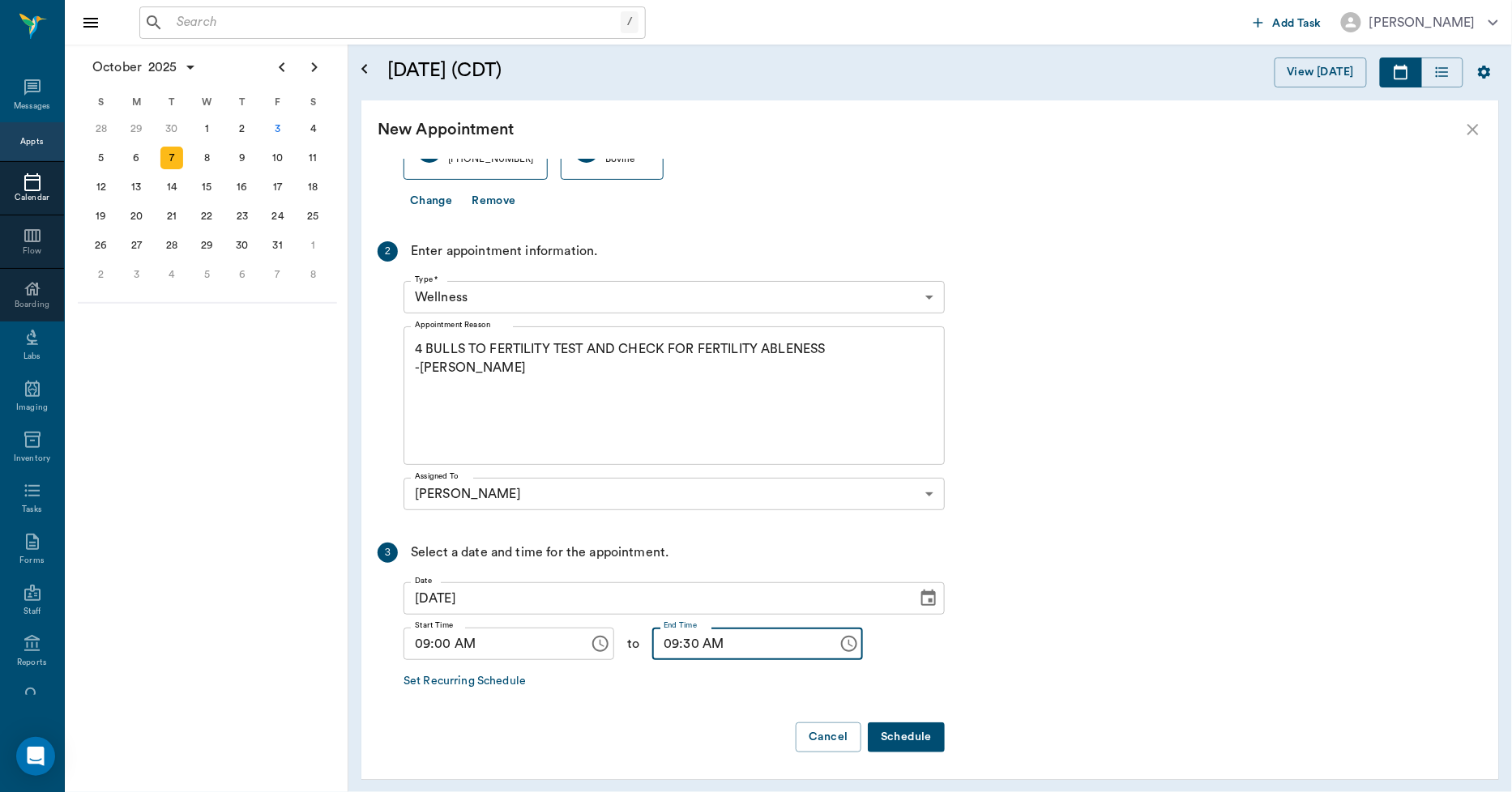
click at [657, 644] on input "09:30 AM" at bounding box center [739, 644] width 174 height 33
type input "11:00 AM"
click at [918, 734] on button "Schedule" at bounding box center [906, 737] width 77 height 30
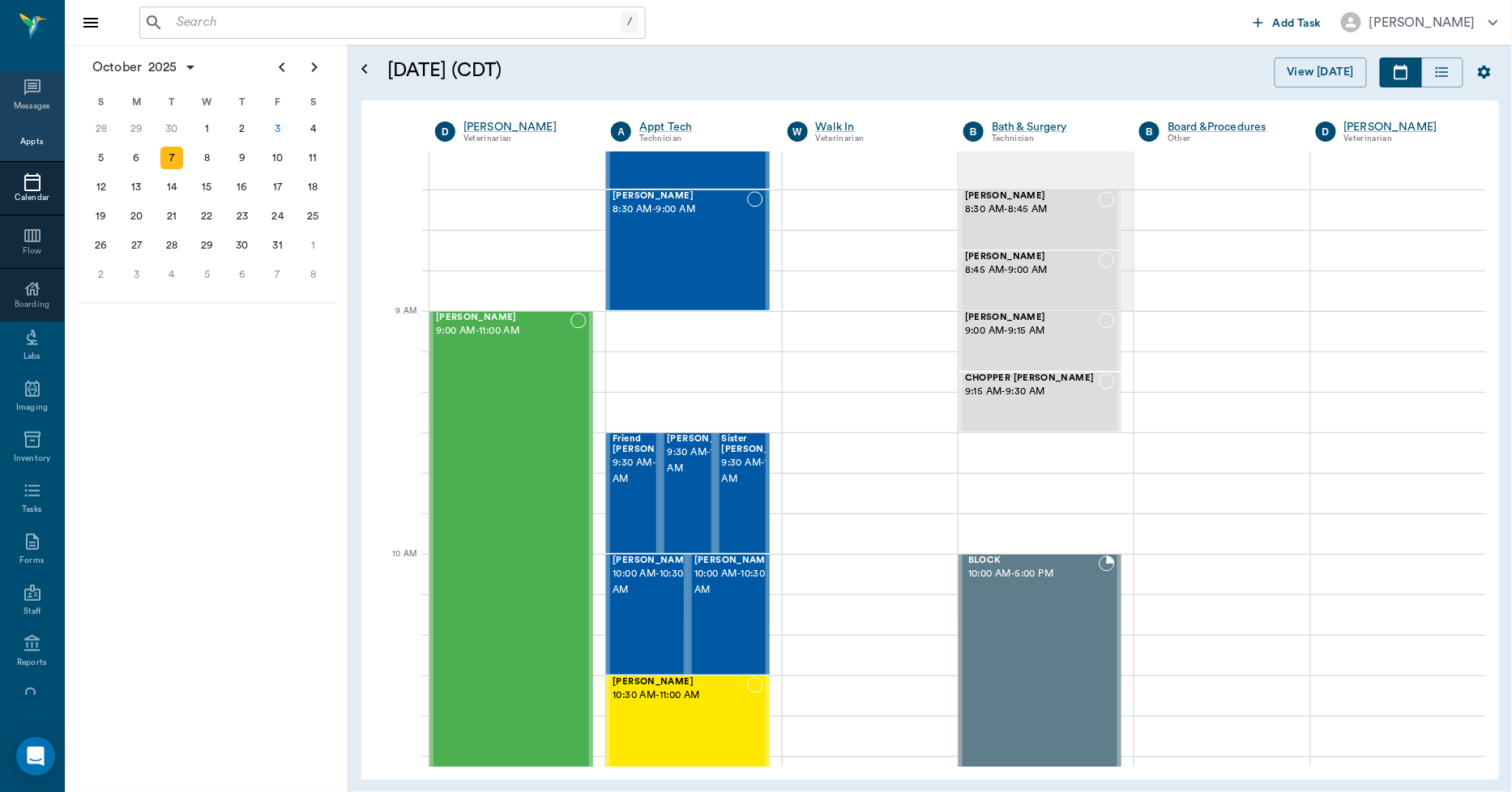
click at [28, 78] on icon at bounding box center [33, 88] width 20 height 20
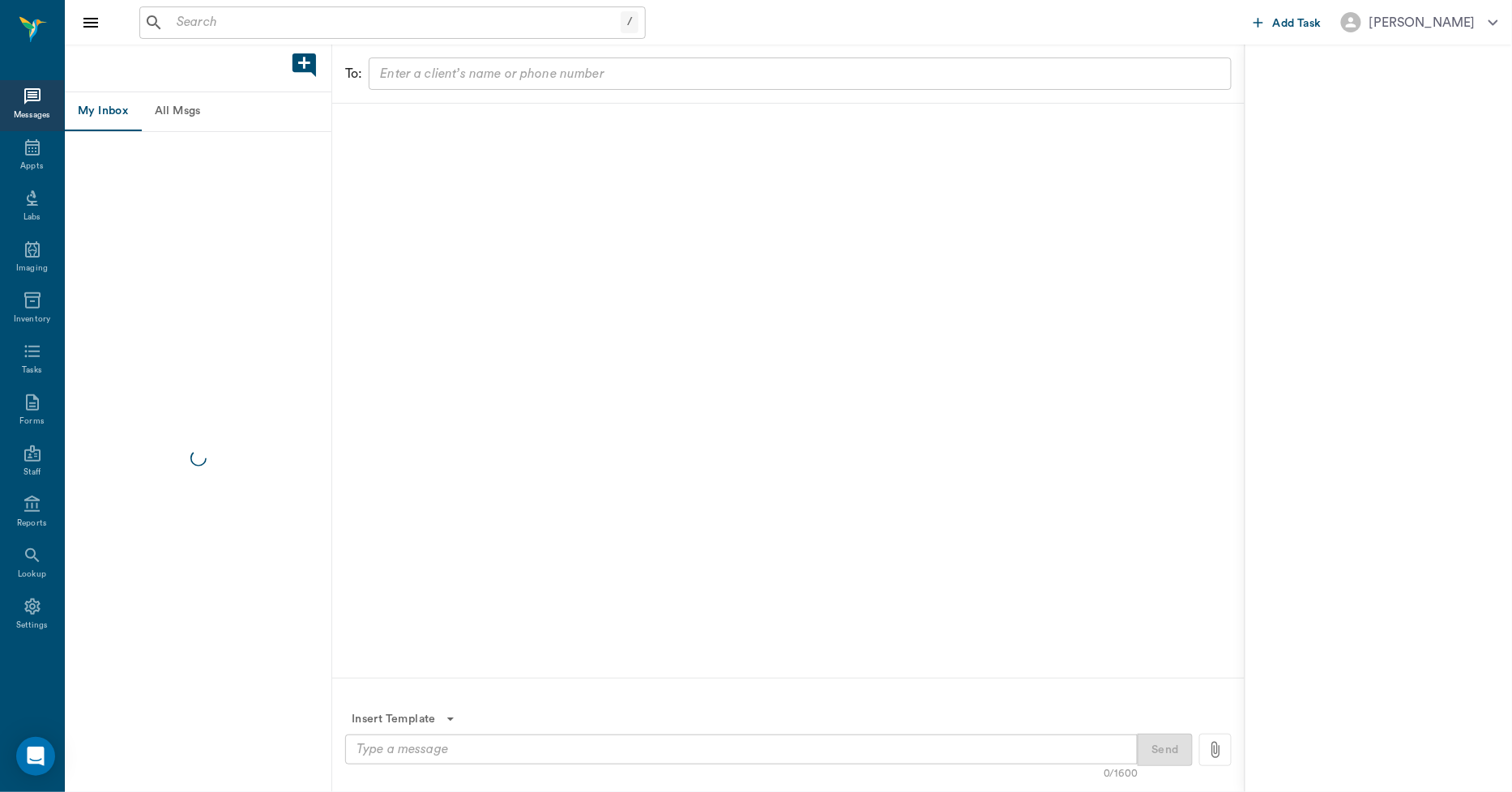
click at [175, 106] on button "All Msgs" at bounding box center [176, 112] width 73 height 39
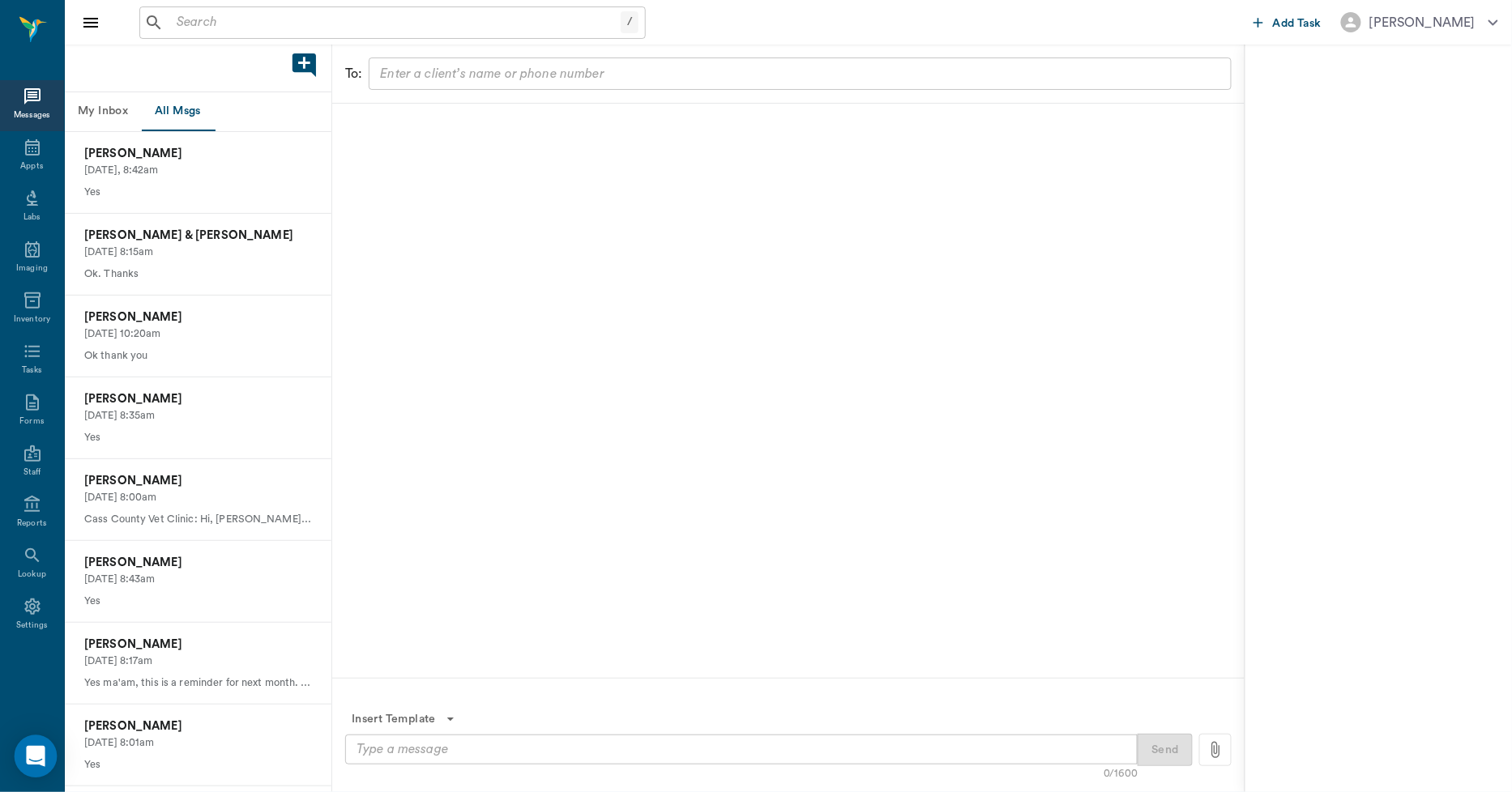
click at [37, 751] on icon "Open Intercom Messenger" at bounding box center [35, 756] width 19 height 21
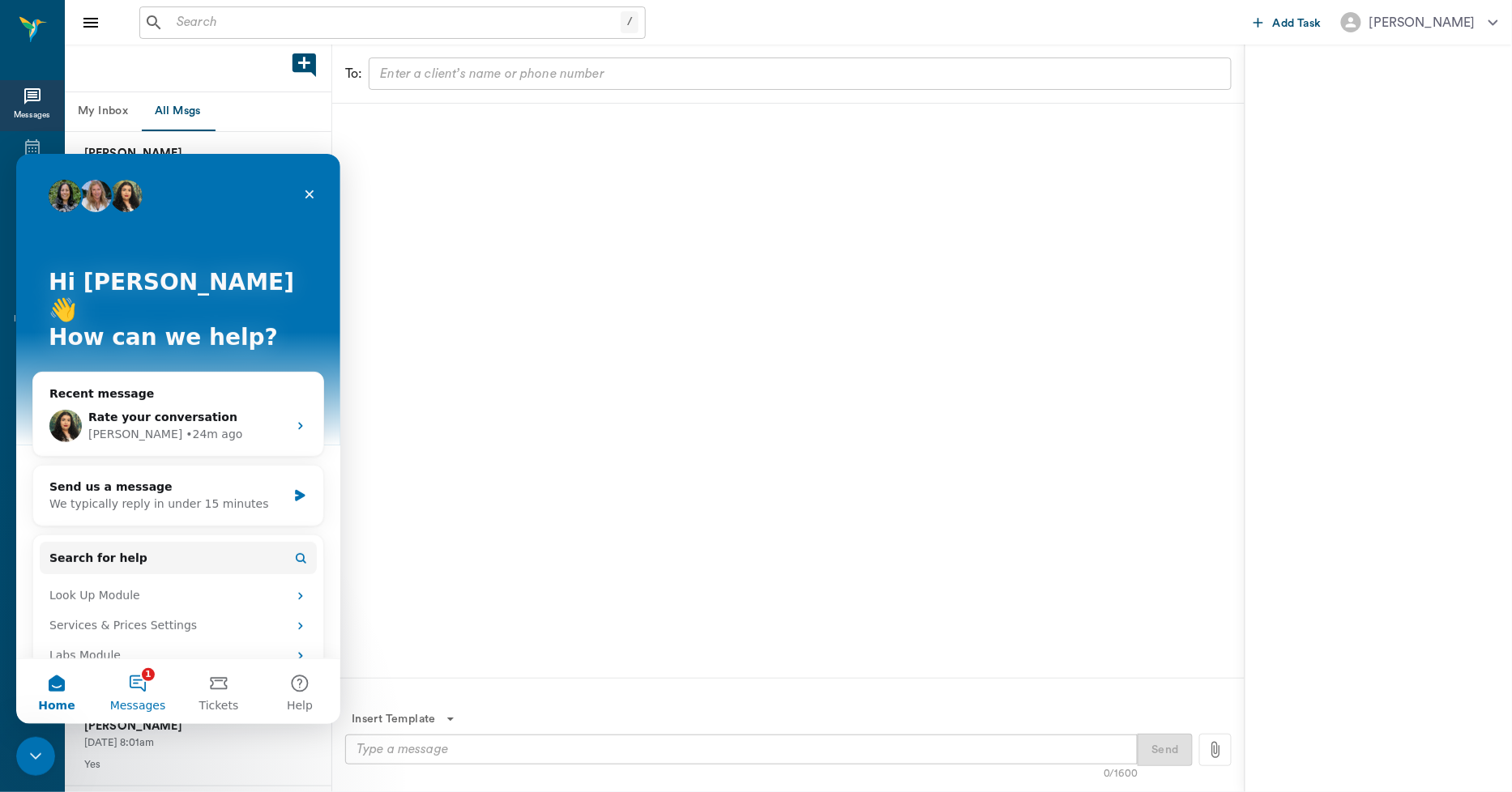
click at [144, 682] on button "1 Messages" at bounding box center [138, 690] width 81 height 65
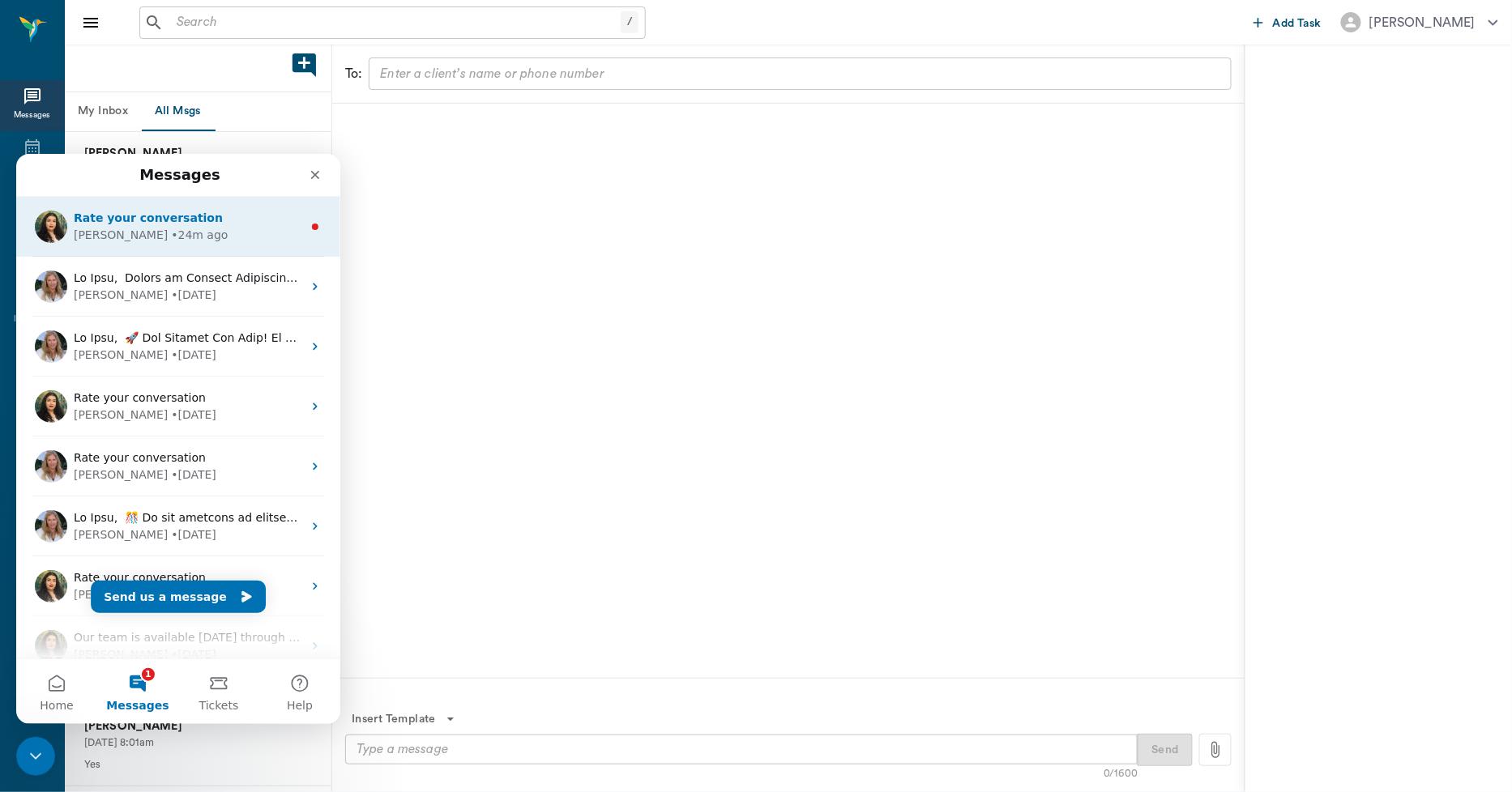
click at [191, 232] on div "Lizbeth • 24m ago" at bounding box center [187, 234] width 228 height 17
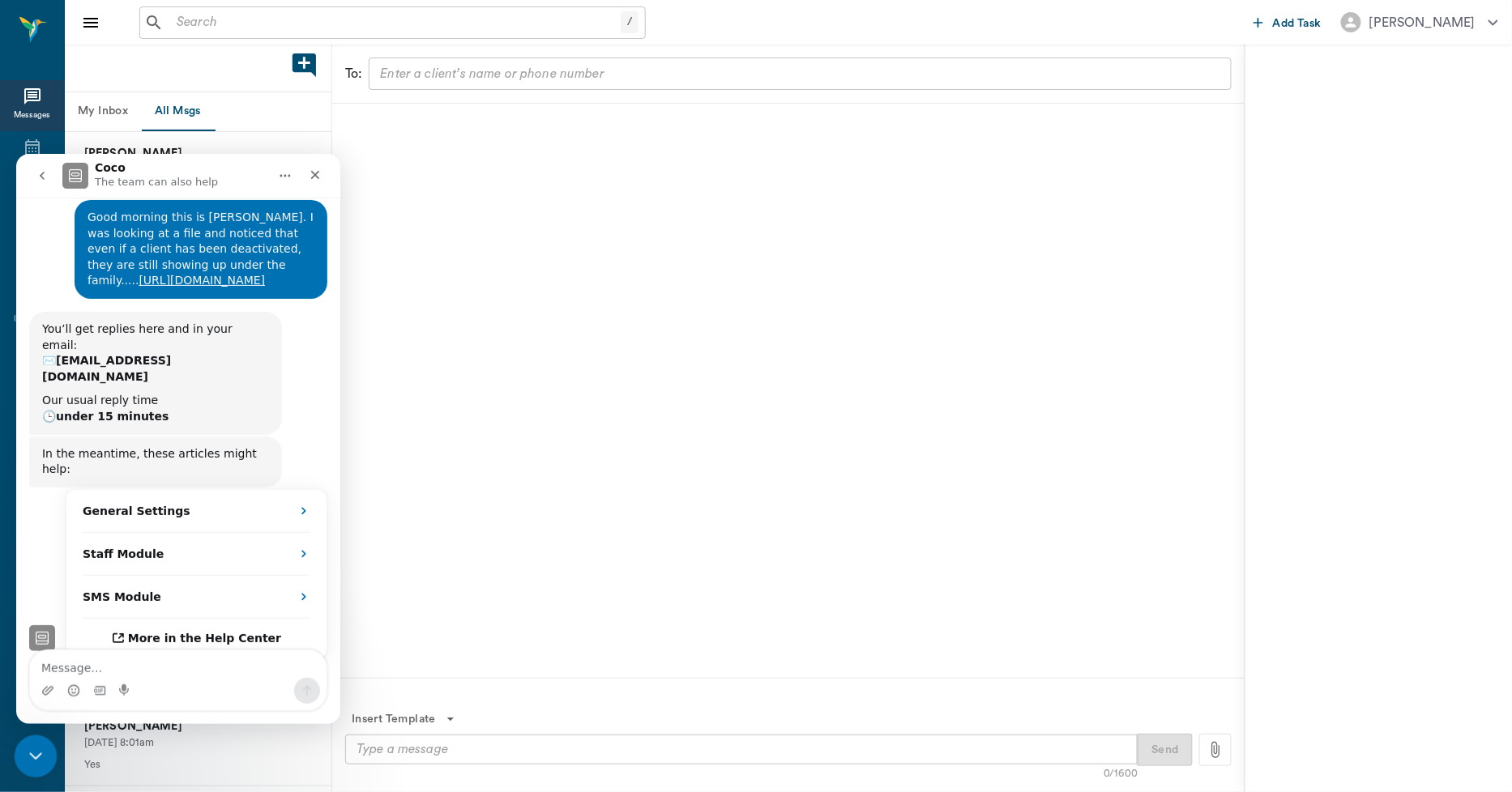
scroll to position [202, 0]
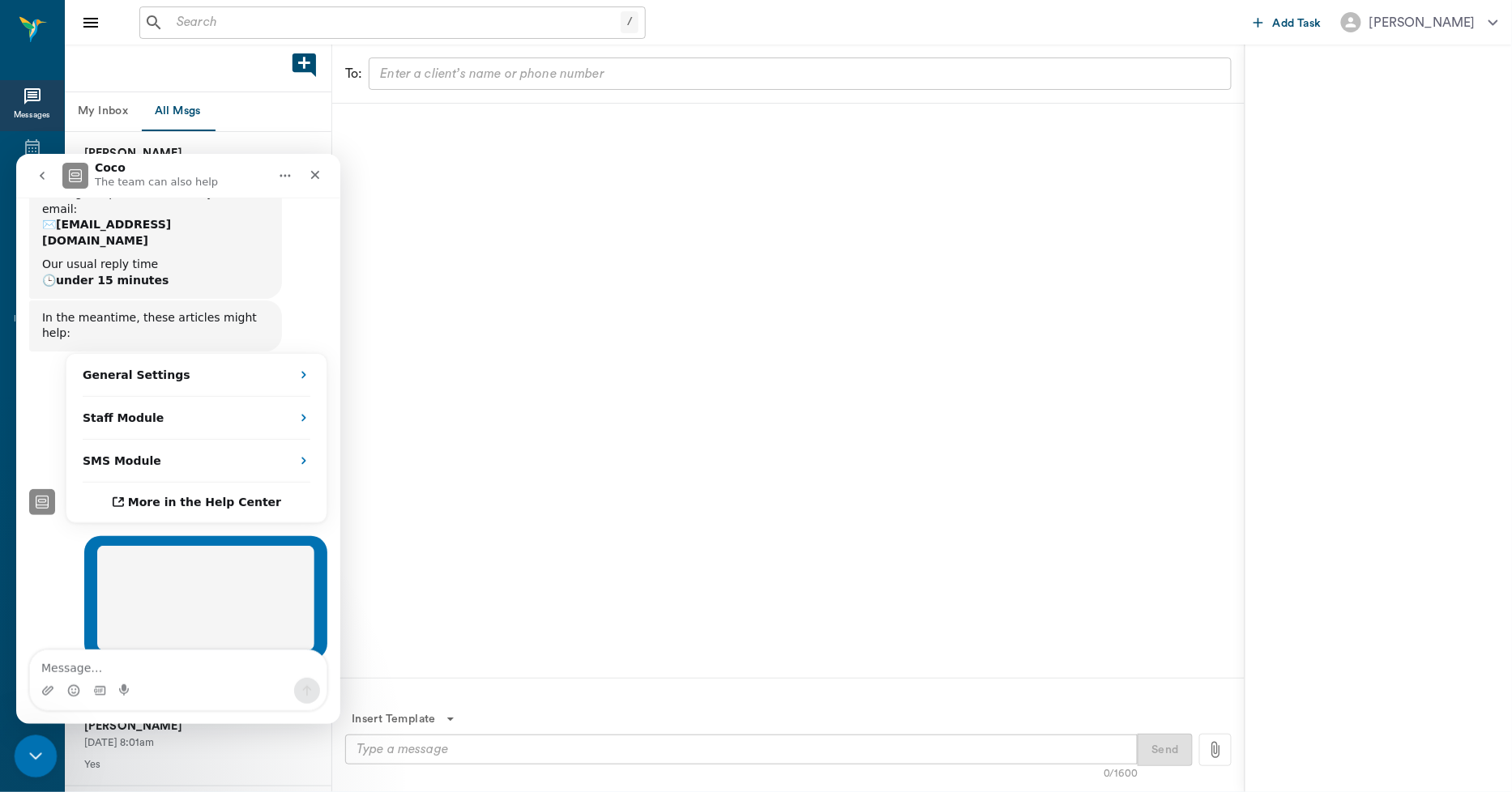
click at [41, 753] on icon "Close Intercom Messenger" at bounding box center [34, 754] width 20 height 20
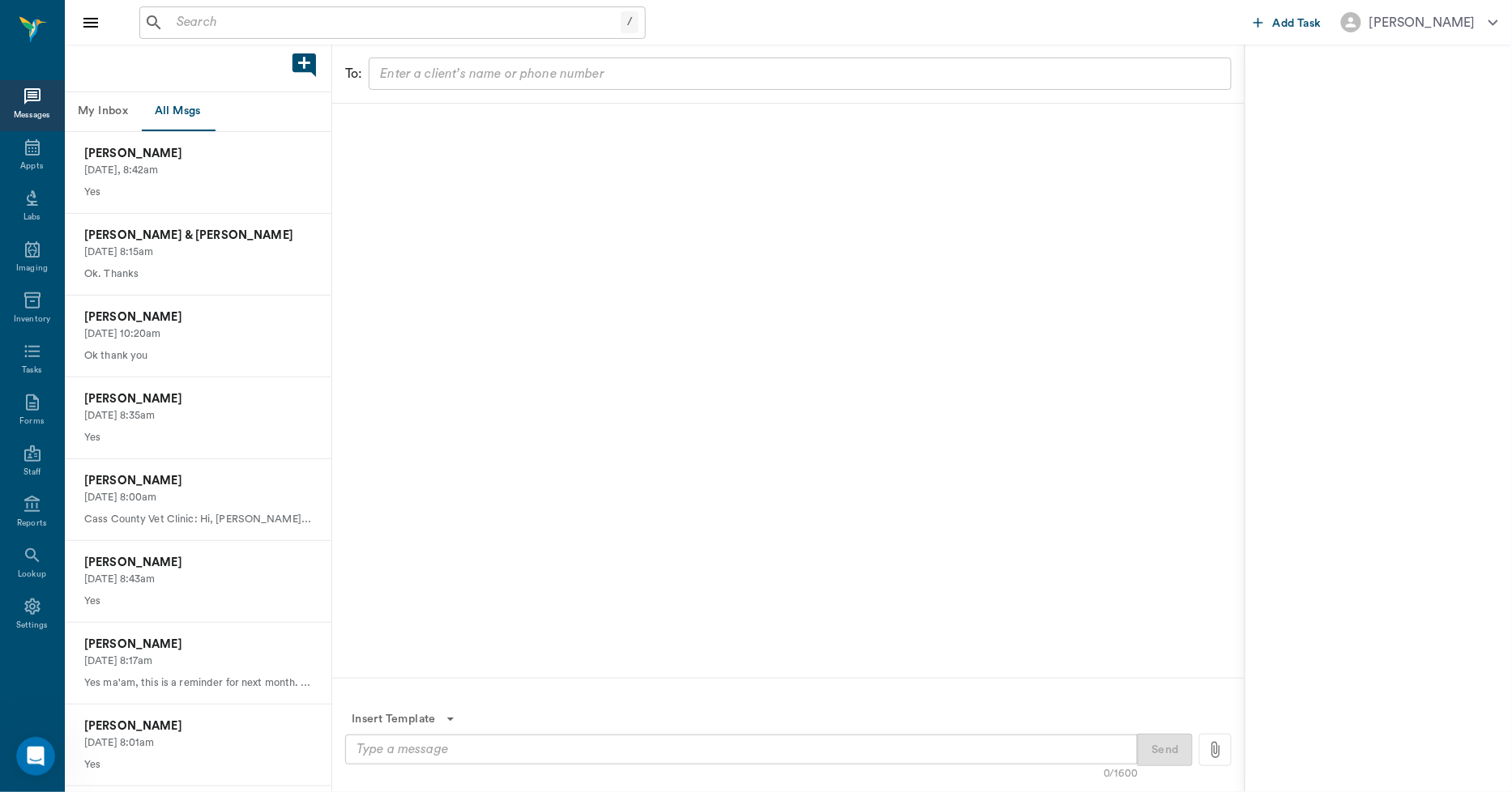
scroll to position [3596, 0]
click at [24, 160] on div "Appts" at bounding box center [31, 166] width 23 height 12
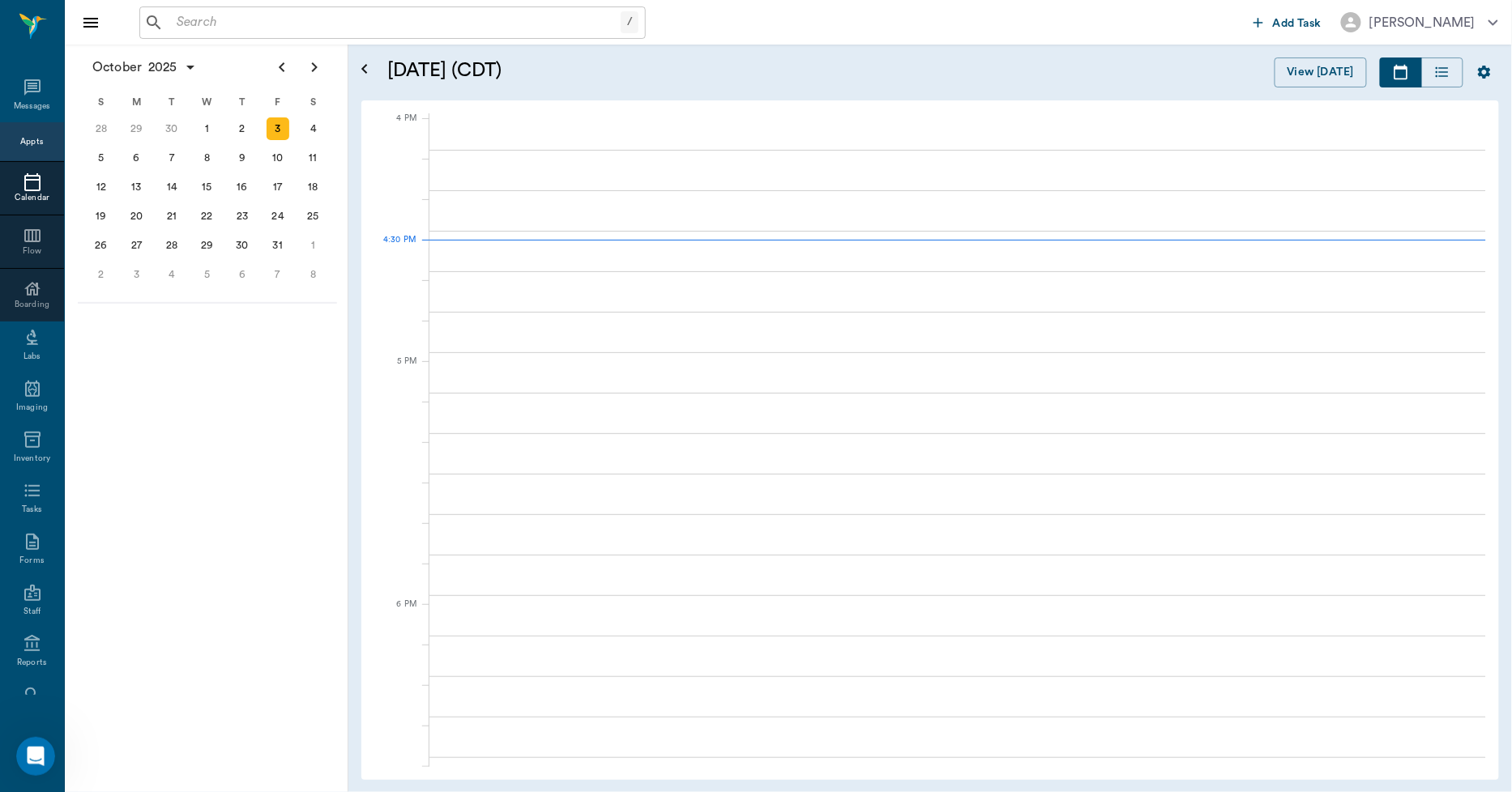
scroll to position [1945, 0]
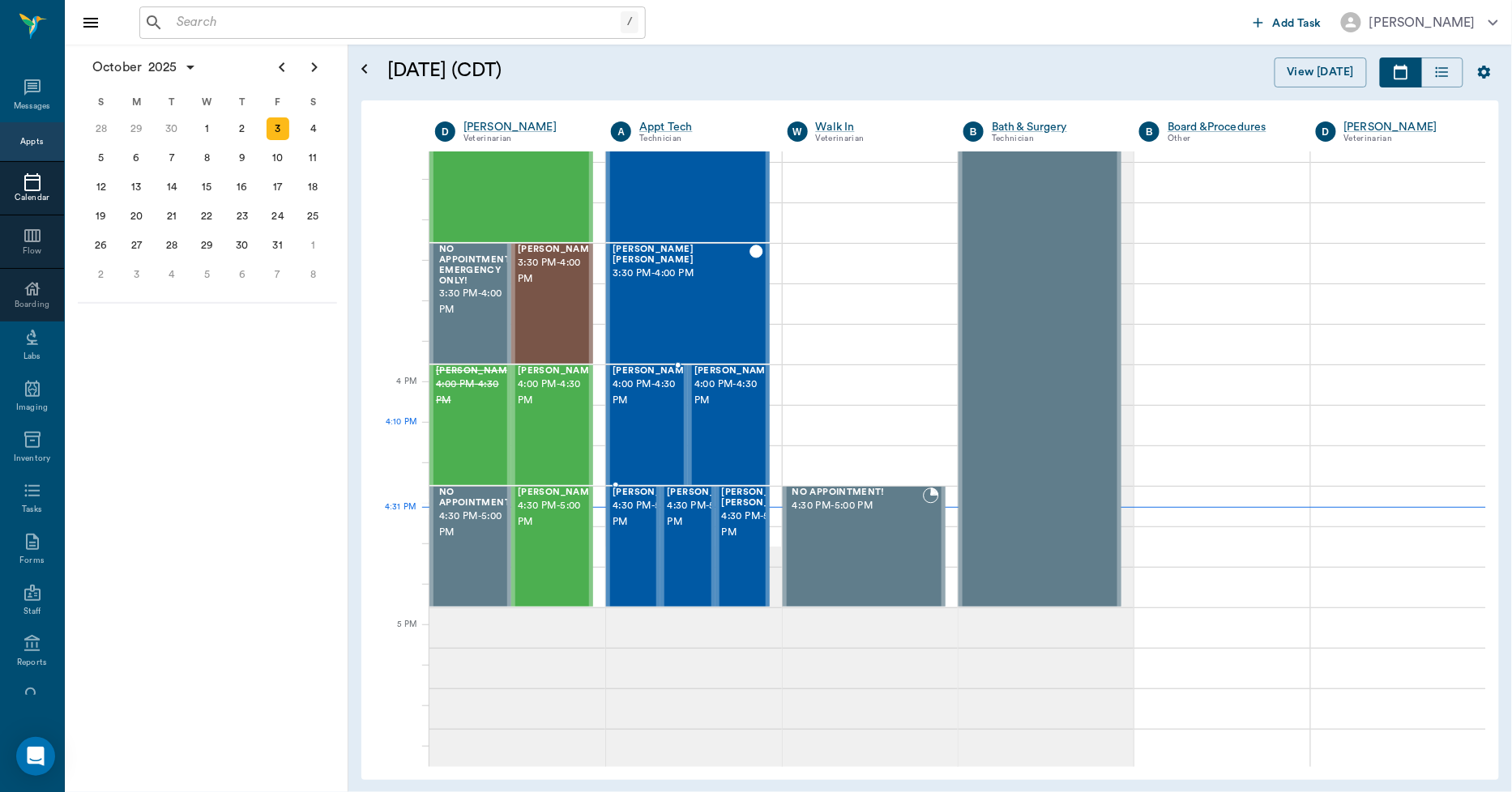
scroll to position [1674, 0]
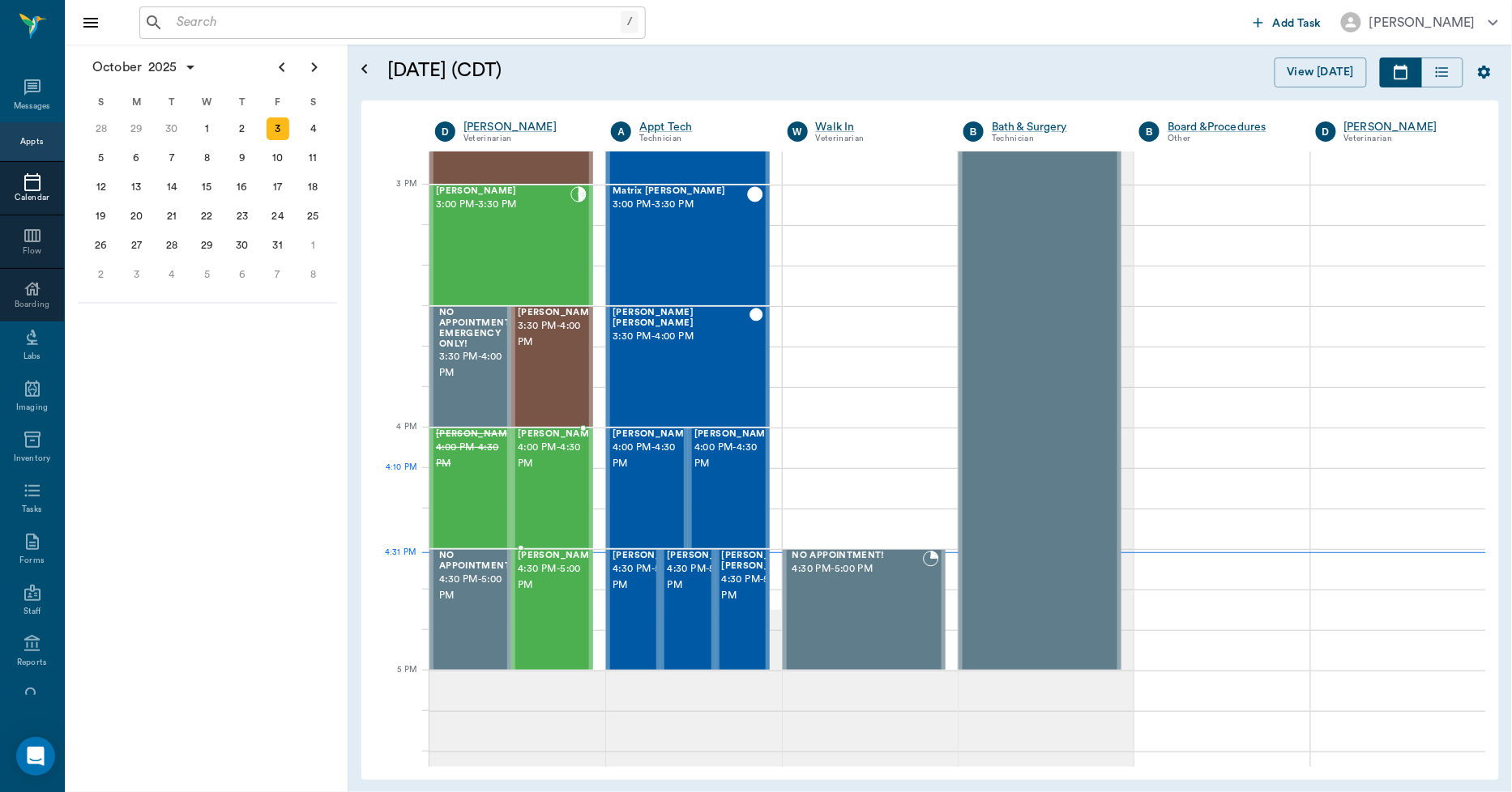
click at [562, 476] on div "[PERSON_NAME] 4:00 PM - 4:30 PM" at bounding box center [557, 488] width 81 height 119
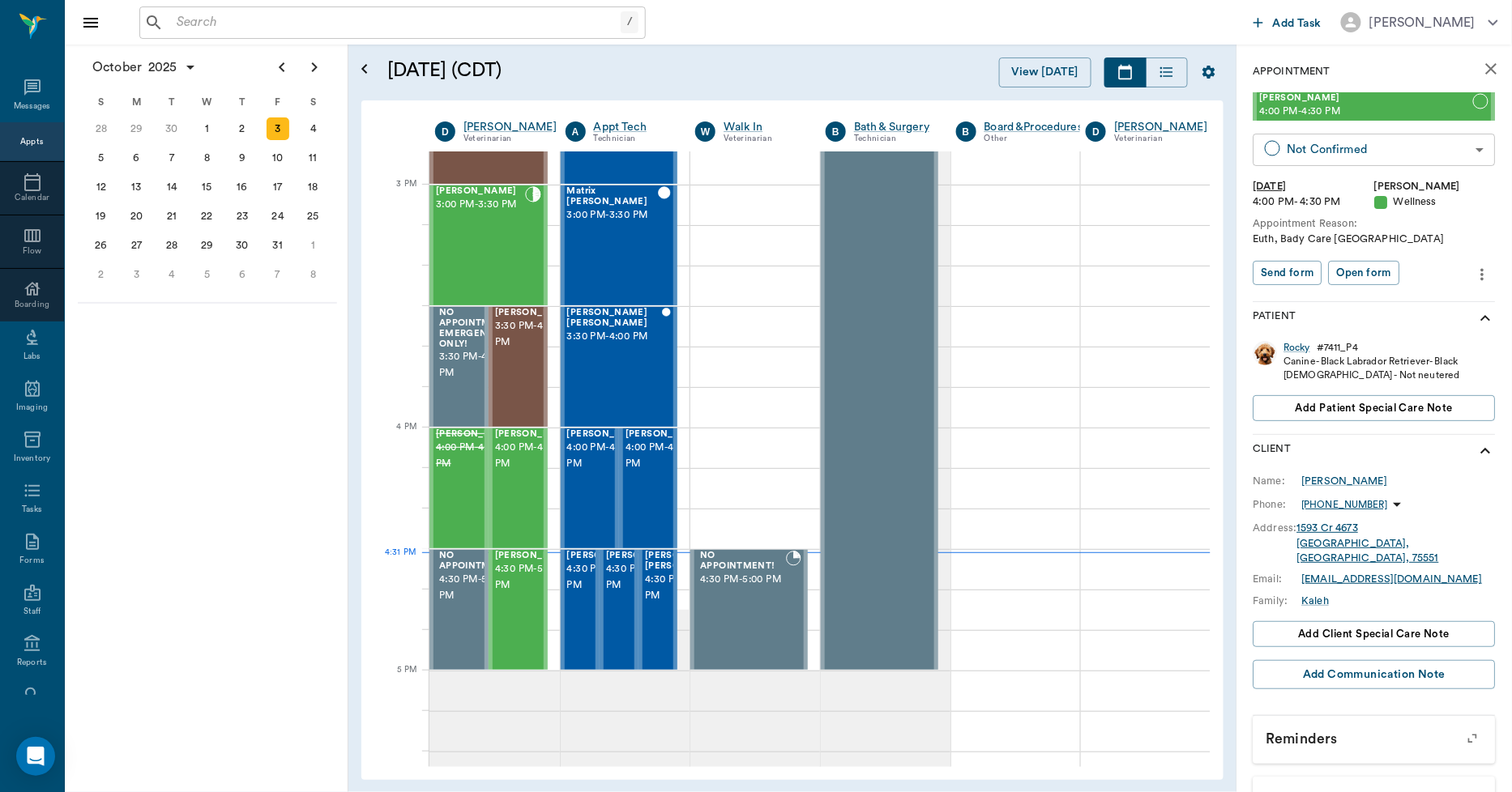
click at [1305, 152] on body "/ ​ Add Task [PERSON_NAME] Nectar Messages Appts Calendar Flow Boarding Labs Im…" at bounding box center [756, 396] width 1512 height 792
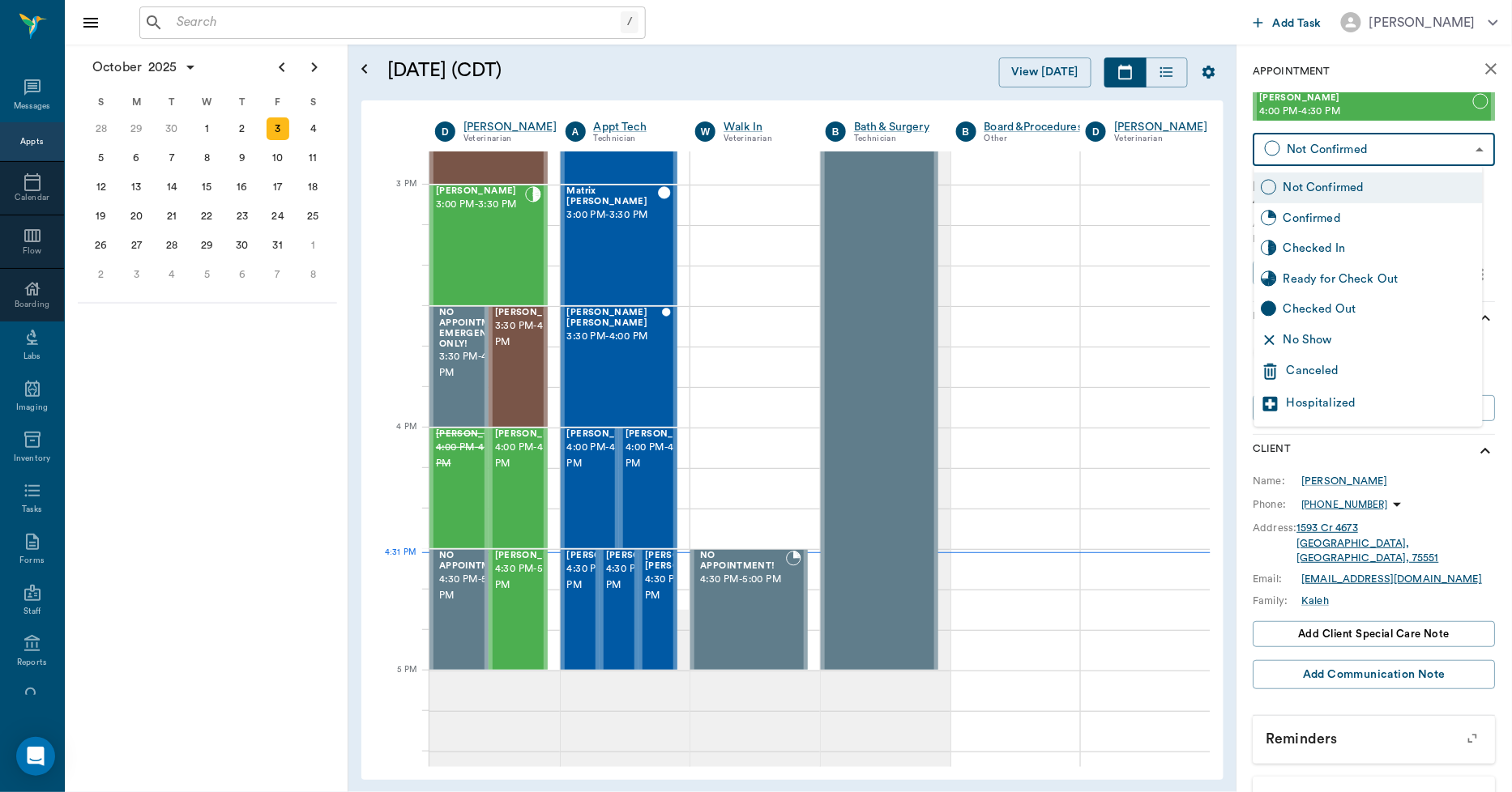
click at [910, 79] on div at bounding box center [756, 396] width 1512 height 792
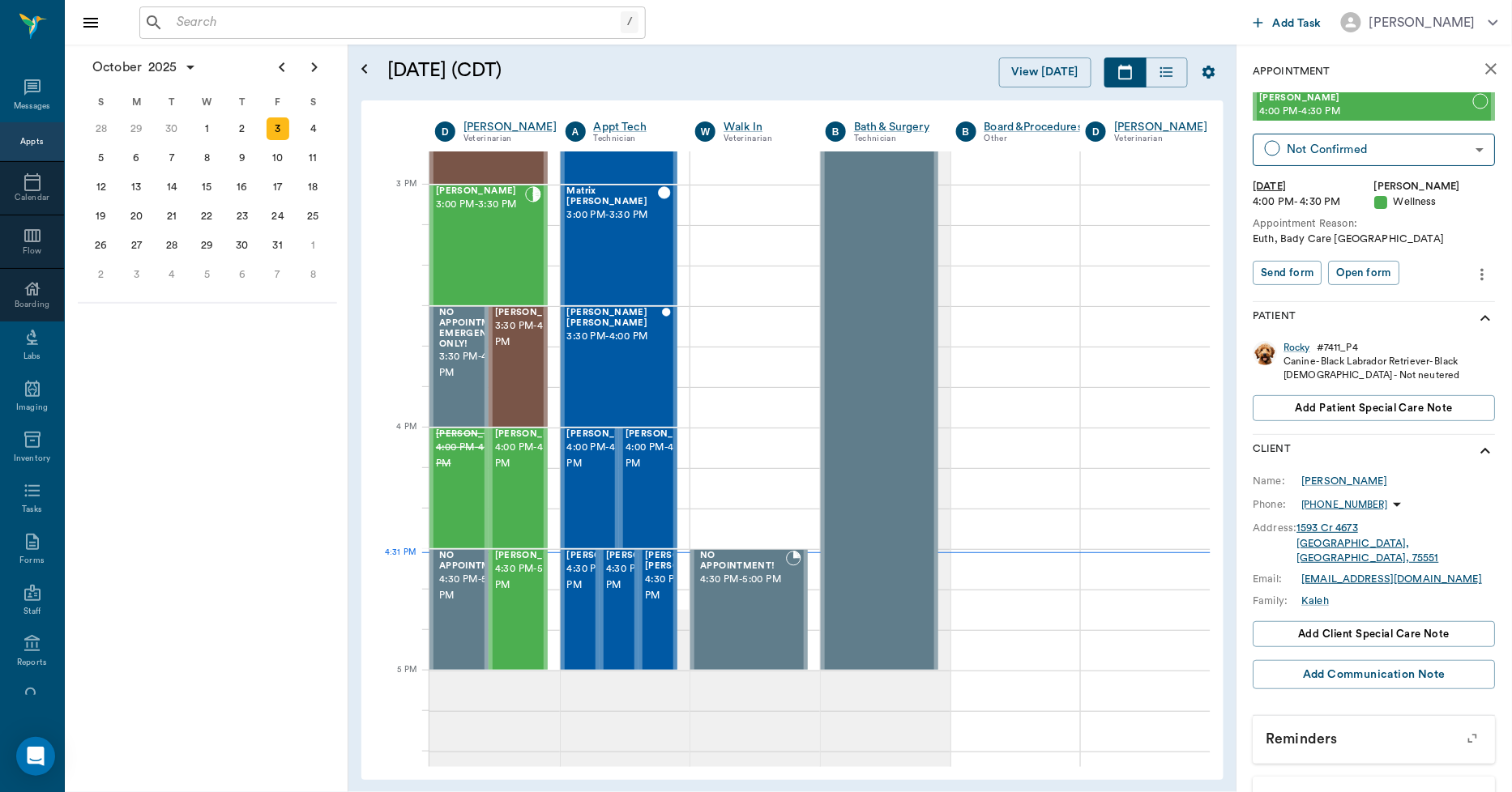
click at [1292, 338] on div "Rocky # 7411_P4 Canine - Black Labrador Retriever - Black [DEMOGRAPHIC_DATA] - …" at bounding box center [1374, 385] width 242 height 100
click at [1295, 345] on div "Rocky" at bounding box center [1298, 348] width 27 height 14
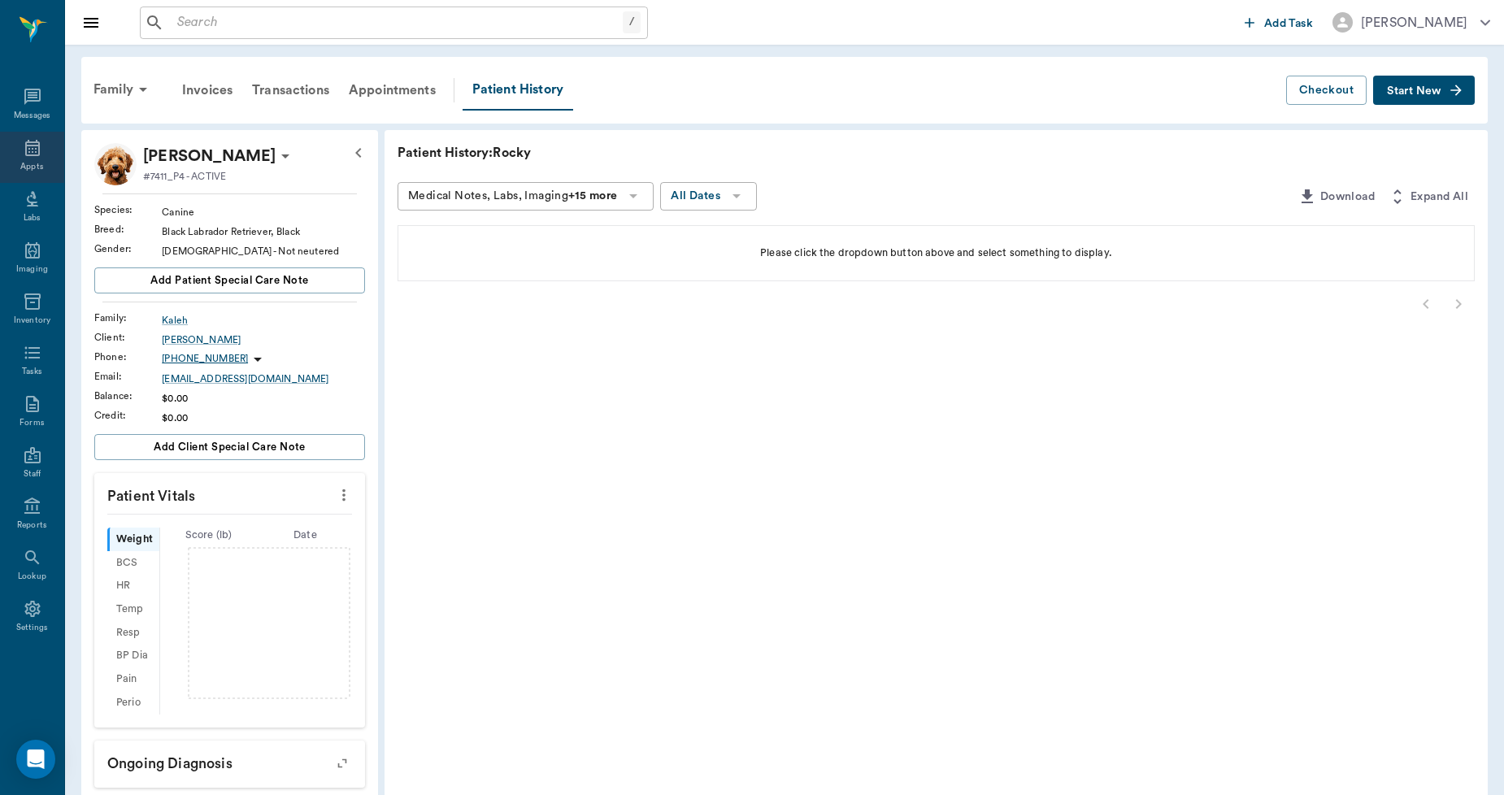
click at [24, 154] on icon at bounding box center [33, 148] width 20 height 20
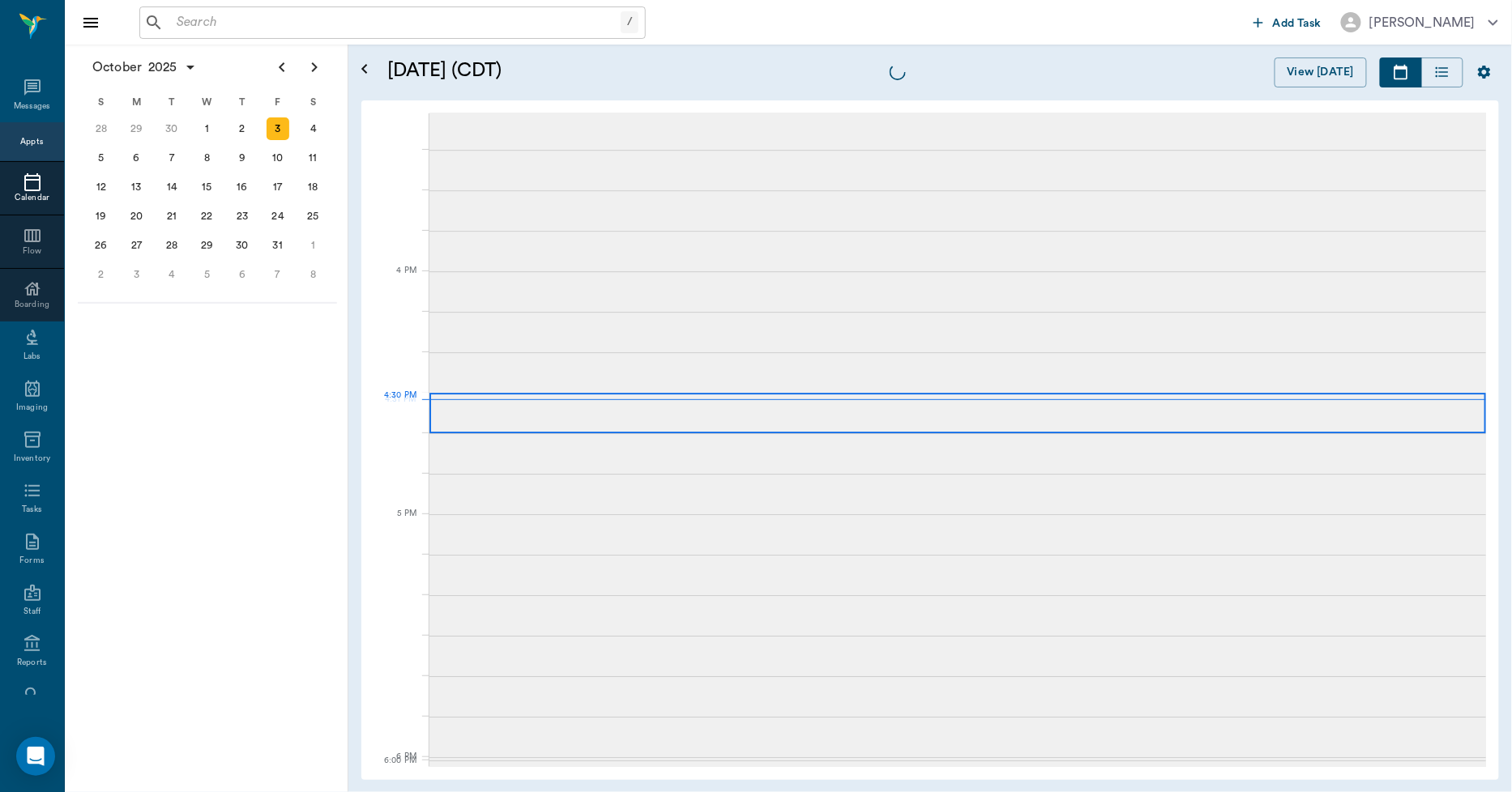
scroll to position [1946, 0]
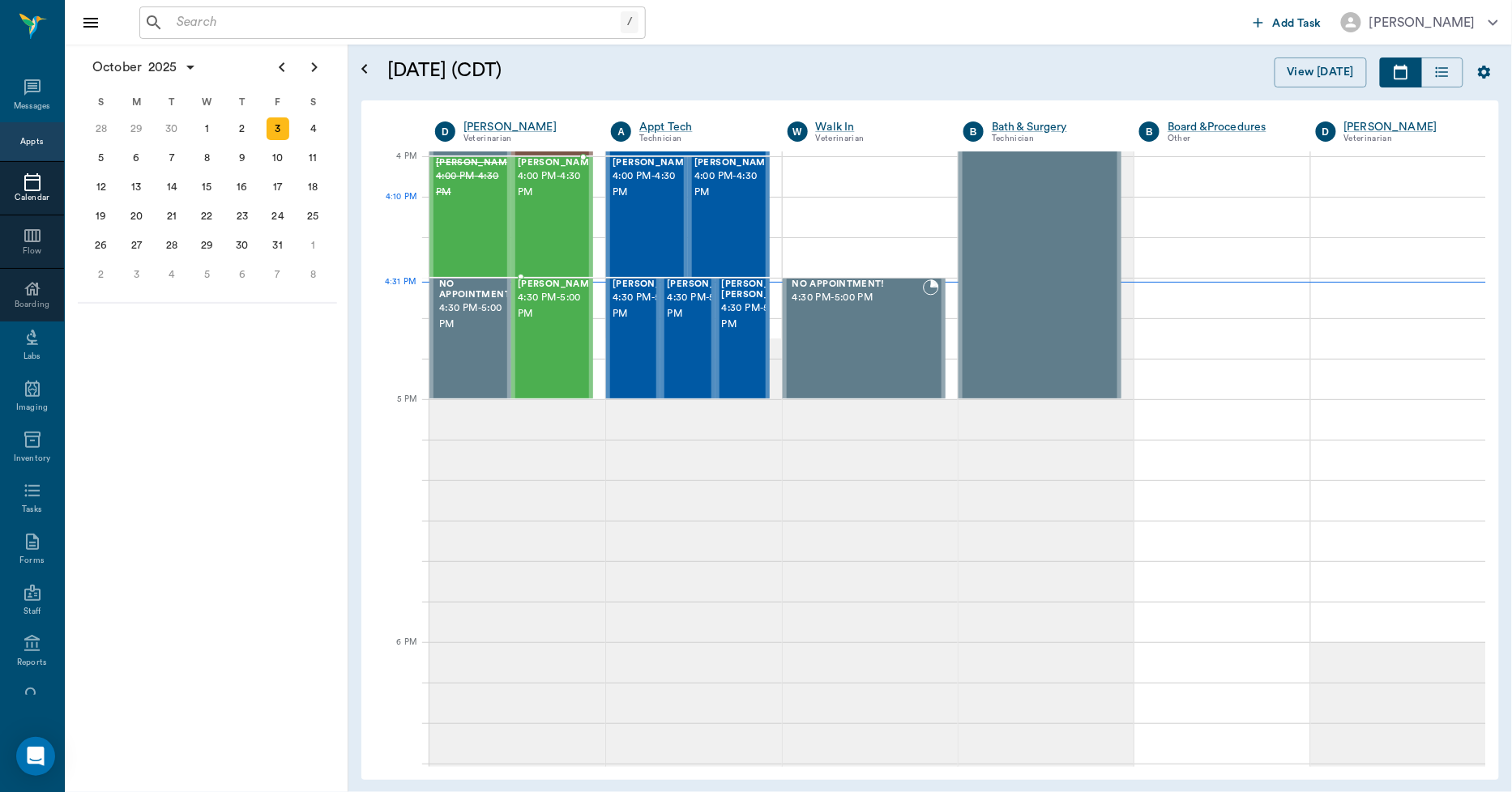
click at [536, 223] on div "[PERSON_NAME] 4:00 PM - 4:30 PM" at bounding box center [557, 217] width 81 height 119
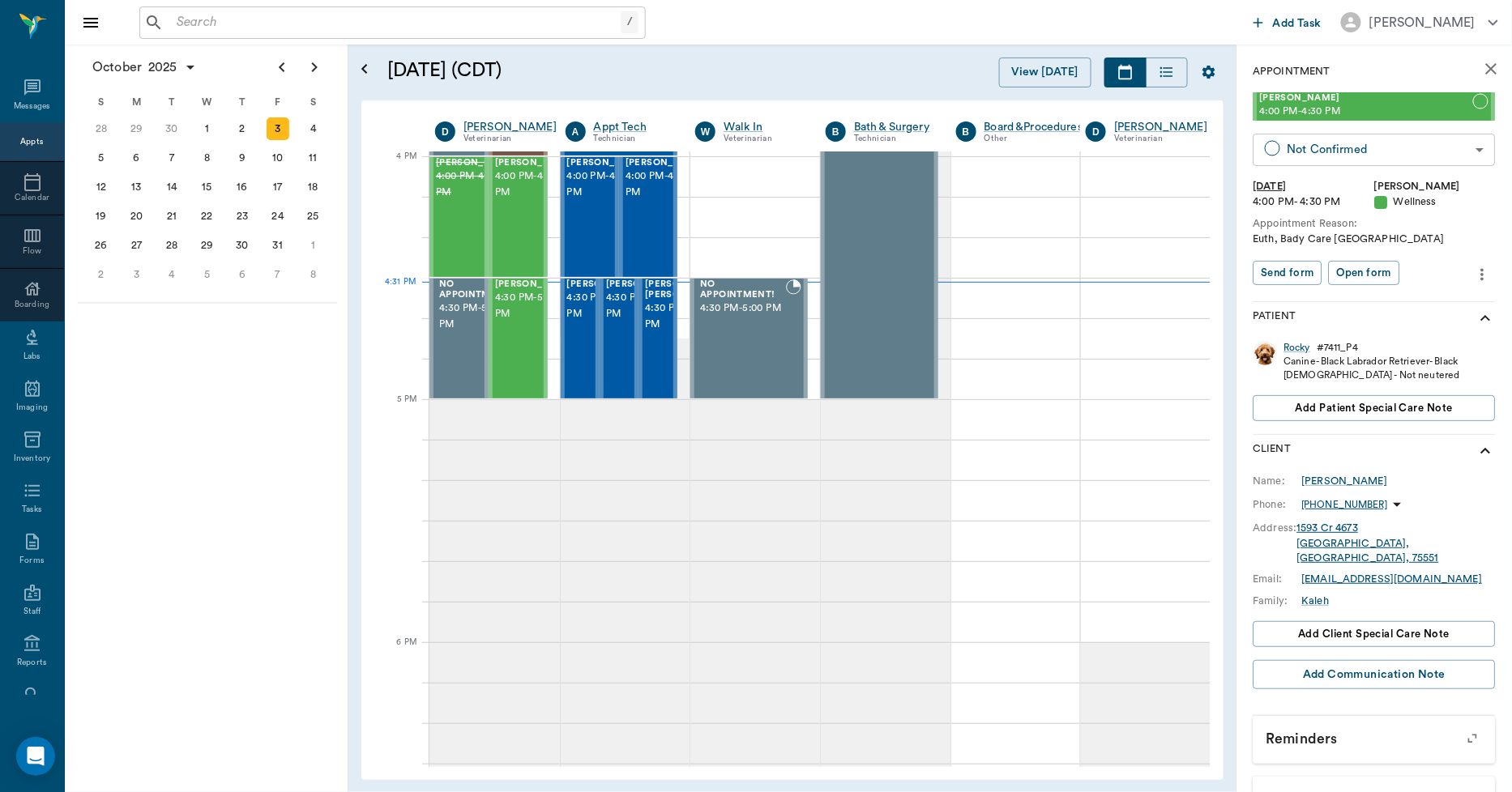
click at [1321, 155] on body "/ ​ Add Task [PERSON_NAME] Nectar Messages Appts Calendar Flow Boarding Labs Im…" at bounding box center [756, 396] width 1512 height 792
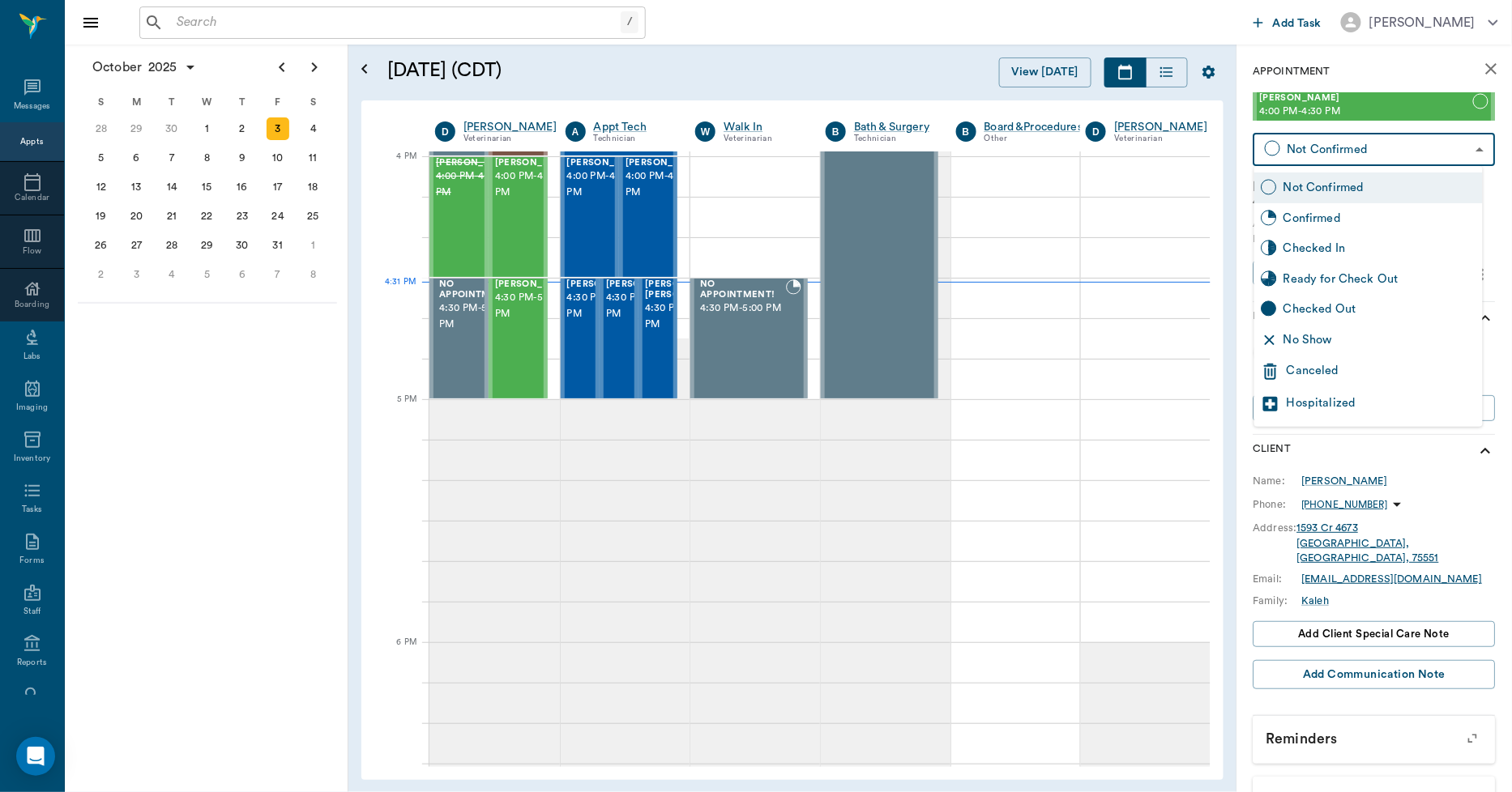
click at [1322, 337] on div "No Show" at bounding box center [1379, 340] width 192 height 18
type input "NO_SHOW"
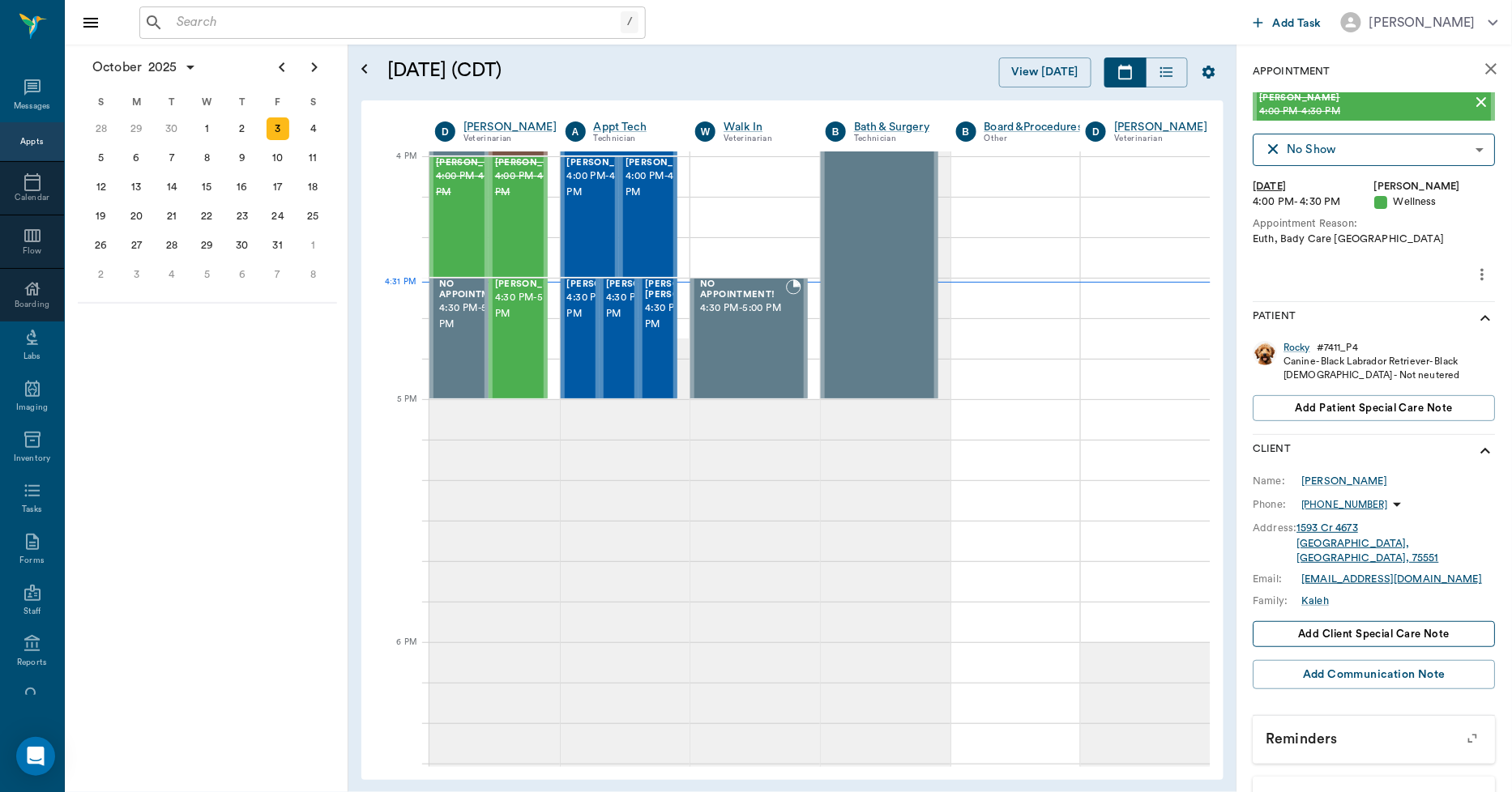
click at [1361, 626] on span "Add client Special Care Note" at bounding box center [1374, 635] width 151 height 18
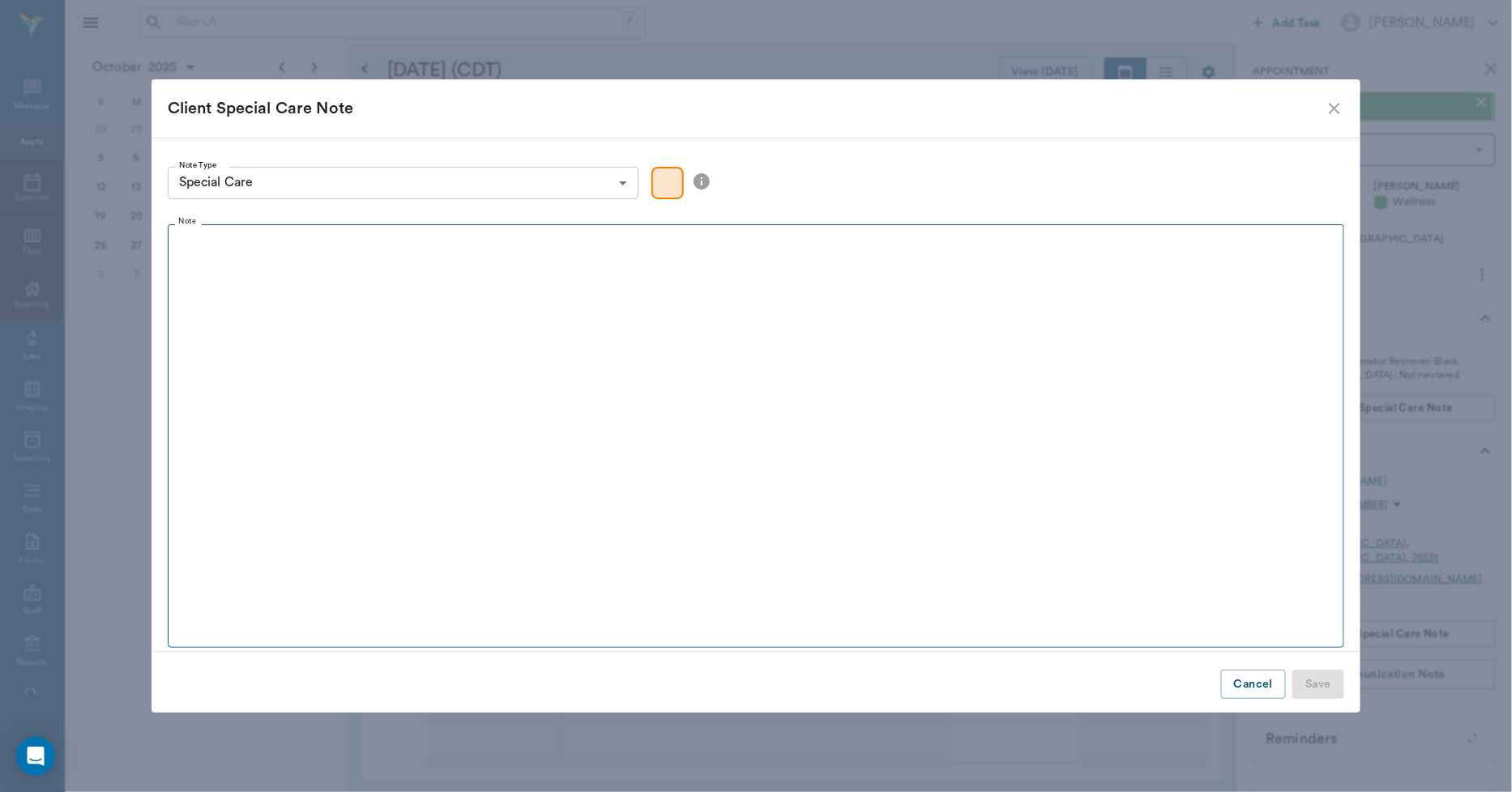
click at [417, 264] on div at bounding box center [756, 252] width 1163 height 41
click at [1324, 686] on button "Save" at bounding box center [1319, 684] width 52 height 30
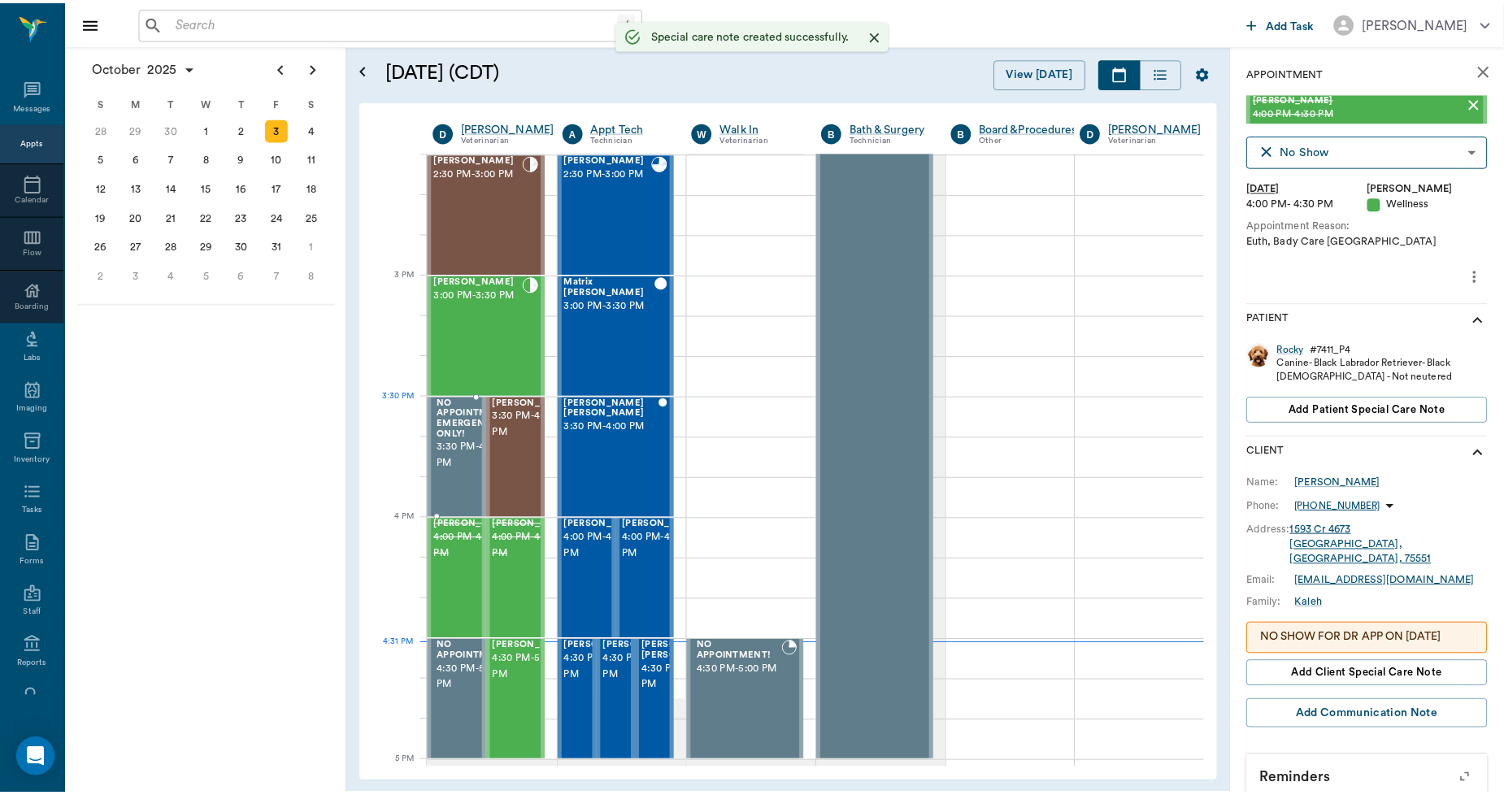
scroll to position [1501, 0]
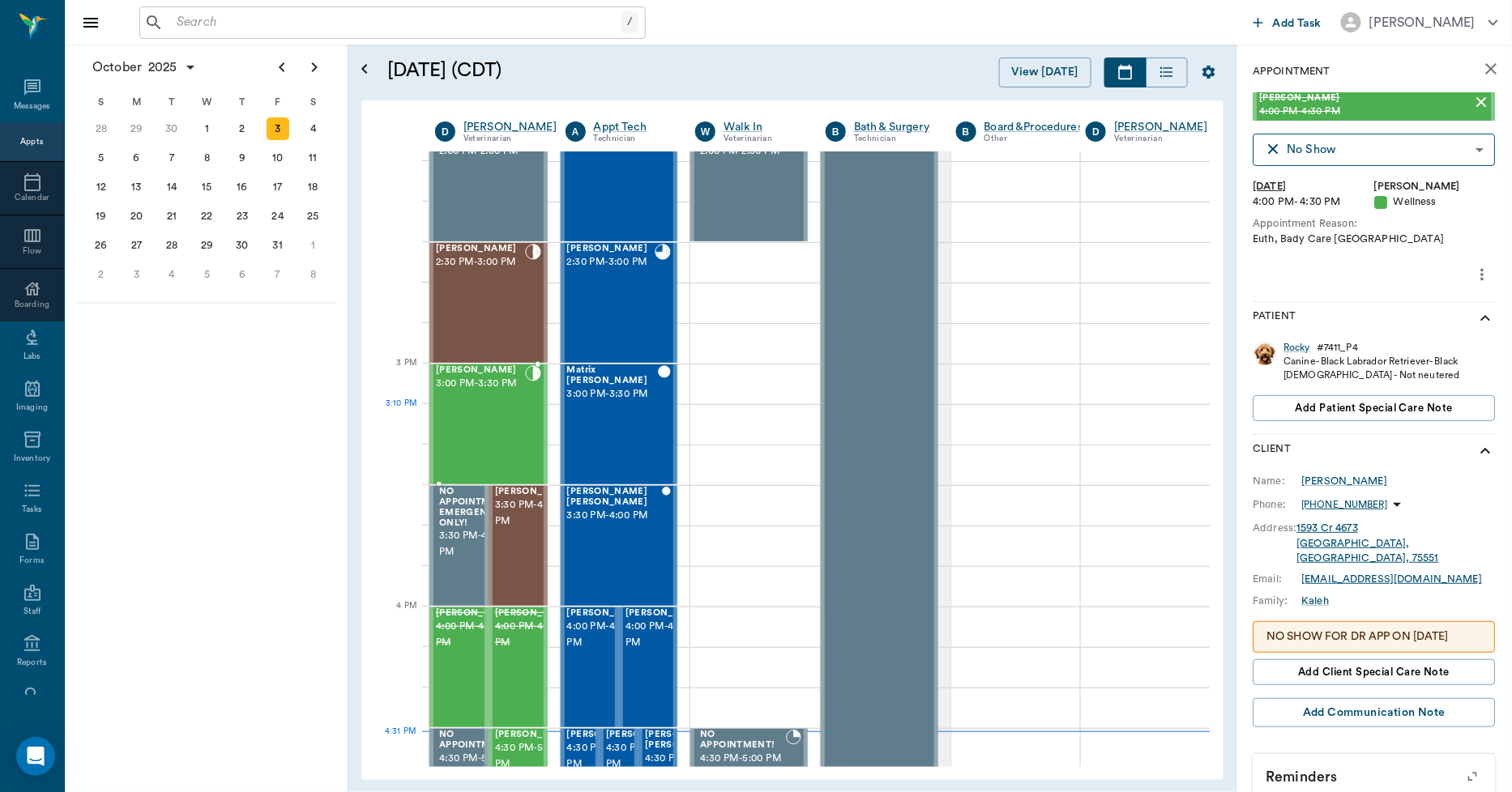
click at [476, 422] on div "[PERSON_NAME] 3:00 PM - 3:30 PM" at bounding box center [479, 424] width 89 height 119
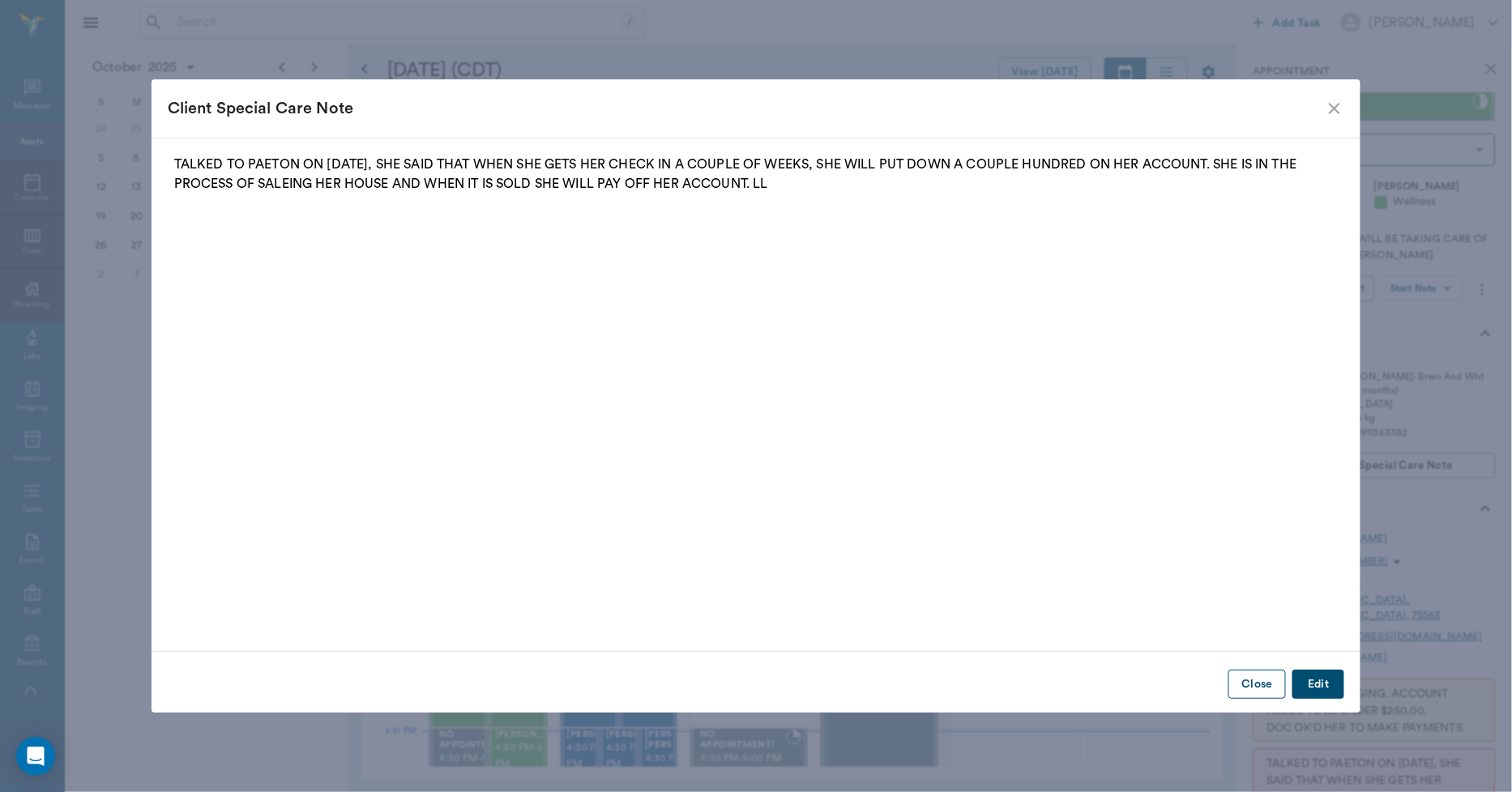
click at [1256, 682] on button "Close" at bounding box center [1257, 684] width 58 height 30
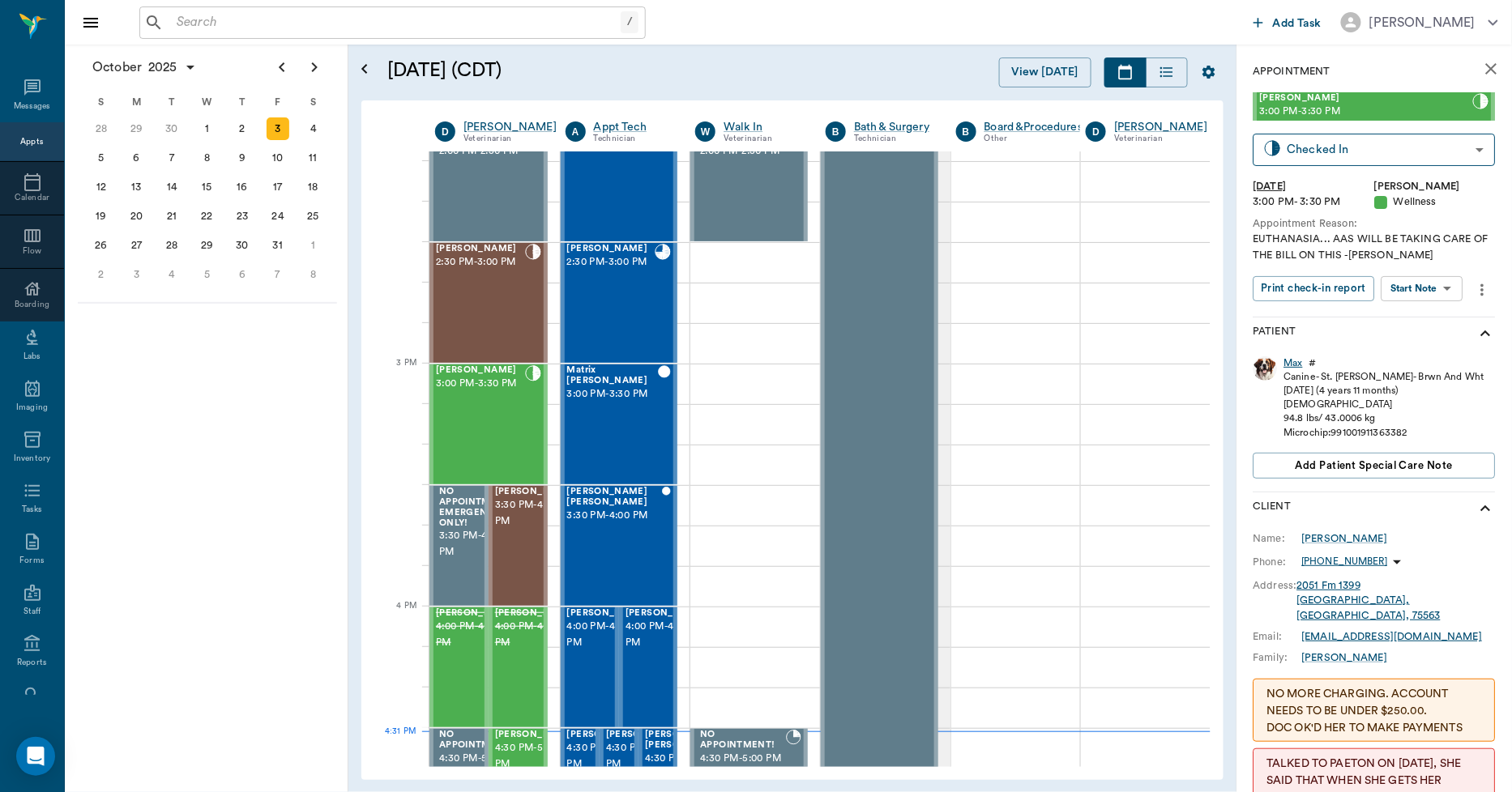
click at [1297, 365] on div "Max" at bounding box center [1294, 364] width 19 height 14
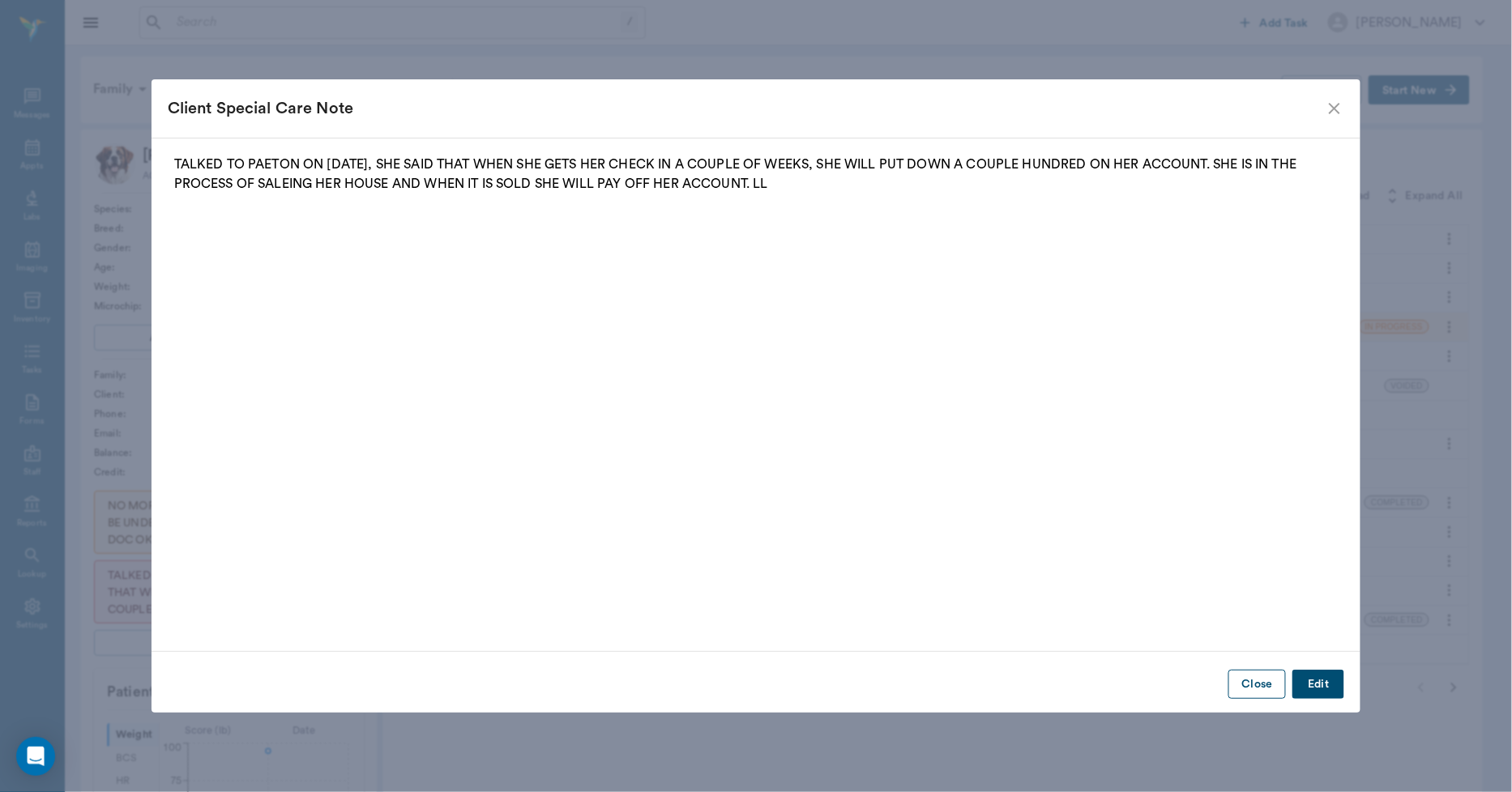
click at [1250, 673] on button "Close" at bounding box center [1257, 684] width 58 height 30
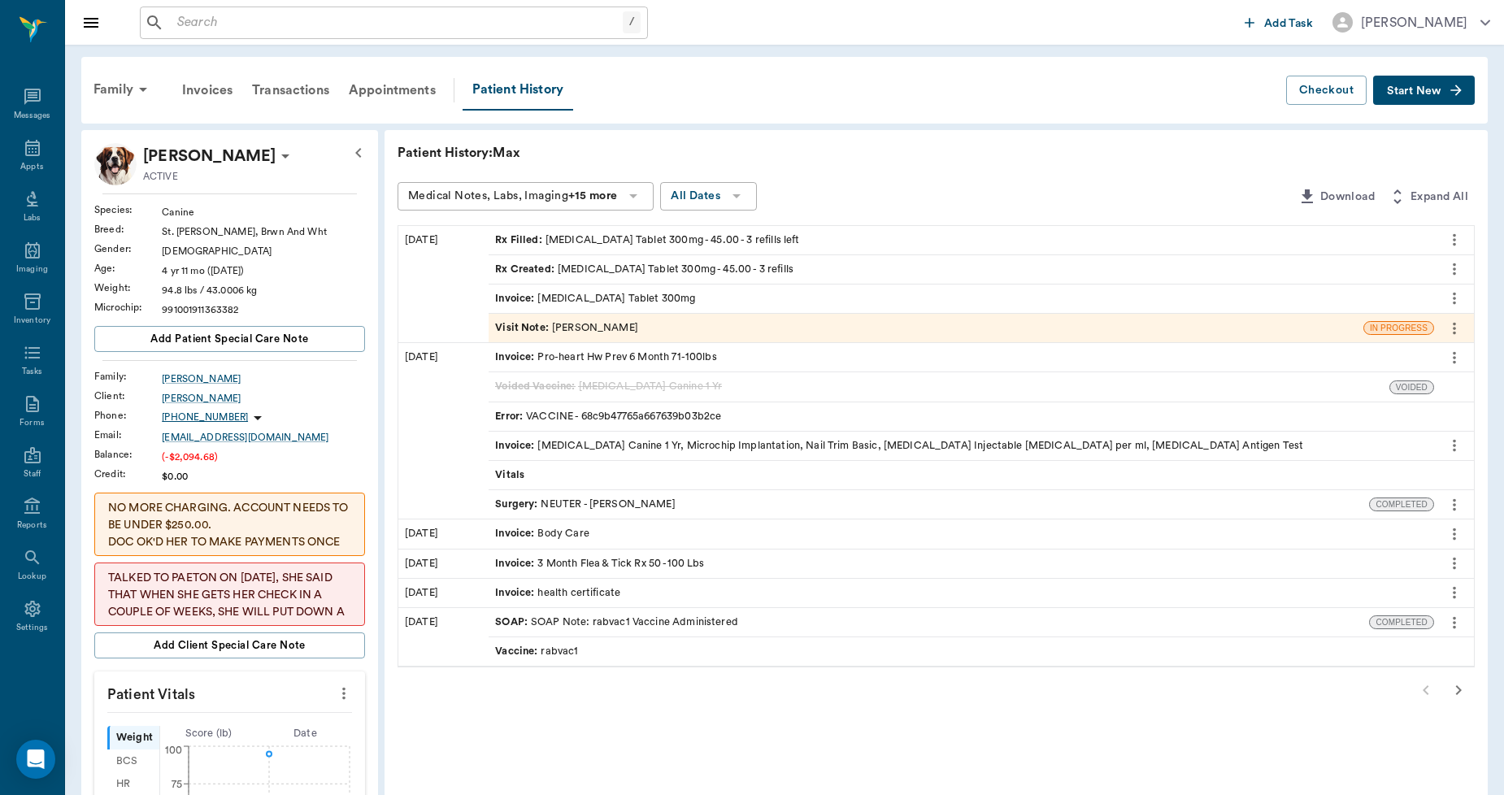
click at [208, 23] on input "text" at bounding box center [397, 22] width 452 height 23
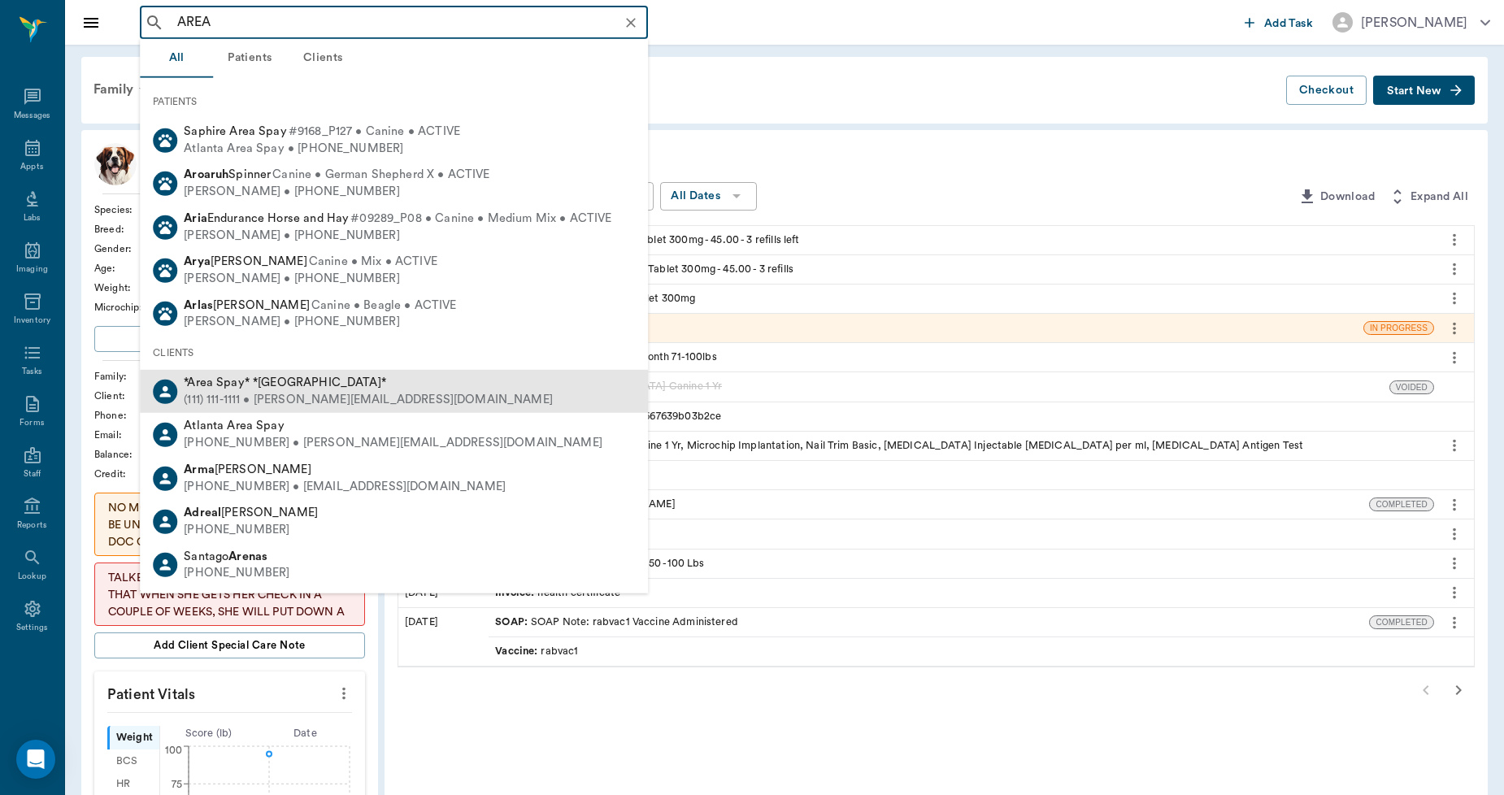
click at [250, 386] on span "*Area Spay* *[GEOGRAPHIC_DATA]*" at bounding box center [285, 382] width 202 height 12
type input "AREA"
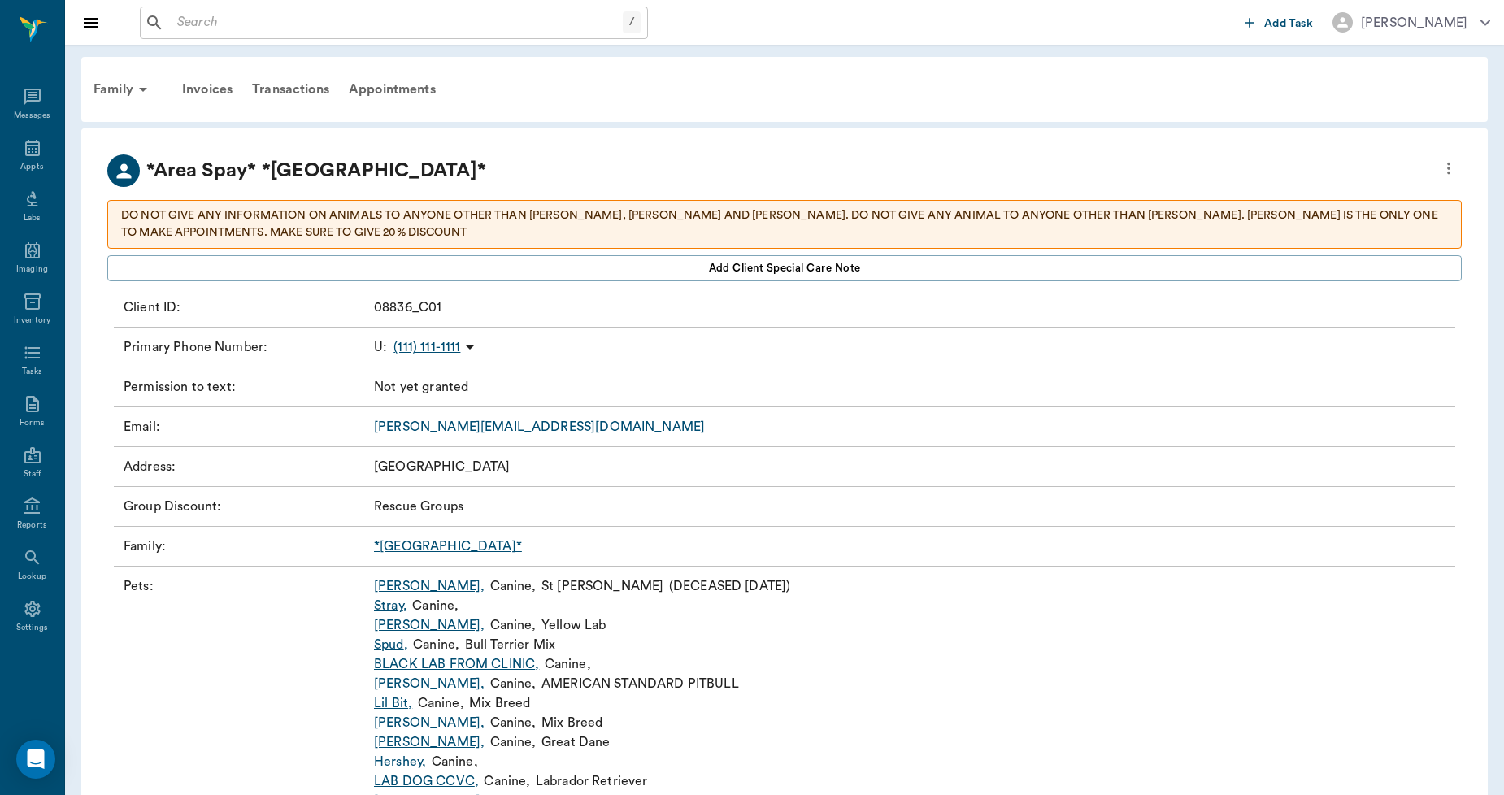
click at [406, 583] on link "[PERSON_NAME] ," at bounding box center [429, 586] width 111 height 20
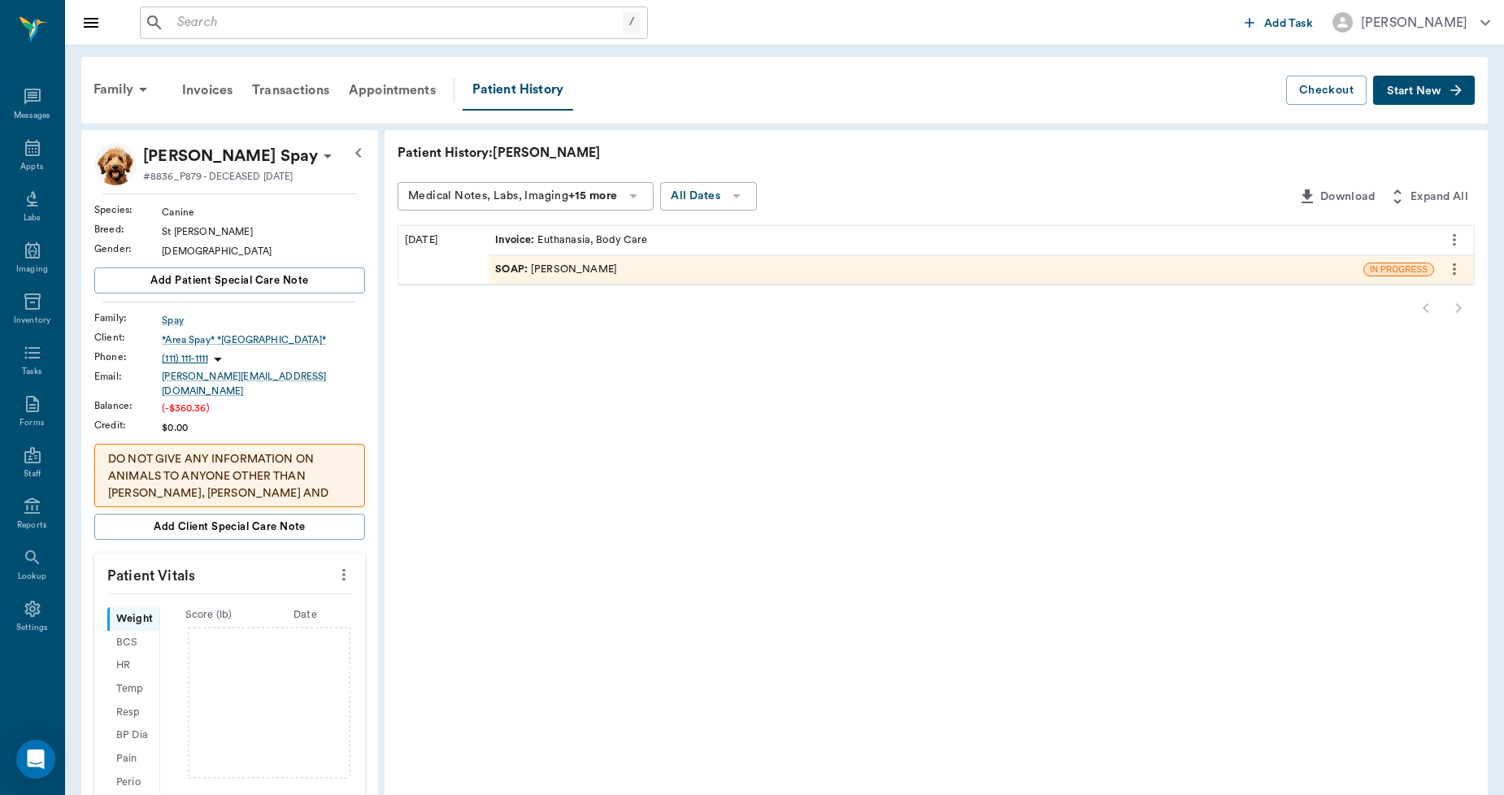
click at [580, 236] on div "Invoice : Euthanasia, Body Care" at bounding box center [571, 240] width 152 height 15
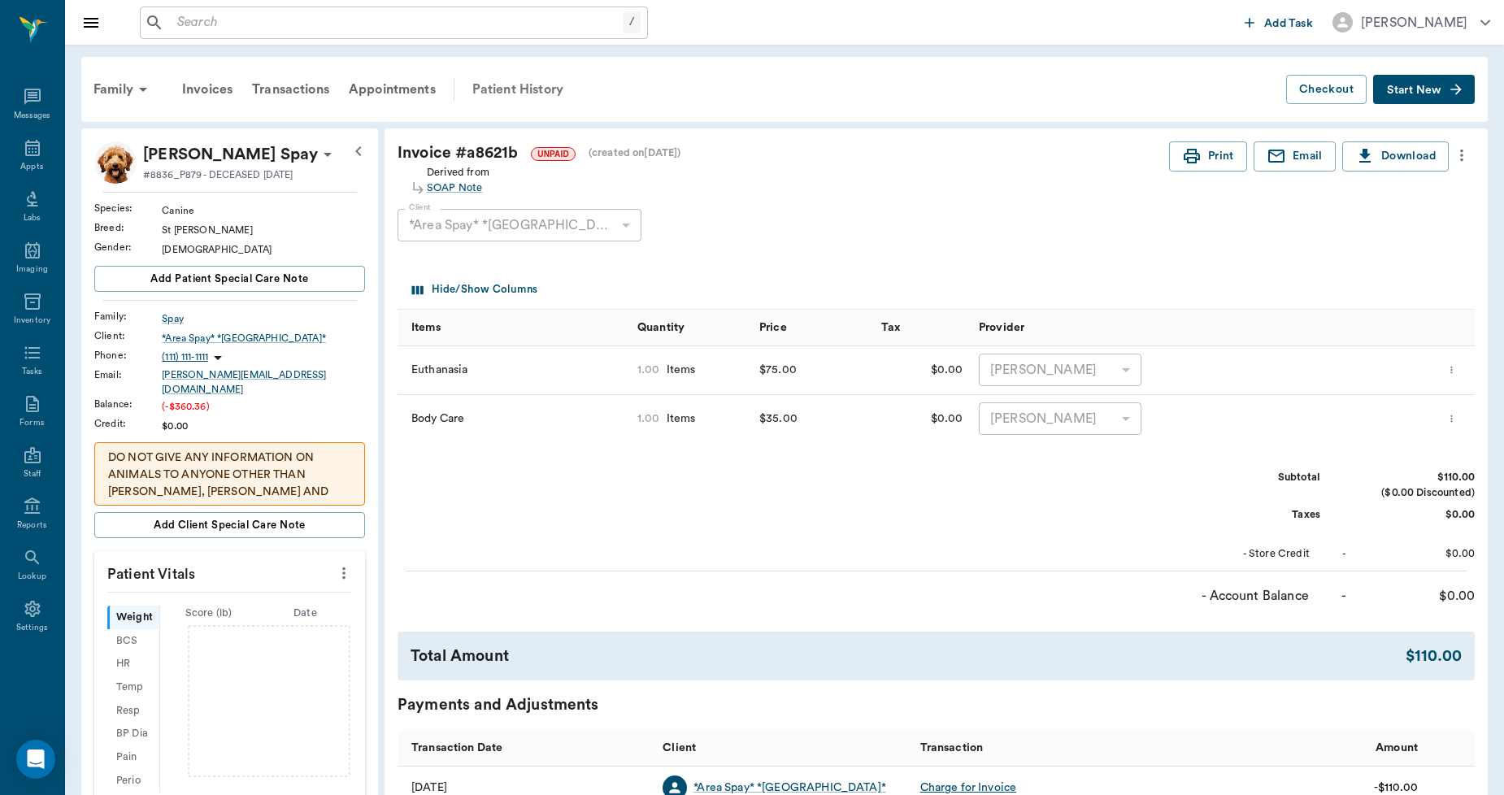
click at [492, 84] on div "Patient History" at bounding box center [518, 89] width 111 height 39
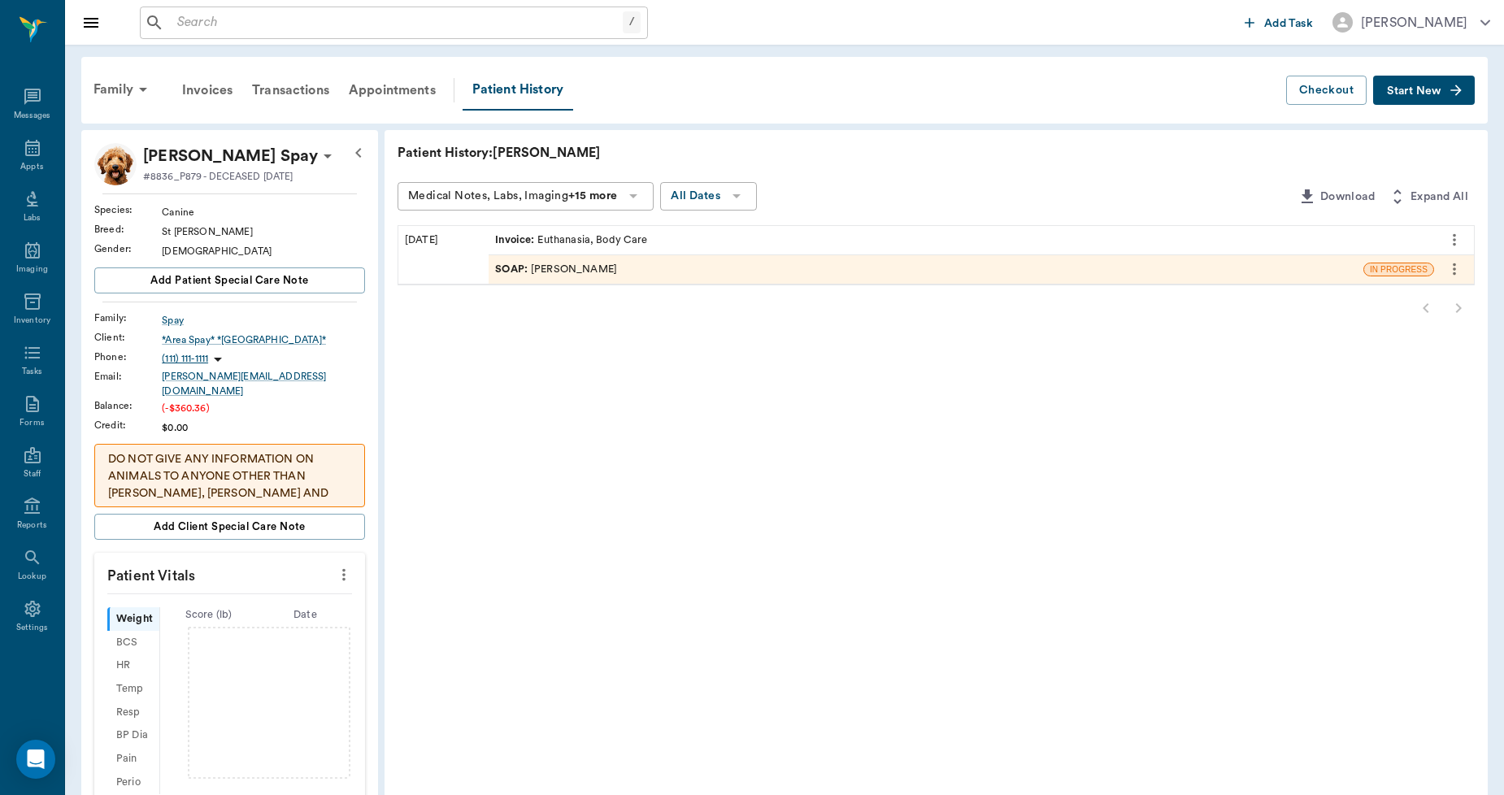
click at [556, 239] on div "Invoice : Euthanasia, Body Care" at bounding box center [571, 240] width 152 height 15
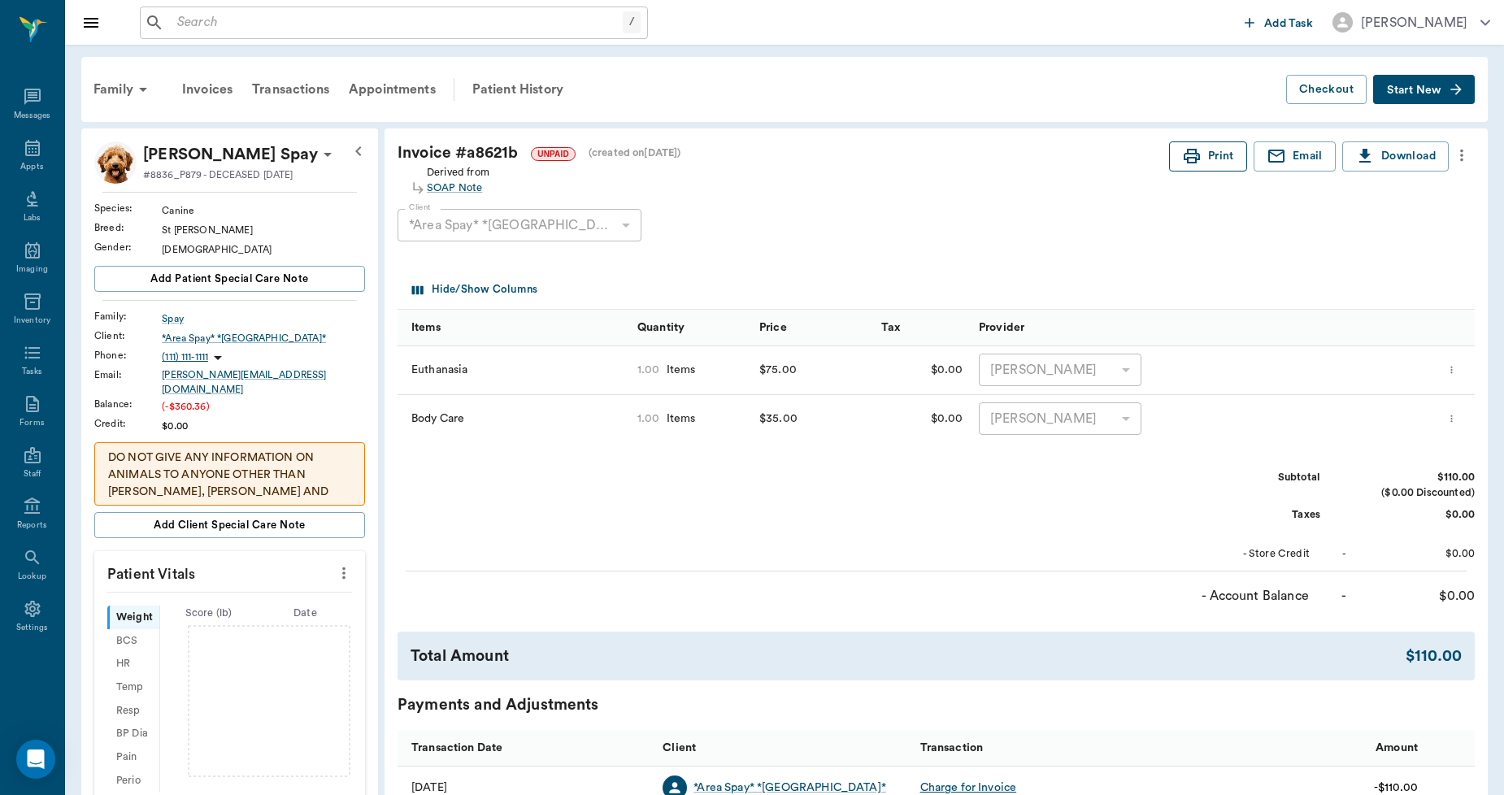
click at [1202, 155] on button "Print" at bounding box center [1208, 156] width 78 height 30
click at [27, 156] on icon at bounding box center [33, 148] width 20 height 20
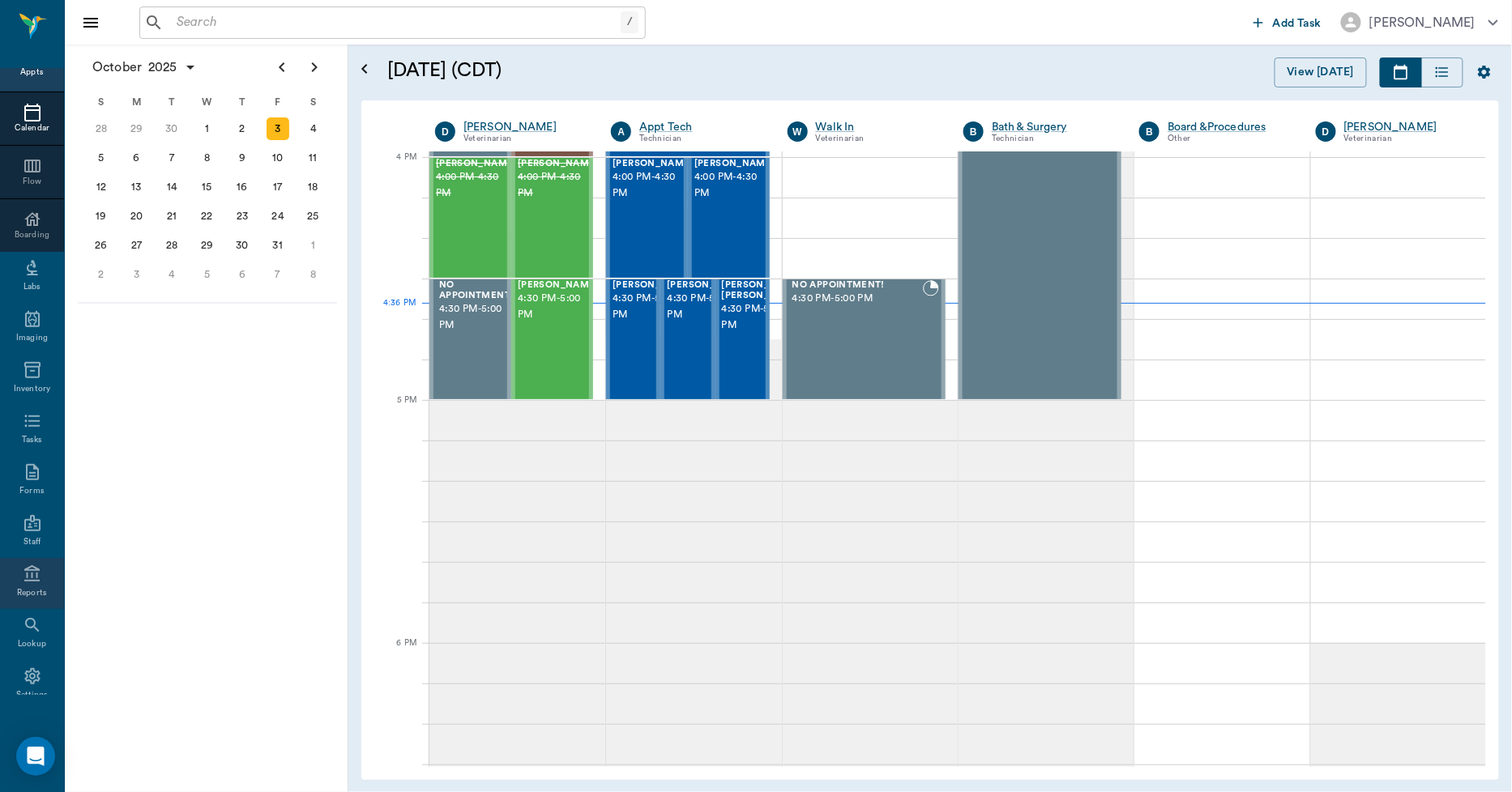
scroll to position [94, 0]
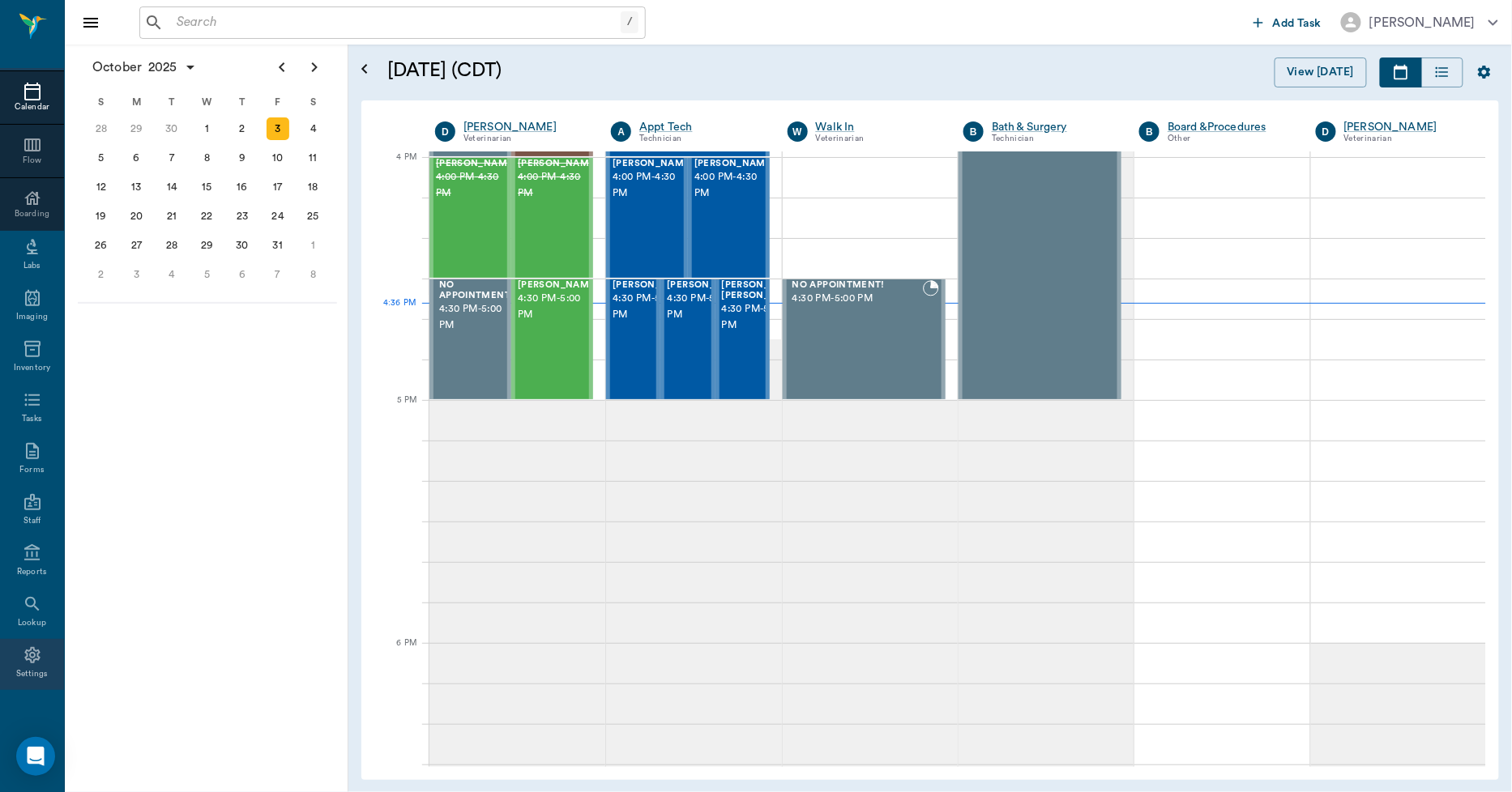
click at [24, 661] on icon at bounding box center [31, 656] width 15 height 16
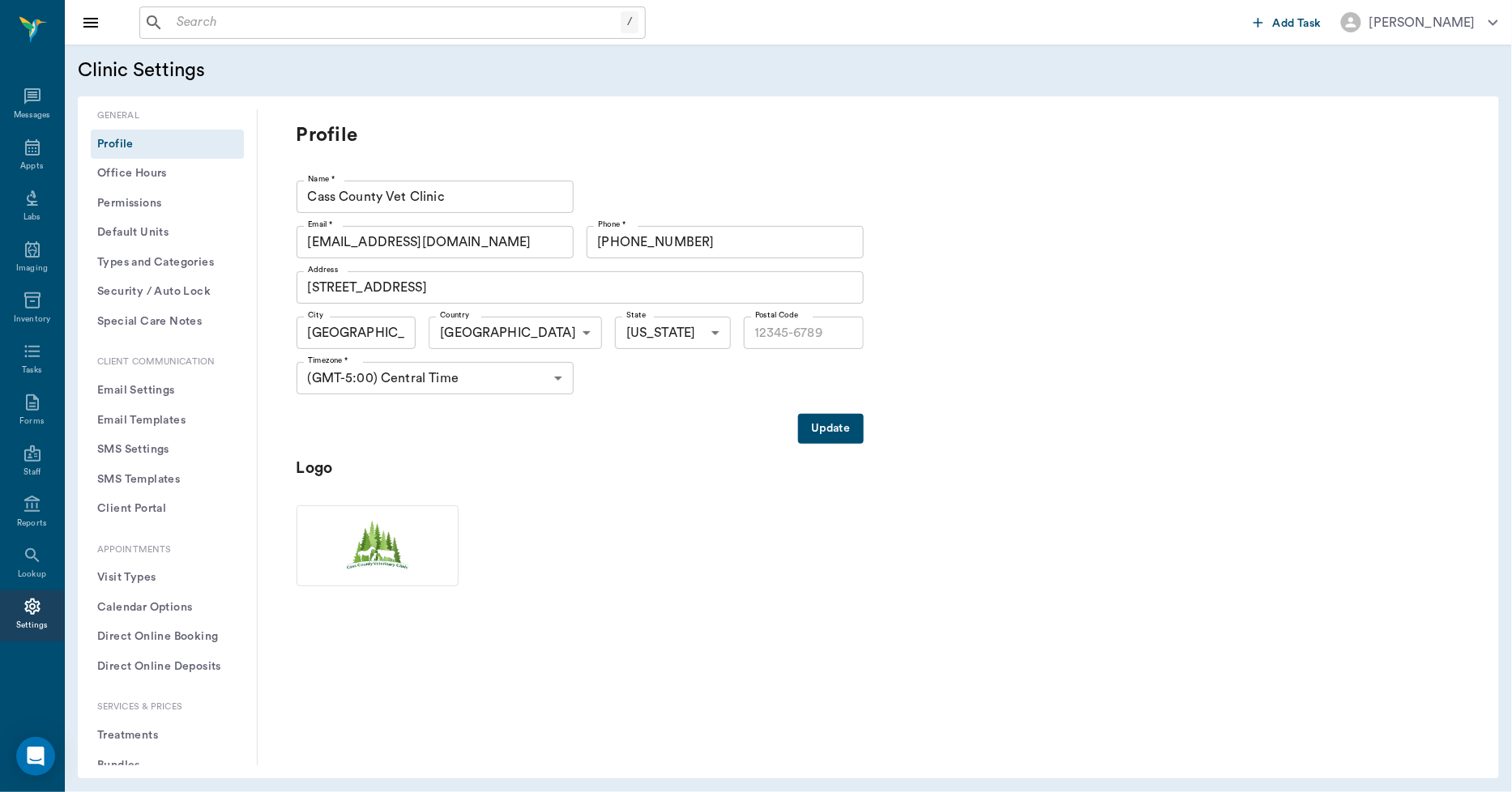
type input "75551"
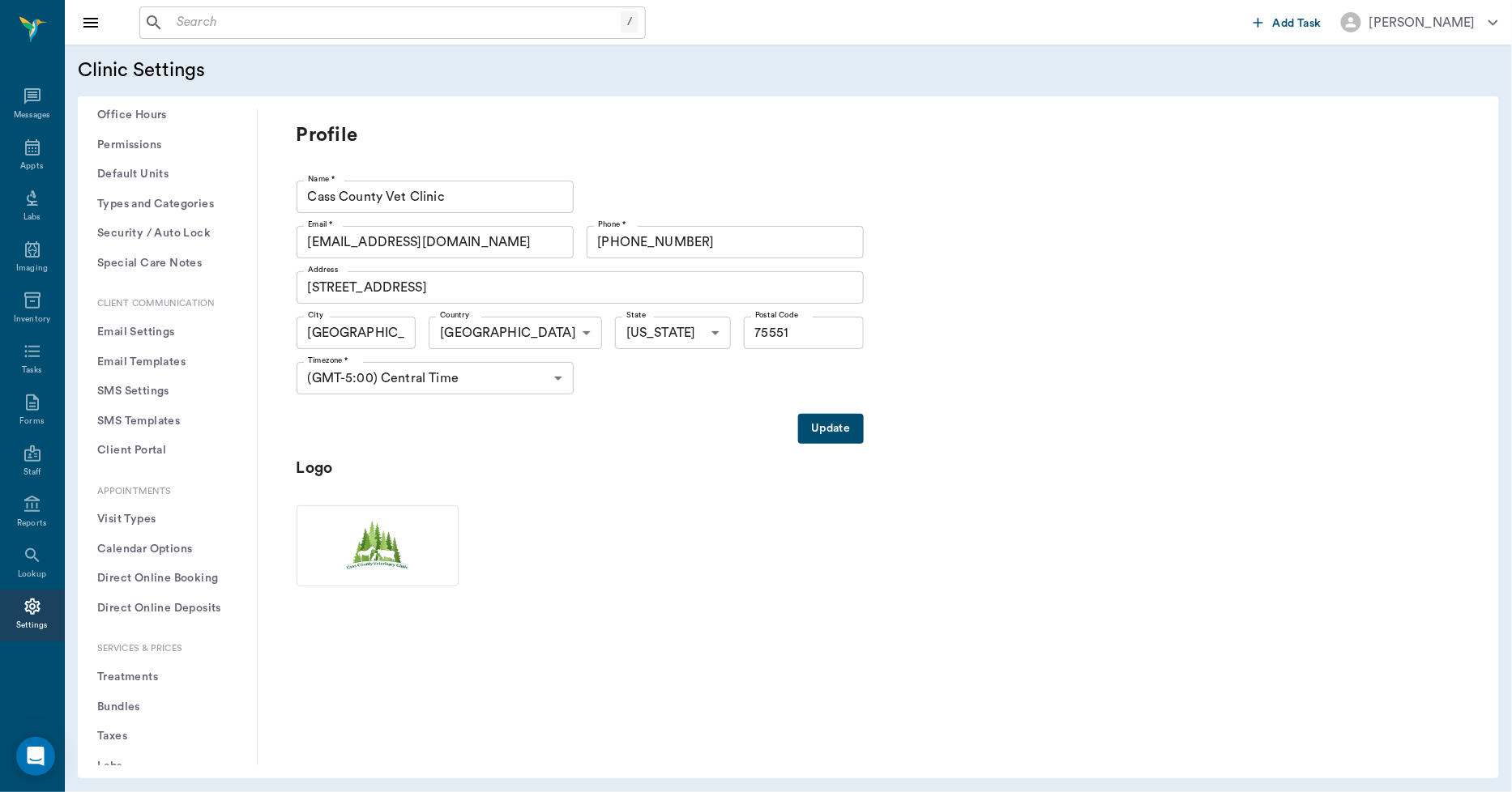
scroll to position [90, 0]
click at [141, 646] on button "Treatments" at bounding box center [167, 646] width 153 height 30
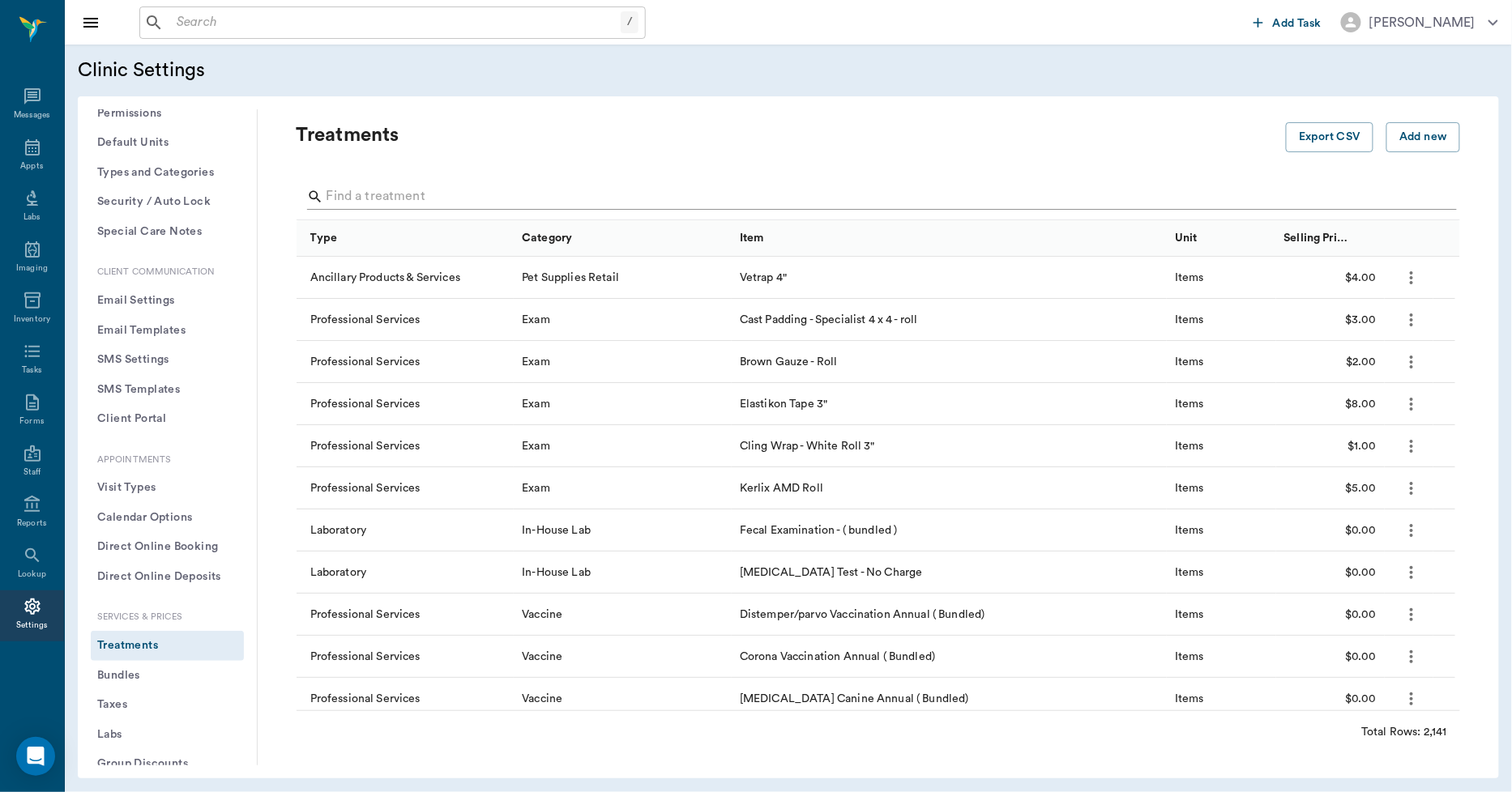
click at [381, 196] on input "Search" at bounding box center [880, 197] width 1106 height 26
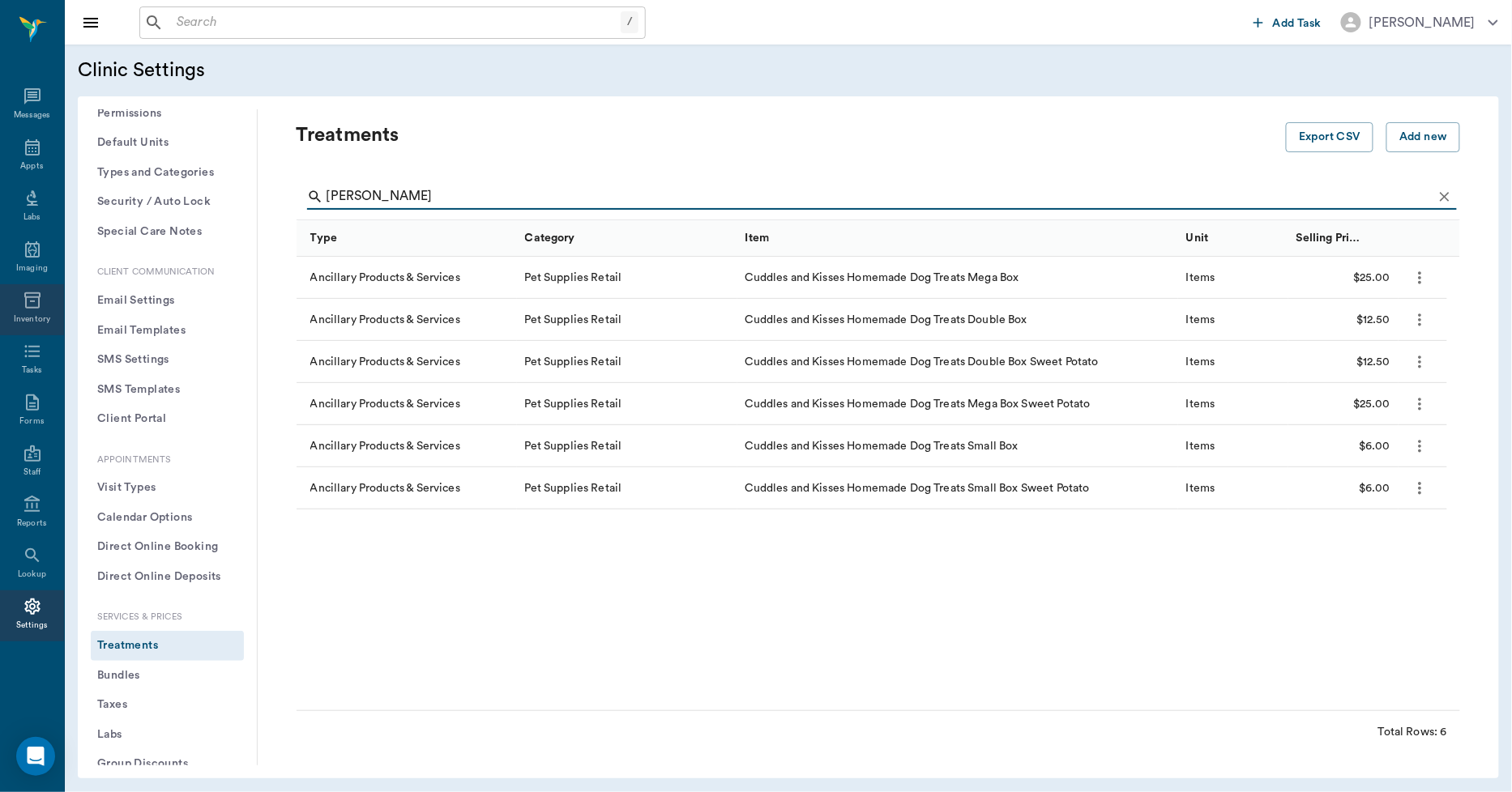
type input "[PERSON_NAME]"
click at [31, 298] on icon at bounding box center [33, 301] width 20 height 20
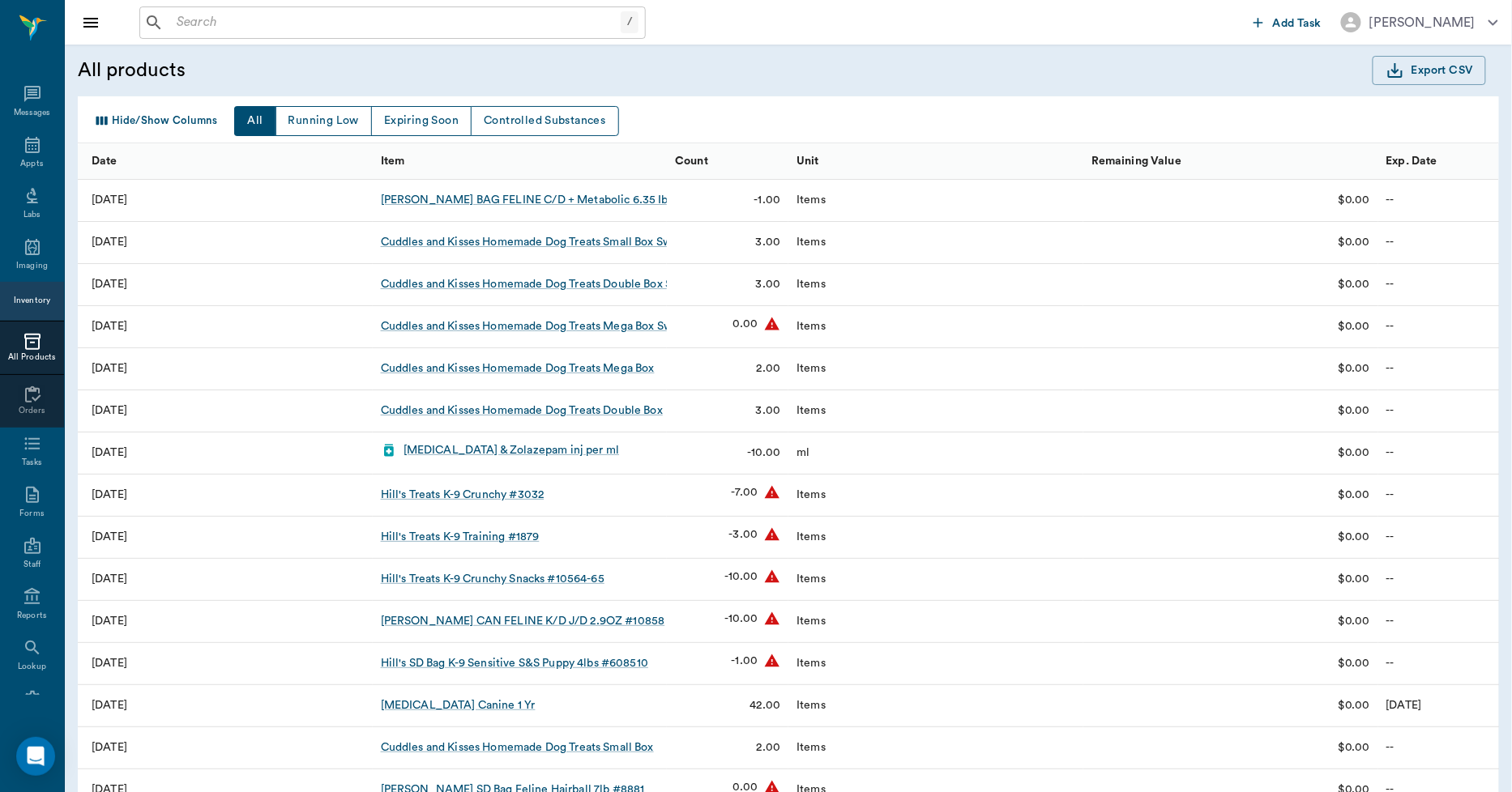
scroll to position [44, 0]
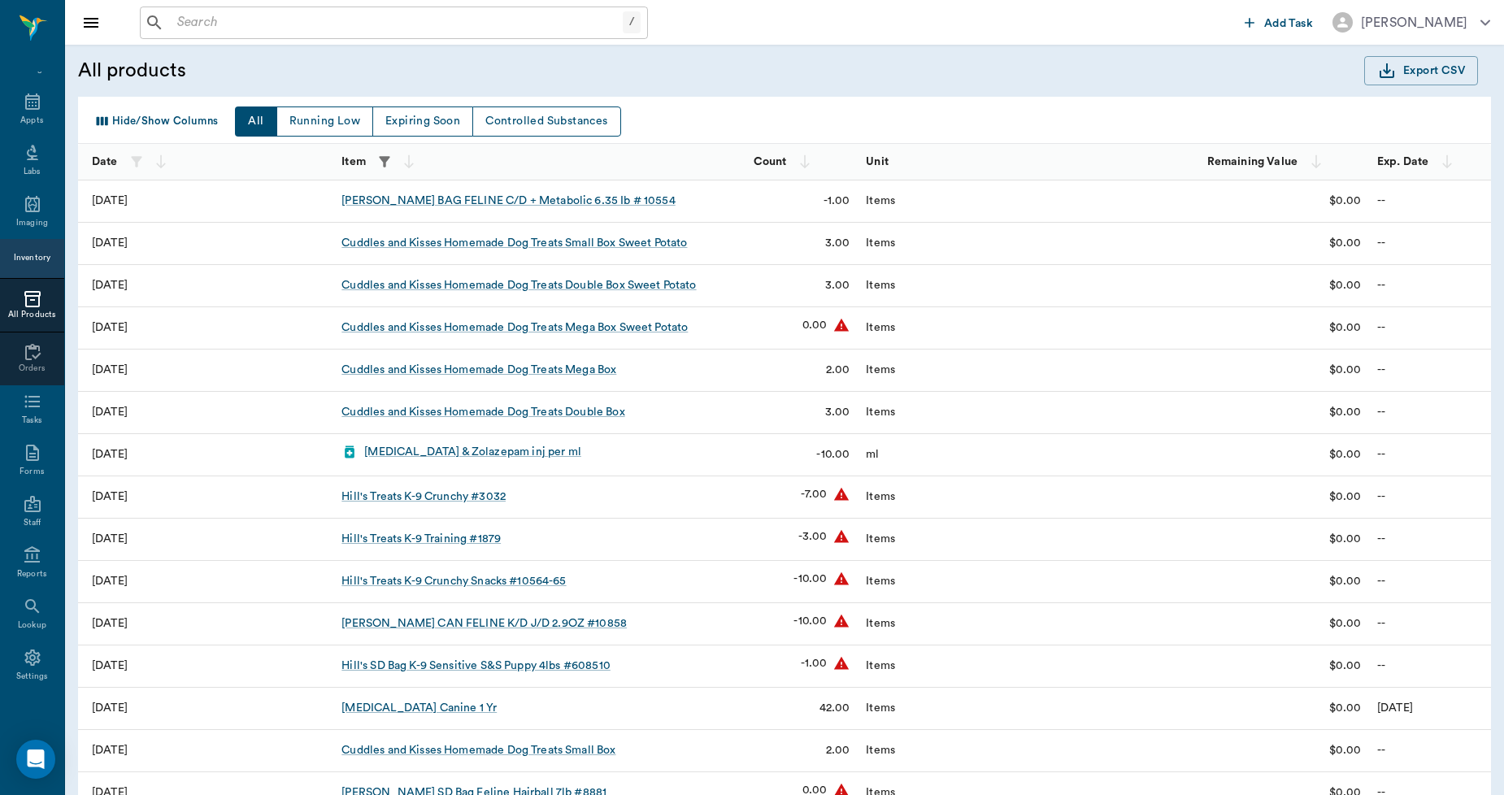
click at [380, 161] on icon "button" at bounding box center [384, 162] width 16 height 16
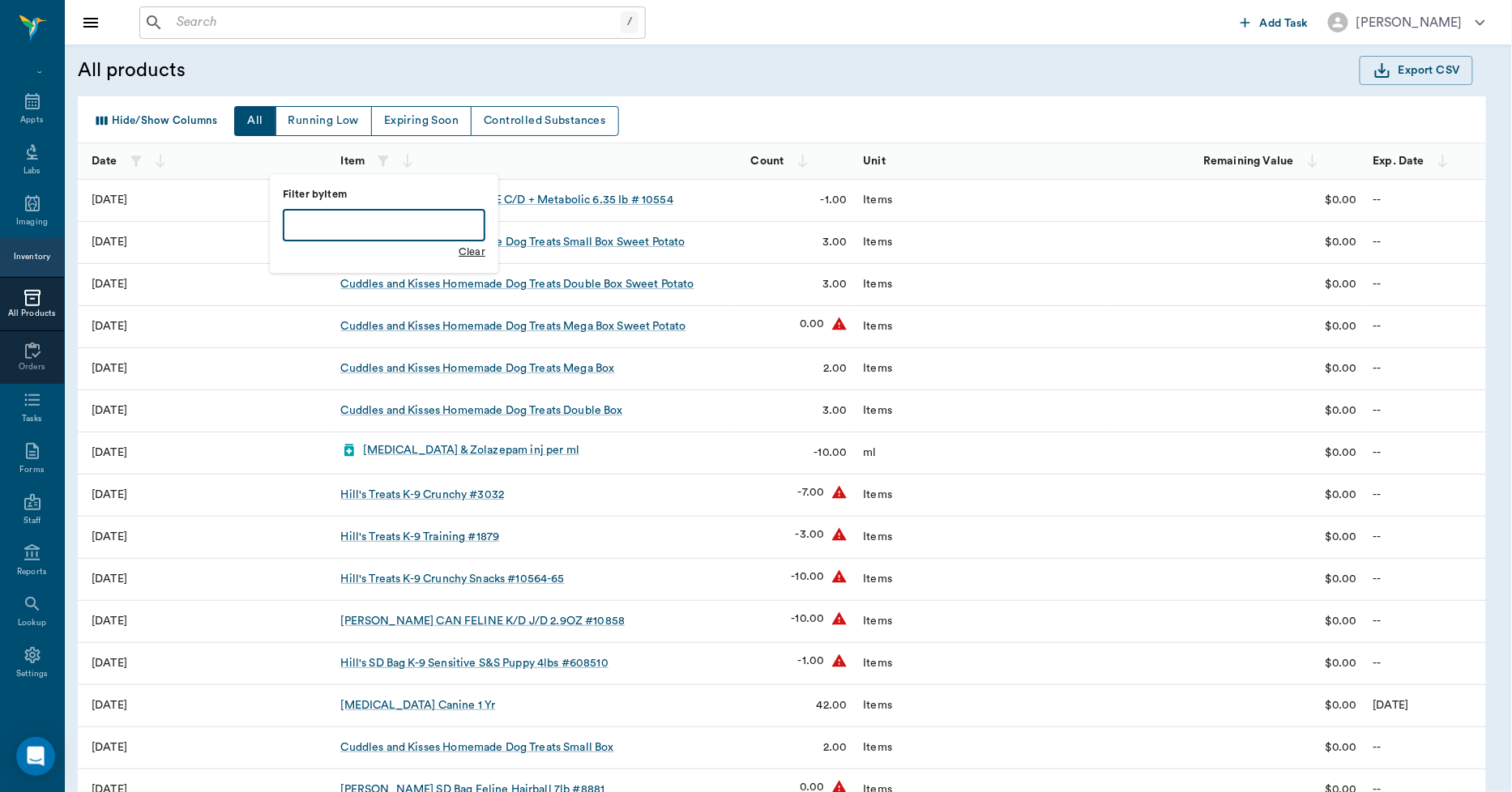
click at [373, 228] on input "text" at bounding box center [384, 225] width 202 height 33
type input "[PERSON_NAME]"
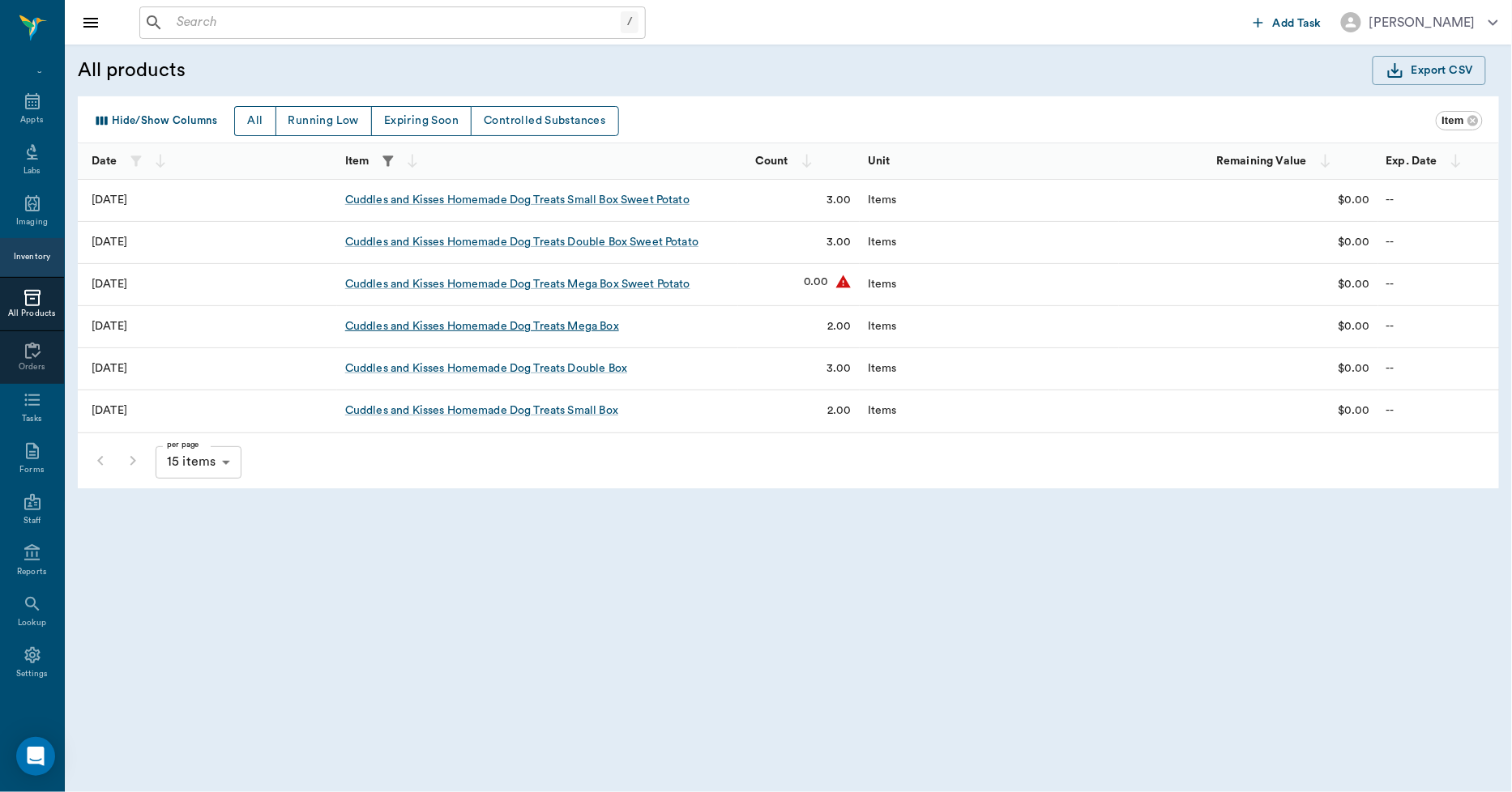
click at [526, 324] on div "Cuddles and Kisses Homemade Dog Treats Mega Box" at bounding box center [481, 326] width 274 height 16
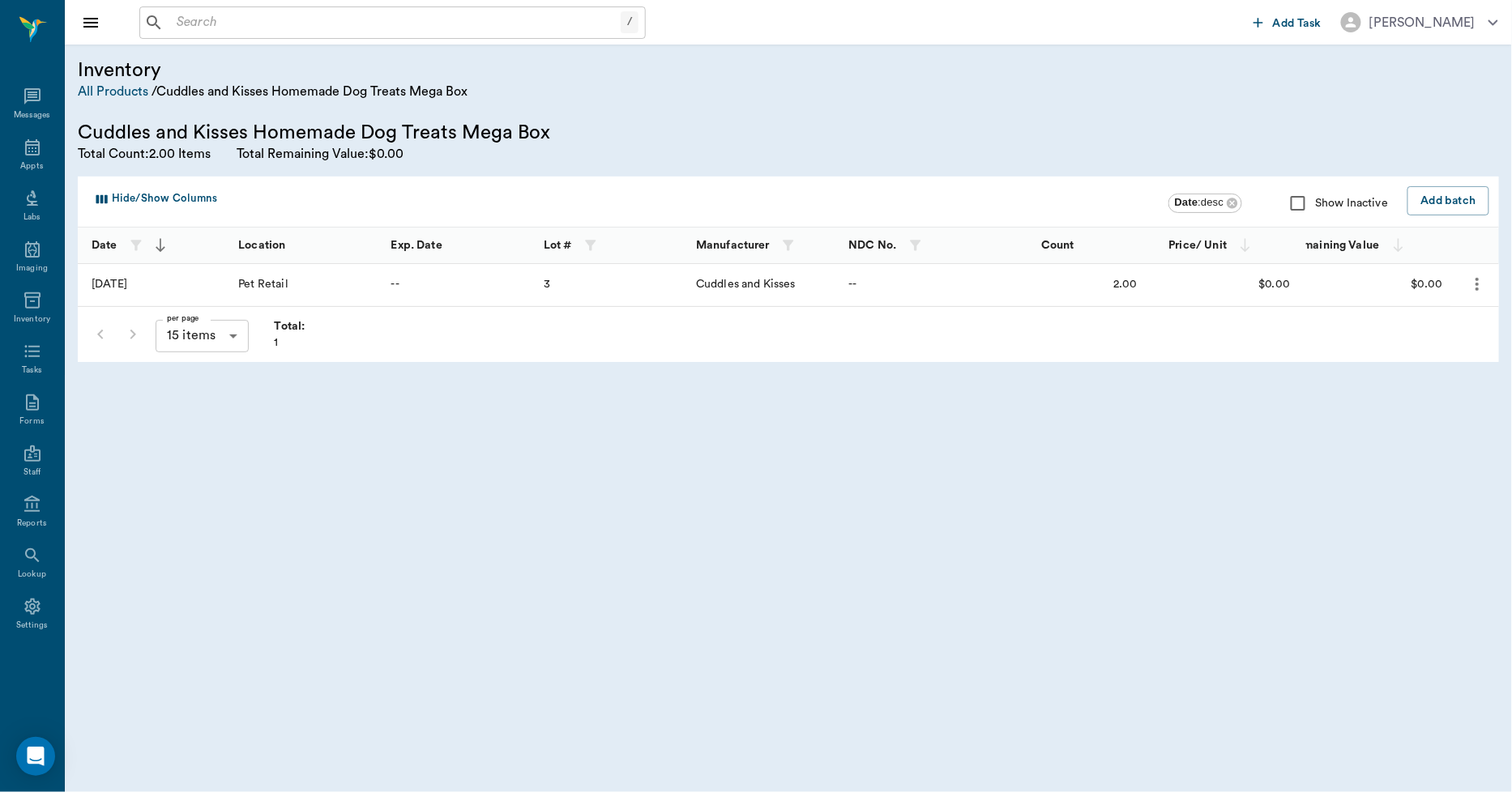
click at [1484, 286] on icon "more" at bounding box center [1477, 285] width 20 height 20
click at [1444, 321] on p "Edit Batch" at bounding box center [1428, 328] width 61 height 20
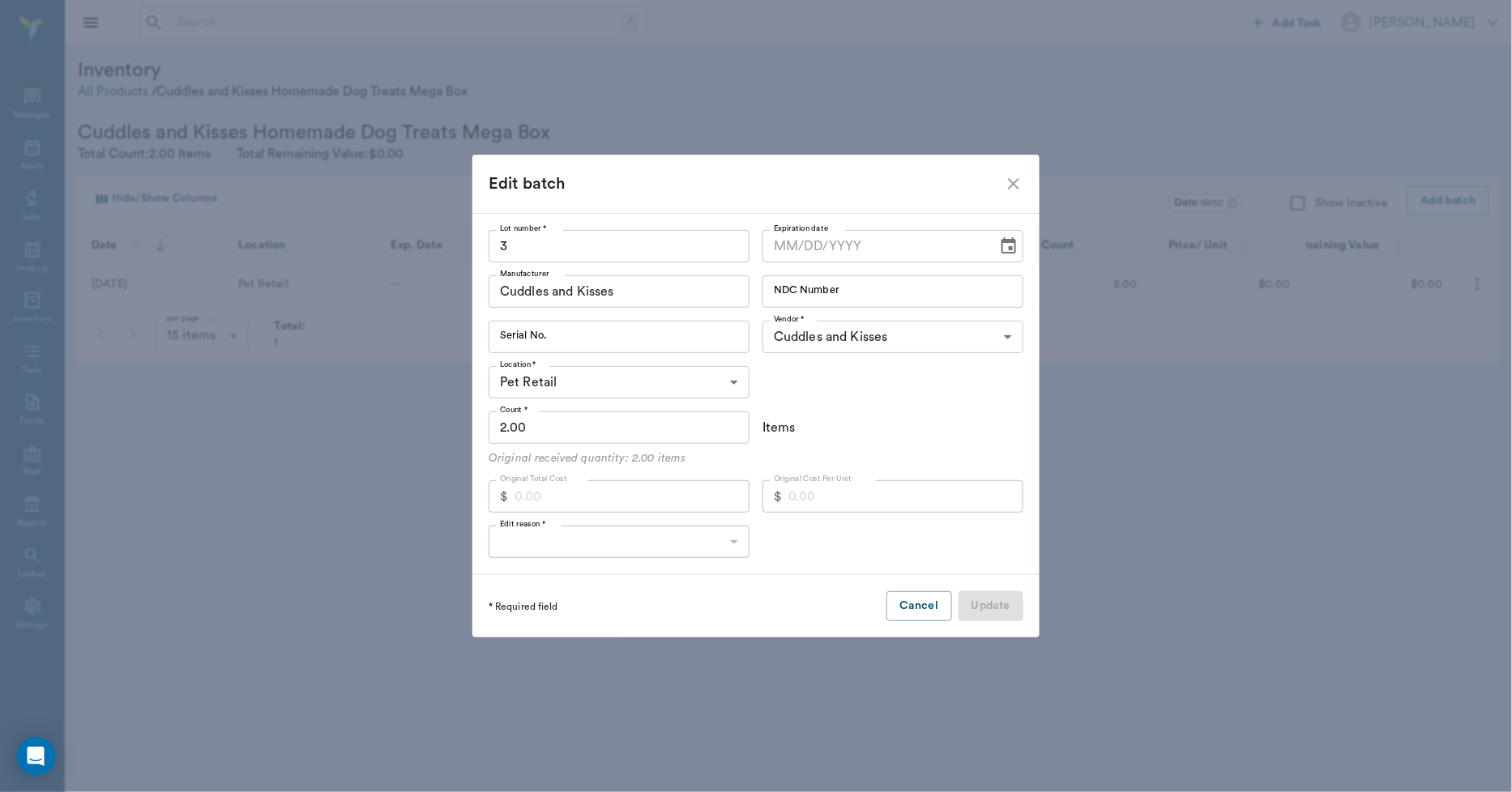
click at [656, 430] on input "2.00" at bounding box center [619, 427] width 261 height 33
type input "5"
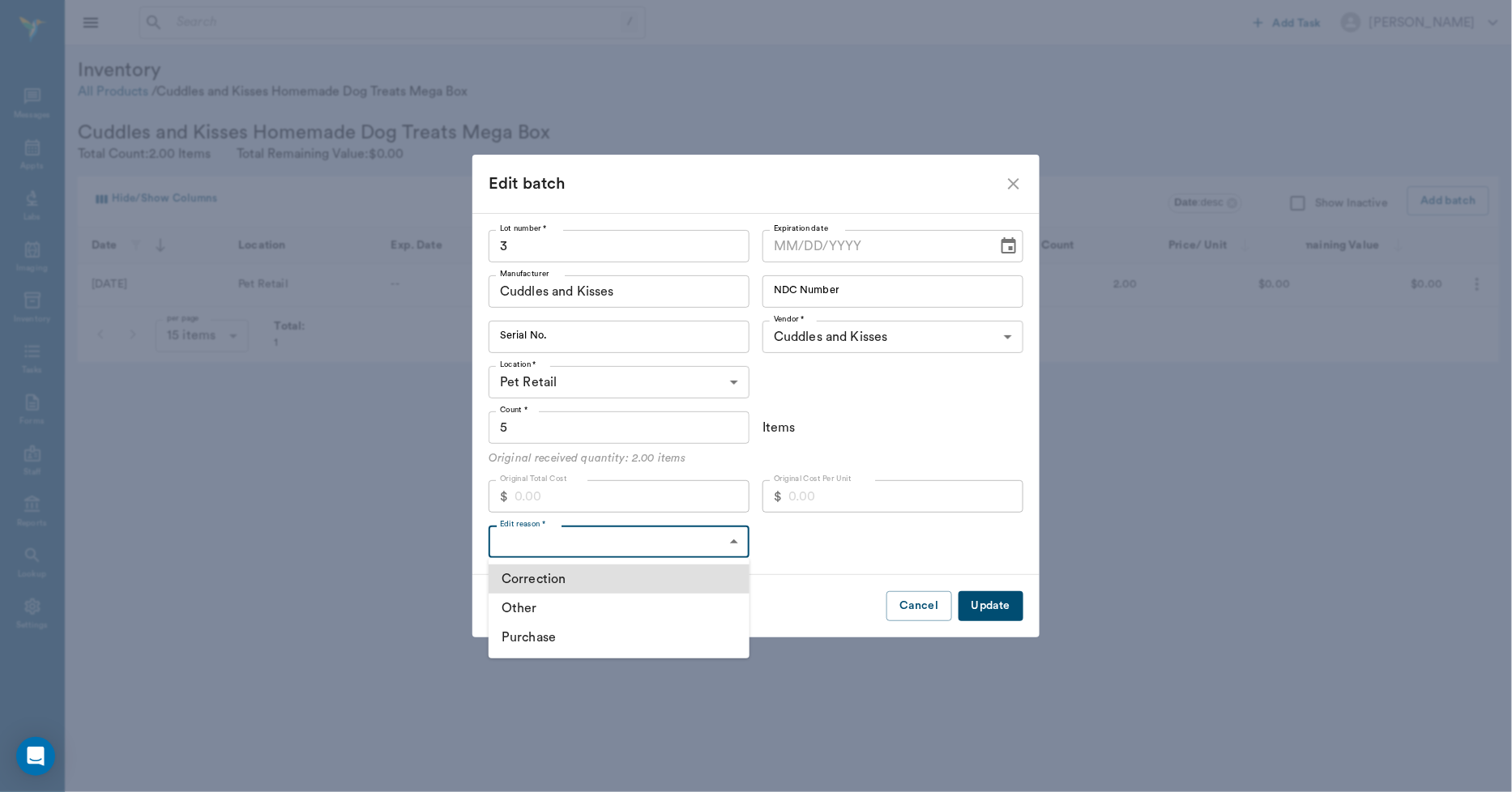
click at [649, 535] on body "/ ​ Add Task [PERSON_NAME] Nectar Messages Appts Labs Imaging Inventory Tasks F…" at bounding box center [756, 396] width 1512 height 792
click at [524, 604] on li "Other" at bounding box center [619, 608] width 261 height 29
type input "OTHER"
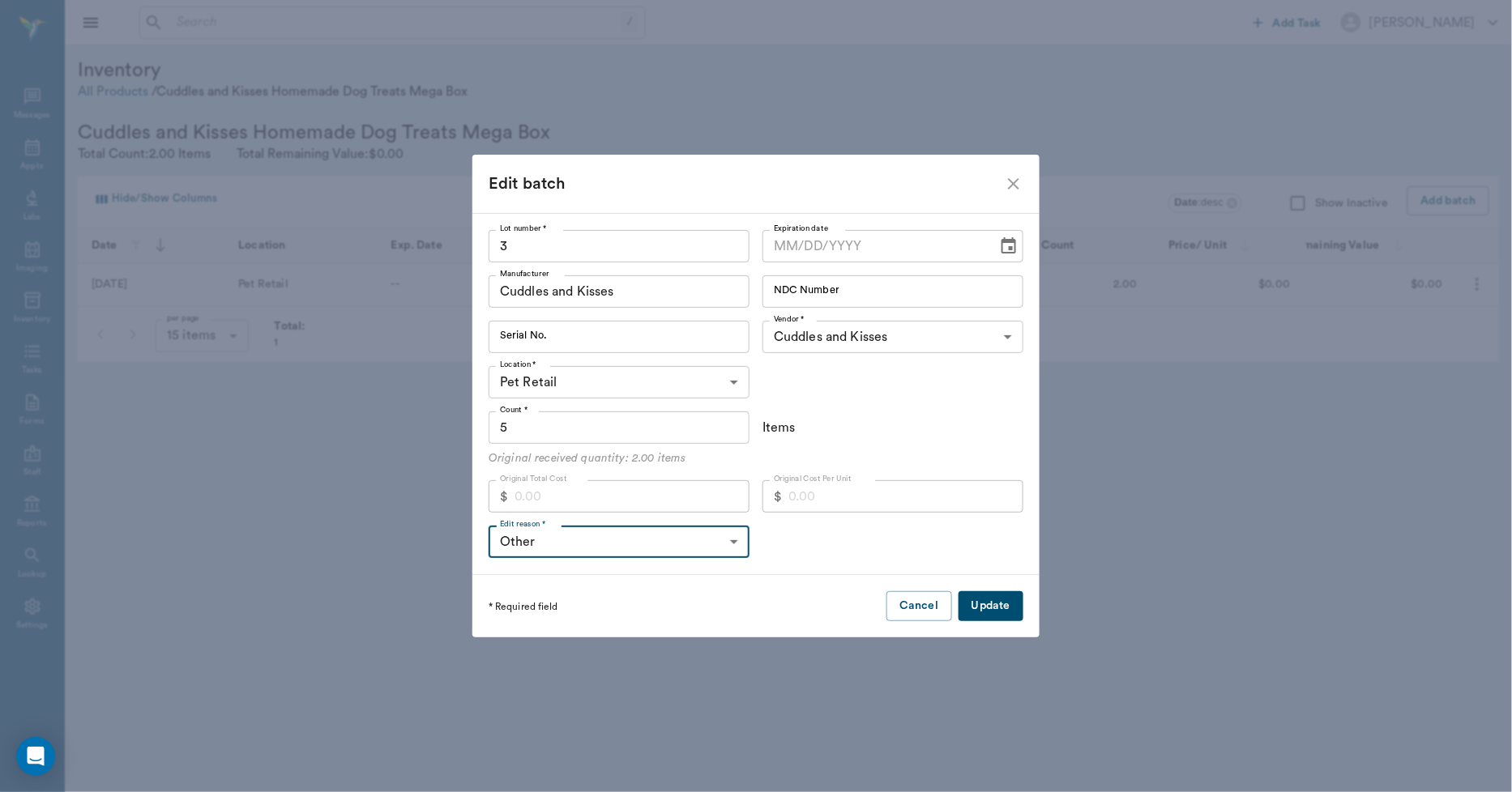
click at [973, 598] on button "Update" at bounding box center [991, 606] width 65 height 30
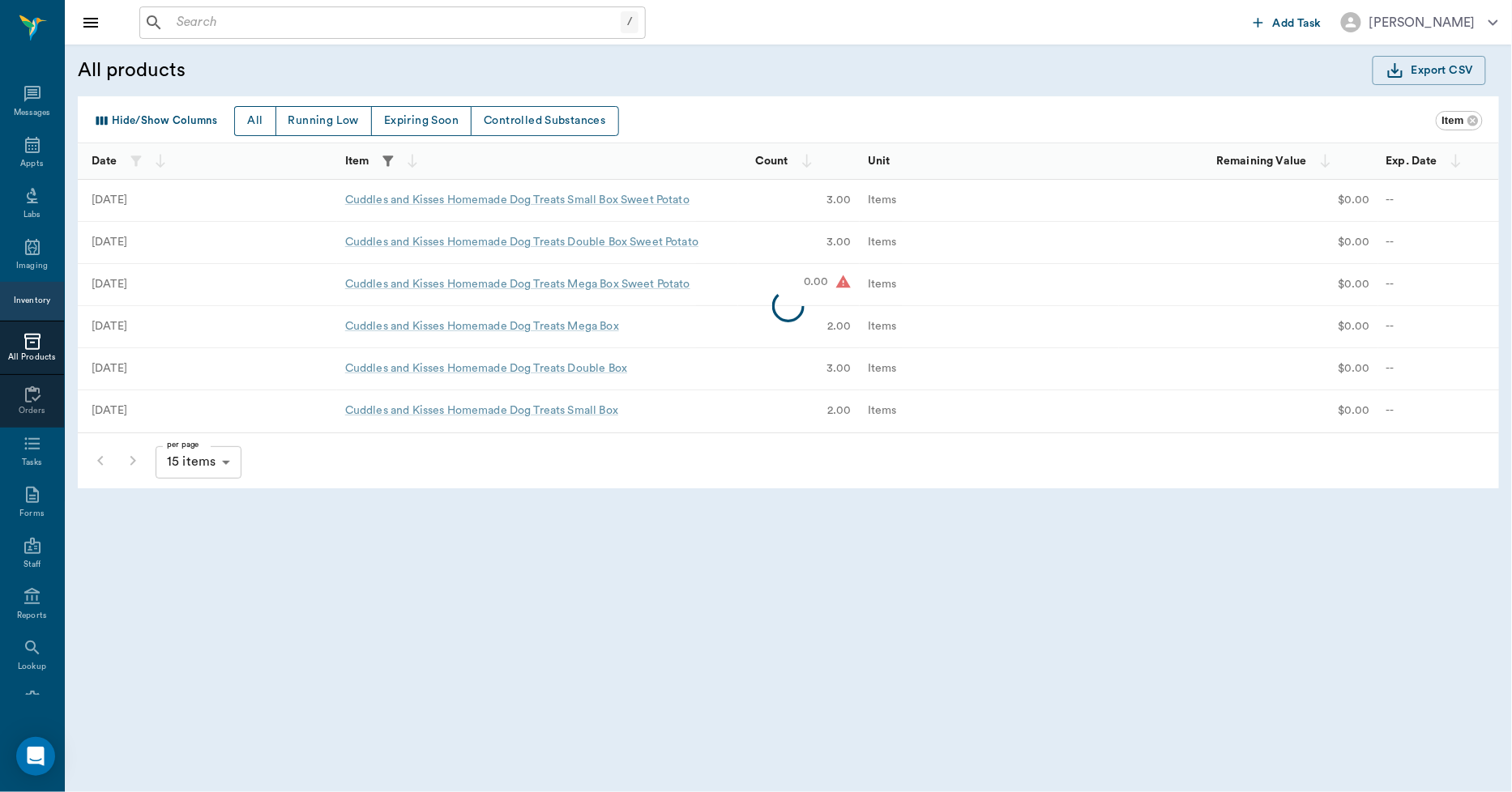
scroll to position [44, 0]
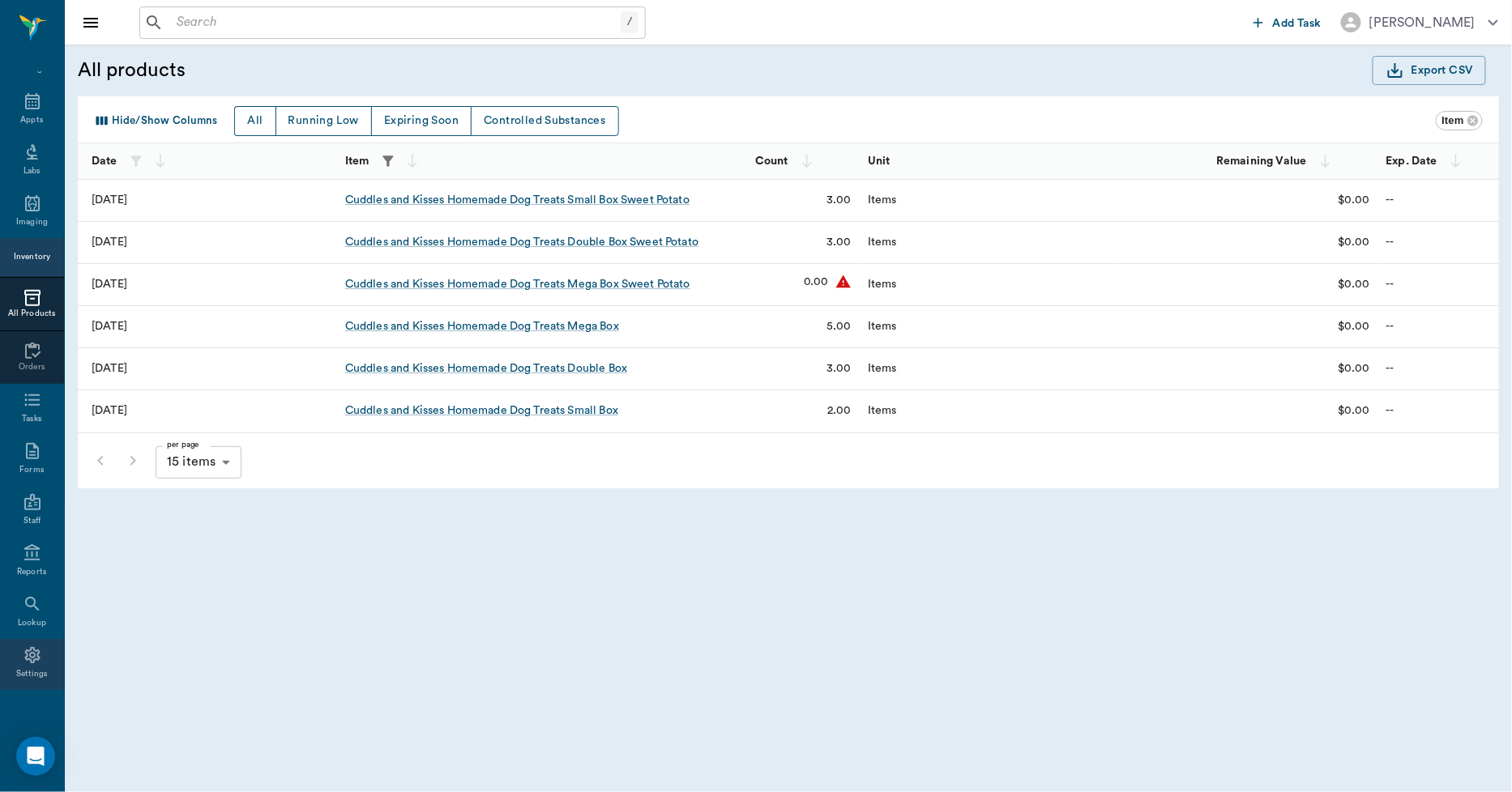
click at [27, 664] on div "Settings" at bounding box center [32, 663] width 64 height 51
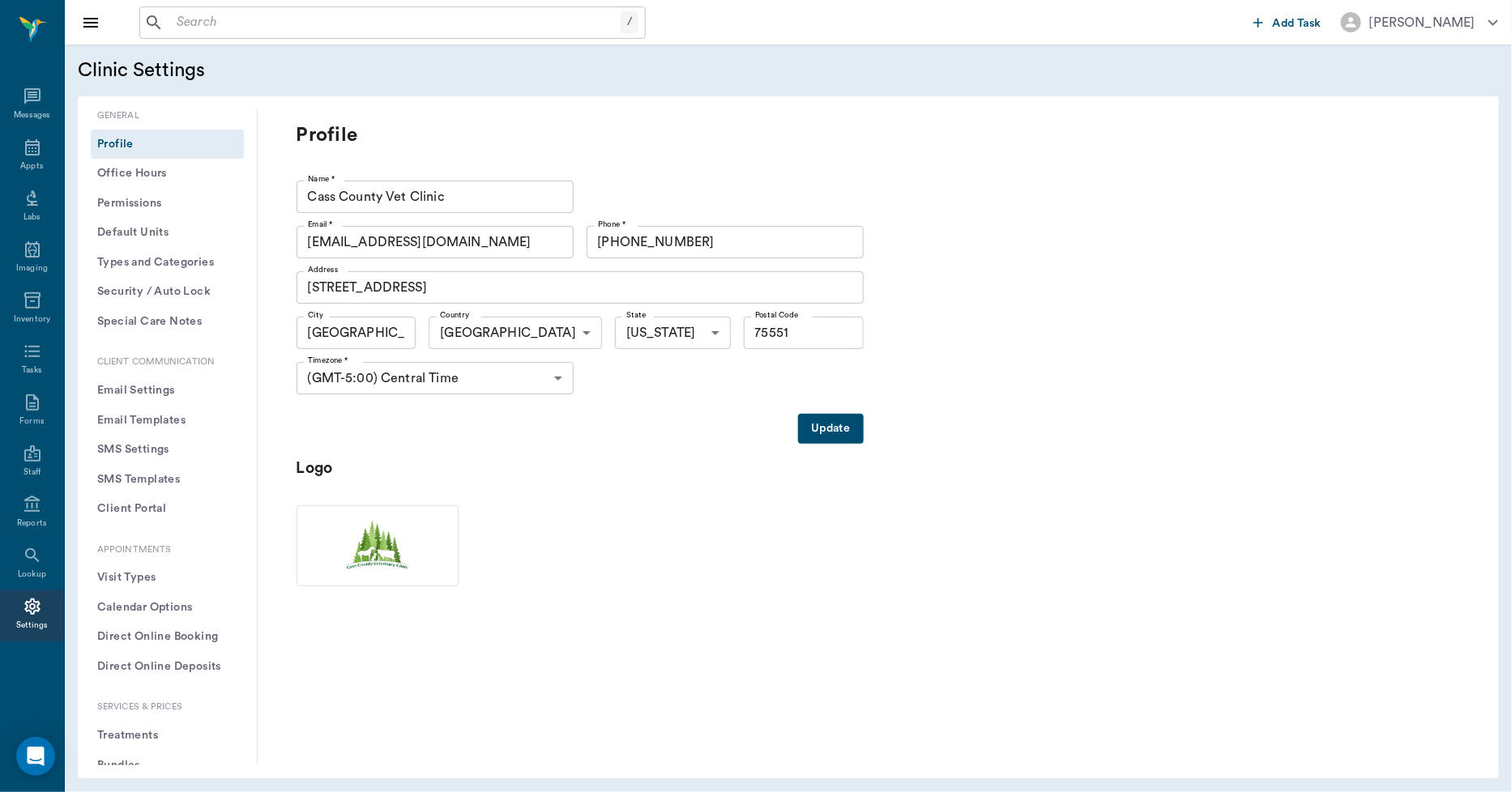
scroll to position [449, 0]
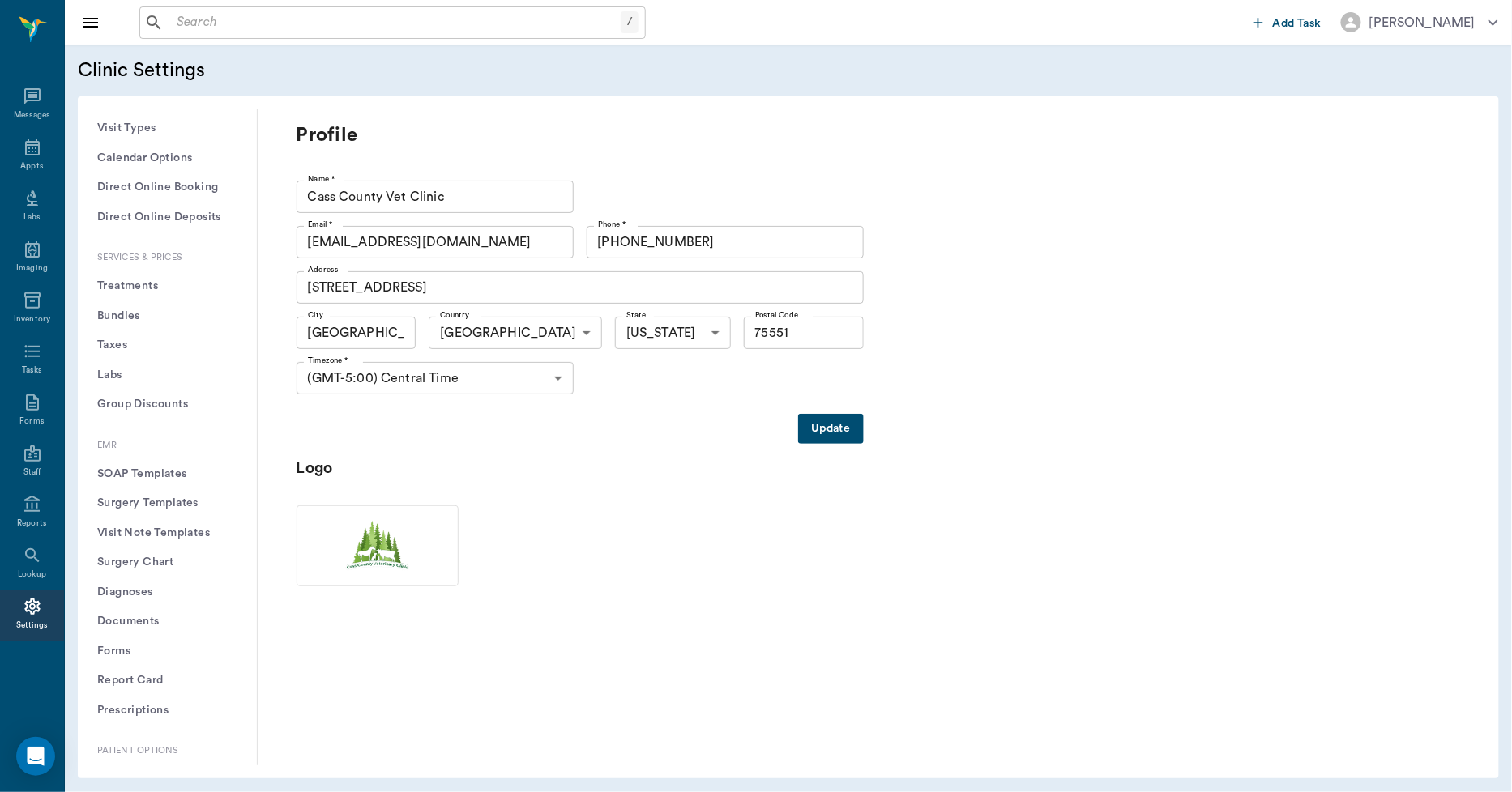
click at [107, 284] on button "Treatments" at bounding box center [167, 286] width 153 height 30
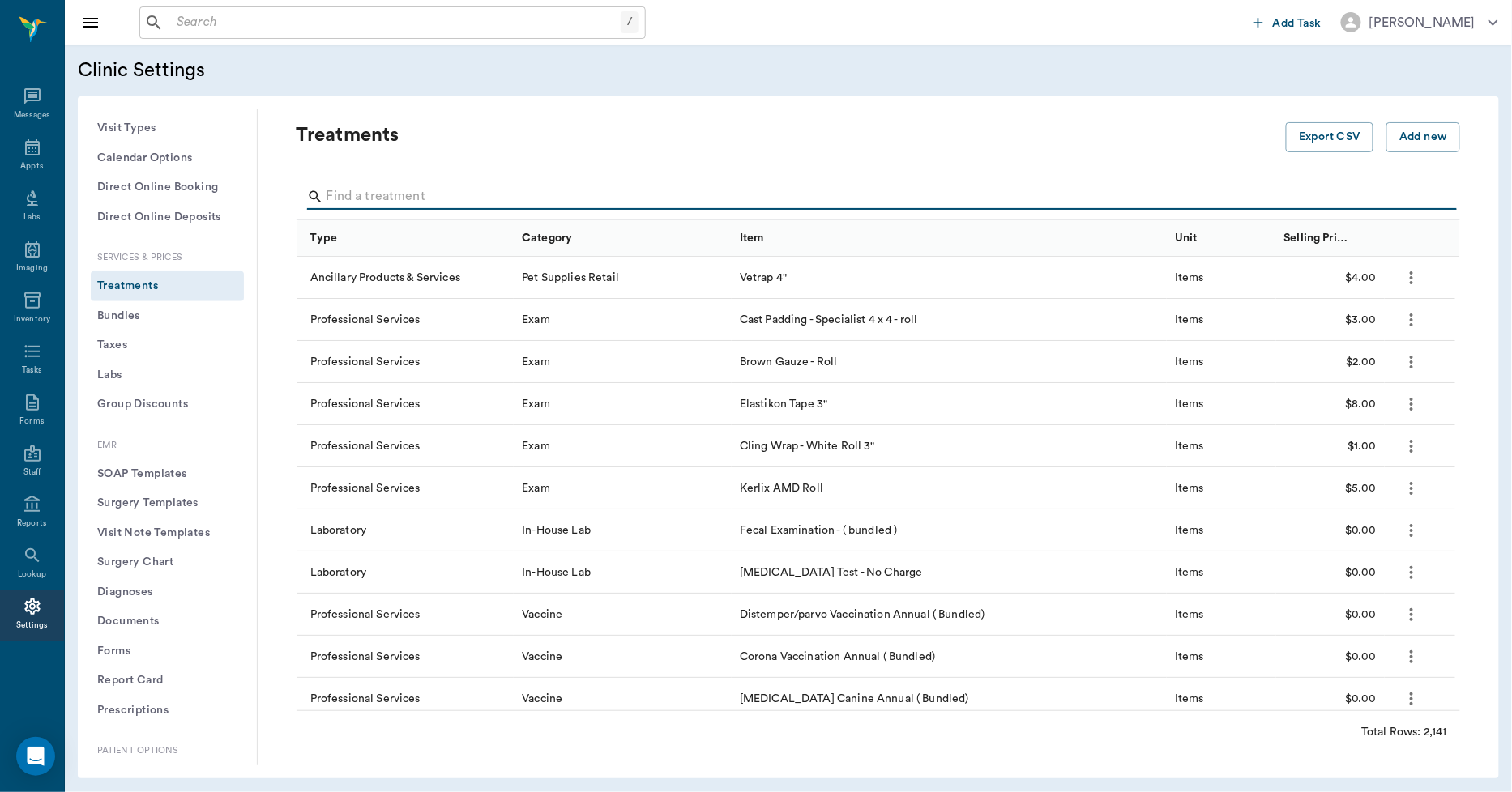
click at [414, 186] on input "Search" at bounding box center [880, 197] width 1106 height 26
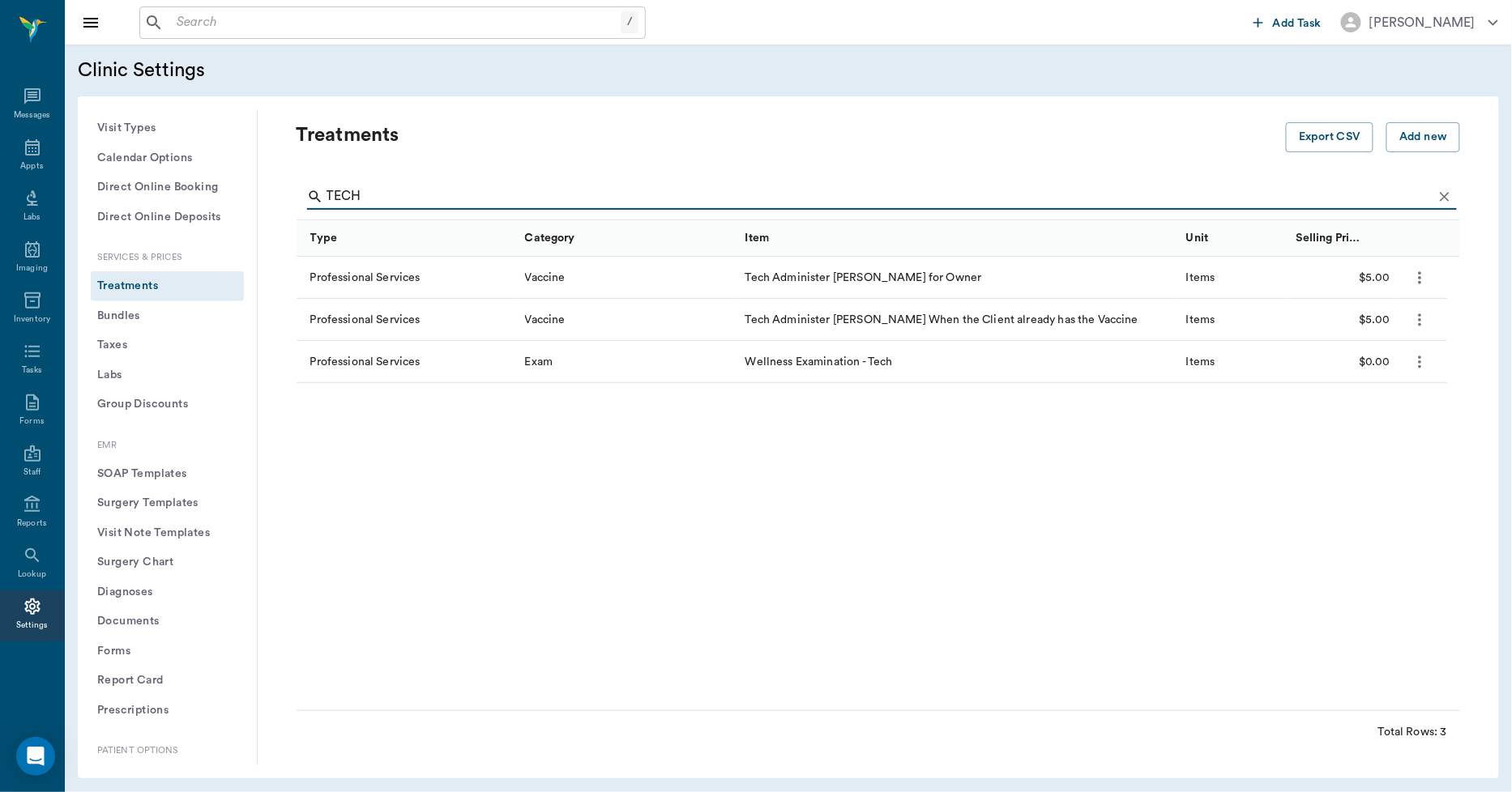
type input "TECH"
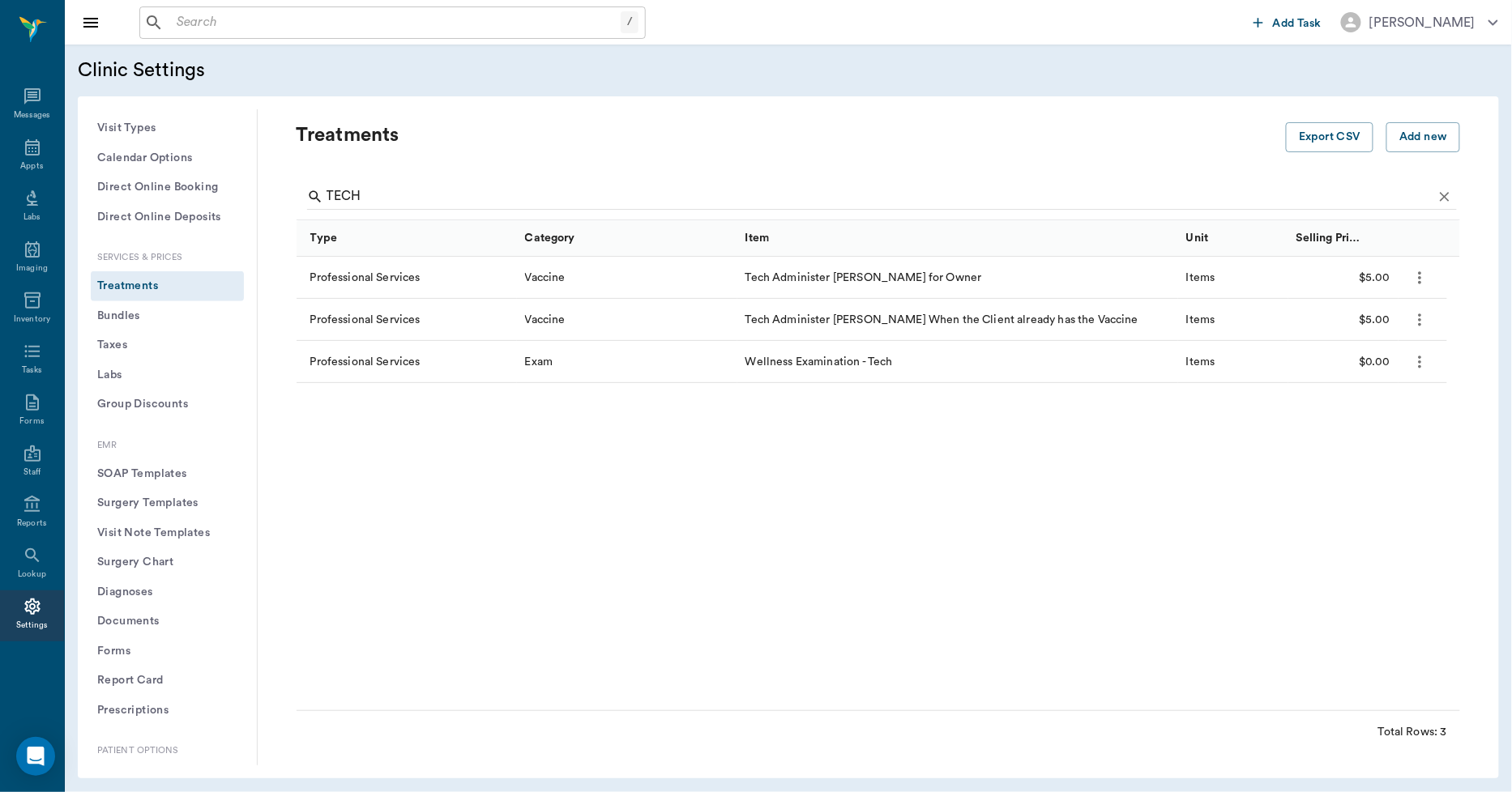
click at [1418, 273] on icon "more" at bounding box center [1419, 278] width 19 height 20
click at [1333, 371] on p "Delete" at bounding box center [1339, 380] width 41 height 20
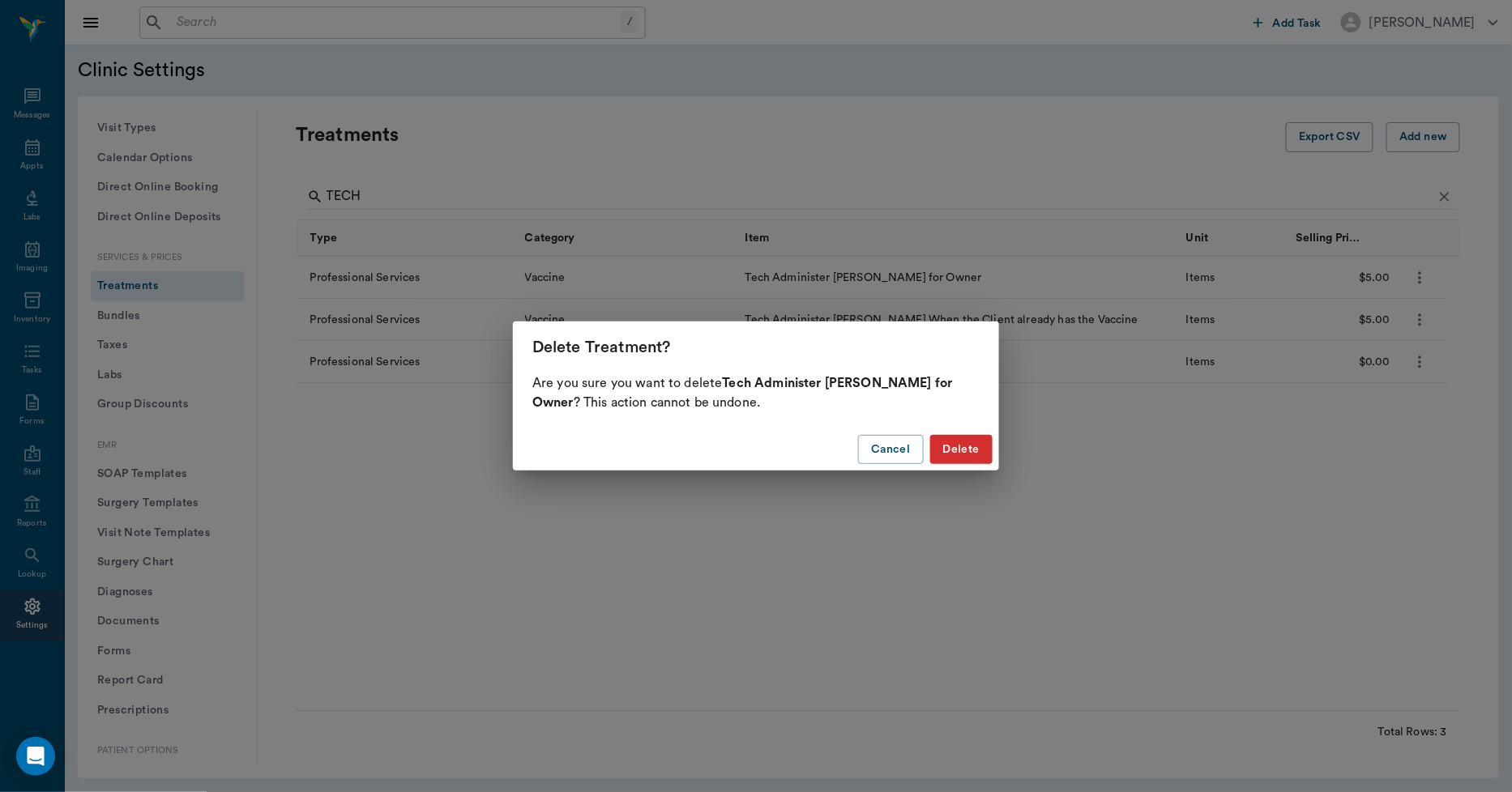
click at [973, 449] on button "Delete" at bounding box center [961, 450] width 63 height 30
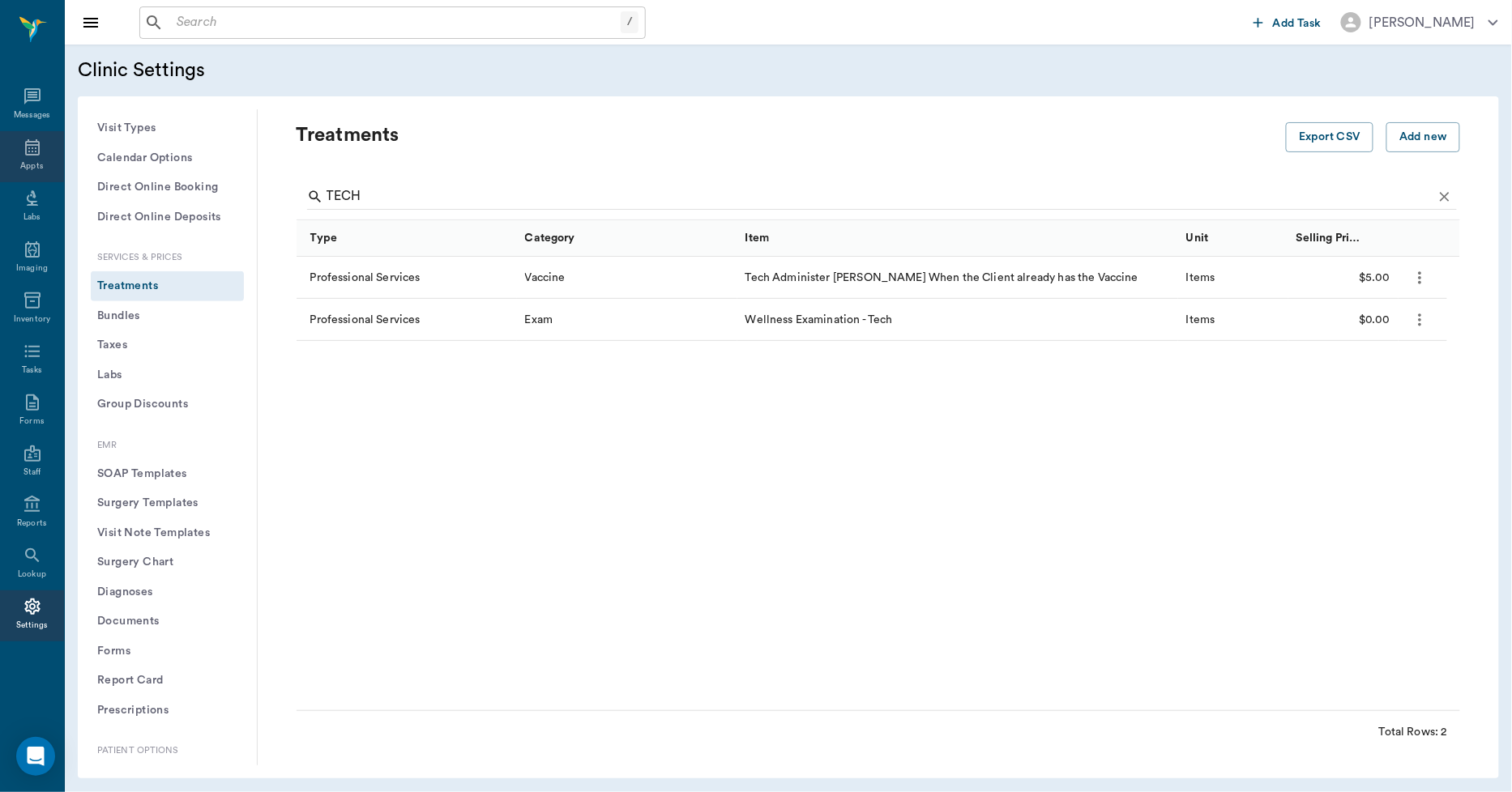
click at [36, 148] on icon at bounding box center [33, 147] width 20 height 20
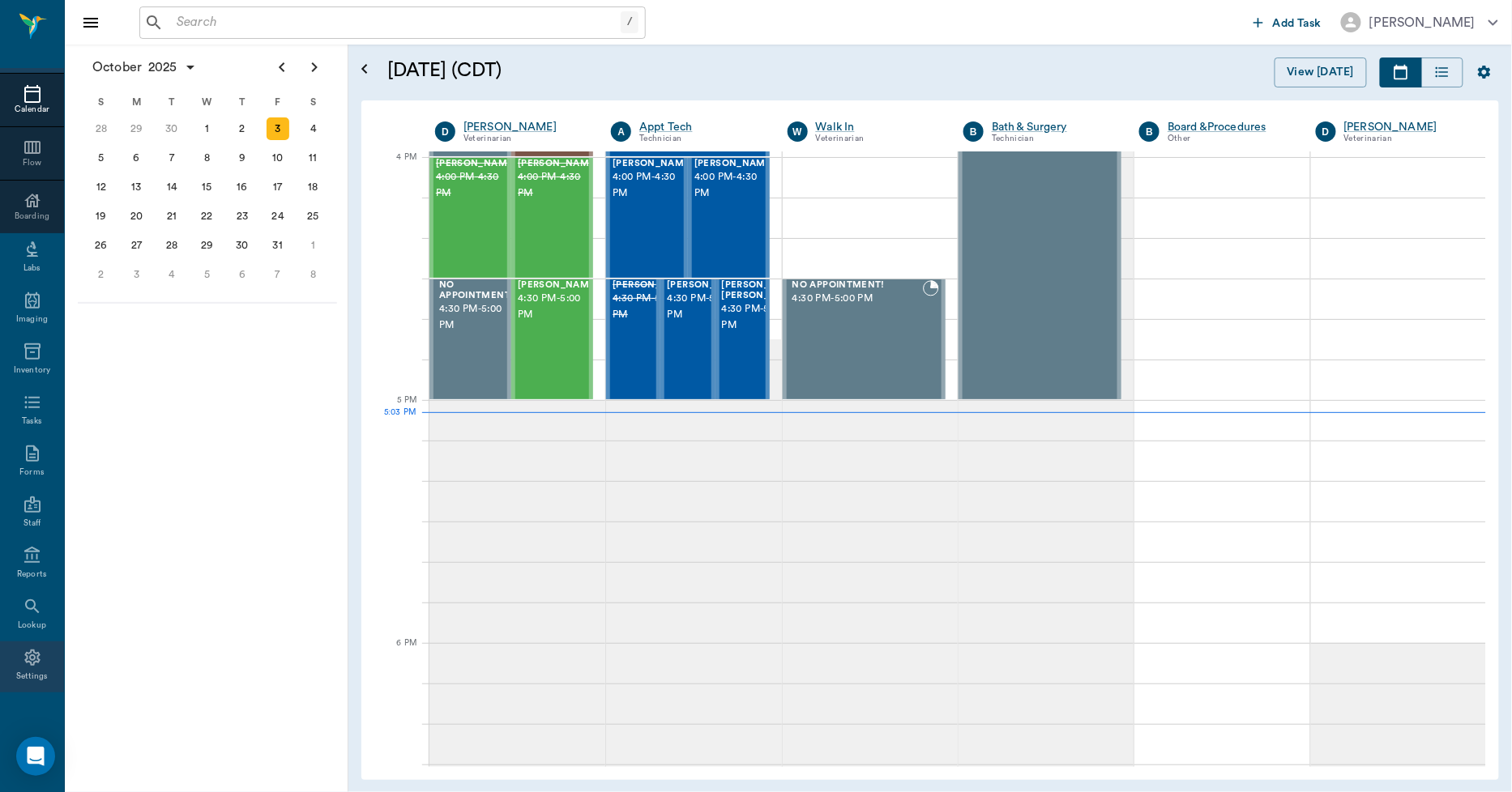
scroll to position [94, 0]
click at [13, 556] on div "Reports" at bounding box center [32, 562] width 64 height 51
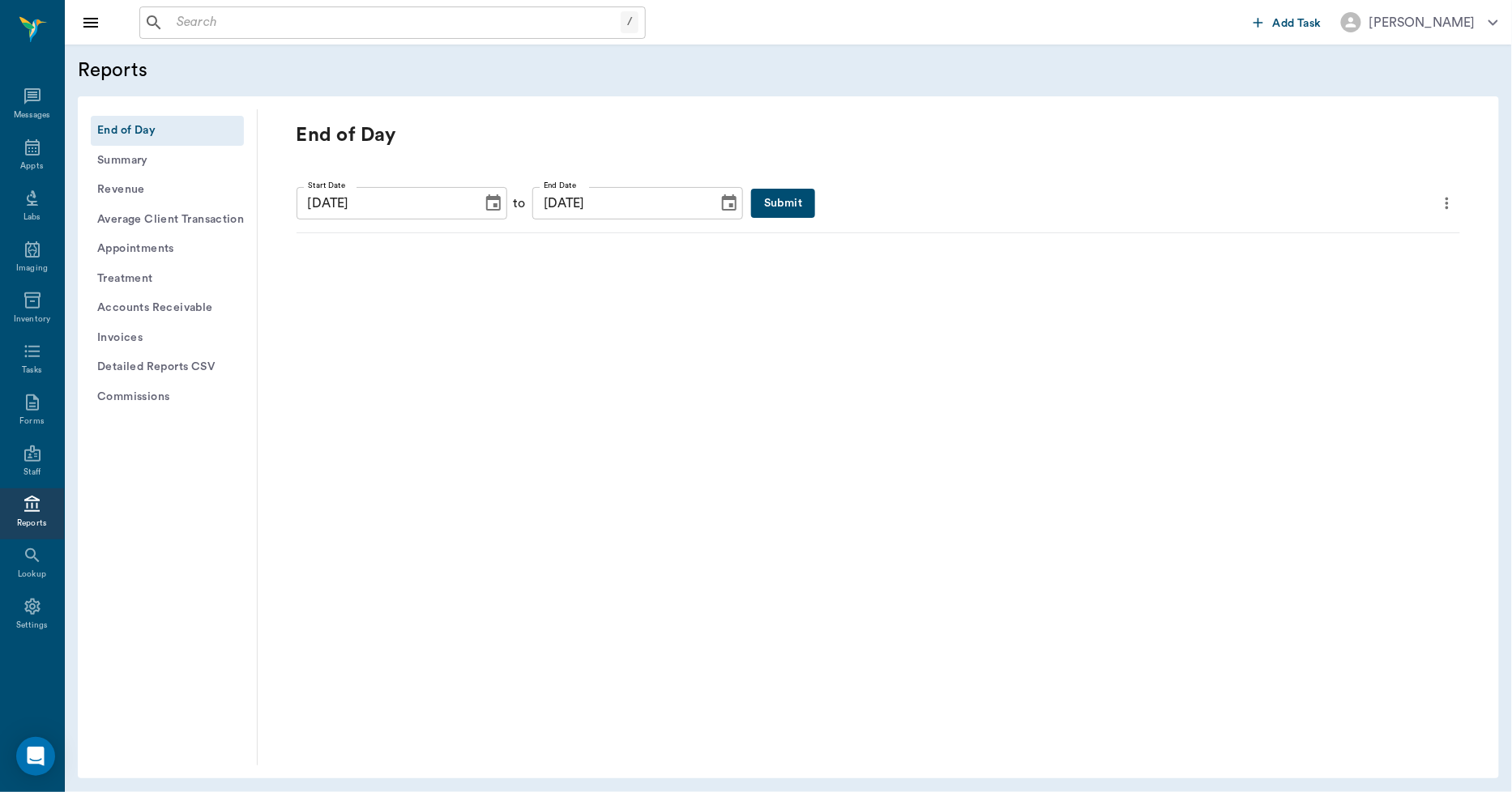
click at [754, 201] on button "Submit" at bounding box center [783, 203] width 64 height 30
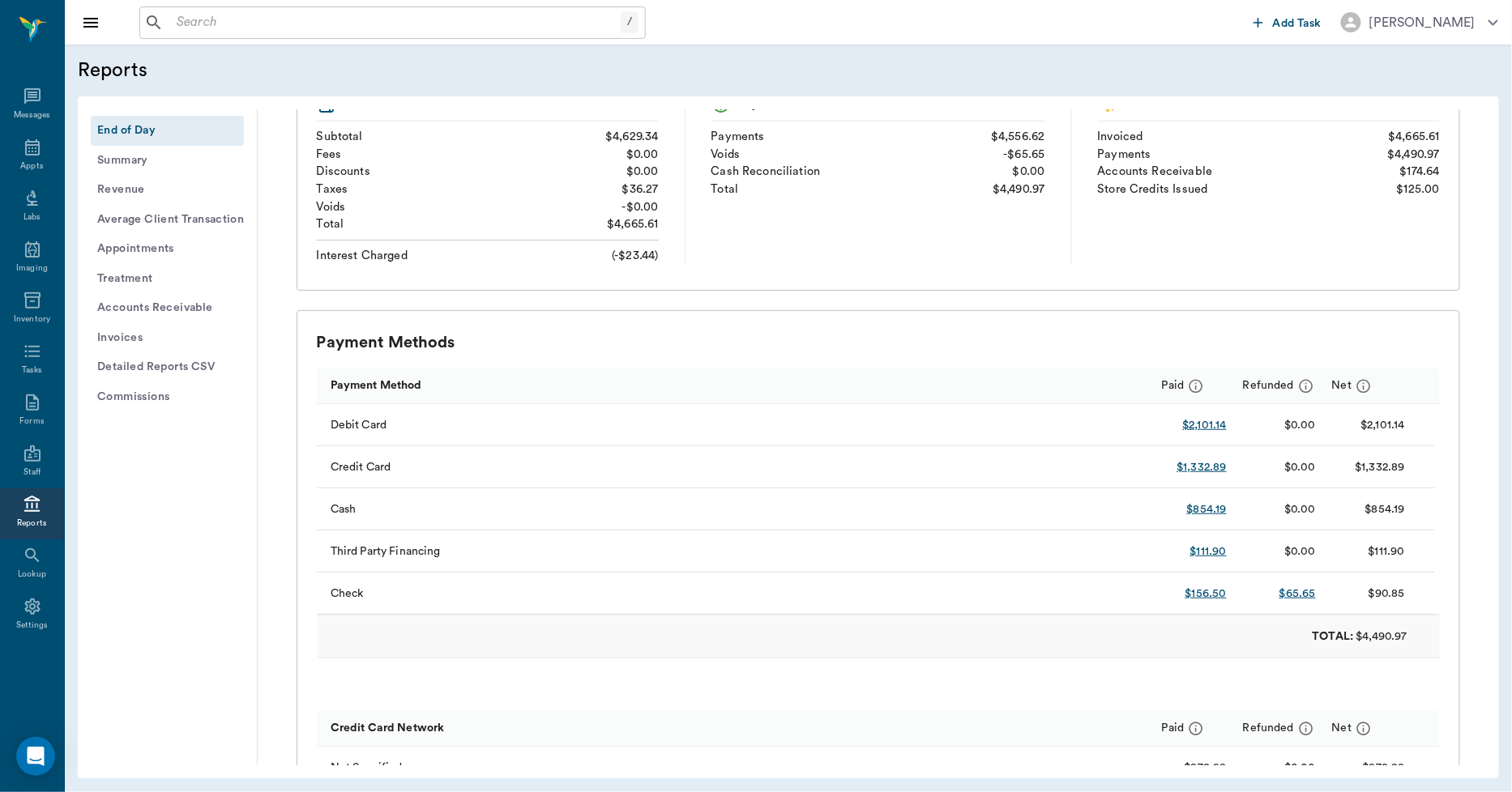
scroll to position [270, 0]
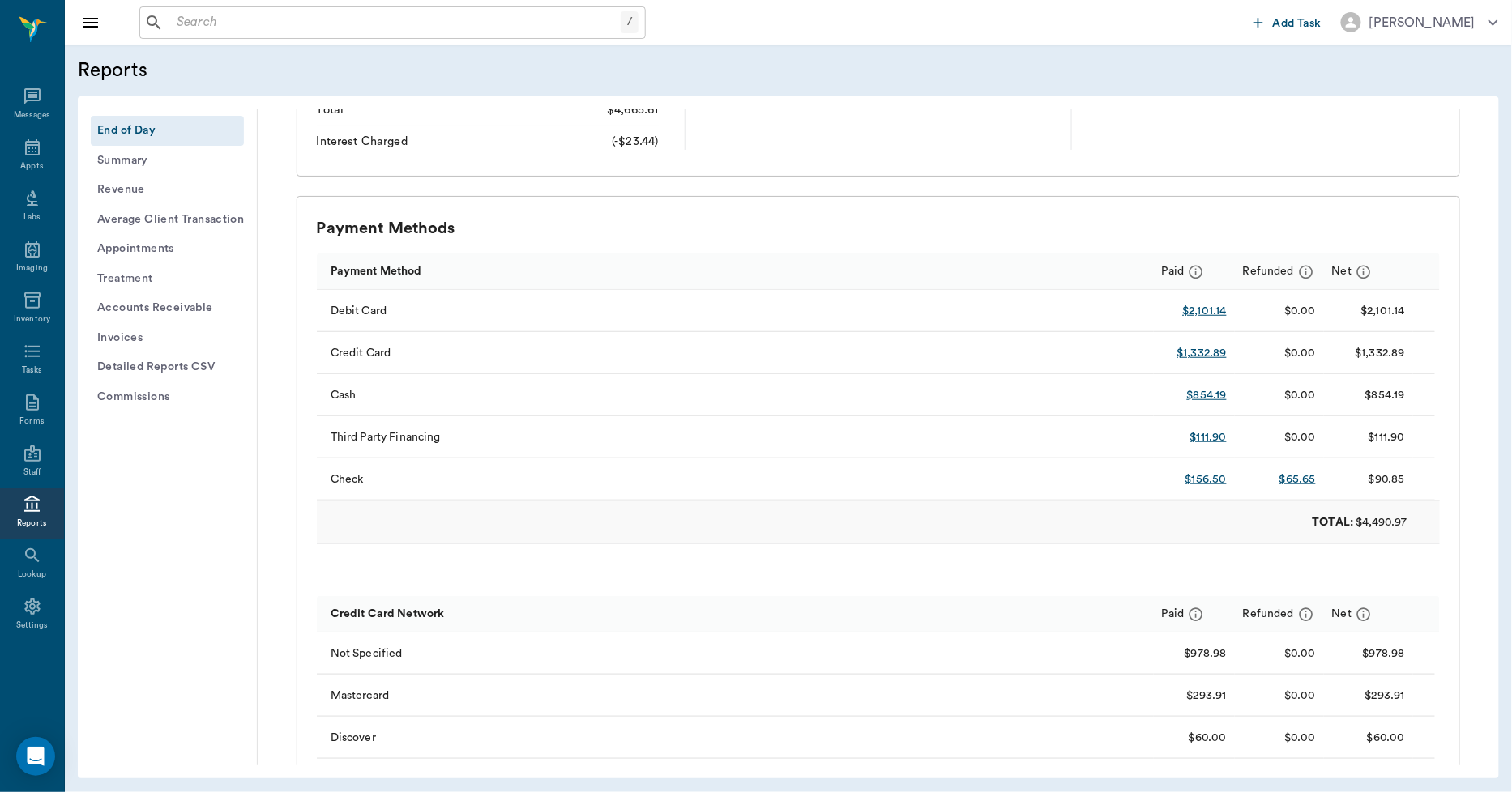
click at [122, 333] on button "Invoices" at bounding box center [167, 338] width 153 height 30
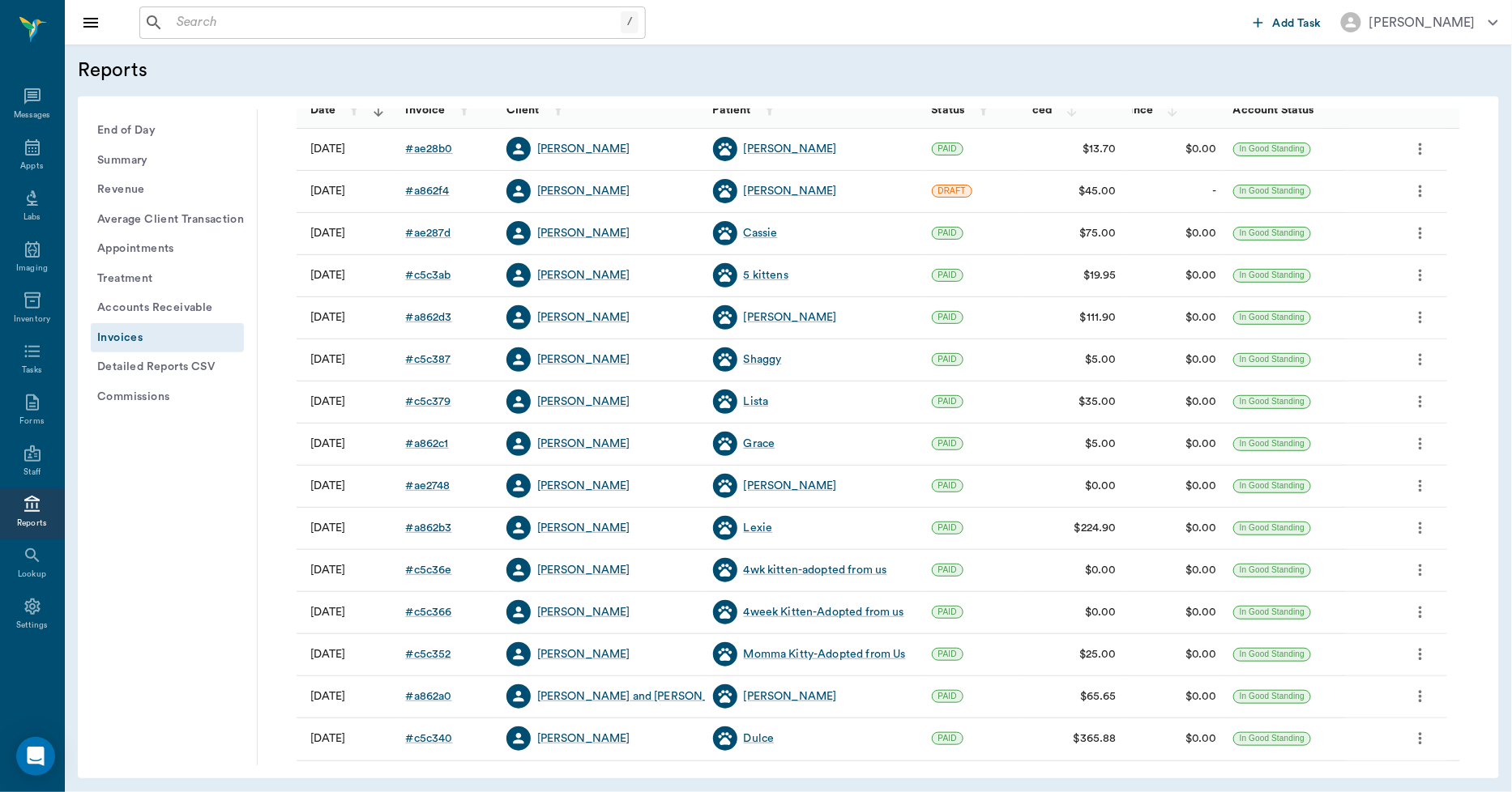
scroll to position [207, 0]
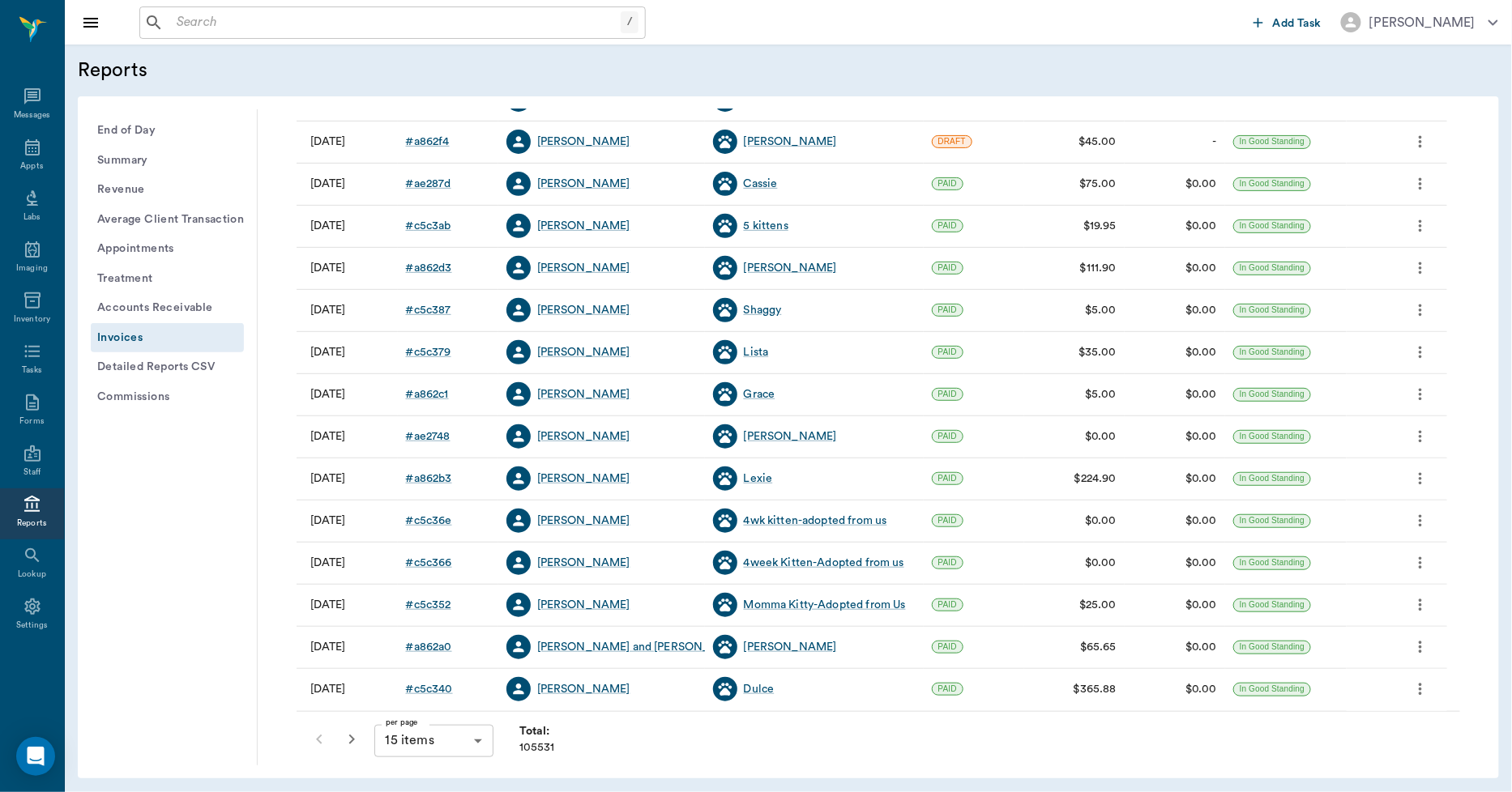
click at [461, 739] on body "/ ​ Add Task [PERSON_NAME] Nectar Messages Appts Labs Imaging Inventory Tasks F…" at bounding box center [756, 396] width 1512 height 792
click at [431, 751] on li "100 items" at bounding box center [434, 757] width 119 height 29
type input "100"
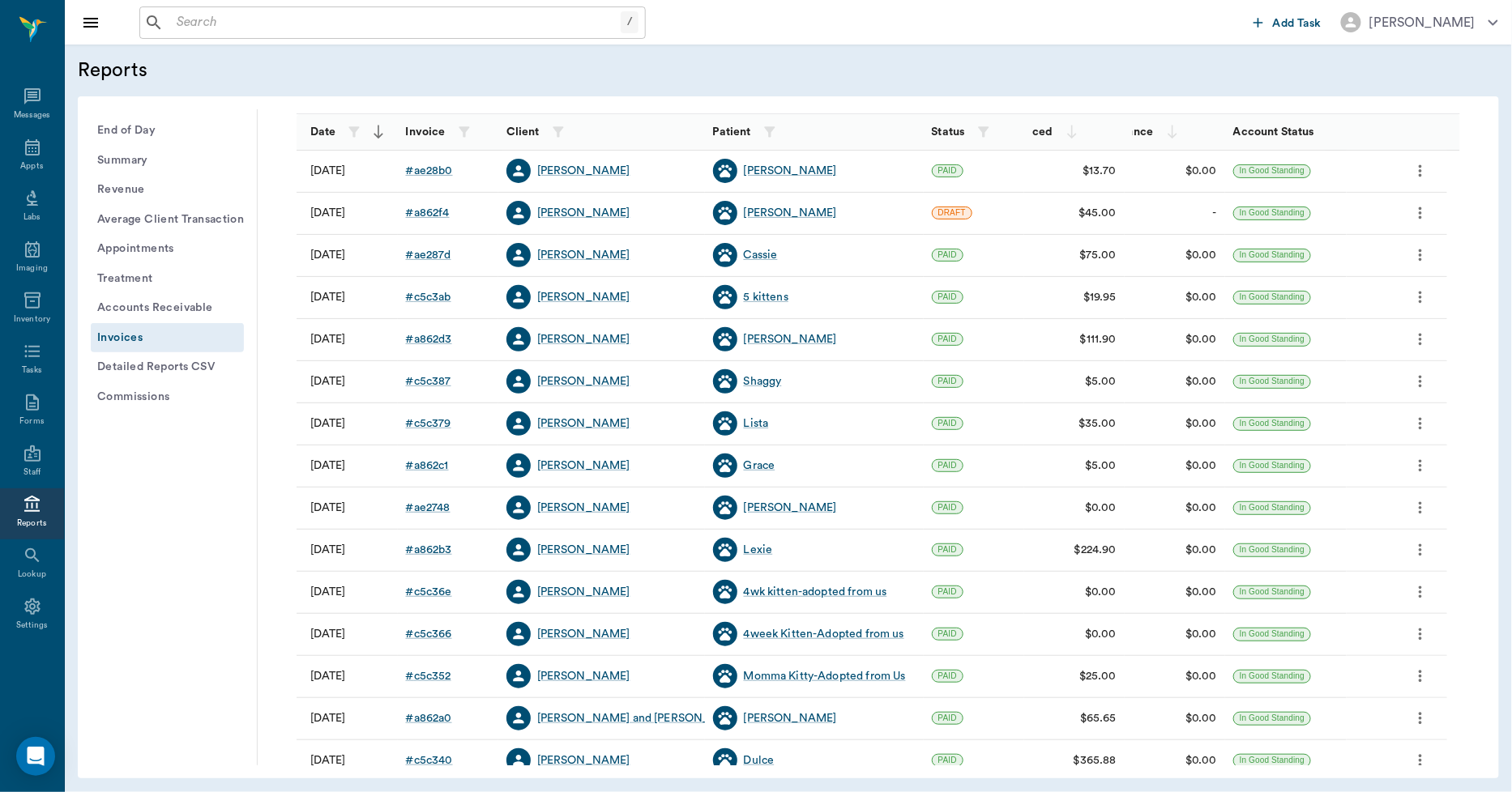
scroll to position [270, 0]
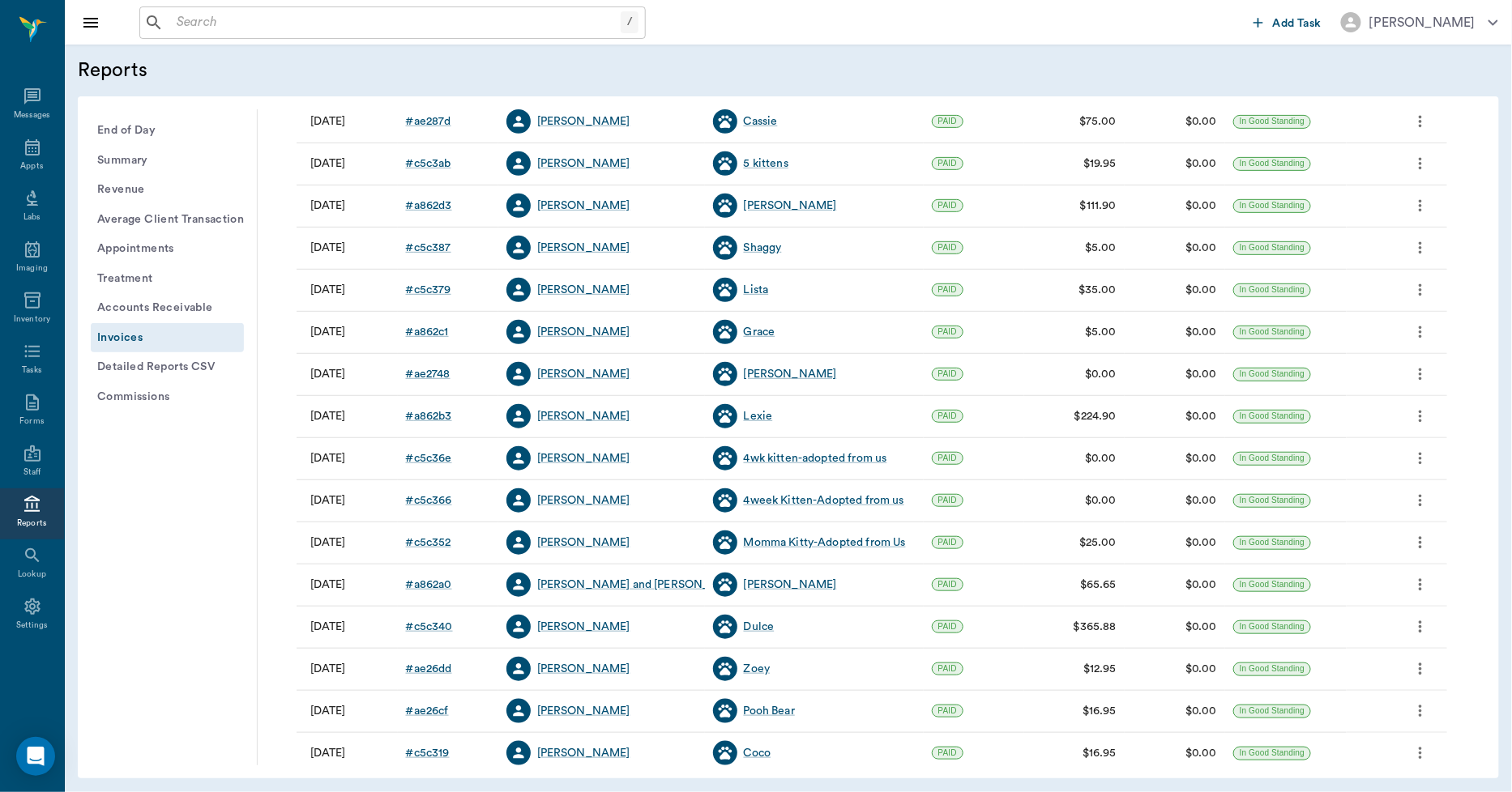
click at [160, 128] on button "End of Day" at bounding box center [167, 131] width 153 height 30
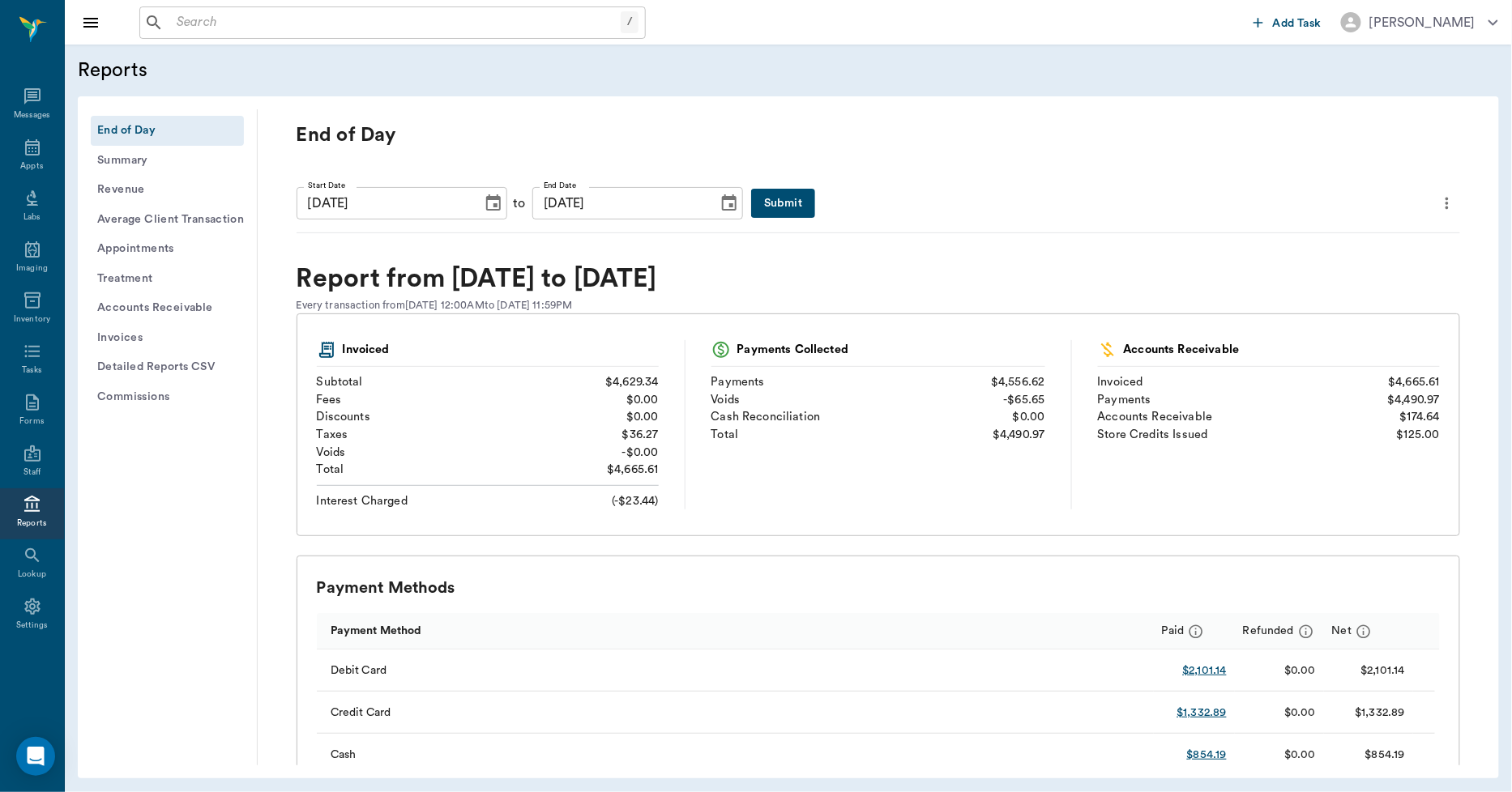
click at [1438, 205] on icon "more" at bounding box center [1447, 203] width 18 height 20
click at [1340, 293] on span "Print Report" at bounding box center [1357, 295] width 154 height 17
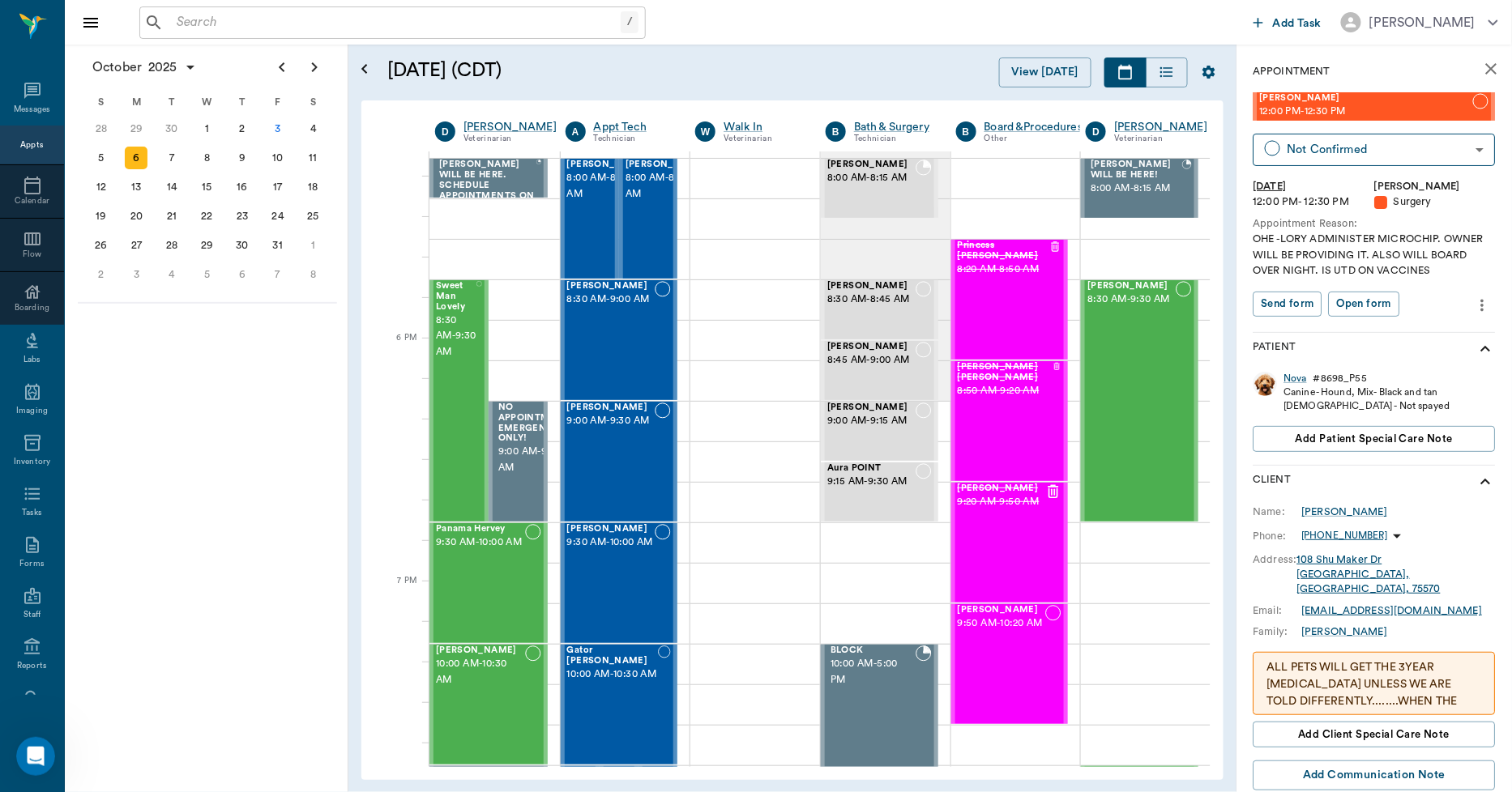
scroll to position [2249, 0]
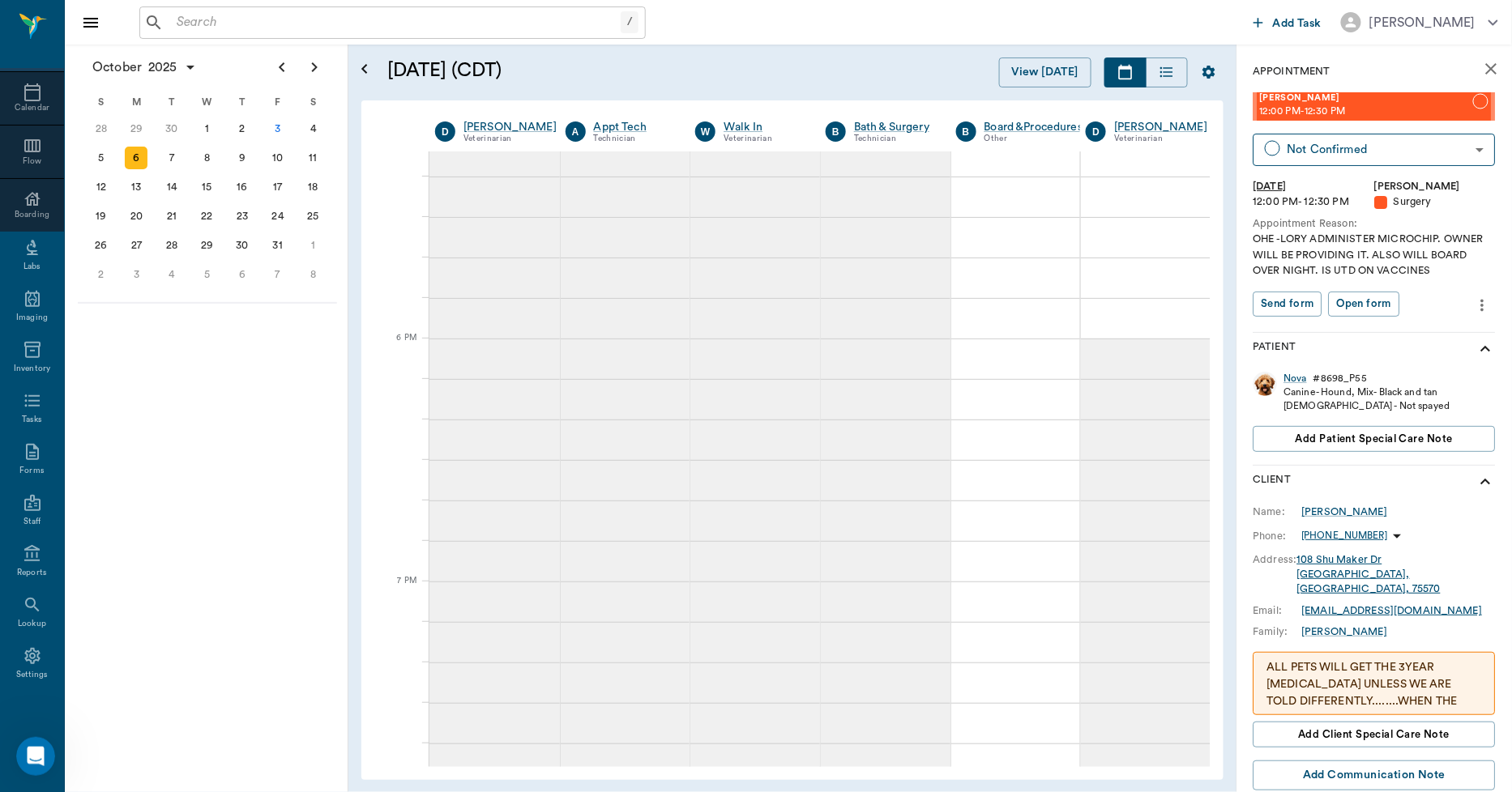
click at [463, 11] on input "text" at bounding box center [396, 22] width 451 height 23
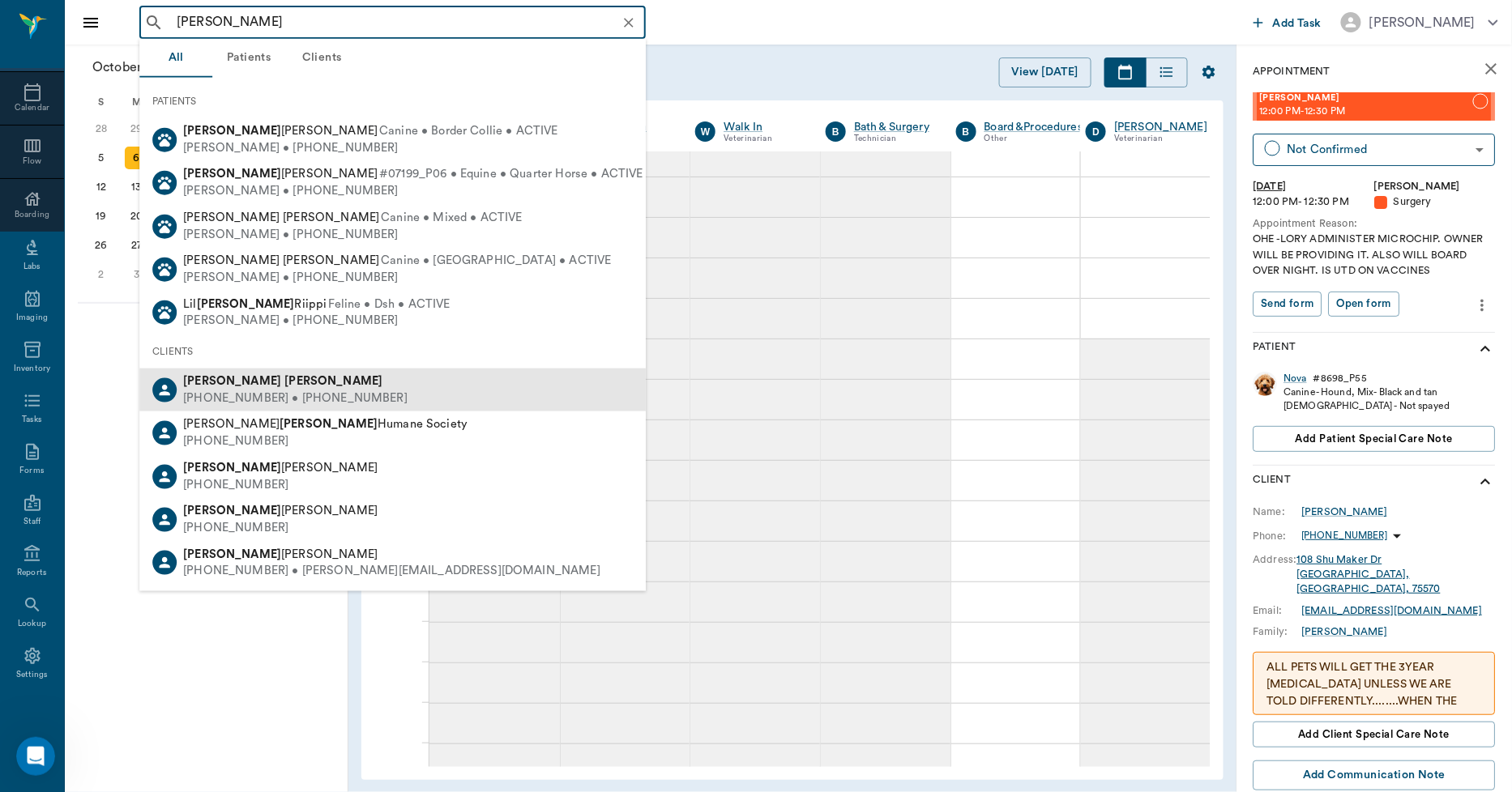
click at [271, 384] on div "[PERSON_NAME]" at bounding box center [295, 382] width 224 height 17
type input "[PERSON_NAME]"
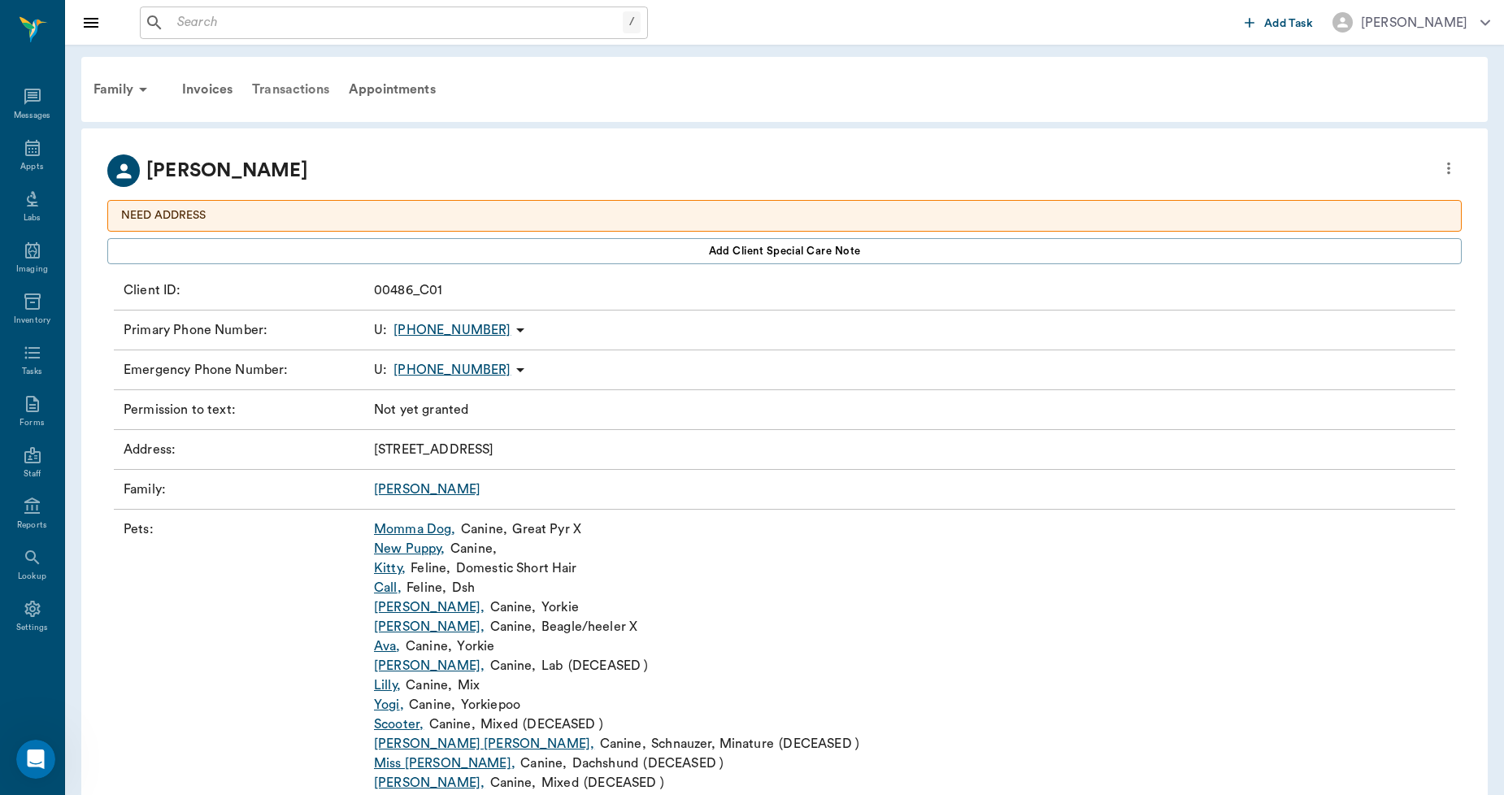
click at [306, 86] on div "Transactions" at bounding box center [290, 89] width 97 height 39
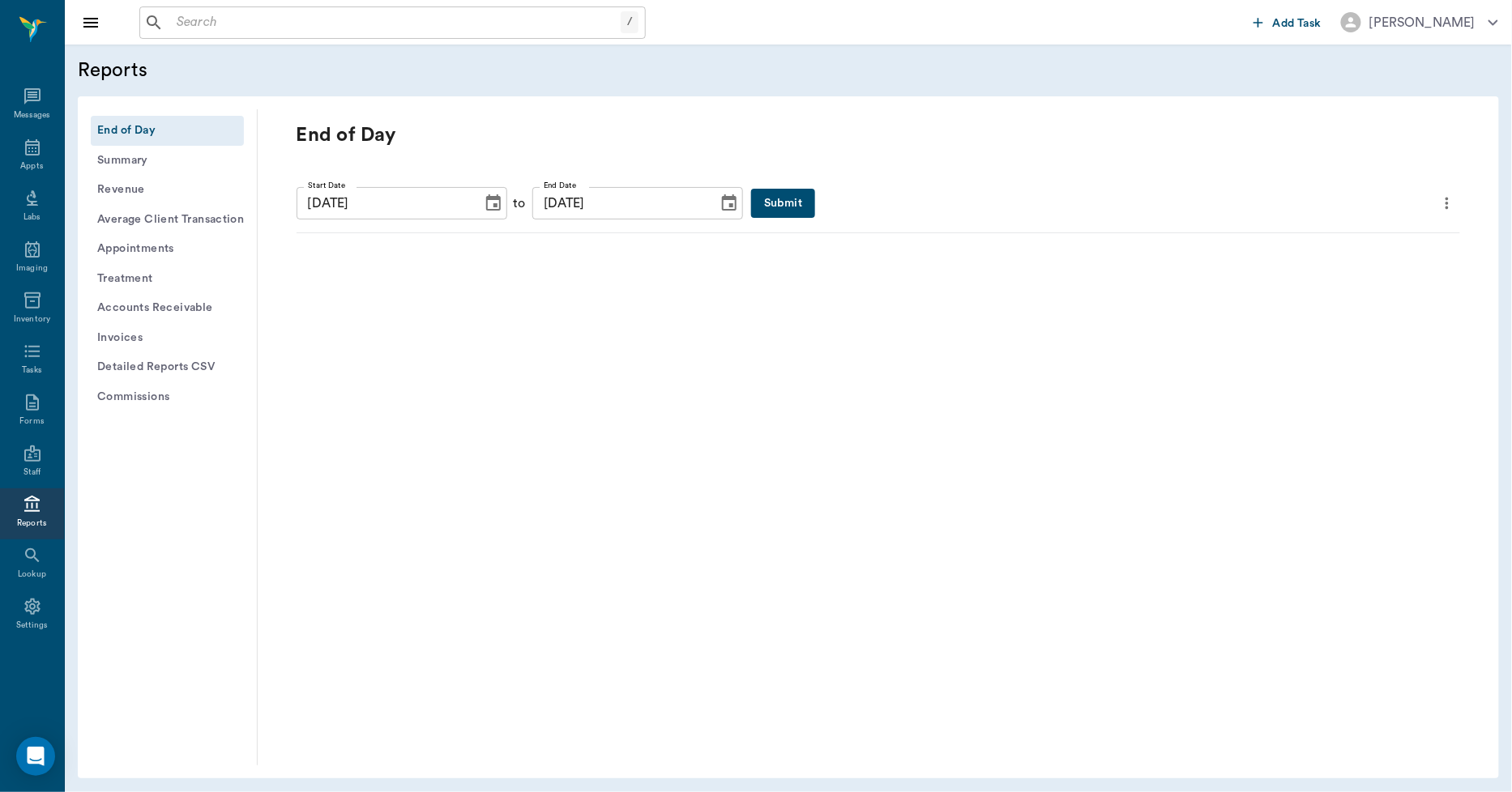
click at [752, 206] on button "Submit" at bounding box center [783, 203] width 64 height 30
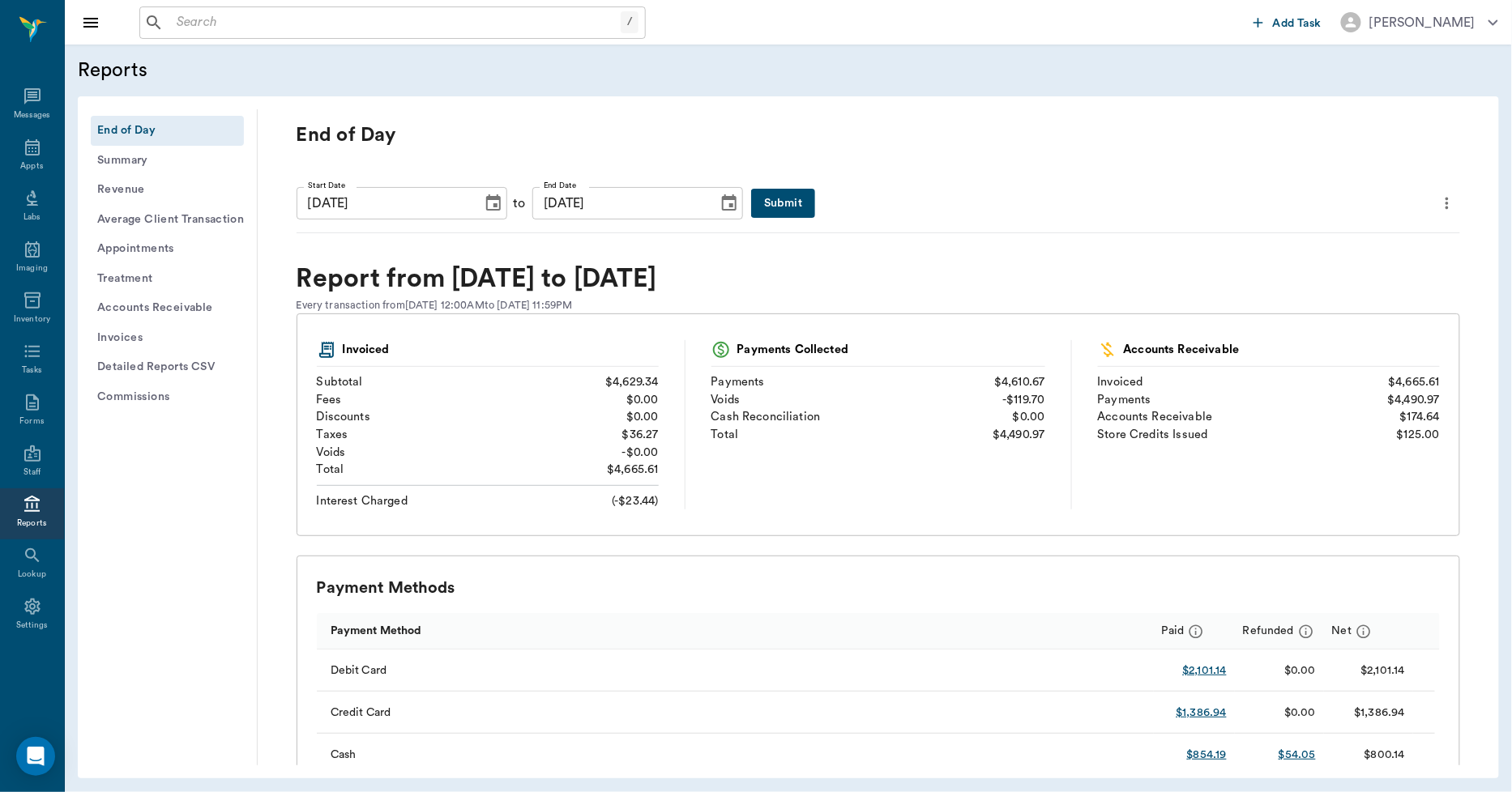
click at [1438, 202] on icon "more" at bounding box center [1447, 203] width 18 height 20
click at [1324, 302] on span "Print Report" at bounding box center [1357, 295] width 154 height 17
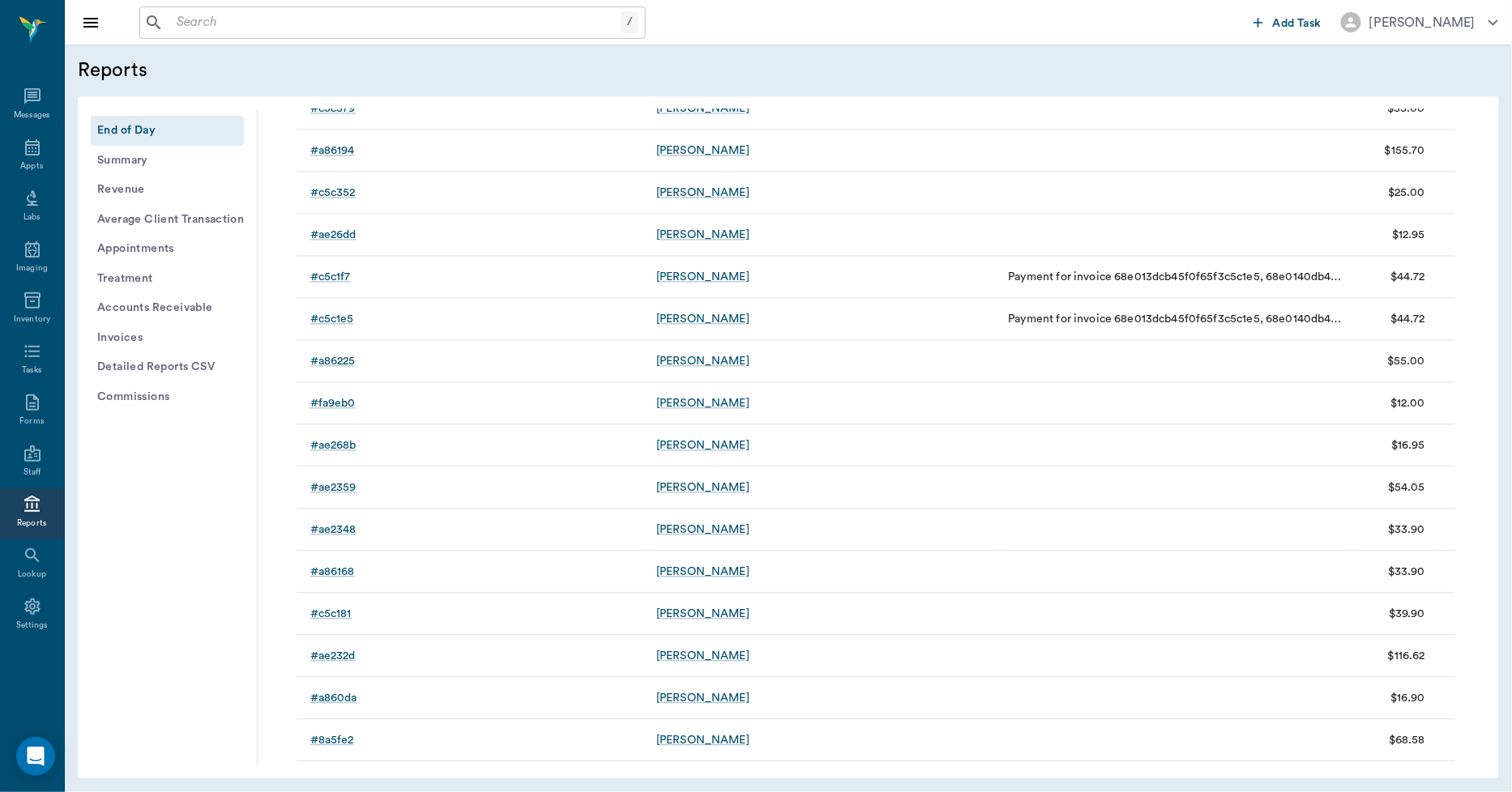
scroll to position [1259, 0]
